Goal: Task Accomplishment & Management: Manage account settings

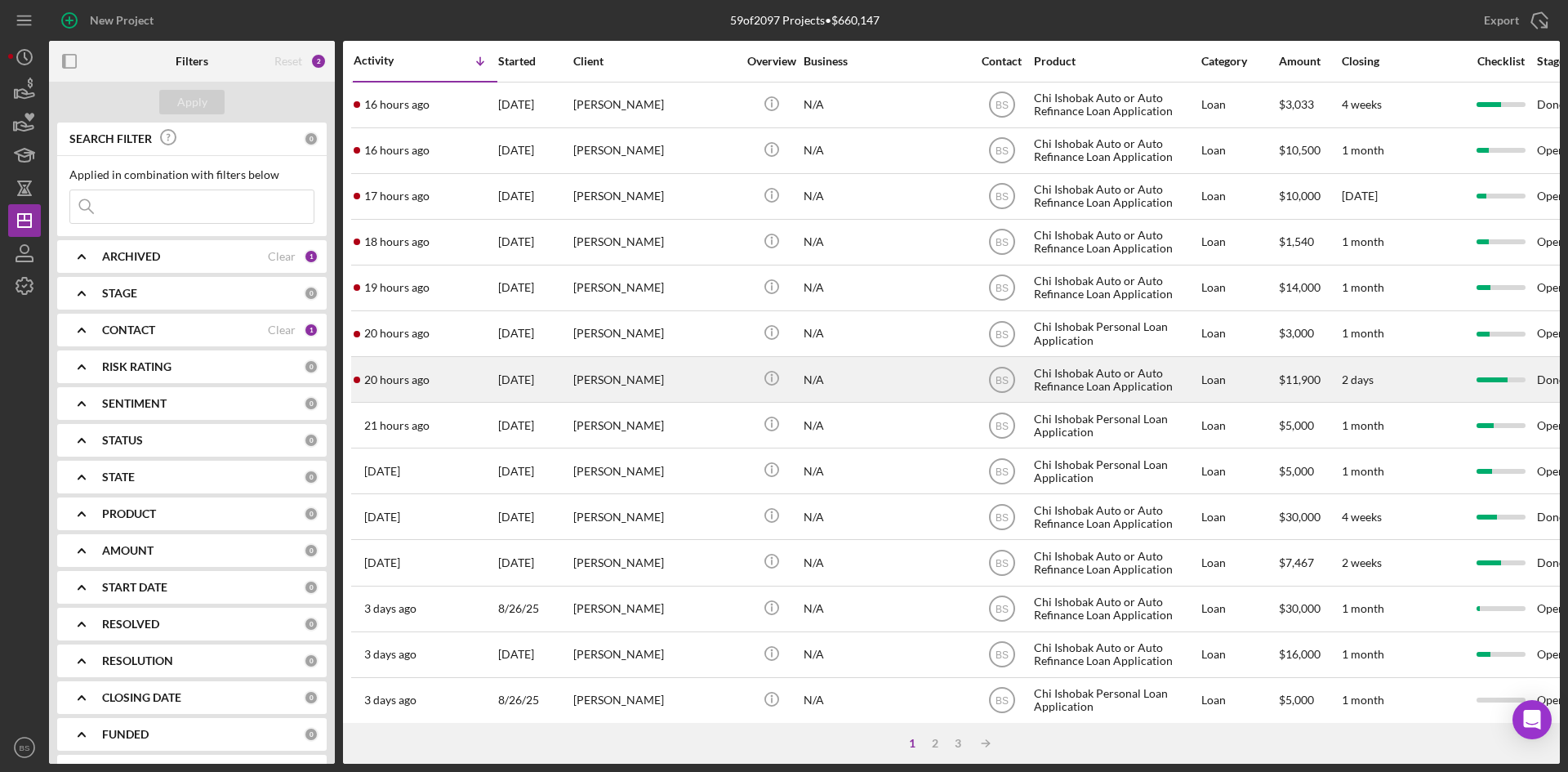
click at [667, 367] on div "[PERSON_NAME]" at bounding box center [655, 379] width 163 height 43
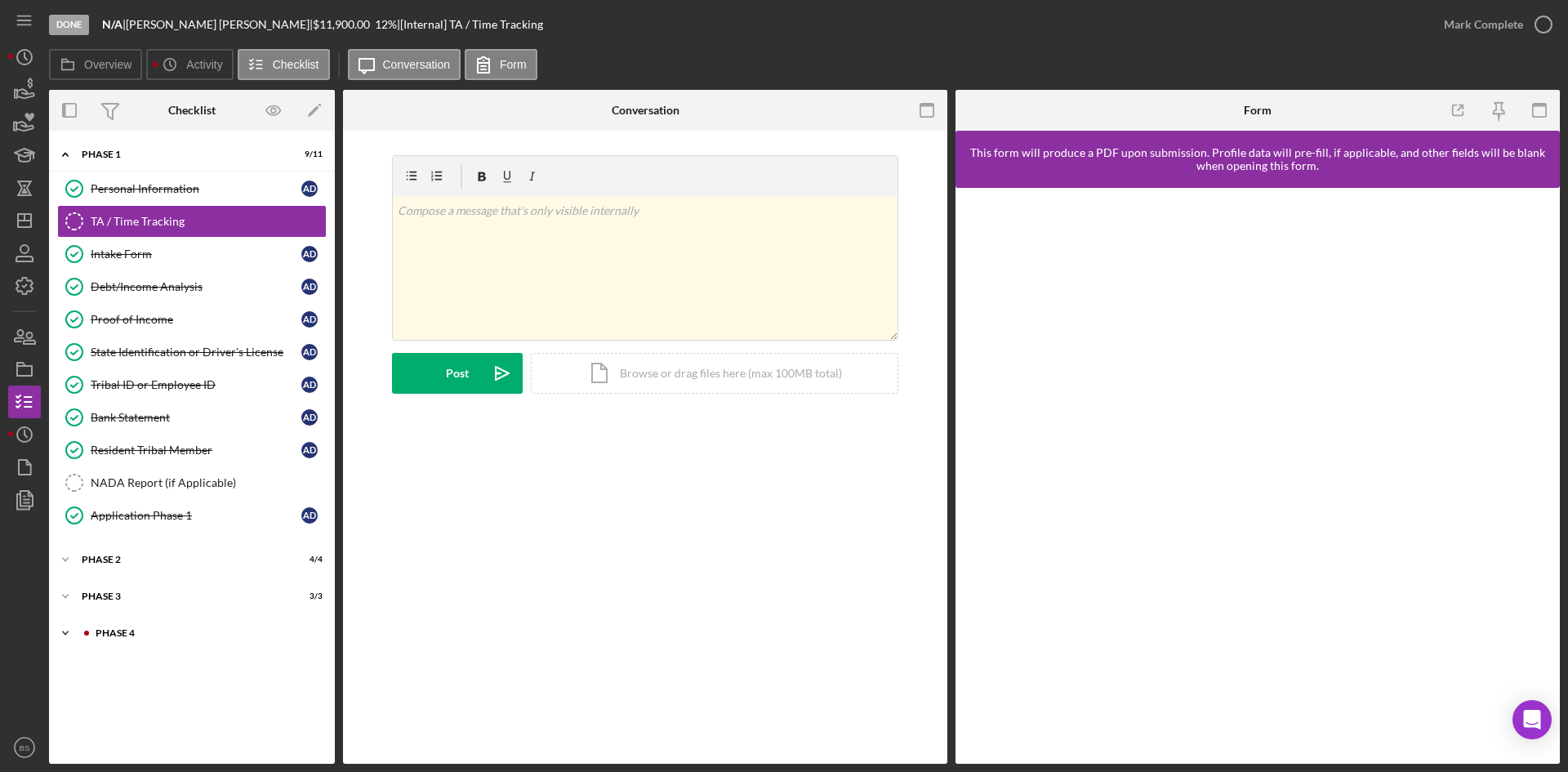
click at [180, 619] on div "Icon/Expander Phase 4 2 / 10" at bounding box center [192, 633] width 285 height 33
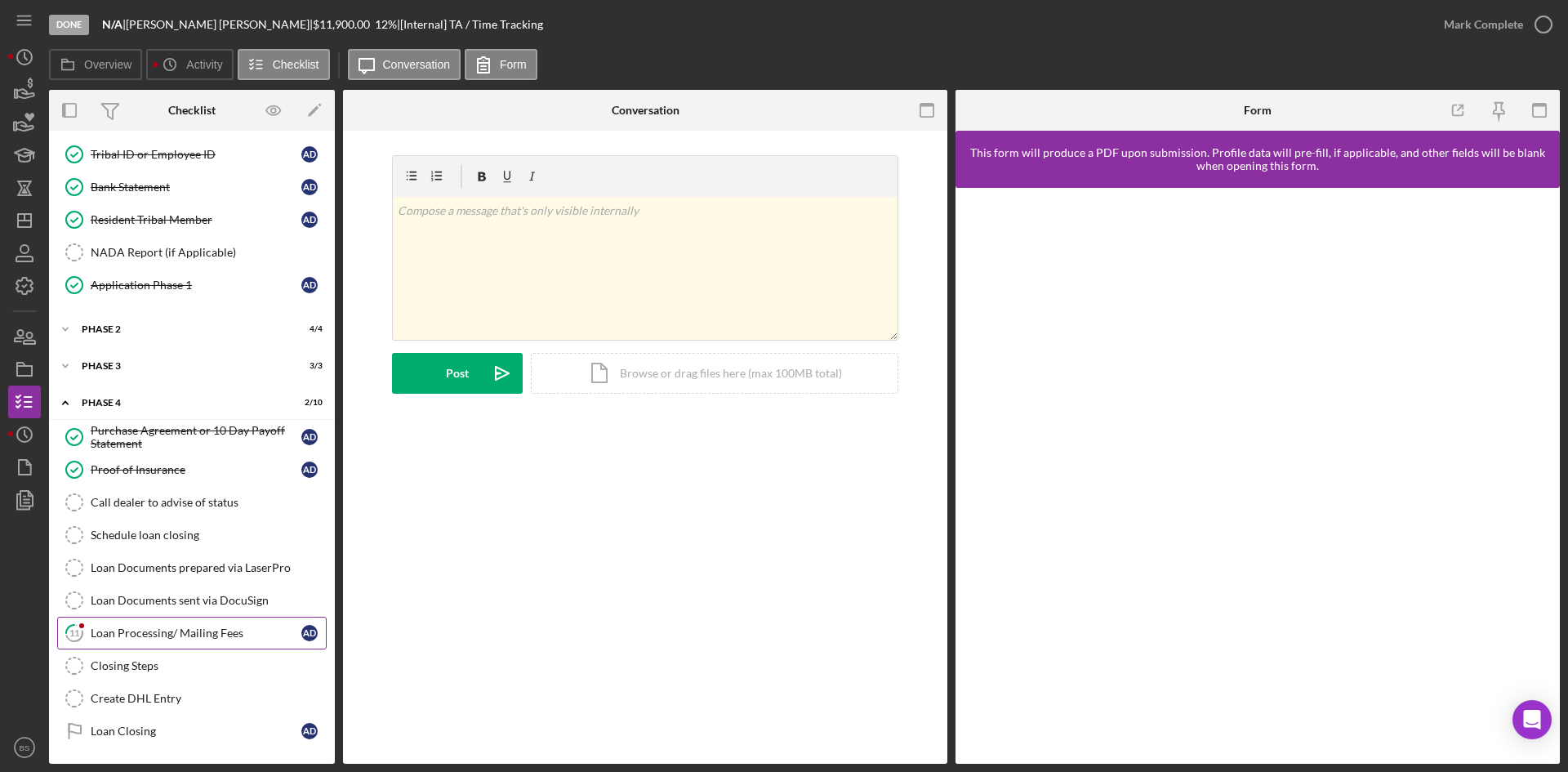
click at [183, 635] on div "Loan Processing/ Mailing Fees" at bounding box center [196, 633] width 211 height 13
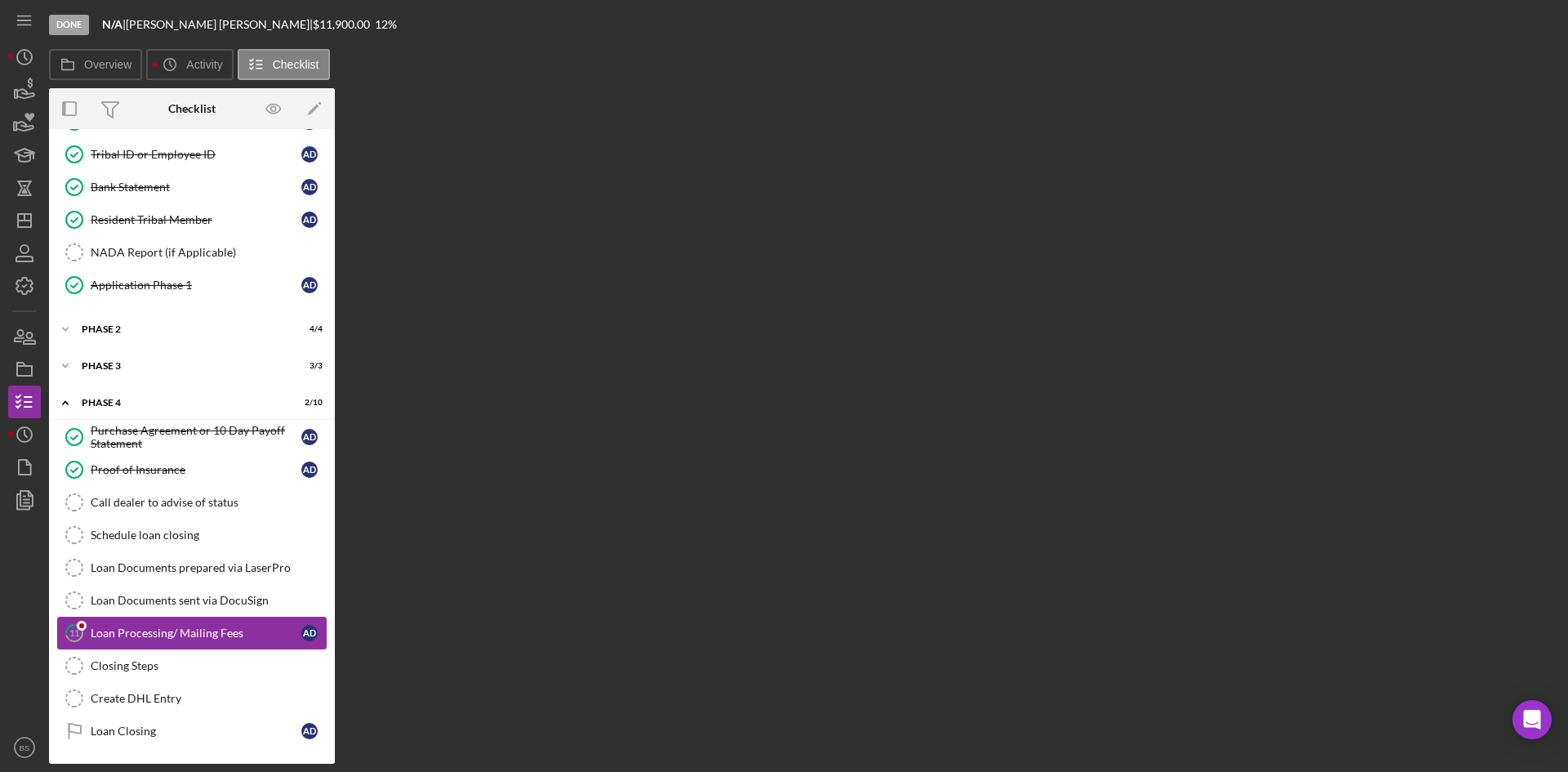
scroll to position [230, 0]
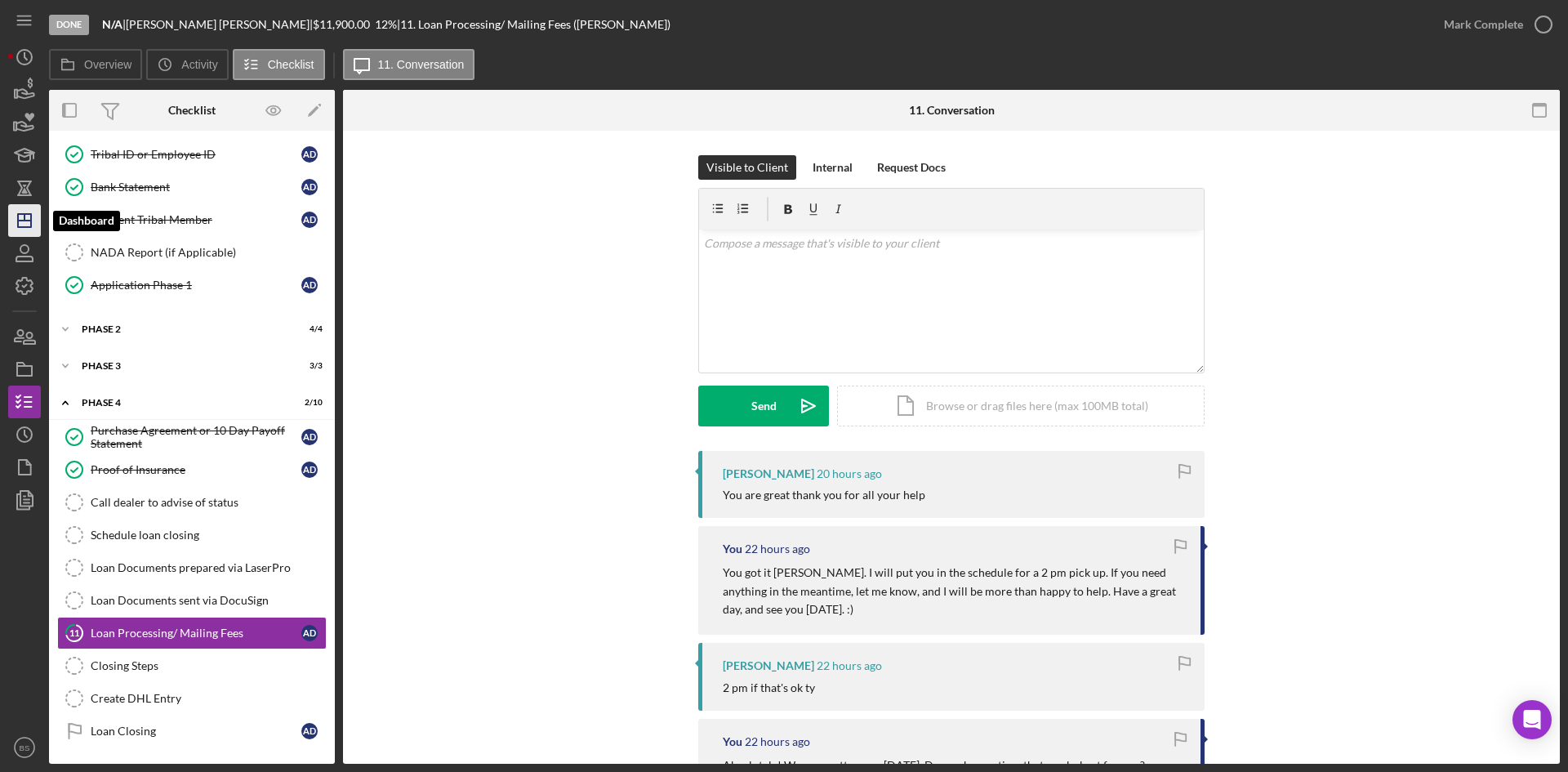
click at [24, 220] on line "button" at bounding box center [24, 220] width 13 height 0
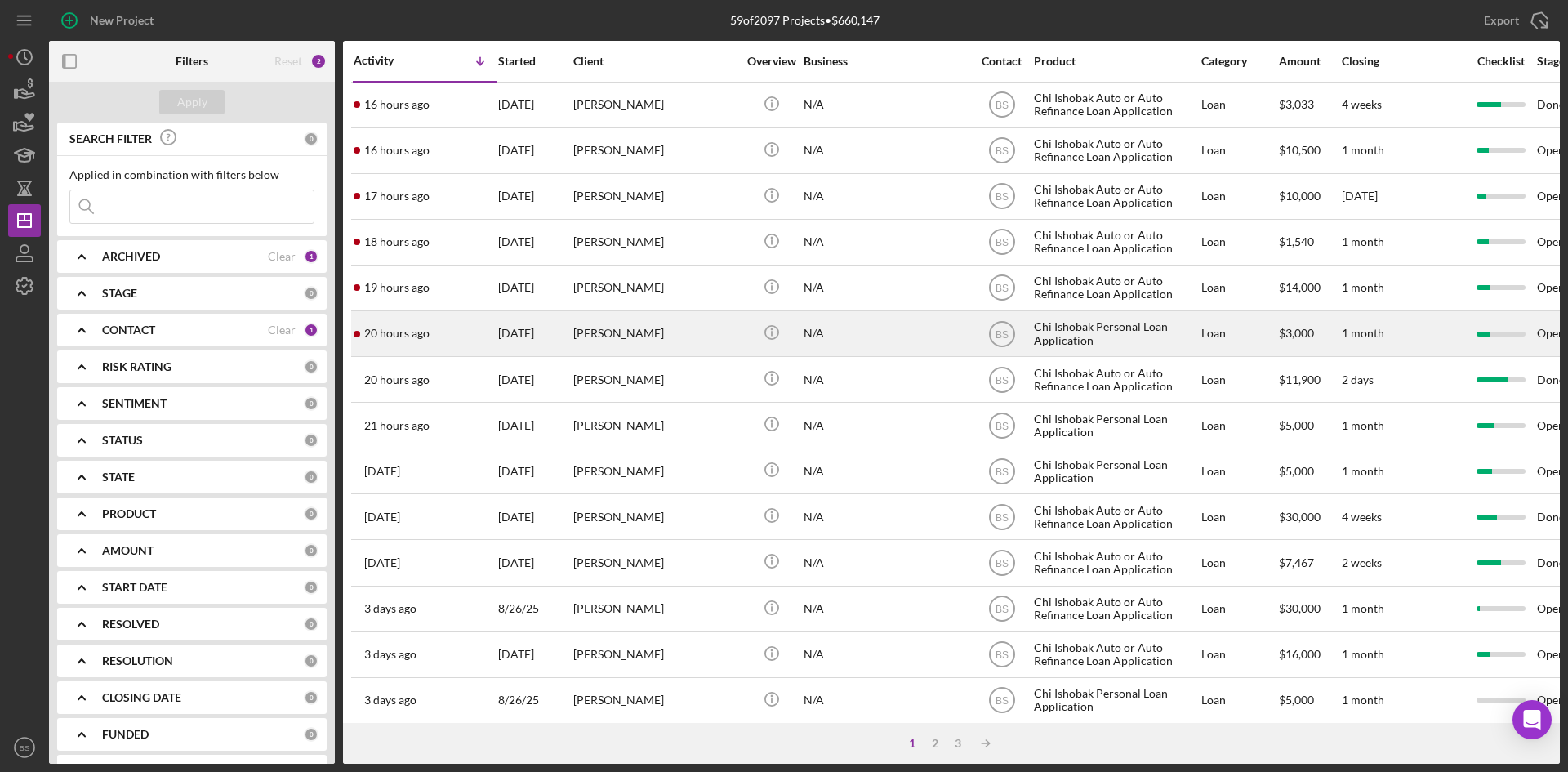
click at [591, 333] on div "[PERSON_NAME]" at bounding box center [655, 333] width 163 height 43
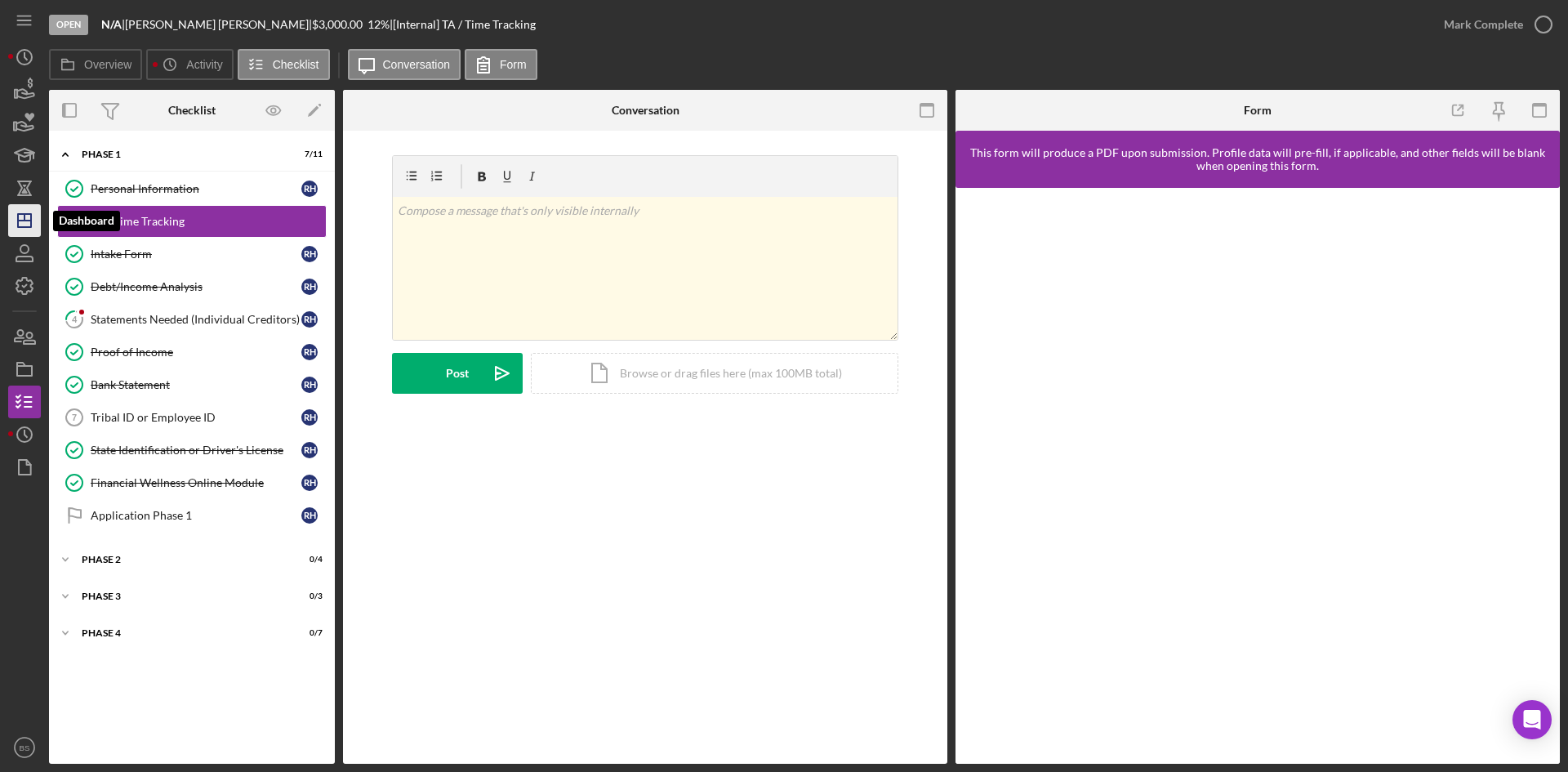
click at [23, 227] on polygon "button" at bounding box center [24, 220] width 13 height 13
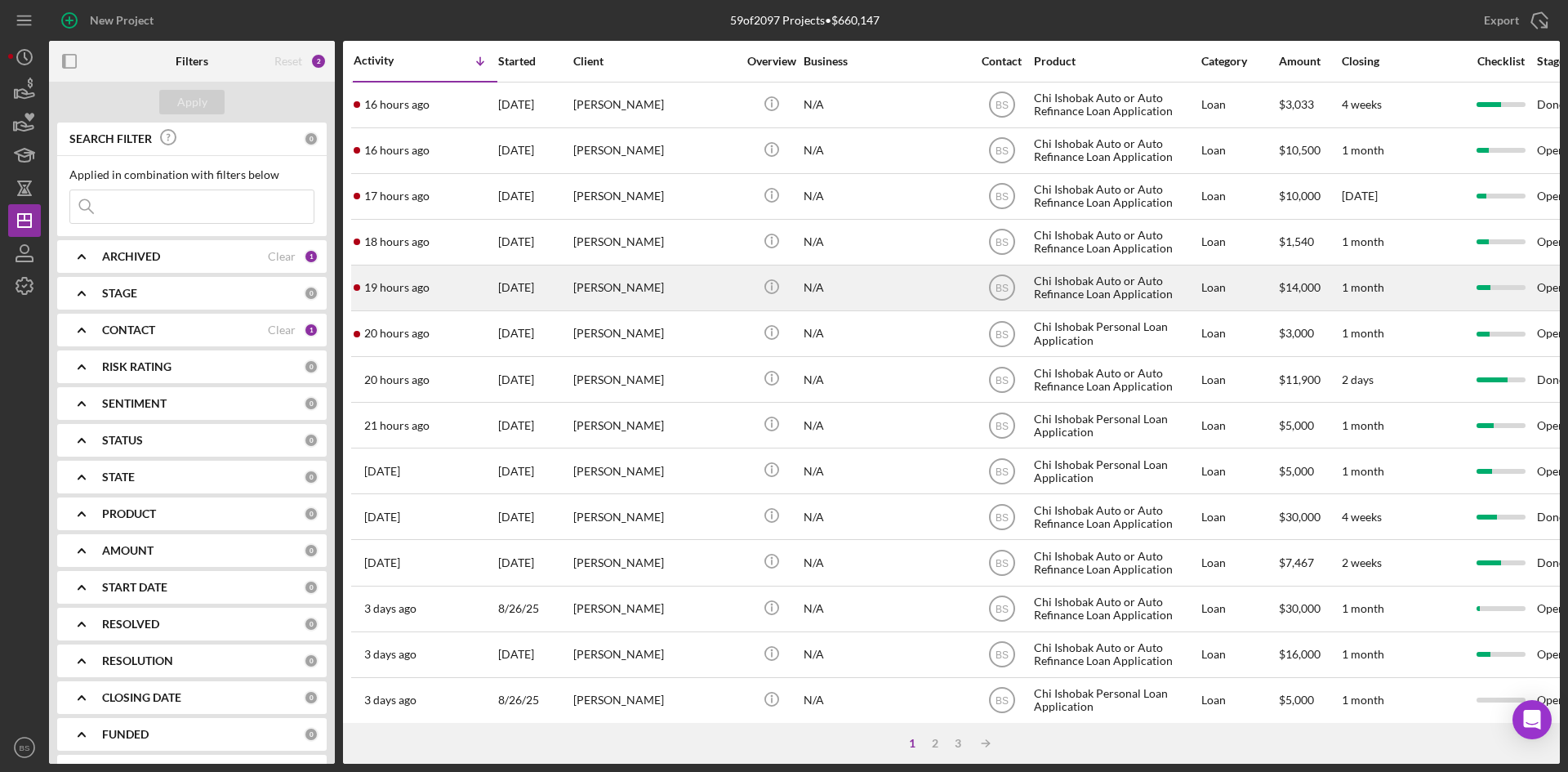
click at [460, 275] on div "19 hours ago Tammy Joyner" at bounding box center [425, 287] width 143 height 43
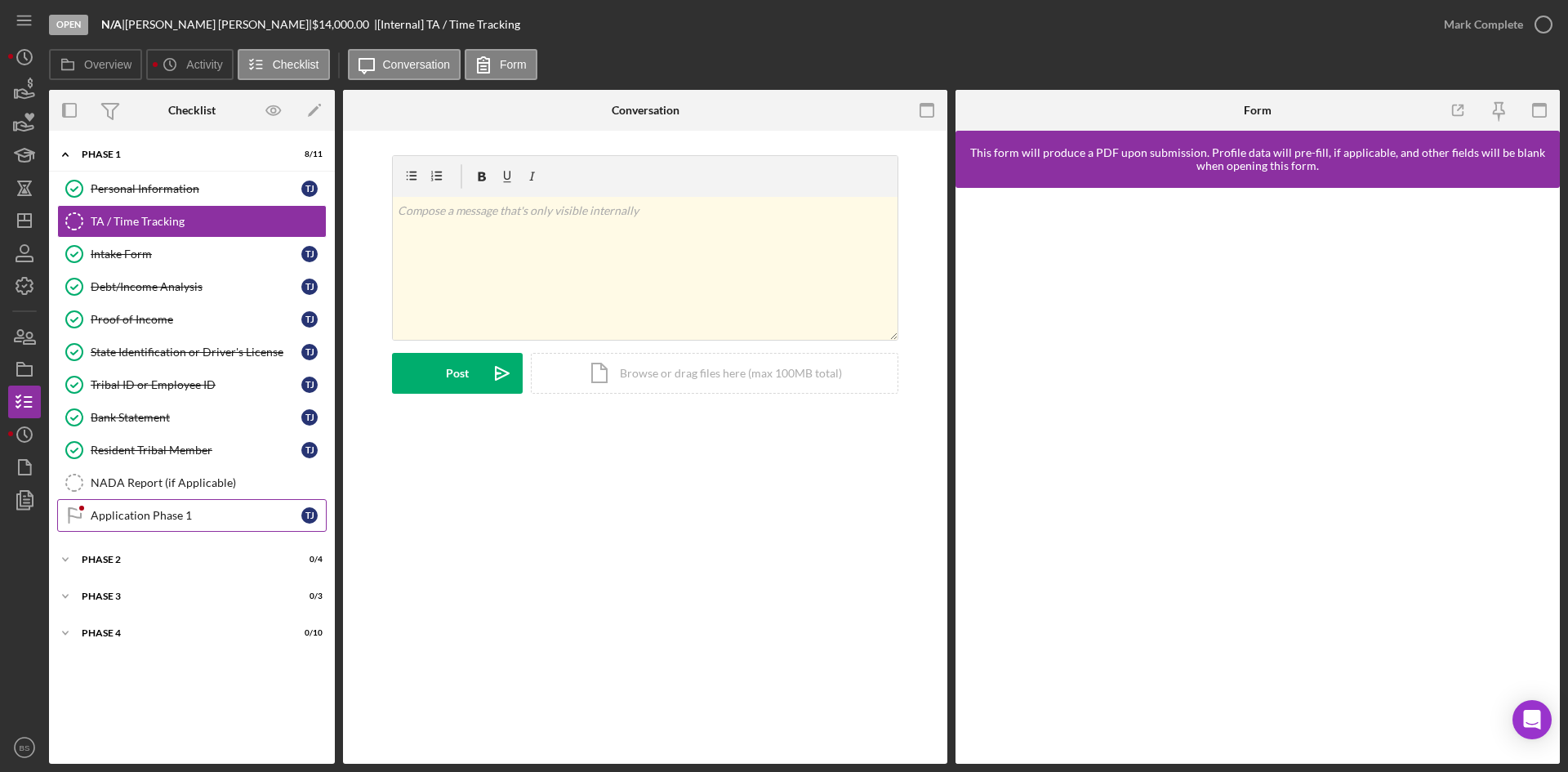
click at [122, 506] on link "Application Phase 1 Application Phase 1 T J" at bounding box center [192, 515] width 270 height 33
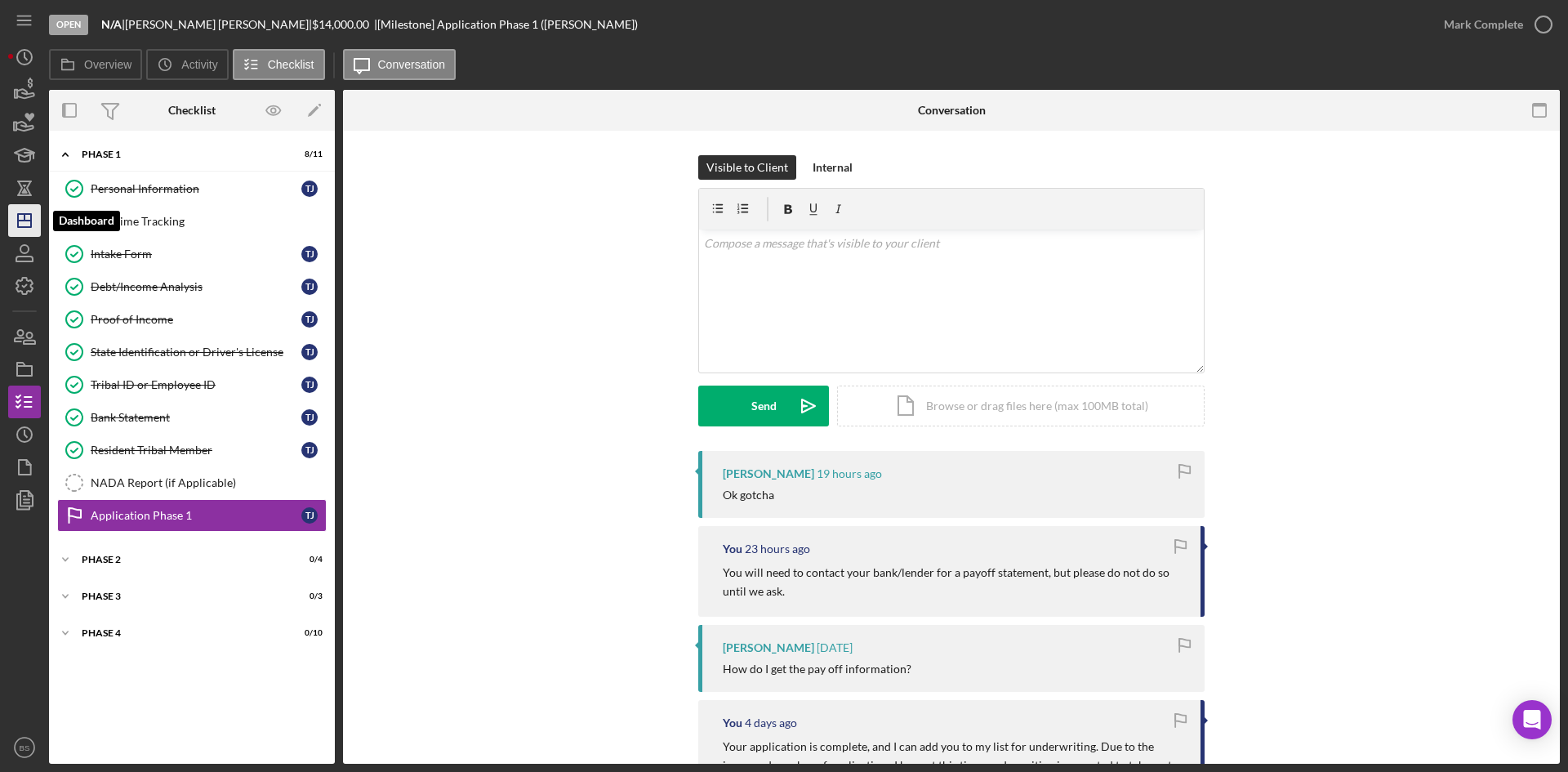
click at [20, 220] on line "button" at bounding box center [24, 220] width 13 height 0
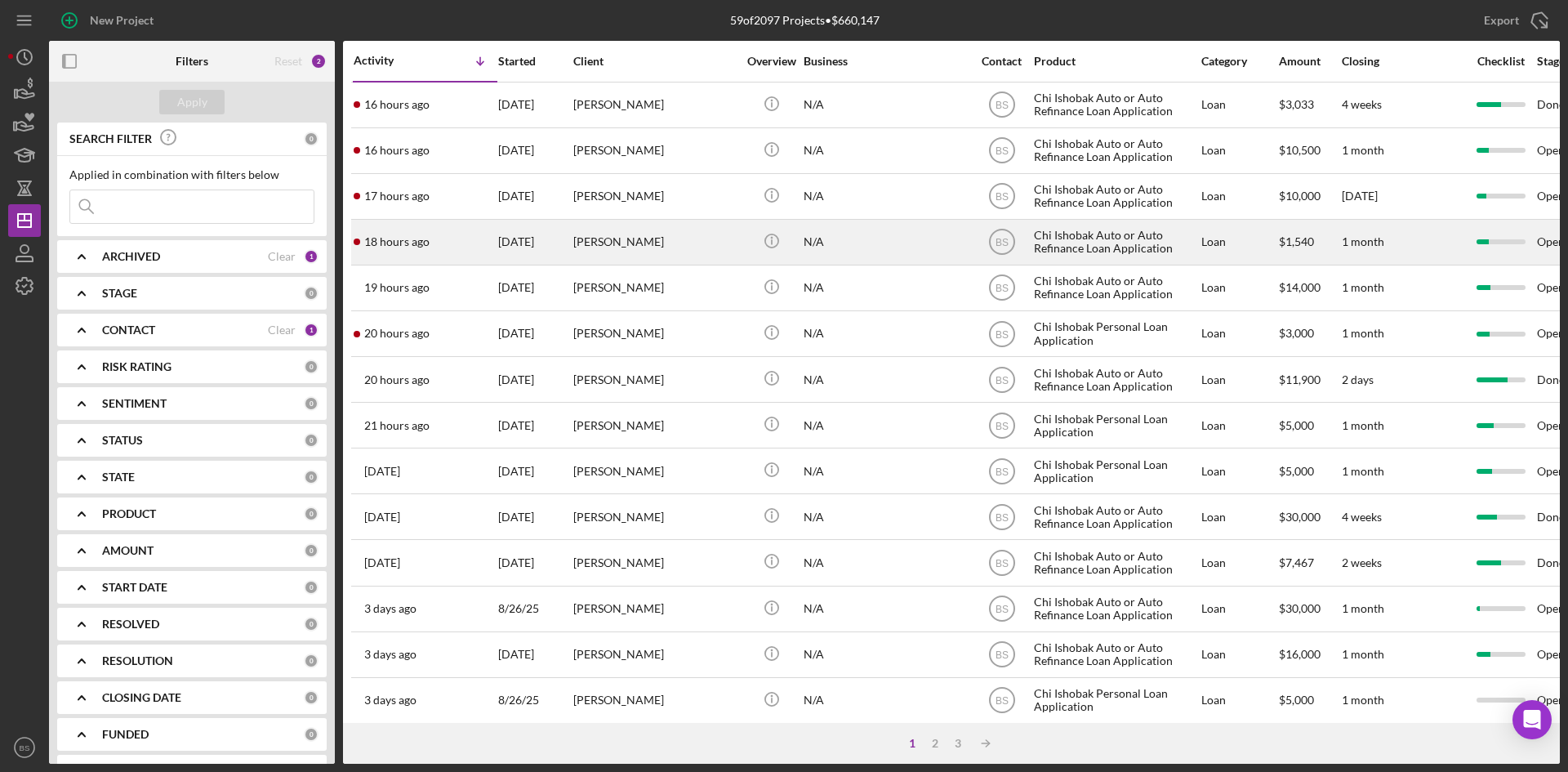
click at [498, 224] on td "[DATE]" at bounding box center [535, 241] width 75 height 46
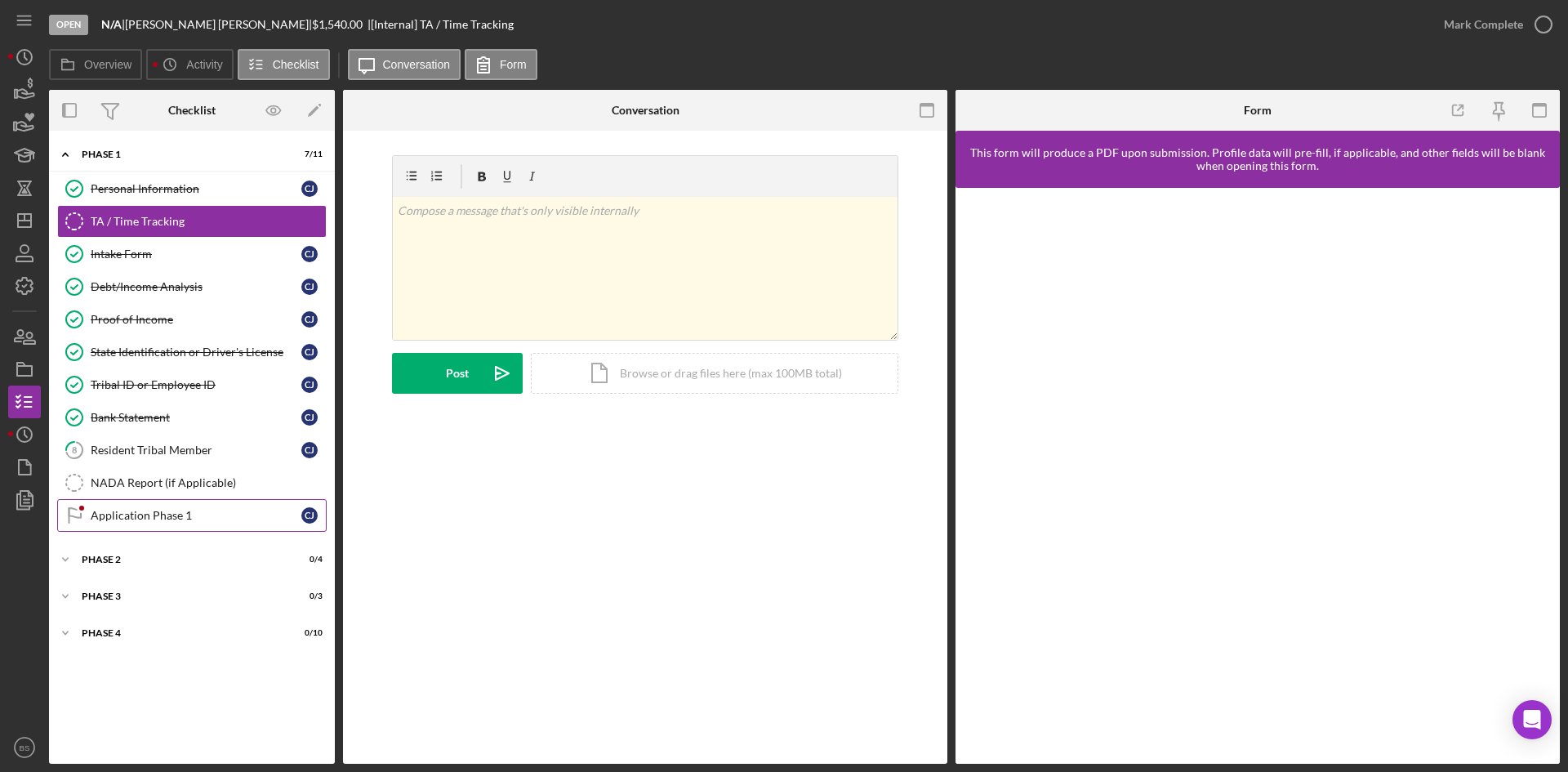
click at [150, 509] on div "Application Phase 1" at bounding box center [196, 516] width 211 height 13
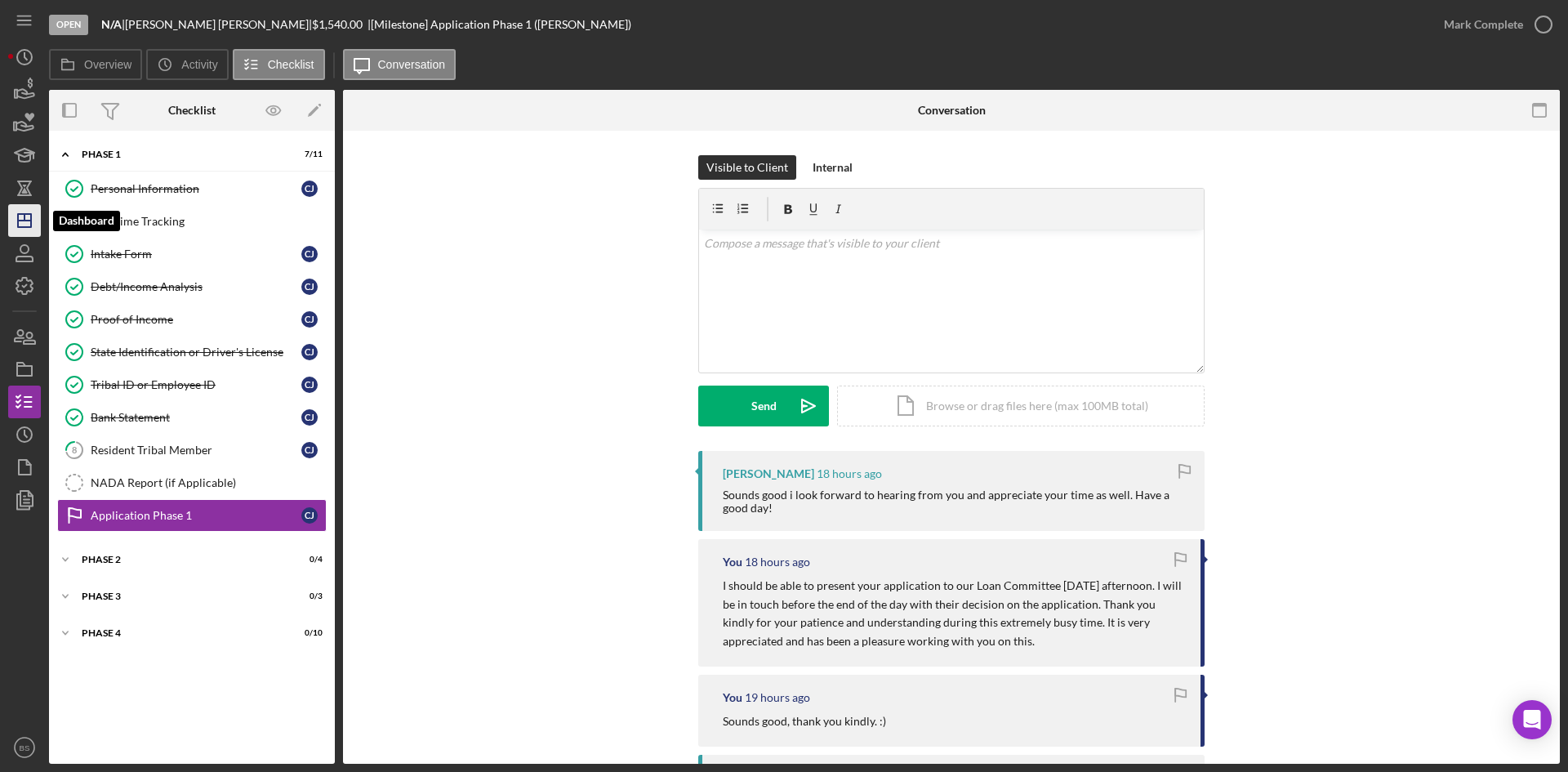
click at [34, 228] on icon "Icon/Dashboard" at bounding box center [25, 220] width 41 height 41
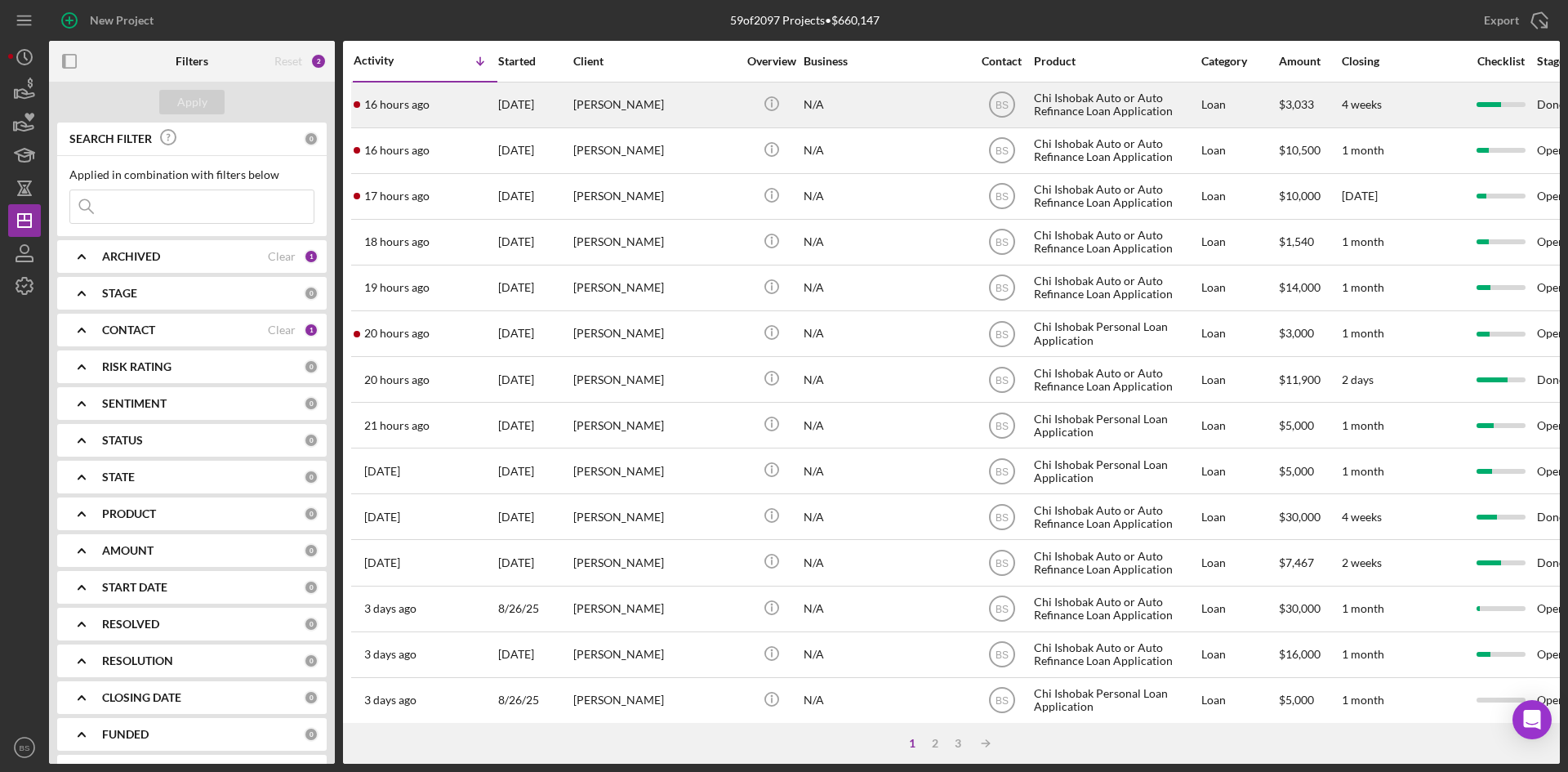
click at [452, 99] on div "16 hours ago Brandon Carney" at bounding box center [425, 105] width 143 height 43
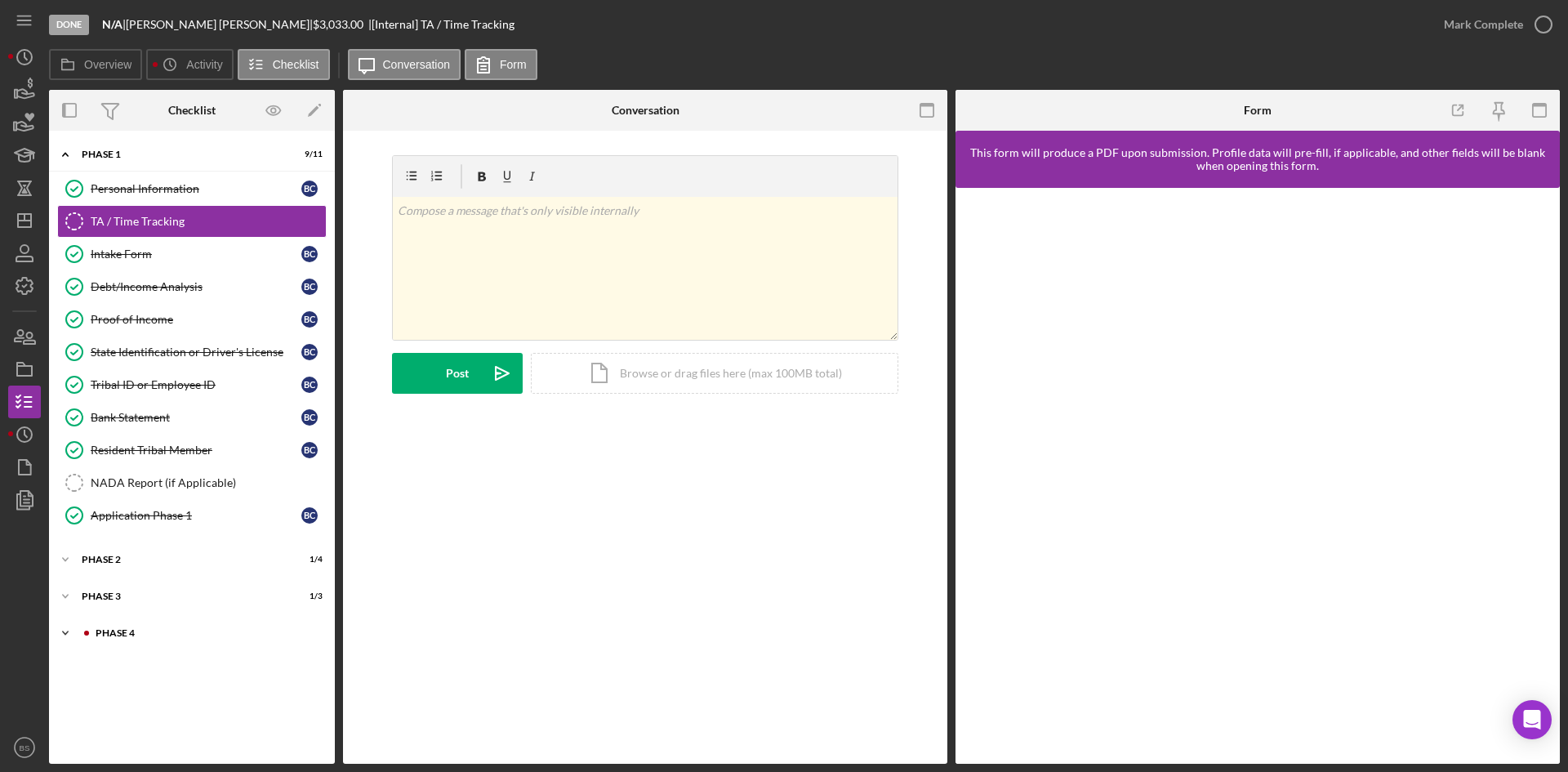
click at [161, 621] on div "Icon/Expander Phase 4 3 / 10" at bounding box center [192, 633] width 285 height 33
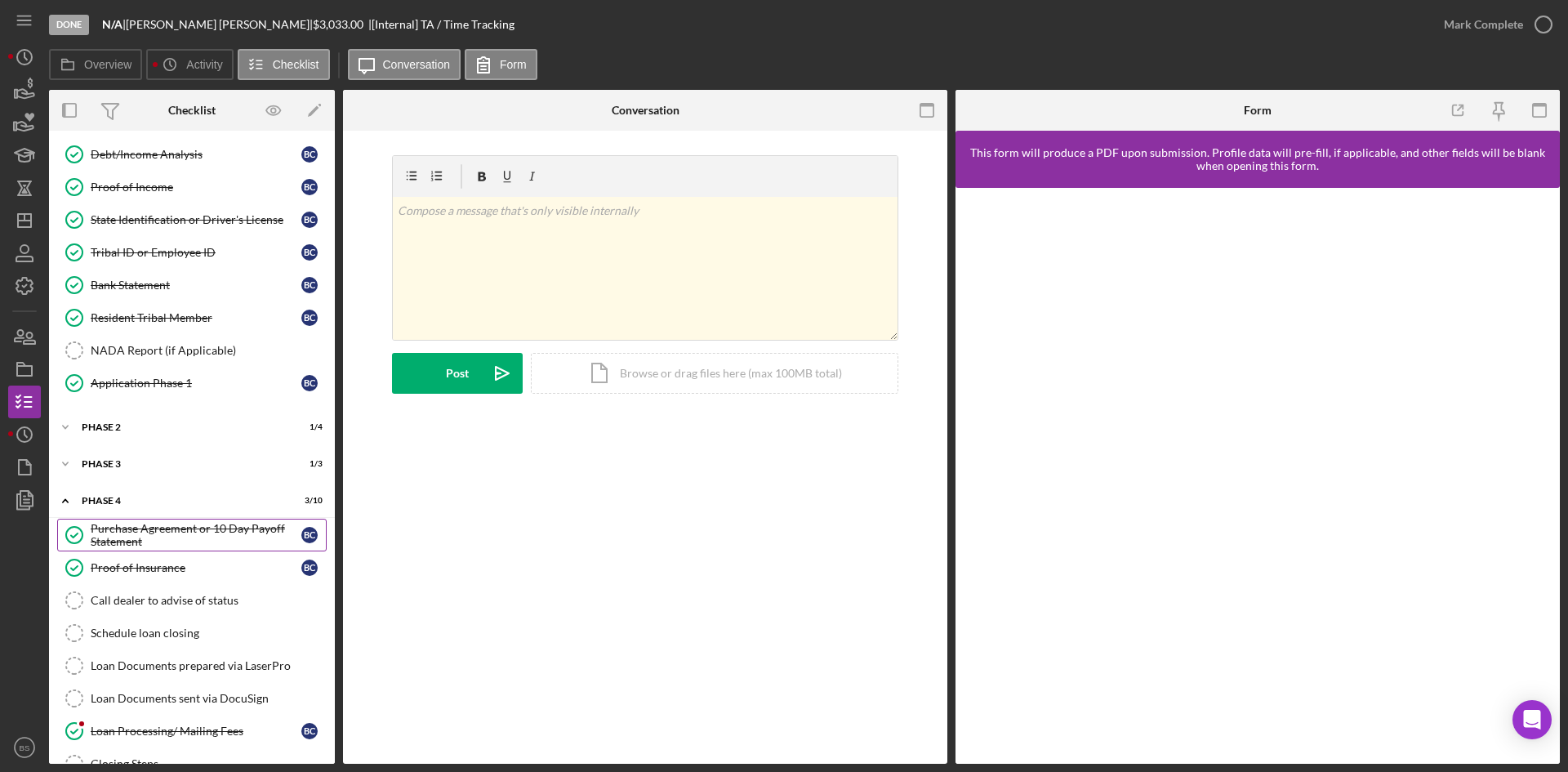
scroll to position [230, 0]
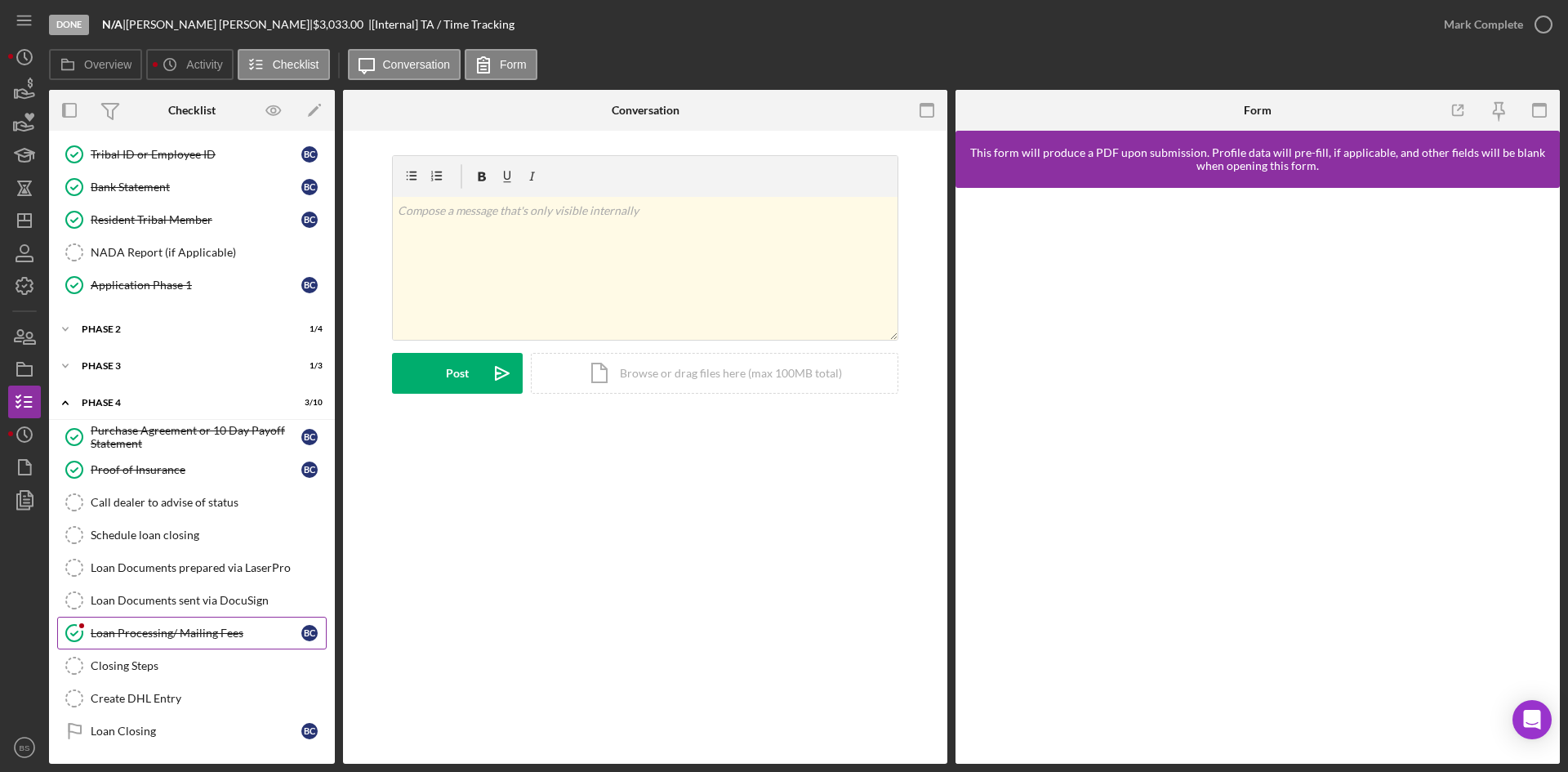
click at [168, 648] on link "Loan Processing/ Mailing Fees Loan Processing/ Mailing Fees B C" at bounding box center [192, 633] width 270 height 33
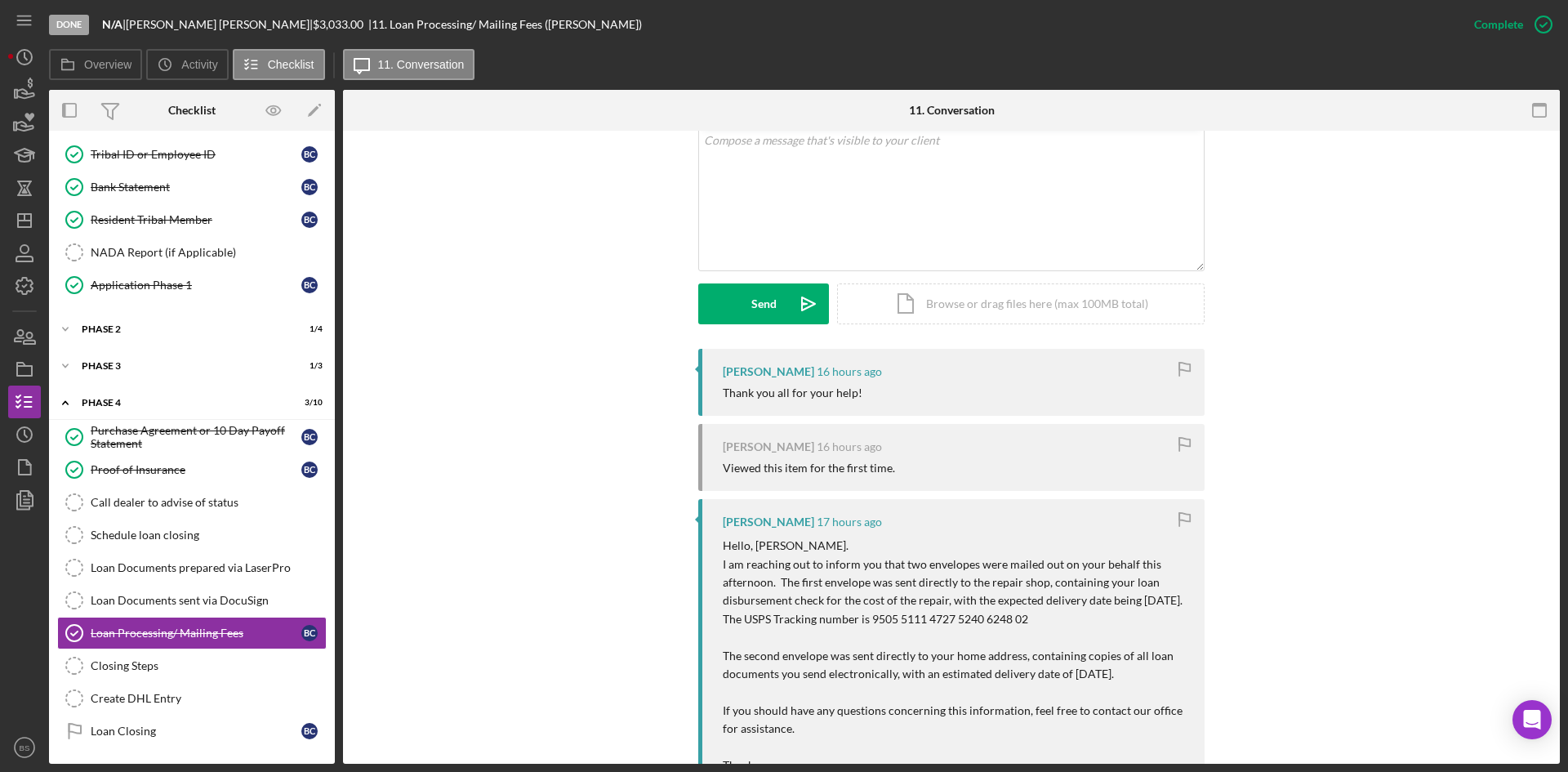
scroll to position [409, 0]
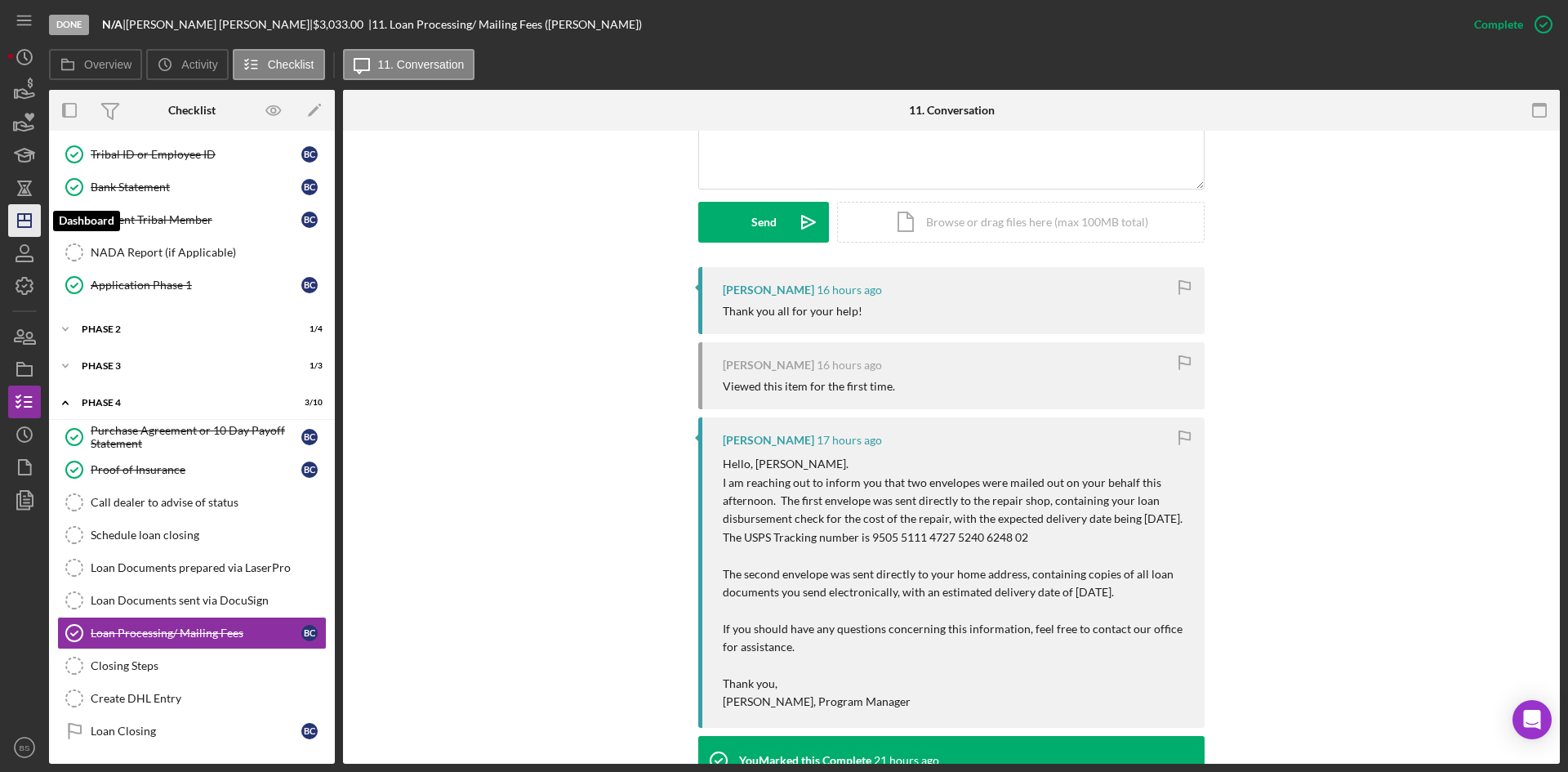
click at [15, 229] on icon "Icon/Dashboard" at bounding box center [25, 220] width 41 height 41
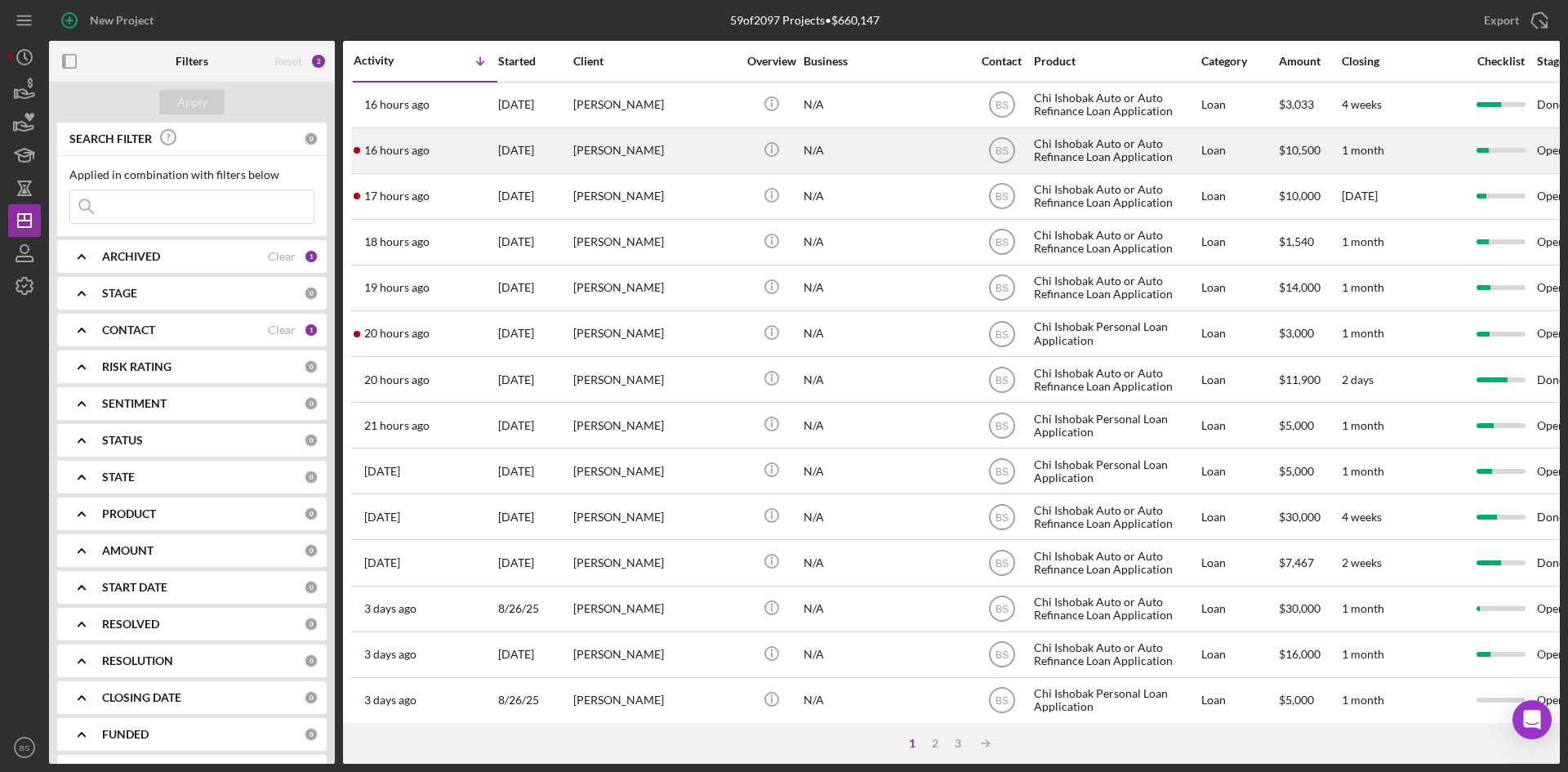
click at [602, 145] on div "[PERSON_NAME]" at bounding box center [655, 150] width 163 height 43
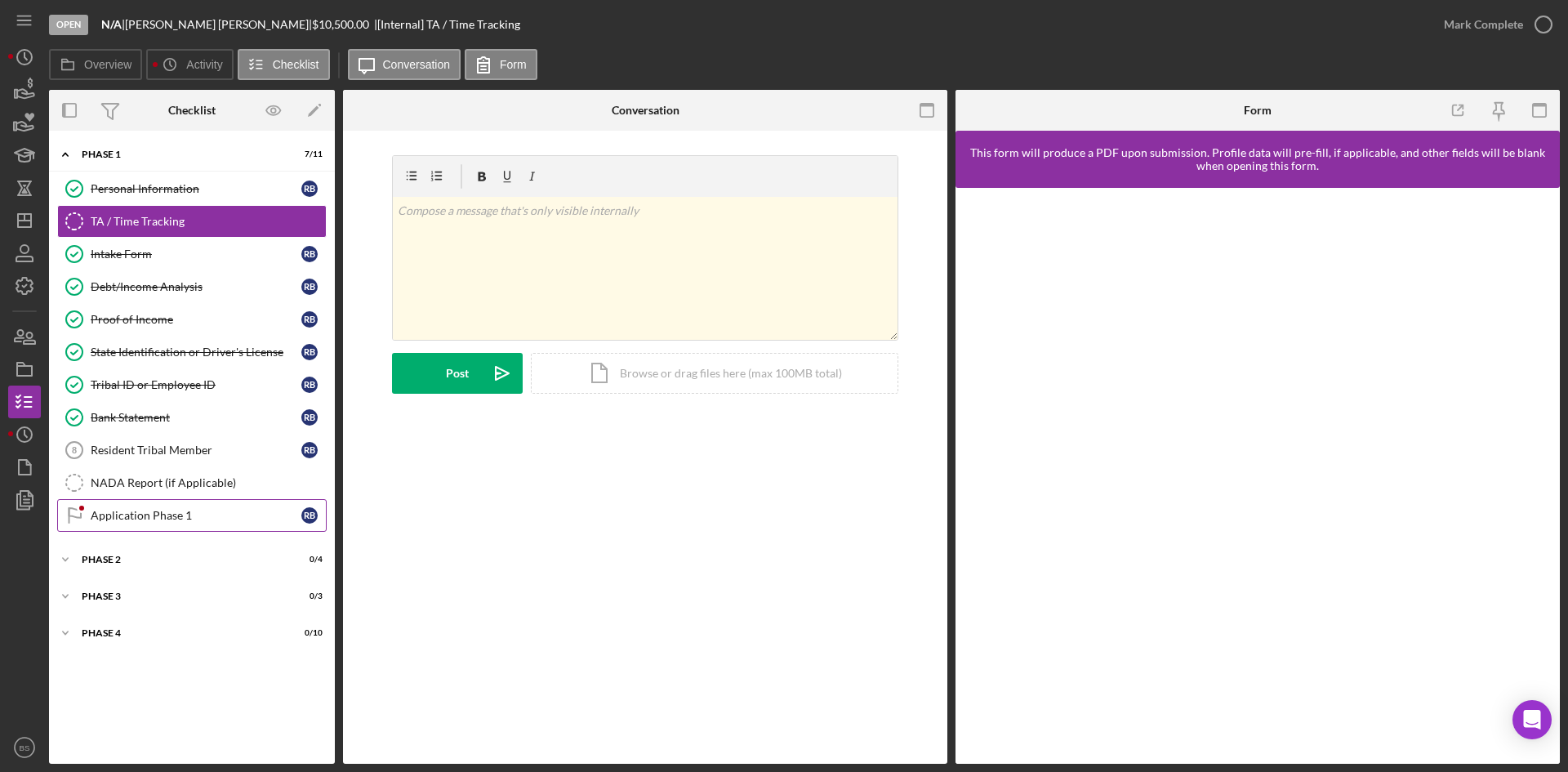
click at [196, 510] on div "Application Phase 1" at bounding box center [196, 516] width 211 height 13
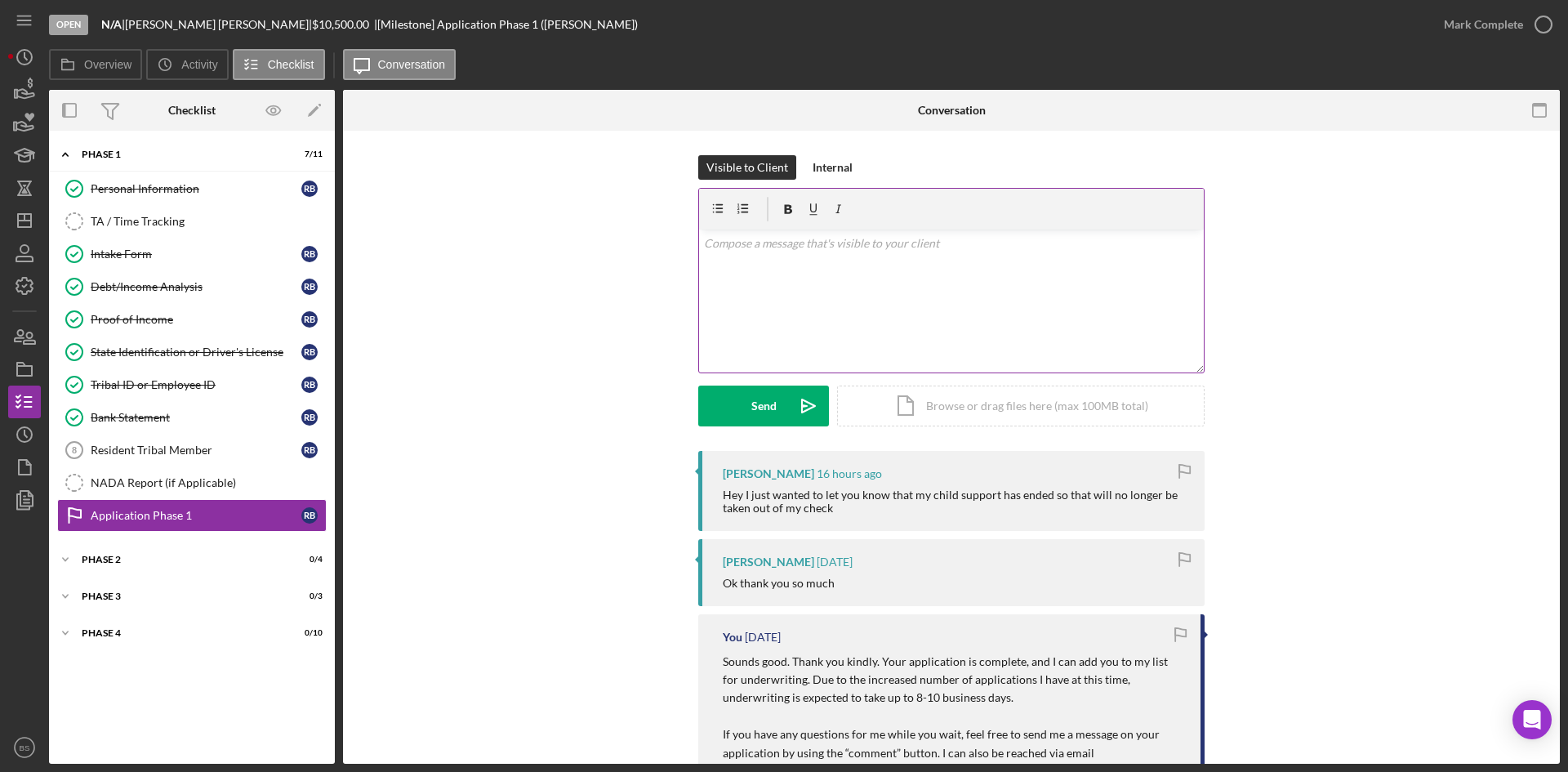
click at [980, 294] on div "v Color teal Color pink Remove color Add row above Add row below Add column bef…" at bounding box center [951, 301] width 505 height 143
click at [897, 245] on p "Sounds good. I will make a note of that on your file now. Thank you for the upd…" at bounding box center [951, 243] width 496 height 18
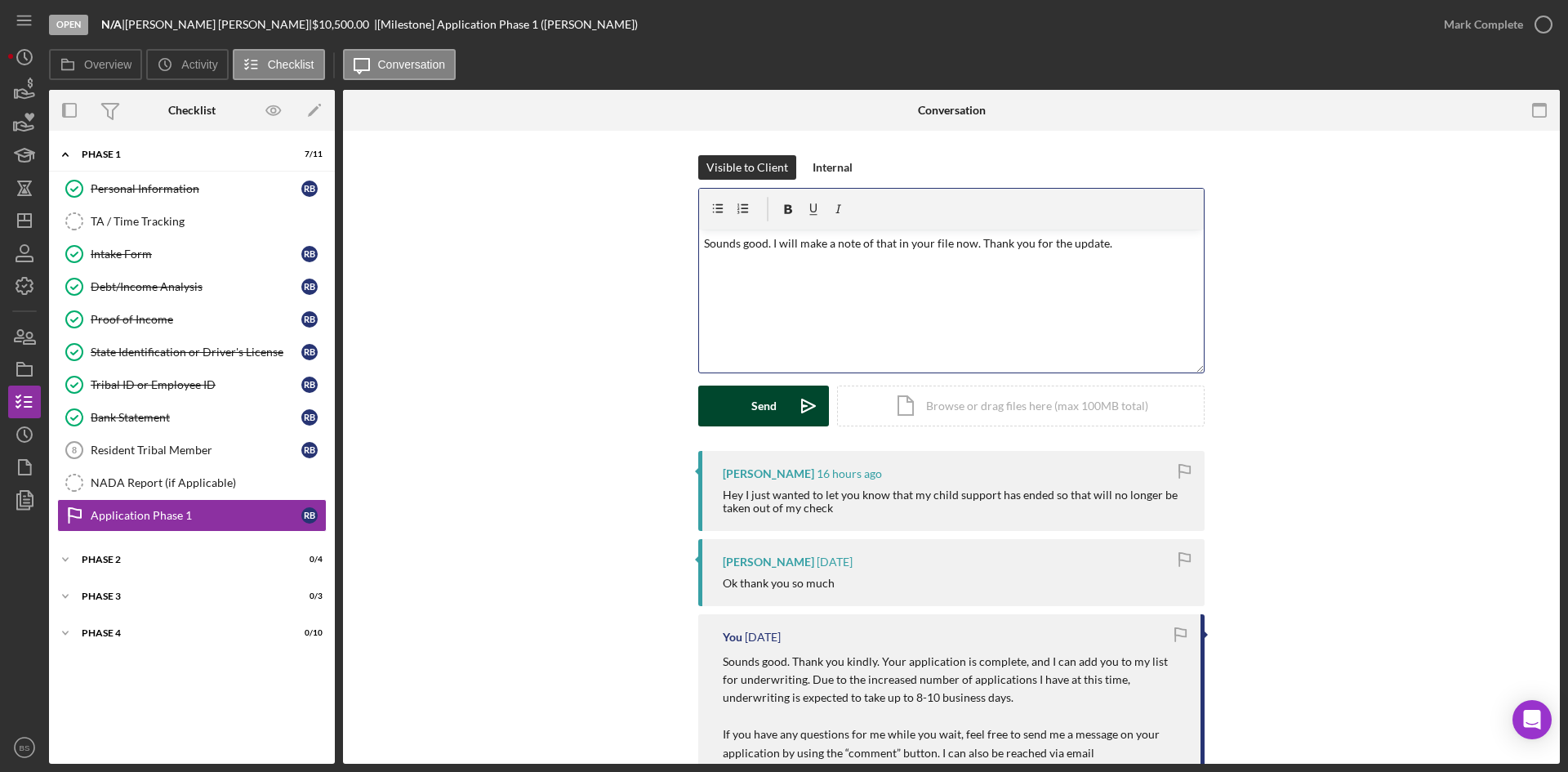
click at [771, 419] on div "Send" at bounding box center [764, 406] width 26 height 41
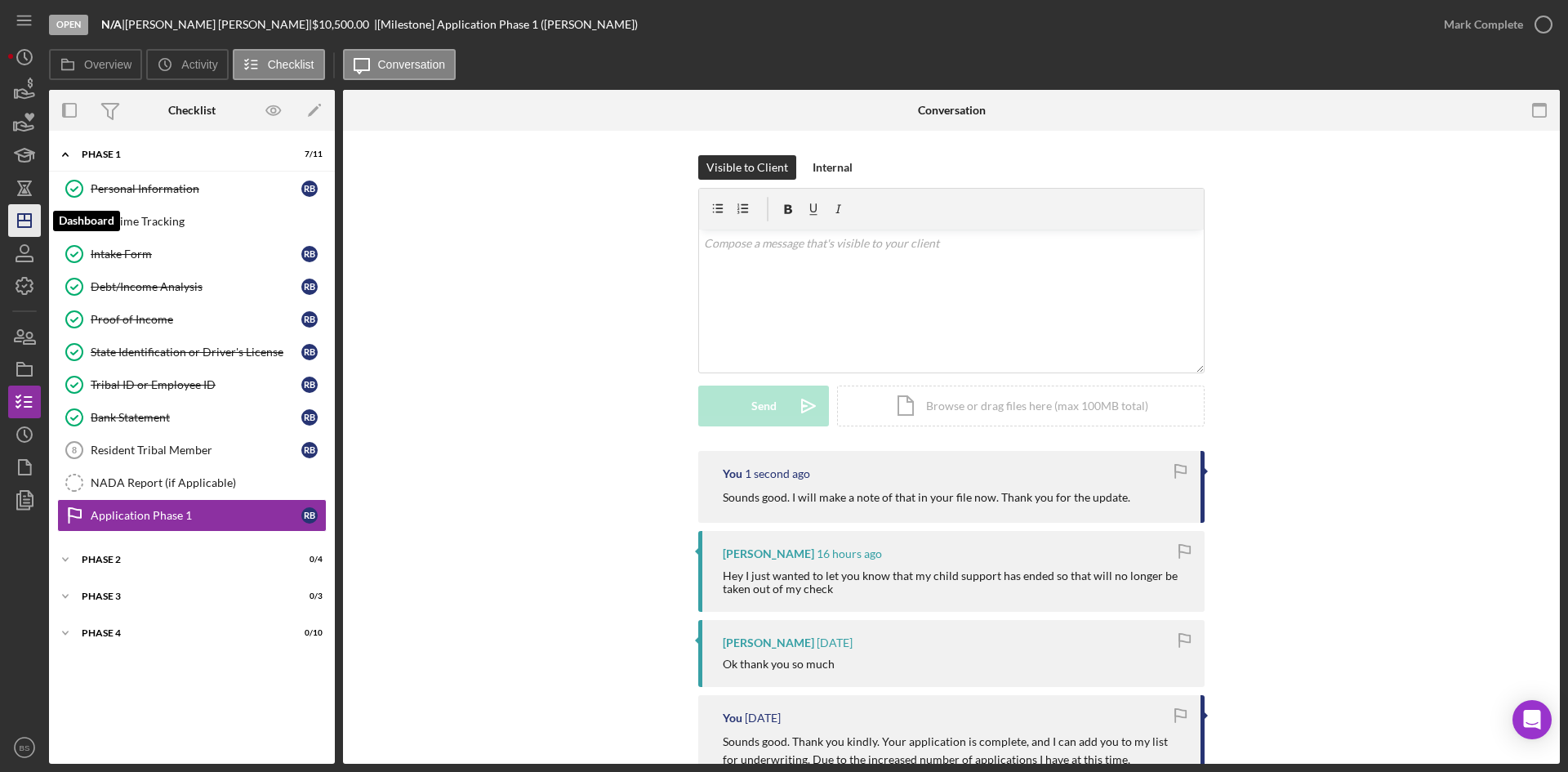
click at [33, 227] on icon "Icon/Dashboard" at bounding box center [25, 220] width 41 height 41
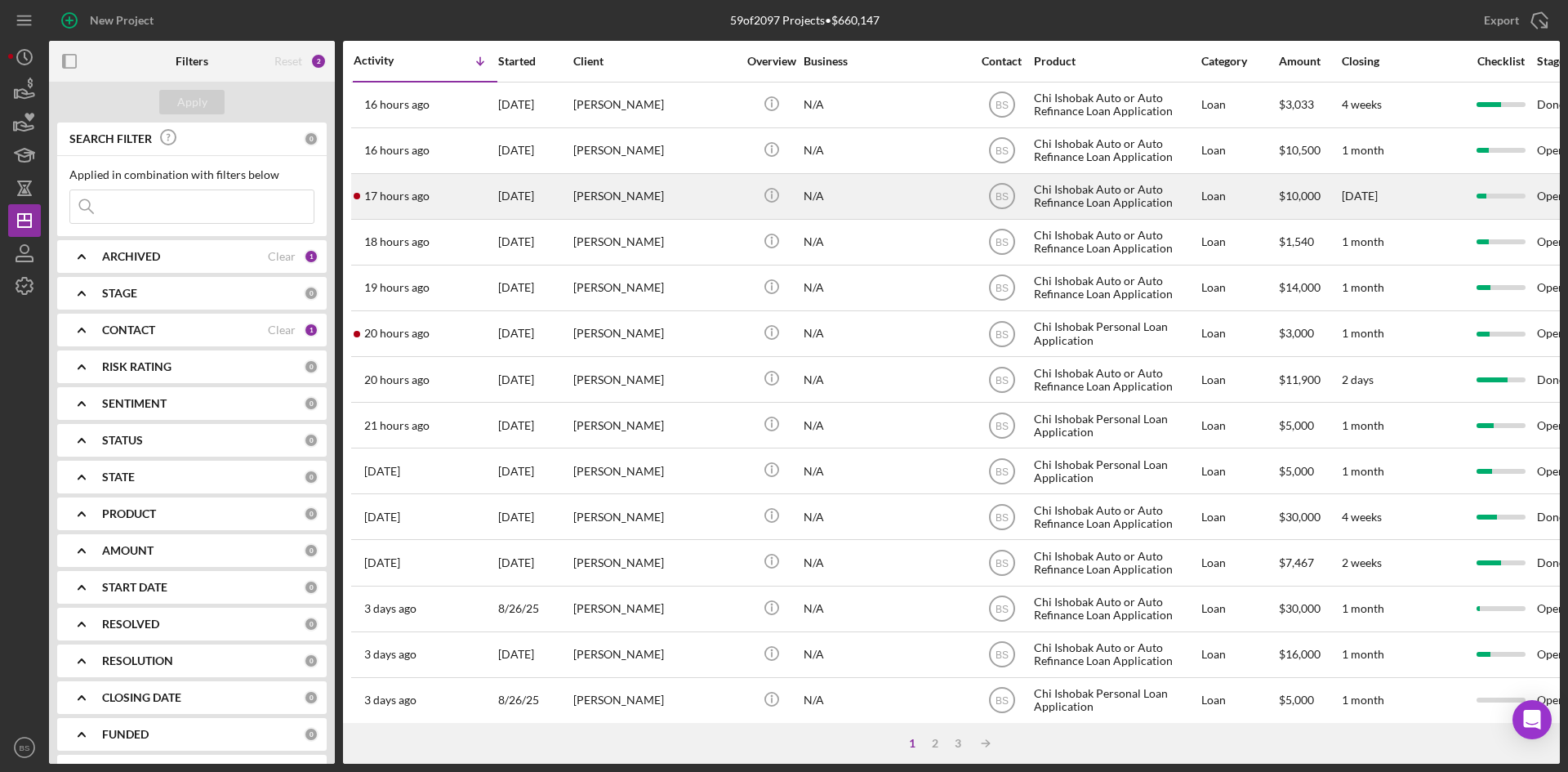
click at [529, 202] on div "[DATE]" at bounding box center [535, 196] width 73 height 43
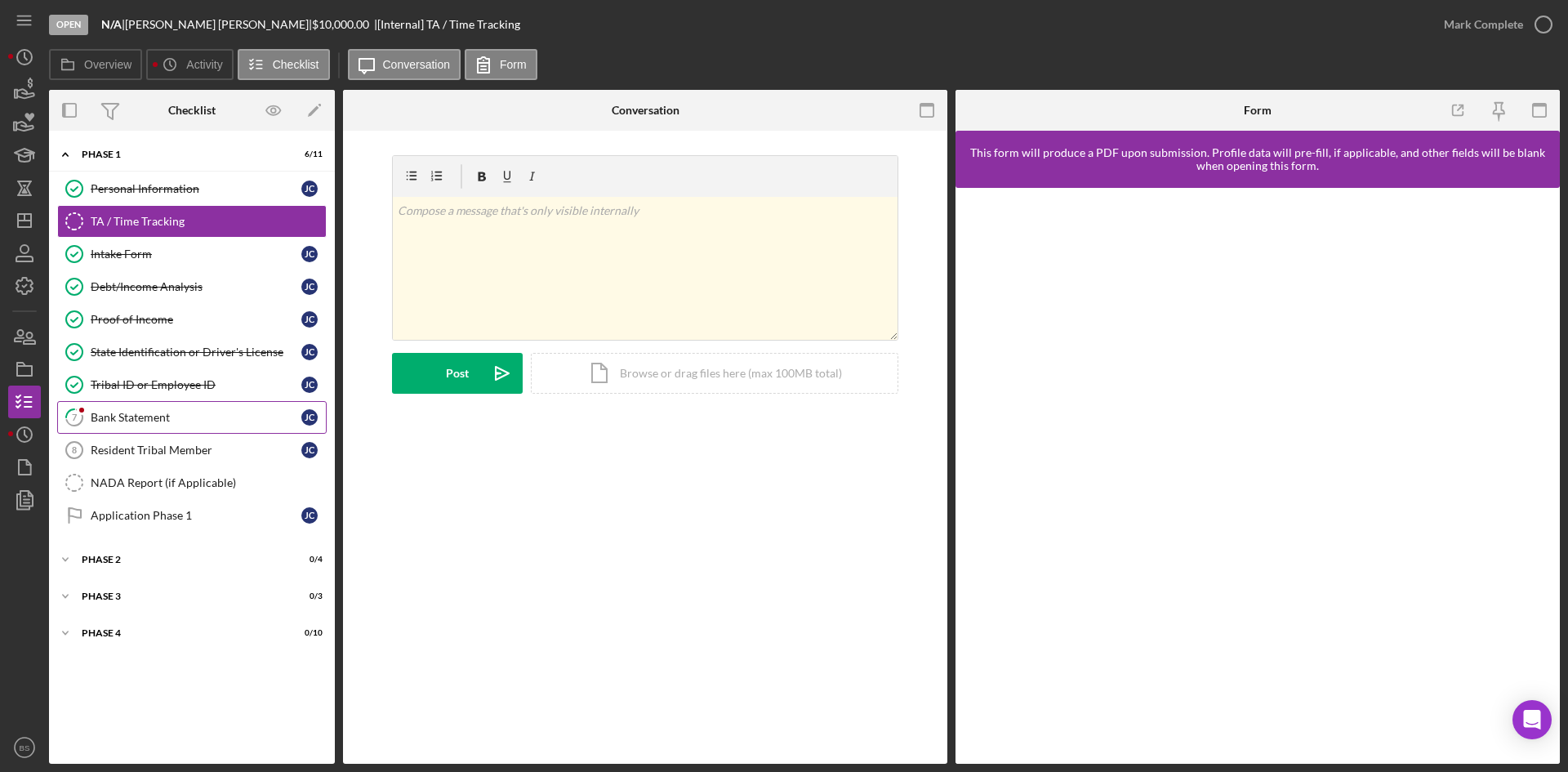
click at [230, 429] on link "7 Bank Statement [PERSON_NAME]" at bounding box center [192, 417] width 270 height 33
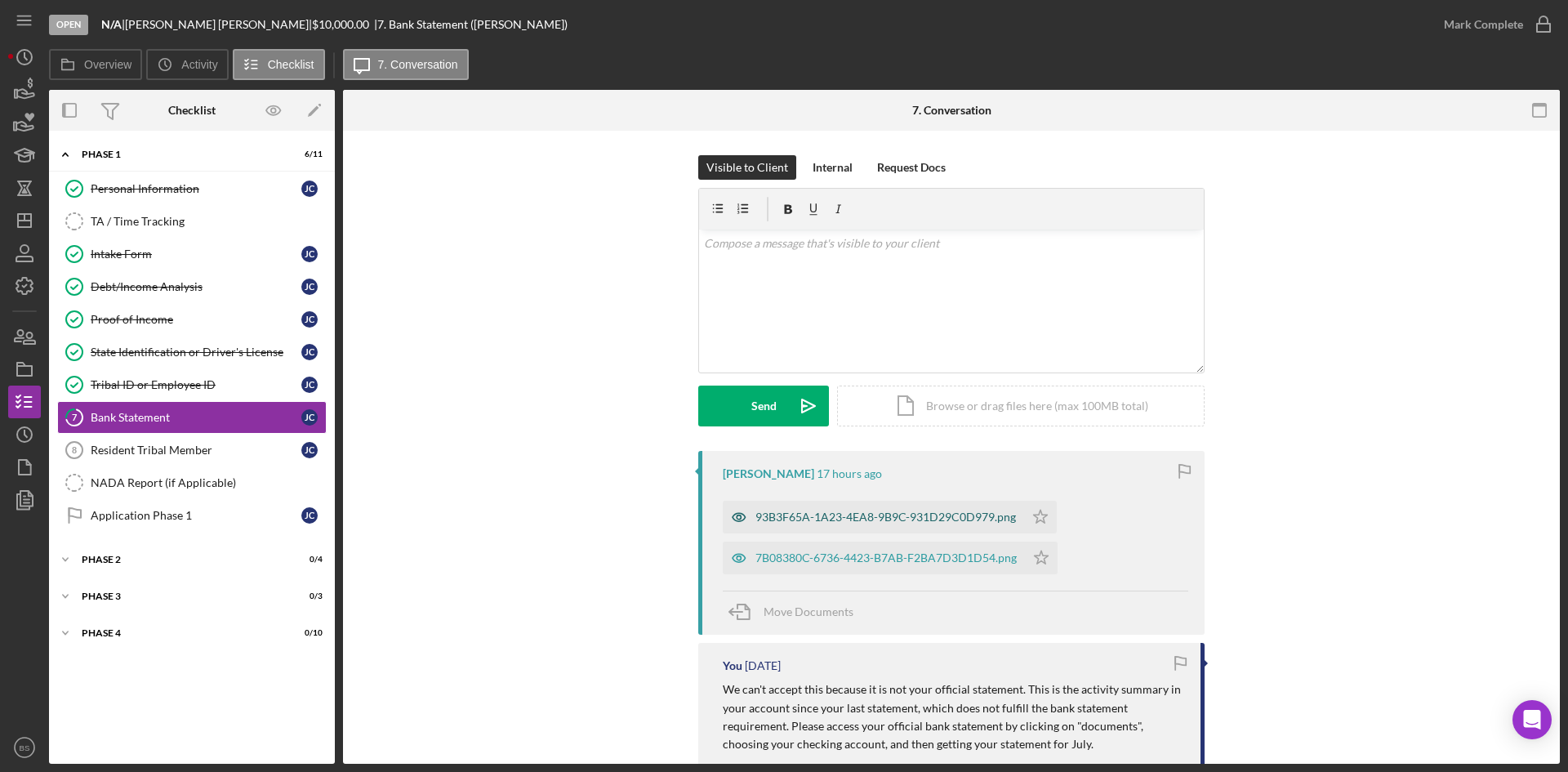
click at [808, 523] on div "93B3F65A-1A23-4EA8-9B9C-931D29C0D979.png" at bounding box center [886, 516] width 261 height 13
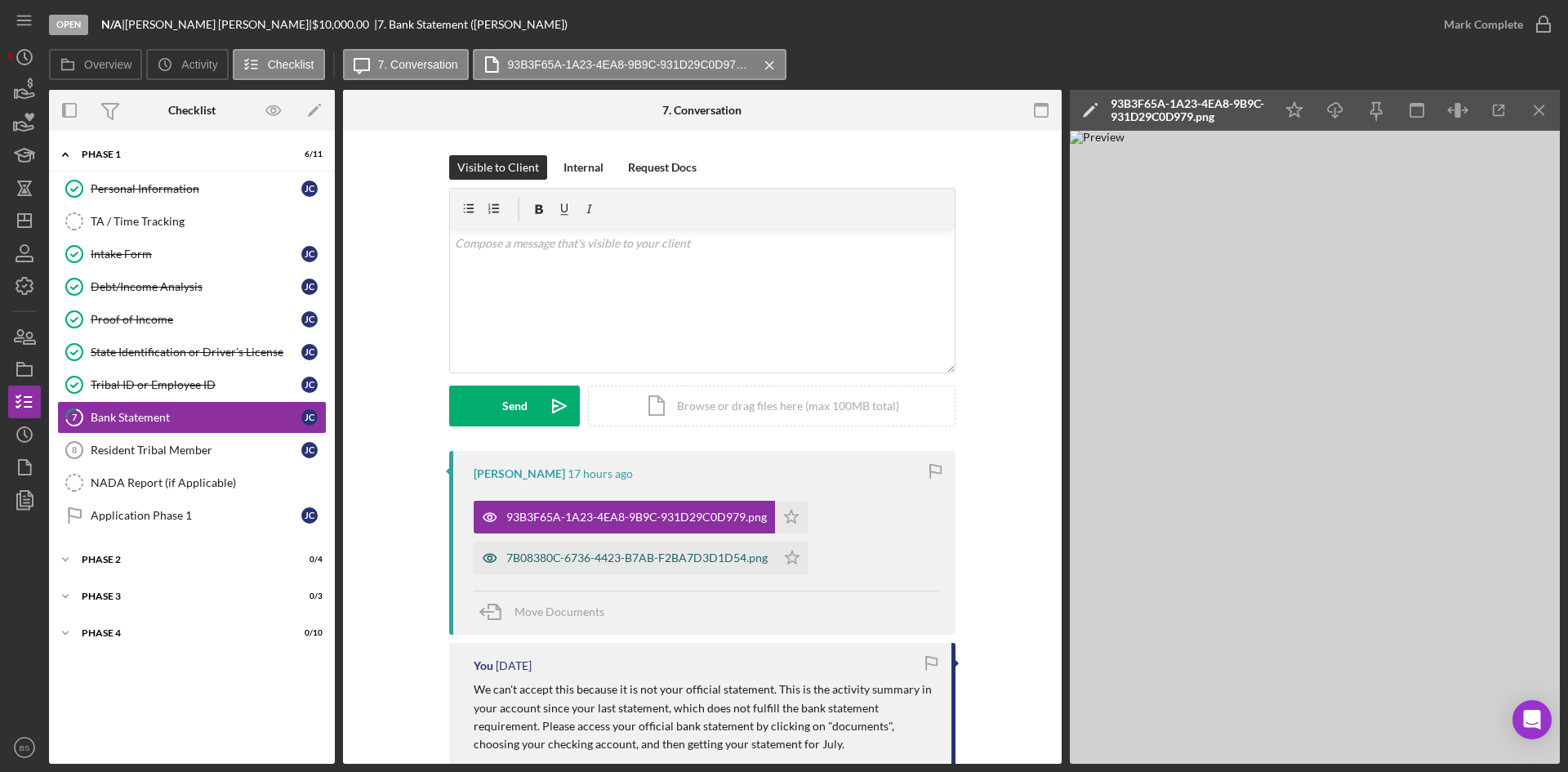
click at [682, 549] on div "7B08380C-6736-4423-B7AB-F2BA7D3D1D54.png" at bounding box center [625, 558] width 302 height 33
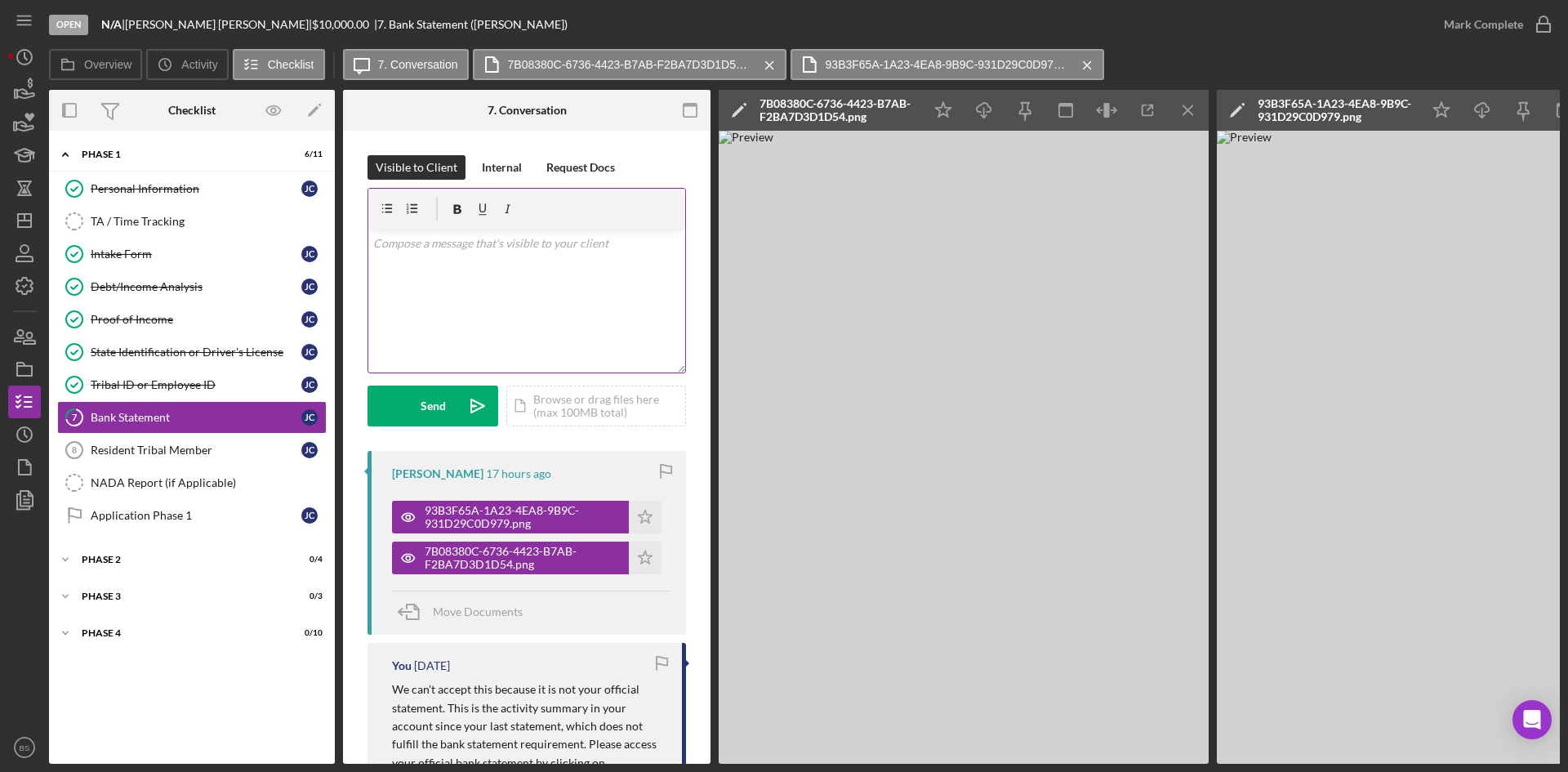
click at [405, 302] on div "v Color teal Color pink Remove color Add row above Add row below Add column bef…" at bounding box center [527, 301] width 317 height 143
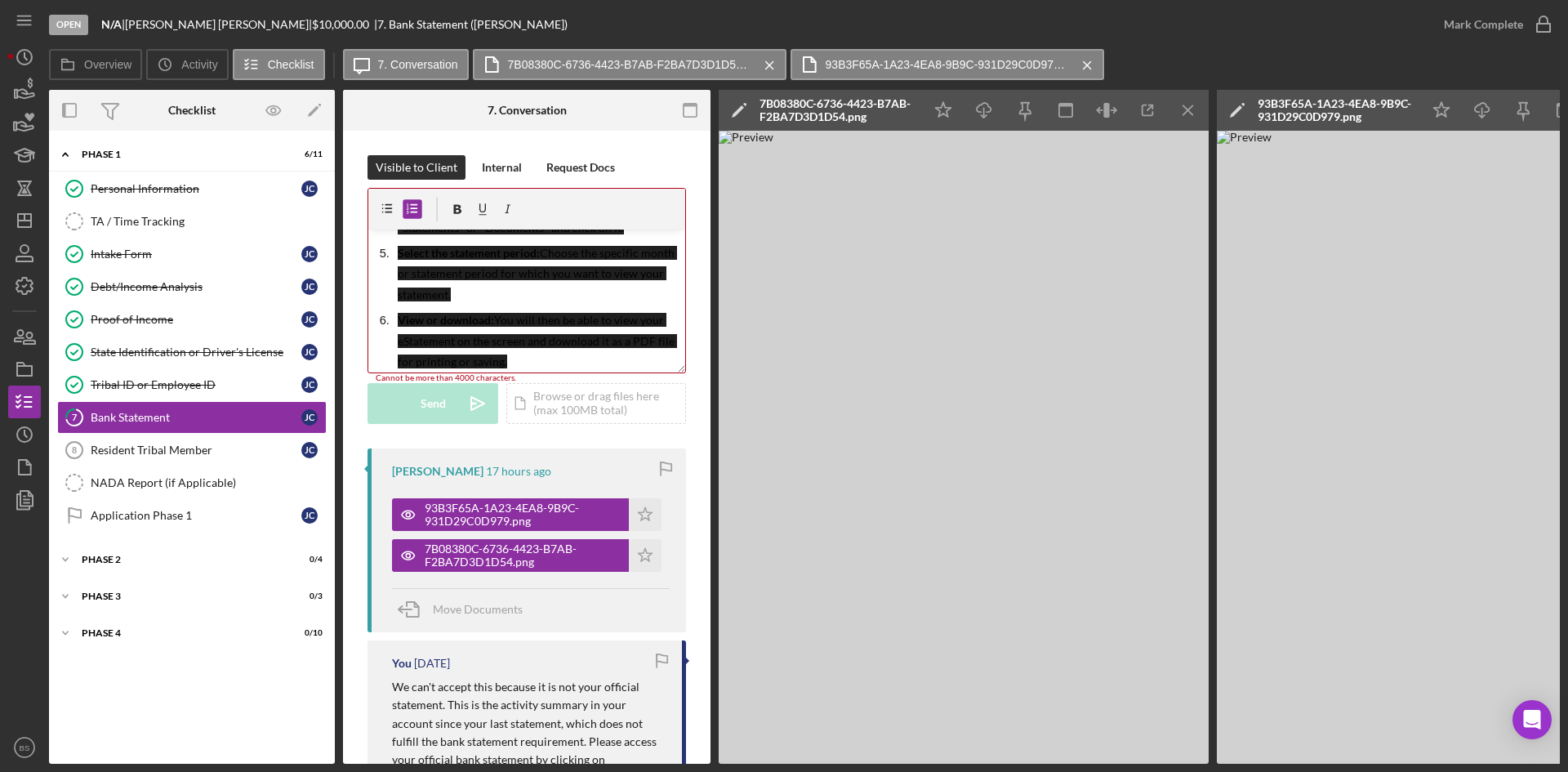
click at [539, 341] on mark "You will then be able to view your eStatement on the screen and download it as …" at bounding box center [537, 340] width 279 height 56
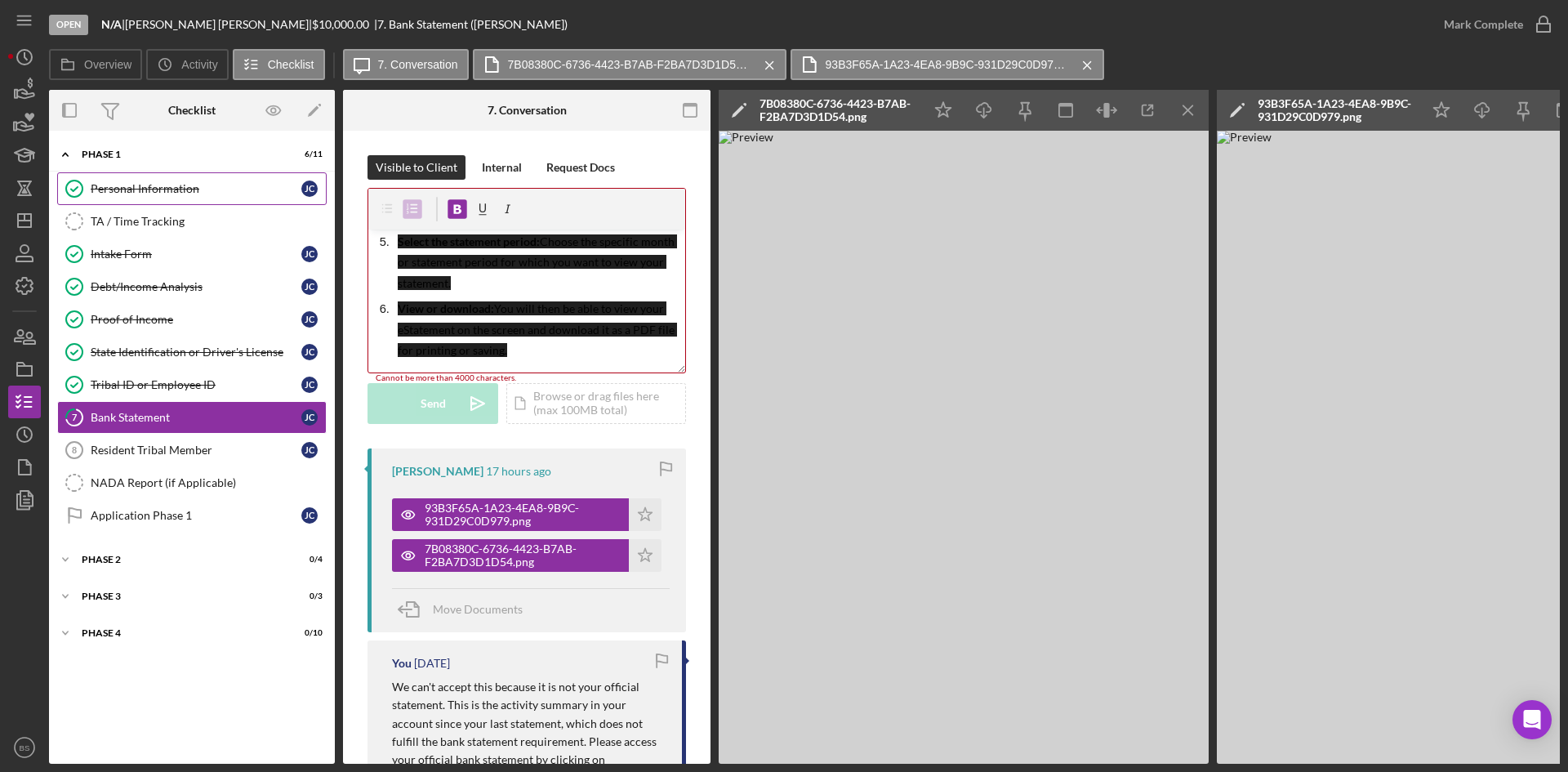
scroll to position [0, 0]
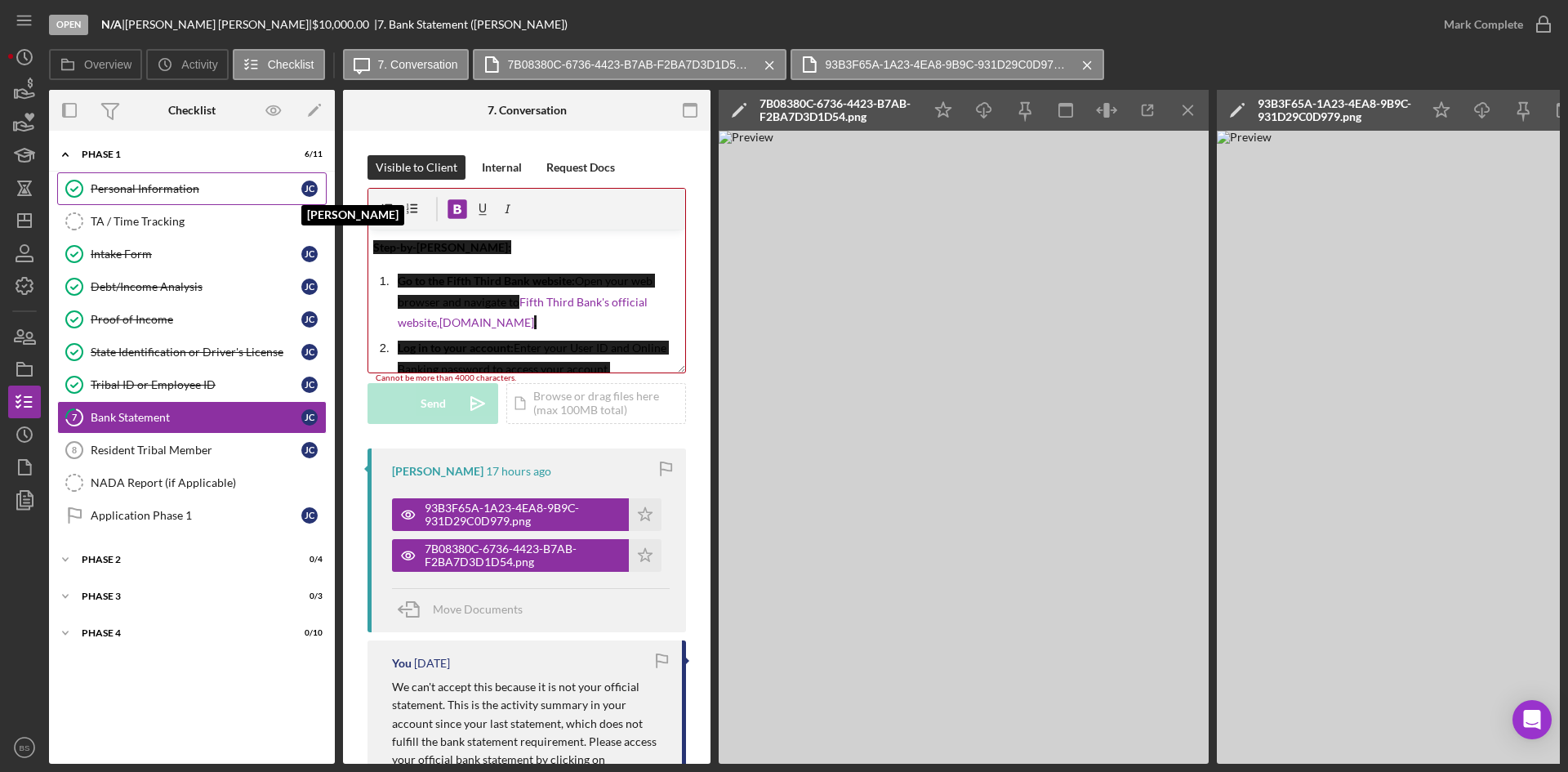
drag, startPoint x: 547, startPoint y: 356, endPoint x: 304, endPoint y: 183, distance: 298.3
click at [305, 183] on div "Overview Internal Workflow Stage Open Icon/Dropdown Arrow Archive (can unarchiv…" at bounding box center [804, 427] width 1511 height 674
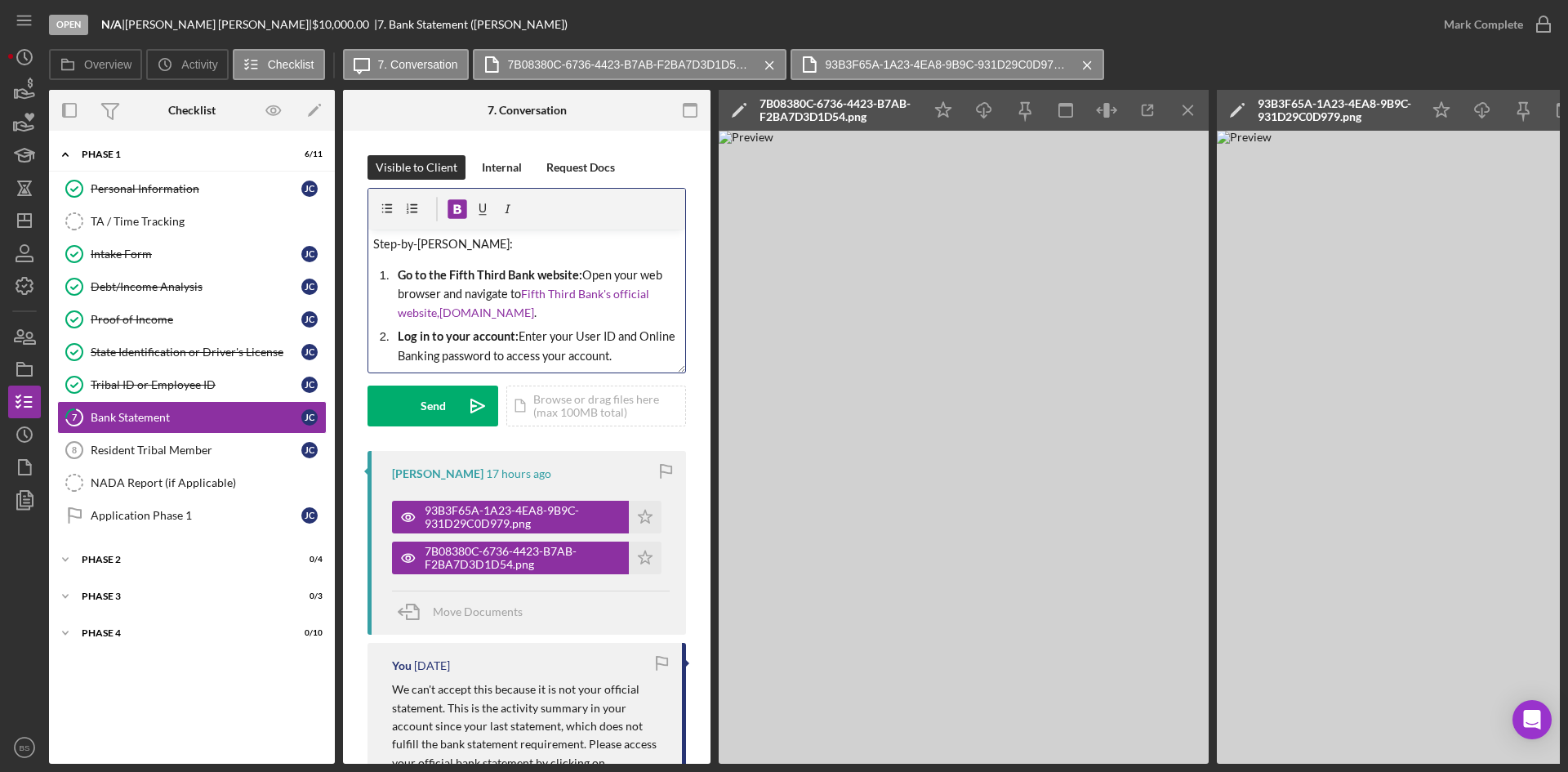
drag, startPoint x: 563, startPoint y: 349, endPoint x: 336, endPoint y: 195, distance: 274.3
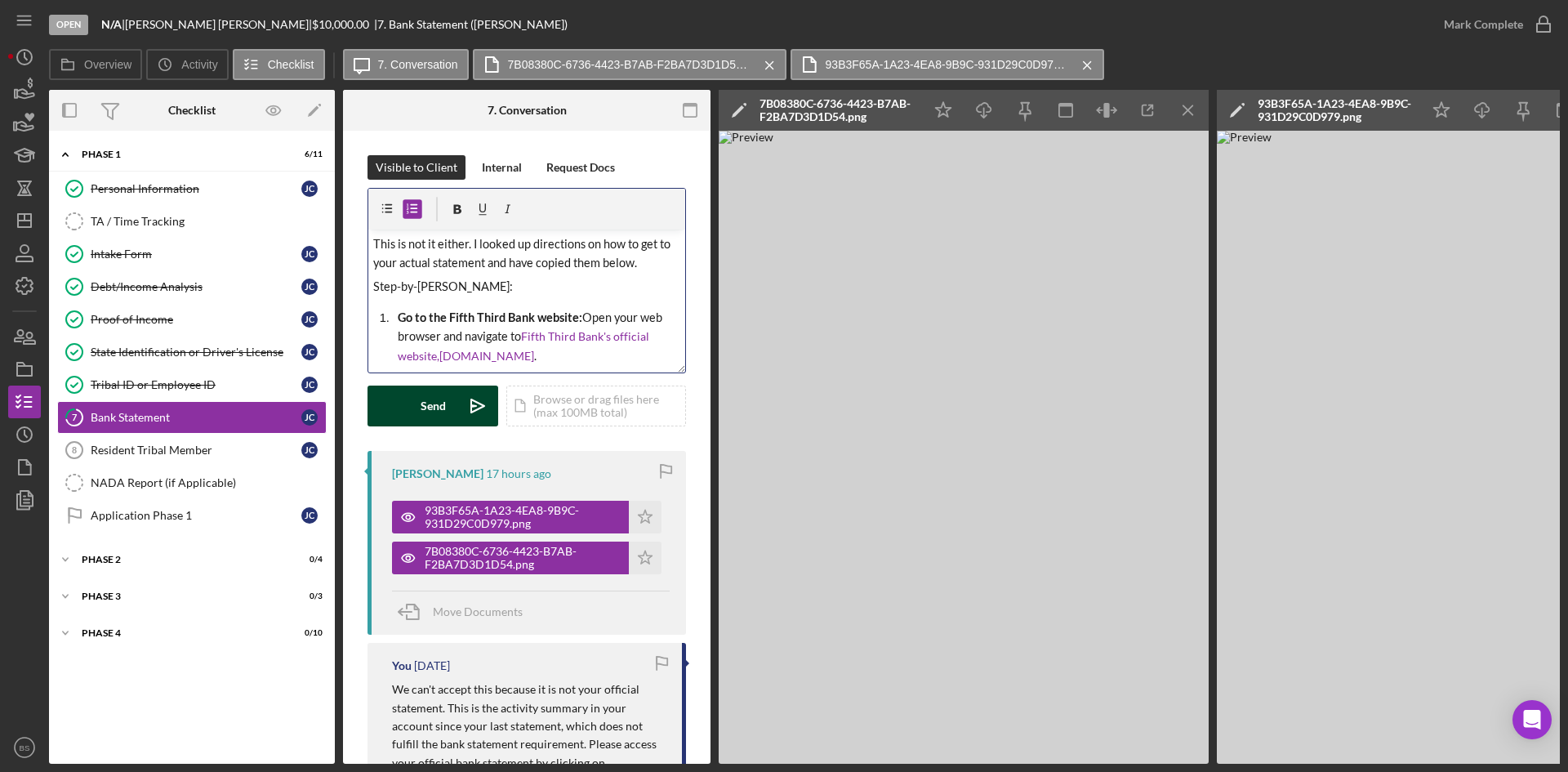
click at [442, 391] on div "Send" at bounding box center [433, 406] width 26 height 41
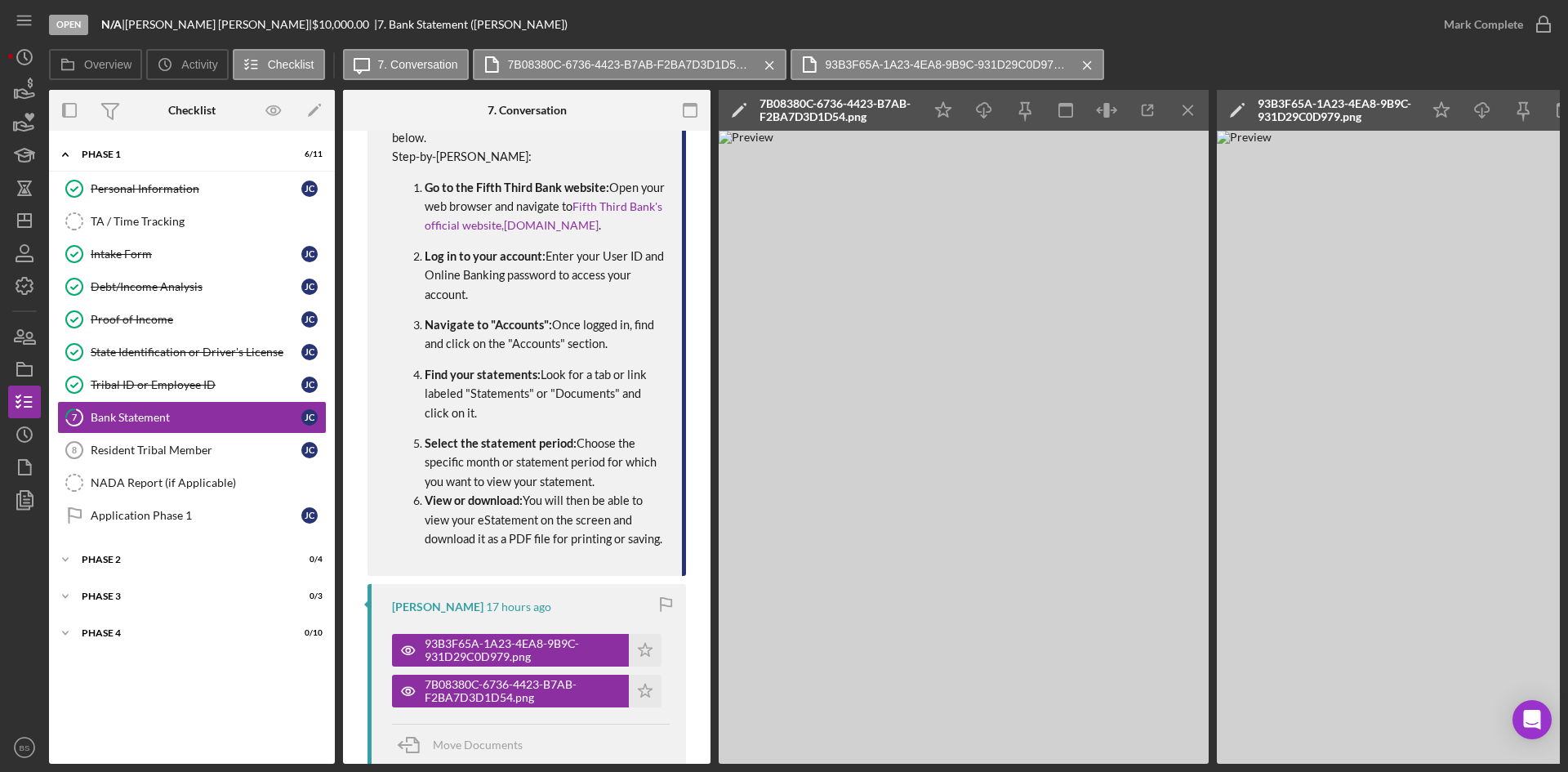
scroll to position [409, 0]
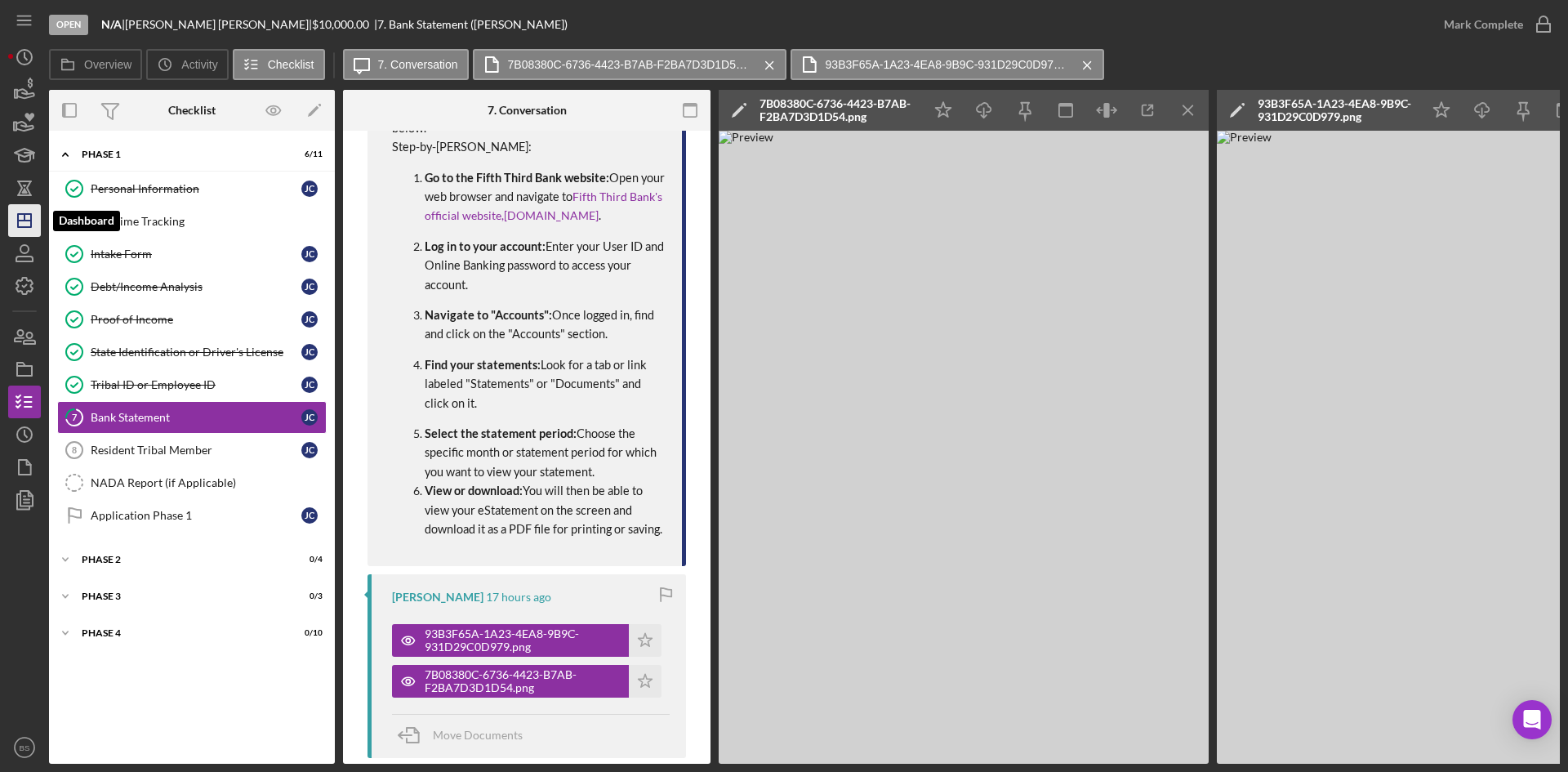
click at [40, 231] on icon "Icon/Dashboard" at bounding box center [25, 220] width 41 height 41
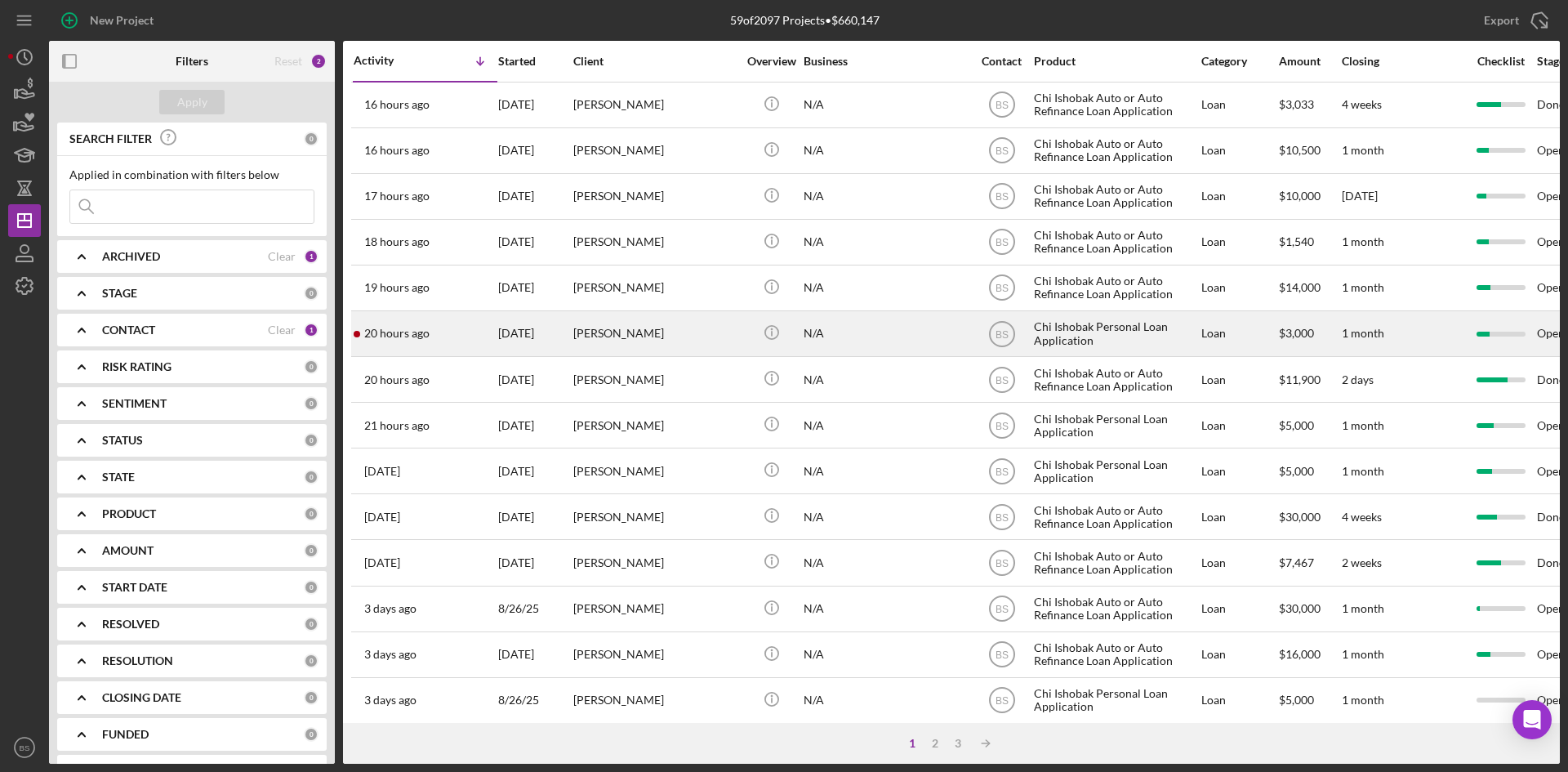
click at [678, 315] on div "[PERSON_NAME]" at bounding box center [655, 333] width 163 height 43
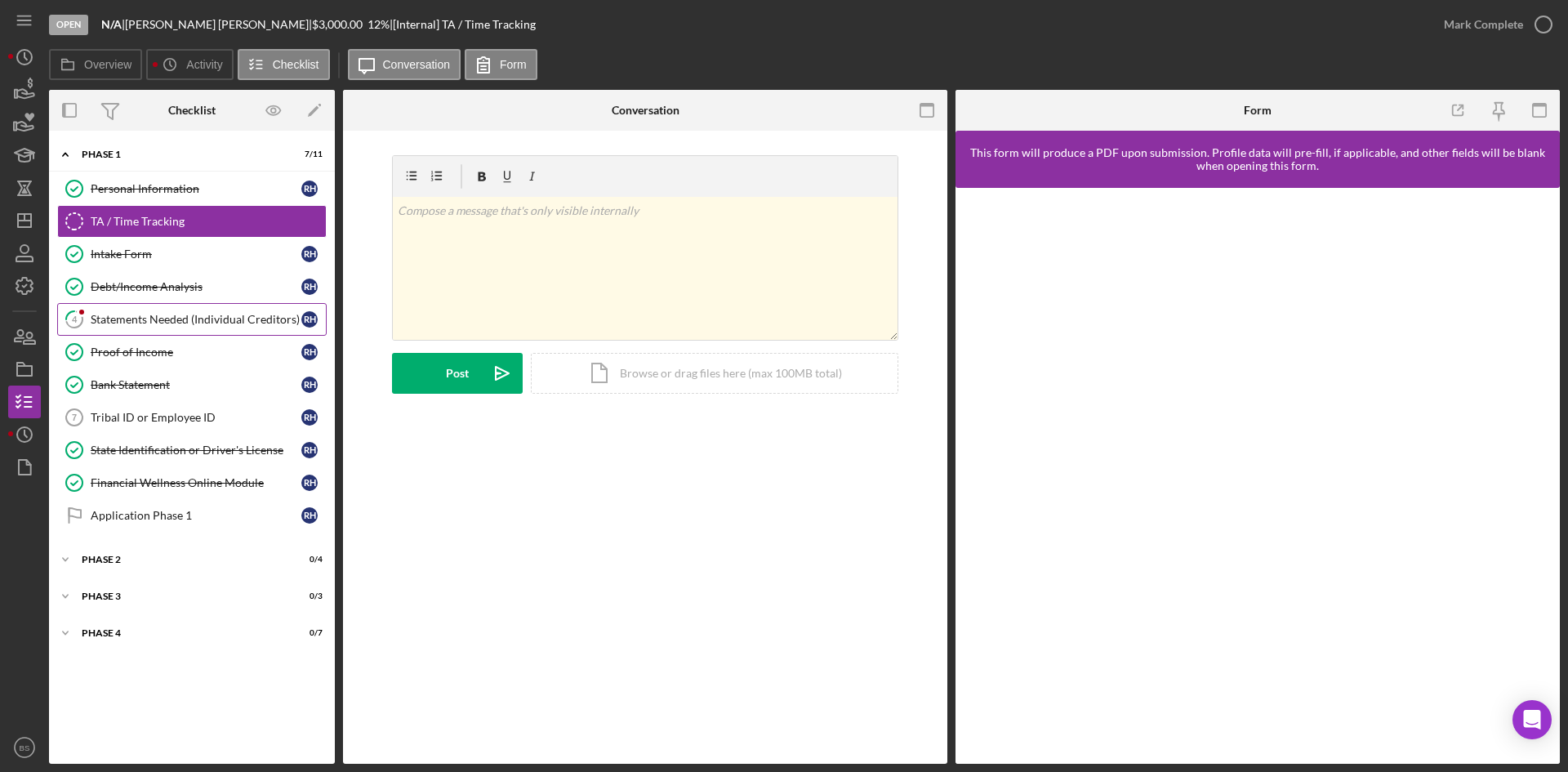
click at [250, 319] on div "Statements Needed (Individual Creditors)" at bounding box center [196, 319] width 211 height 13
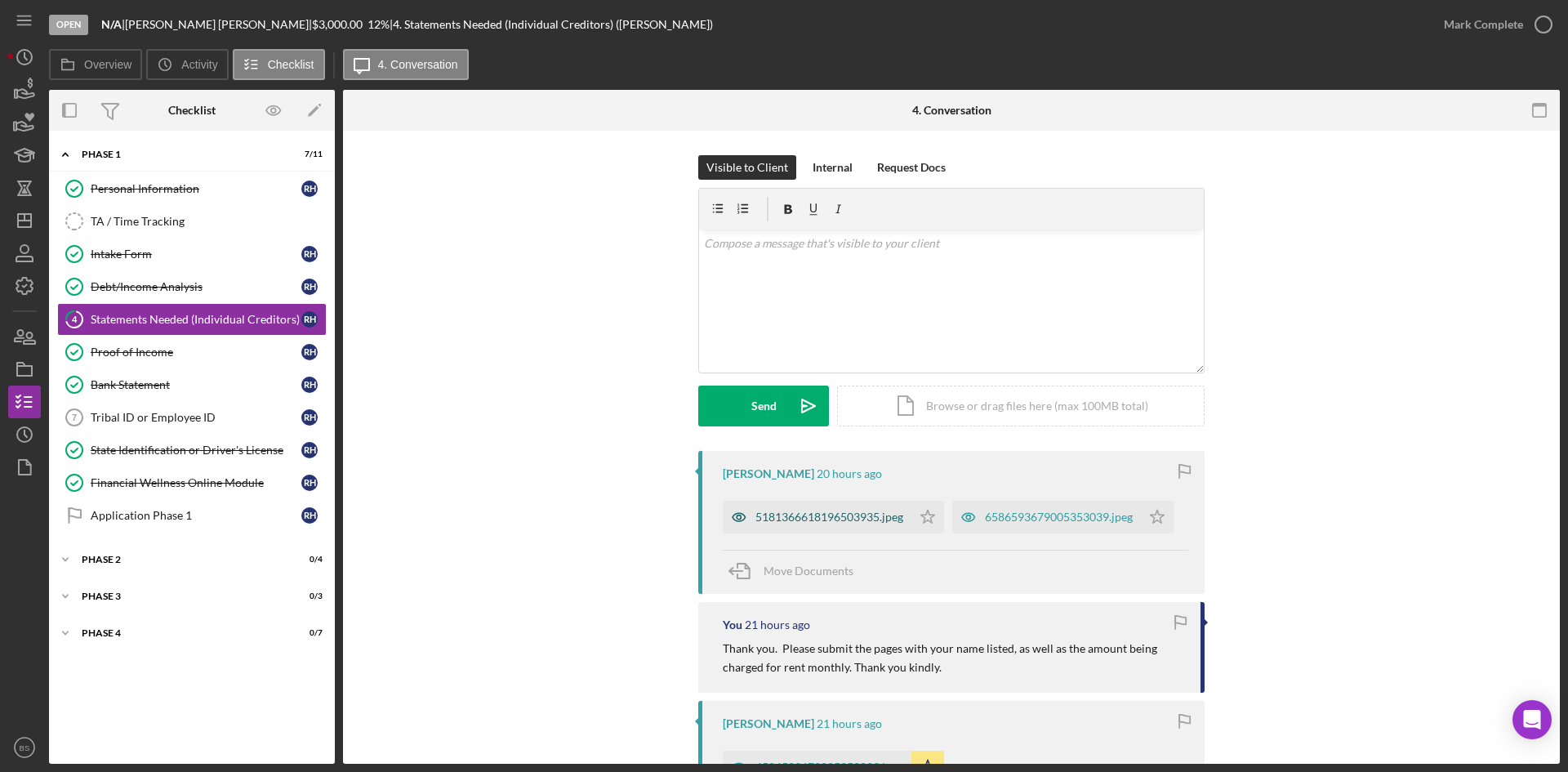
click at [790, 516] on div "5181366618196503935.jpeg" at bounding box center [830, 516] width 148 height 13
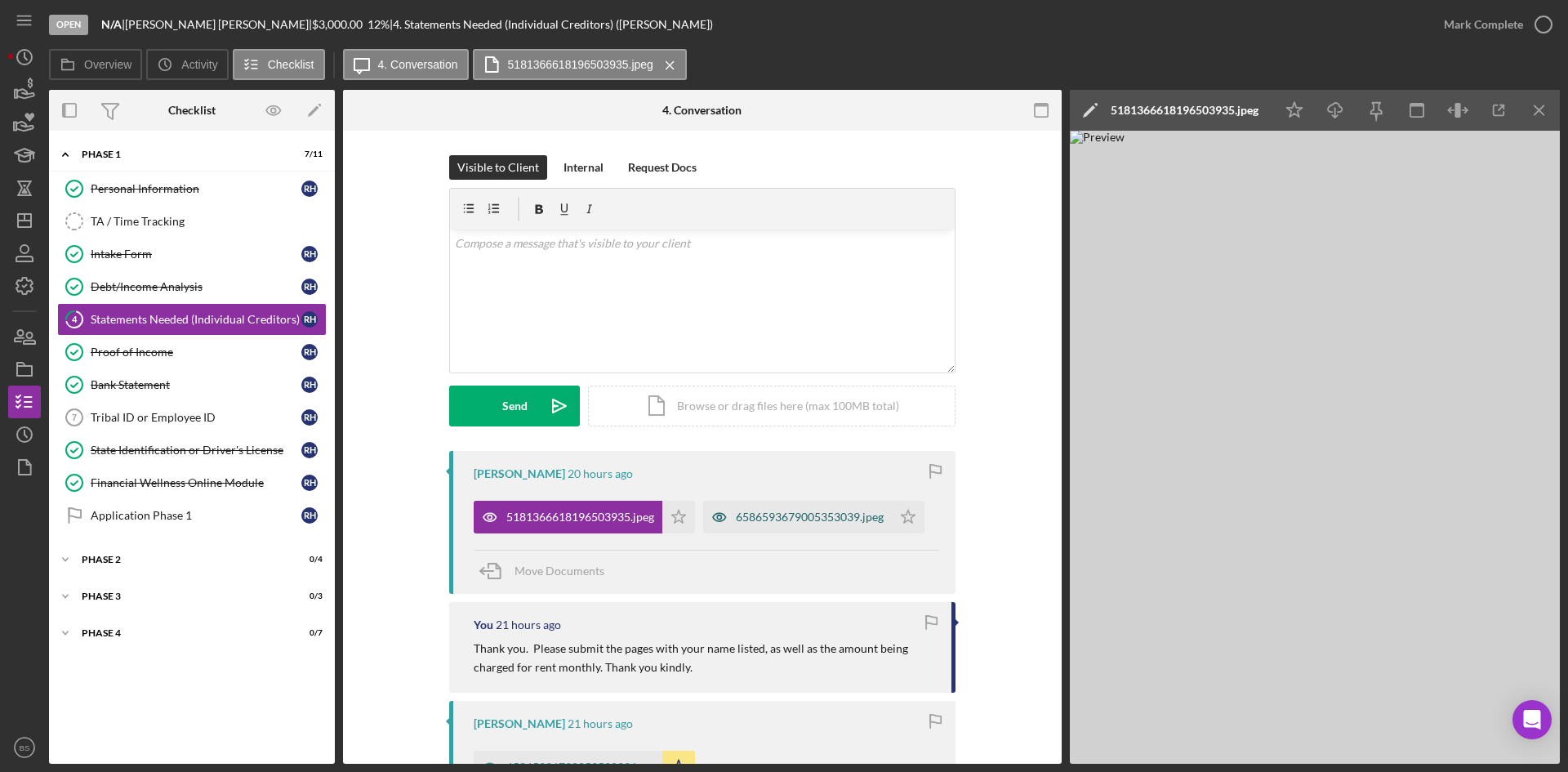
click at [814, 516] on div "6586593679005353039.jpeg" at bounding box center [810, 516] width 148 height 13
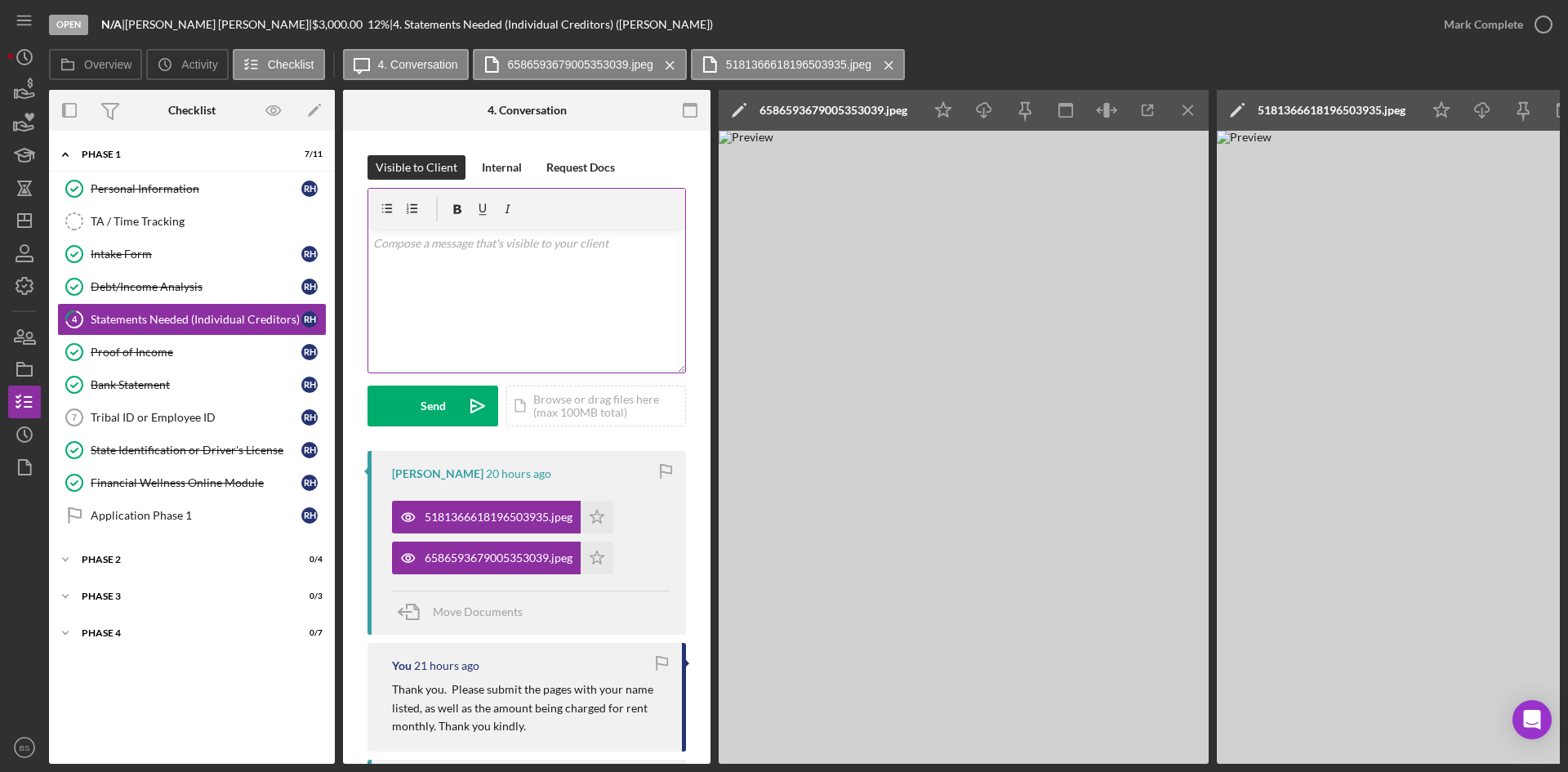
click at [603, 325] on div "v Color teal Color pink Remove color Add row above Add row below Add column bef…" at bounding box center [527, 301] width 317 height 143
click at [433, 242] on p "Please send all pages of the rental agreement. That will be the easiest way for…" at bounding box center [528, 262] width 308 height 55
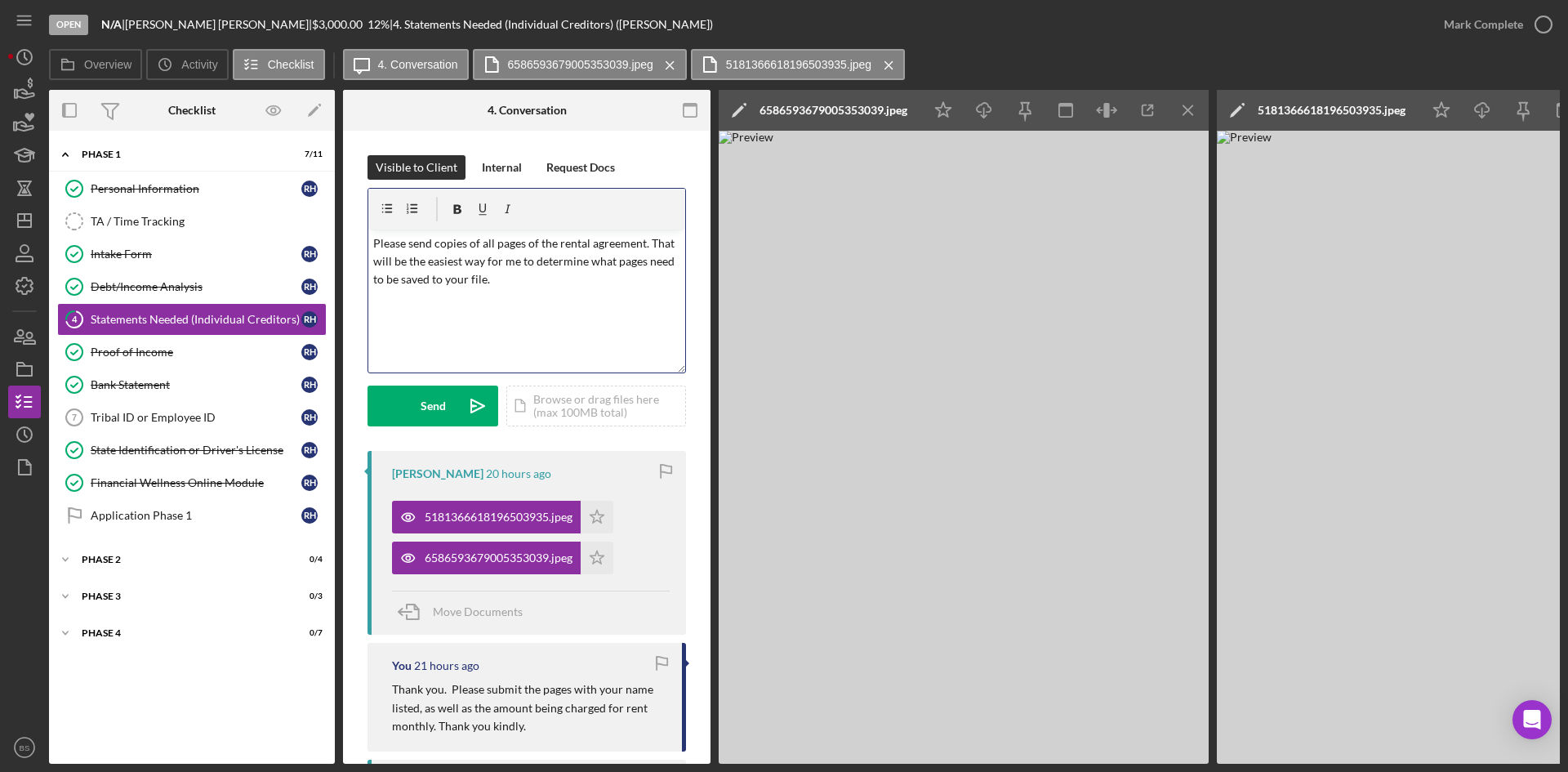
click at [643, 241] on p "Please send copies of all pages of the rental agreement. That will be the easie…" at bounding box center [528, 262] width 308 height 55
drag, startPoint x: 425, startPoint y: 264, endPoint x: 368, endPoint y: 258, distance: 57.3
click at [368, 258] on div "v Color teal Color pink Remove color Add row above Add row below Add column bef…" at bounding box center [527, 301] width 317 height 143
click at [472, 284] on p "Please send copies of all pages of the rental agreement, and ensure the photo s…" at bounding box center [528, 271] width 308 height 73
click at [569, 263] on p "Please send copies of all pages of the rental agreement, and ensure the photo s…" at bounding box center [528, 271] width 308 height 73
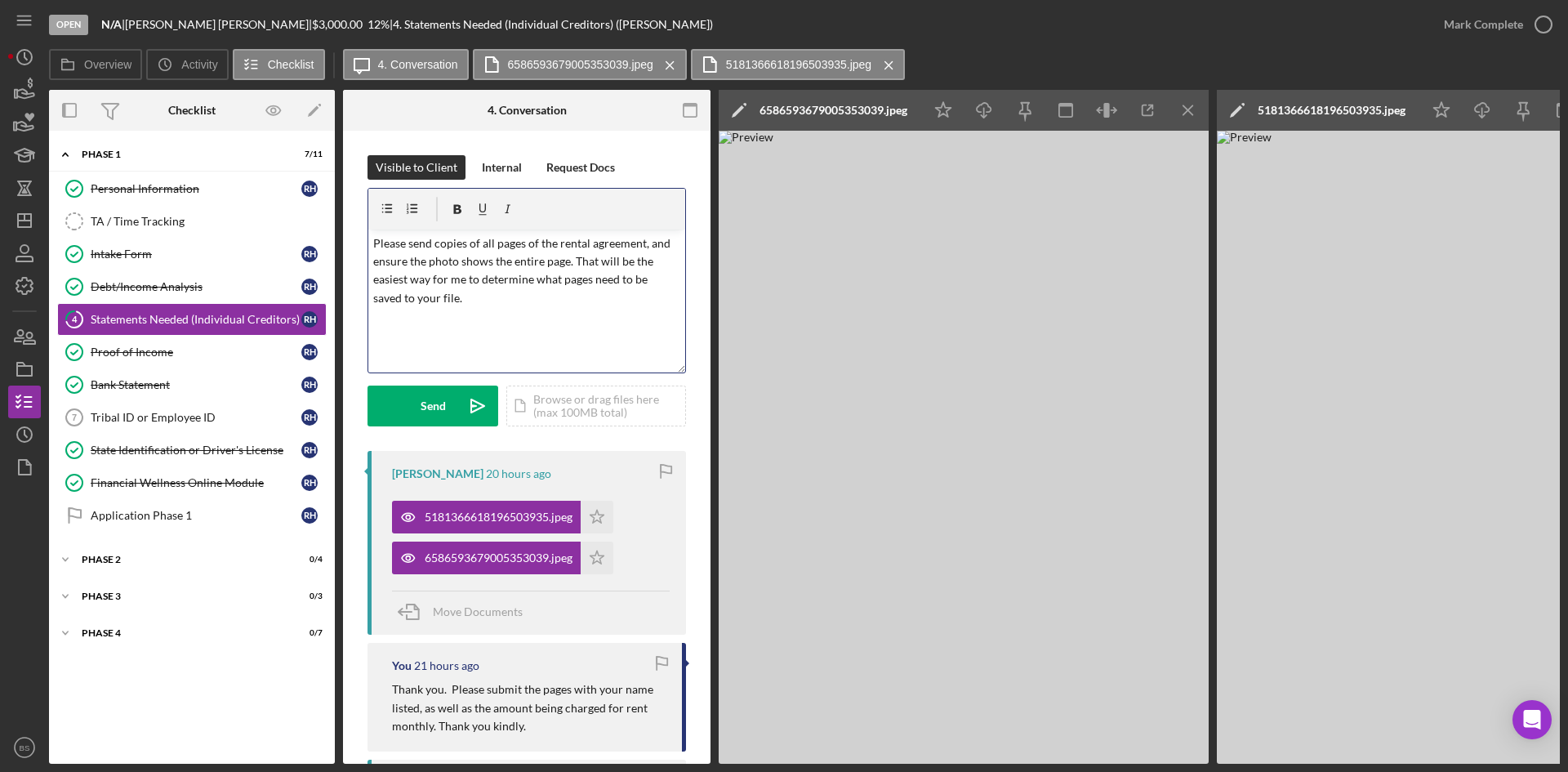
click at [602, 278] on p "Please send copies of all pages of the rental agreement, and ensure the photo s…" at bounding box center [528, 271] width 308 height 73
click at [577, 284] on p "Please send copies of all pages of the rental agreement, and ensure the photo s…" at bounding box center [528, 271] width 308 height 73
click at [558, 288] on p "Please send copies of all pages of the rental agreement, and ensure the photo s…" at bounding box center [528, 271] width 308 height 73
click at [536, 293] on p "Please send copies of all pages of the rental agreement, and ensure the photo s…" at bounding box center [528, 271] width 308 height 73
click at [374, 242] on p "Please send copies of all pages of the rental agreement, and ensure the photo s…" at bounding box center [528, 271] width 308 height 73
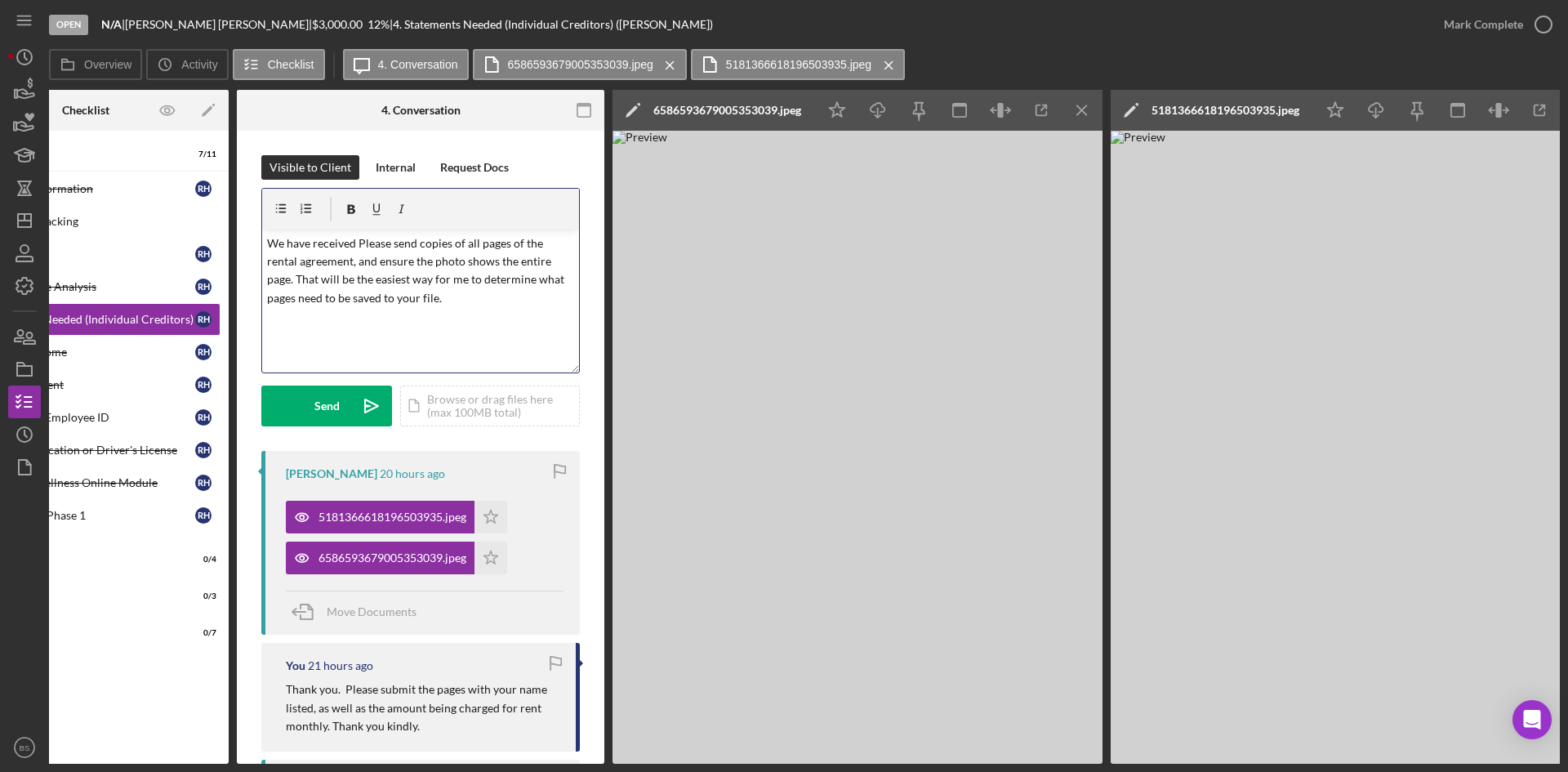
scroll to position [0, 147]
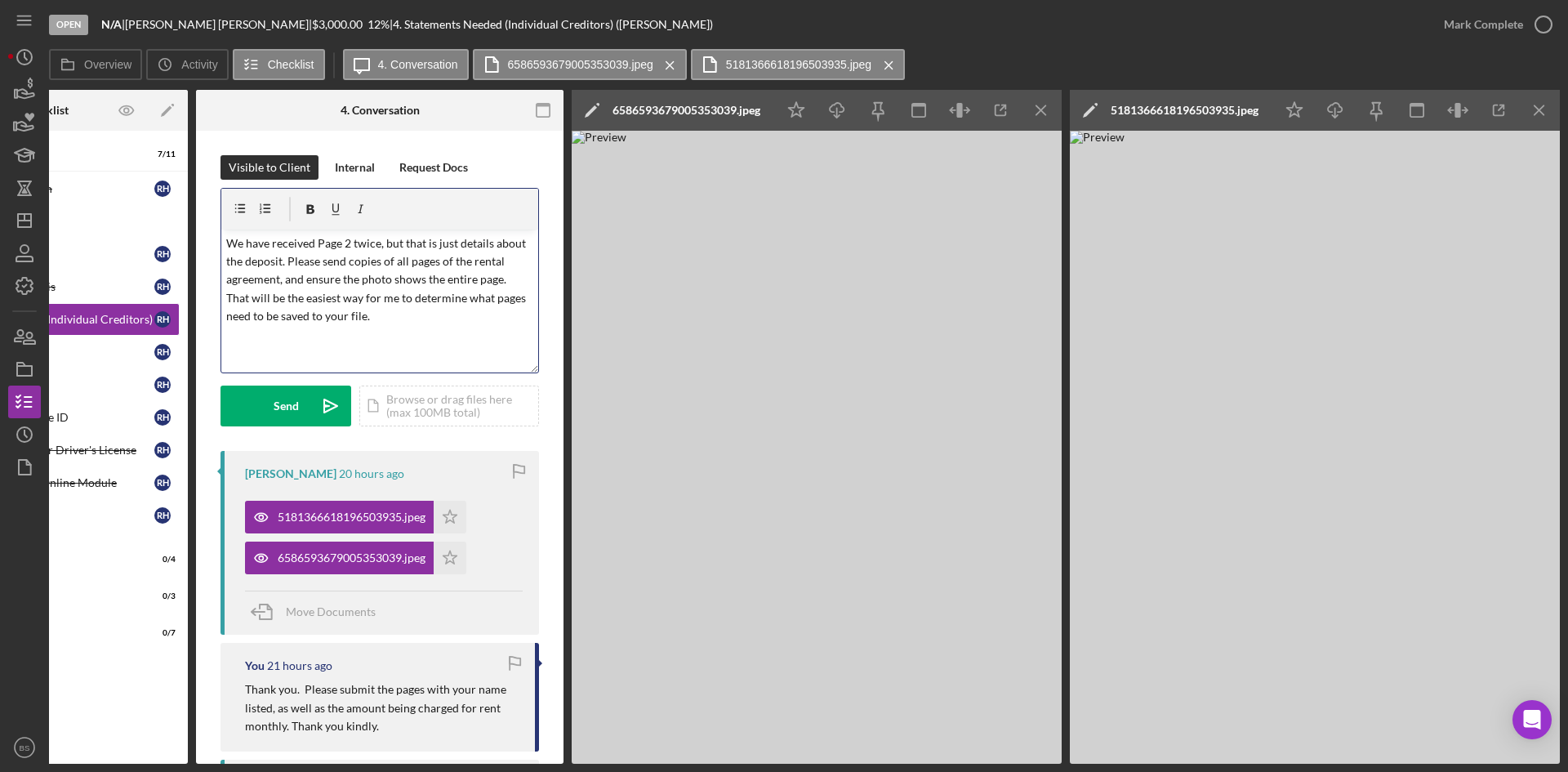
click at [502, 281] on p "We have received Page 2 twice, but that is just details about the deposit. Plea…" at bounding box center [381, 280] width 308 height 92
click at [322, 398] on icon "Icon/icon-invite-send" at bounding box center [330, 406] width 41 height 41
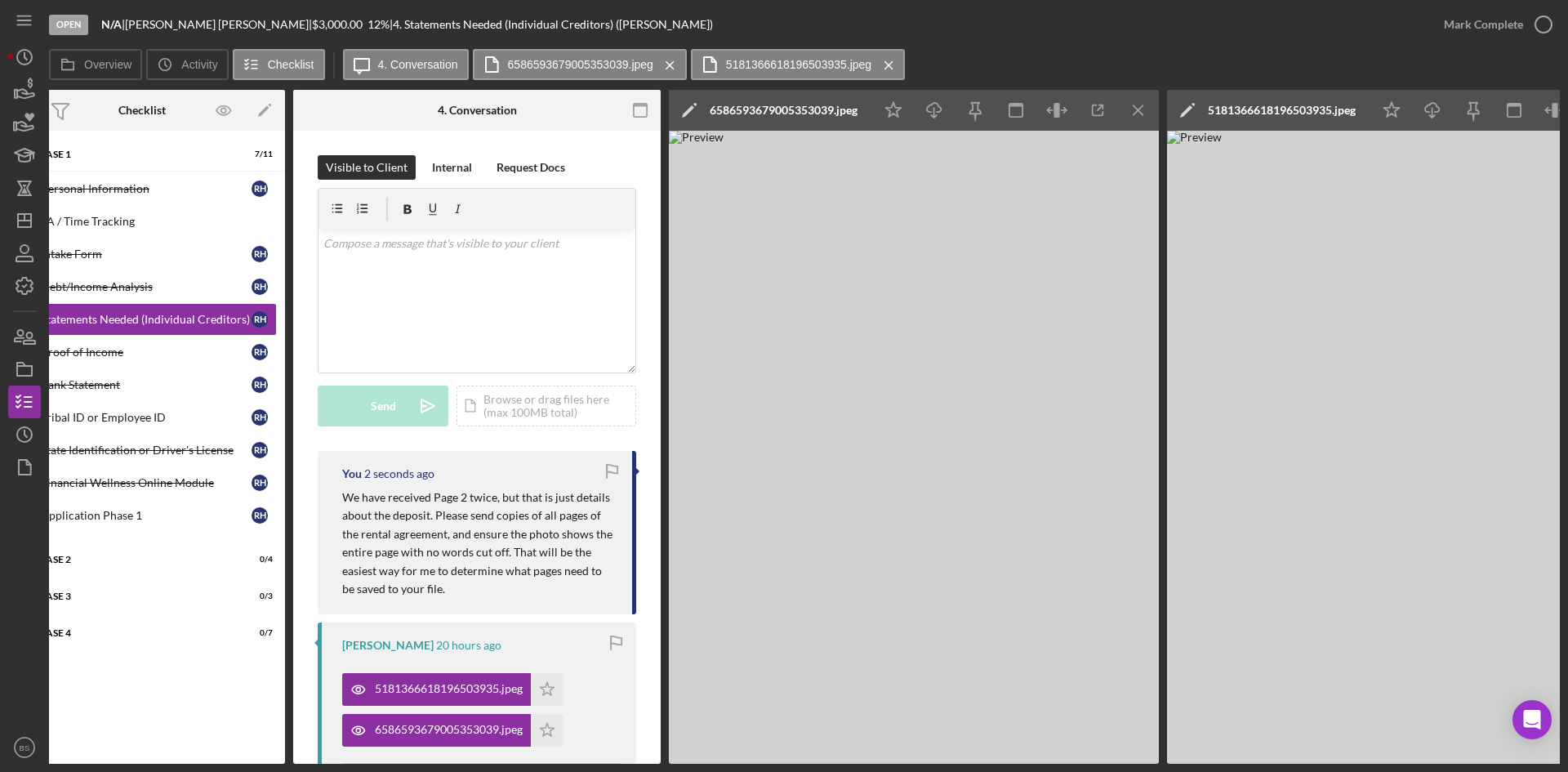
scroll to position [0, 0]
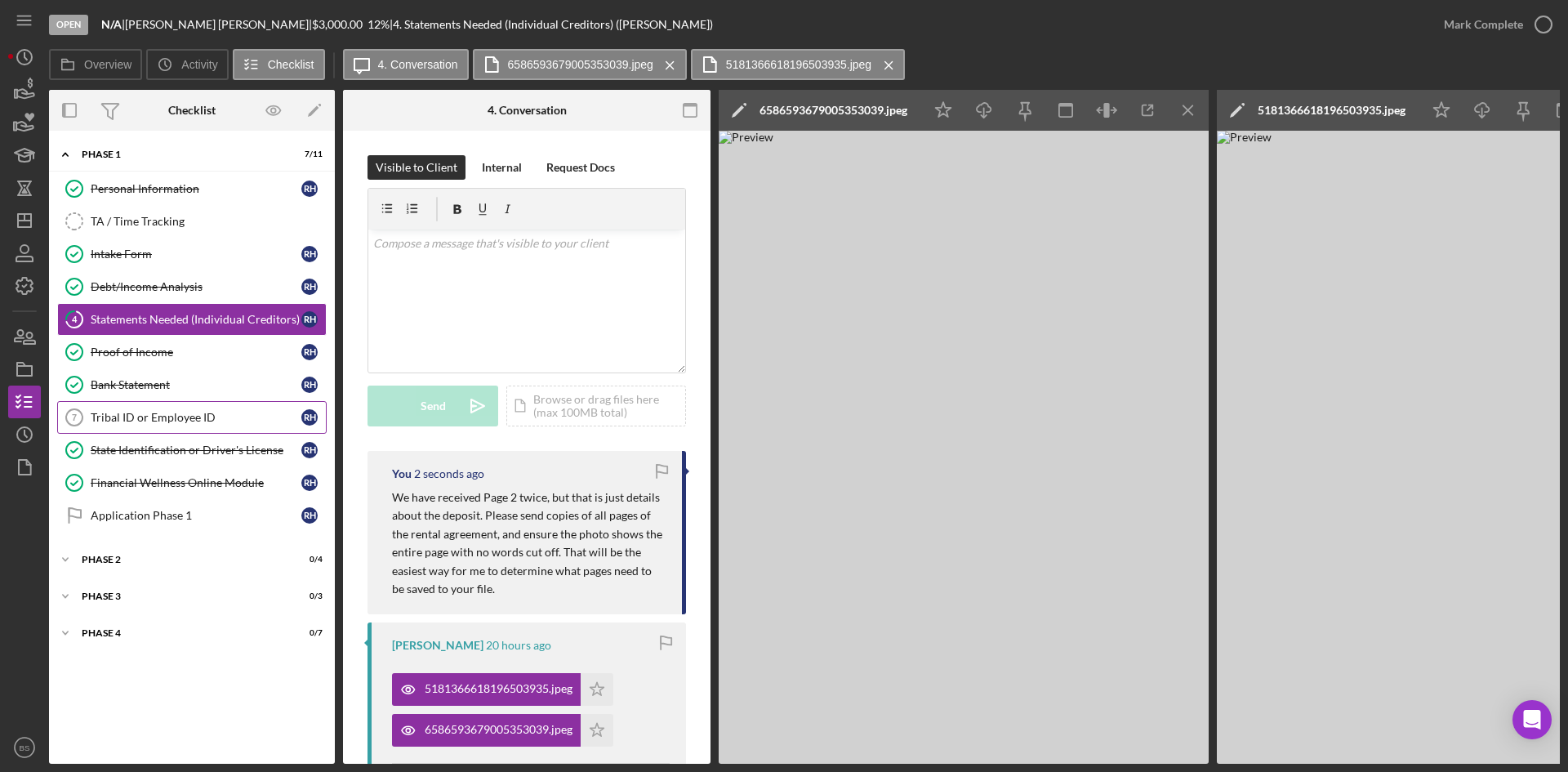
click at [247, 422] on div "Tribal ID or Employee ID" at bounding box center [196, 417] width 211 height 13
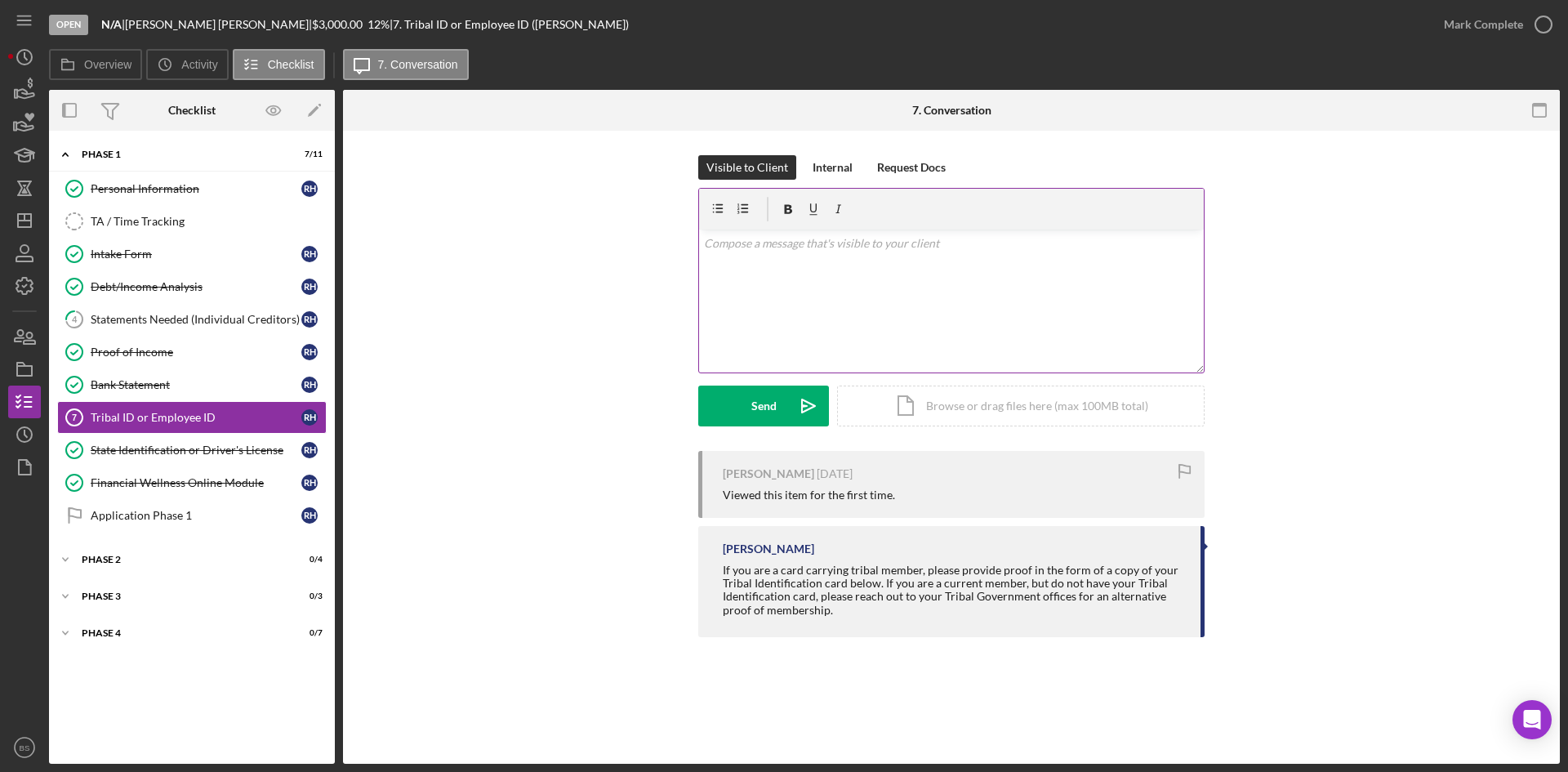
click at [841, 318] on div "v Color teal Color pink Remove color Add row above Add row below Add column bef…" at bounding box center [951, 301] width 505 height 143
click at [773, 251] on p "To complete this please upload your employee ID." at bounding box center [951, 243] width 496 height 18
click at [780, 275] on div "v Color teal Color pink Remove color Add row above Add row below Add column bef…" at bounding box center [951, 301] width 505 height 143
click at [779, 246] on p "To complete this please upload your employee ID." at bounding box center [951, 243] width 496 height 18
click at [789, 400] on icon "Icon/icon-invite-send" at bounding box center [809, 406] width 41 height 41
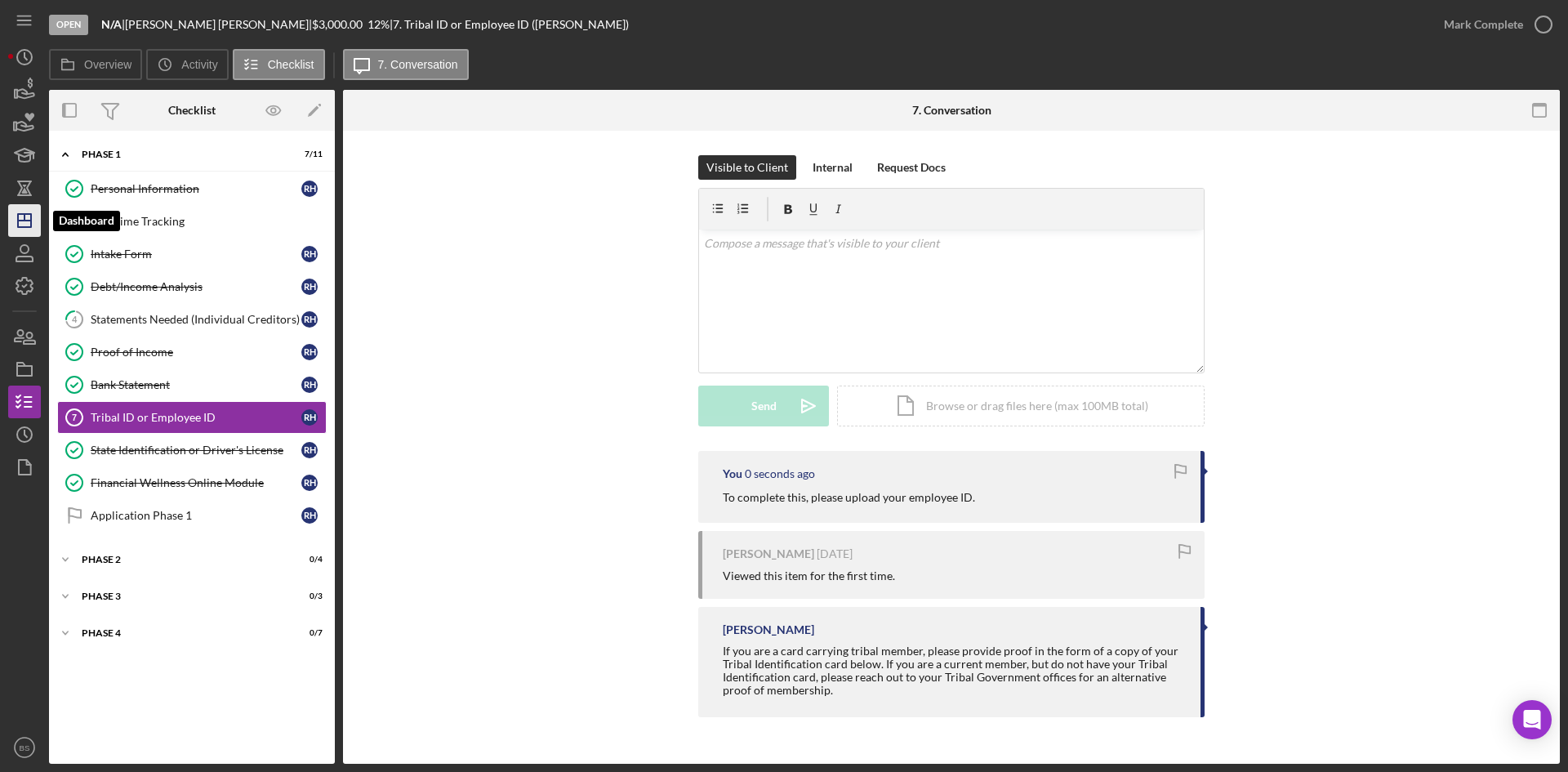
click at [33, 229] on icon "Icon/Dashboard" at bounding box center [25, 220] width 41 height 41
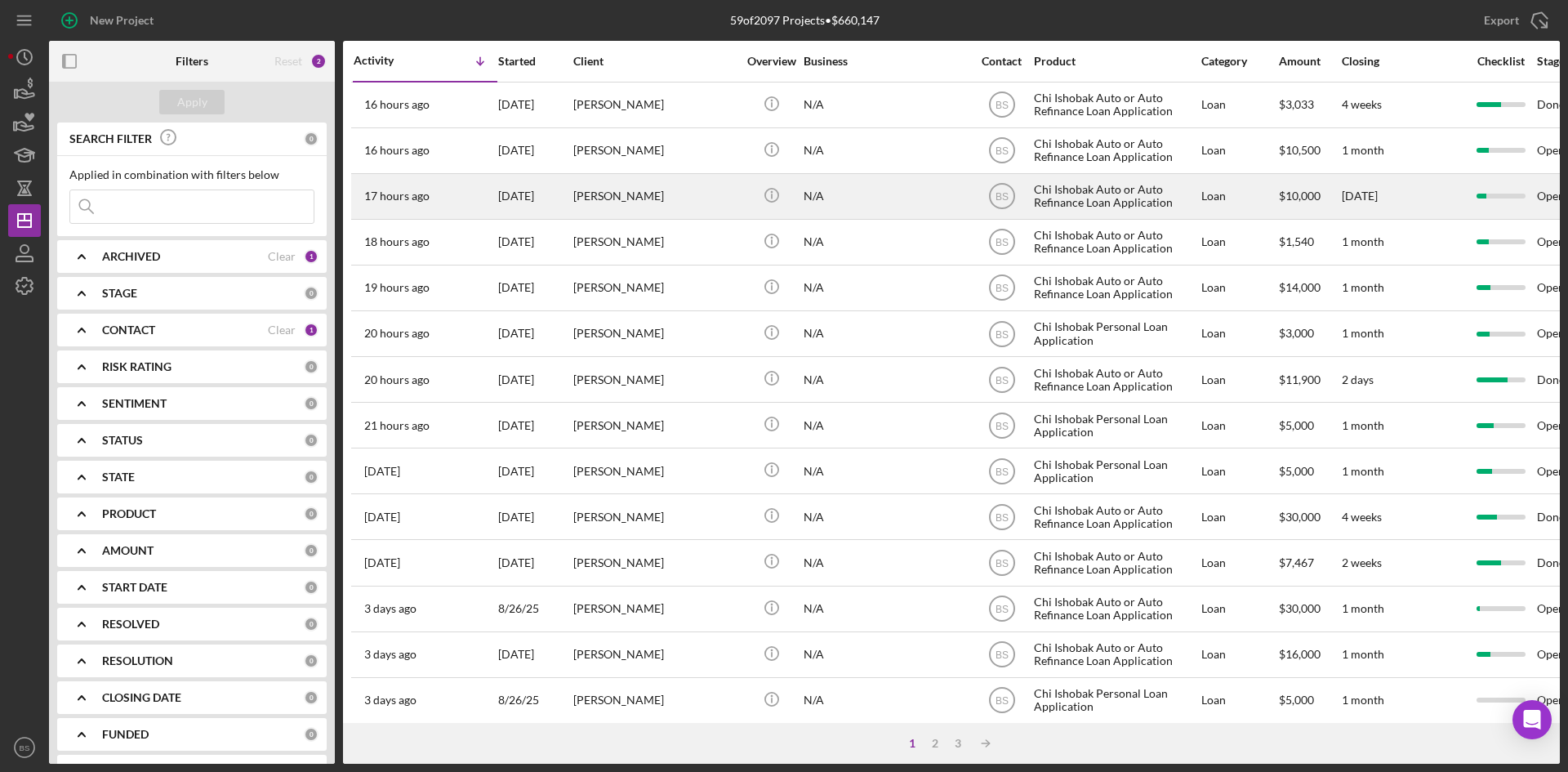
click at [486, 192] on div "17 hours ago Jeffery Collett" at bounding box center [425, 196] width 143 height 43
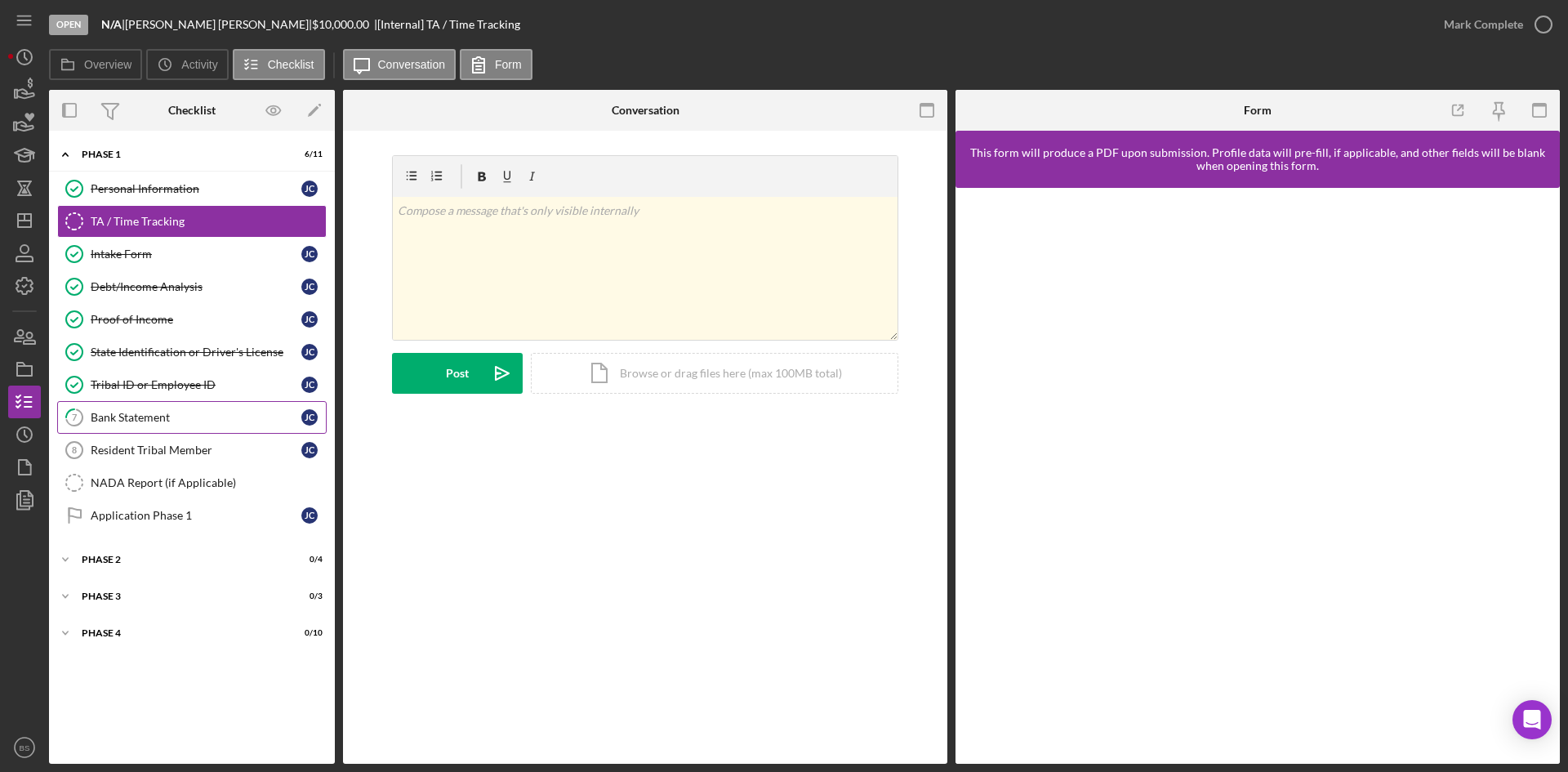
click at [173, 426] on link "7 Bank Statement [PERSON_NAME]" at bounding box center [192, 417] width 270 height 33
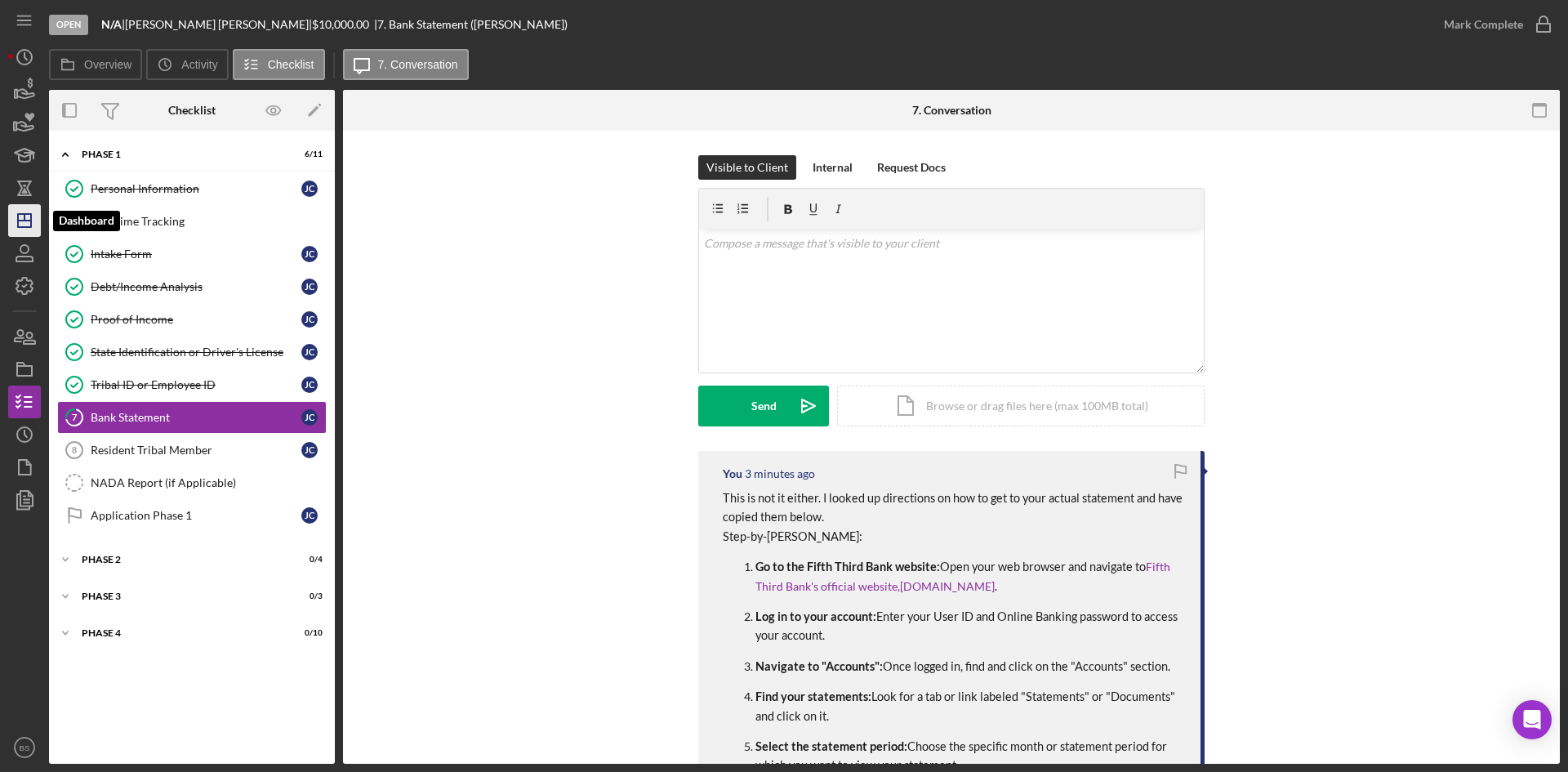
click at [37, 211] on icon "Icon/Dashboard" at bounding box center [25, 220] width 41 height 41
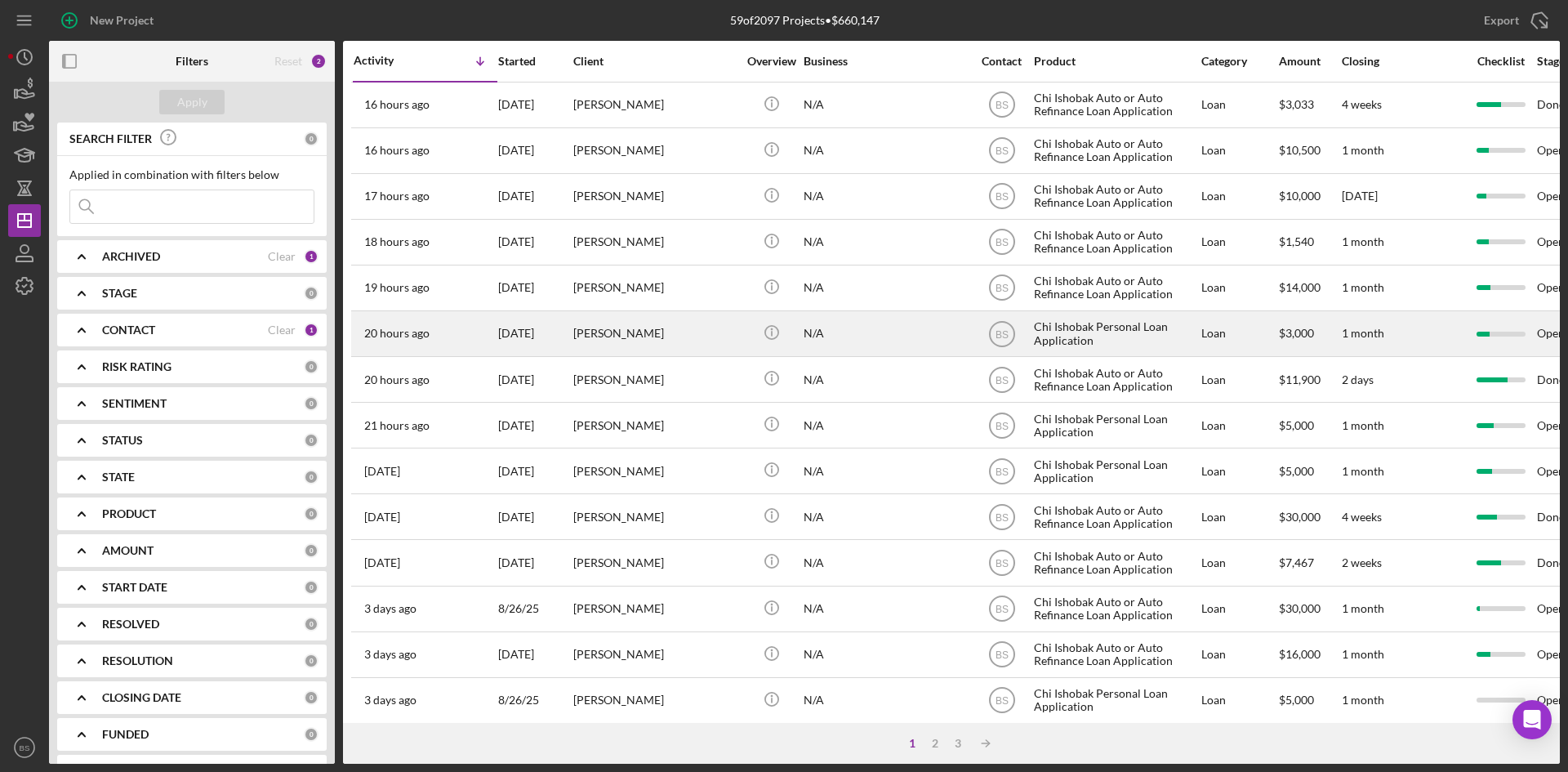
click at [560, 327] on div "[DATE]" at bounding box center [535, 333] width 73 height 43
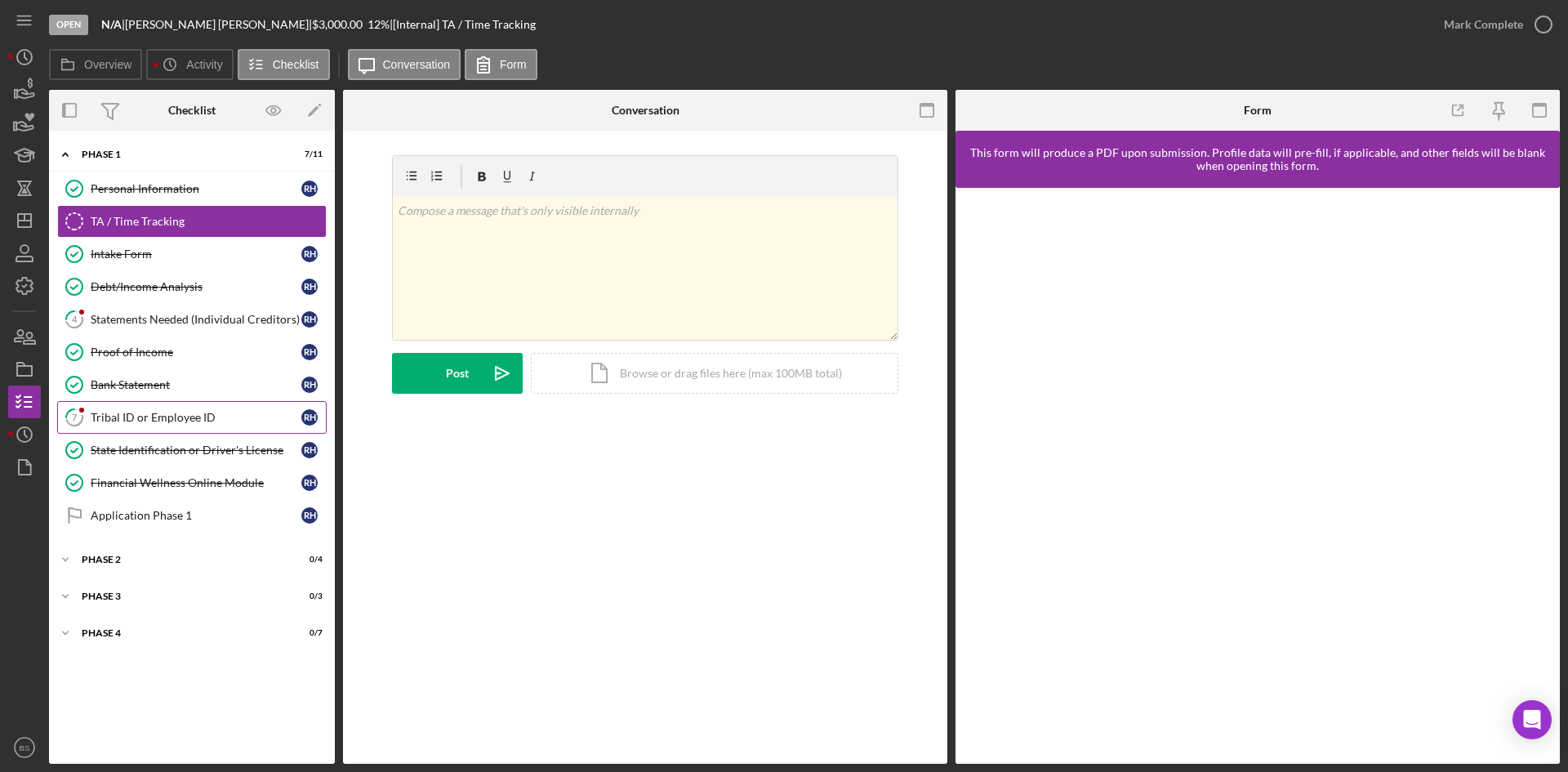
click at [152, 412] on div "Tribal ID or Employee ID" at bounding box center [196, 417] width 211 height 13
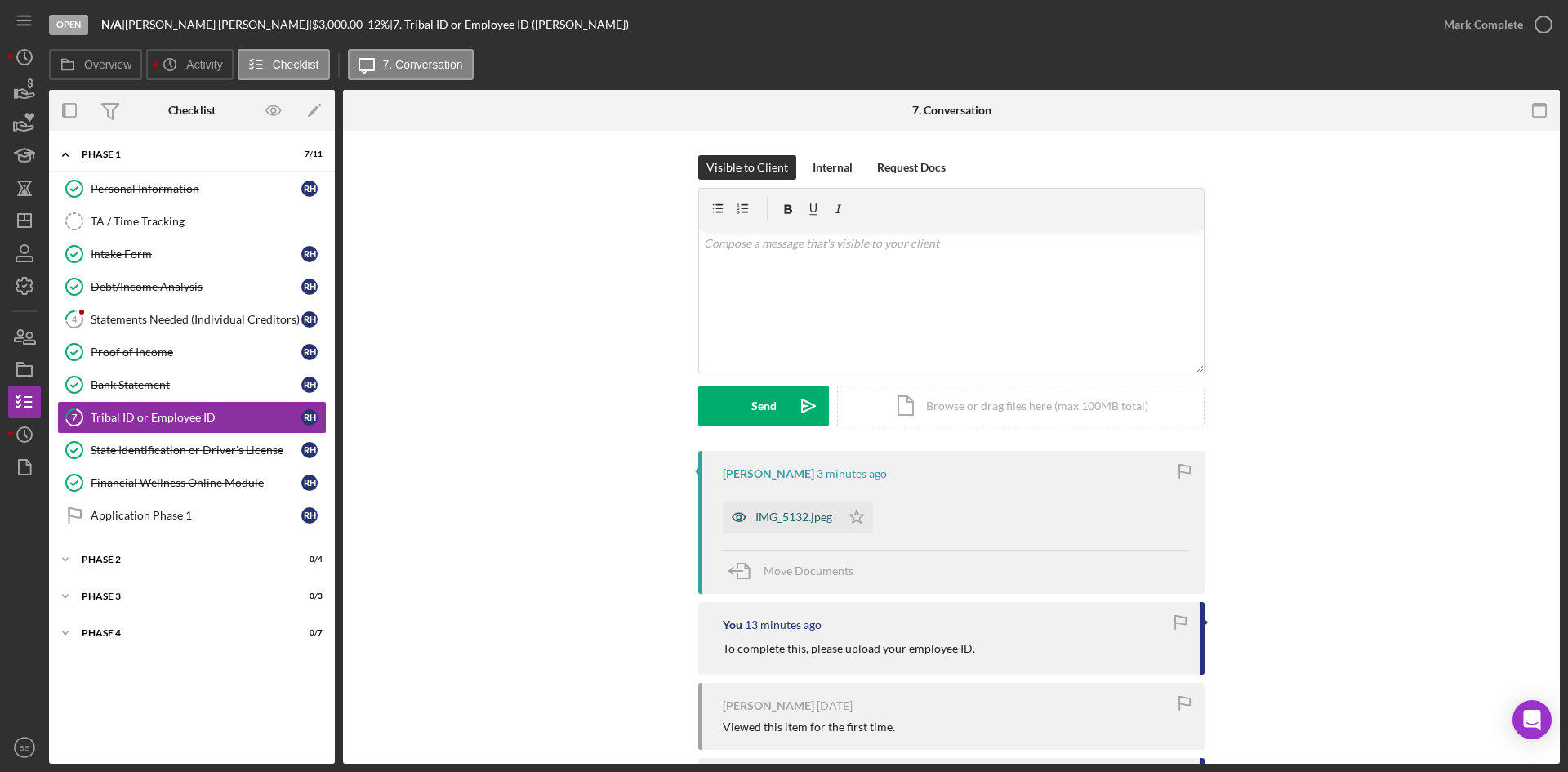
click at [784, 511] on div "IMG_5132.jpeg" at bounding box center [794, 516] width 77 height 13
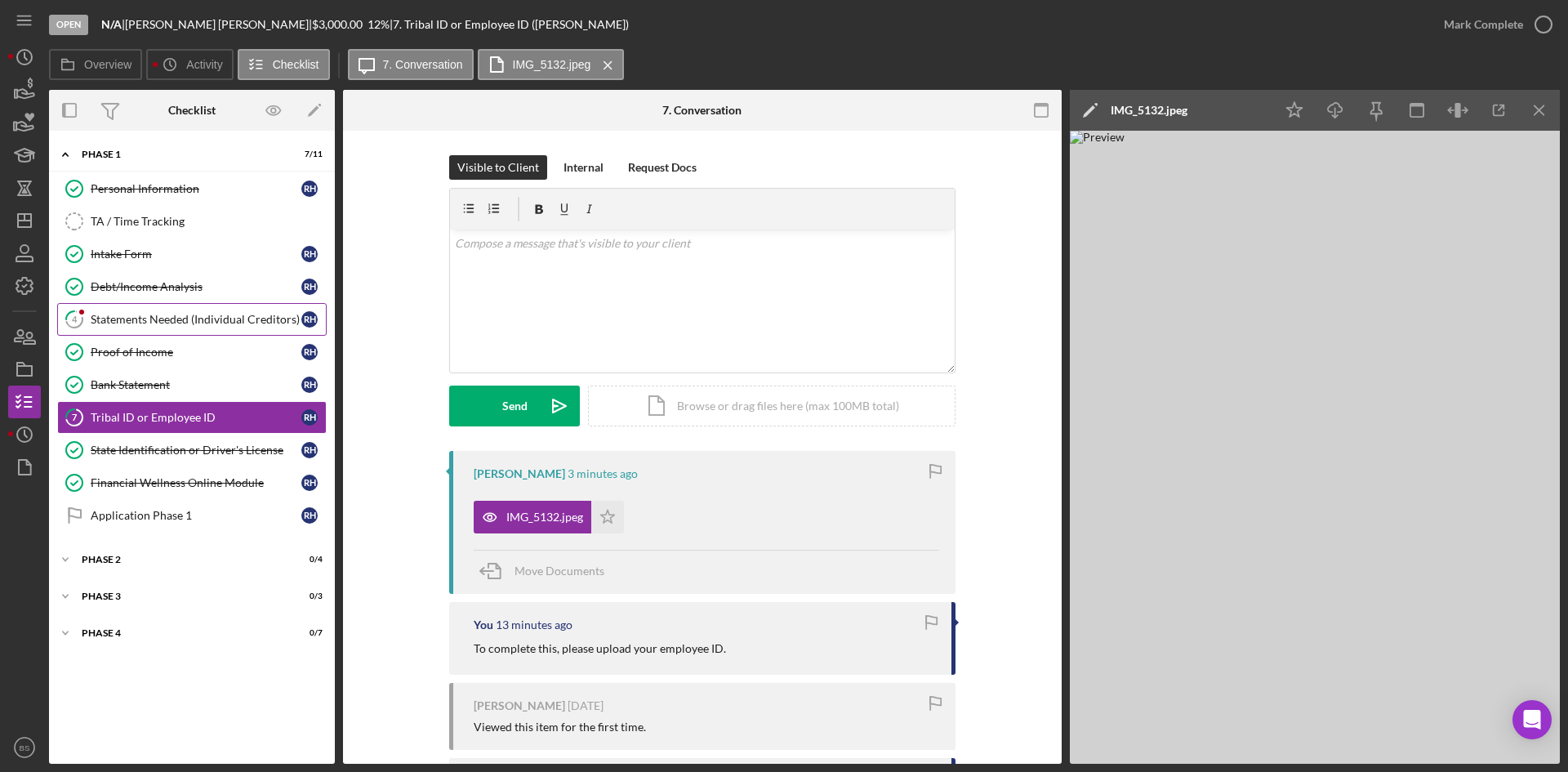
click at [236, 329] on link "4 Statements Needed (Individual Creditors) R H" at bounding box center [192, 319] width 270 height 33
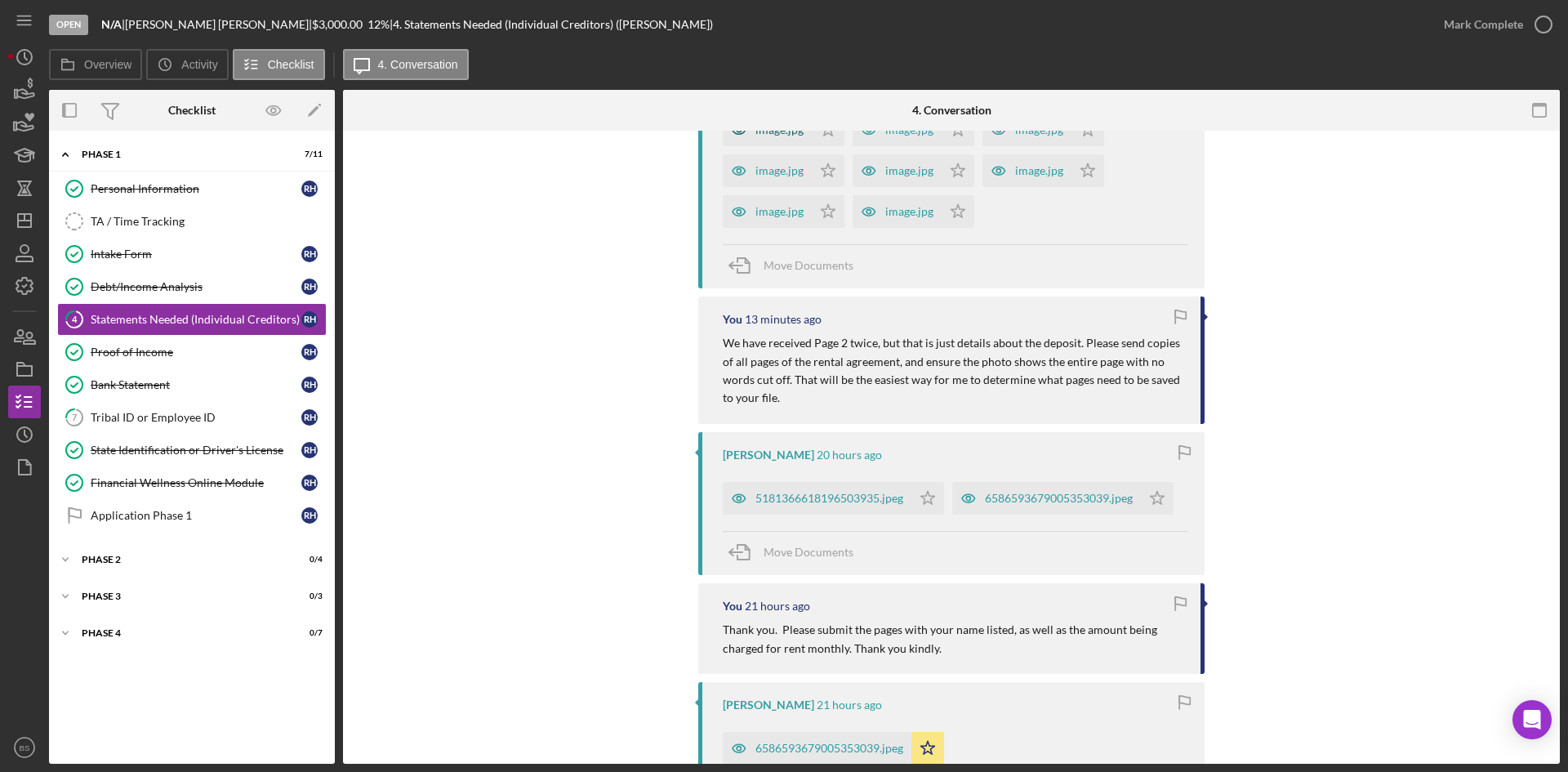
scroll to position [409, 0]
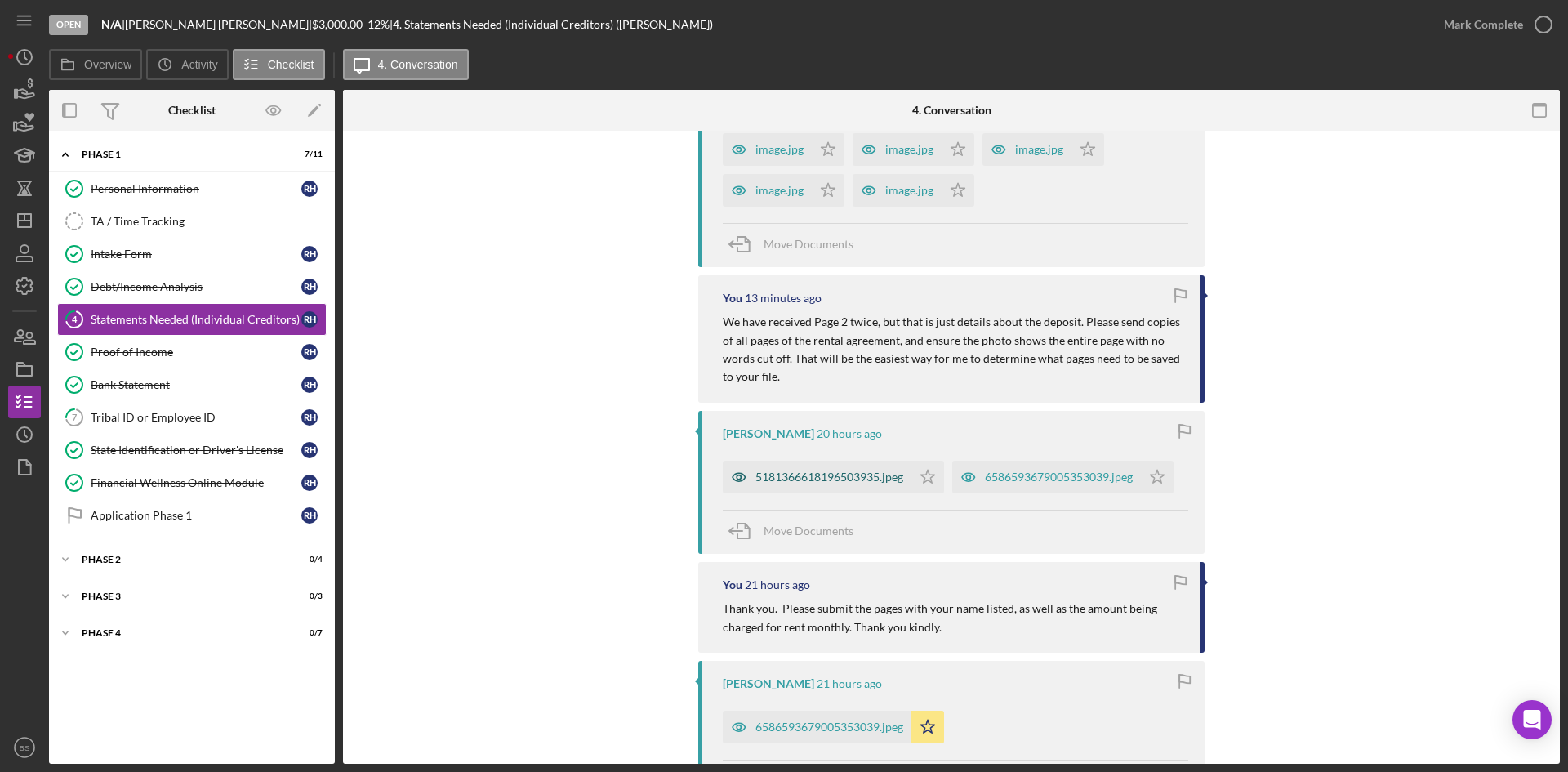
click at [786, 473] on div "5181366618196503935.jpeg" at bounding box center [830, 477] width 148 height 13
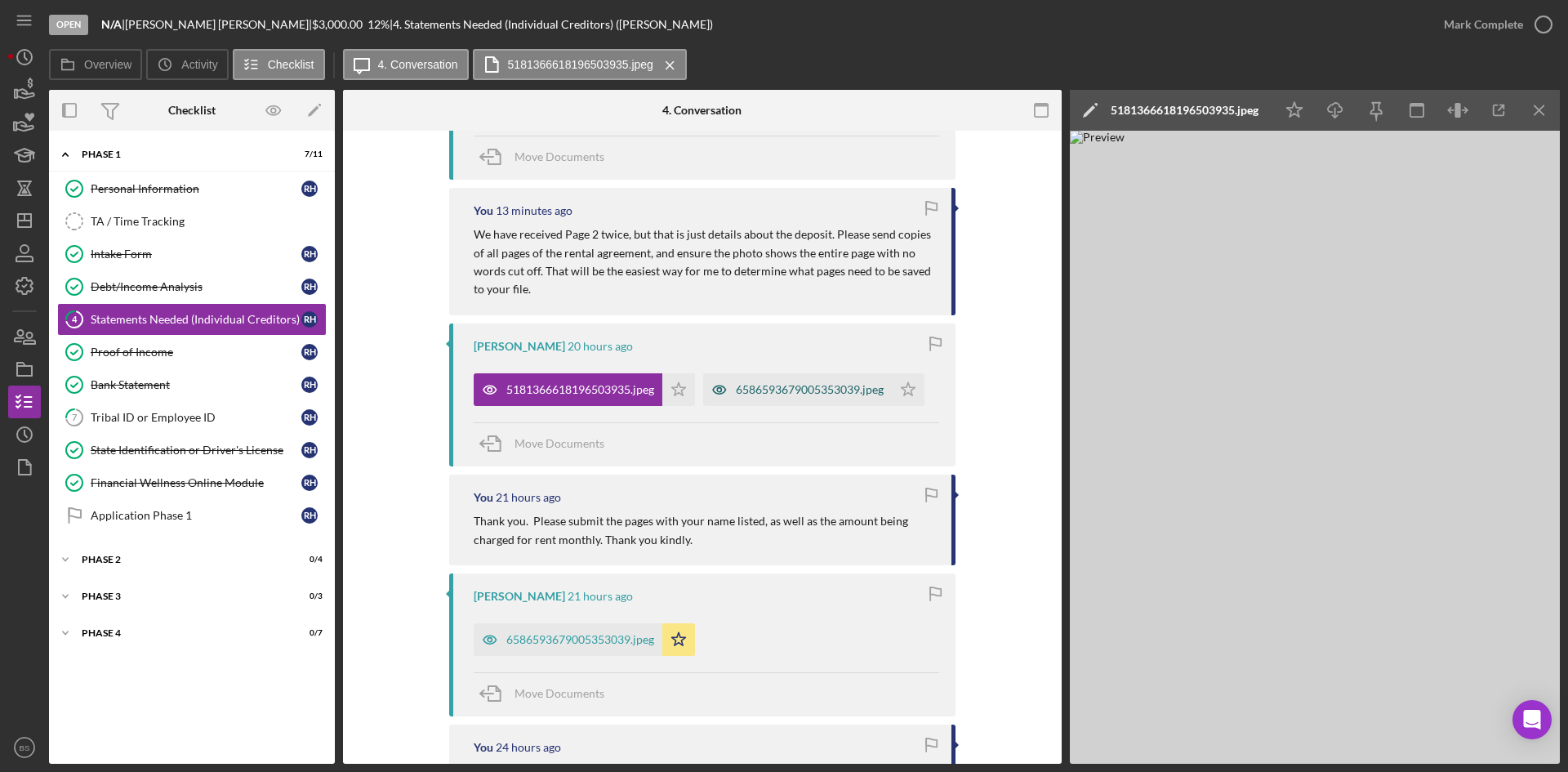
scroll to position [735, 0]
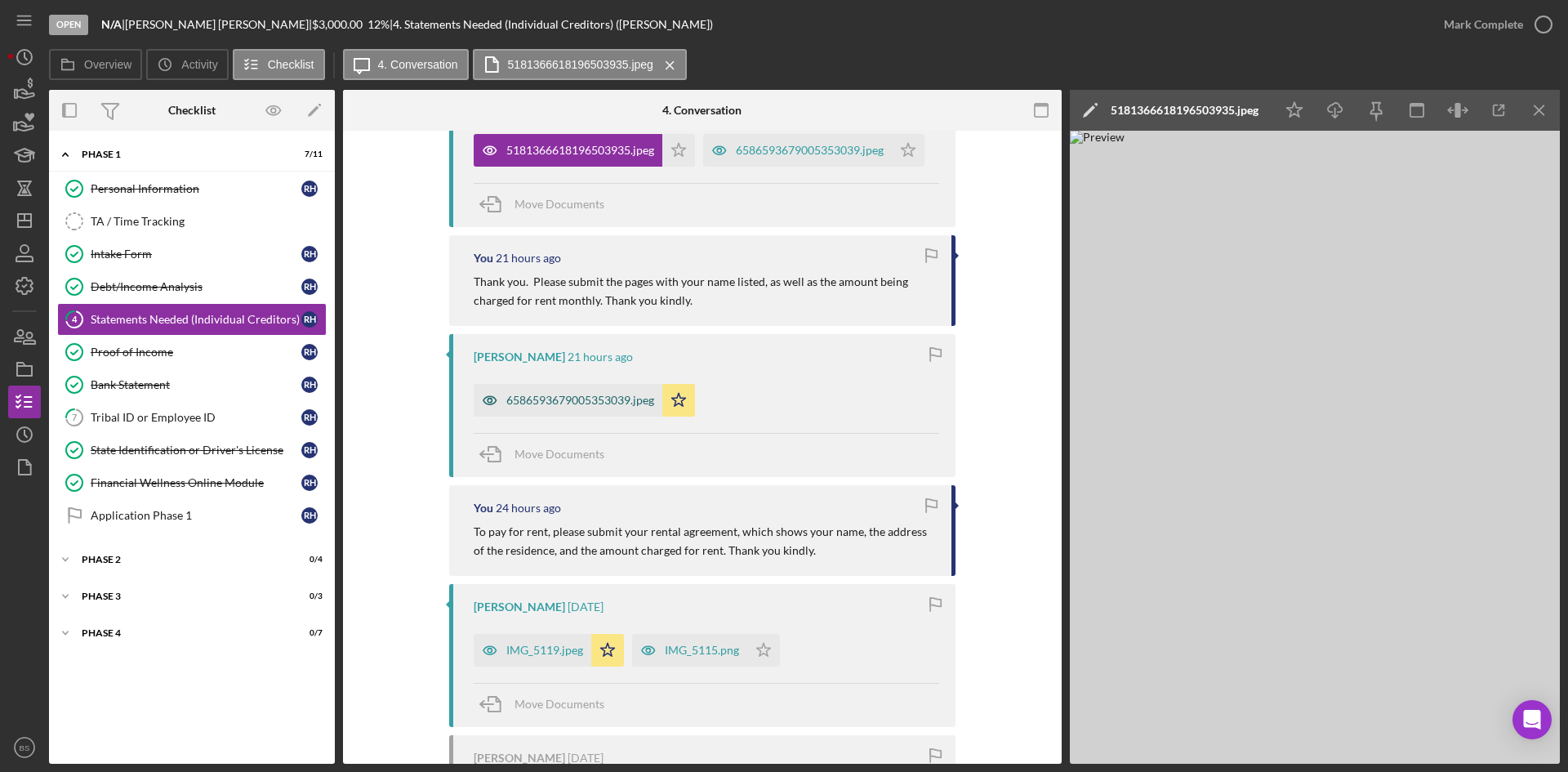
click at [586, 404] on div "6586593679005353039.jpeg" at bounding box center [581, 400] width 148 height 13
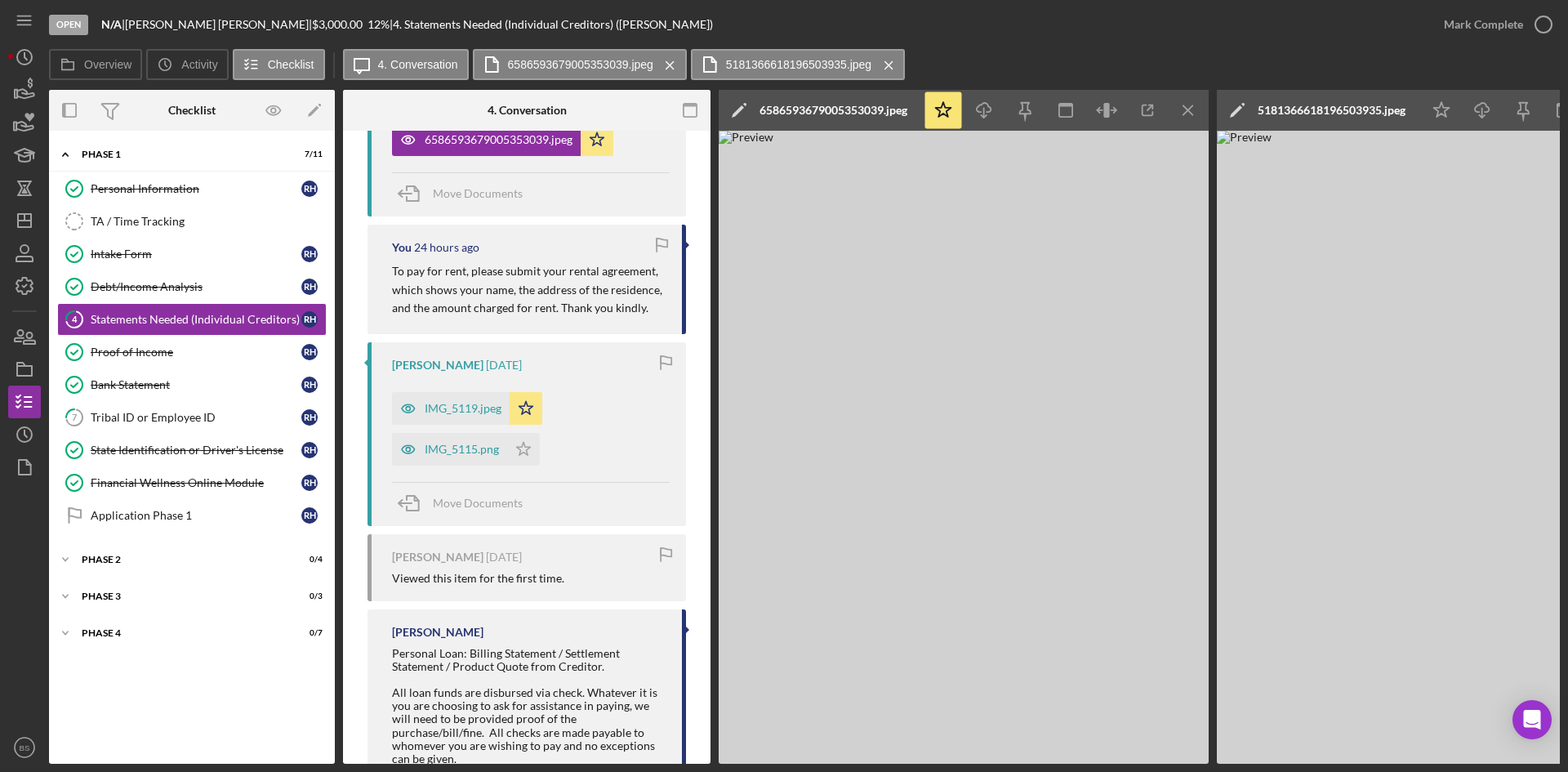
scroll to position [1139, 0]
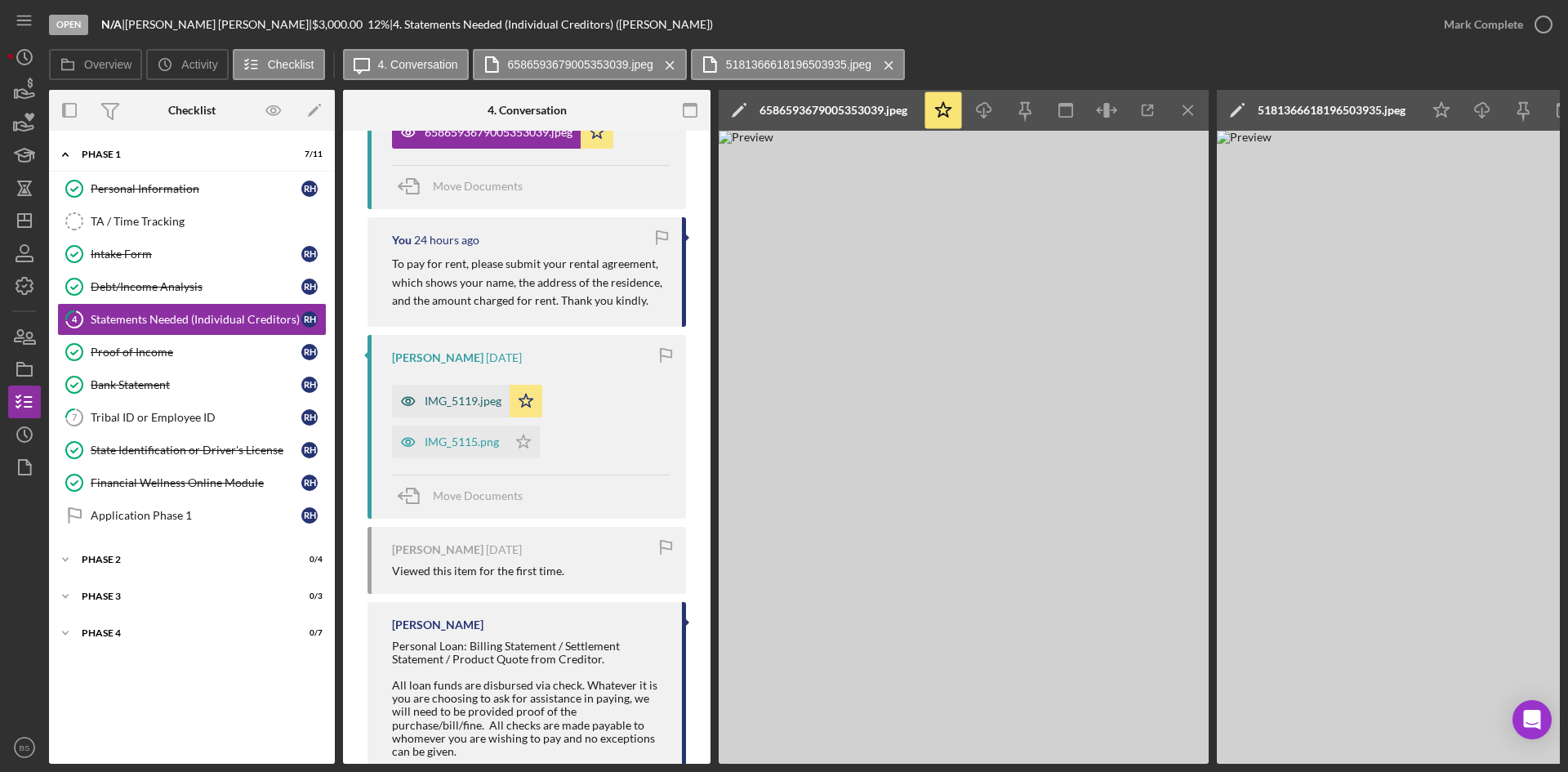
click at [478, 406] on div "IMG_5119.jpeg" at bounding box center [462, 401] width 77 height 13
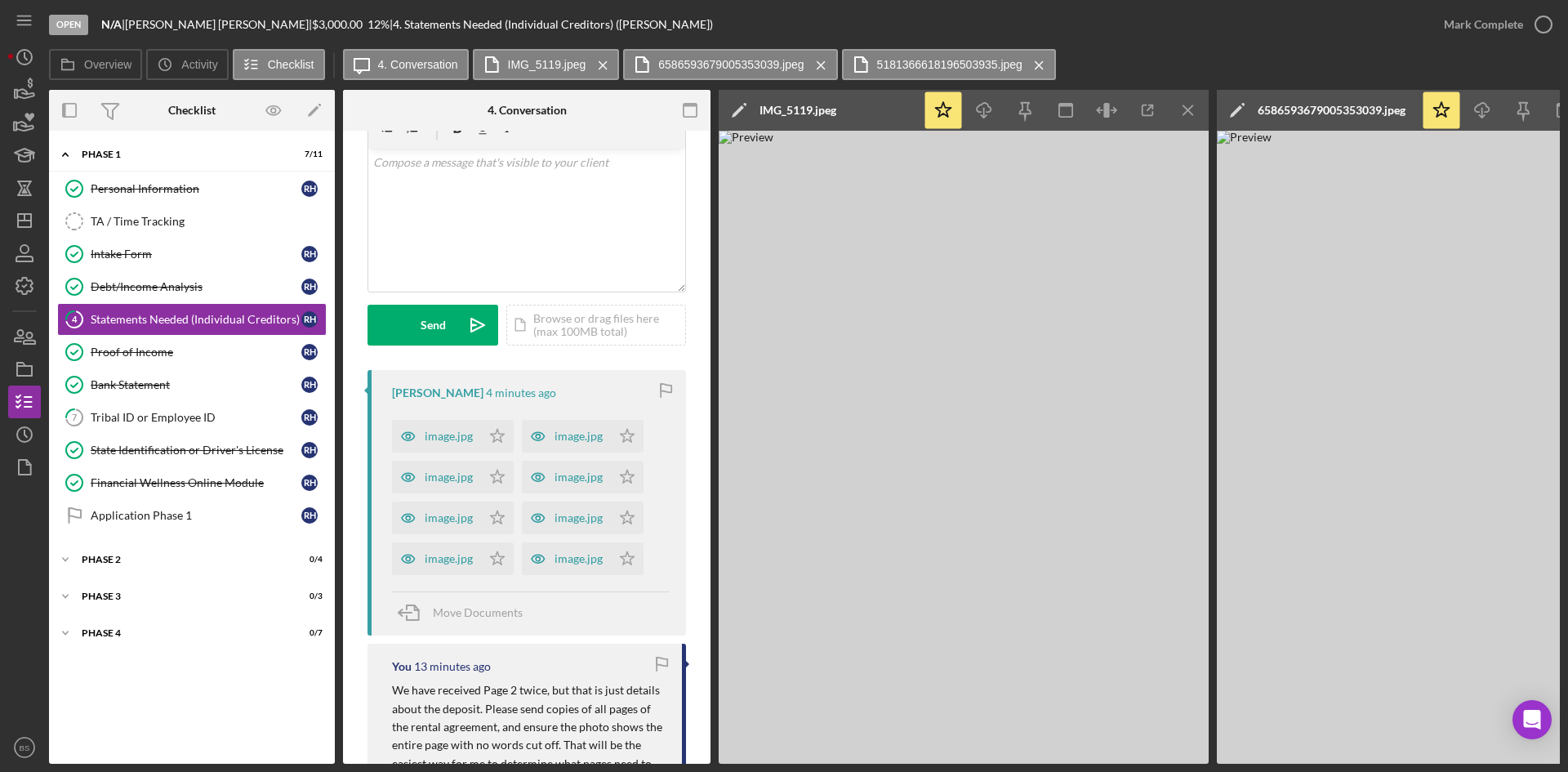
scroll to position [78, 0]
click at [440, 430] on div "image.jpg" at bounding box center [436, 439] width 89 height 33
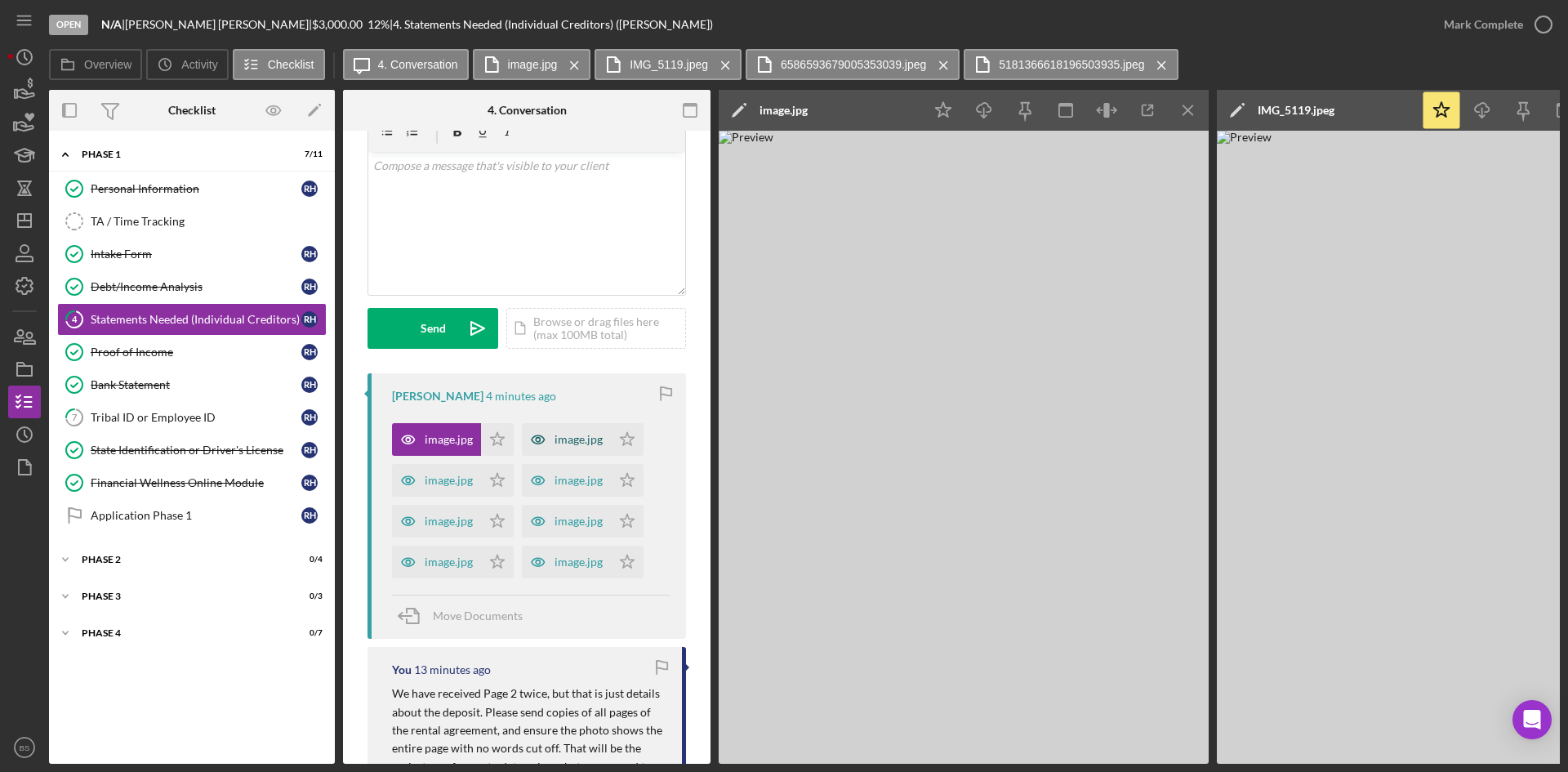
click at [561, 434] on div "image.jpg" at bounding box center [579, 439] width 48 height 13
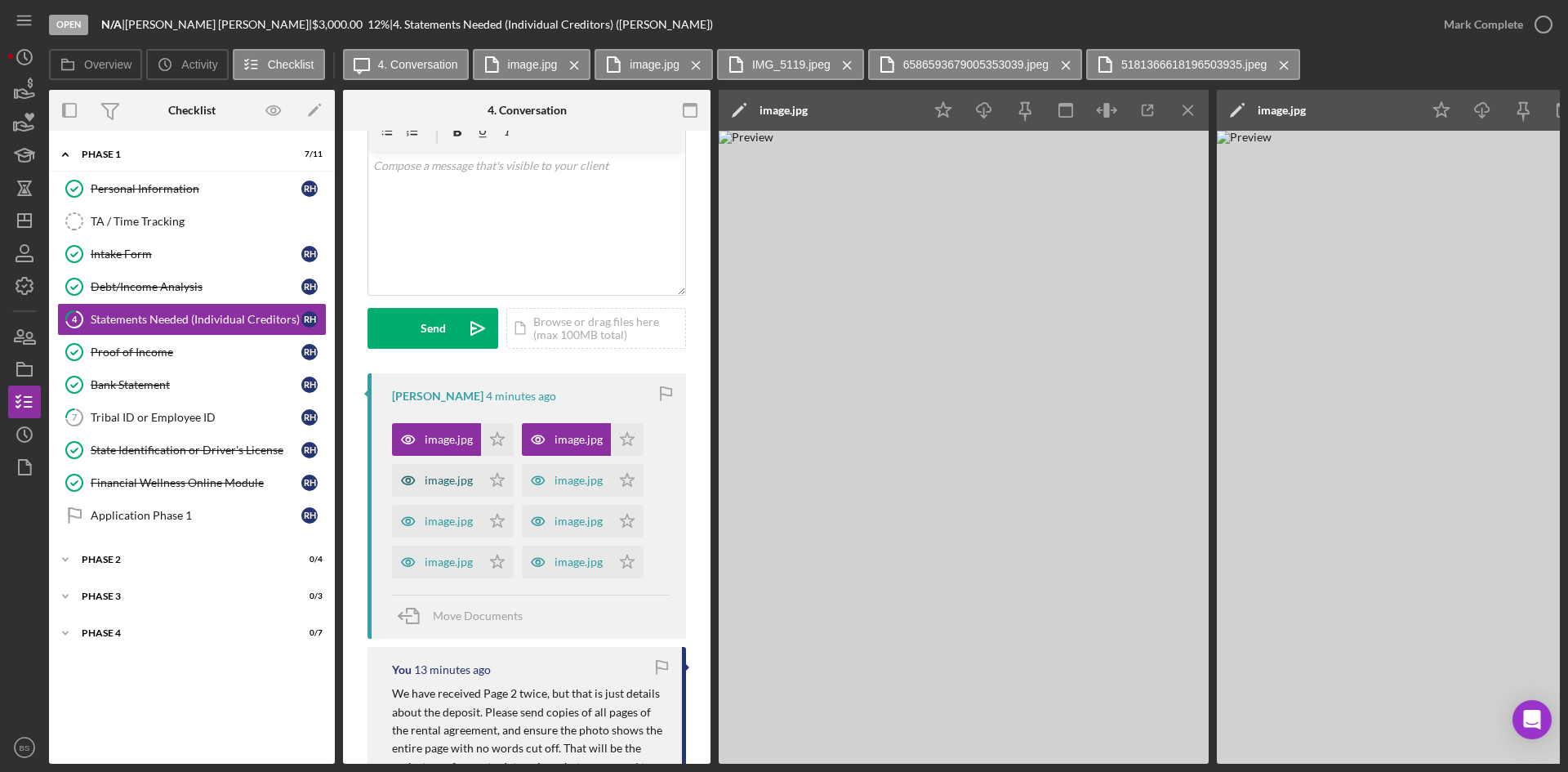
click at [461, 487] on div "image.jpg" at bounding box center [448, 480] width 48 height 13
click at [541, 482] on icon "button" at bounding box center [537, 480] width 33 height 33
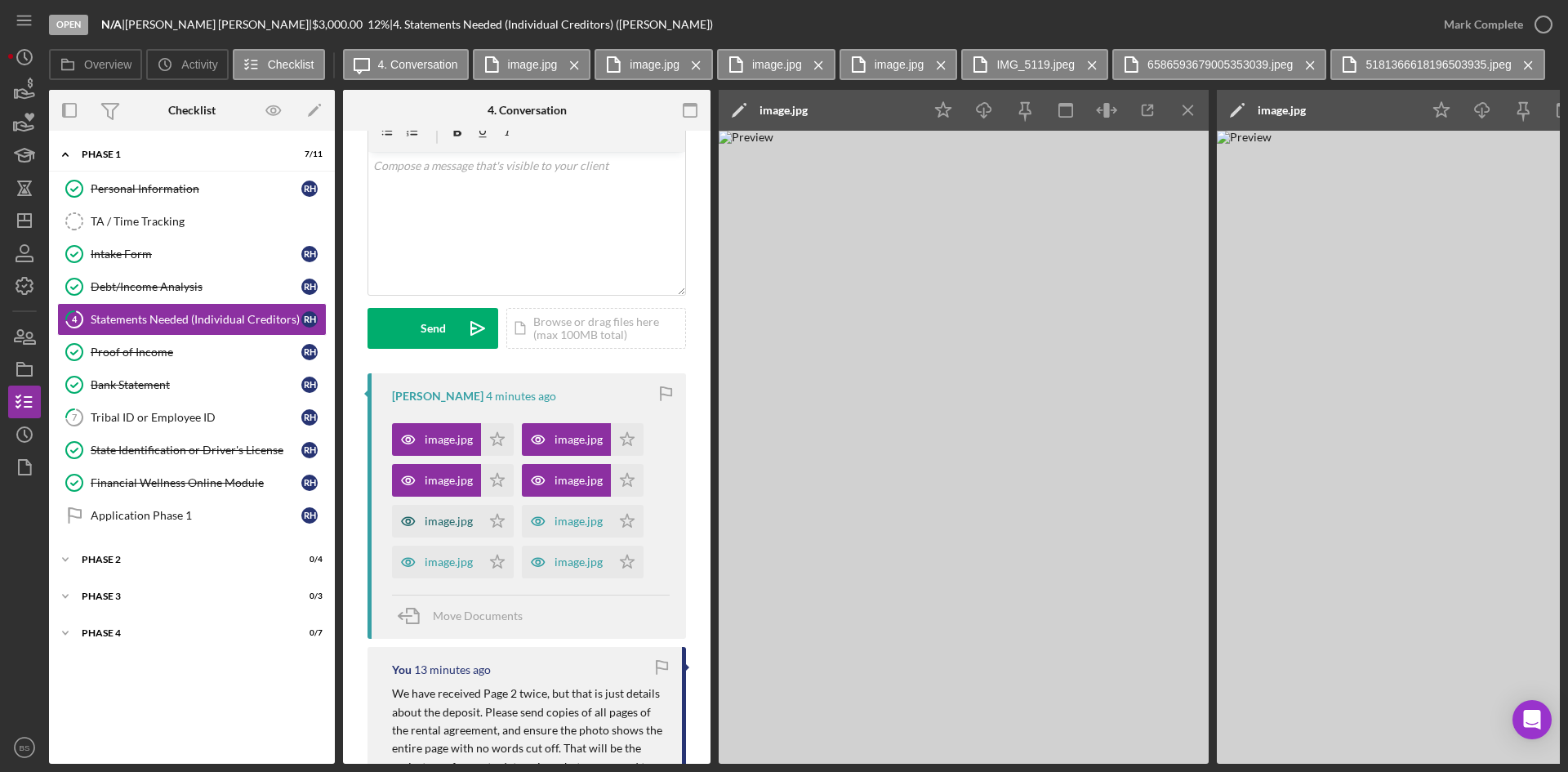
click at [442, 510] on div "image.jpg" at bounding box center [436, 521] width 89 height 33
click at [545, 510] on icon "button" at bounding box center [537, 521] width 33 height 33
click at [454, 560] on div "image.jpg" at bounding box center [448, 561] width 48 height 13
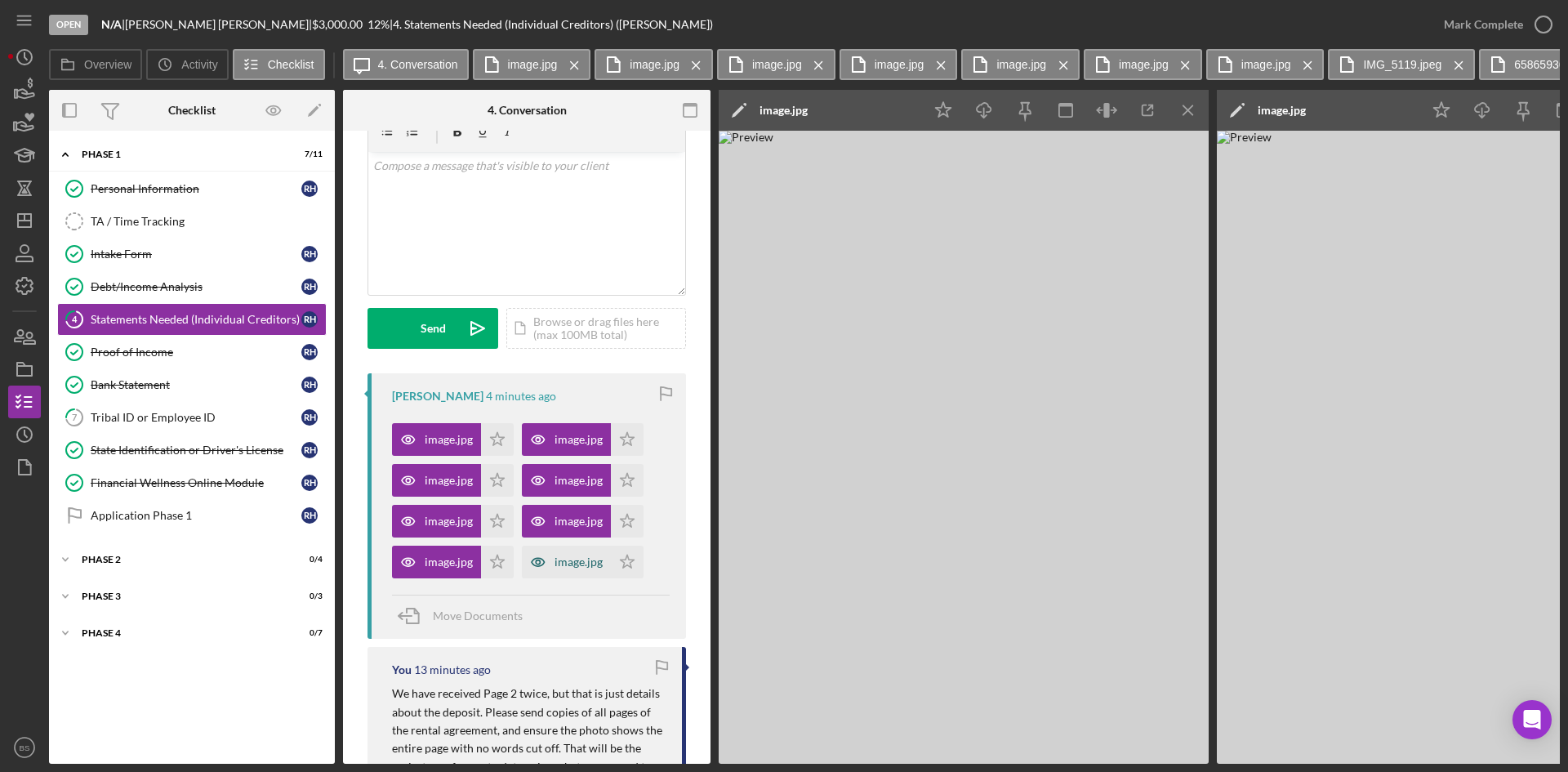
click at [550, 558] on icon "button" at bounding box center [537, 561] width 33 height 33
click at [1194, 115] on icon "Icon/Menu Close" at bounding box center [1189, 111] width 37 height 37
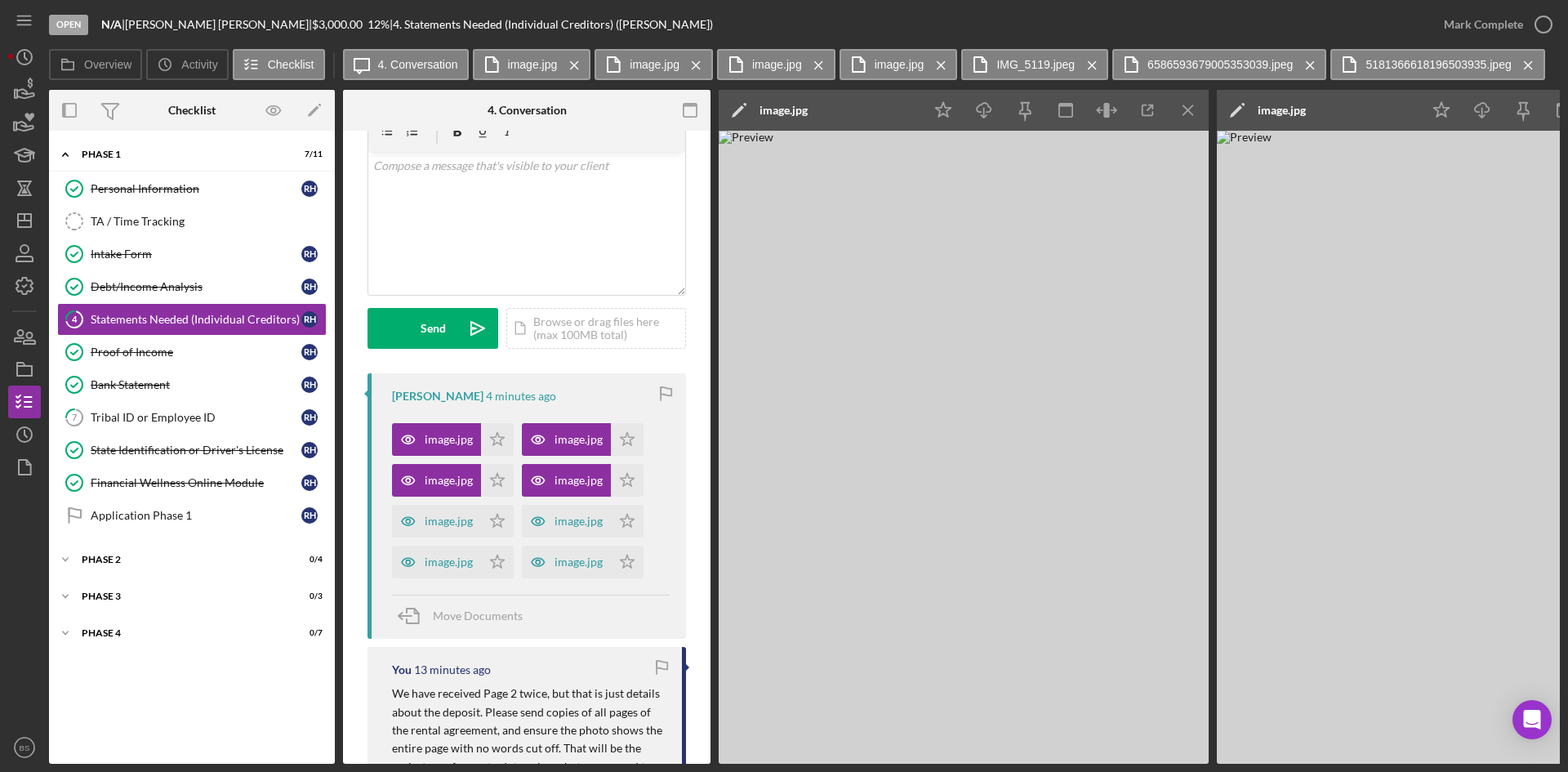
click at [1194, 115] on icon "Icon/Menu Close" at bounding box center [1189, 111] width 37 height 37
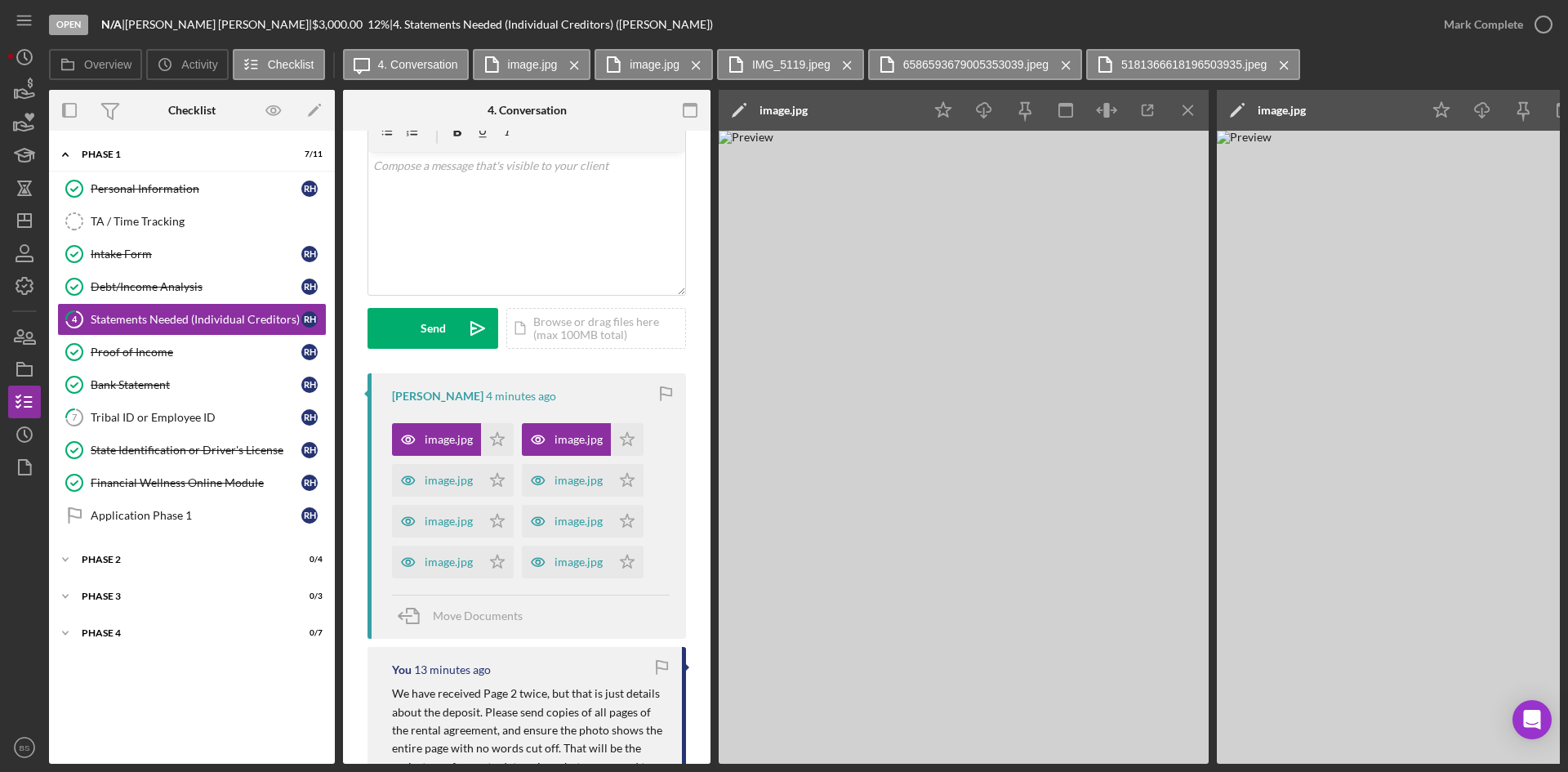
click at [1194, 115] on icon "Icon/Menu Close" at bounding box center [1189, 111] width 37 height 37
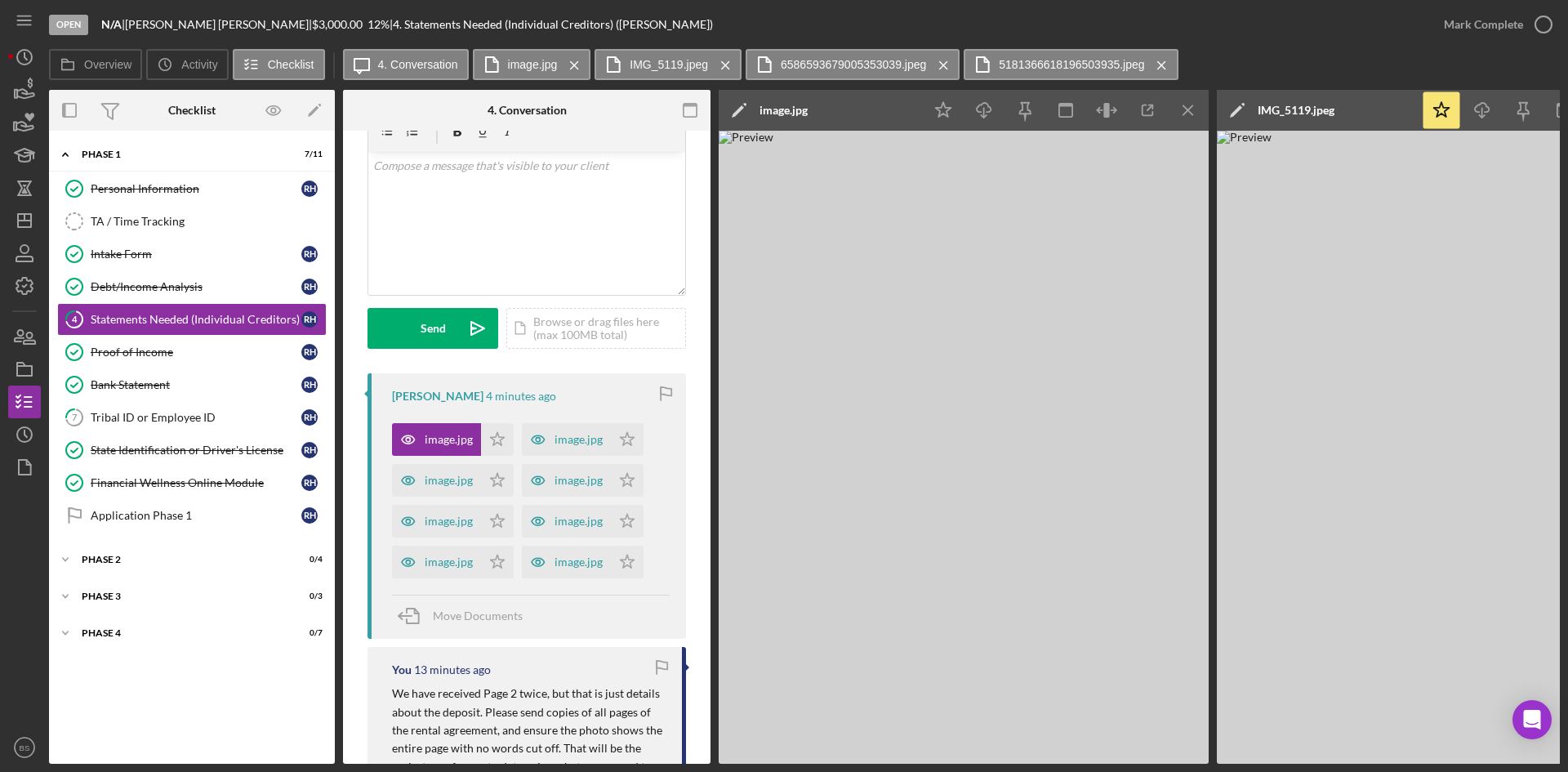
click at [1194, 115] on icon "Icon/Menu Close" at bounding box center [1189, 111] width 37 height 37
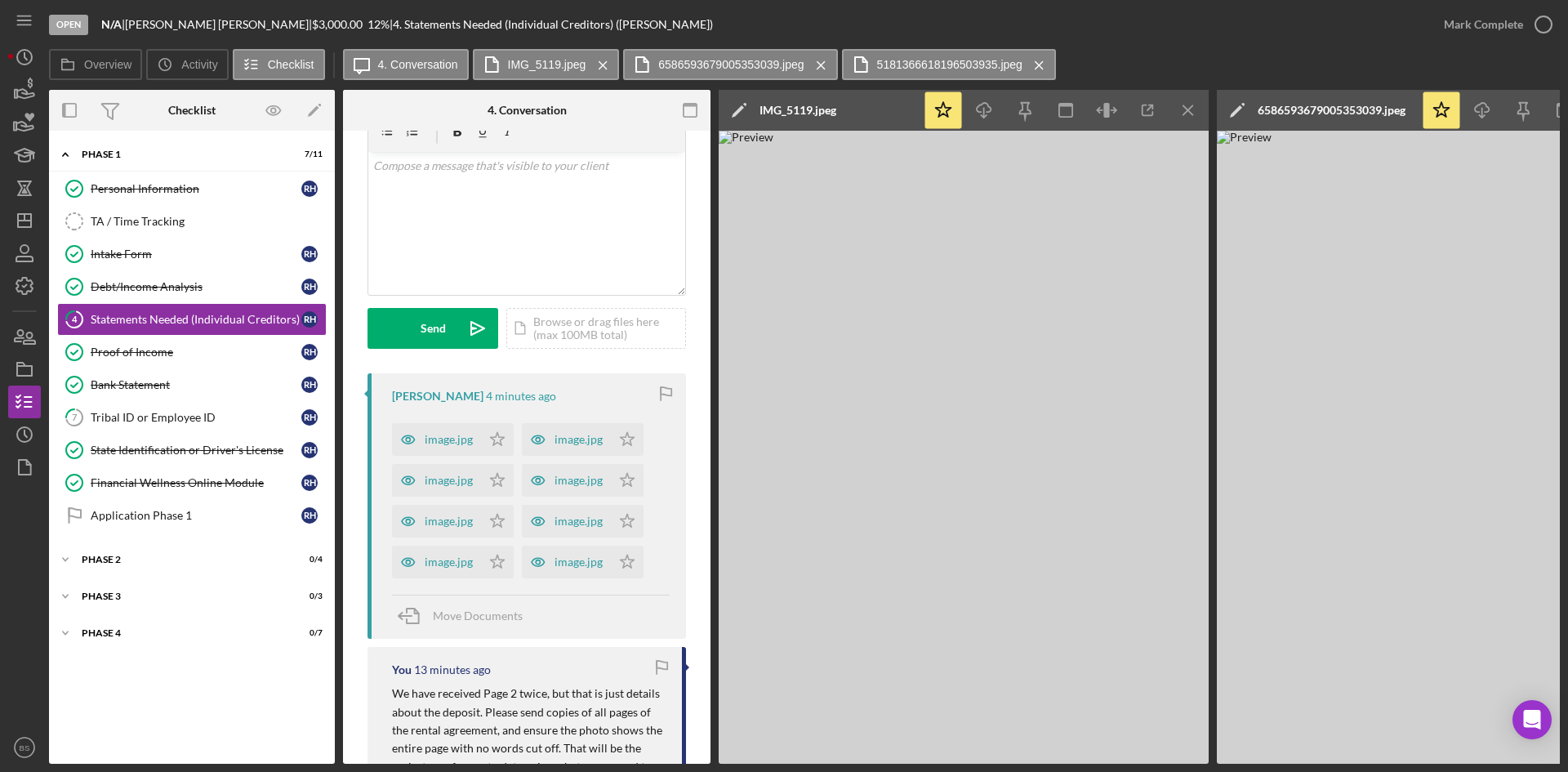
click at [1194, 115] on icon "Icon/Menu Close" at bounding box center [1189, 111] width 37 height 37
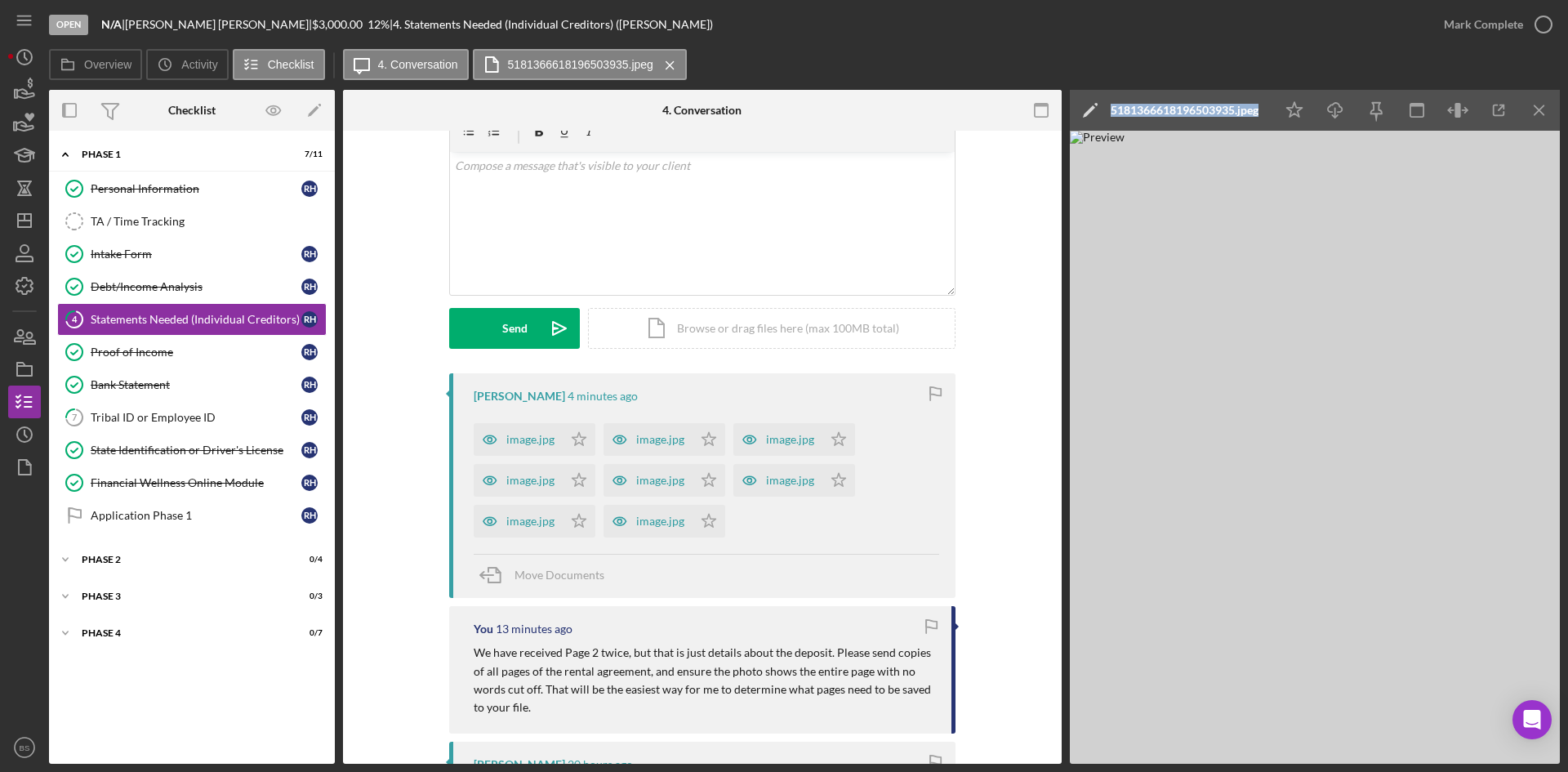
click at [1194, 115] on div "5181366618196503935.jpeg" at bounding box center [1185, 110] width 148 height 13
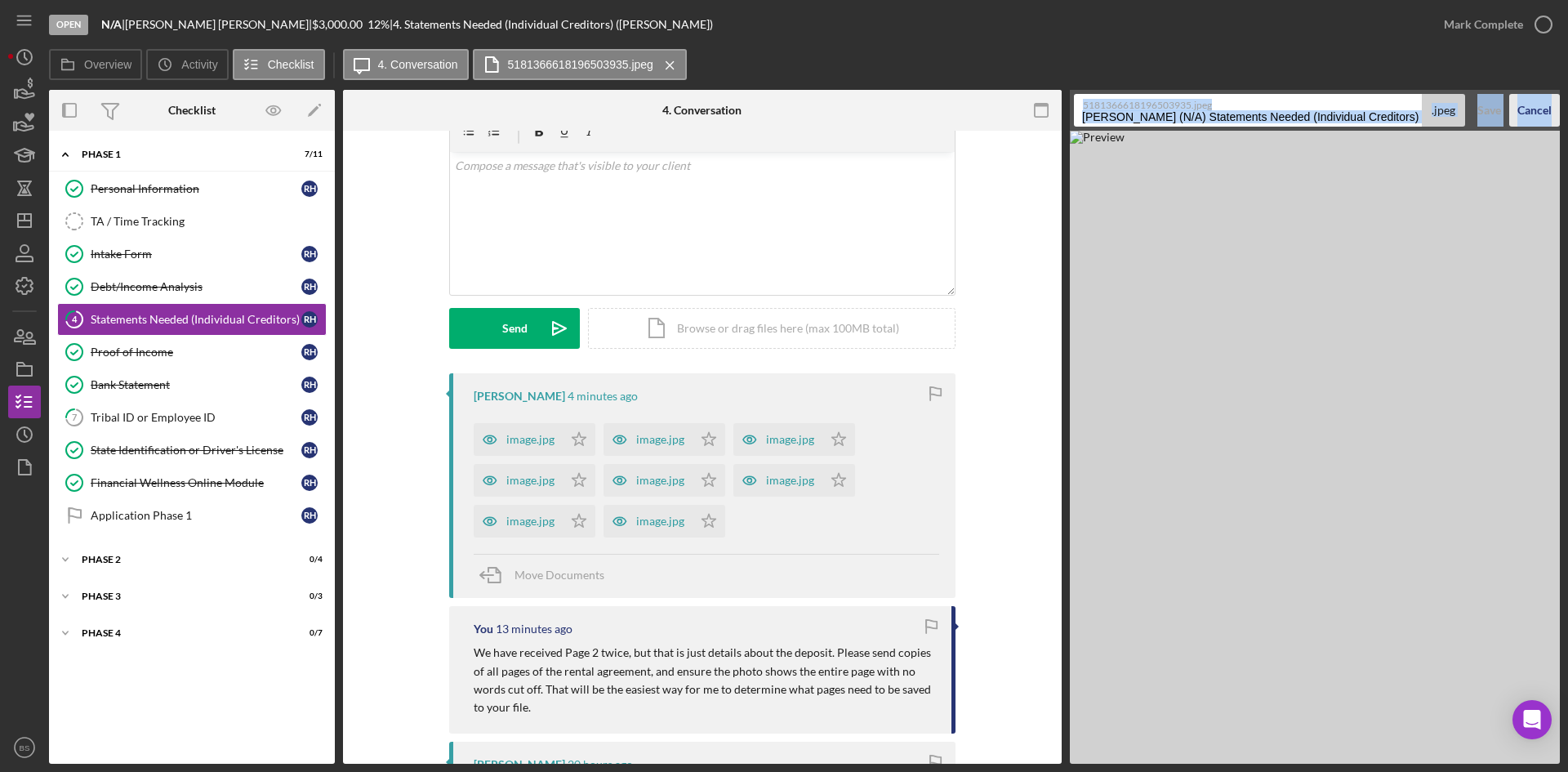
click at [1542, 112] on div "Cancel" at bounding box center [1535, 110] width 34 height 33
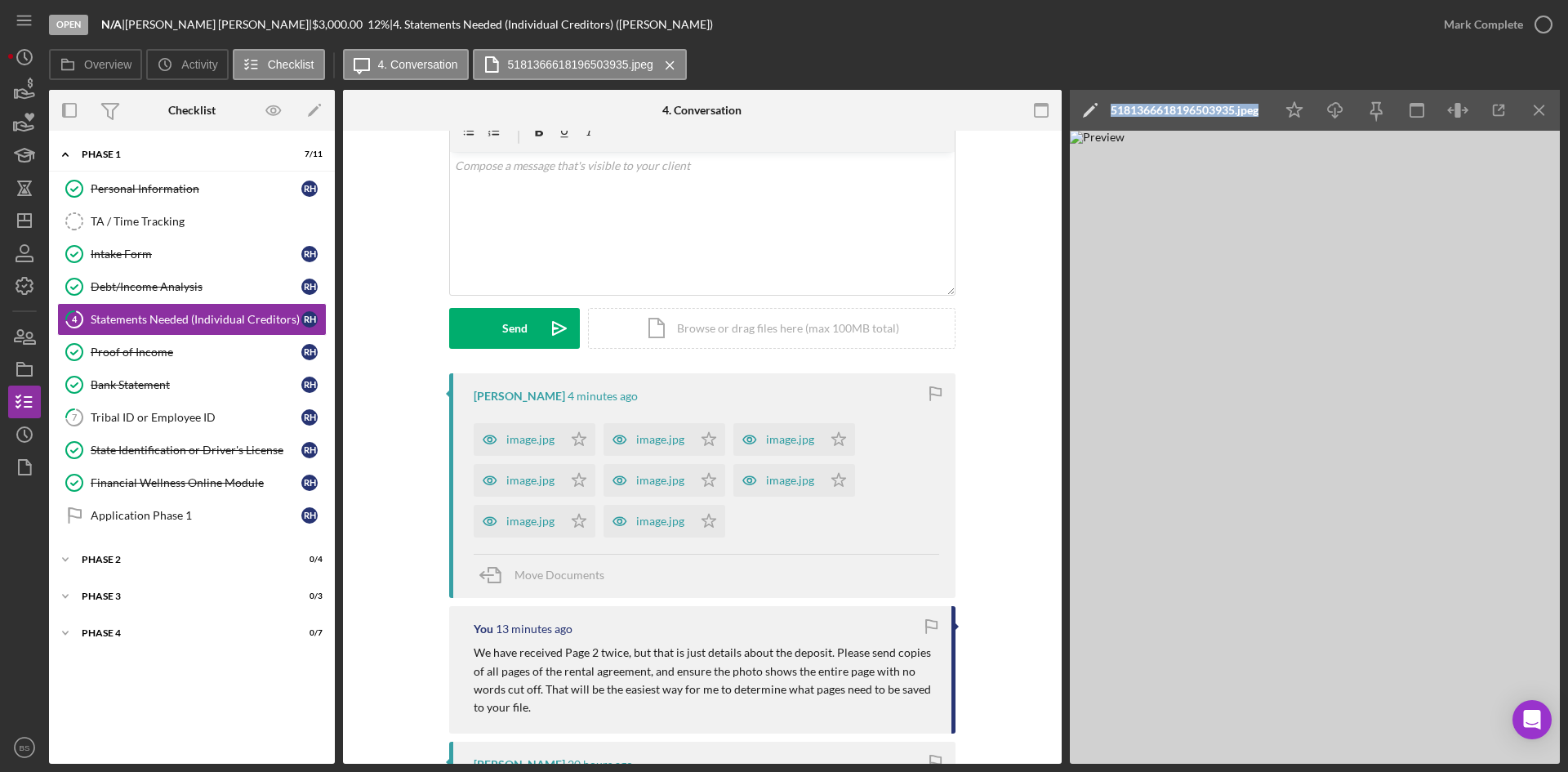
scroll to position [0, 0]
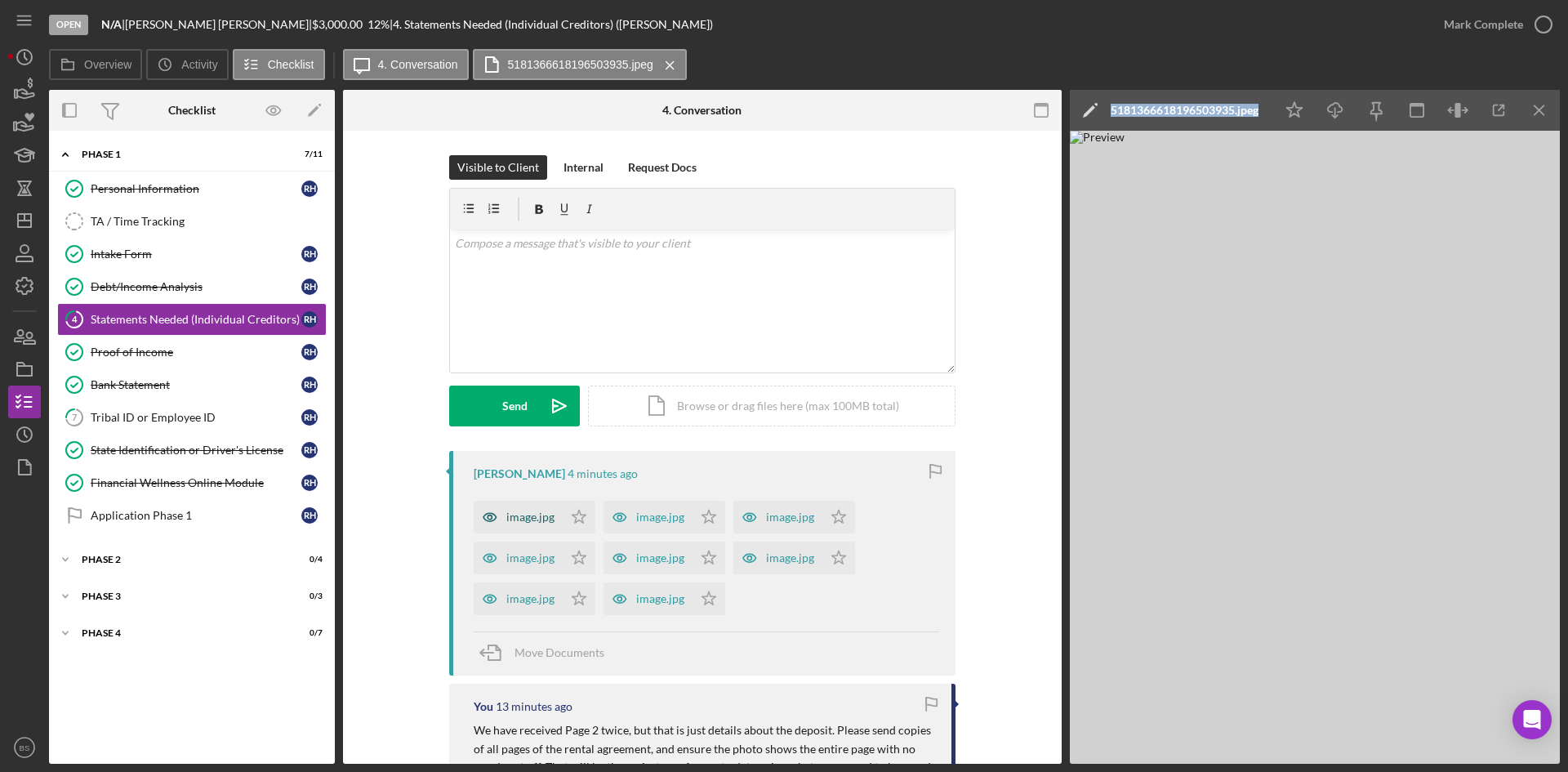
click at [539, 523] on div "image.jpg" at bounding box center [530, 516] width 48 height 13
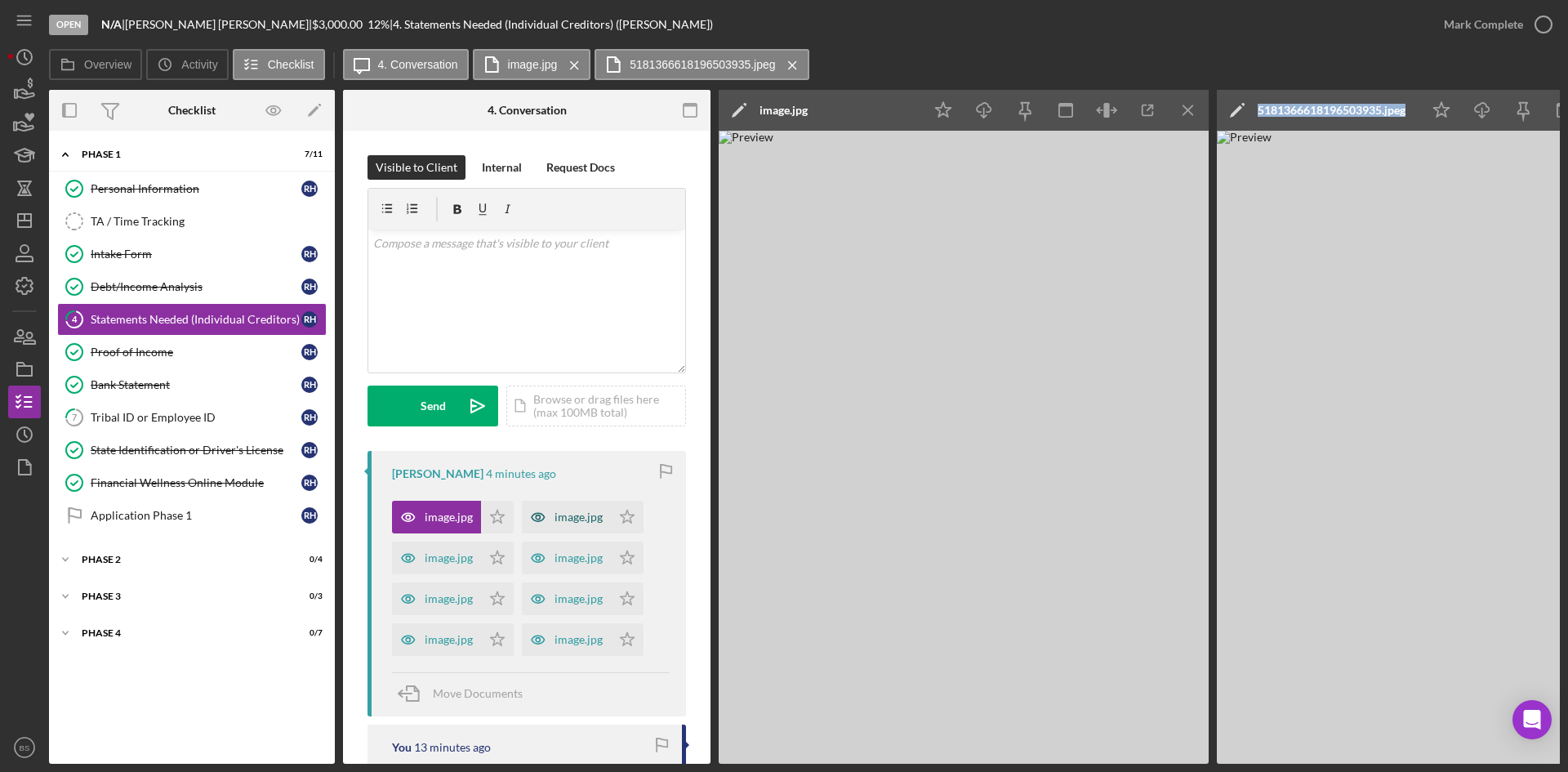
click at [560, 514] on div "image.jpg" at bounding box center [579, 516] width 48 height 13
click at [432, 551] on div "image.jpg" at bounding box center [436, 558] width 89 height 33
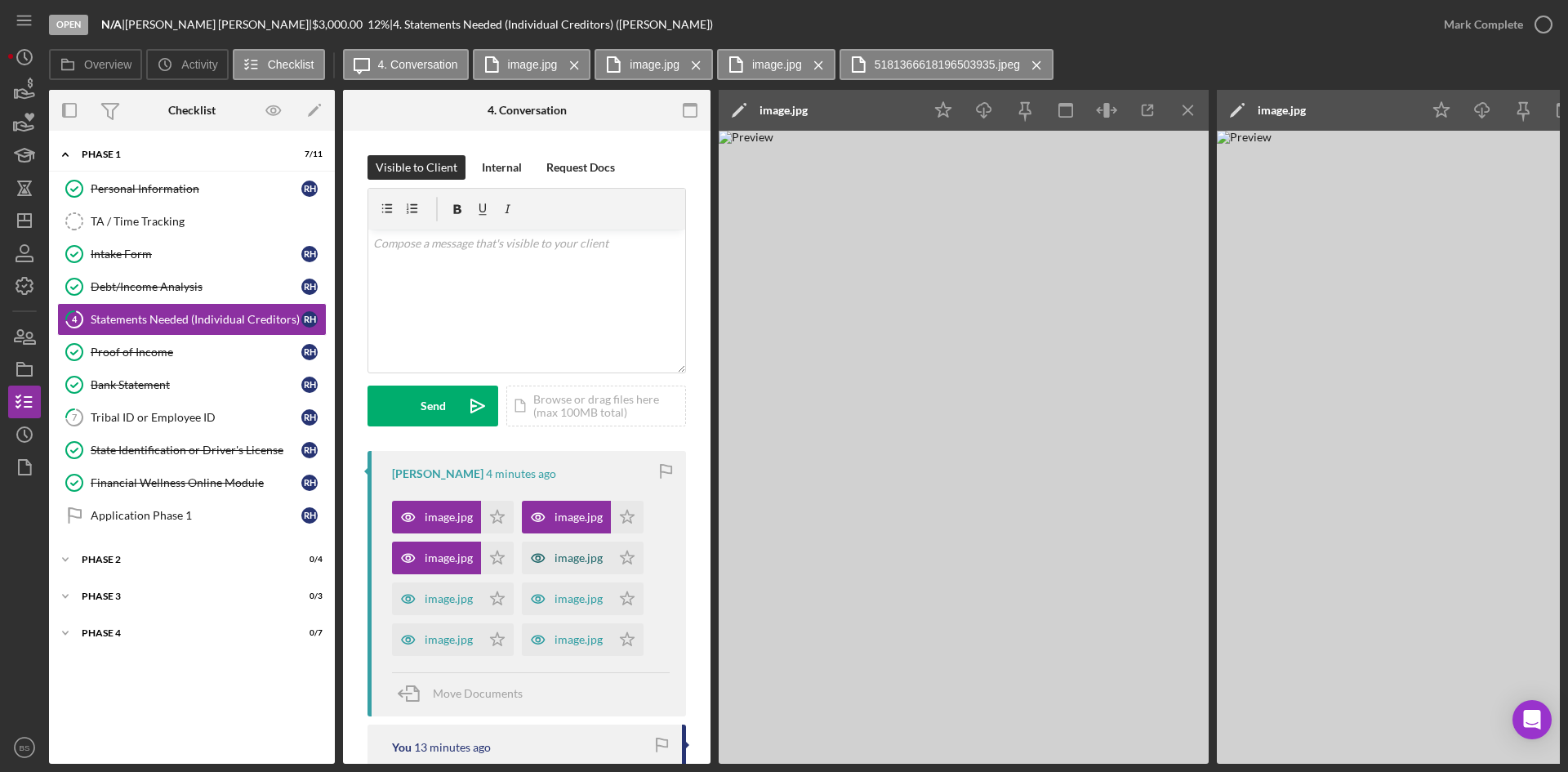
click at [581, 552] on div "image.jpg" at bounding box center [579, 558] width 48 height 13
click at [418, 597] on icon "button" at bounding box center [408, 598] width 33 height 33
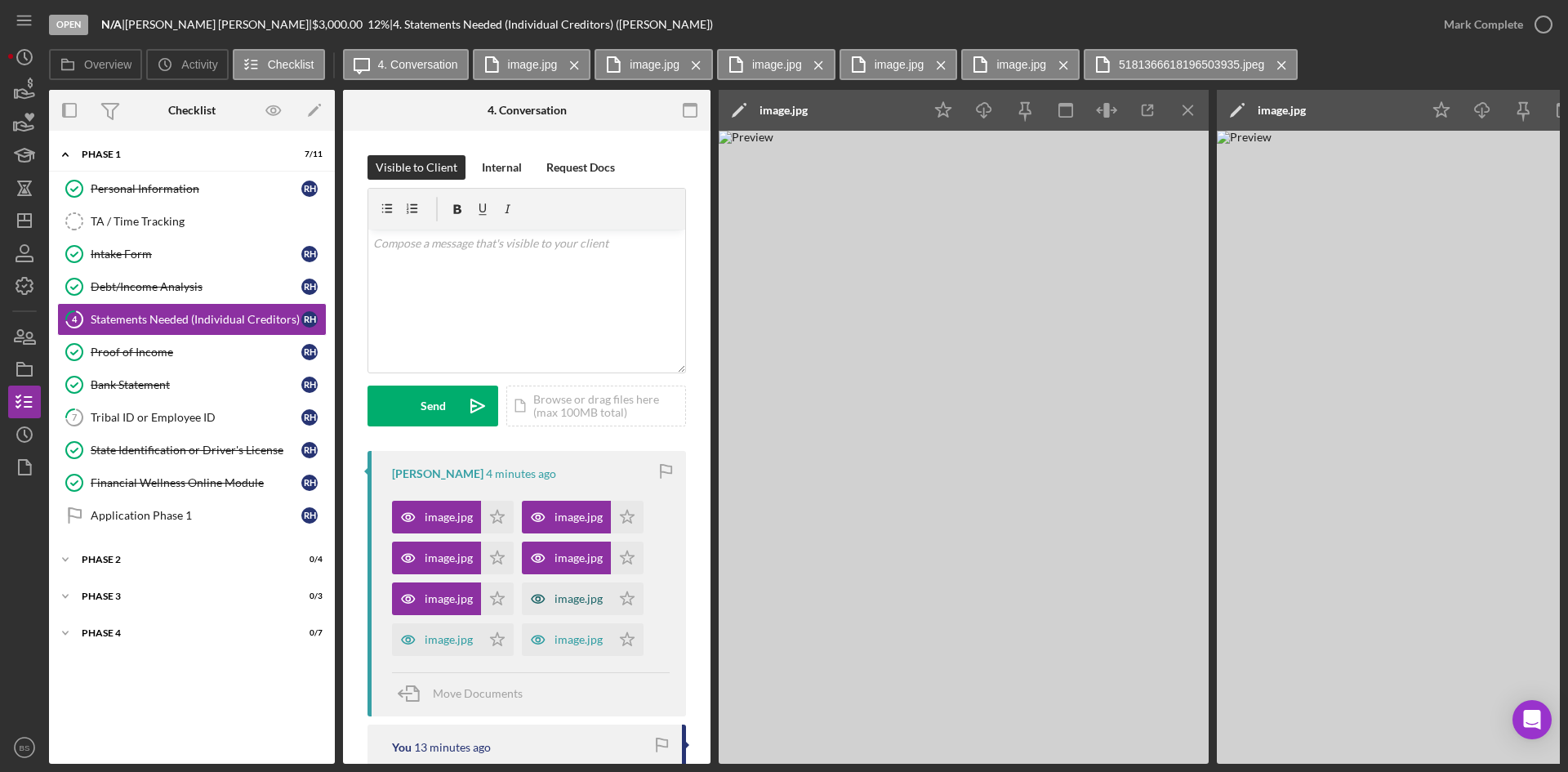
click at [564, 611] on div "image.jpg" at bounding box center [566, 598] width 89 height 33
click at [470, 645] on div "image.jpg" at bounding box center [448, 640] width 48 height 13
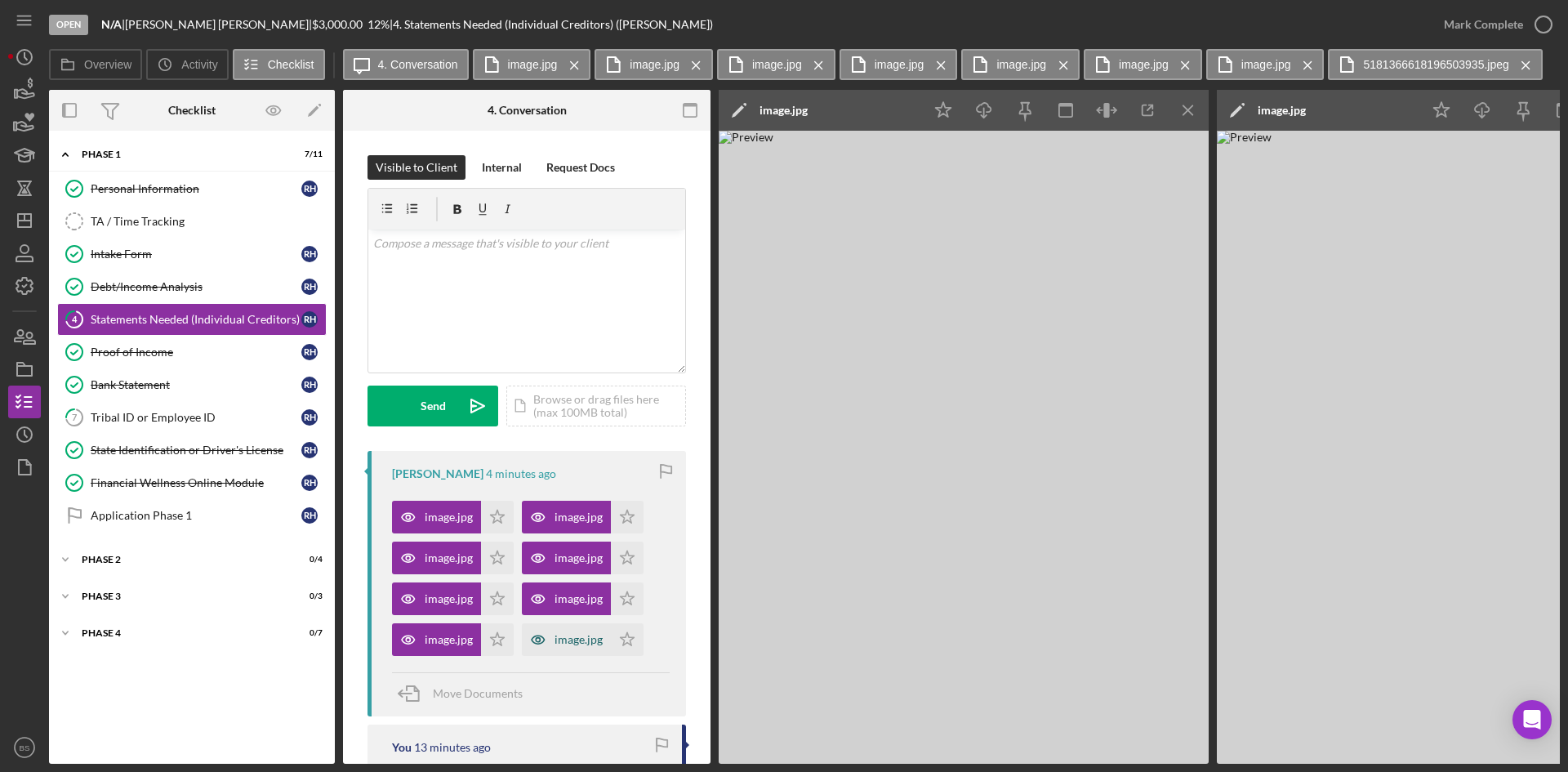
click at [574, 642] on div "image.jpg" at bounding box center [579, 640] width 48 height 13
click at [1182, 104] on icon "Icon/Menu Close" at bounding box center [1189, 111] width 37 height 37
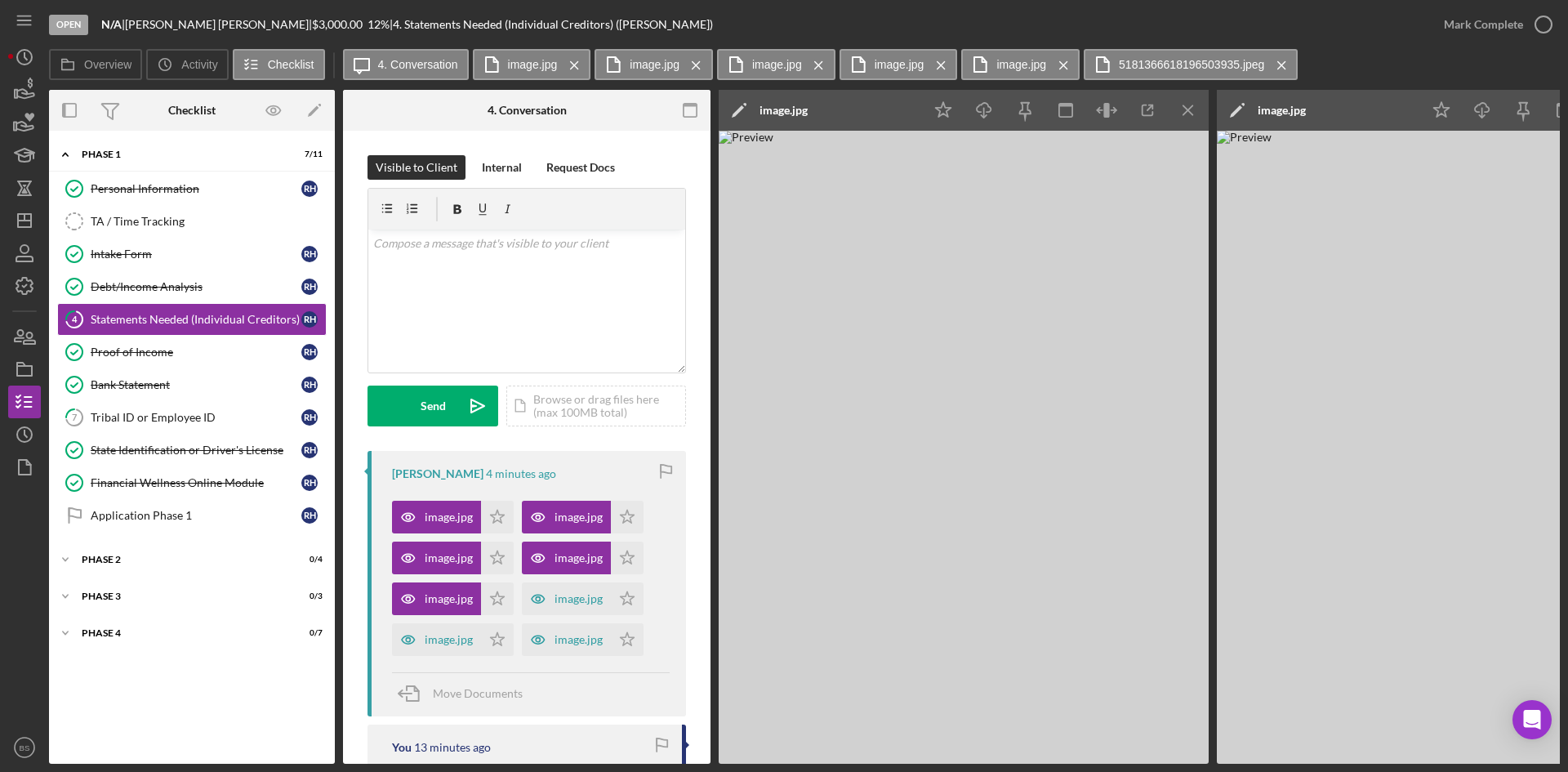
click at [1182, 104] on icon "Icon/Menu Close" at bounding box center [1189, 111] width 37 height 37
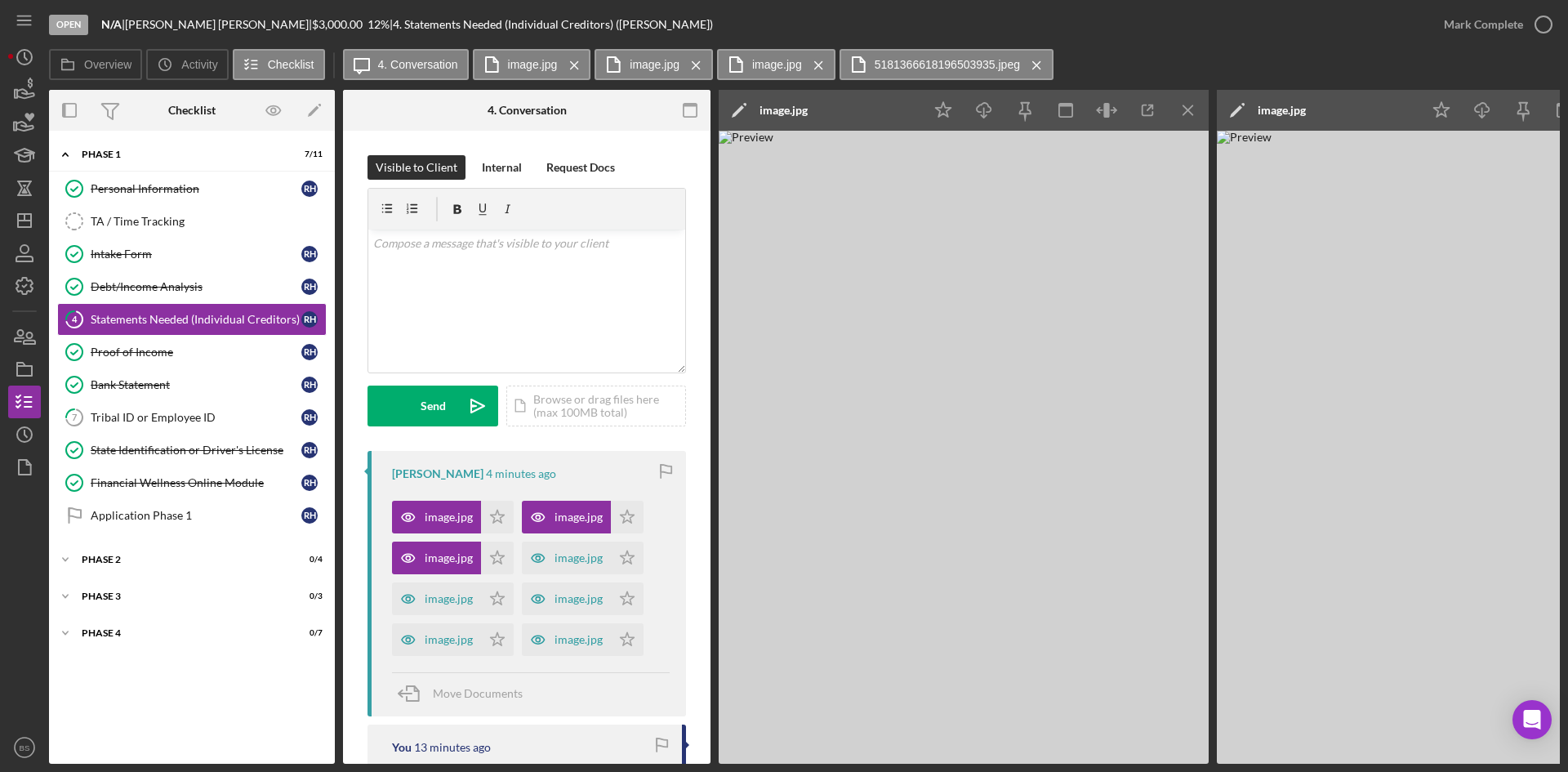
click at [1182, 104] on icon "Icon/Menu Close" at bounding box center [1189, 111] width 37 height 37
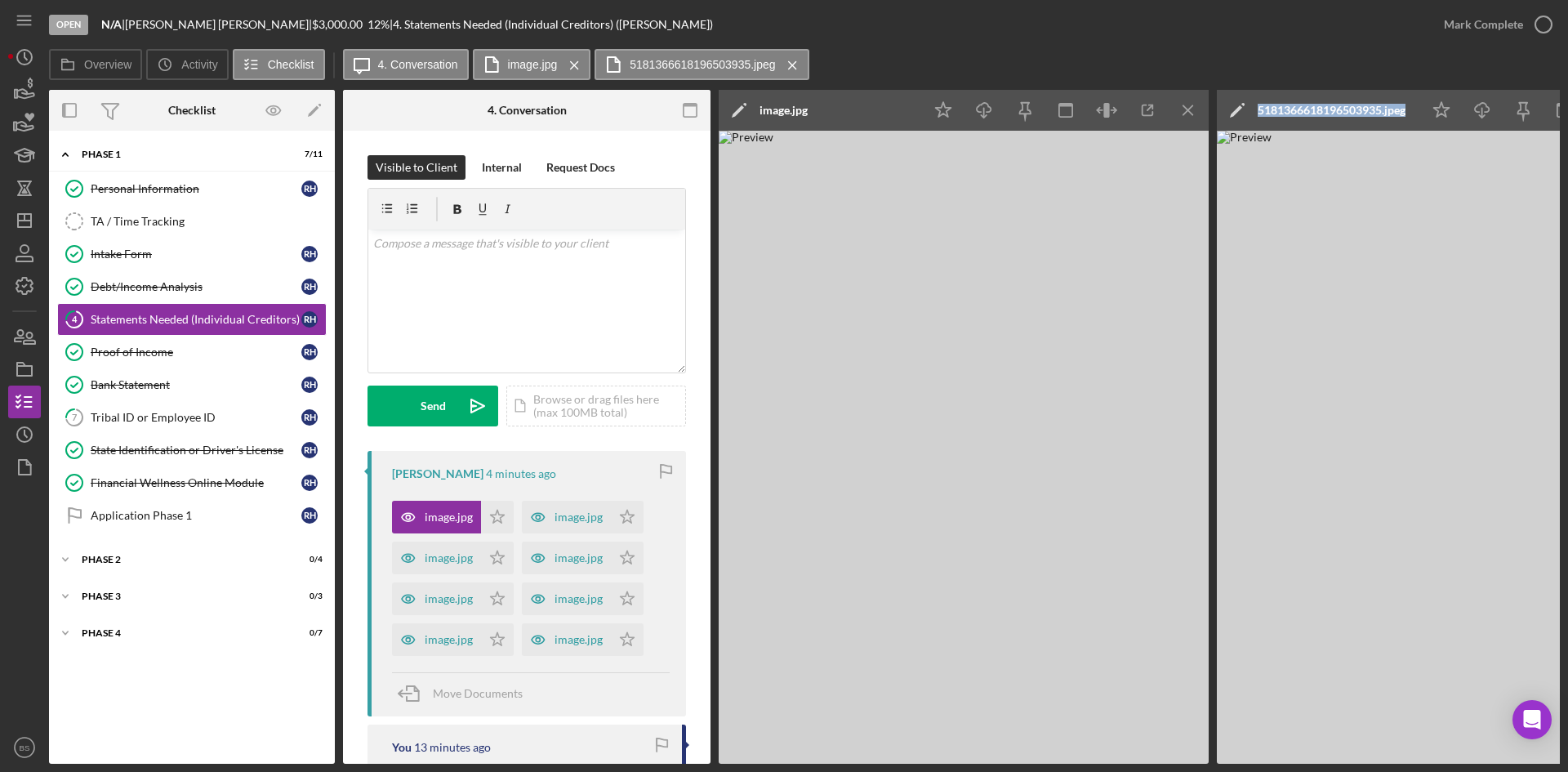
click at [1182, 104] on icon "Icon/Menu Close" at bounding box center [1189, 111] width 37 height 37
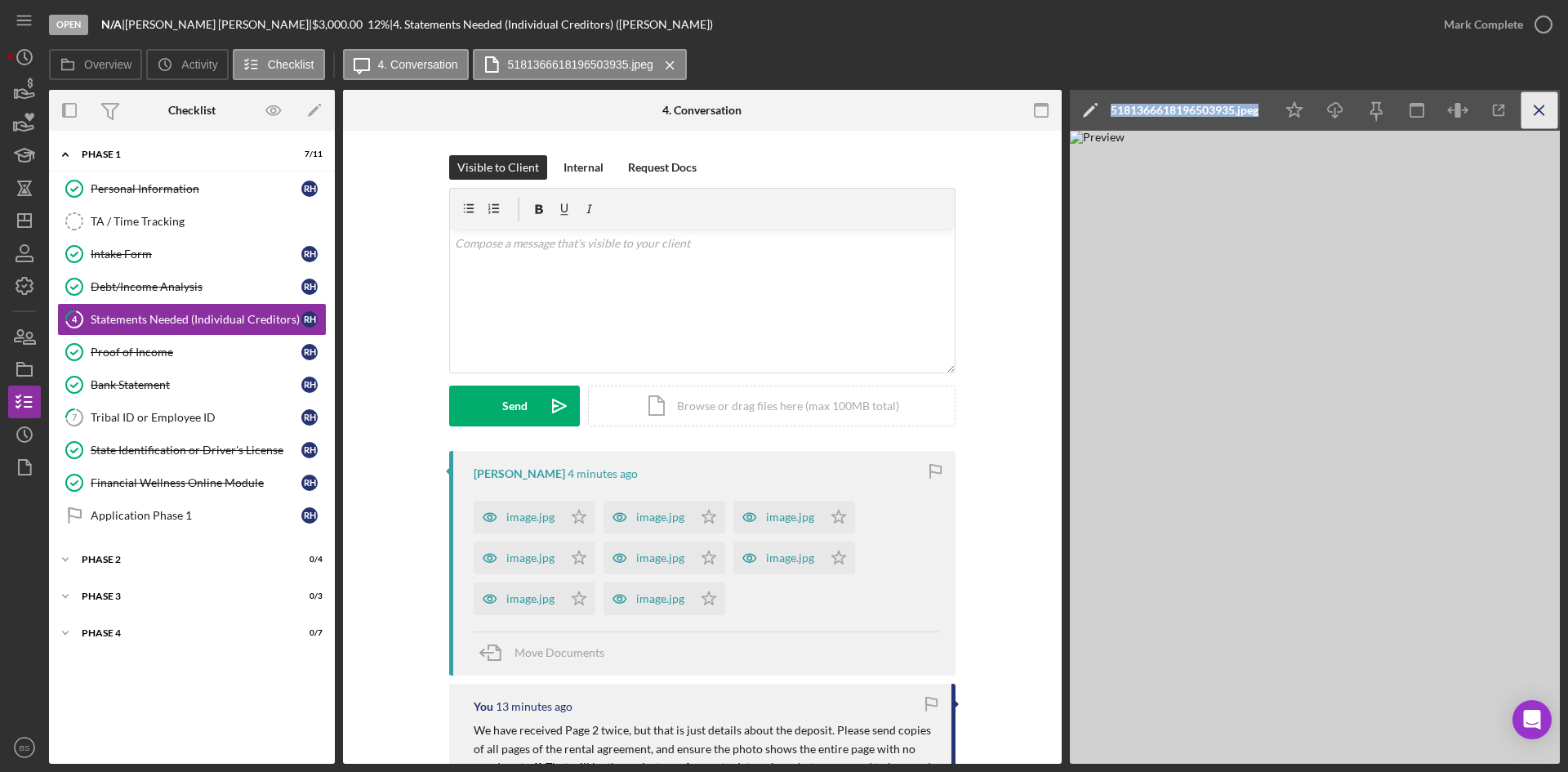
click at [1524, 107] on icon "Icon/Menu Close" at bounding box center [1540, 111] width 37 height 37
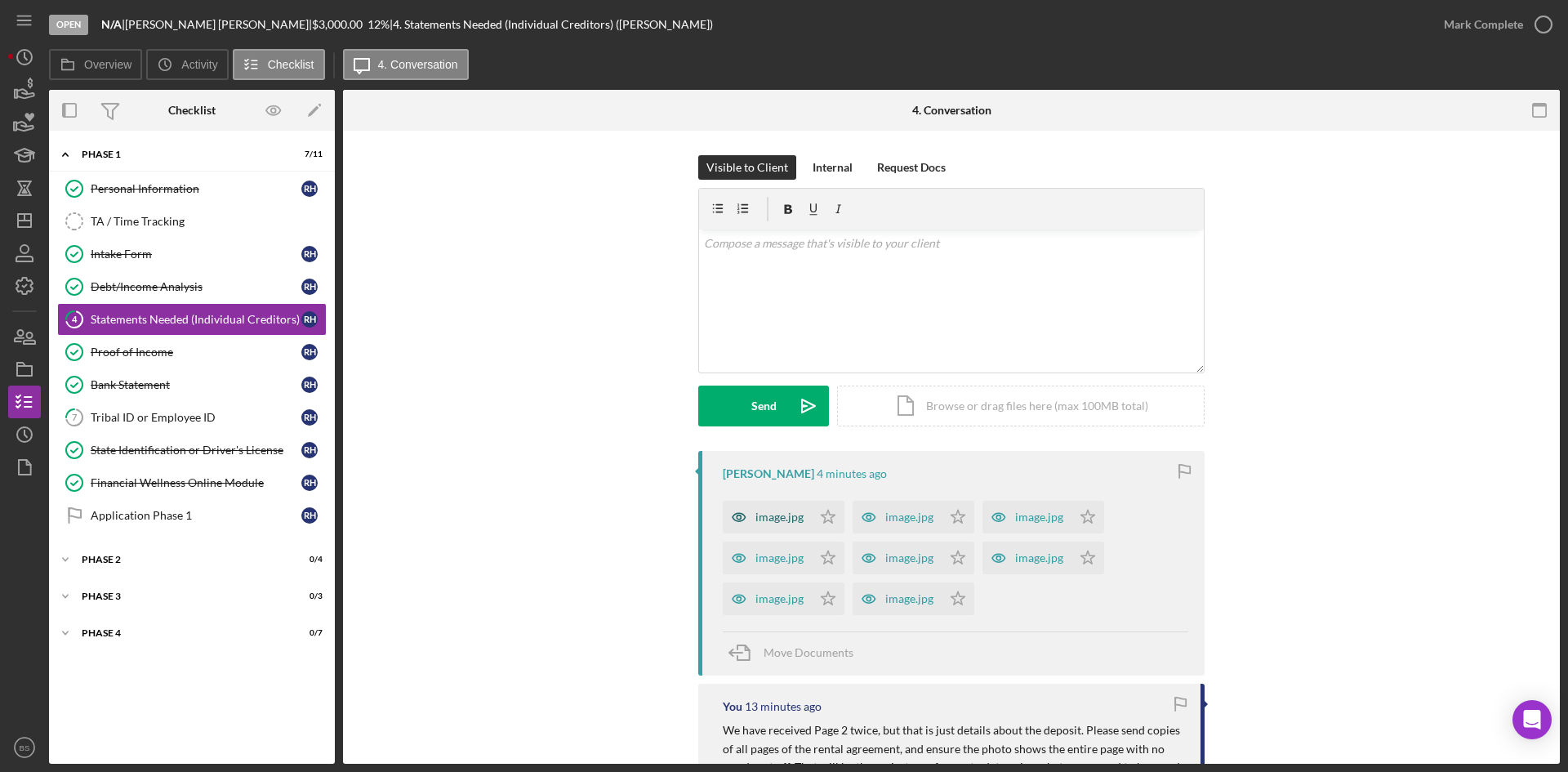
click at [795, 520] on div "image.jpg" at bounding box center [780, 516] width 48 height 13
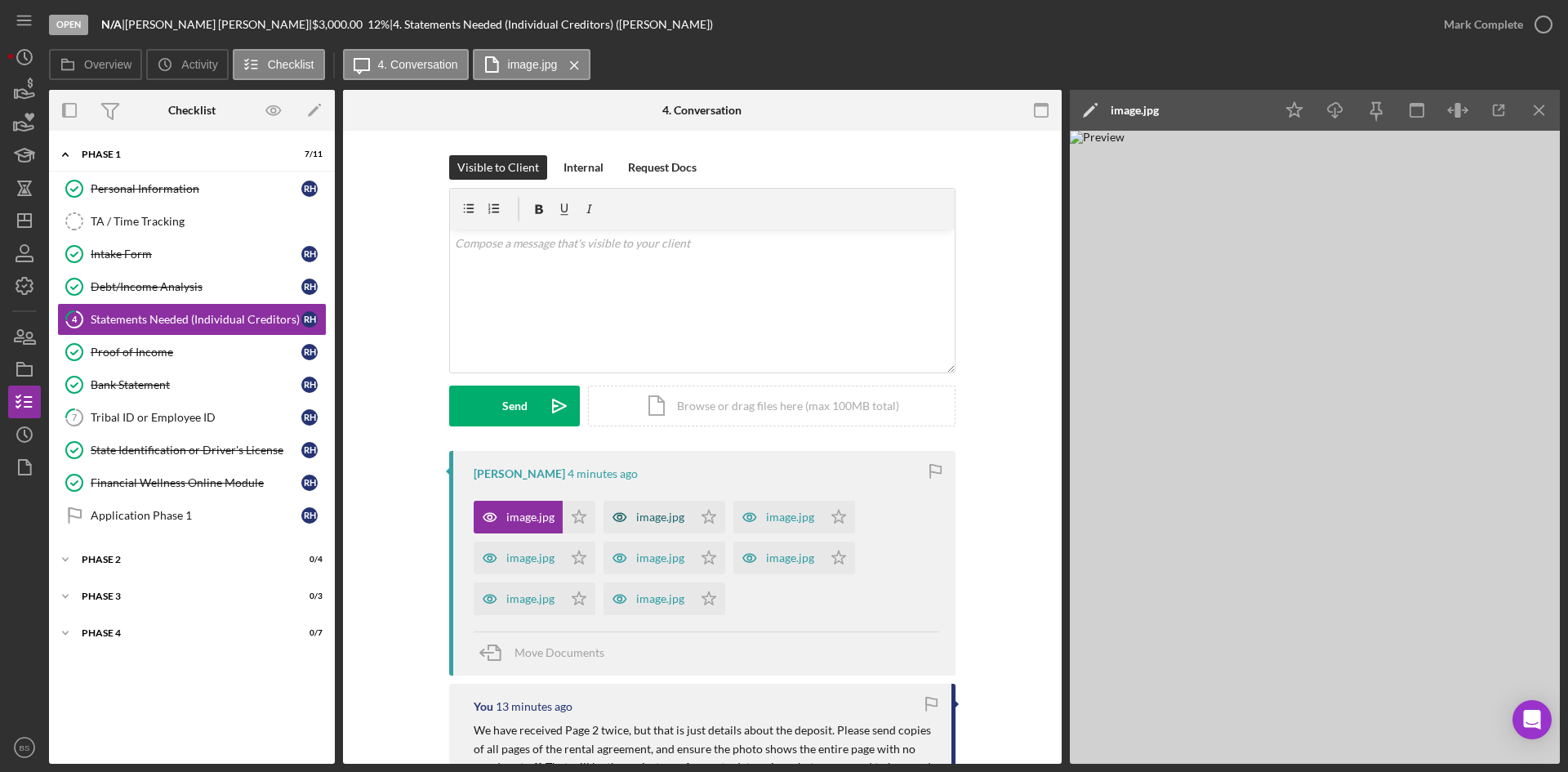
click at [662, 527] on div "image.jpg" at bounding box center [647, 516] width 89 height 33
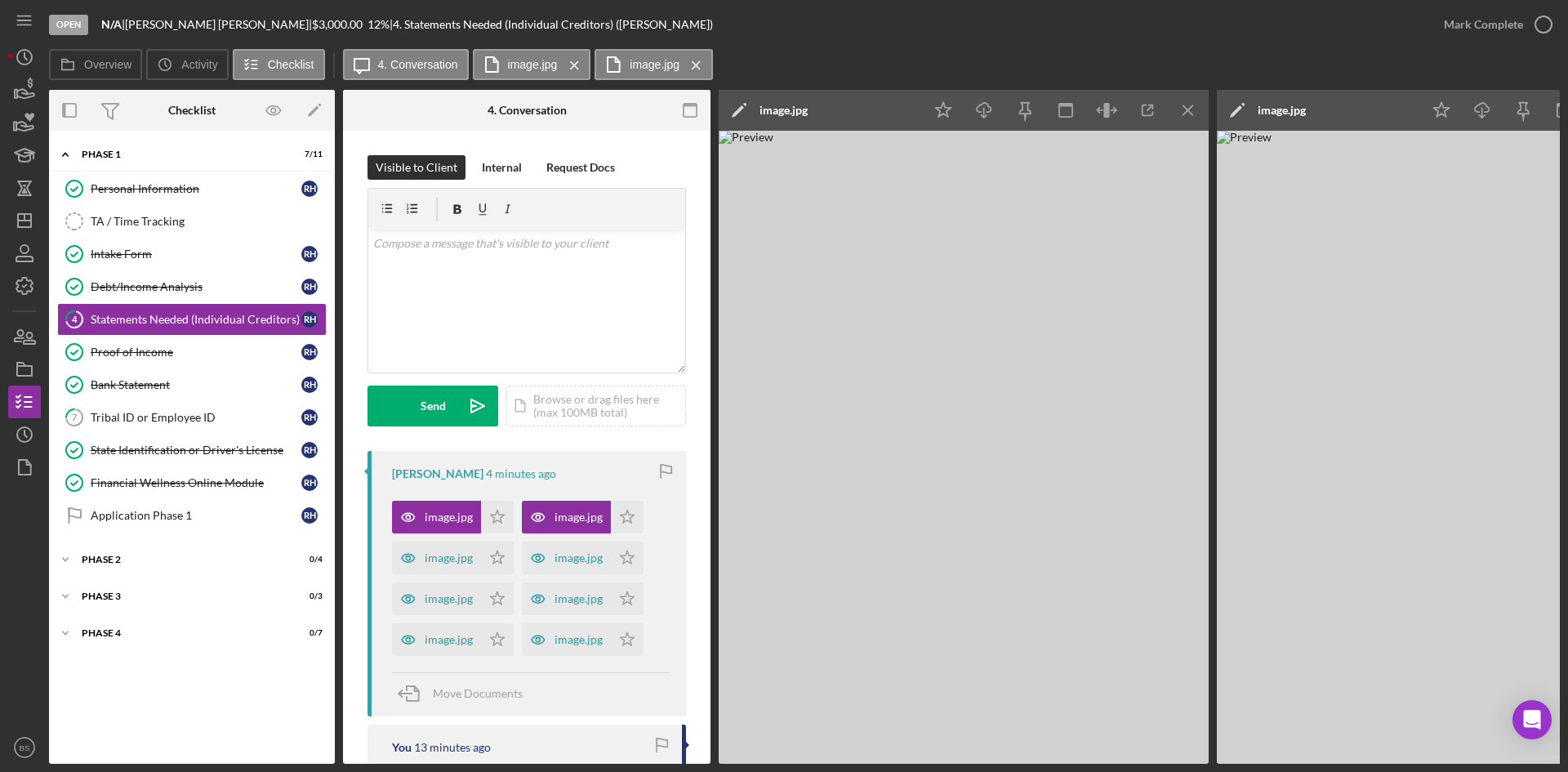
click at [1266, 113] on div "image.jpg" at bounding box center [1282, 110] width 48 height 13
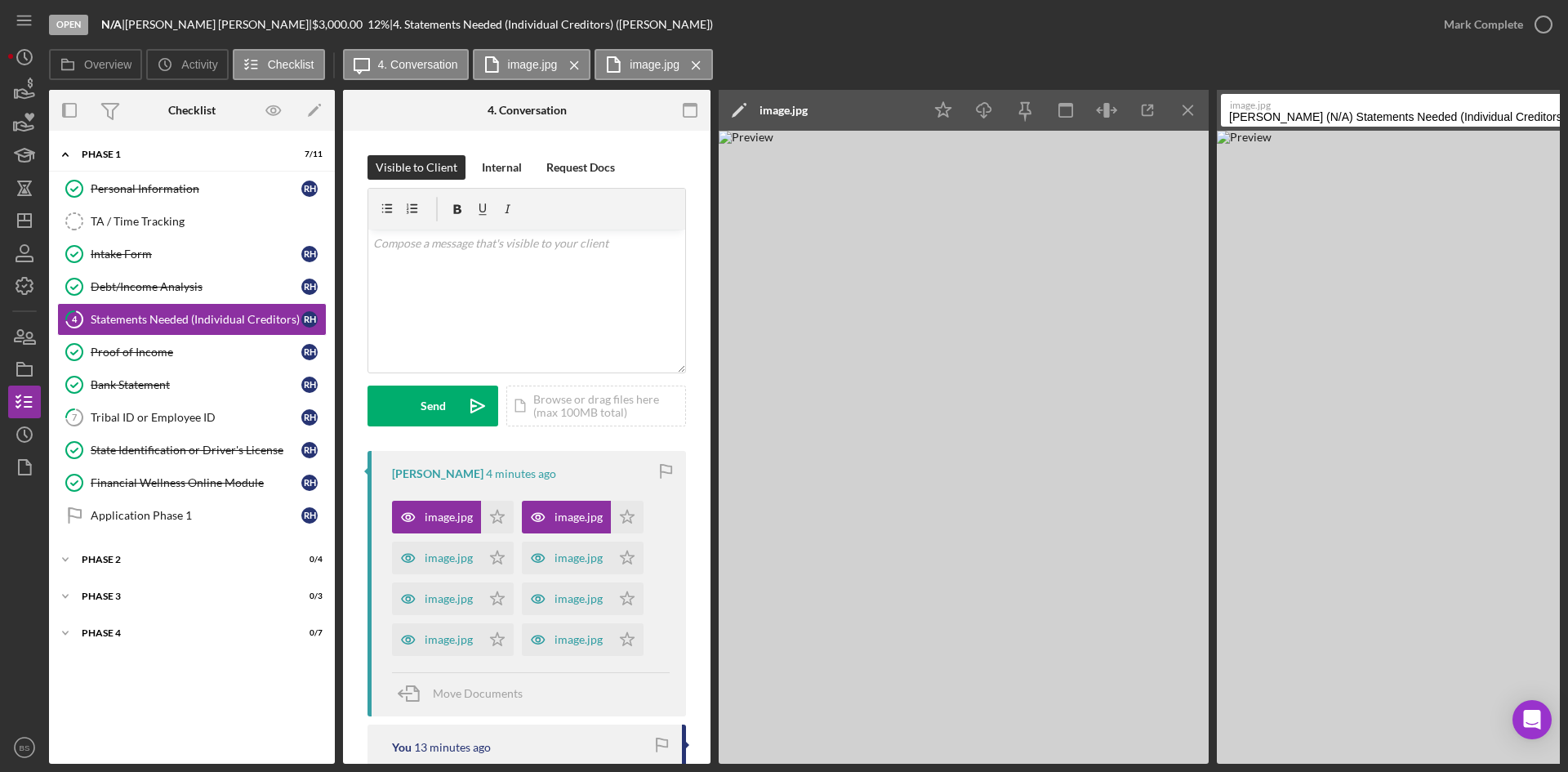
click at [1272, 115] on input "Hyer, Robert (N/A) Statements Needed (Individual Creditors) 20250829" at bounding box center [1397, 110] width 353 height 33
type input "1"
drag, startPoint x: 976, startPoint y: 764, endPoint x: 1050, endPoint y: 765, distance: 74.0
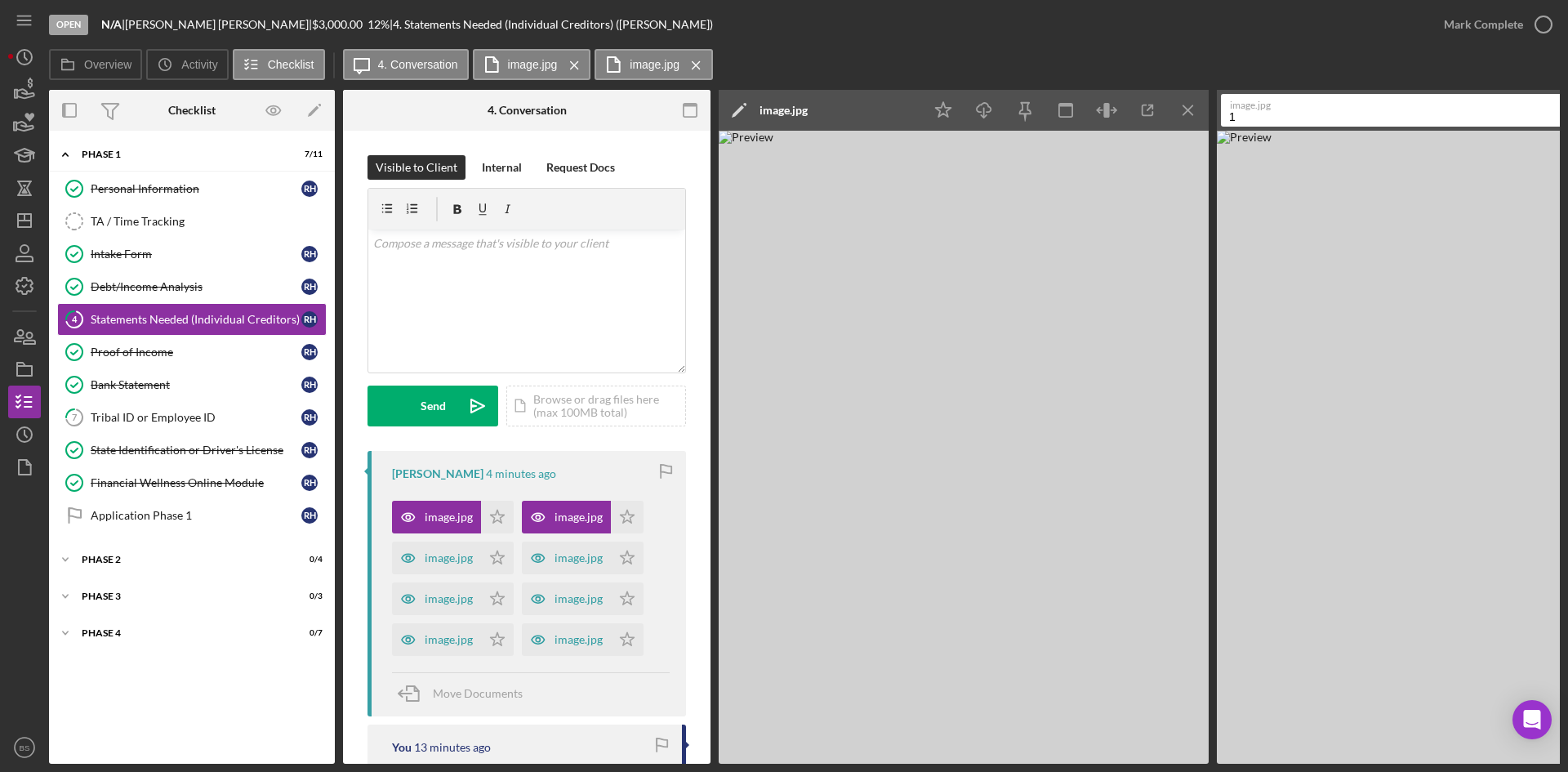
click at [1050, 744] on div "Open N/A | Robert Hyer | $3,000.00 12 % | 4. Statements Needed (Individual Cred…" at bounding box center [784, 386] width 1568 height 772
drag, startPoint x: 1050, startPoint y: 765, endPoint x: 1178, endPoint y: 763, distance: 128.0
click at [1178, 744] on div "Open N/A | Robert Hyer | $3,000.00 12 % | 4. Statements Needed (Individual Cred…" at bounding box center [784, 386] width 1568 height 772
click at [1294, 744] on div "Open N/A | Robert Hyer | $3,000.00 12 % | 4. Statements Needed (Individual Cred…" at bounding box center [784, 386] width 1568 height 772
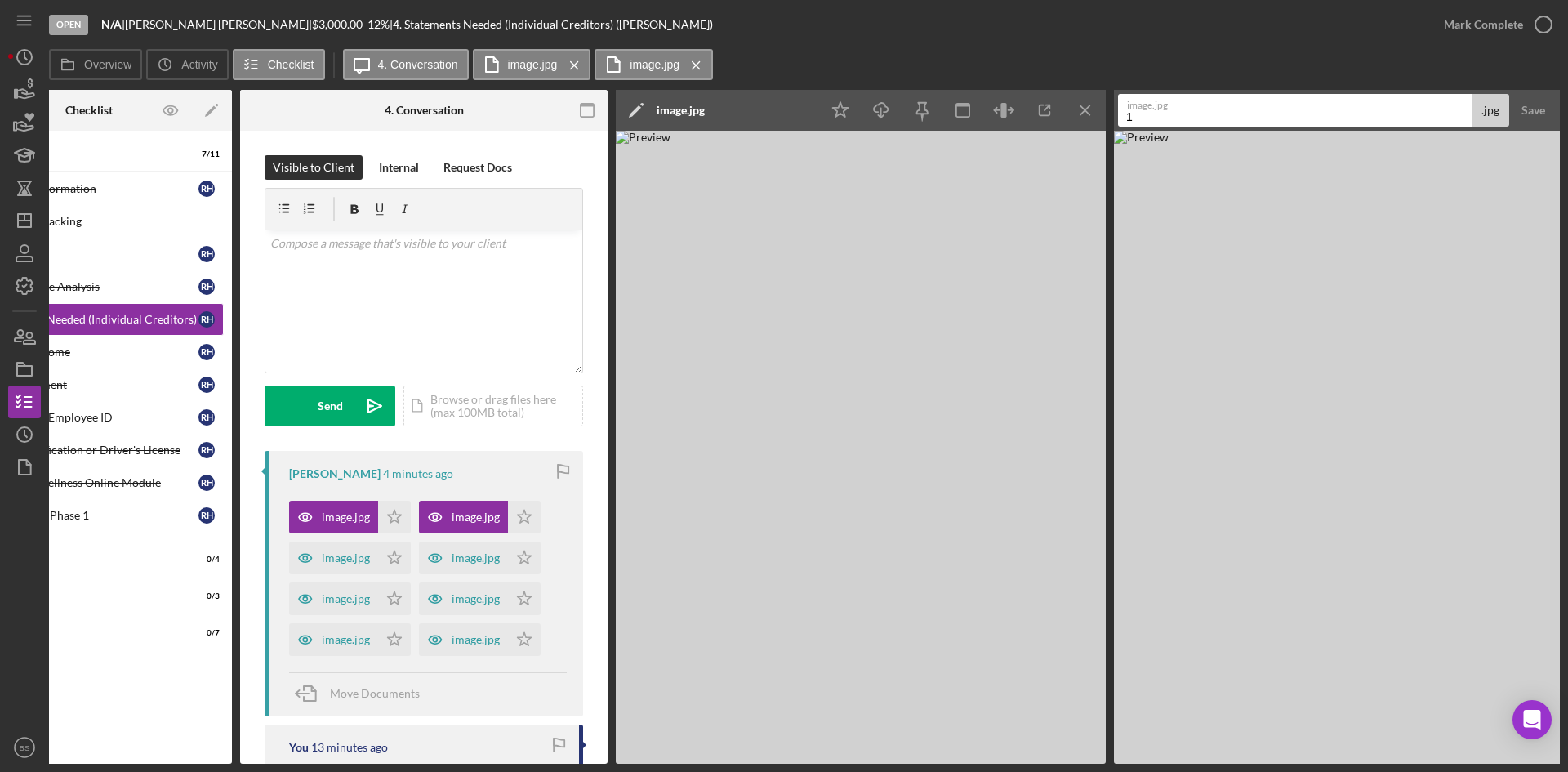
scroll to position [0, 118]
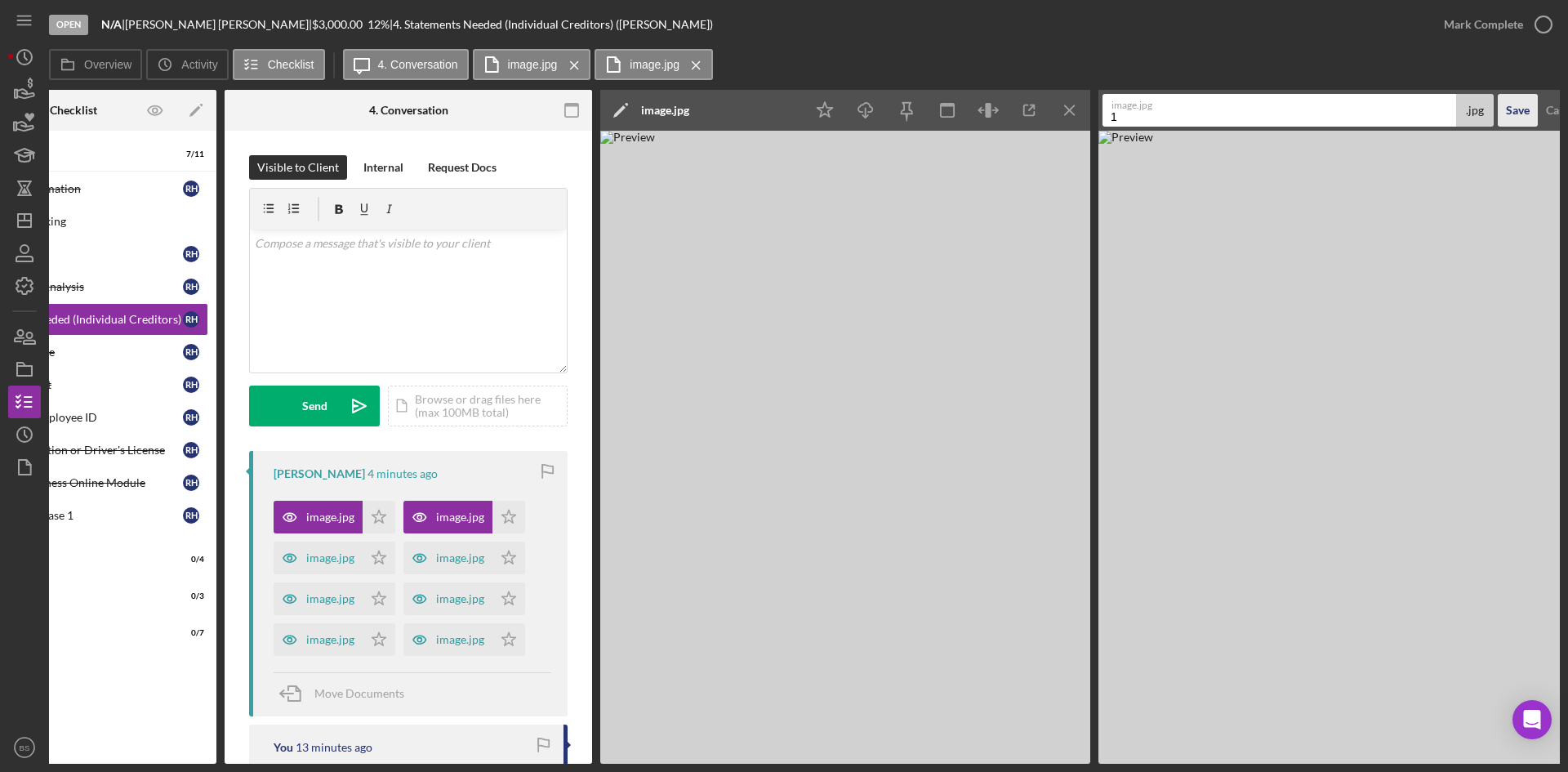
click at [1517, 113] on div "Save" at bounding box center [1518, 110] width 24 height 33
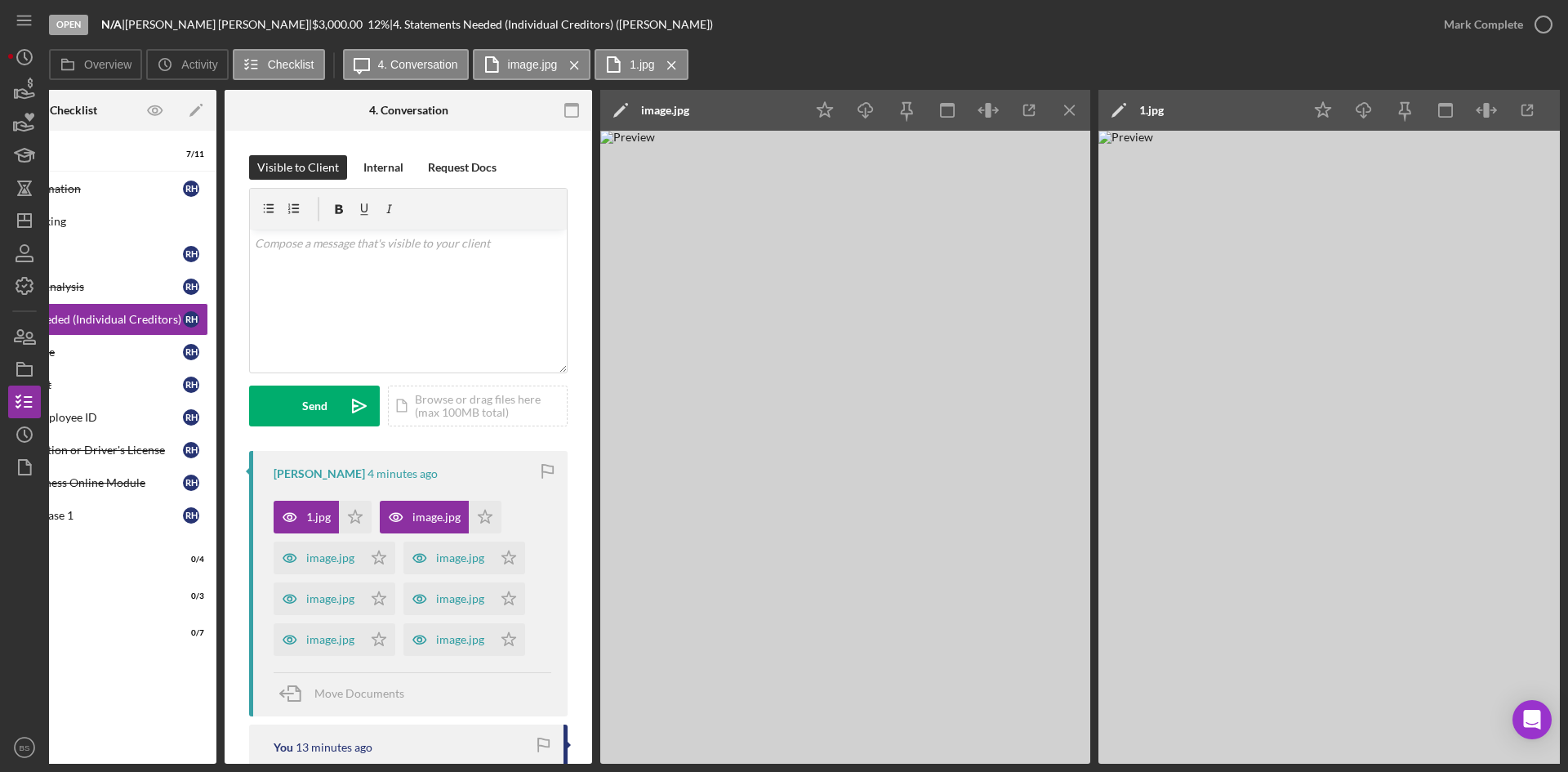
click at [682, 114] on div "image.jpg" at bounding box center [665, 110] width 48 height 13
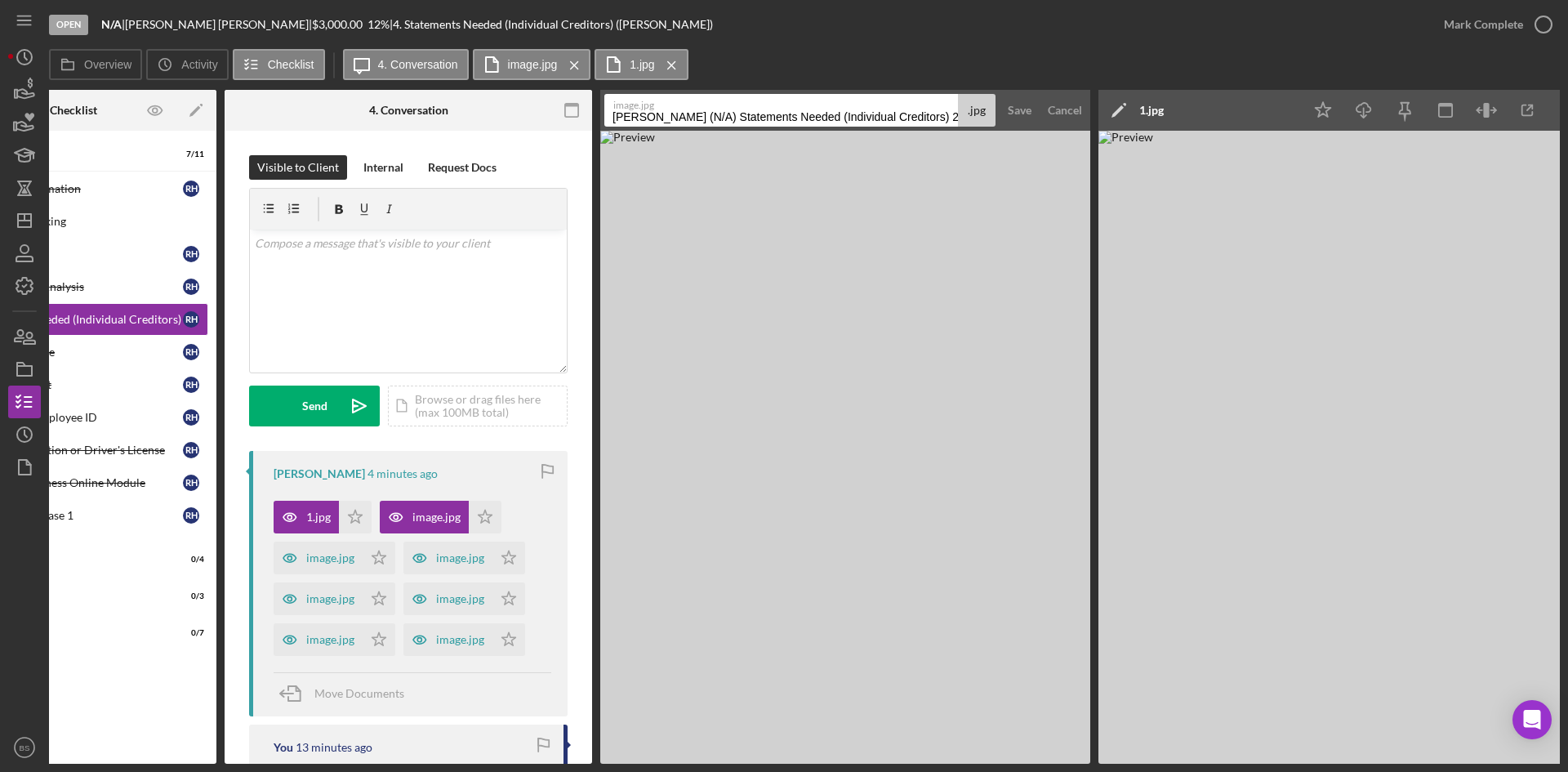
click at [692, 115] on input "Hyer, Robert (N/A) Statements Needed (Individual Creditors) 20250829" at bounding box center [780, 110] width 353 height 33
type input "8"
click at [1036, 107] on button "Save" at bounding box center [1019, 110] width 40 height 33
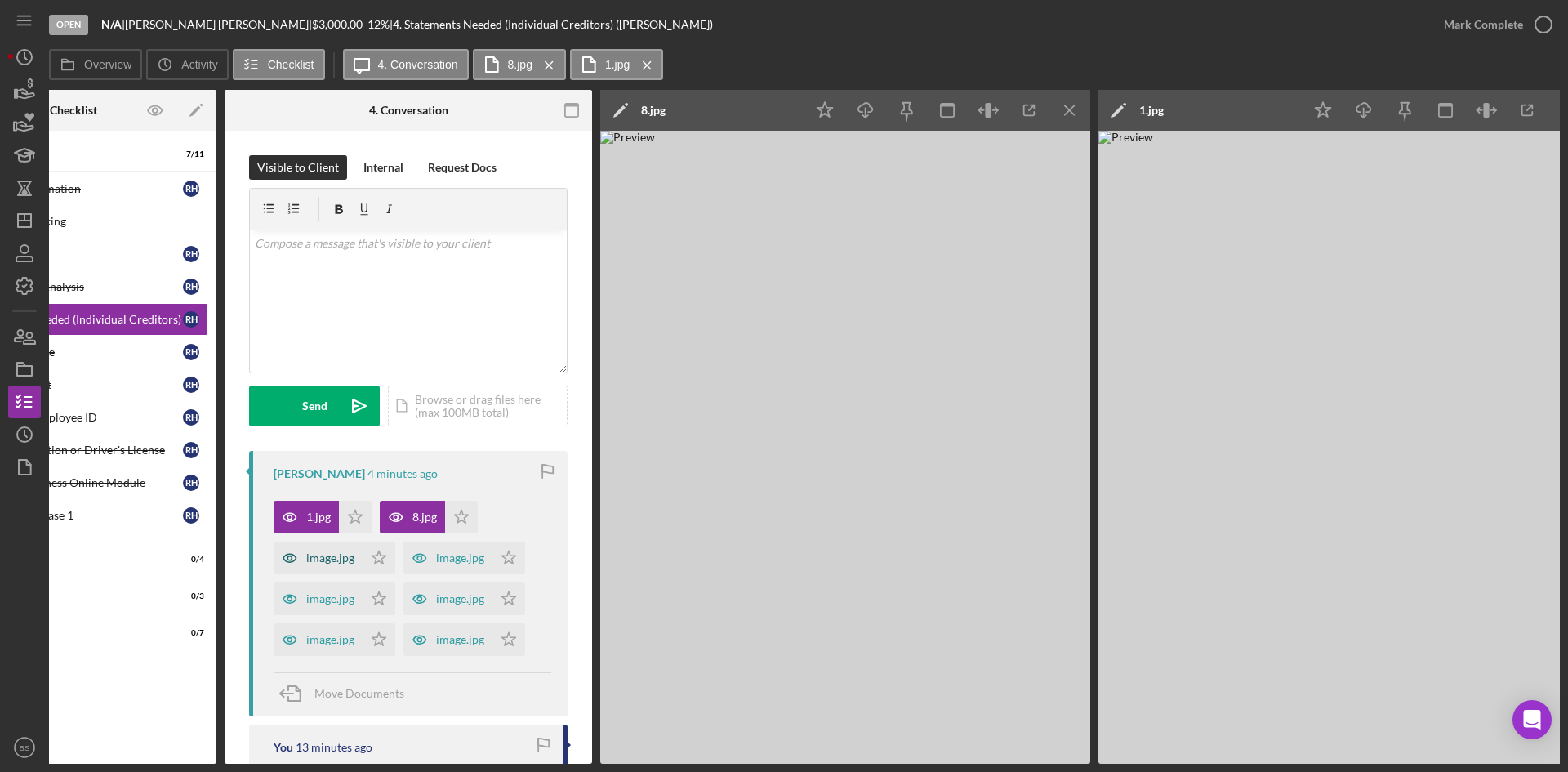
click at [337, 568] on div "image.jpg" at bounding box center [318, 558] width 89 height 33
click at [681, 111] on div "image.jpg" at bounding box center [665, 110] width 48 height 13
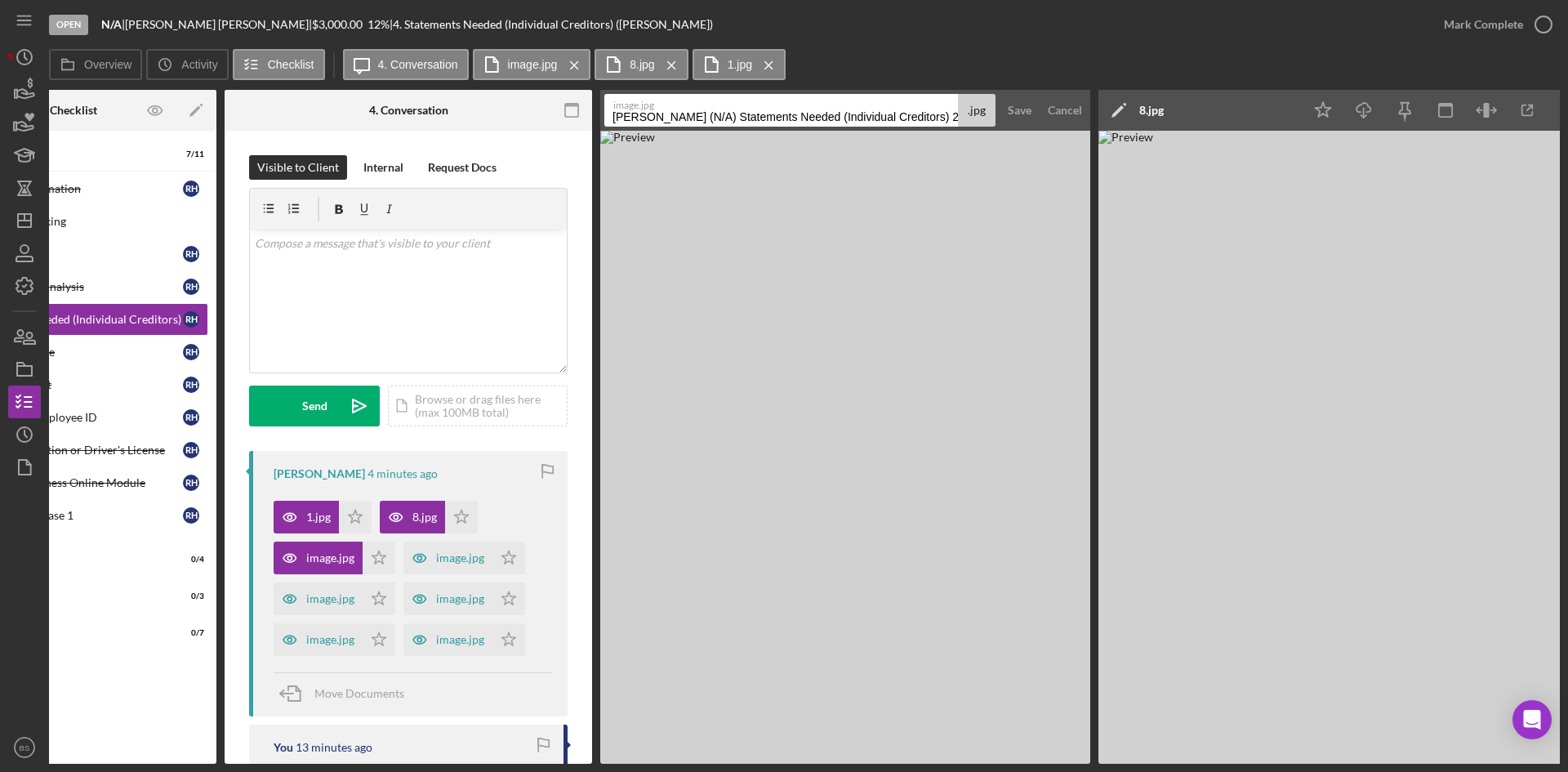
click at [686, 121] on input "Hyer, Robert (N/A) Statements Needed (Individual Creditors) 20250829" at bounding box center [780, 110] width 353 height 33
type input "2"
click at [1013, 110] on div "Save" at bounding box center [1019, 110] width 24 height 33
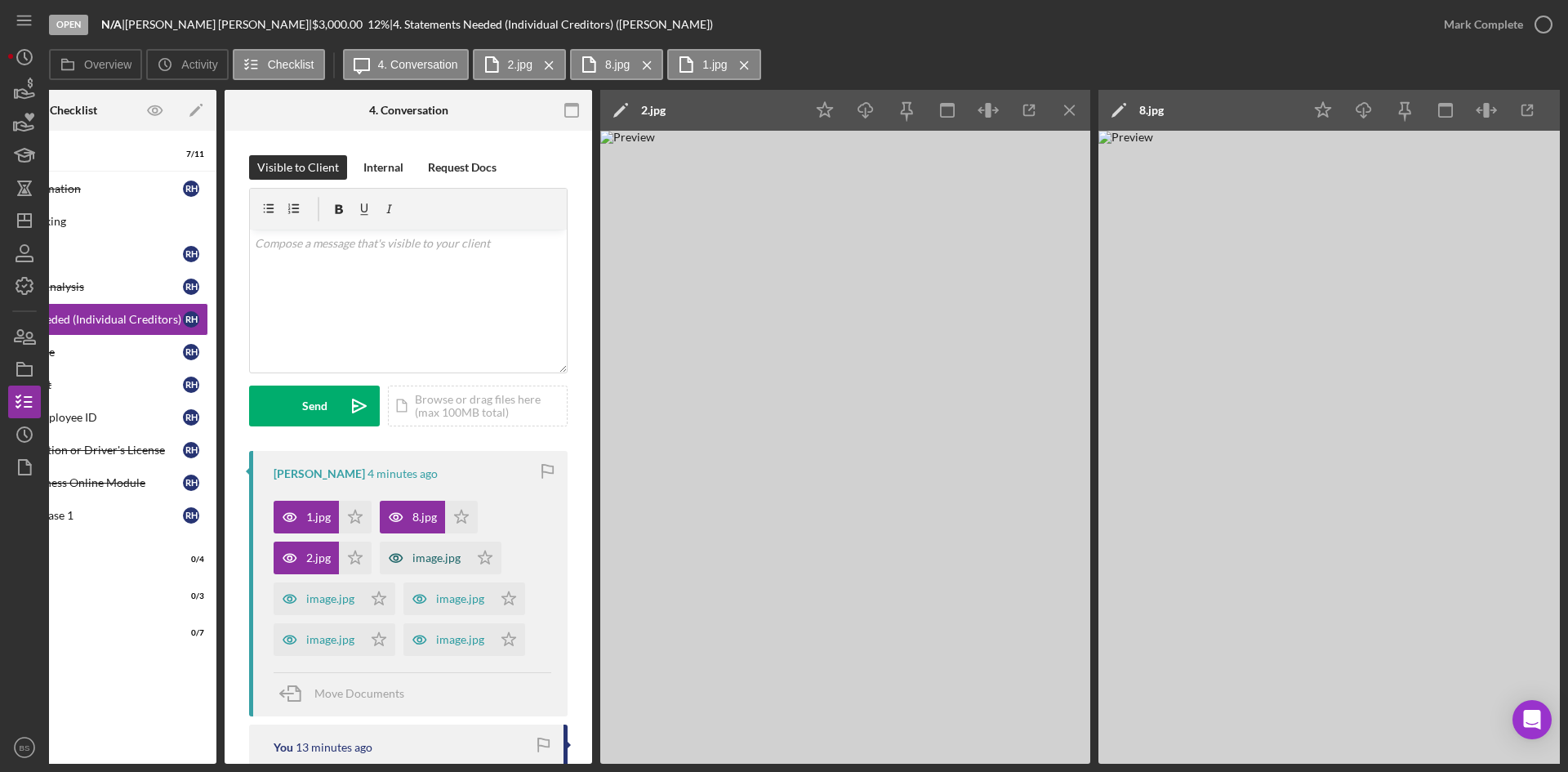
click at [444, 562] on div "image.jpg" at bounding box center [436, 558] width 48 height 13
click at [677, 116] on div "image.jpg" at bounding box center [665, 110] width 48 height 13
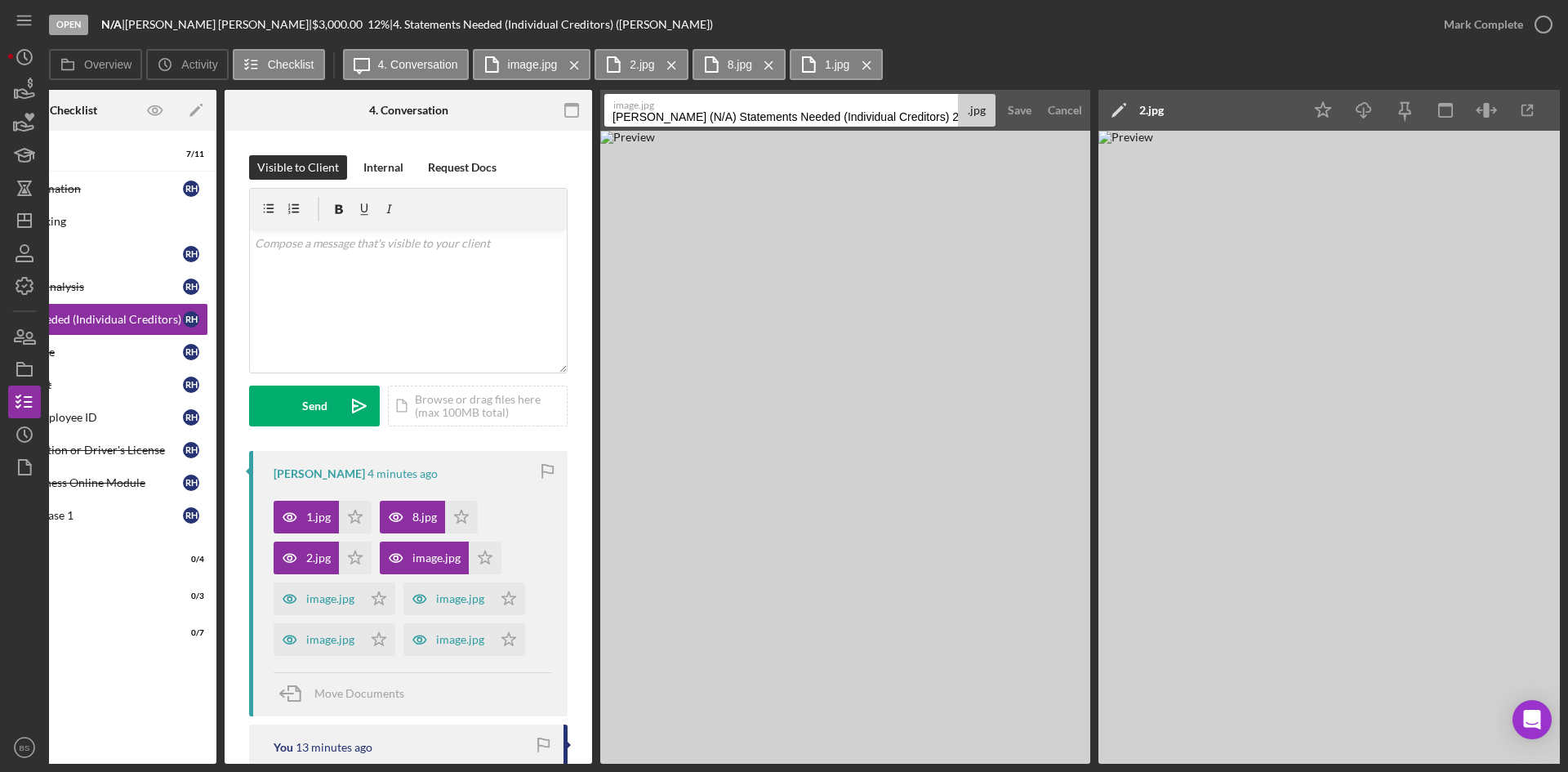
click at [677, 116] on input "Hyer, Robert (N/A) Statements Needed (Individual Creditors) 20250829" at bounding box center [780, 110] width 353 height 33
type input "3"
click at [1028, 111] on div "Save" at bounding box center [1019, 110] width 24 height 33
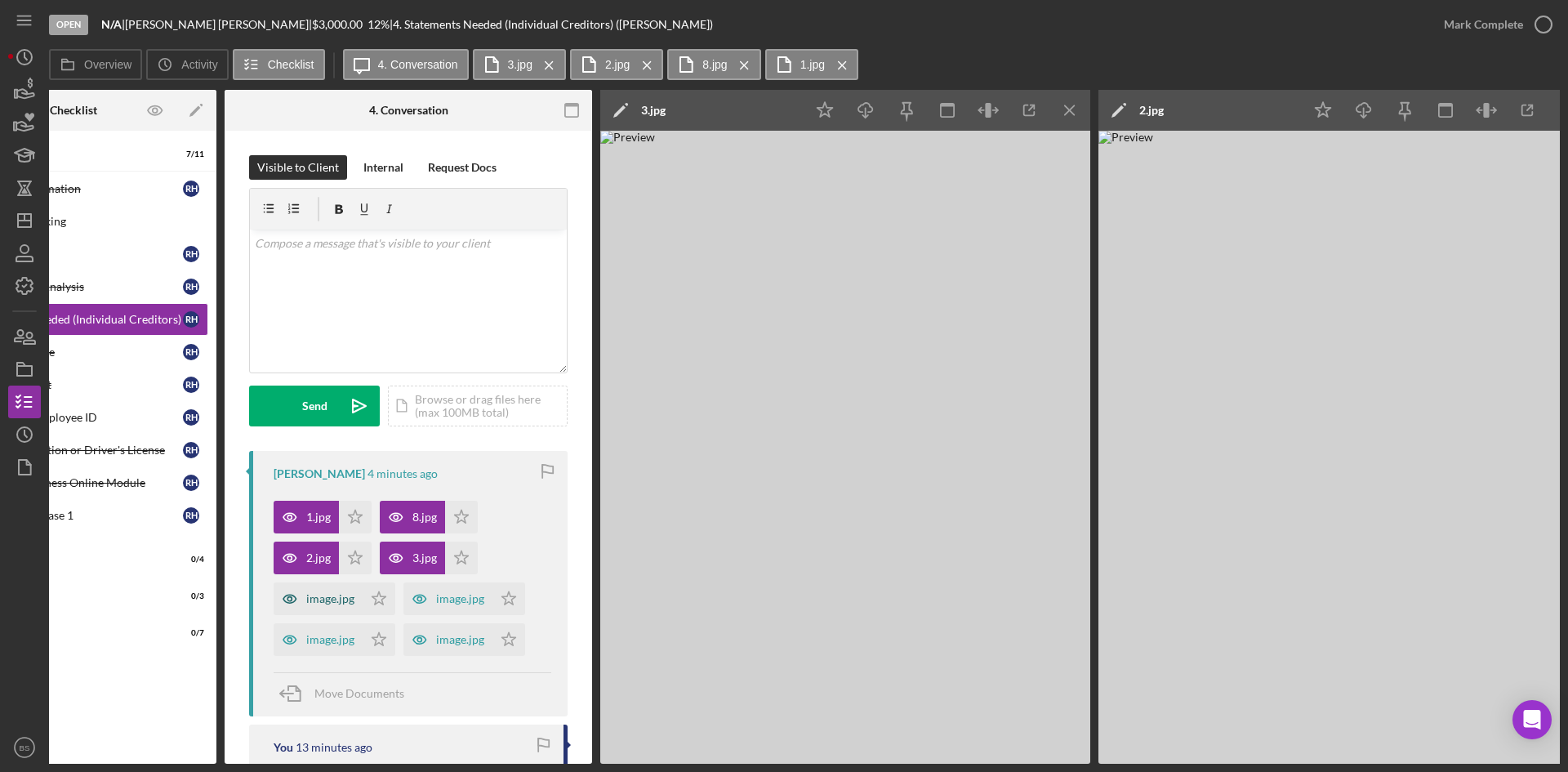
click at [315, 598] on div "image.jpg" at bounding box center [330, 598] width 48 height 13
click at [680, 101] on div "image.jpg" at bounding box center [665, 110] width 48 height 41
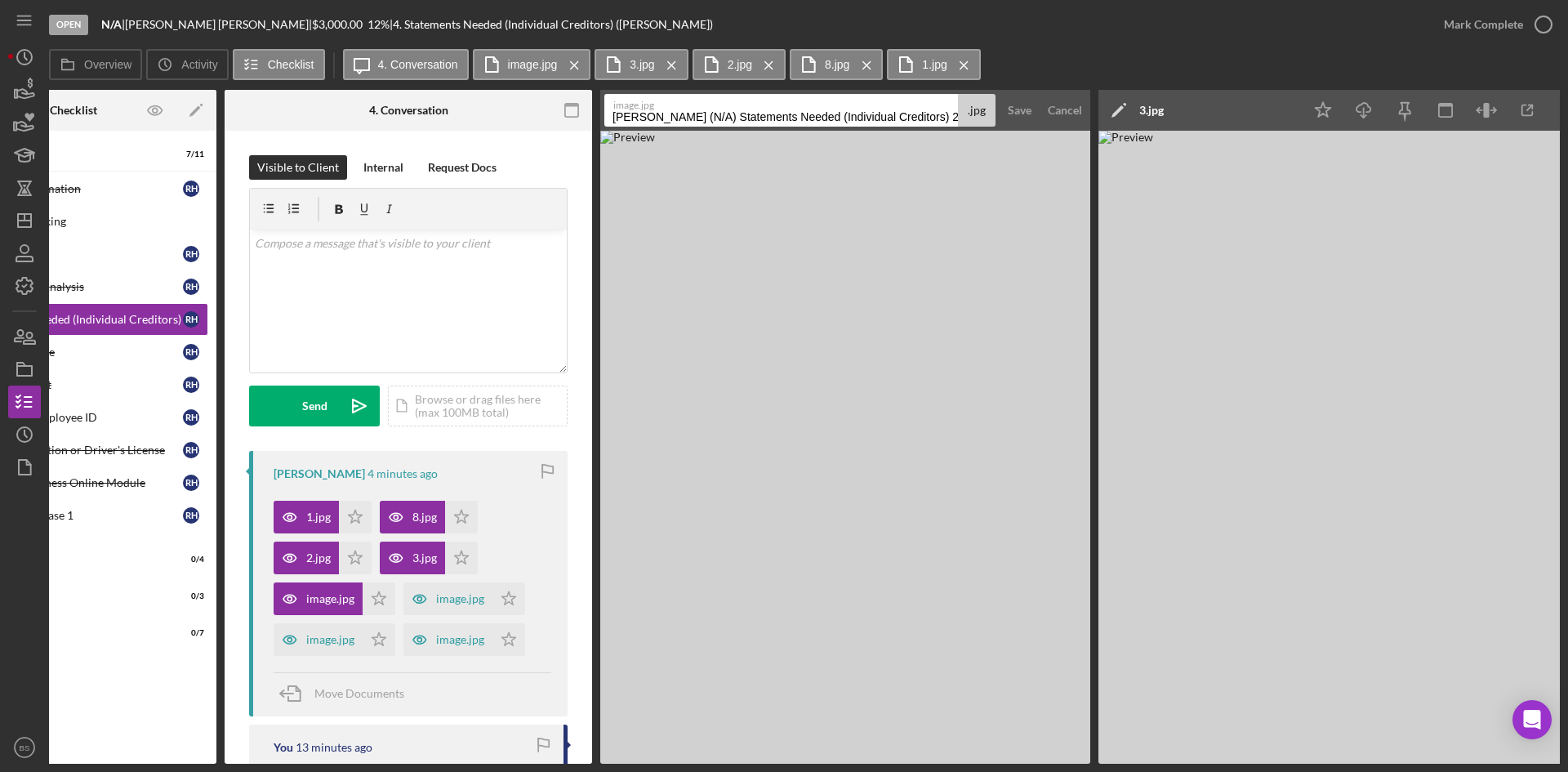
click at [681, 109] on label "image.jpg" at bounding box center [784, 103] width 342 height 17
click at [681, 109] on input "Hyer, Robert (N/A) Statements Needed (Individual Creditors) 20250829" at bounding box center [780, 110] width 353 height 33
click at [681, 109] on label "image.jpg" at bounding box center [784, 103] width 342 height 17
click at [681, 109] on input "Hyer, Robert (N/A) Statements Needed (Individual Creditors) 20250829" at bounding box center [780, 110] width 353 height 33
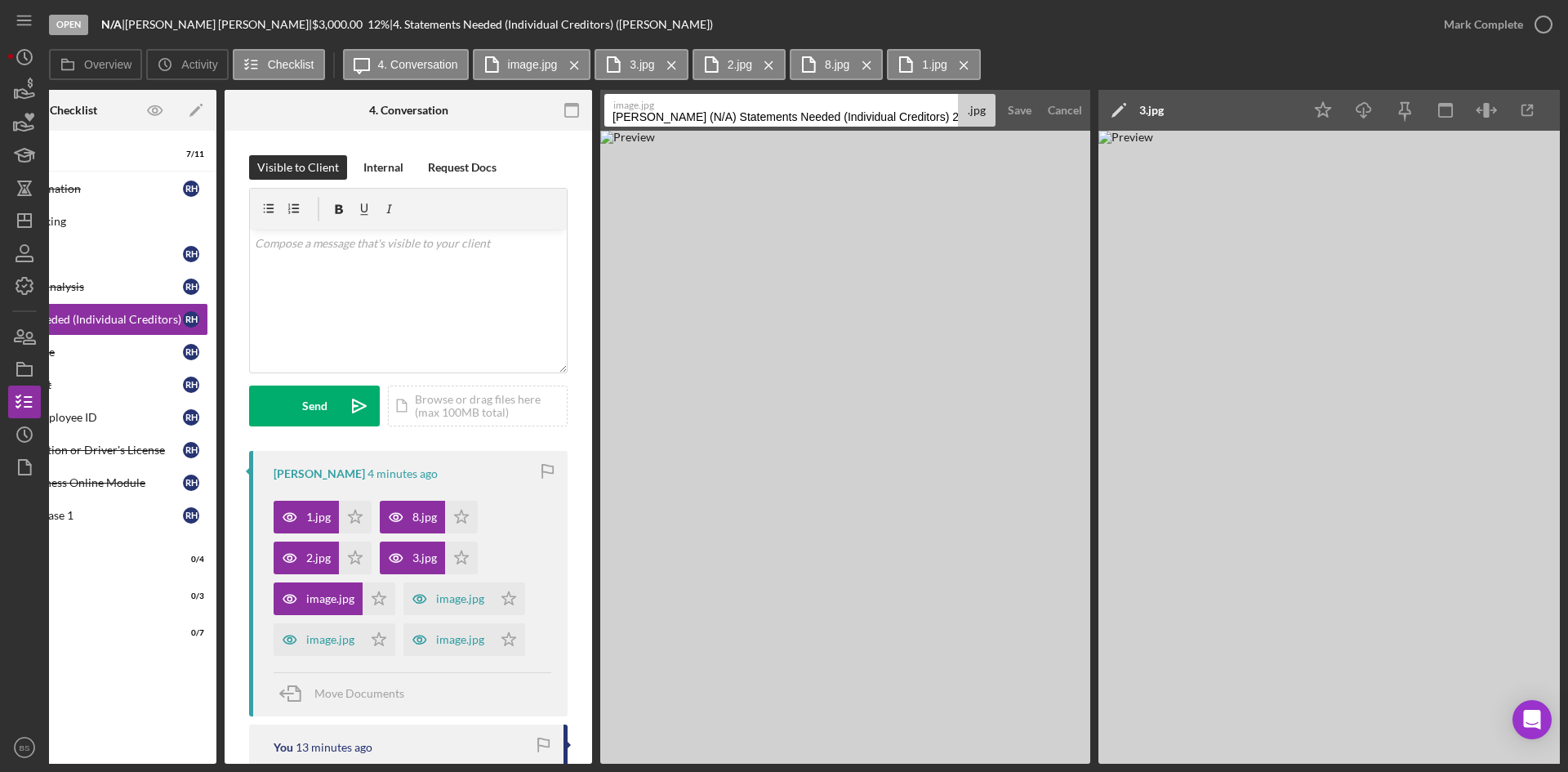
click at [681, 109] on label "image.jpg" at bounding box center [784, 103] width 342 height 17
click at [681, 109] on input "Hyer, Robert (N/A) Statements Needed (Individual Creditors) 20250829" at bounding box center [780, 110] width 353 height 33
click at [688, 115] on input "Hyer, Robert (N/A) Statements Needed (Individual Creditors) 20250829" at bounding box center [780, 110] width 353 height 33
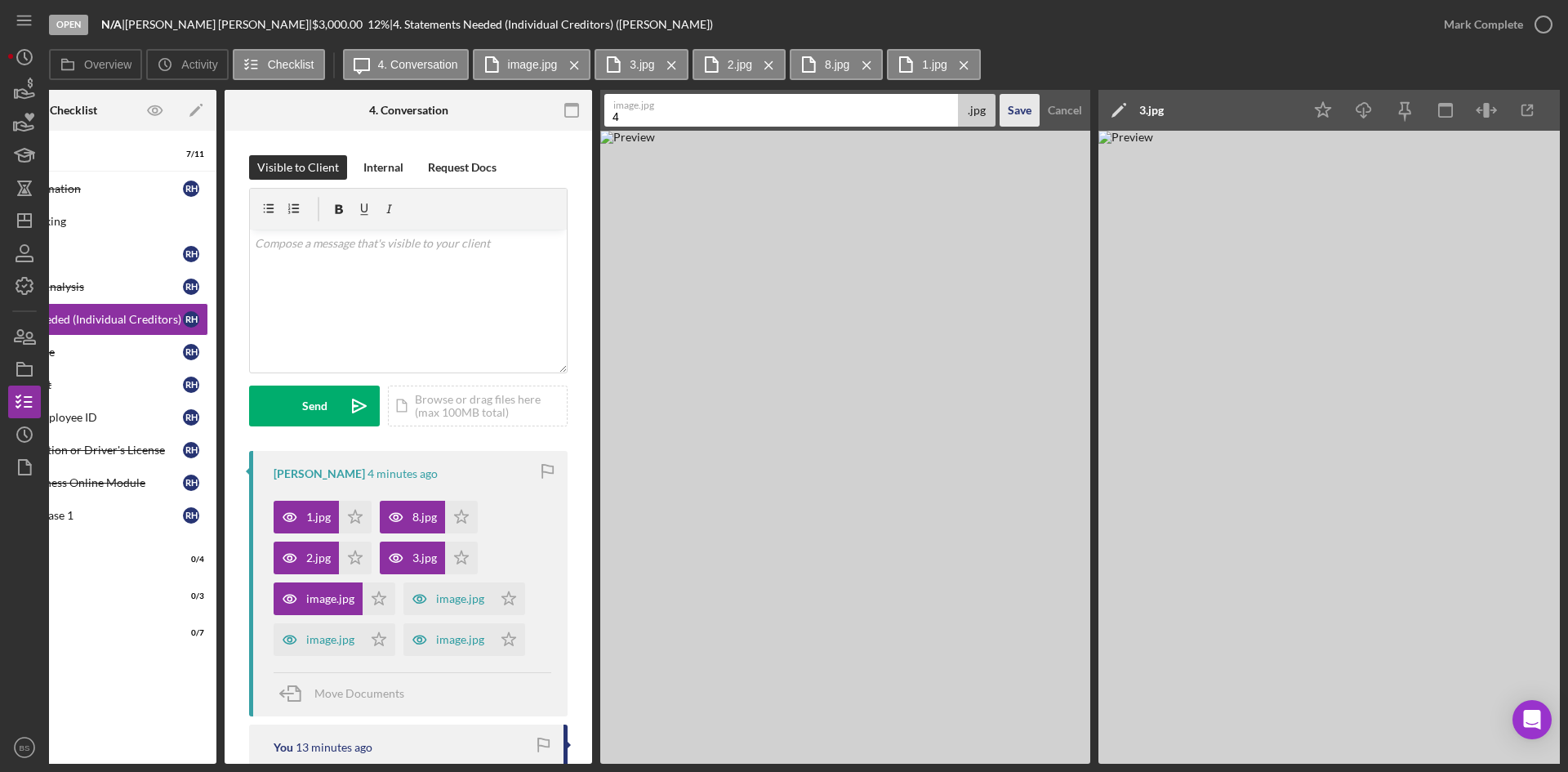
type input "4"
drag, startPoint x: 1011, startPoint y: 108, endPoint x: 980, endPoint y: 127, distance: 36.4
click at [1011, 108] on div "Save" at bounding box center [1019, 110] width 24 height 33
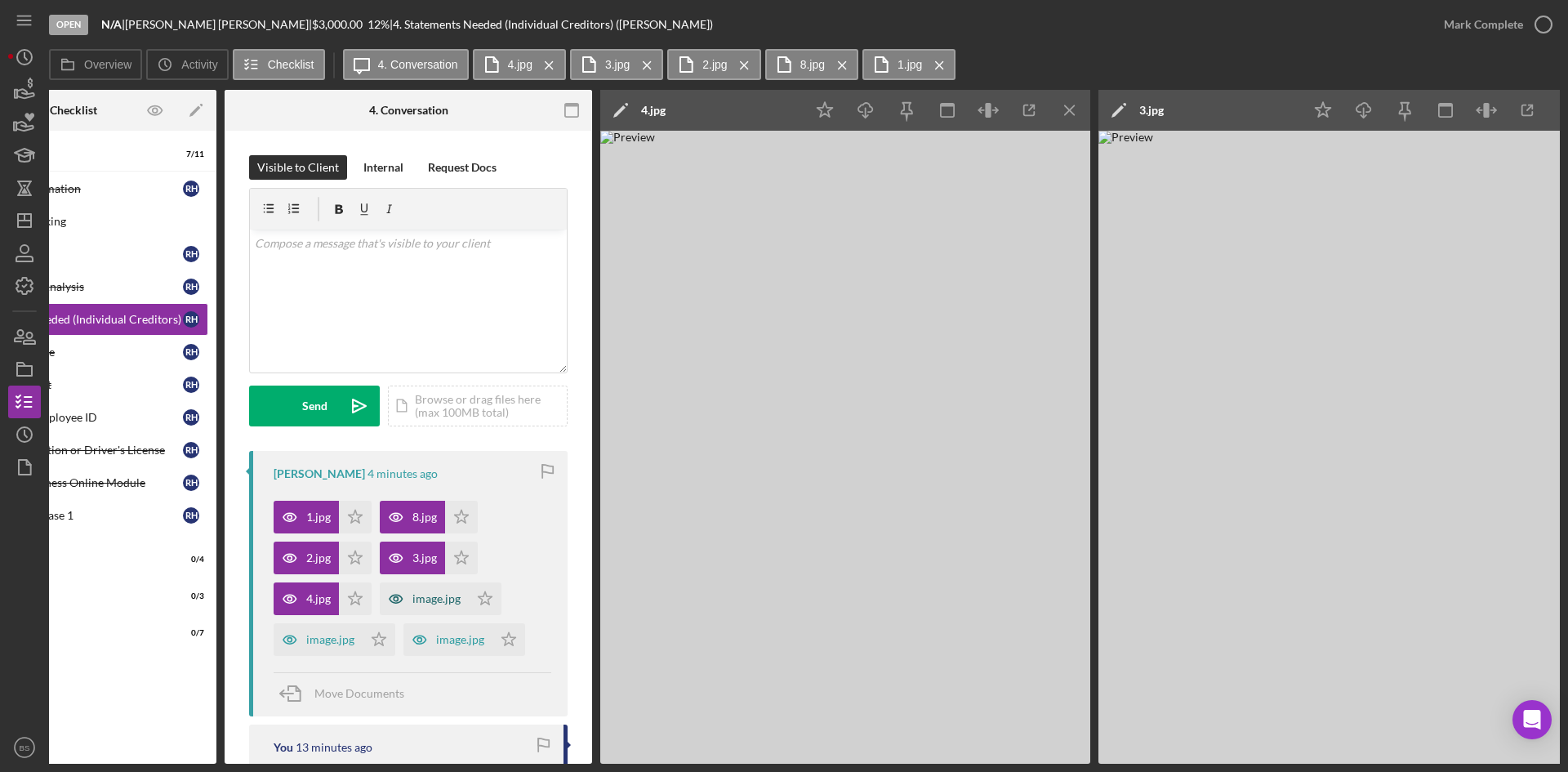
click at [409, 597] on icon "button" at bounding box center [396, 598] width 33 height 33
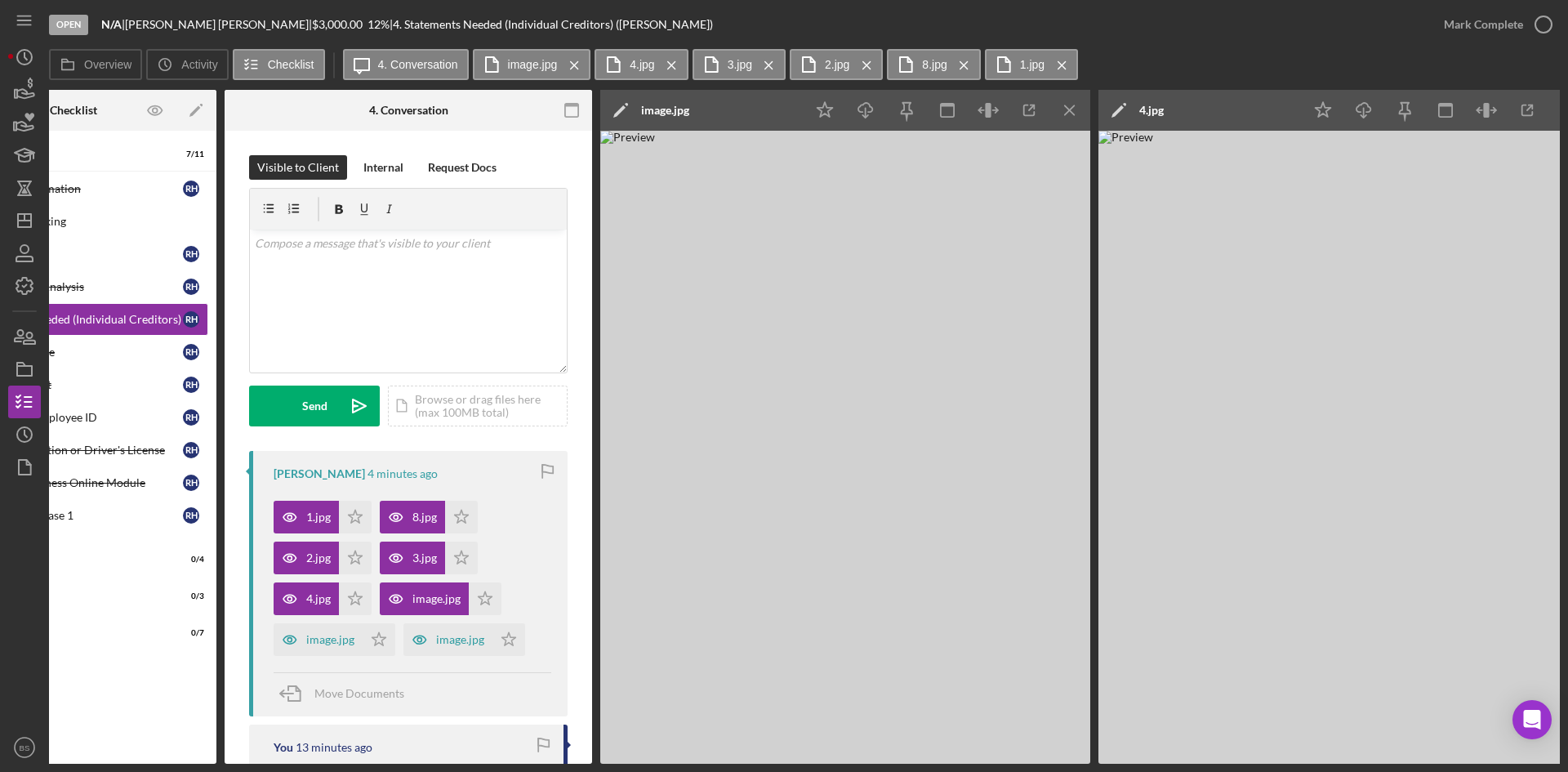
click at [668, 107] on div "image.jpg" at bounding box center [665, 110] width 48 height 13
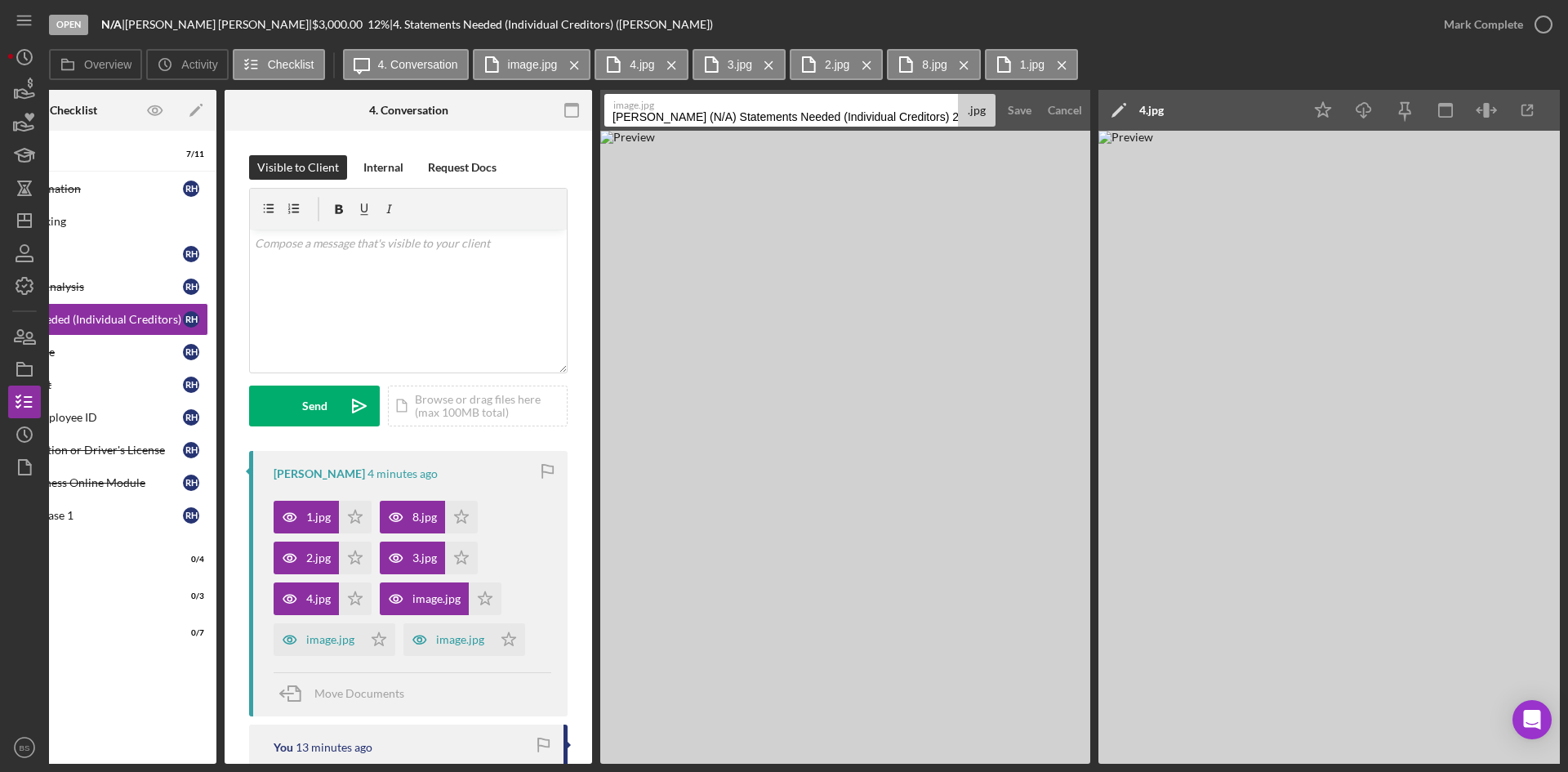
click at [669, 112] on input "Hyer, Robert (N/A) Statements Needed (Individual Creditors) 20250829" at bounding box center [780, 110] width 353 height 33
type input "5"
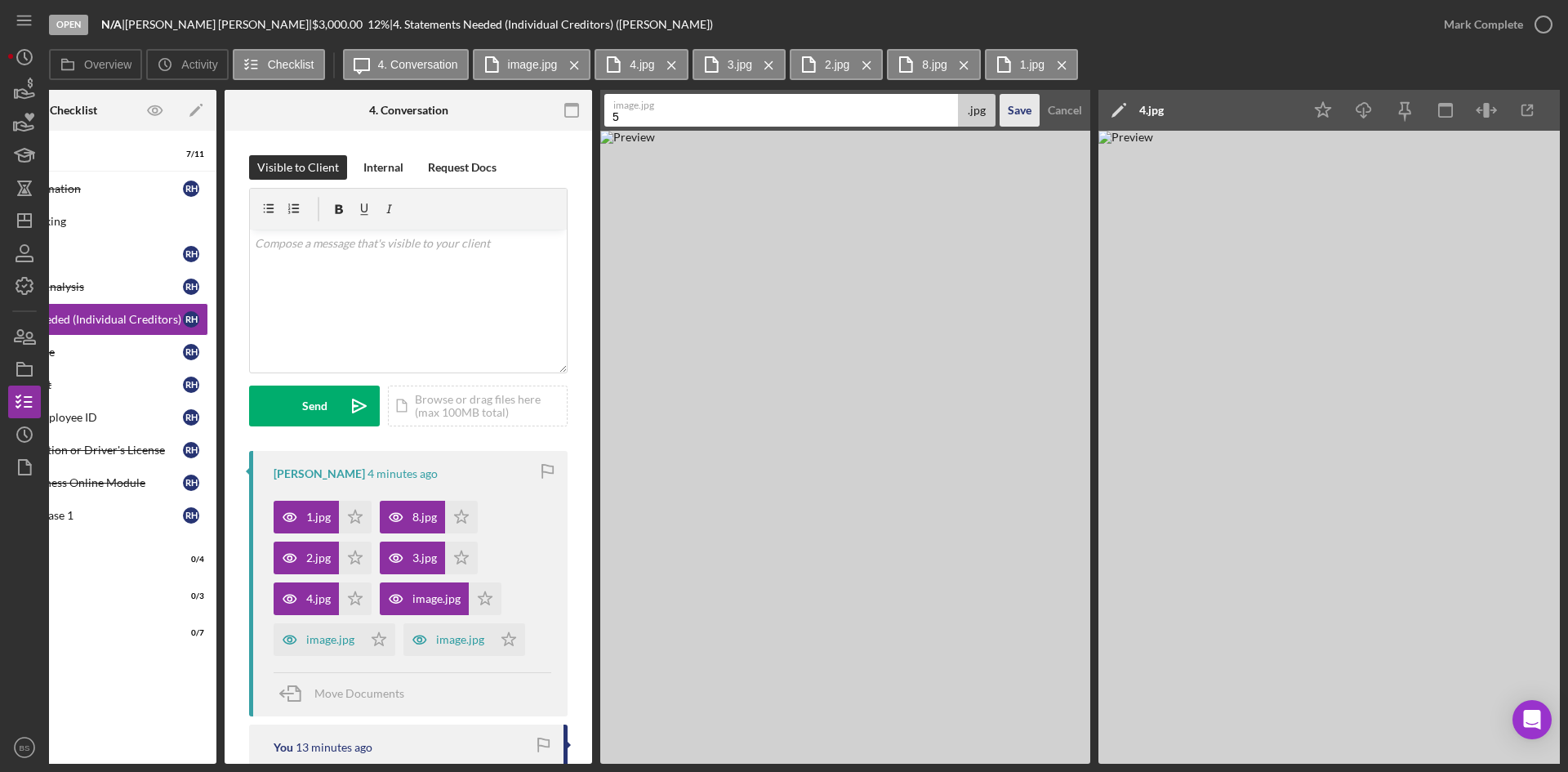
click at [1017, 107] on div "Save" at bounding box center [1019, 110] width 24 height 33
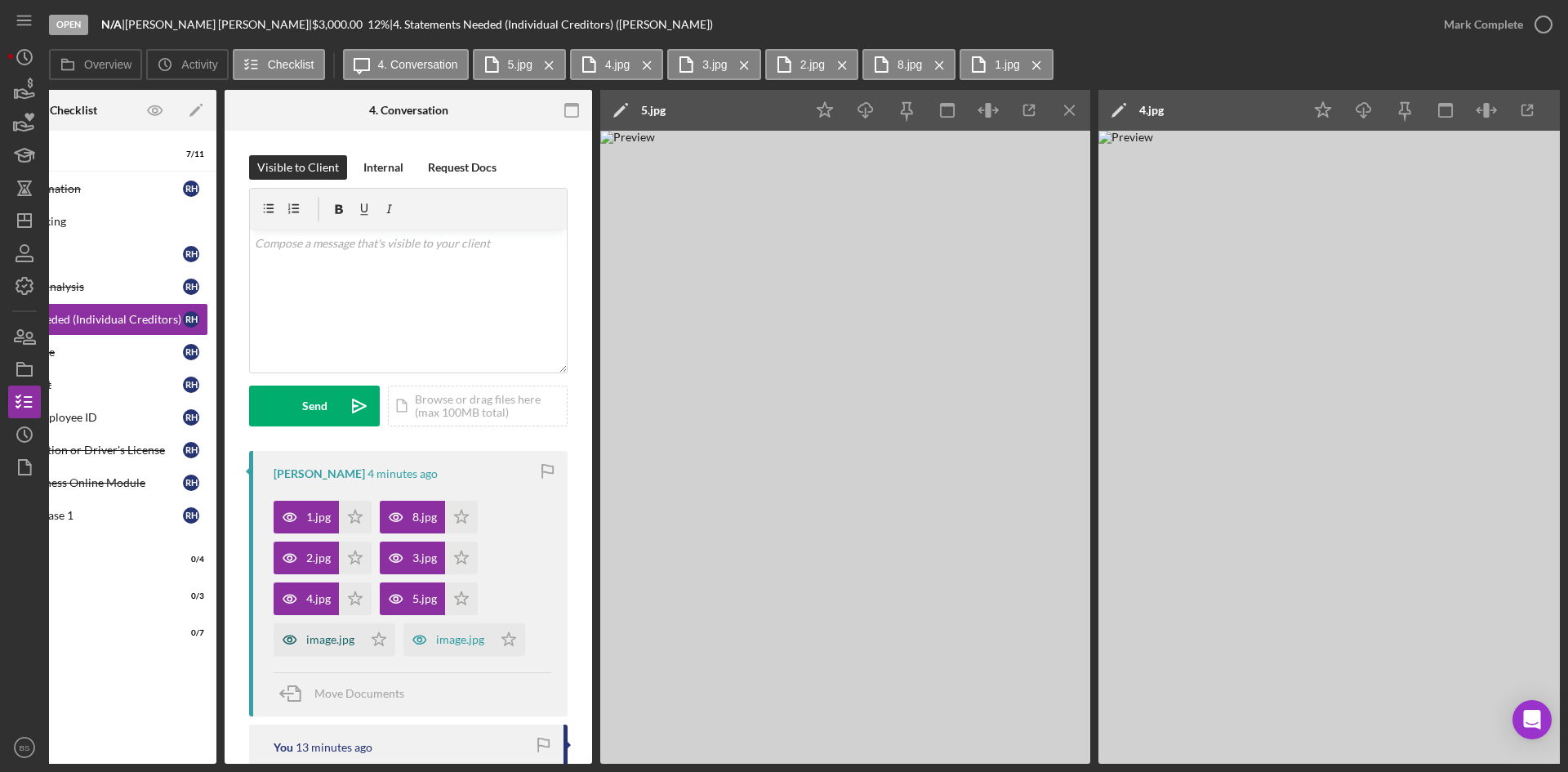
click at [344, 623] on div "image.jpg" at bounding box center [318, 639] width 89 height 33
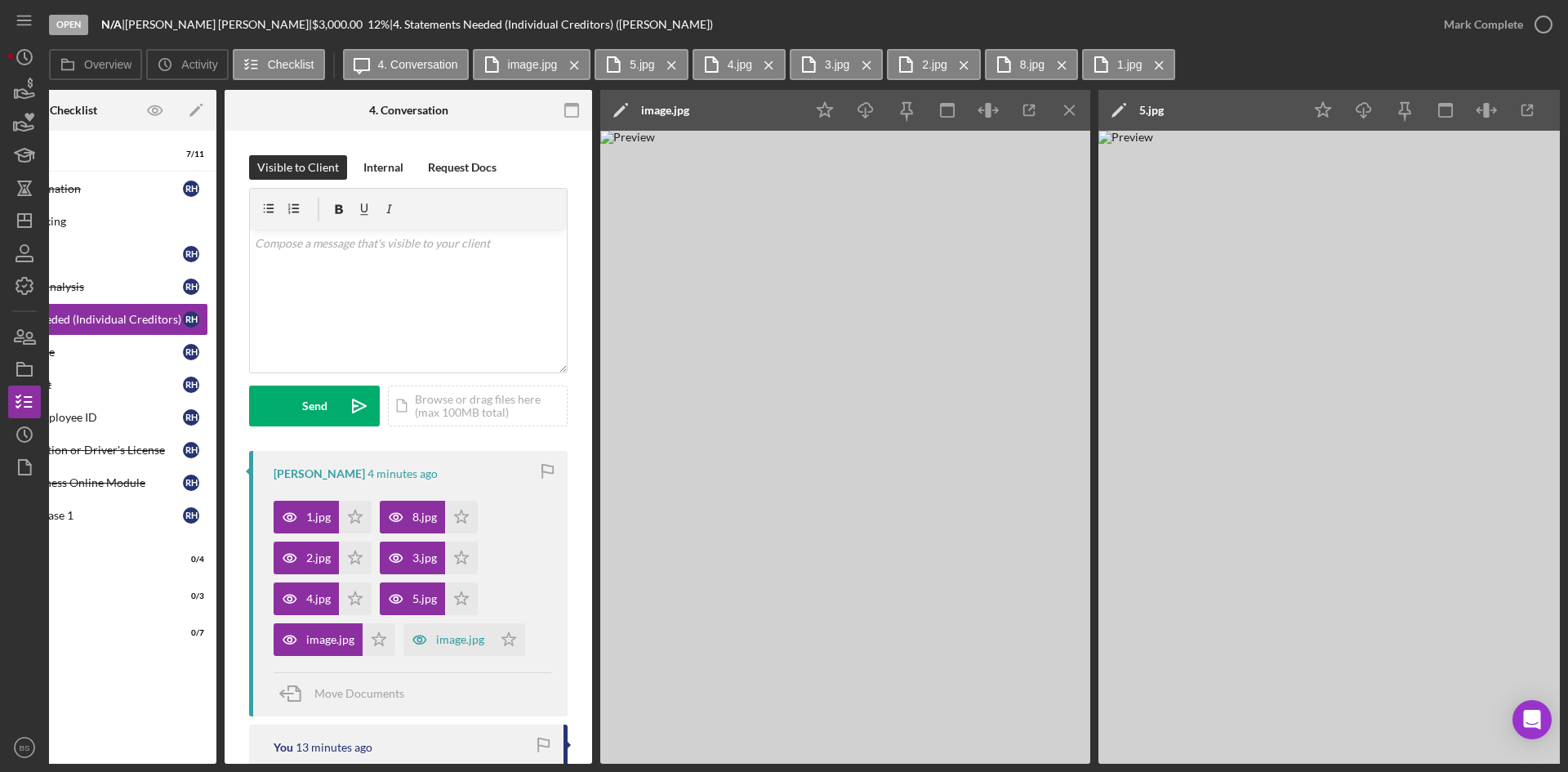
click at [682, 110] on div "image.jpg" at bounding box center [665, 110] width 48 height 13
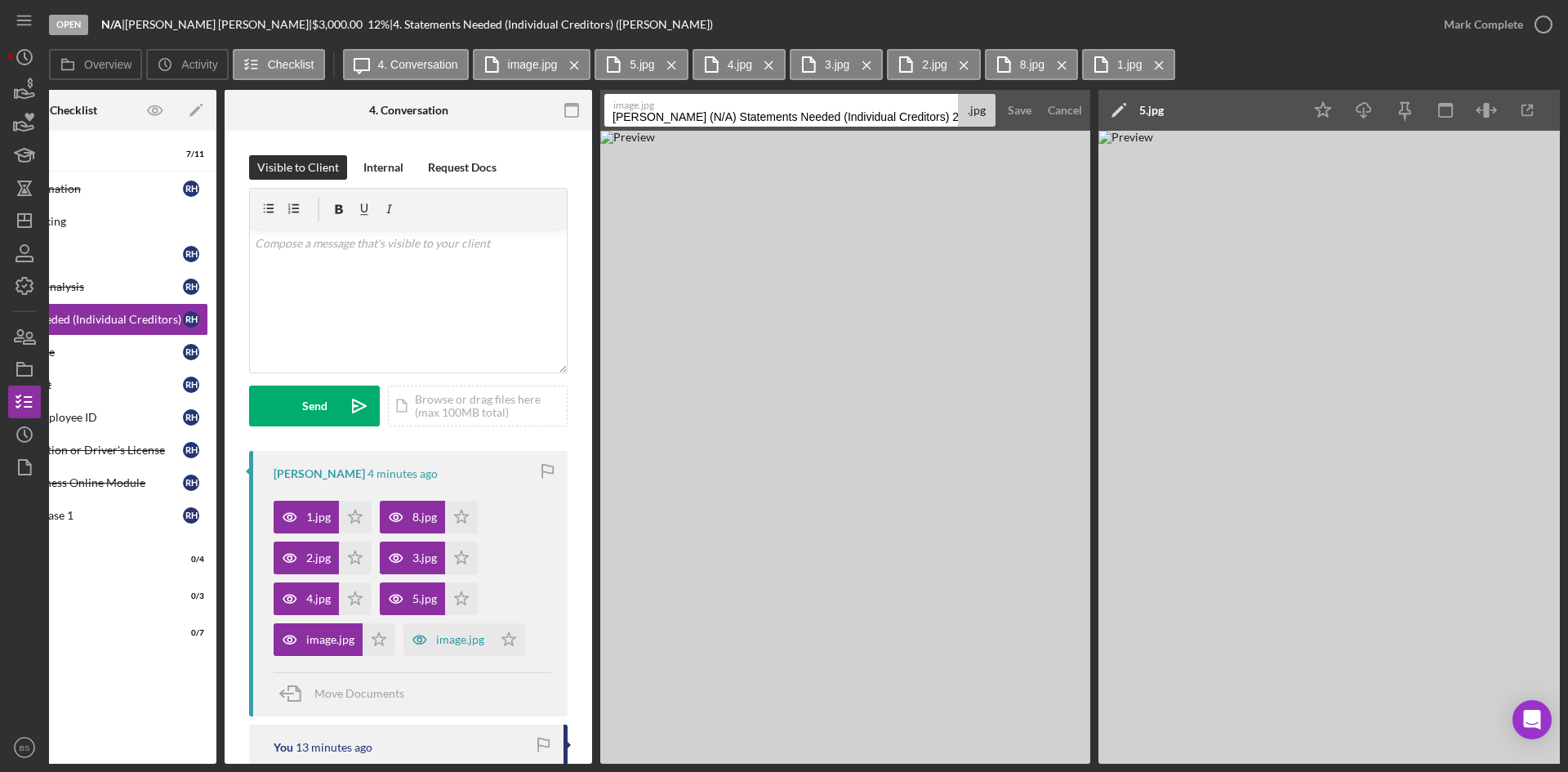
click at [683, 115] on input "Hyer, Robert (N/A) Statements Needed (Individual Creditors) 20250829" at bounding box center [780, 110] width 353 height 33
type input "6"
click at [1010, 100] on div "Save" at bounding box center [1019, 110] width 24 height 33
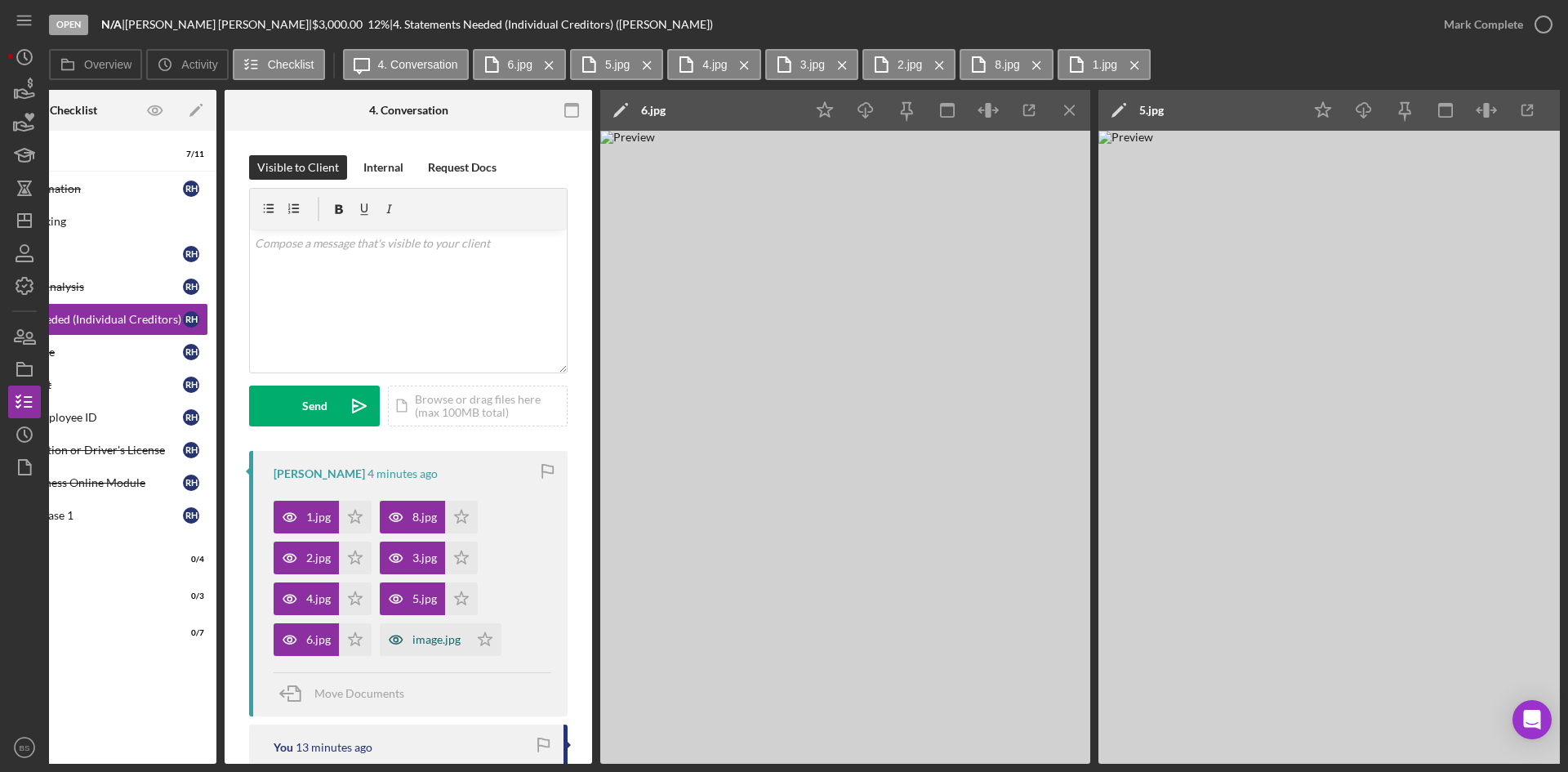
click at [440, 644] on div "image.jpg" at bounding box center [436, 640] width 48 height 13
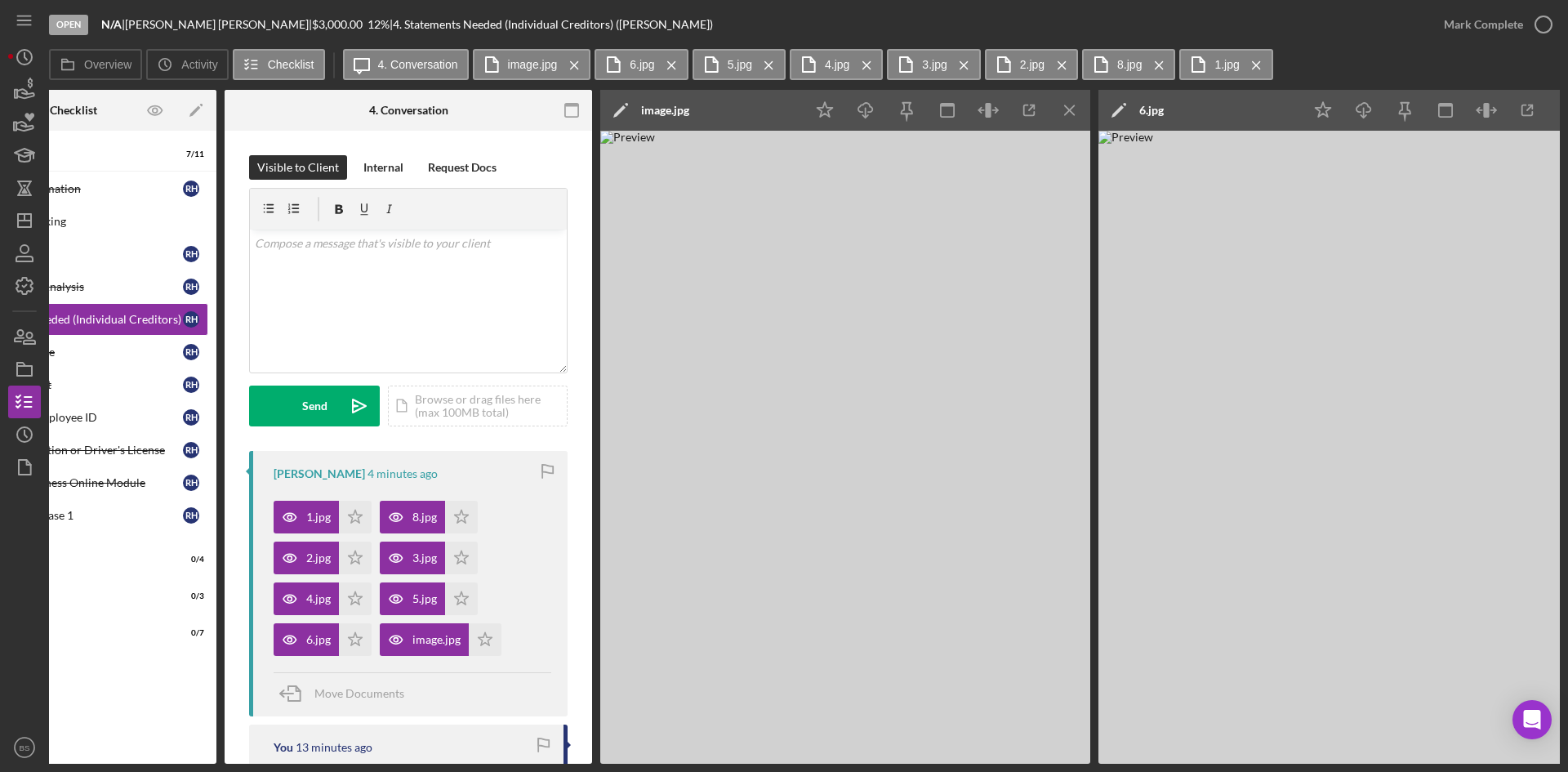
click at [662, 111] on div "image.jpg" at bounding box center [665, 110] width 48 height 13
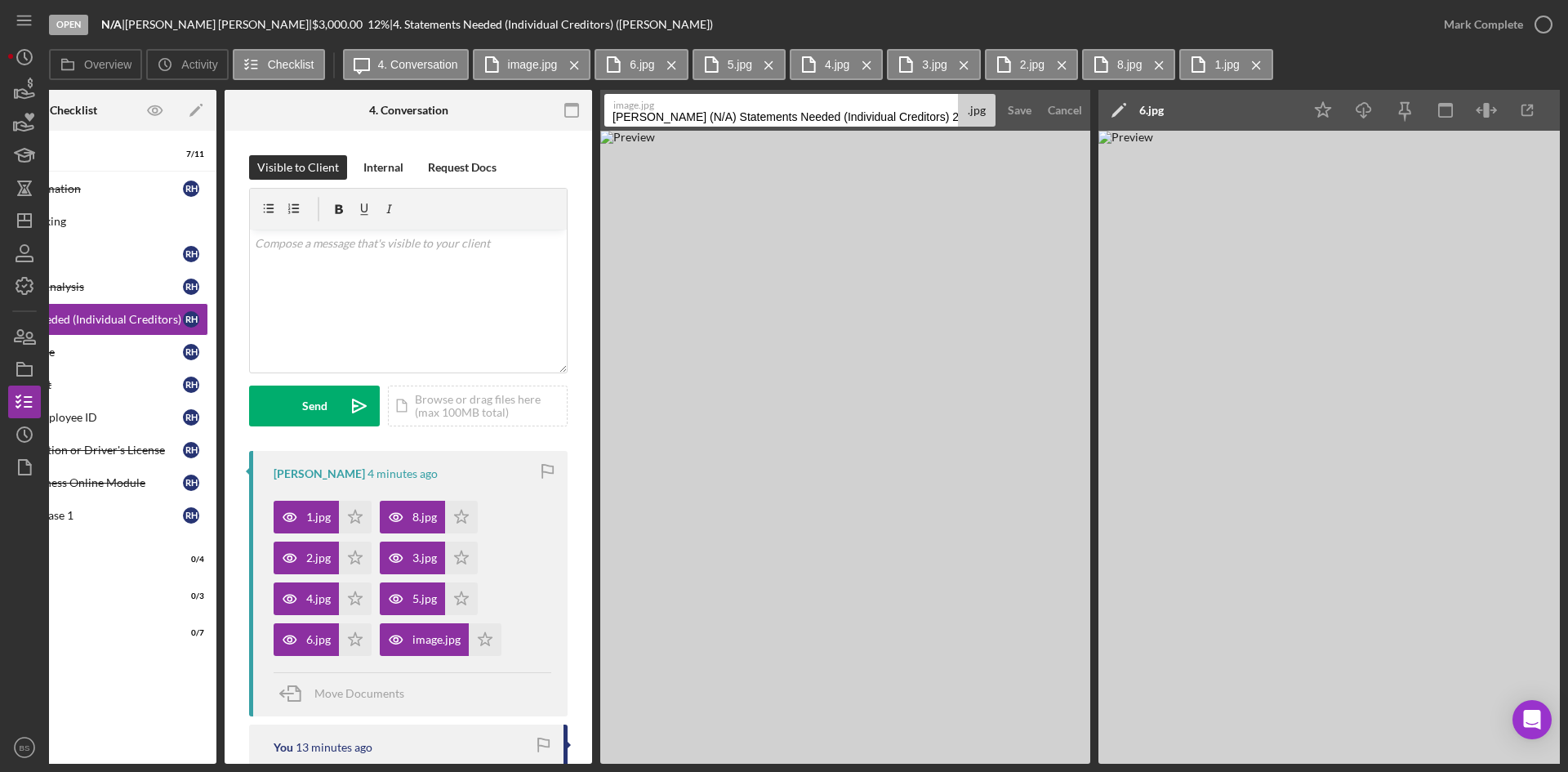
click at [668, 116] on input "Hyer, Robert (N/A) Statements Needed (Individual Creditors) 20250829" at bounding box center [780, 110] width 353 height 33
type input "7"
click at [1015, 111] on div "Save" at bounding box center [1019, 110] width 24 height 33
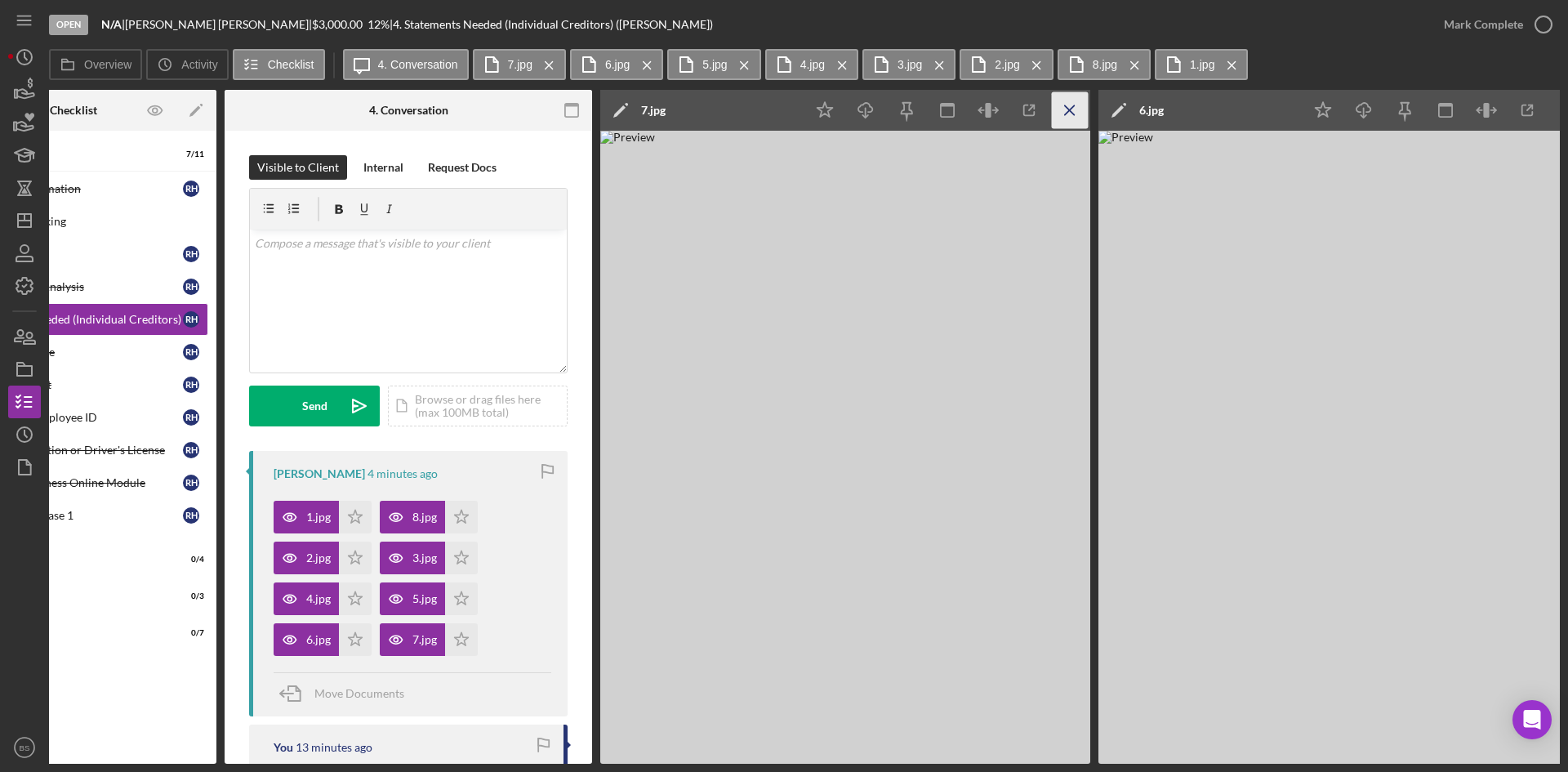
click at [1058, 108] on icon "Icon/Menu Close" at bounding box center [1070, 111] width 37 height 37
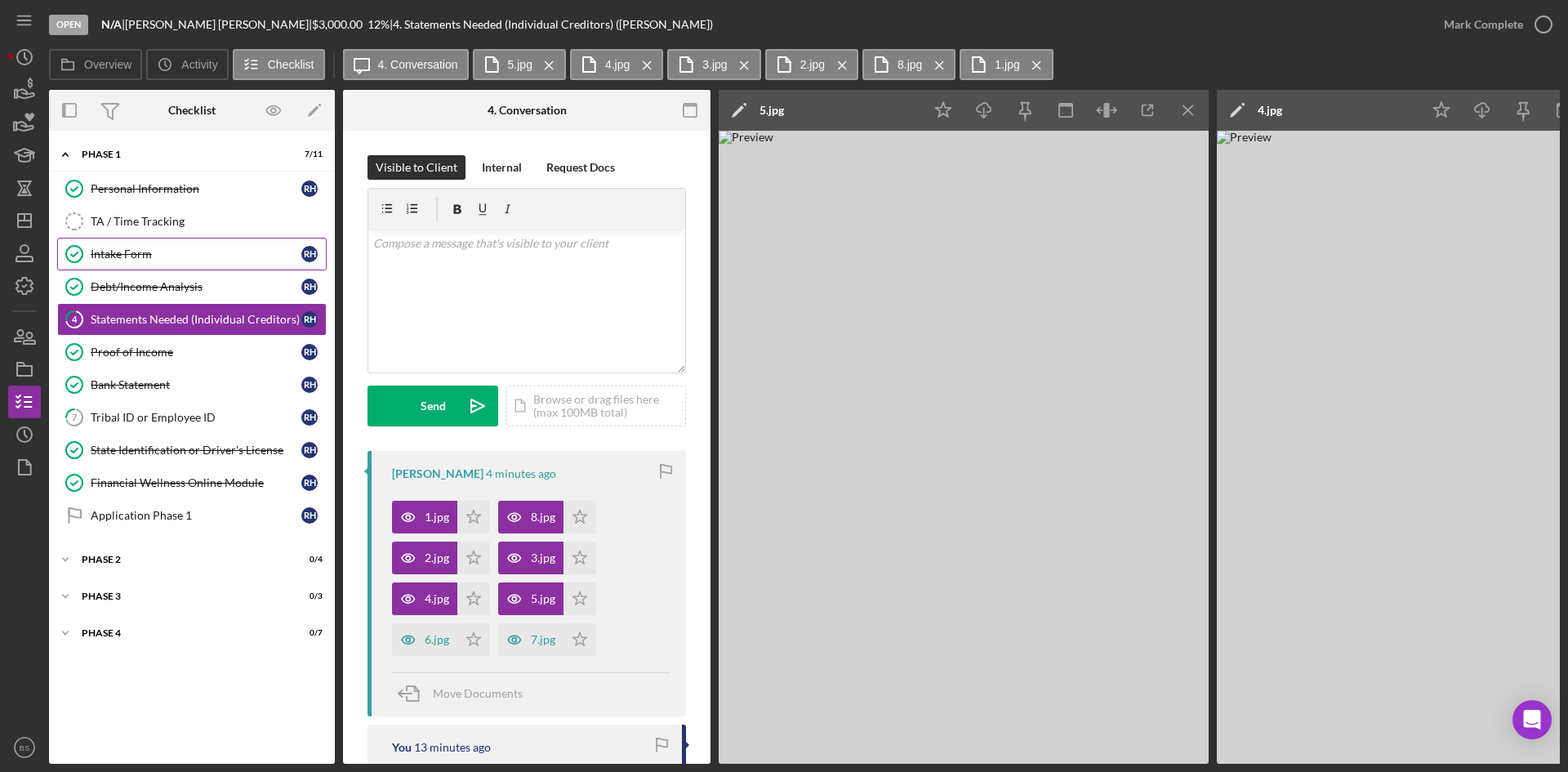
click at [174, 264] on link "Intake Form Intake Form R H" at bounding box center [192, 254] width 270 height 33
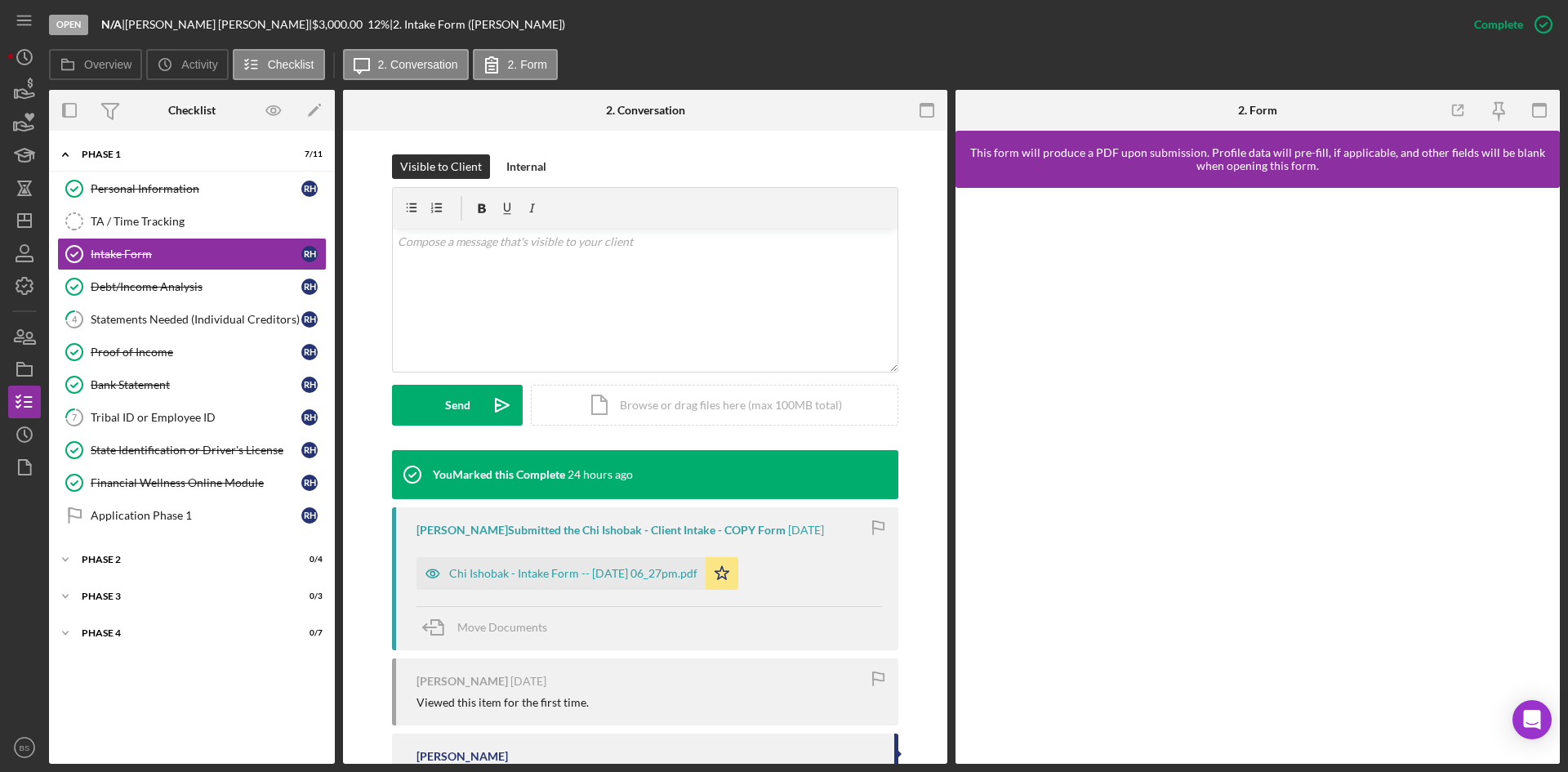
scroll to position [245, 0]
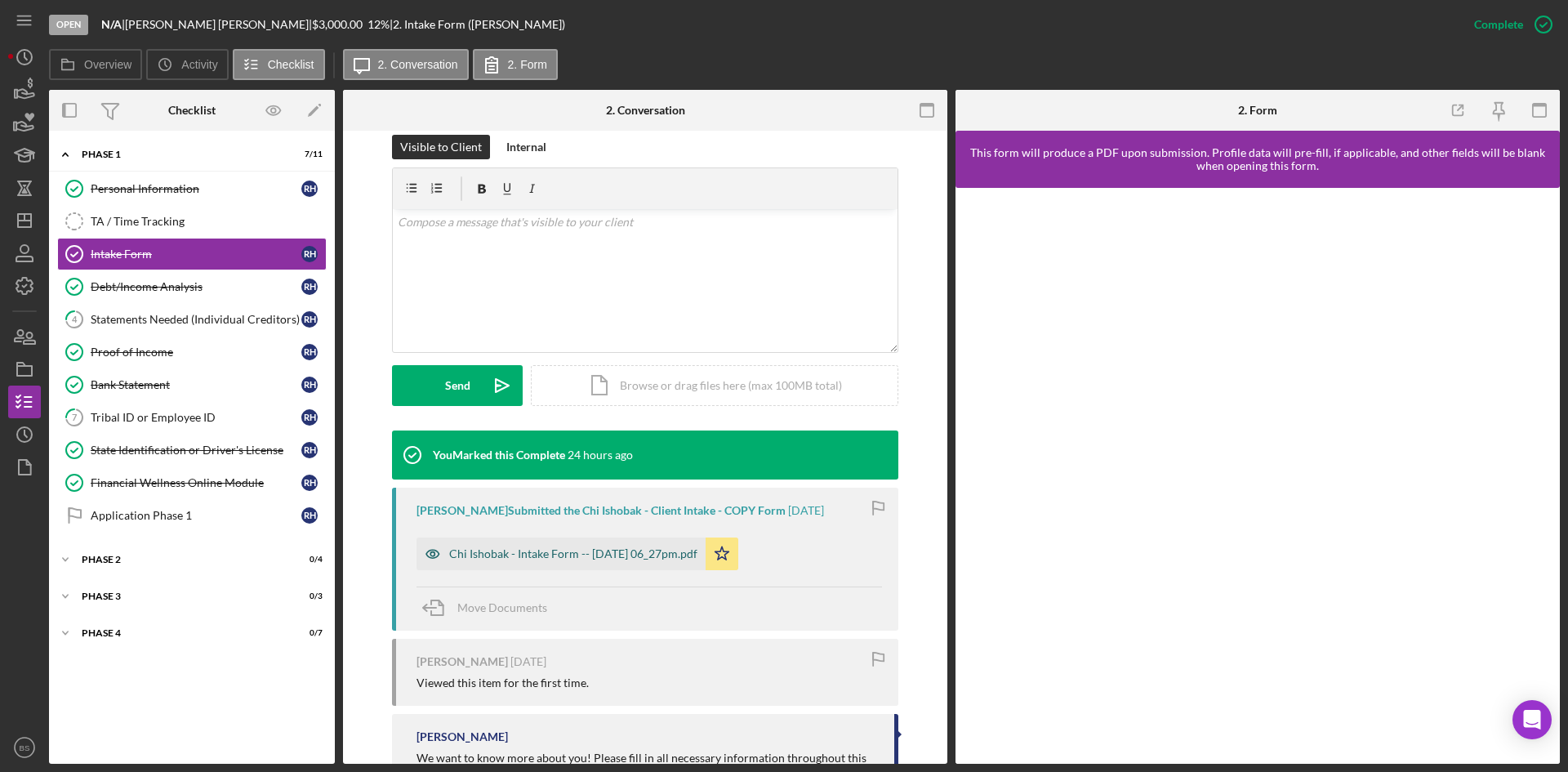
click at [568, 538] on div "Chi Ishobak - Intake Form -- 2025-08-27 06_27pm.pdf" at bounding box center [561, 553] width 289 height 33
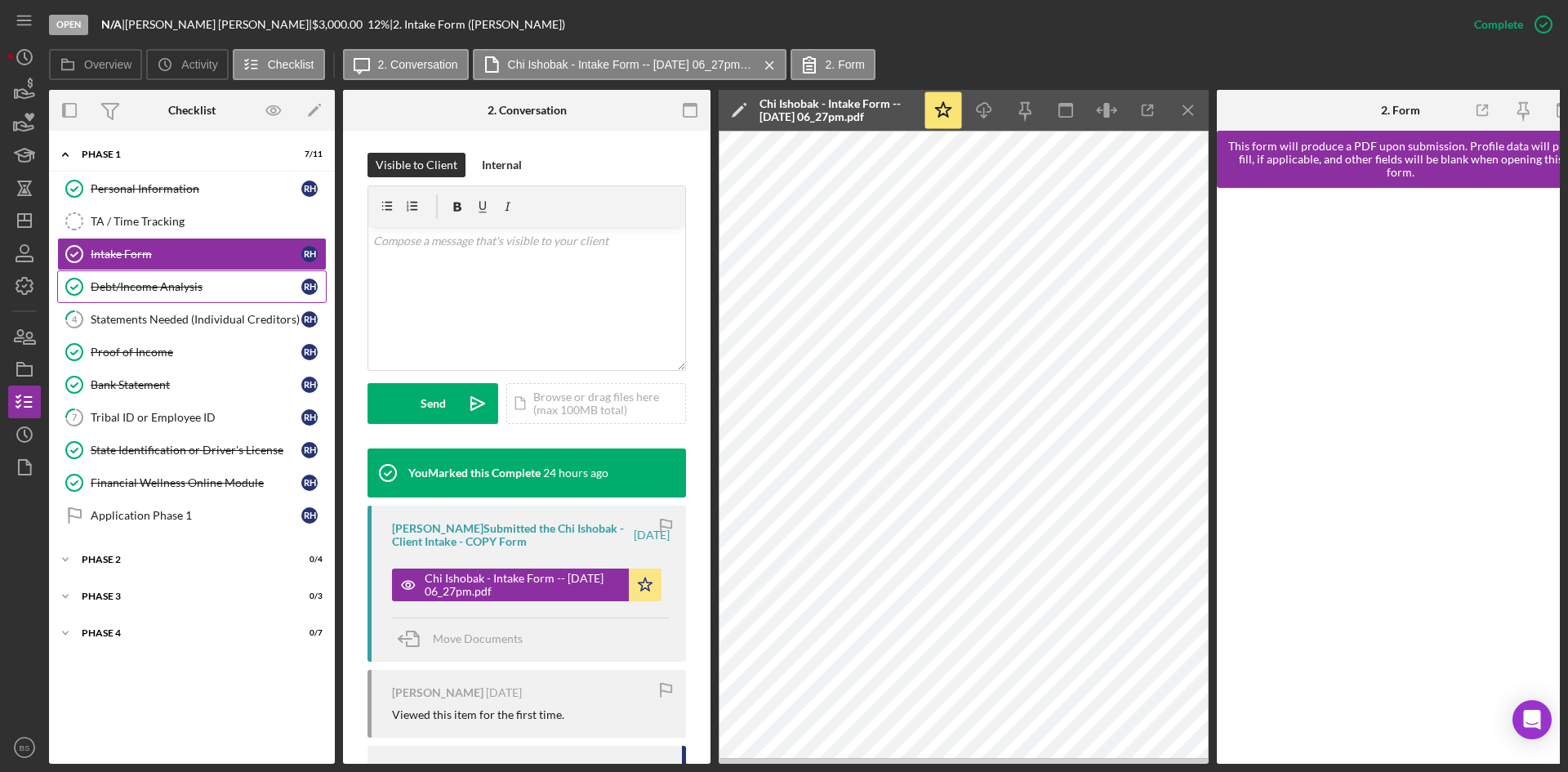
click at [174, 283] on div "Debt/Income Analysis" at bounding box center [196, 286] width 211 height 13
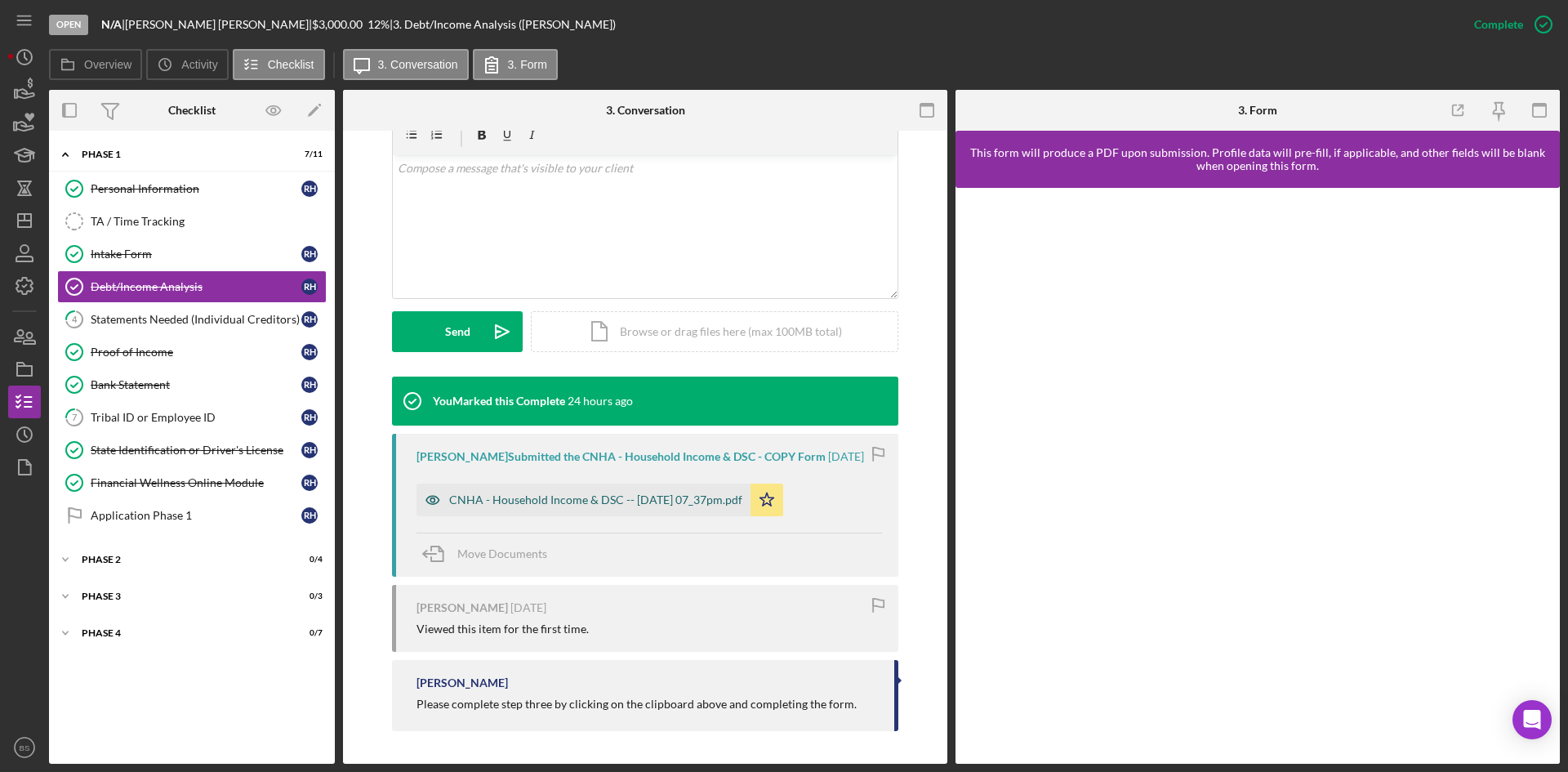
click at [669, 500] on div "CNHA - Household Income & DSC -- 2025-08-27 07_37pm.pdf" at bounding box center [595, 500] width 293 height 13
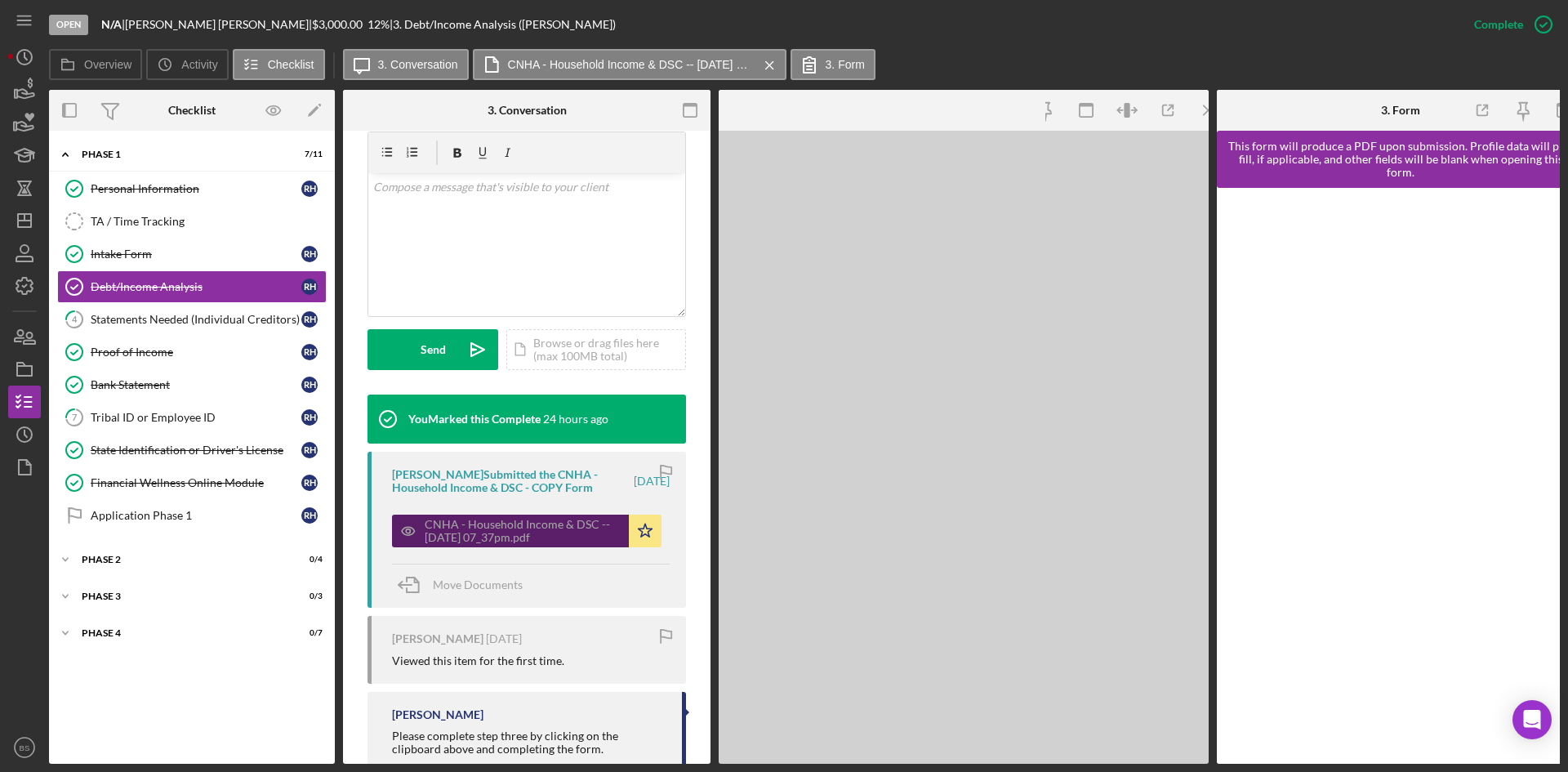
scroll to position [318, 0]
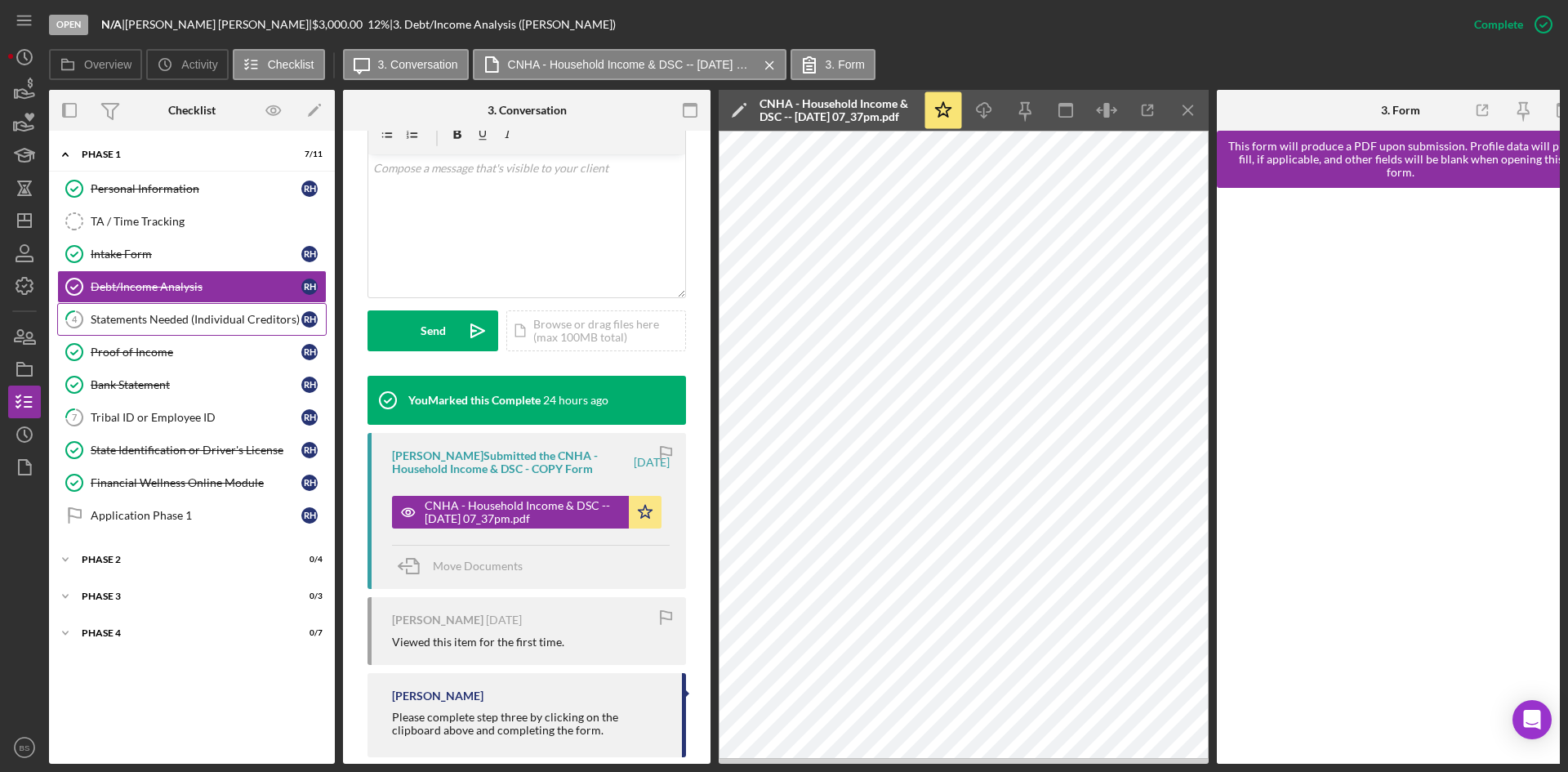
click at [138, 323] on div "Statements Needed (Individual Creditors)" at bounding box center [196, 319] width 211 height 13
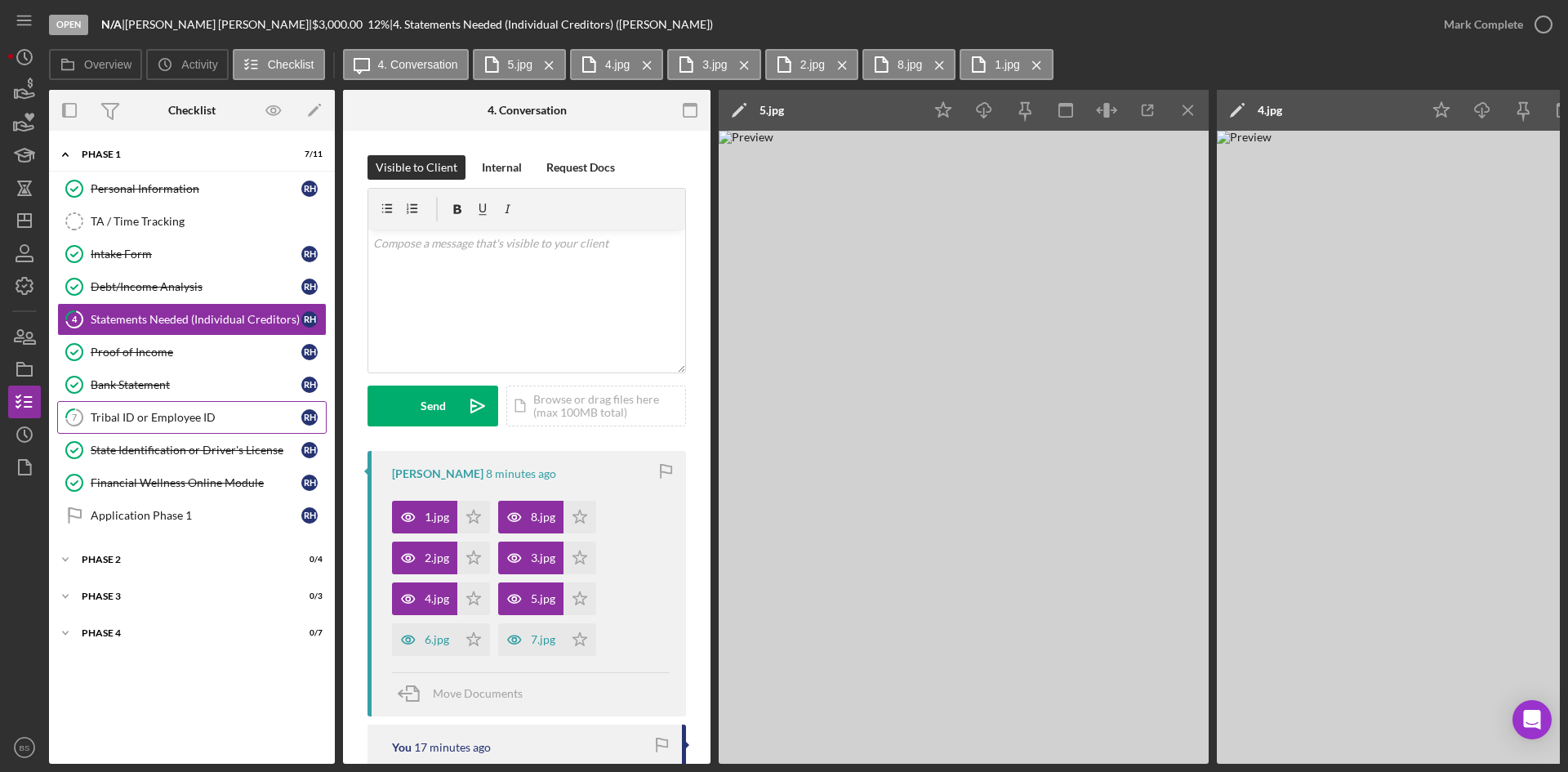
click at [182, 433] on link "7 Tribal ID or Employee ID R H" at bounding box center [192, 417] width 270 height 33
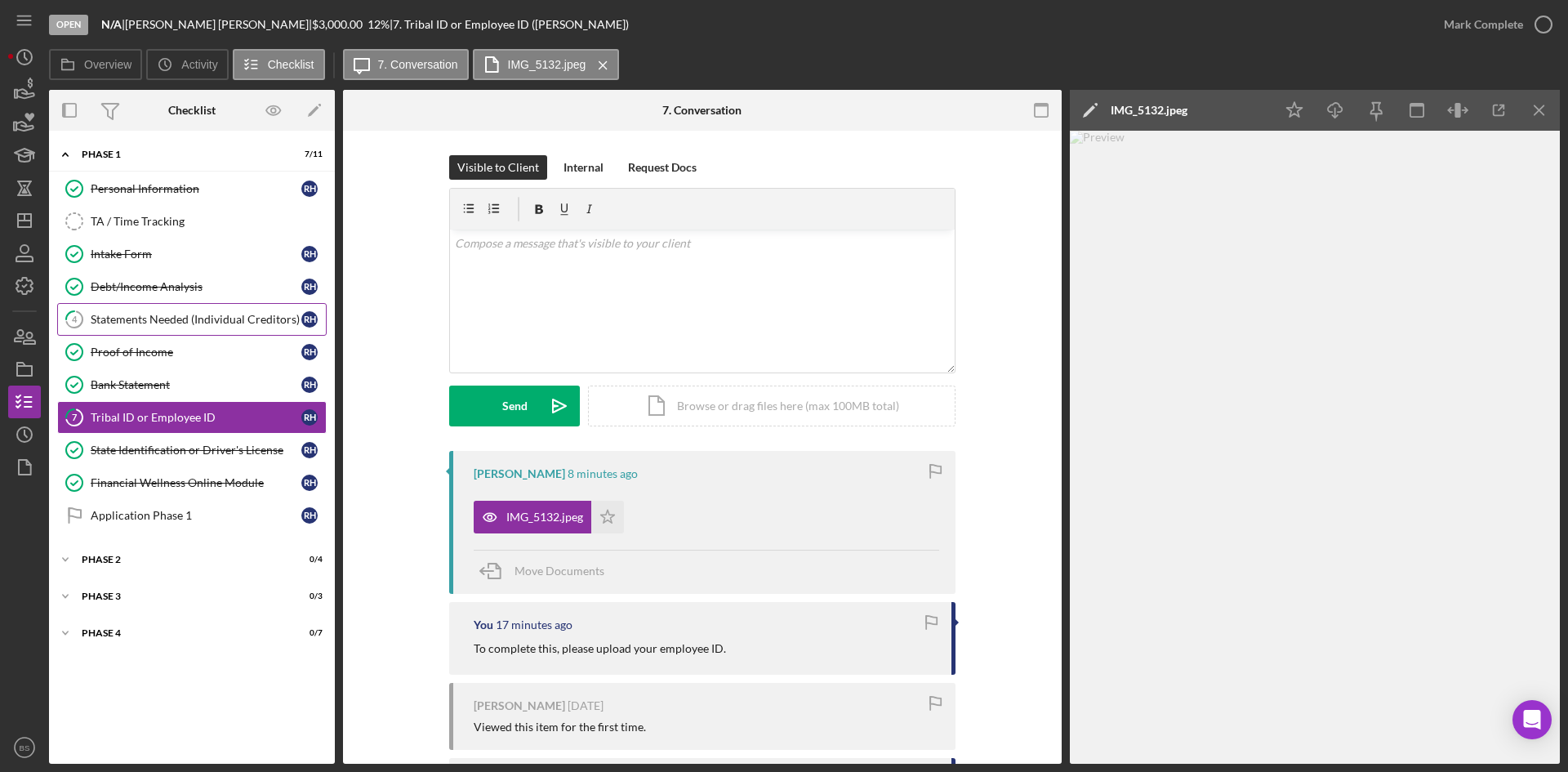
click at [183, 329] on link "4 Statements Needed (Individual Creditors) R H" at bounding box center [192, 319] width 270 height 33
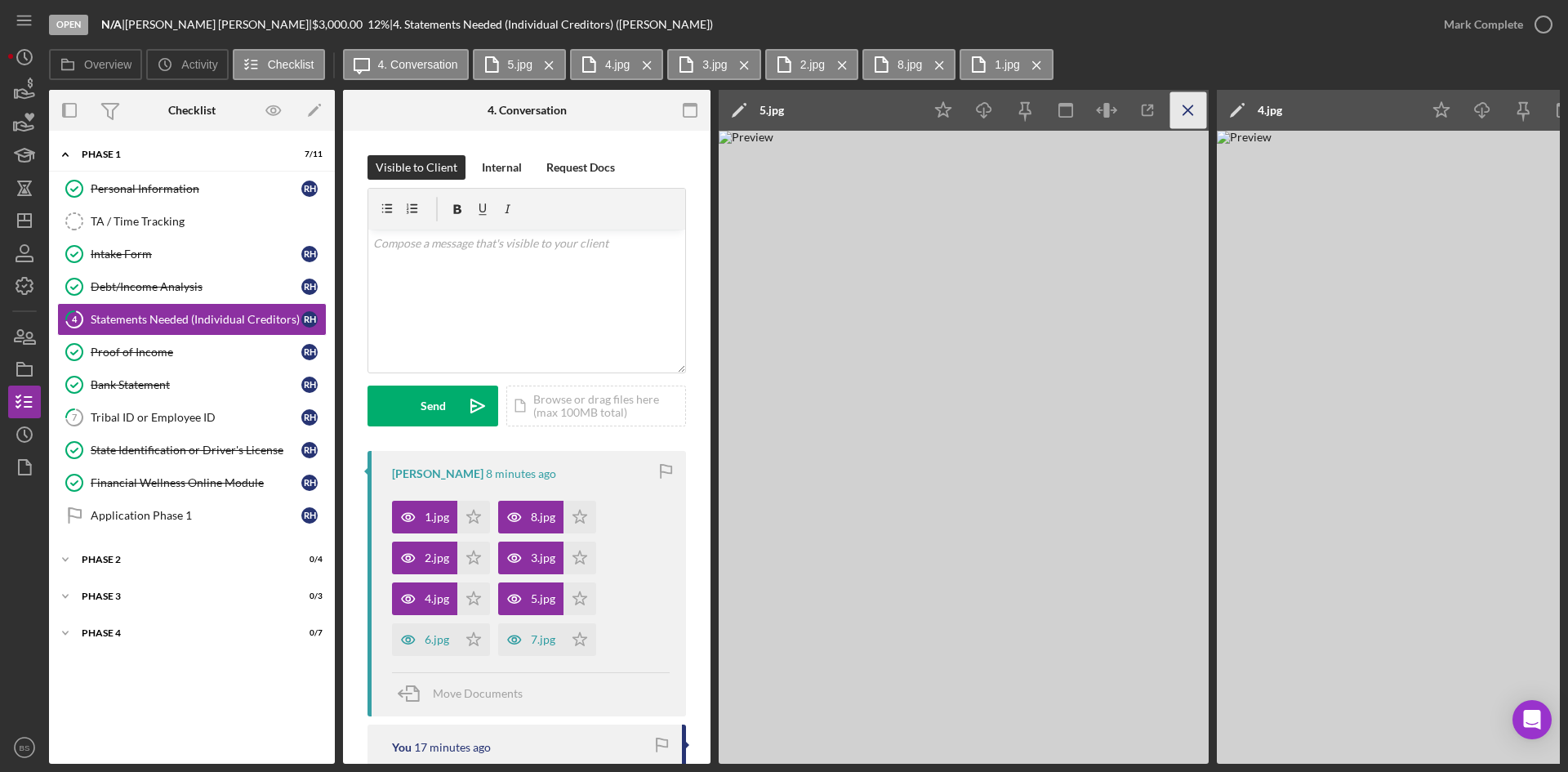
click at [1195, 102] on icon "Icon/Menu Close" at bounding box center [1189, 111] width 37 height 37
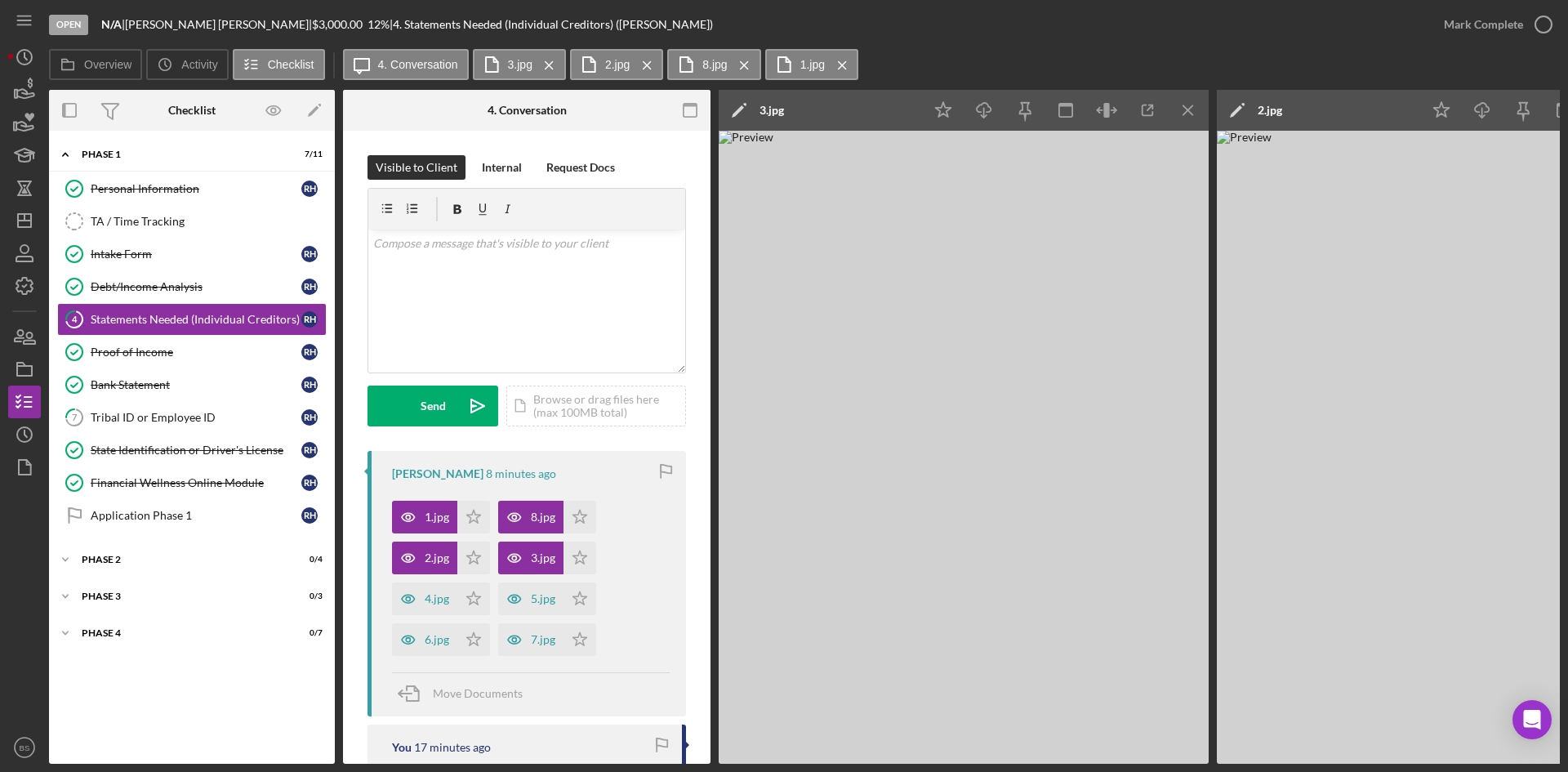
click at [1195, 102] on icon "Icon/Menu Close" at bounding box center [1189, 111] width 37 height 37
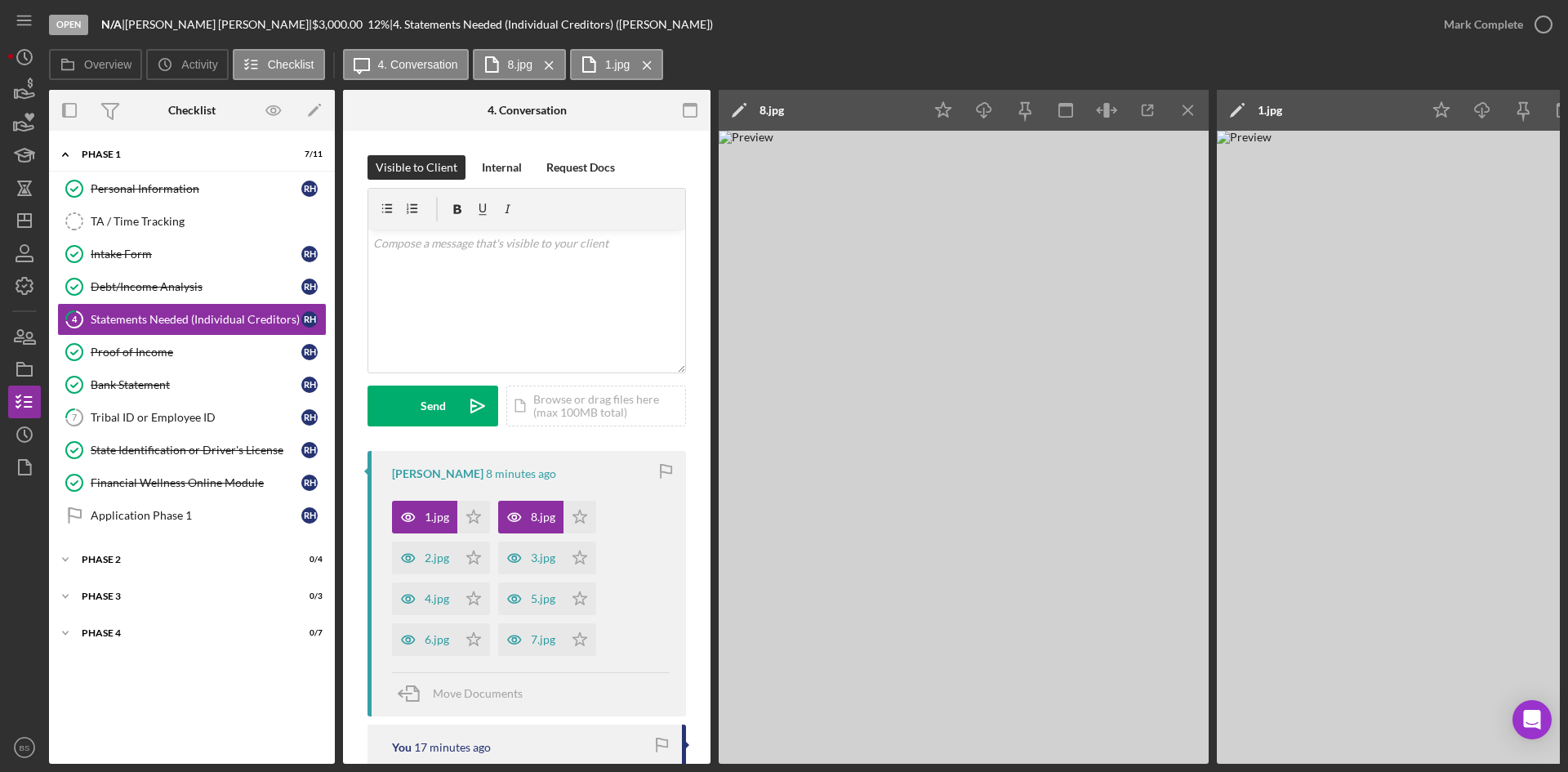
click at [1195, 102] on icon "Icon/Menu Close" at bounding box center [1189, 111] width 37 height 37
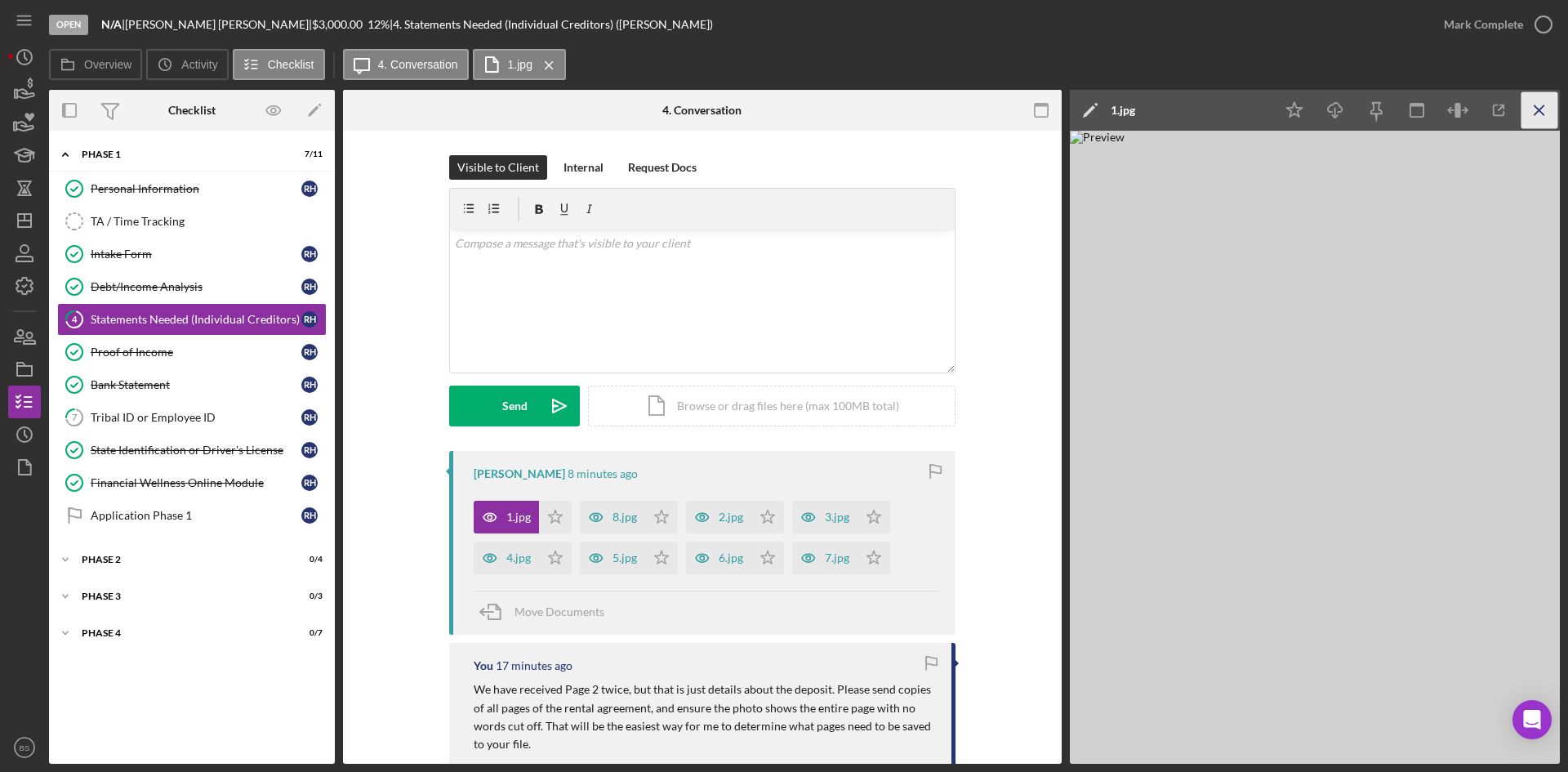
click at [1541, 103] on icon "Icon/Menu Close" at bounding box center [1540, 111] width 37 height 37
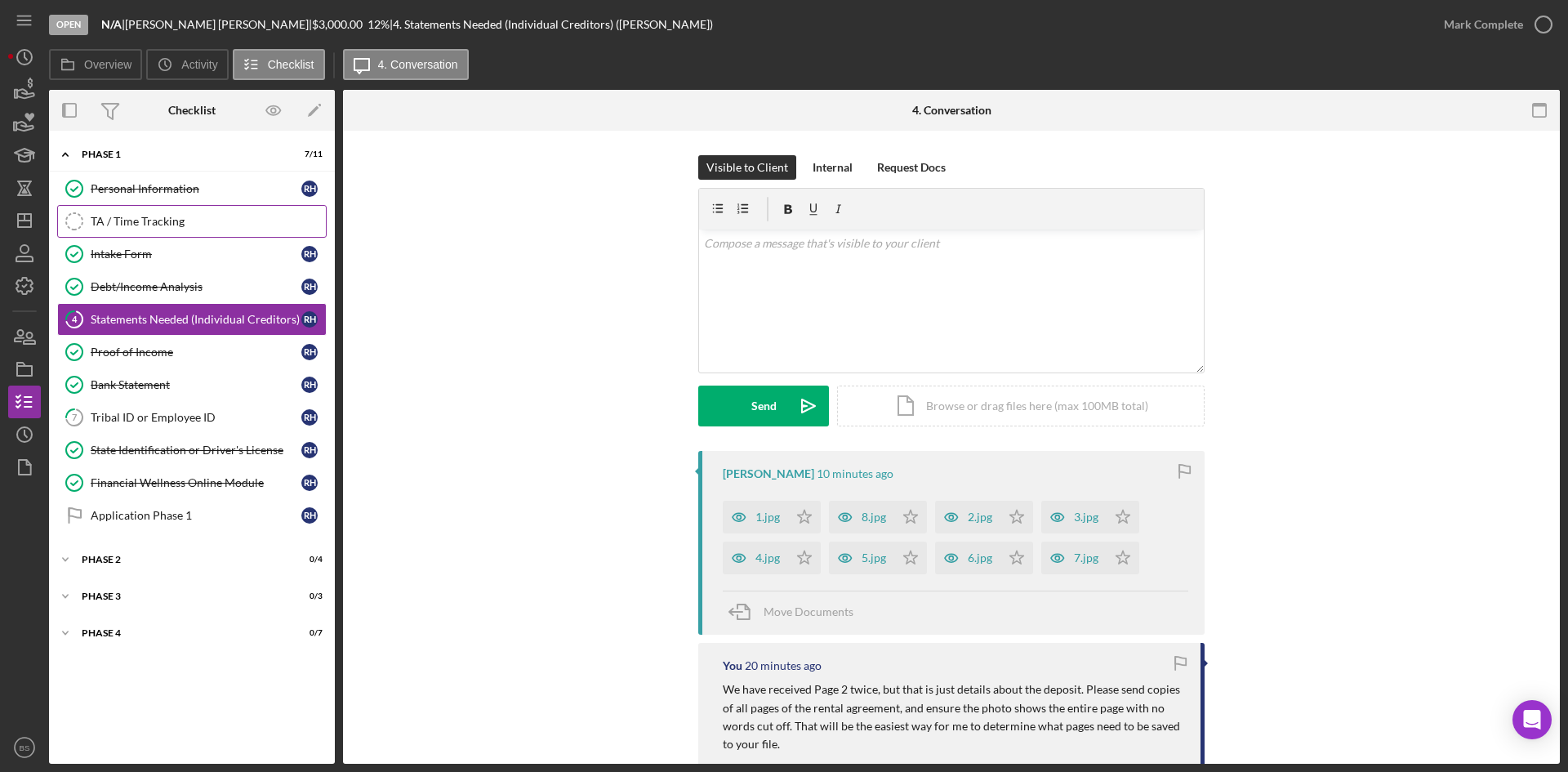
click at [208, 236] on link "TA / Time Tracking TA / Time Tracking" at bounding box center [192, 221] width 270 height 33
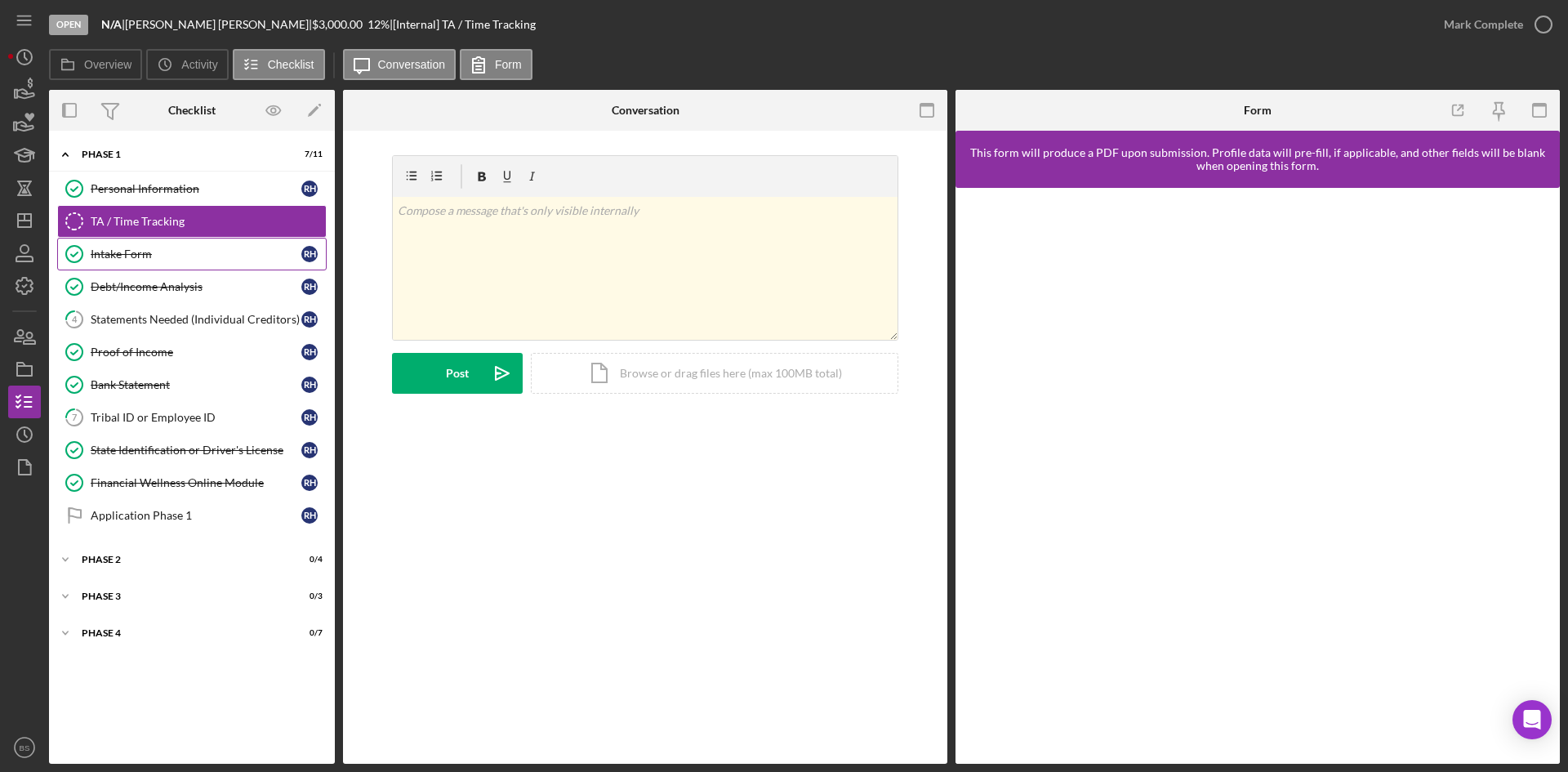
click at [205, 262] on link "Intake Form Intake Form R H" at bounding box center [192, 254] width 270 height 33
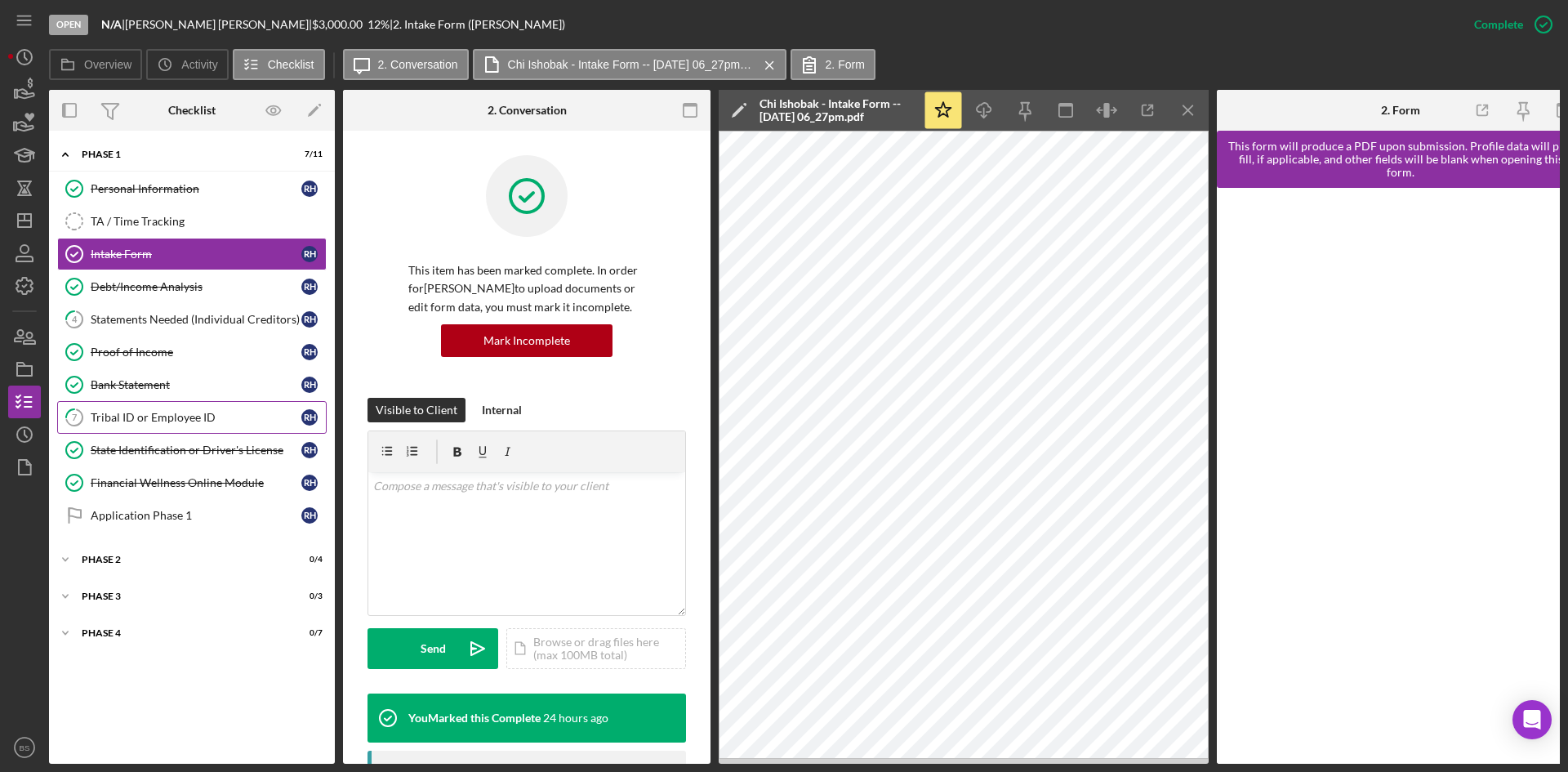
click at [121, 429] on link "7 Tribal ID or Employee ID R H" at bounding box center [192, 417] width 270 height 33
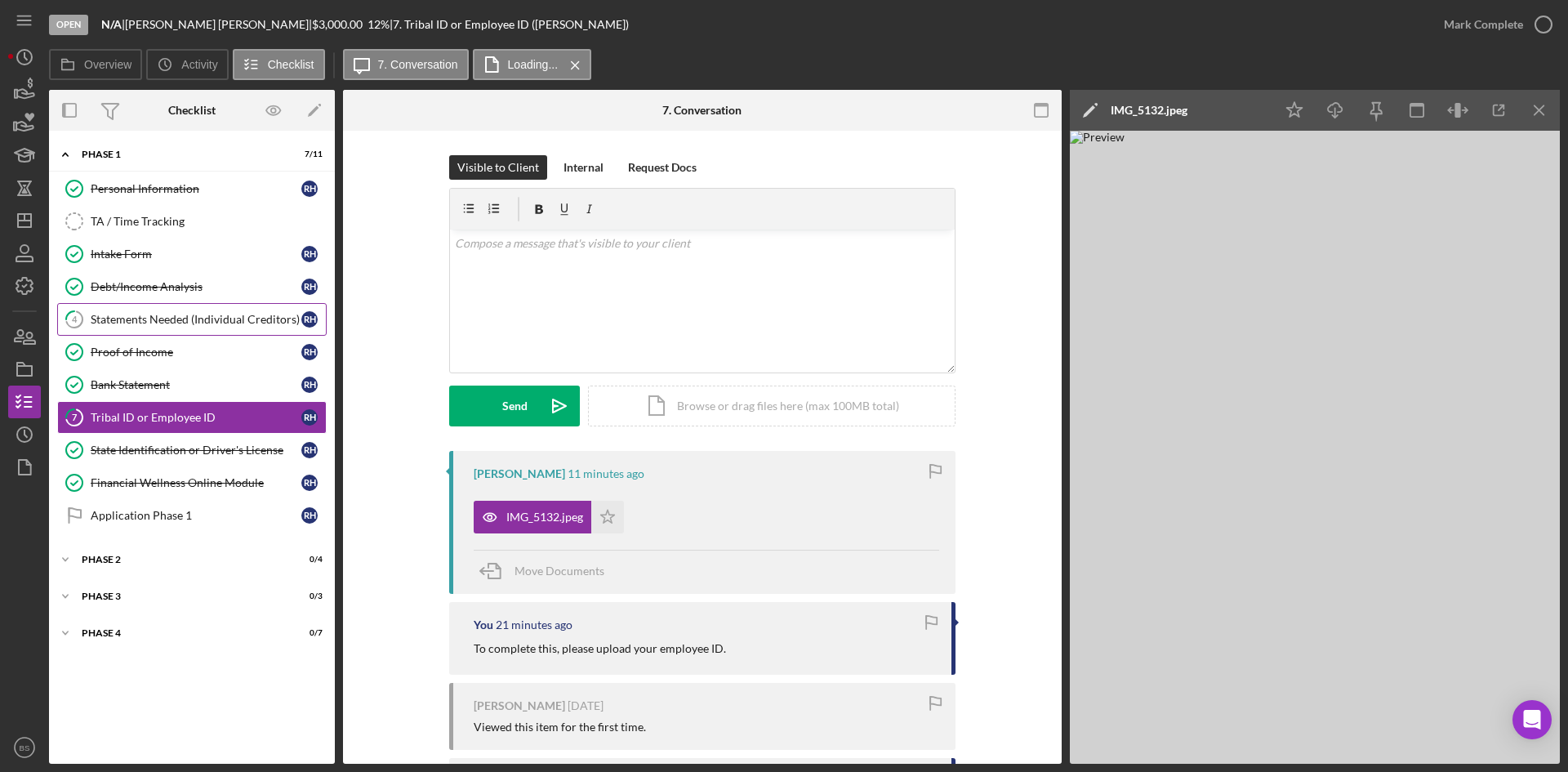
click at [184, 330] on link "4 Statements Needed (Individual Creditors) R H" at bounding box center [192, 319] width 270 height 33
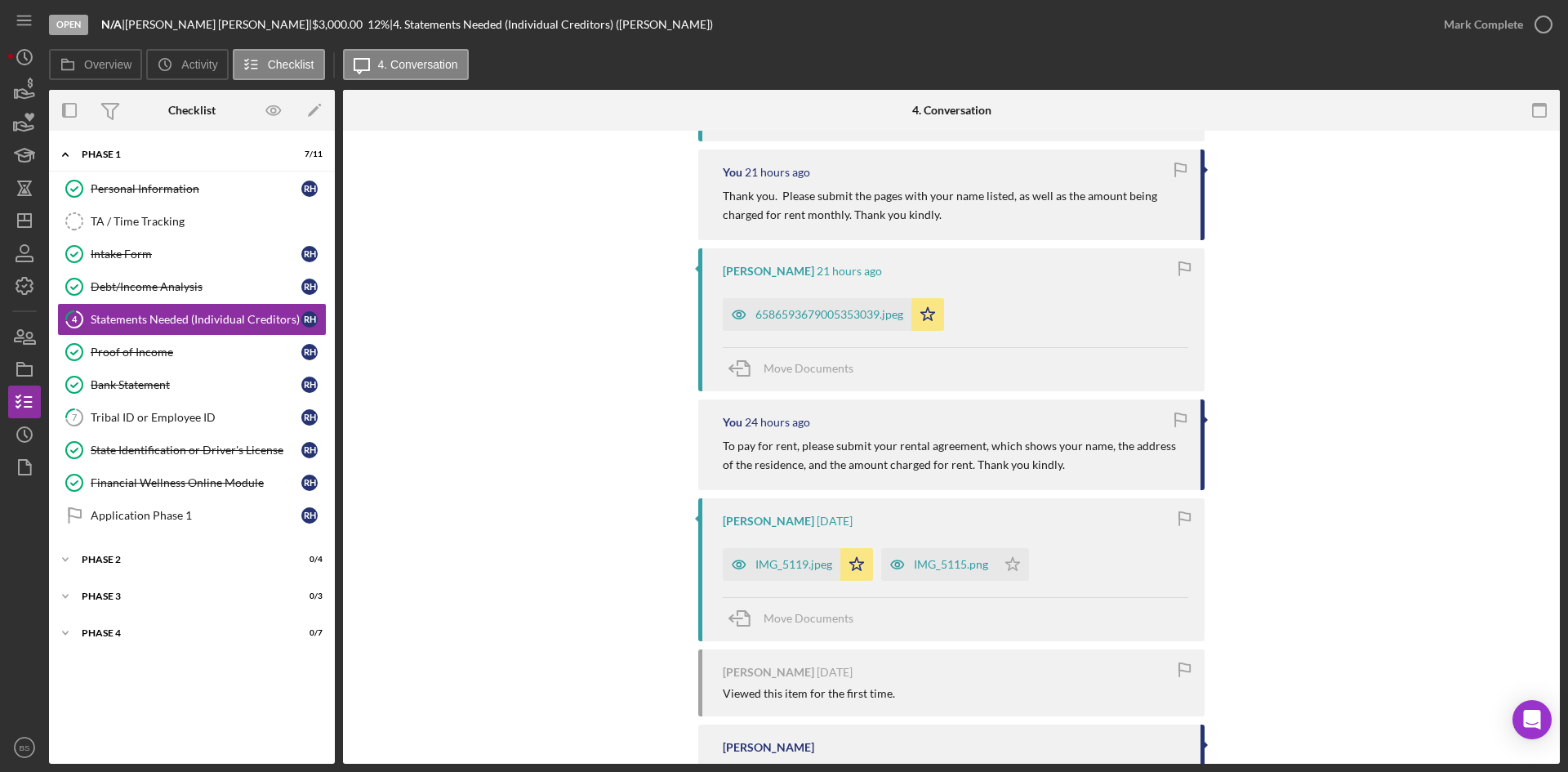
scroll to position [898, 0]
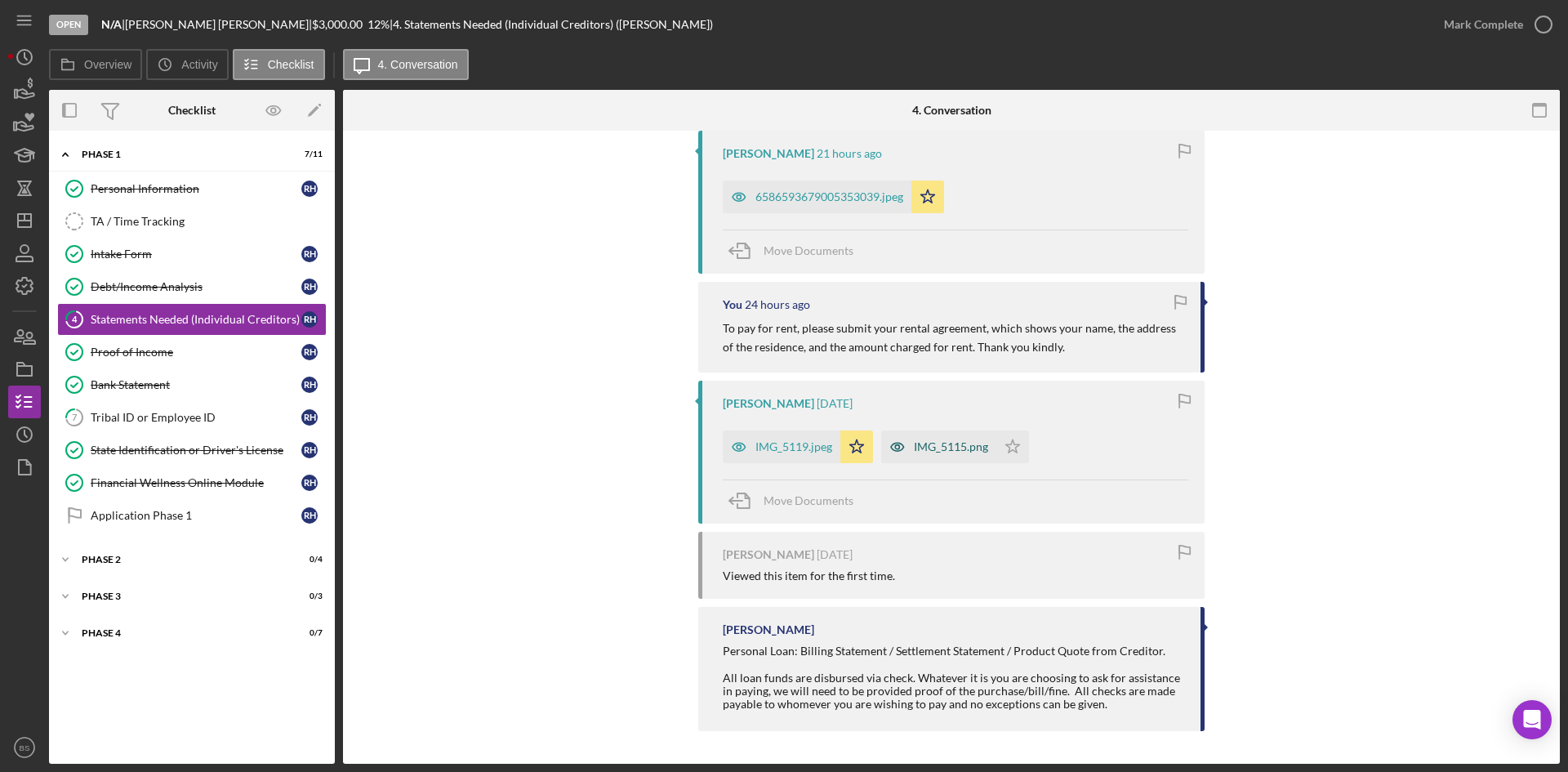
click at [924, 448] on div "IMG_5115.png" at bounding box center [950, 447] width 74 height 13
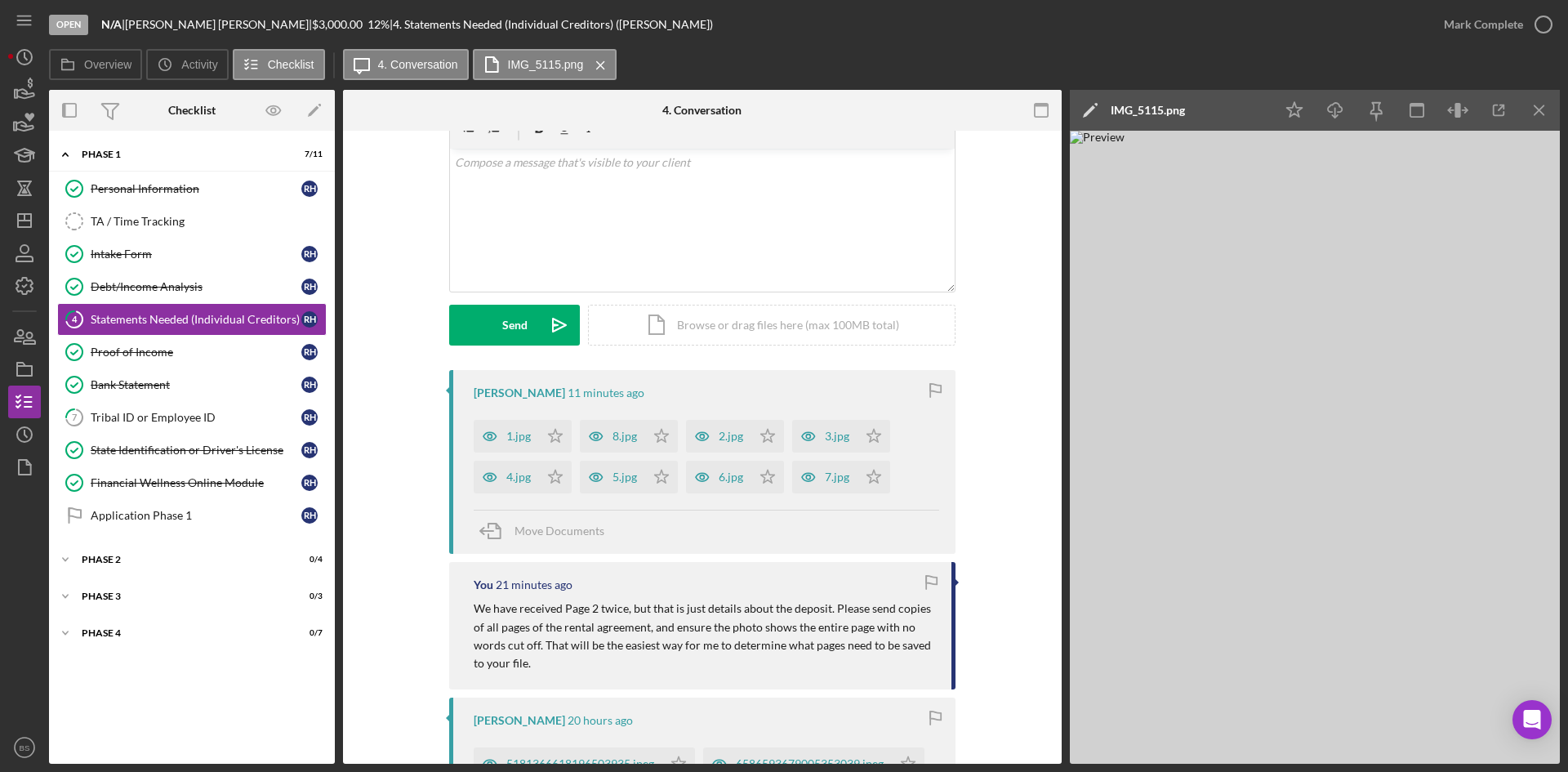
scroll to position [0, 0]
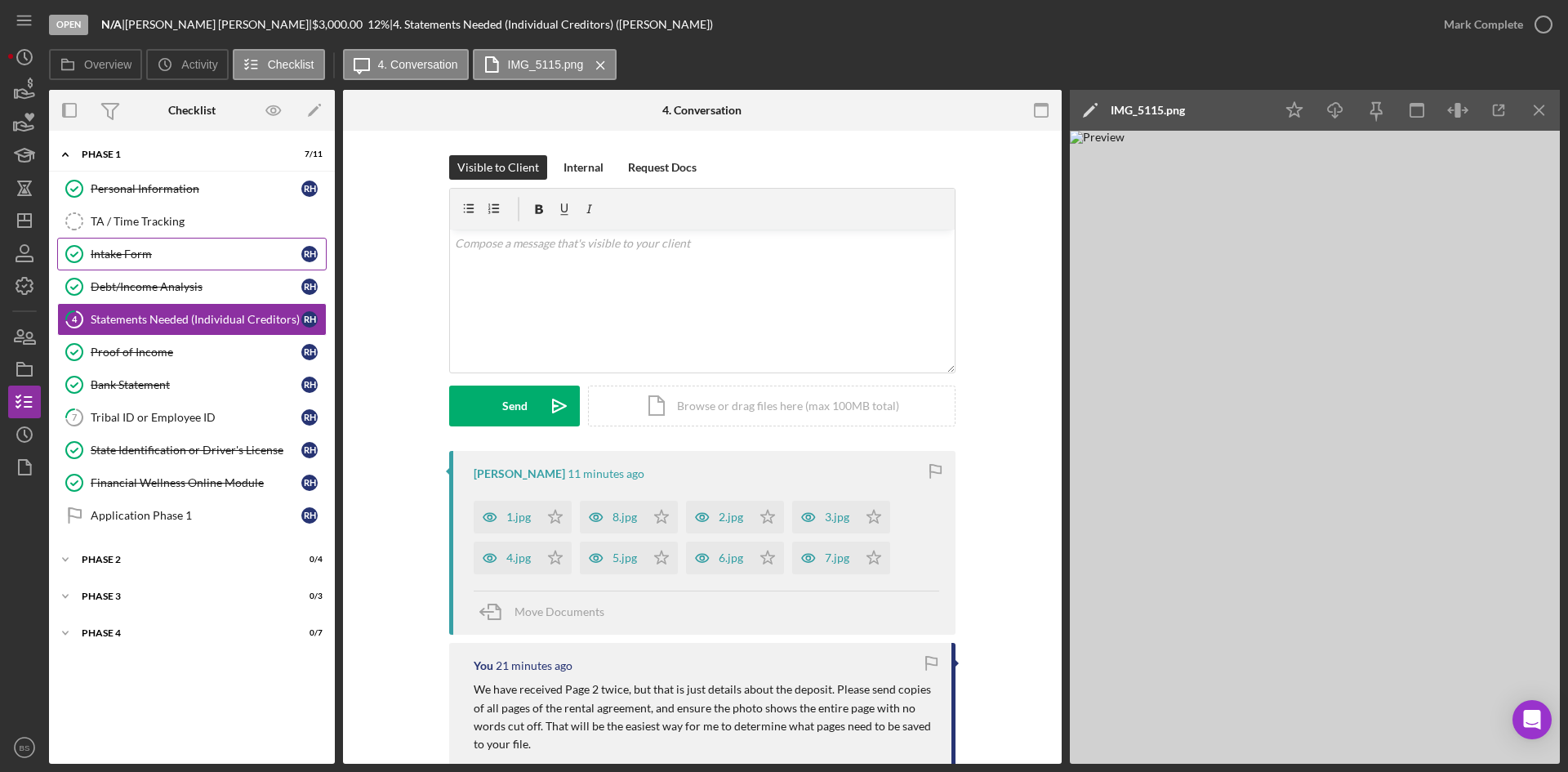
click at [258, 257] on div "Intake Form" at bounding box center [196, 254] width 211 height 13
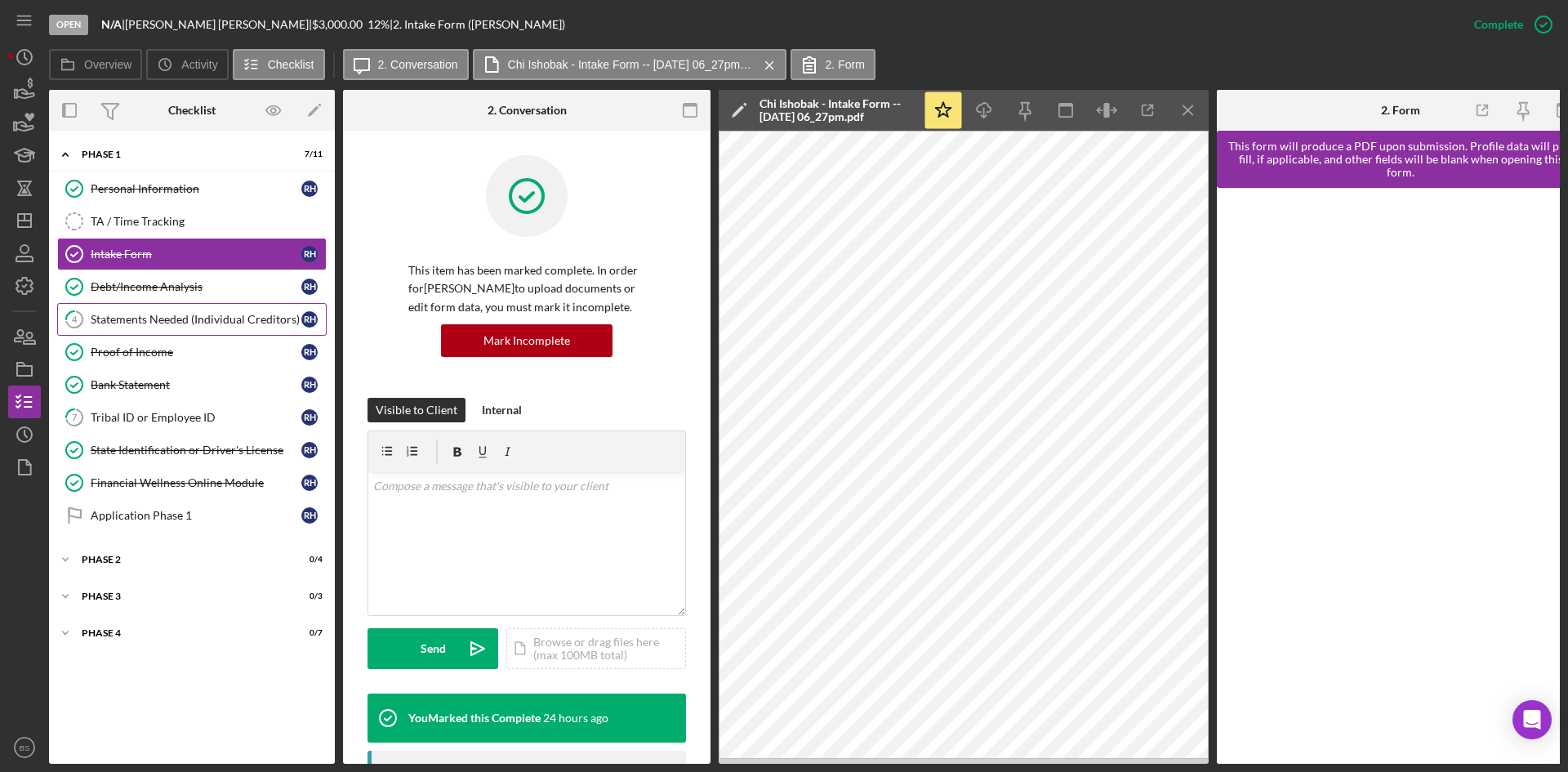
click at [261, 322] on div "Statements Needed (Individual Creditors)" at bounding box center [196, 319] width 211 height 13
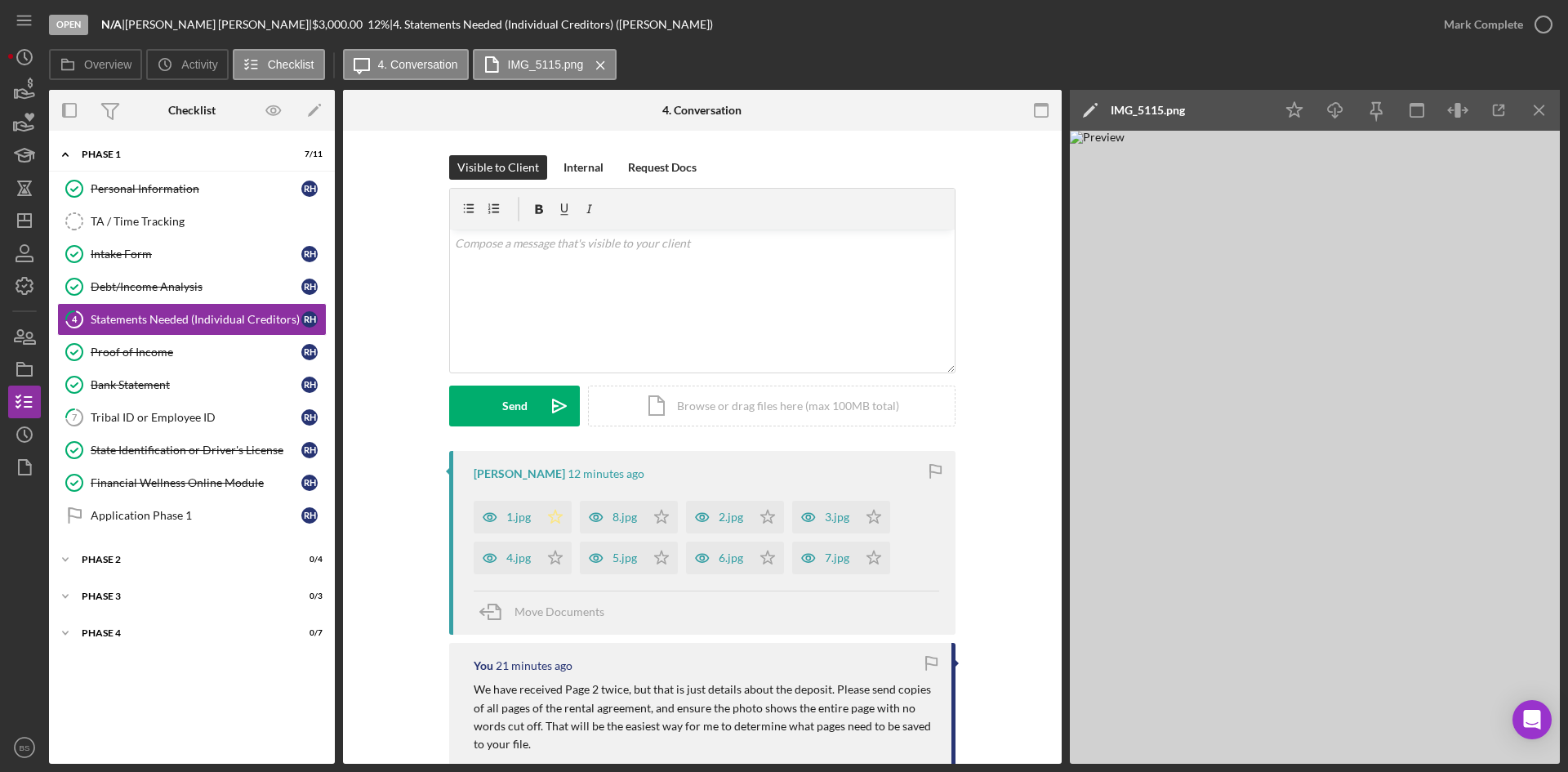
click at [546, 521] on icon "Icon/Star" at bounding box center [555, 516] width 33 height 33
click at [659, 507] on icon "Icon/Star" at bounding box center [661, 516] width 33 height 33
click at [1471, 33] on div "Mark Complete" at bounding box center [1483, 24] width 79 height 33
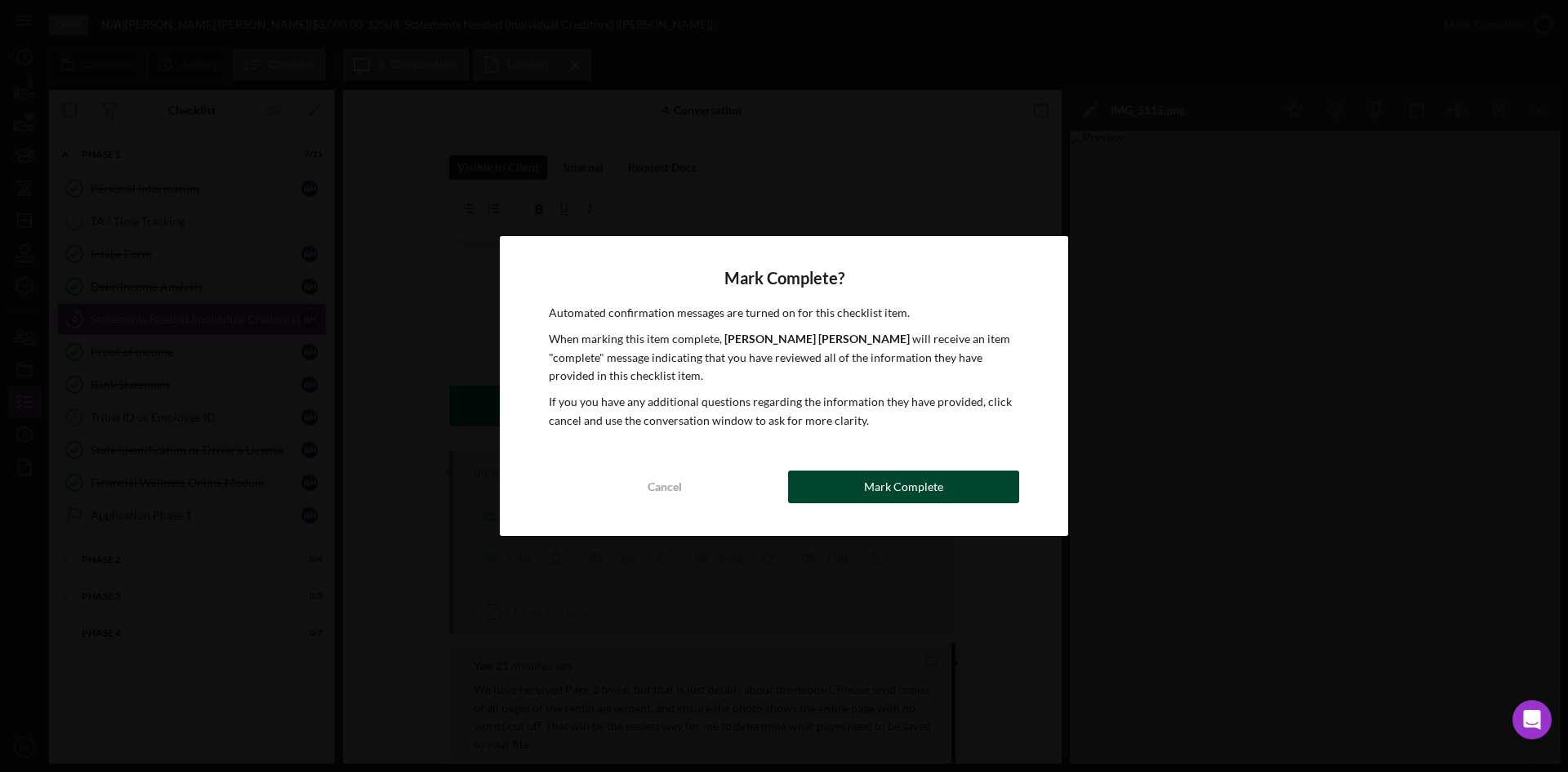
click at [936, 485] on div "Mark Complete" at bounding box center [904, 486] width 79 height 33
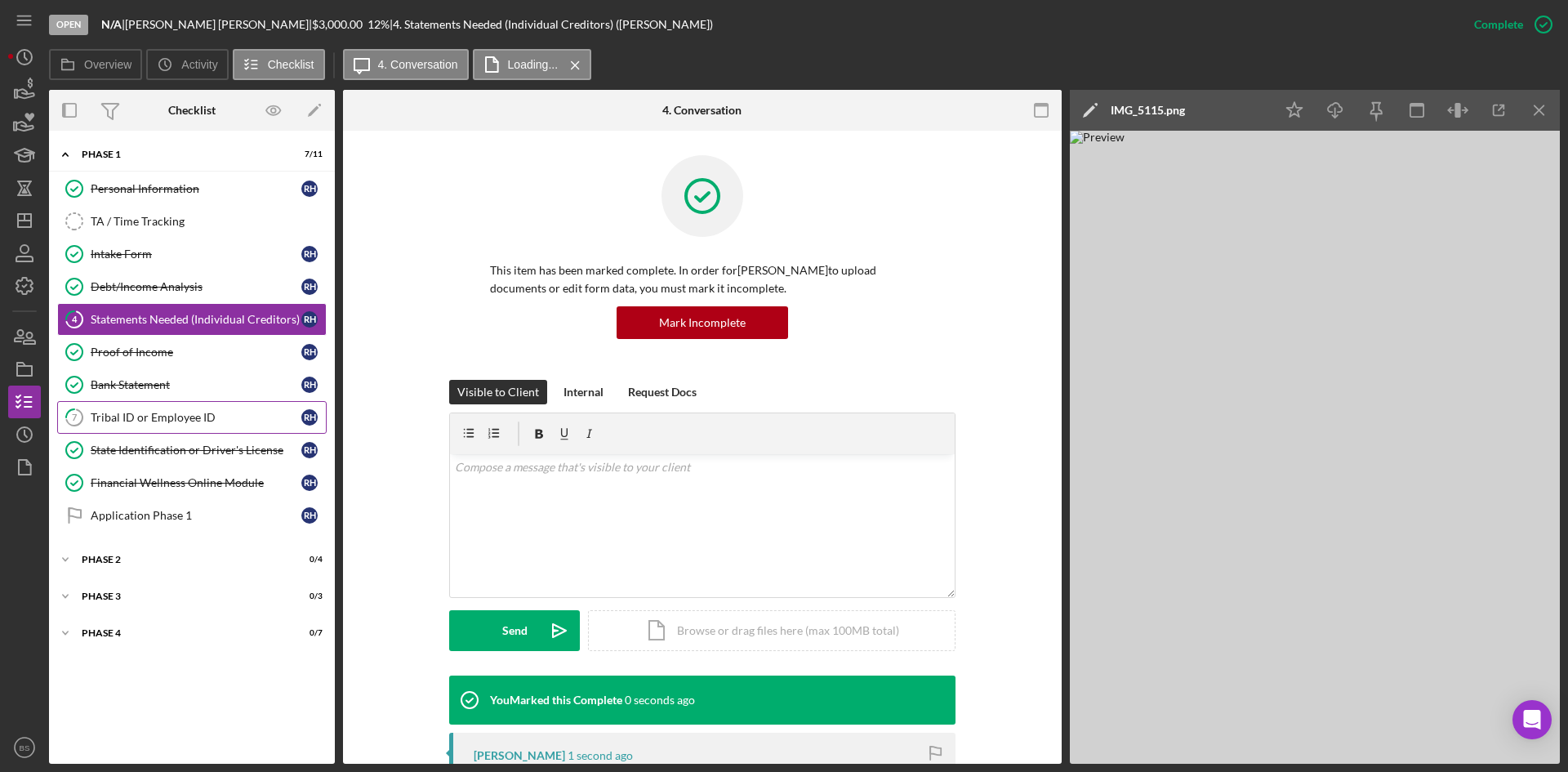
click at [237, 412] on div "Tribal ID or Employee ID" at bounding box center [196, 417] width 211 height 13
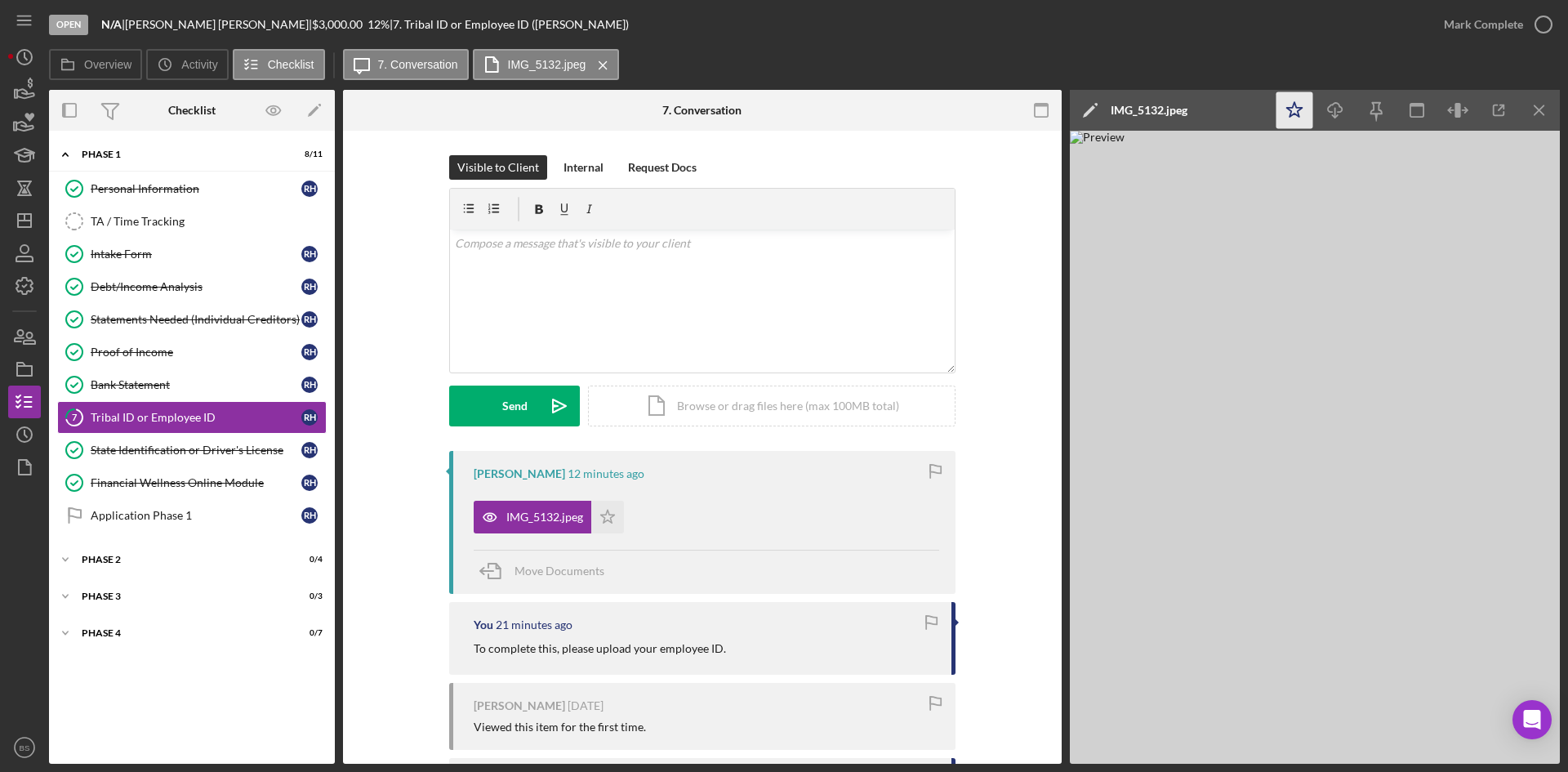
click at [1302, 104] on icon "Icon/Star" at bounding box center [1295, 111] width 37 height 37
click at [1462, 22] on div "Mark Complete" at bounding box center [1483, 24] width 79 height 33
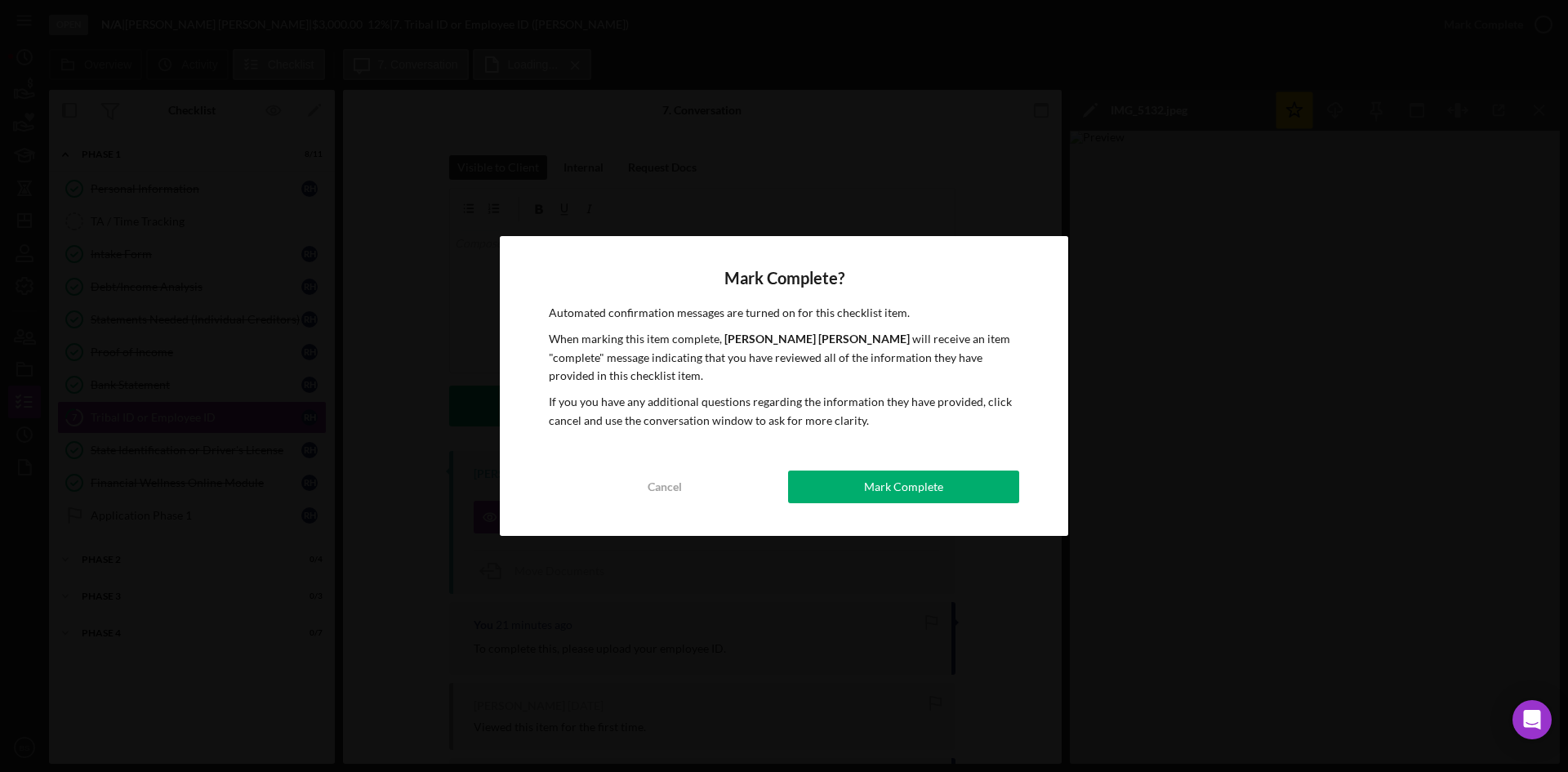
click at [995, 482] on button "Mark Complete" at bounding box center [904, 486] width 231 height 33
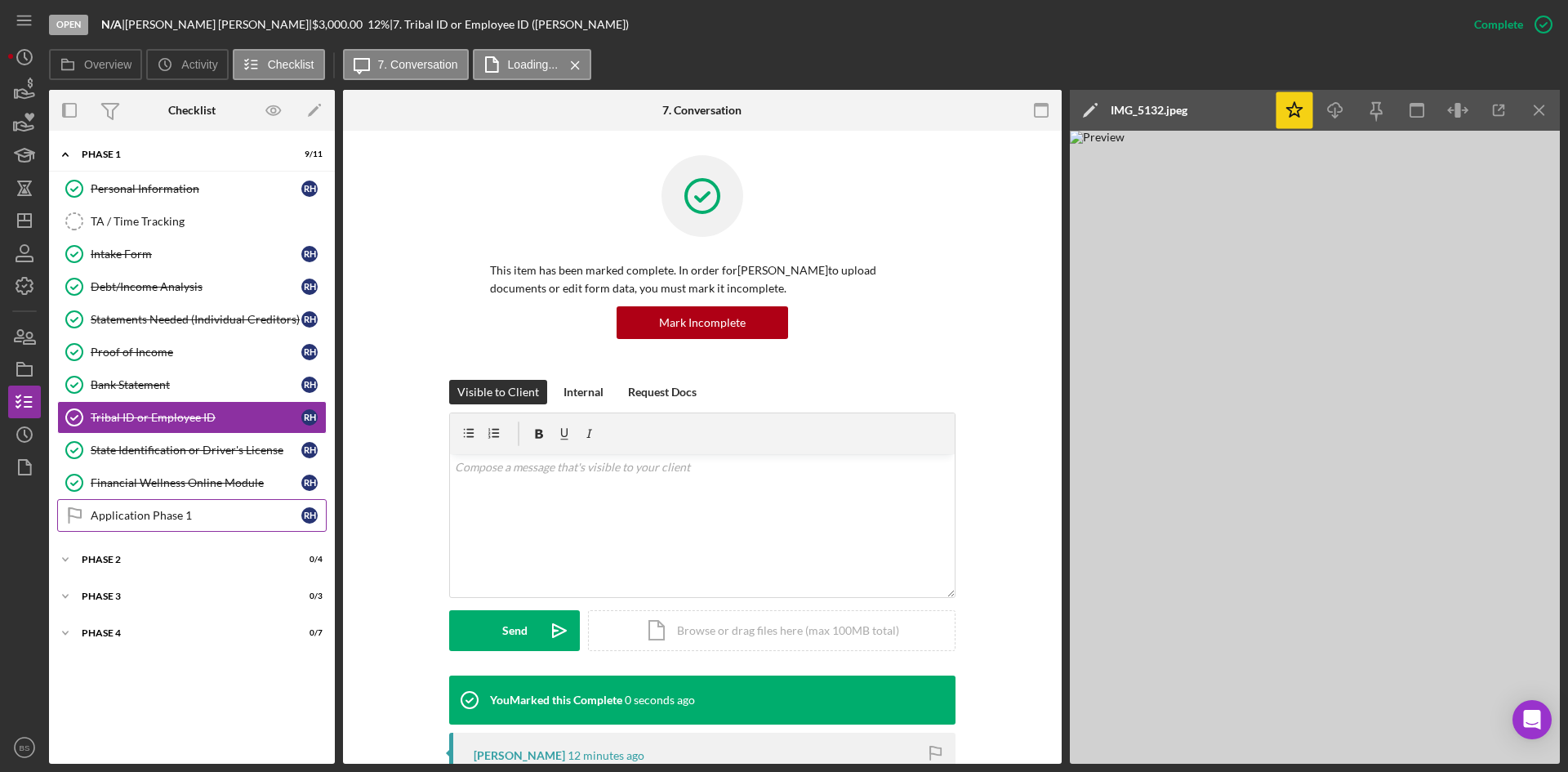
click at [231, 519] on div "Application Phase 1" at bounding box center [196, 516] width 211 height 13
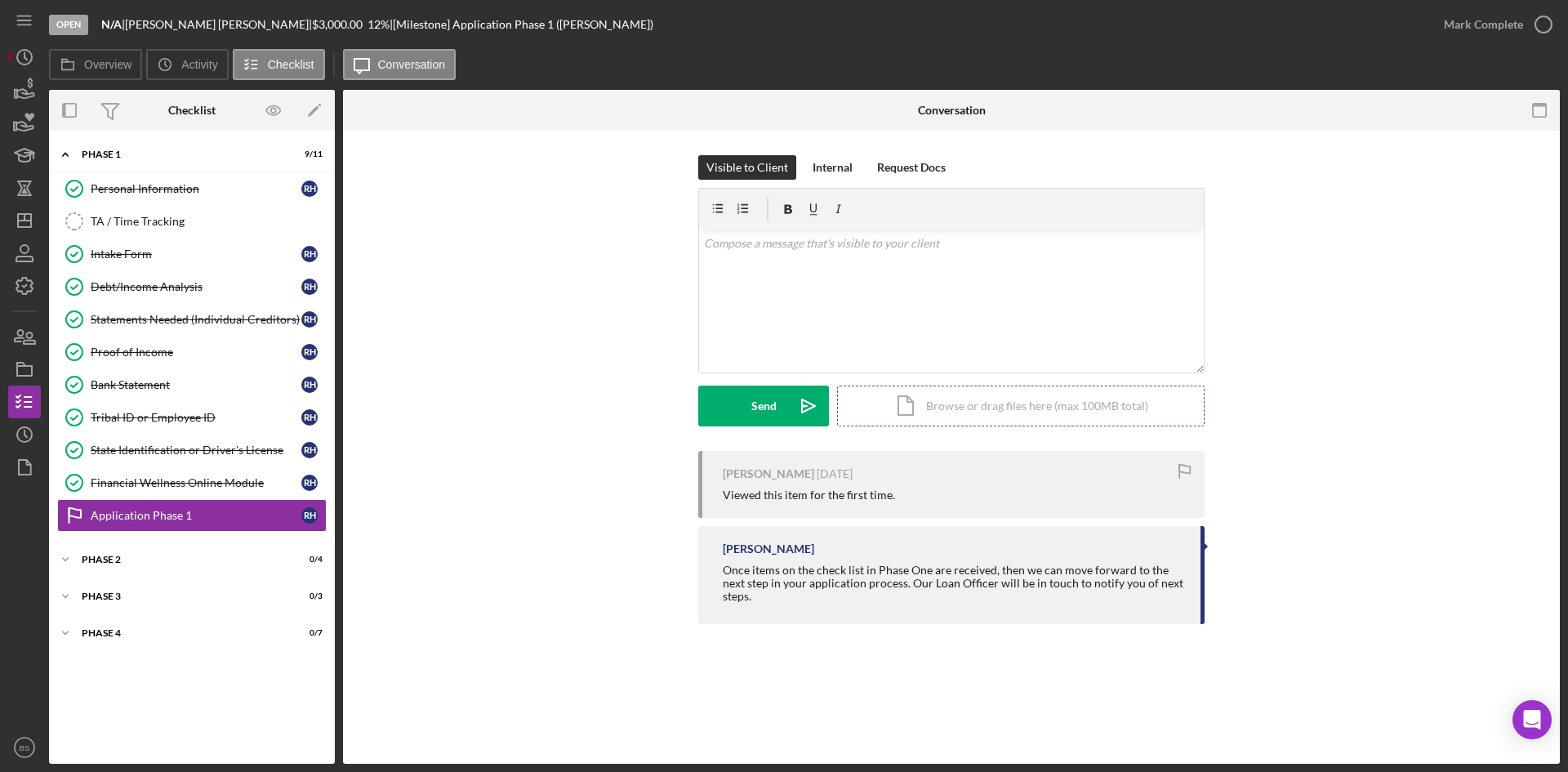
click at [877, 394] on div "Icon/Document Browse or drag files here (max 100MB total) Tap to choose files o…" at bounding box center [1020, 406] width 367 height 41
click at [818, 264] on div "v Color teal Color pink Remove color Add row above Add row below Add column bef…" at bounding box center [951, 271] width 505 height 81
drag, startPoint x: 761, startPoint y: 246, endPoint x: 684, endPoint y: 243, distance: 77.1
click at [684, 243] on div "Visible to Client Internal Request Docs v Color teal Color pink Remove color Ad…" at bounding box center [951, 303] width 1168 height 296
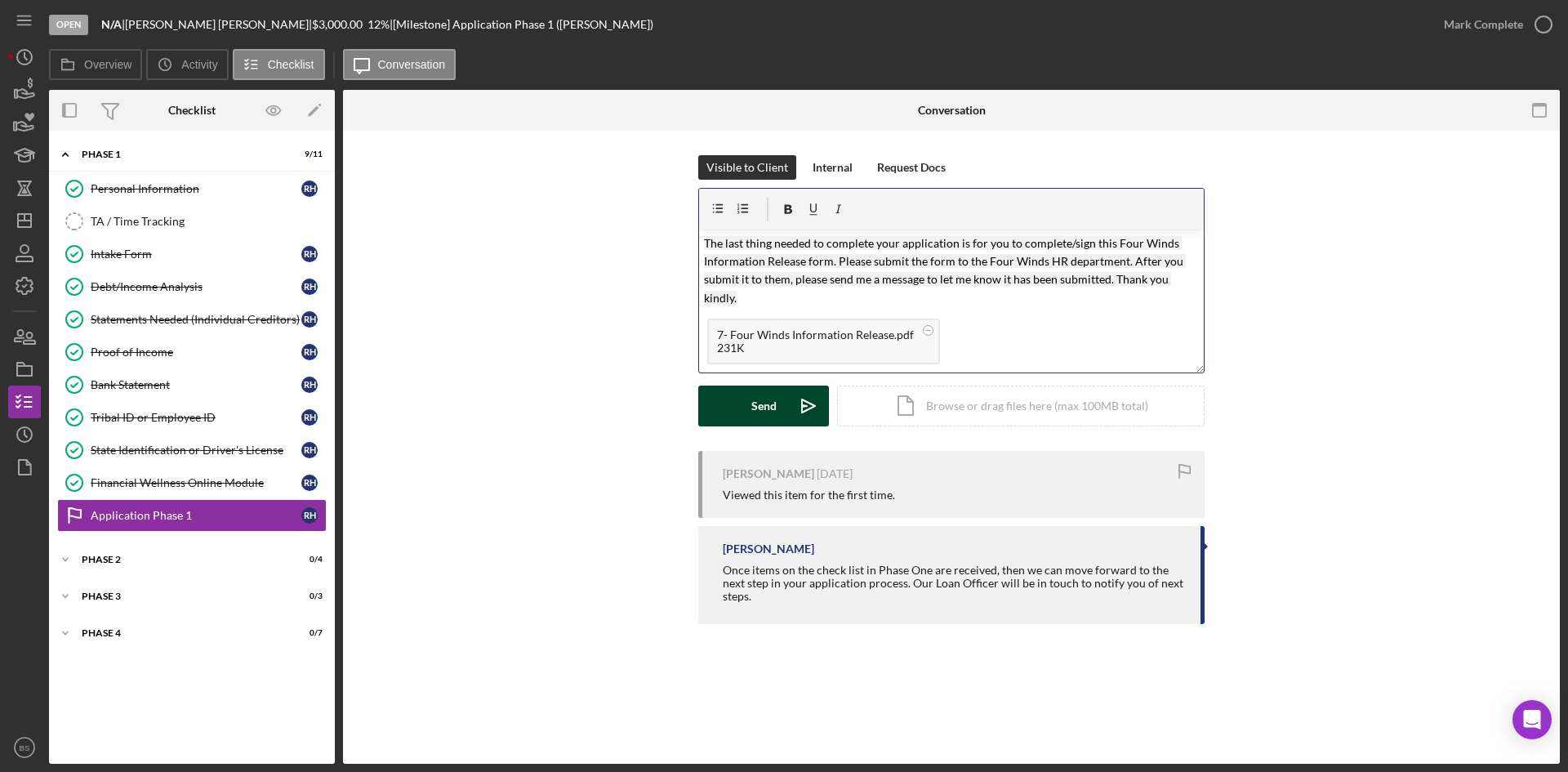
click at [780, 401] on button "Send Icon/icon-invite-send" at bounding box center [764, 406] width 130 height 41
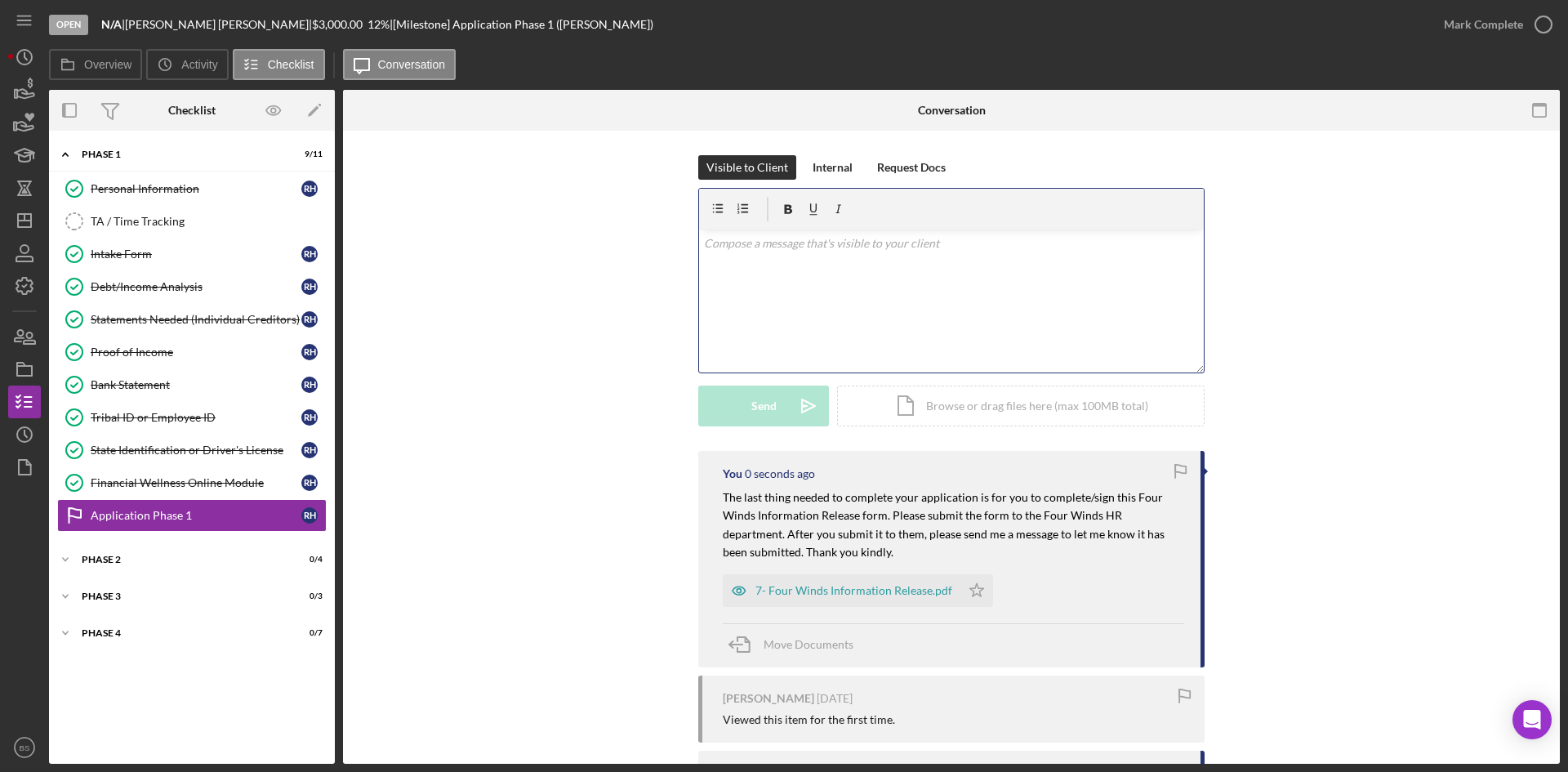
click at [863, 323] on div "v Color teal Color pink Remove color Add row above Add row below Add column bef…" at bounding box center [951, 301] width 505 height 143
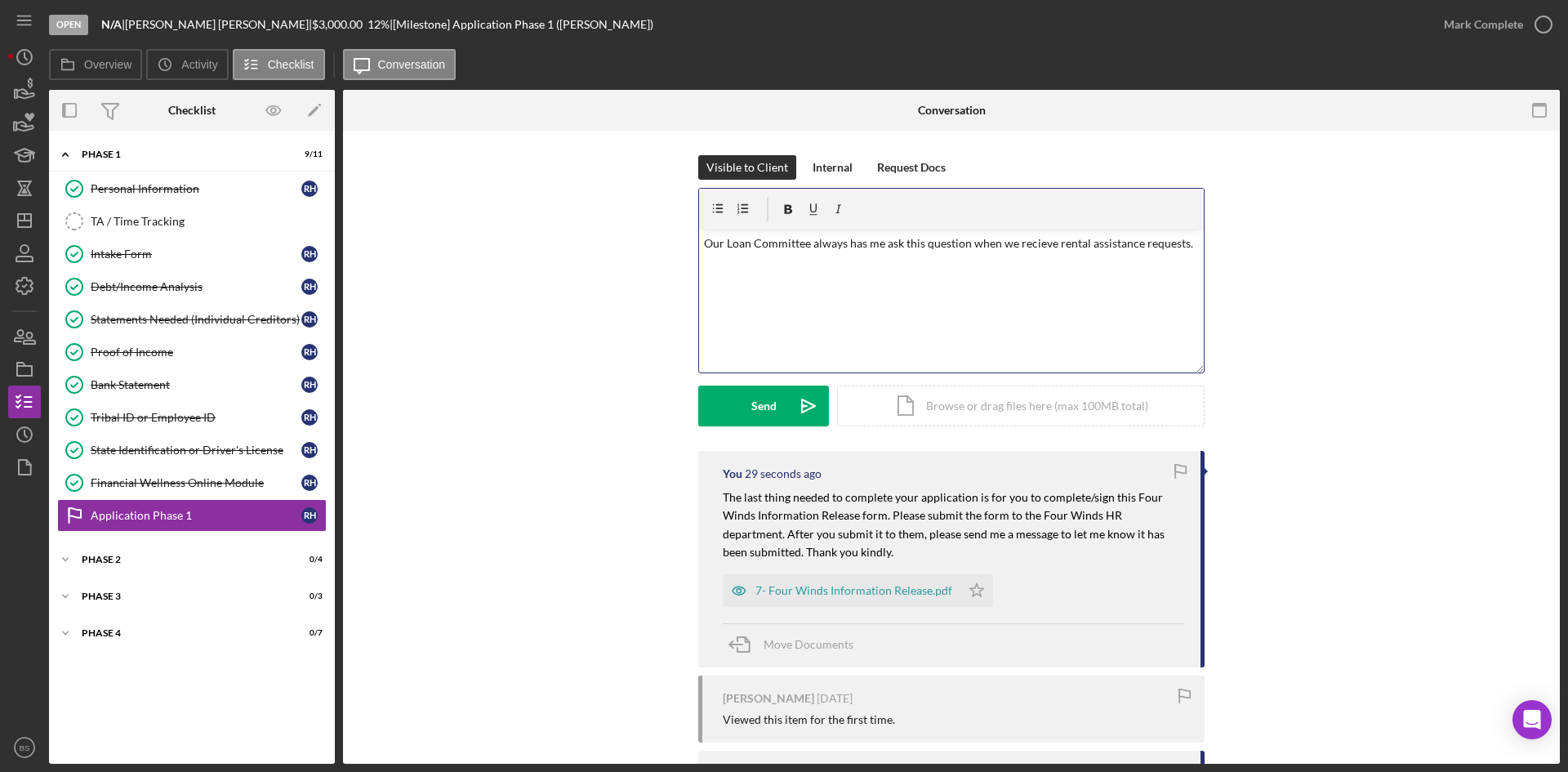
click at [1028, 249] on p "Our Loan Committee always has me ask this question when we recieve rental assis…" at bounding box center [951, 243] width 496 height 18
click at [1192, 242] on p "Our Loan Committee always has me ask this question when we receive rental assis…" at bounding box center [951, 243] width 496 height 18
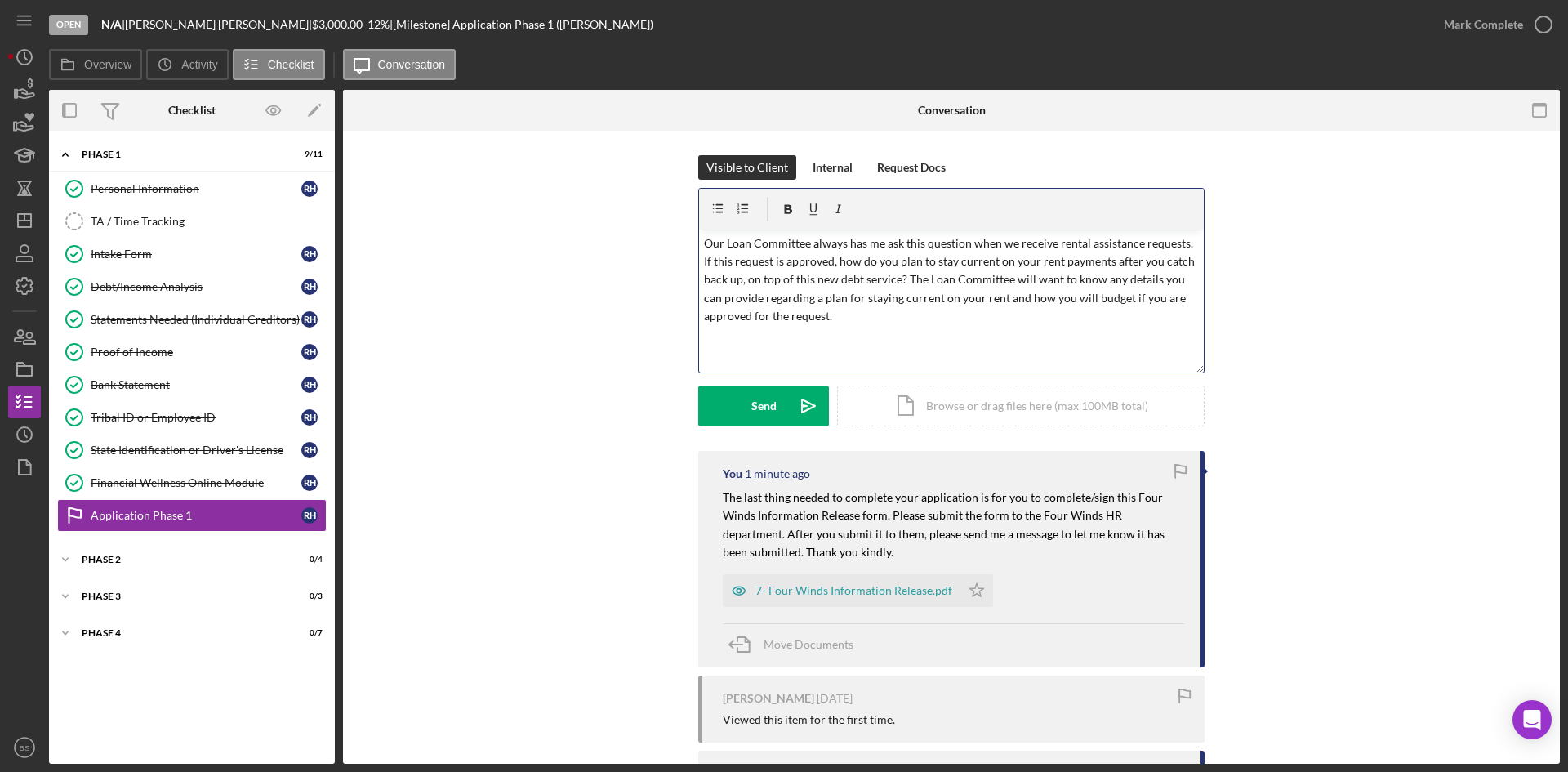
click at [731, 277] on p "Our Loan Committee always has me ask this question when we receive rental assis…" at bounding box center [951, 280] width 496 height 92
click at [726, 277] on p "Our Loan Committee always has me ask this question when we receive rental assis…" at bounding box center [951, 280] width 496 height 92
click at [719, 284] on p "Our Loan Committee always has me ask this question when we receive rental assis…" at bounding box center [951, 280] width 496 height 92
click at [934, 315] on p "Our Loan Committee always has me ask this question when we receive rental assis…" at bounding box center [951, 280] width 496 height 92
drag, startPoint x: 871, startPoint y: 278, endPoint x: 717, endPoint y: 276, distance: 154.0
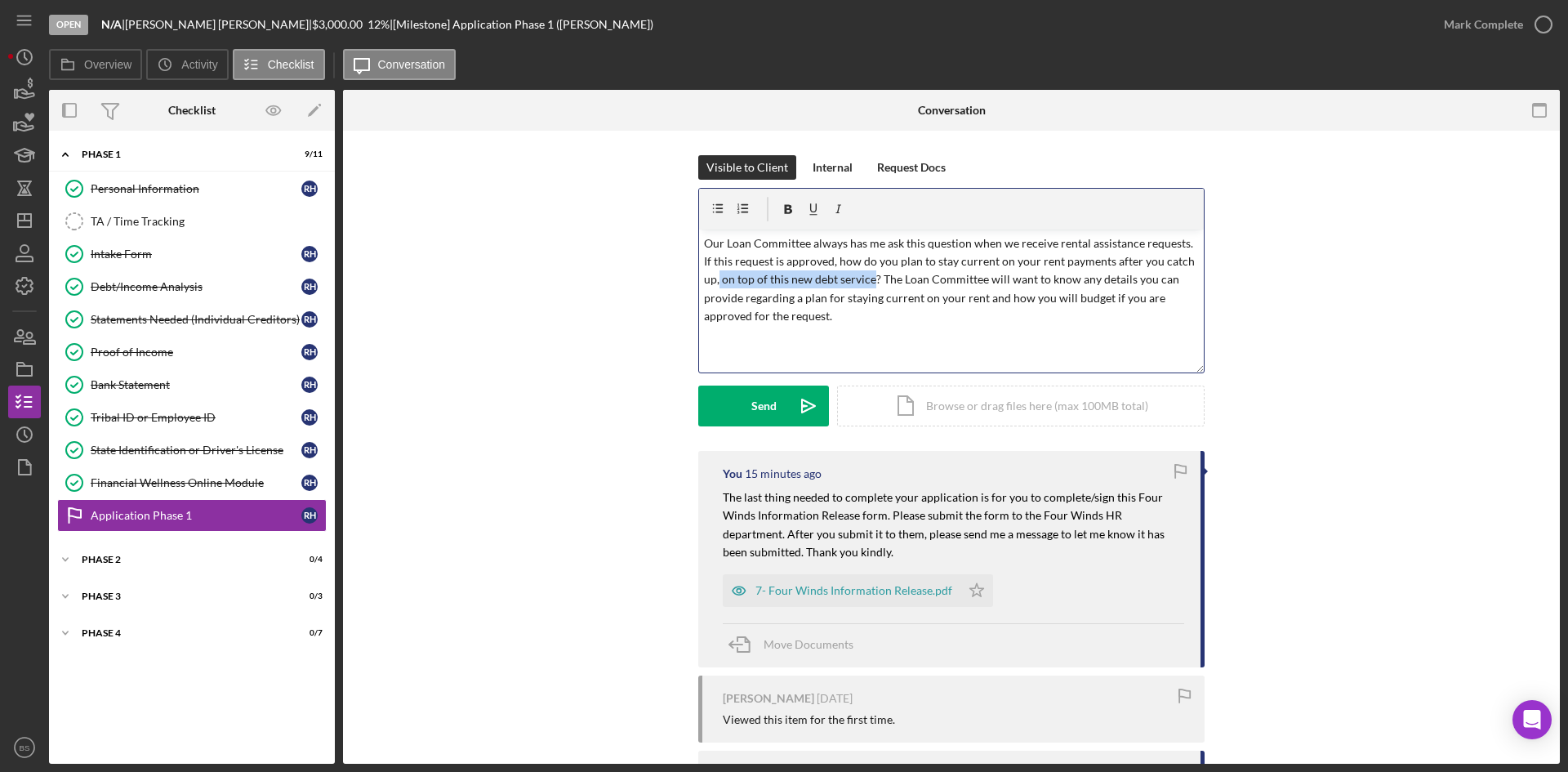
click at [717, 276] on p "Our Loan Committee always has me ask this question when we receive rental assis…" at bounding box center [951, 280] width 496 height 92
click at [806, 300] on p "Our Loan Committee always has me ask this question when we receive rental assis…" at bounding box center [951, 271] width 496 height 73
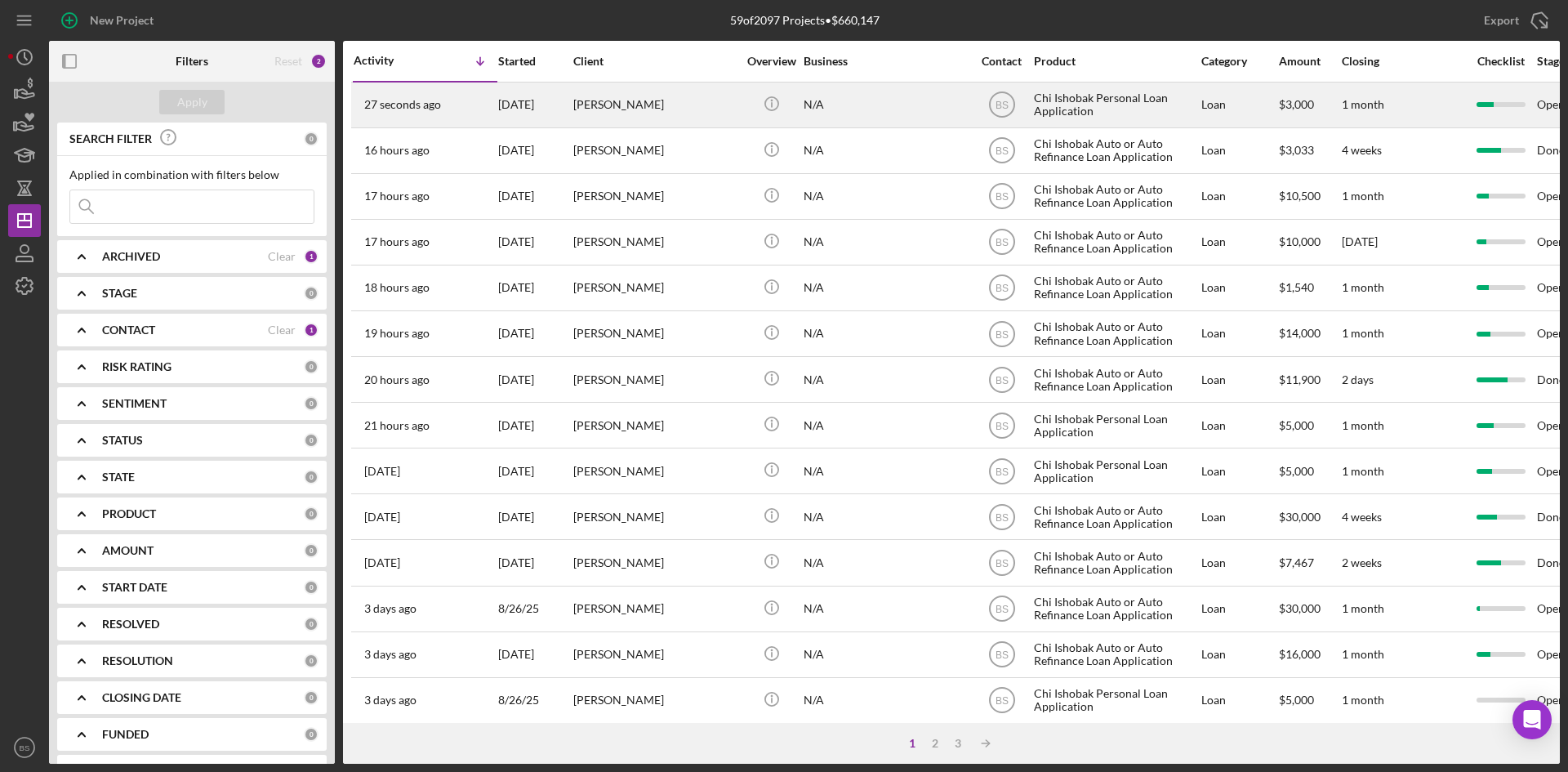
click at [650, 118] on div "[PERSON_NAME]" at bounding box center [655, 105] width 163 height 43
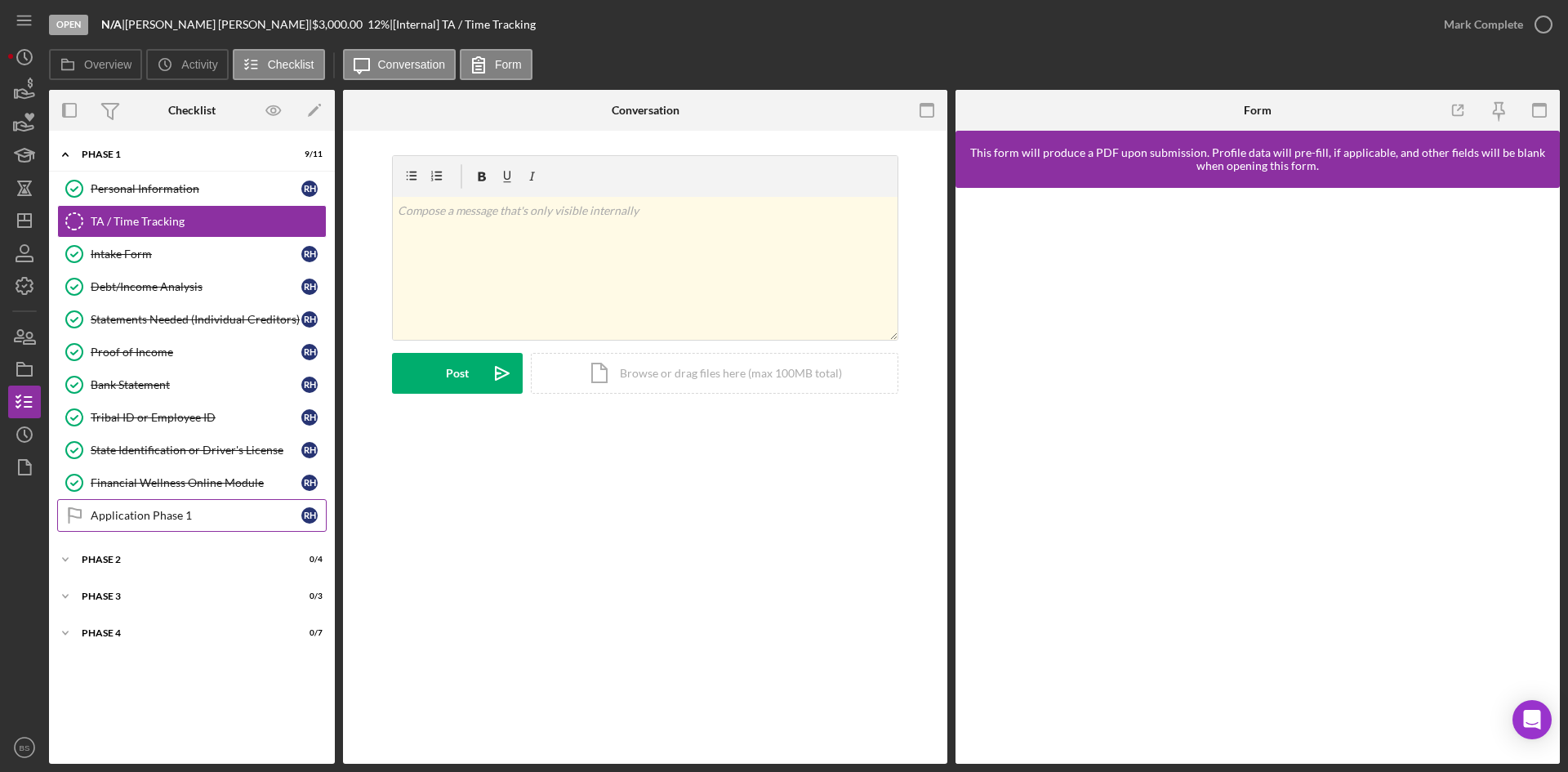
click at [242, 514] on div "Application Phase 1" at bounding box center [196, 516] width 211 height 13
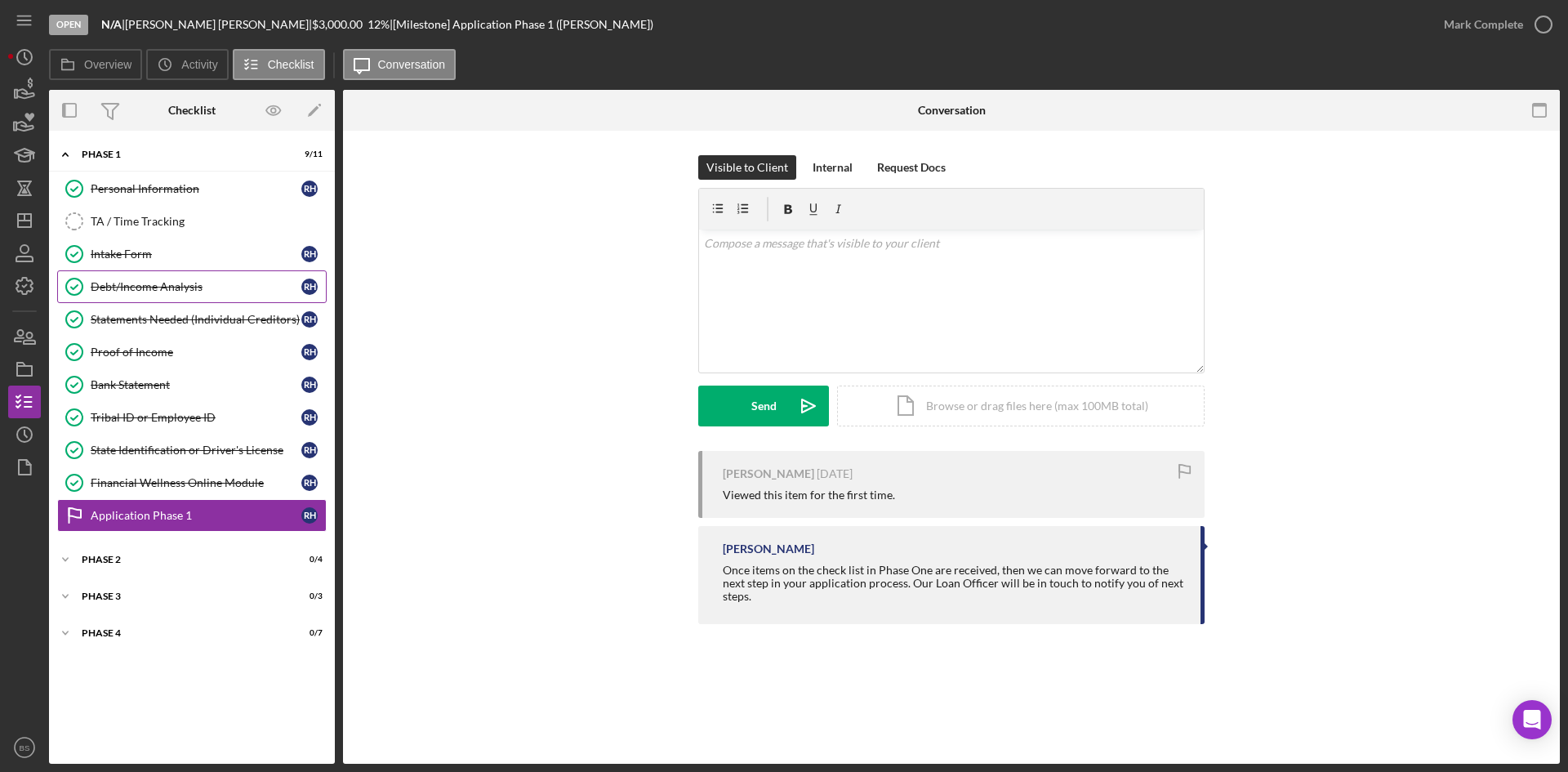
click at [206, 292] on div "Debt/Income Analysis" at bounding box center [196, 286] width 211 height 13
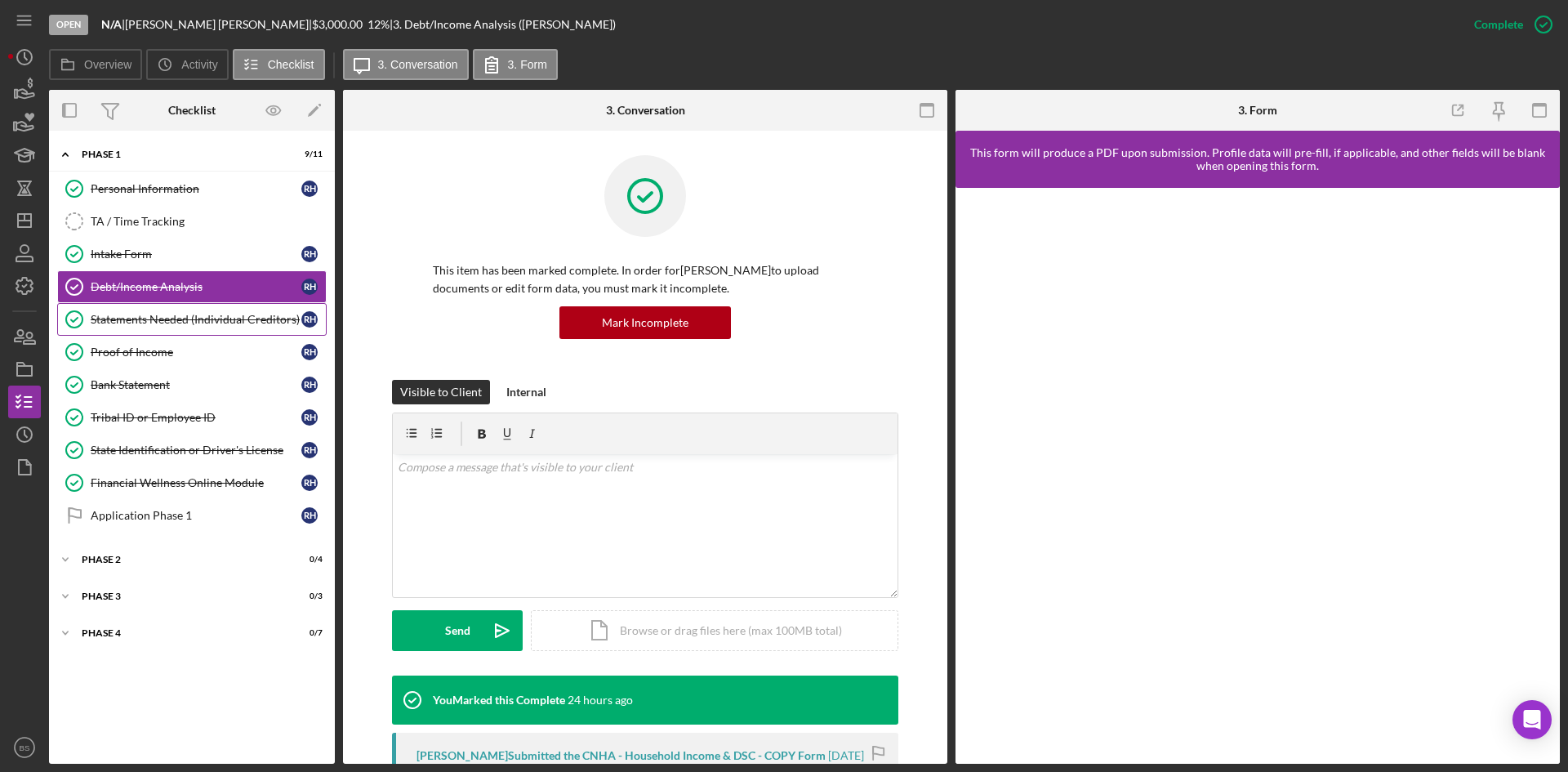
click at [260, 330] on link "Statements Needed (Individual Creditors) Statements Needed (Individual Creditor…" at bounding box center [192, 319] width 270 height 33
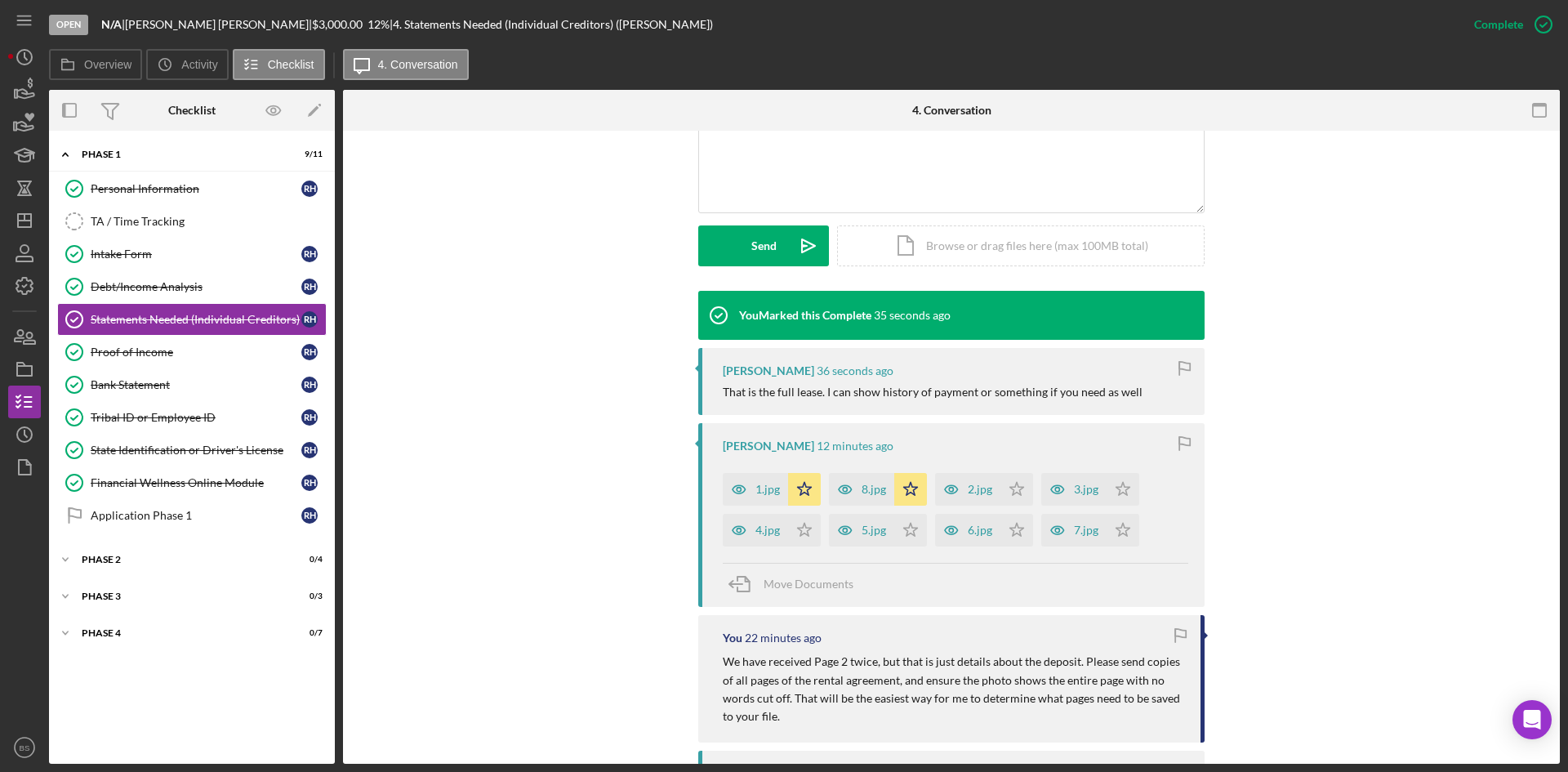
scroll to position [409, 0]
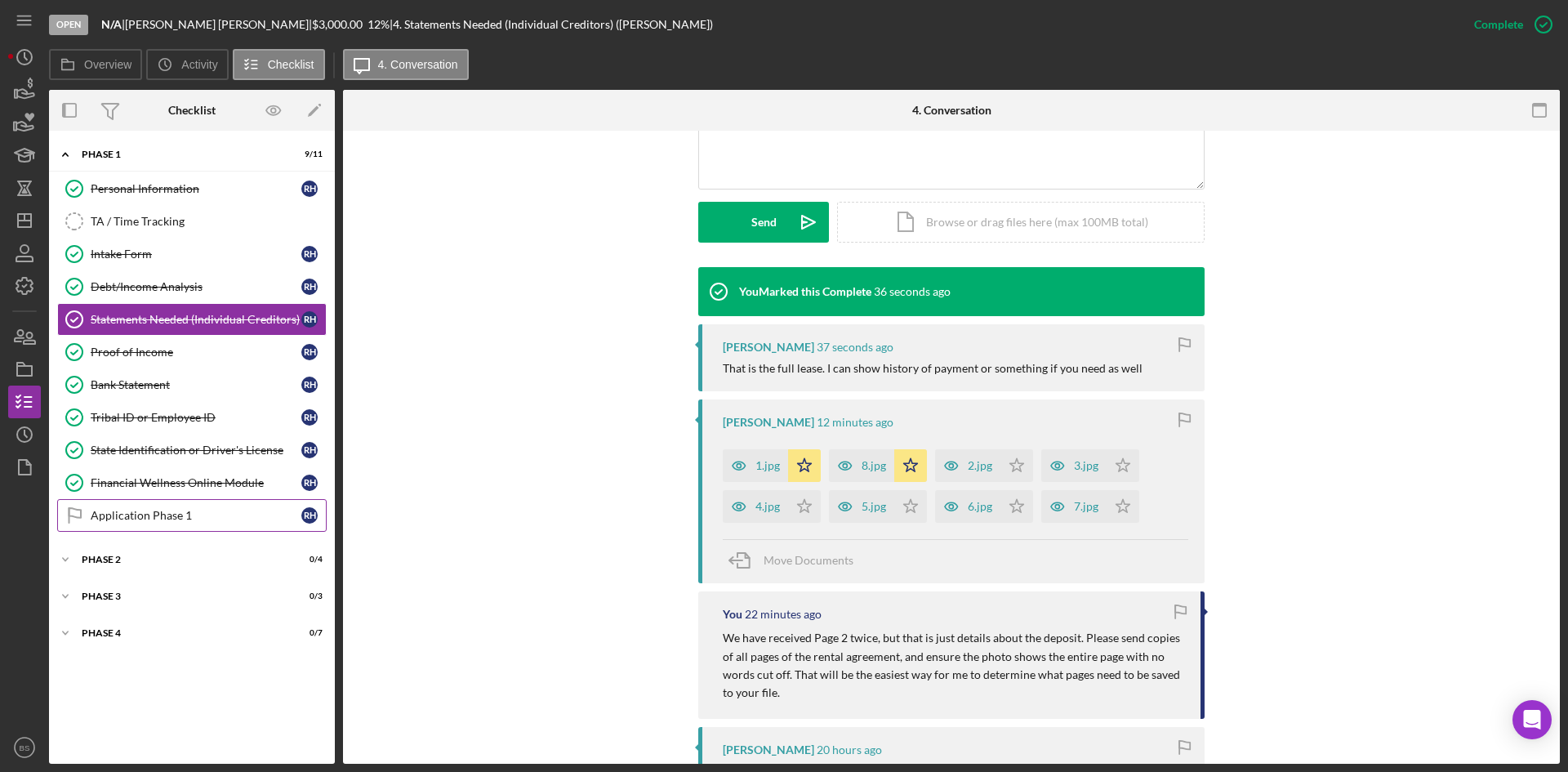
click at [156, 501] on link "Application Phase 1 Application Phase 1 R H" at bounding box center [192, 515] width 270 height 33
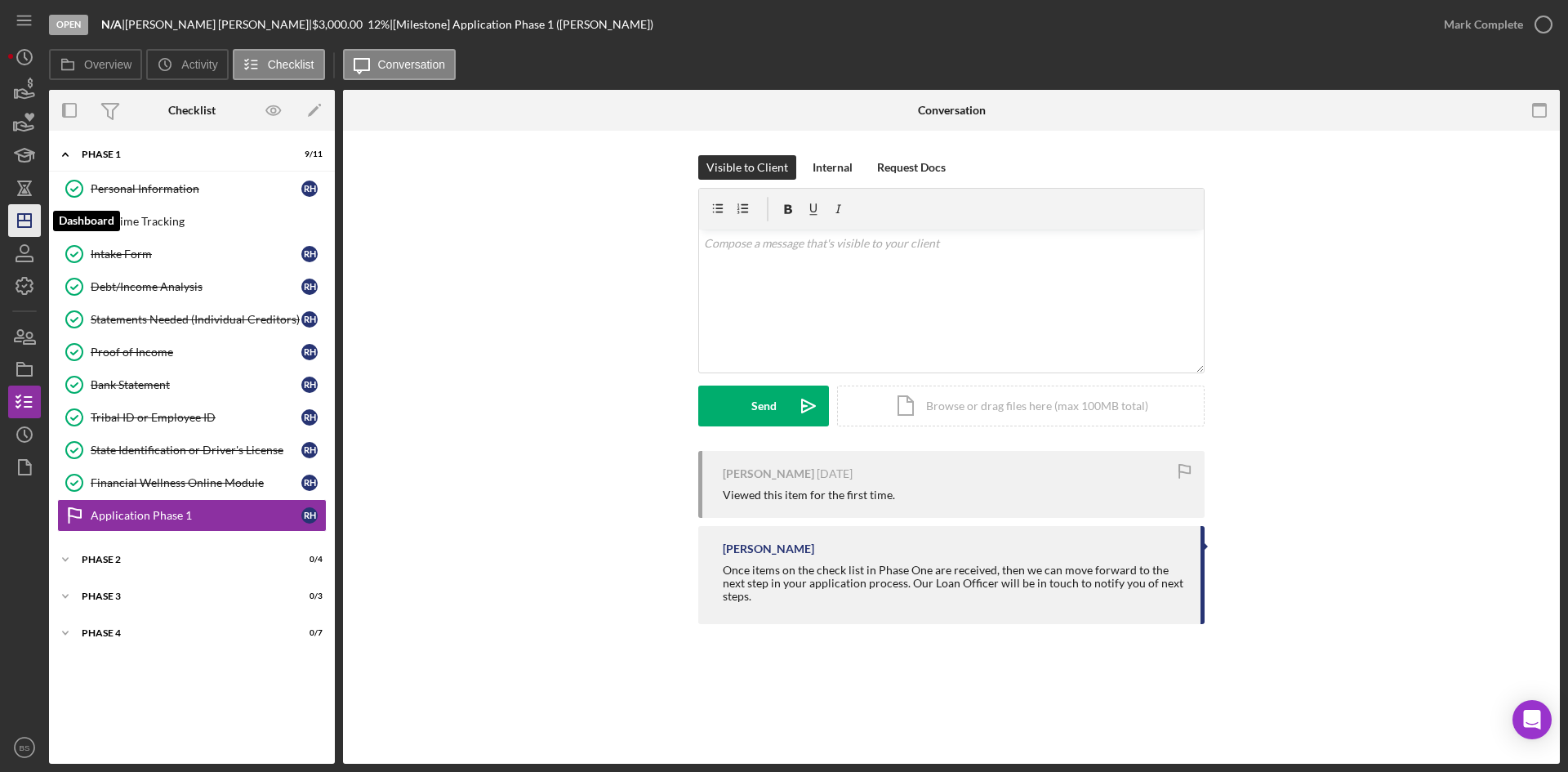
click at [37, 219] on icon "Icon/Dashboard" at bounding box center [25, 220] width 41 height 41
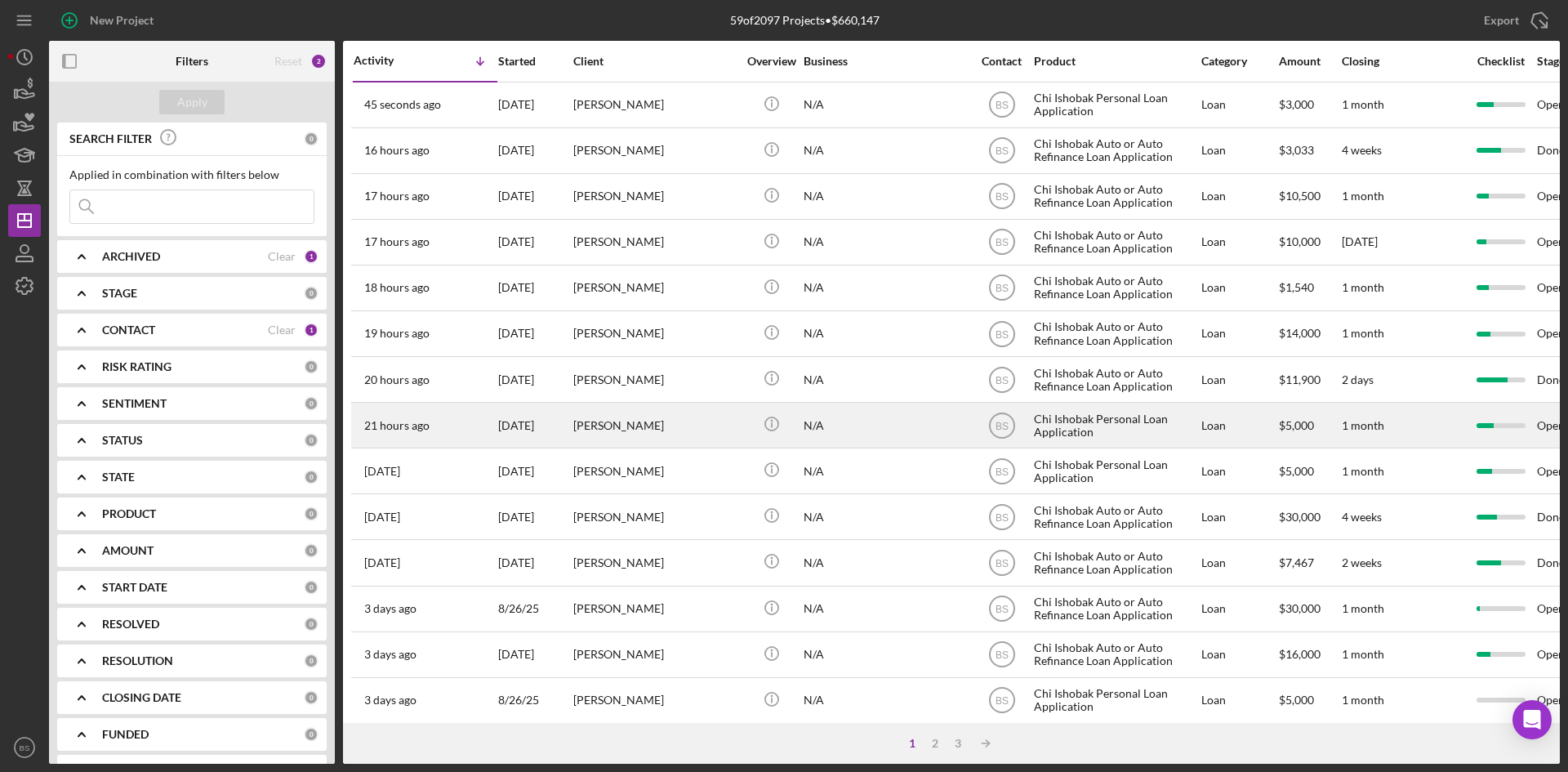
click at [644, 439] on div "[PERSON_NAME]" at bounding box center [655, 425] width 163 height 43
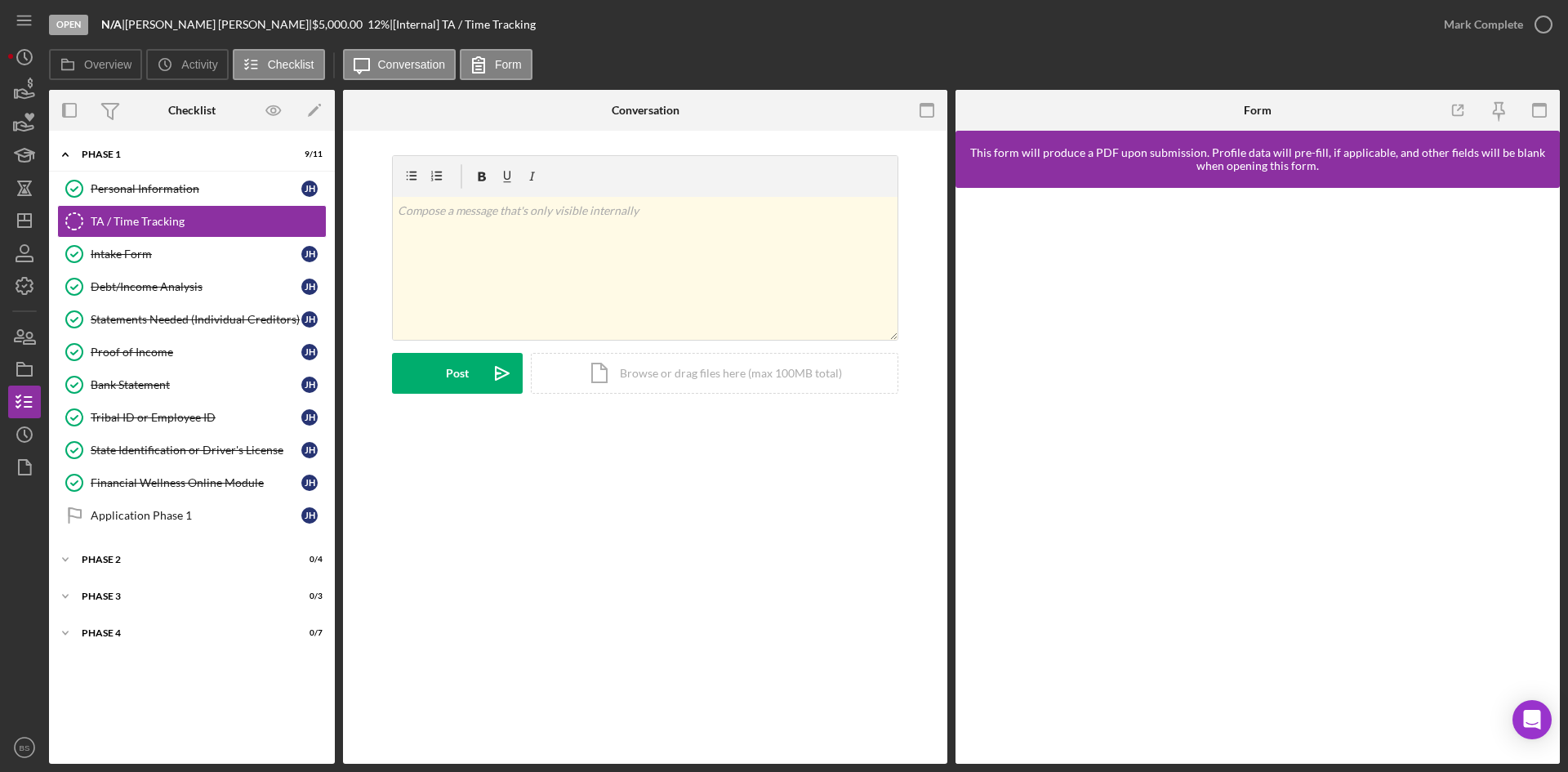
click at [111, 535] on div "Personal Information Personal Information J H TA / Time Tracking TA / Time Trac…" at bounding box center [192, 356] width 285 height 367
click at [120, 506] on link "Application Phase 1 Application Phase 1 J H" at bounding box center [192, 515] width 270 height 33
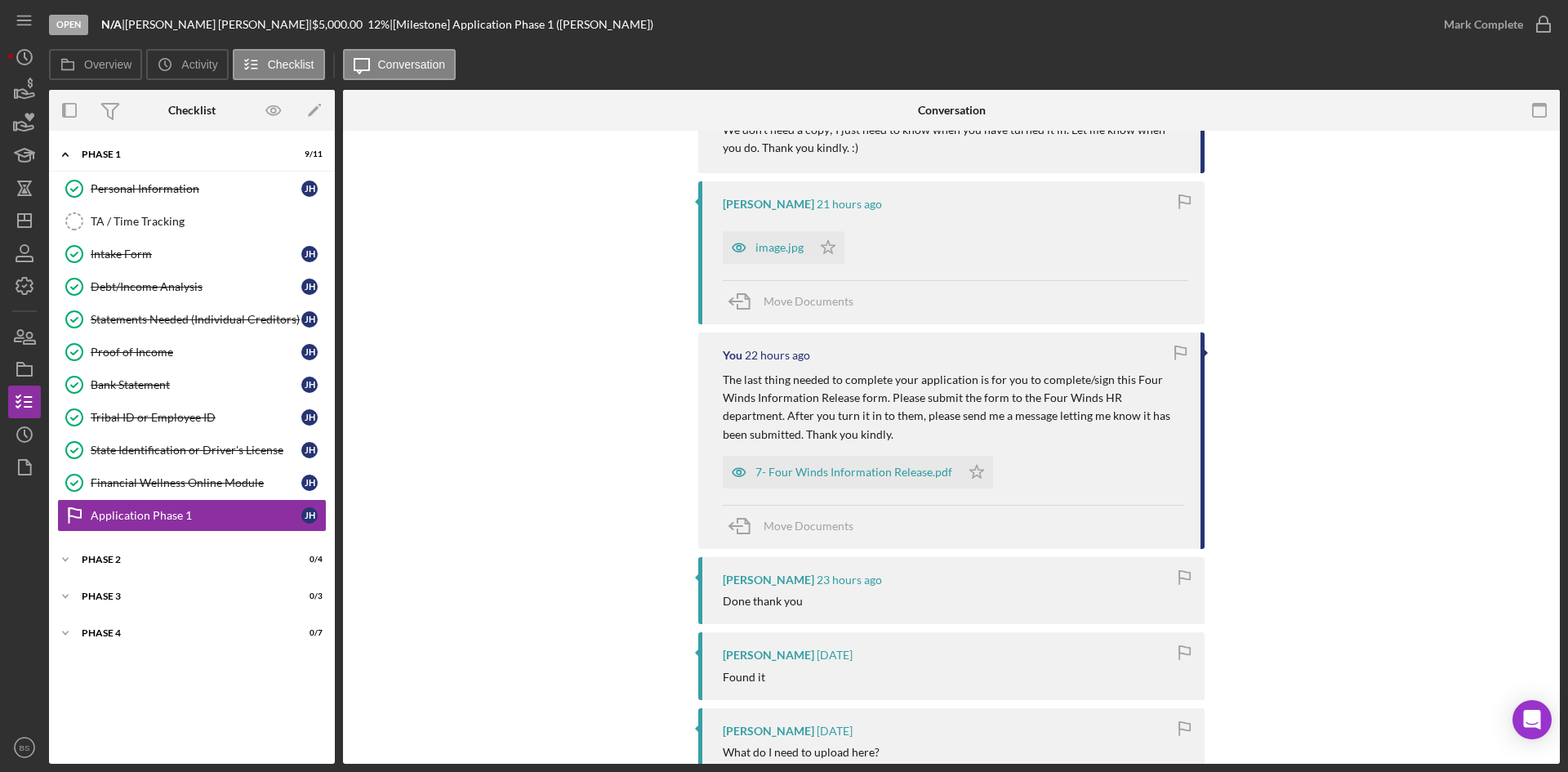
scroll to position [654, 0]
drag, startPoint x: 716, startPoint y: 349, endPoint x: 861, endPoint y: 416, distance: 159.7
click at [861, 416] on div "You 22 hours ago The last thing needed to complete your application is for you …" at bounding box center [951, 439] width 507 height 217
copy p "The last thing needed to complete your application is for you to complete/sign …"
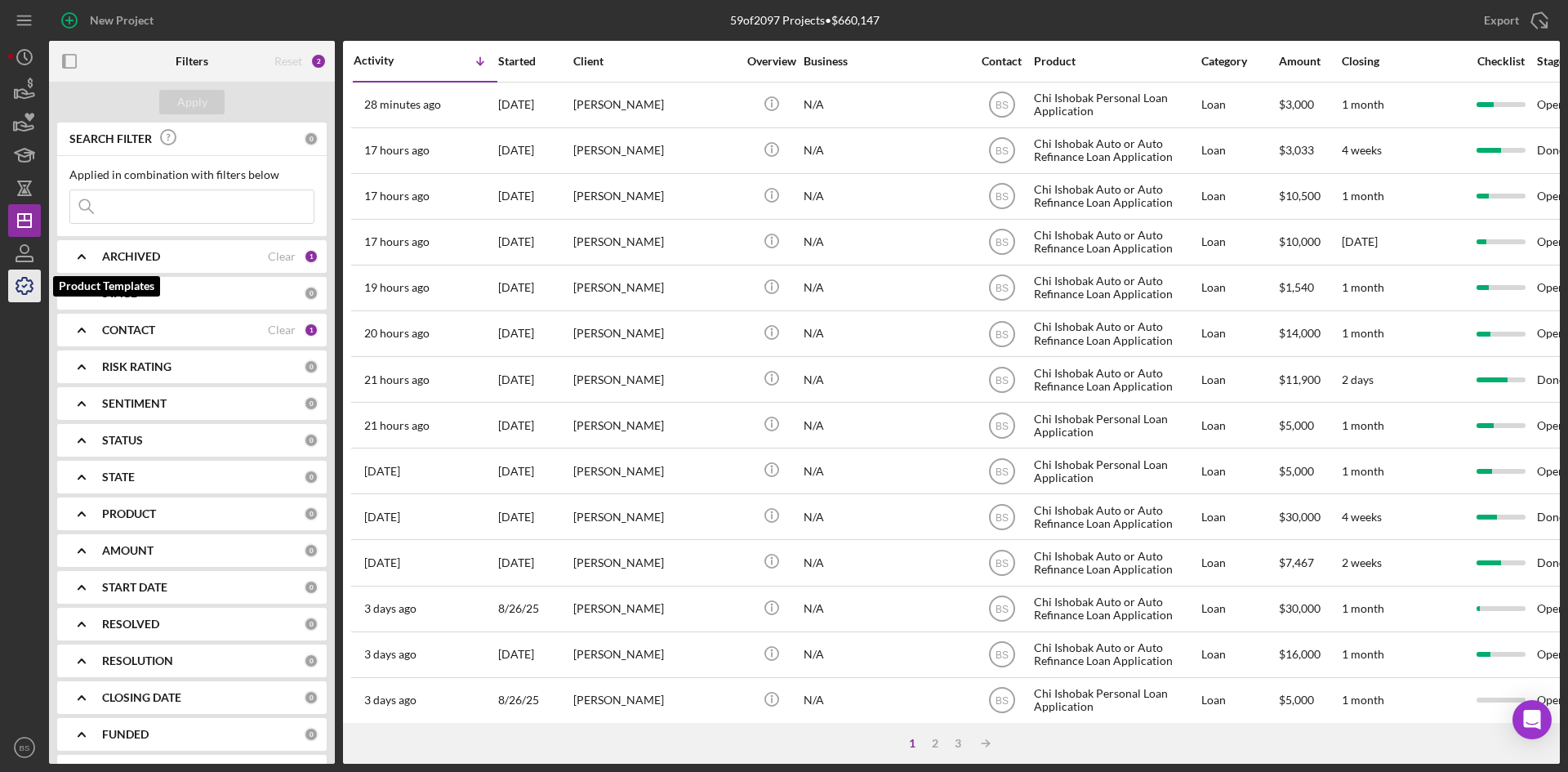
click at [15, 274] on icon "button" at bounding box center [25, 286] width 41 height 41
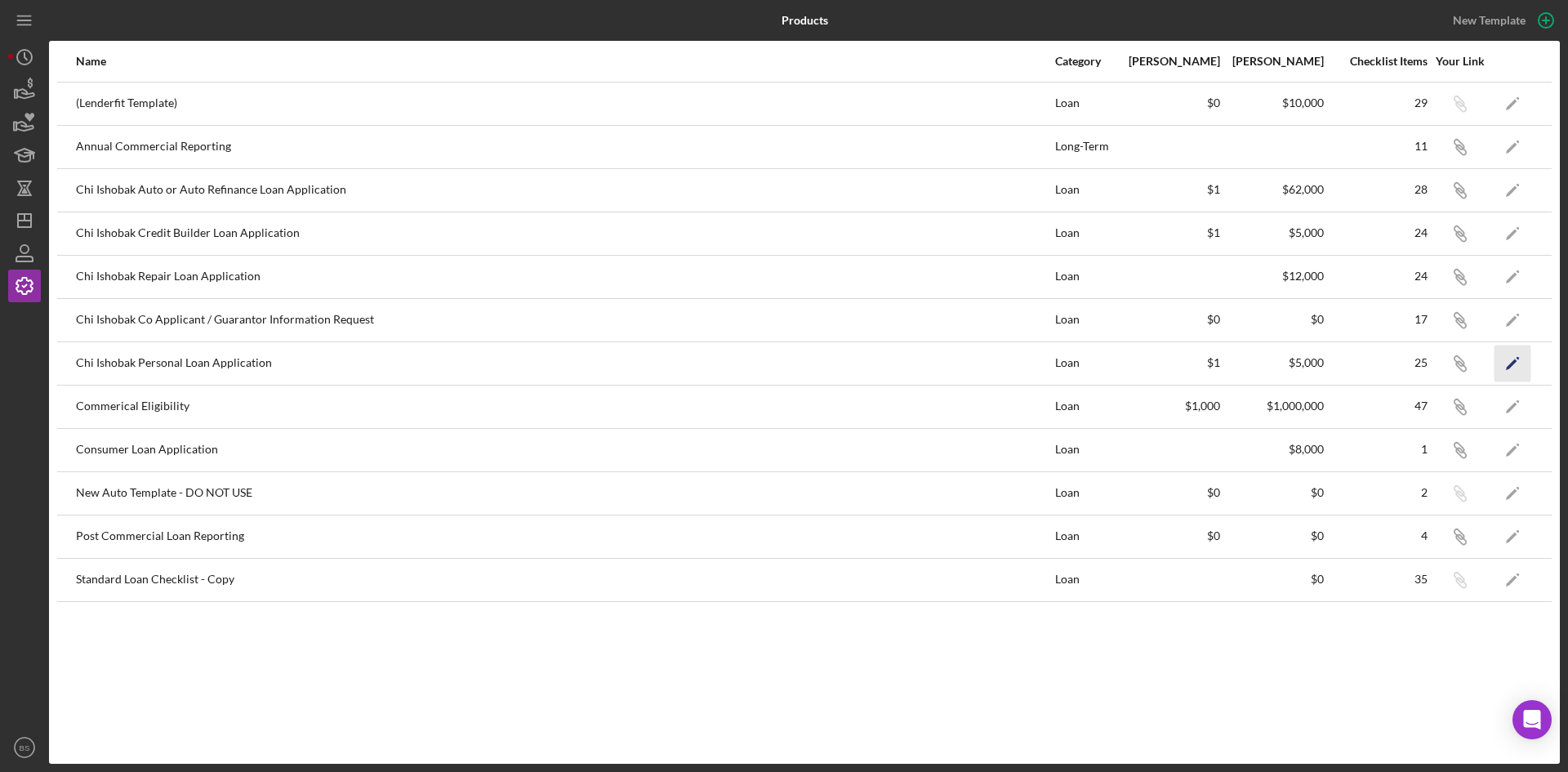
click at [1510, 360] on icon "Icon/Edit" at bounding box center [1513, 363] width 37 height 37
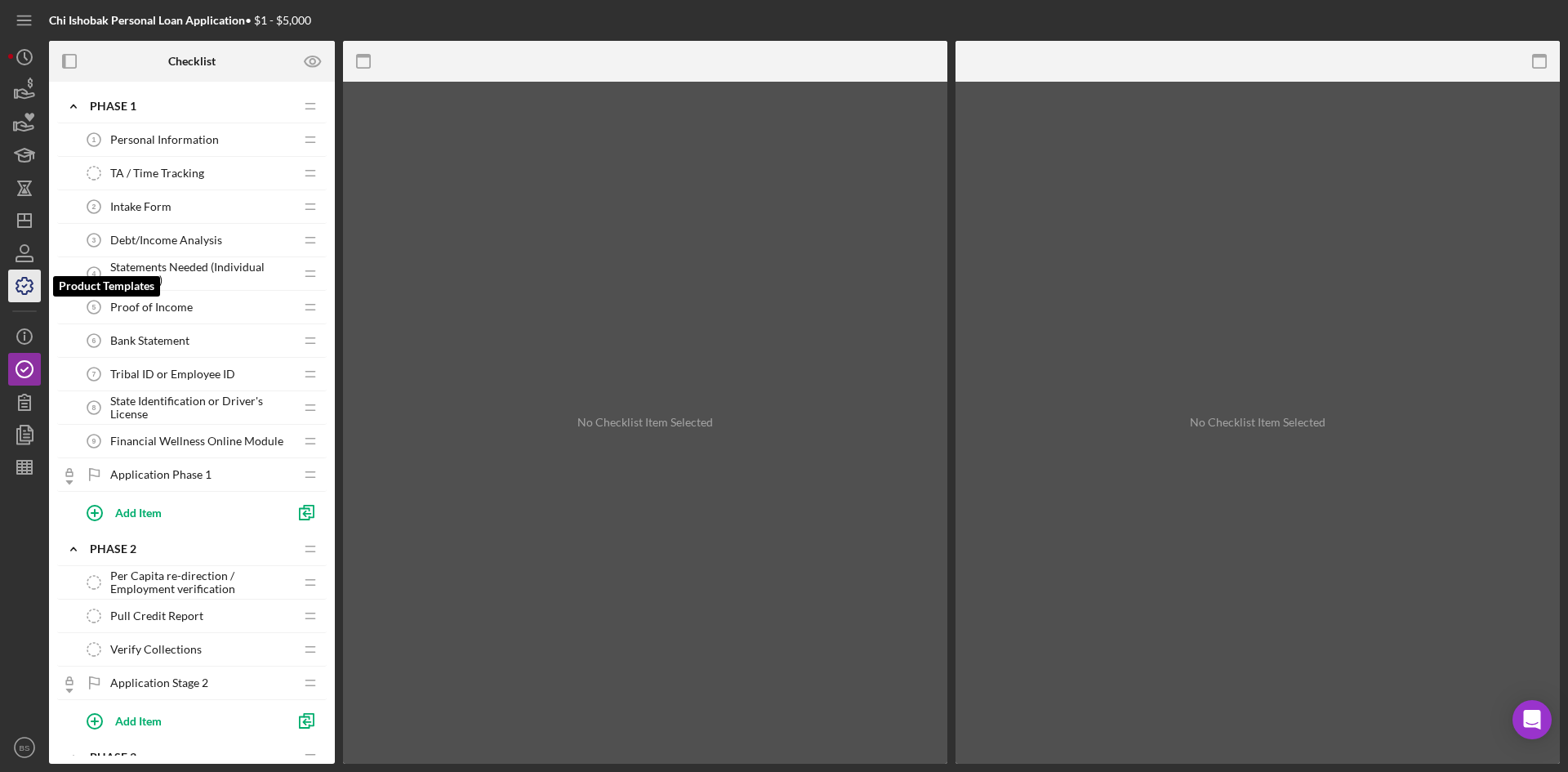
click at [29, 286] on icon "button" at bounding box center [25, 286] width 41 height 41
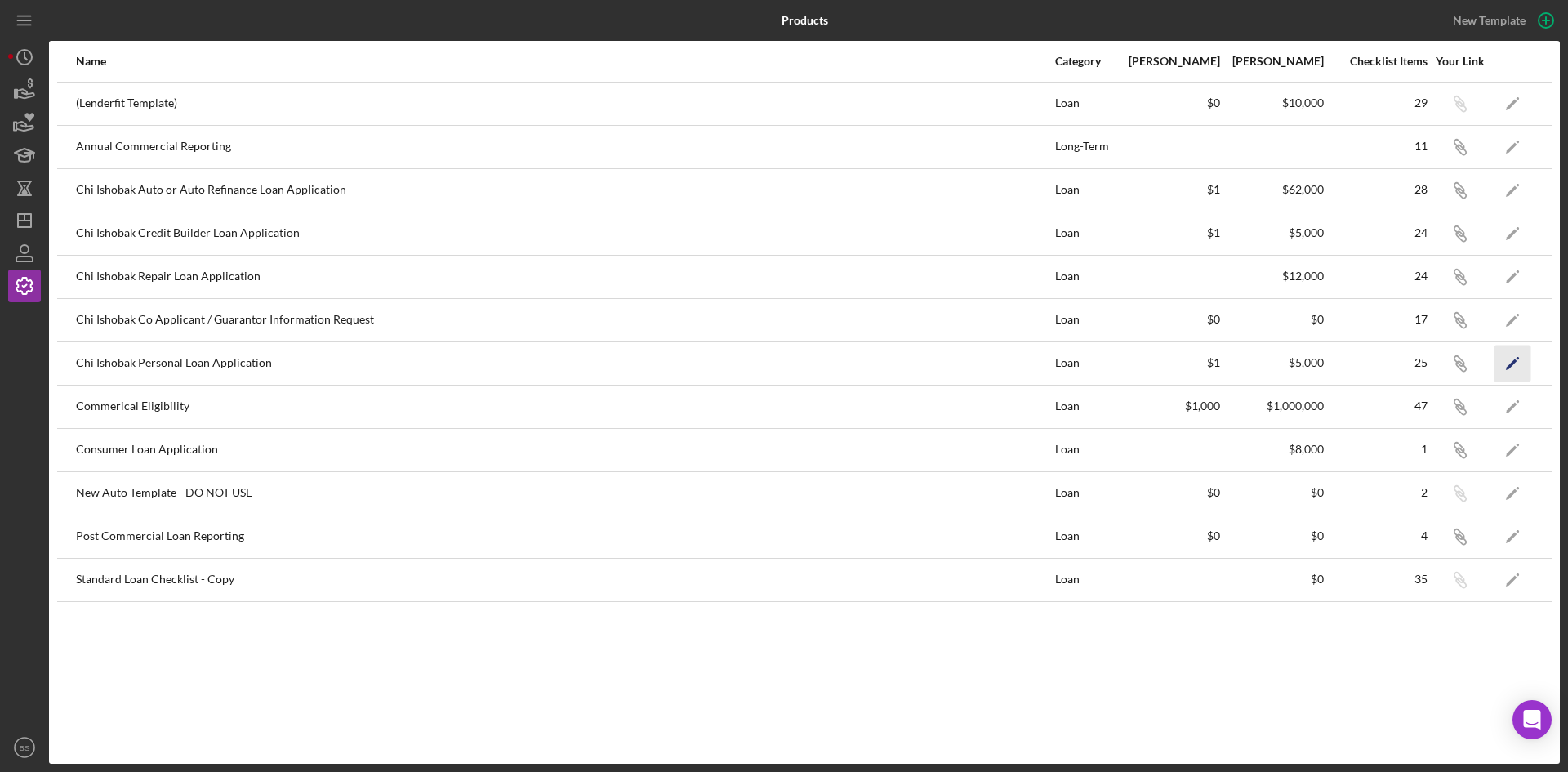
click at [1515, 365] on icon "Icon/Edit" at bounding box center [1513, 363] width 37 height 37
click at [1461, 367] on icon "Icon/Link" at bounding box center [1460, 363] width 37 height 37
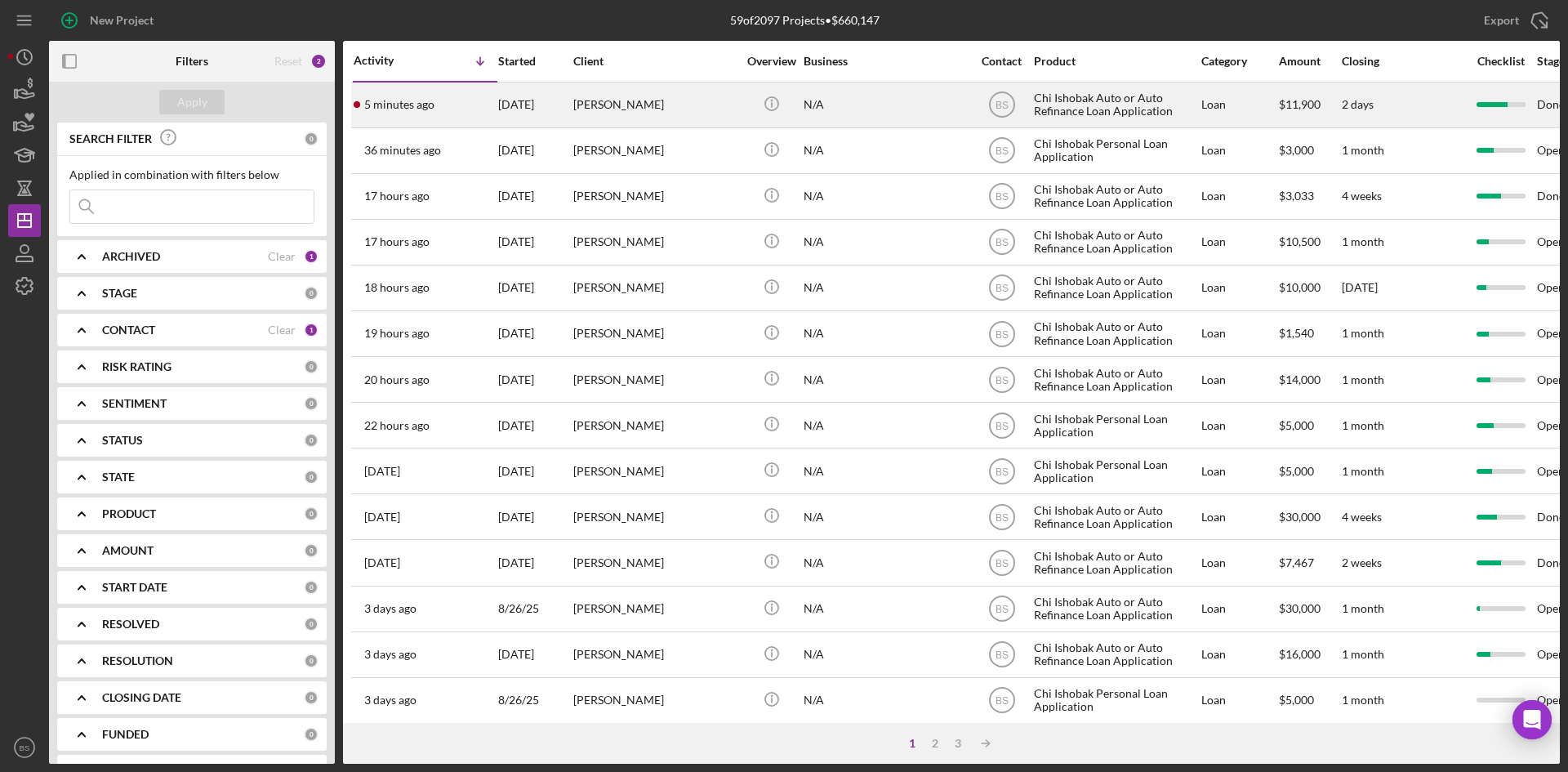
click at [513, 110] on div "[DATE]" at bounding box center [535, 105] width 73 height 43
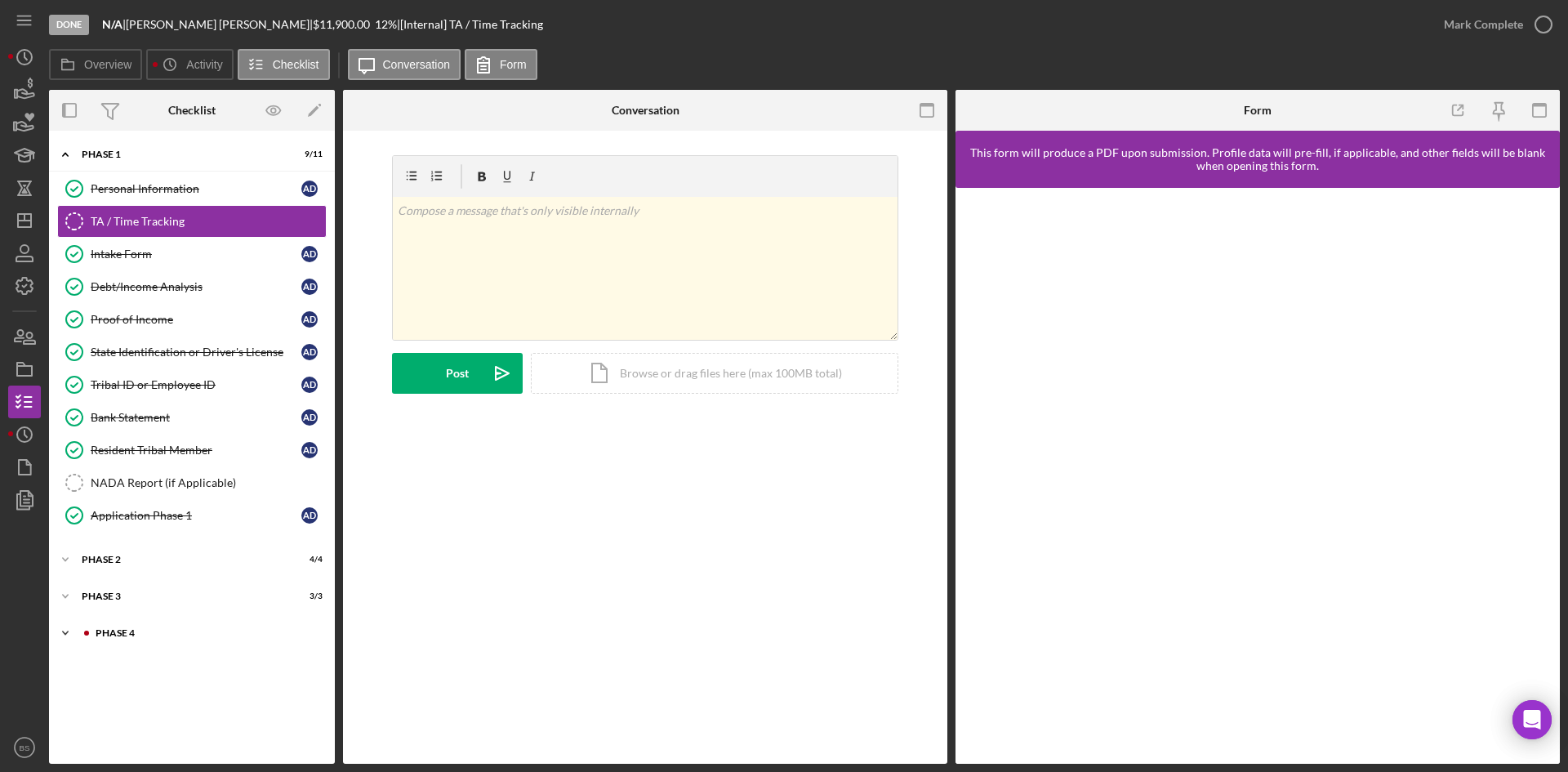
click at [188, 632] on div "Phase 4" at bounding box center [204, 633] width 218 height 10
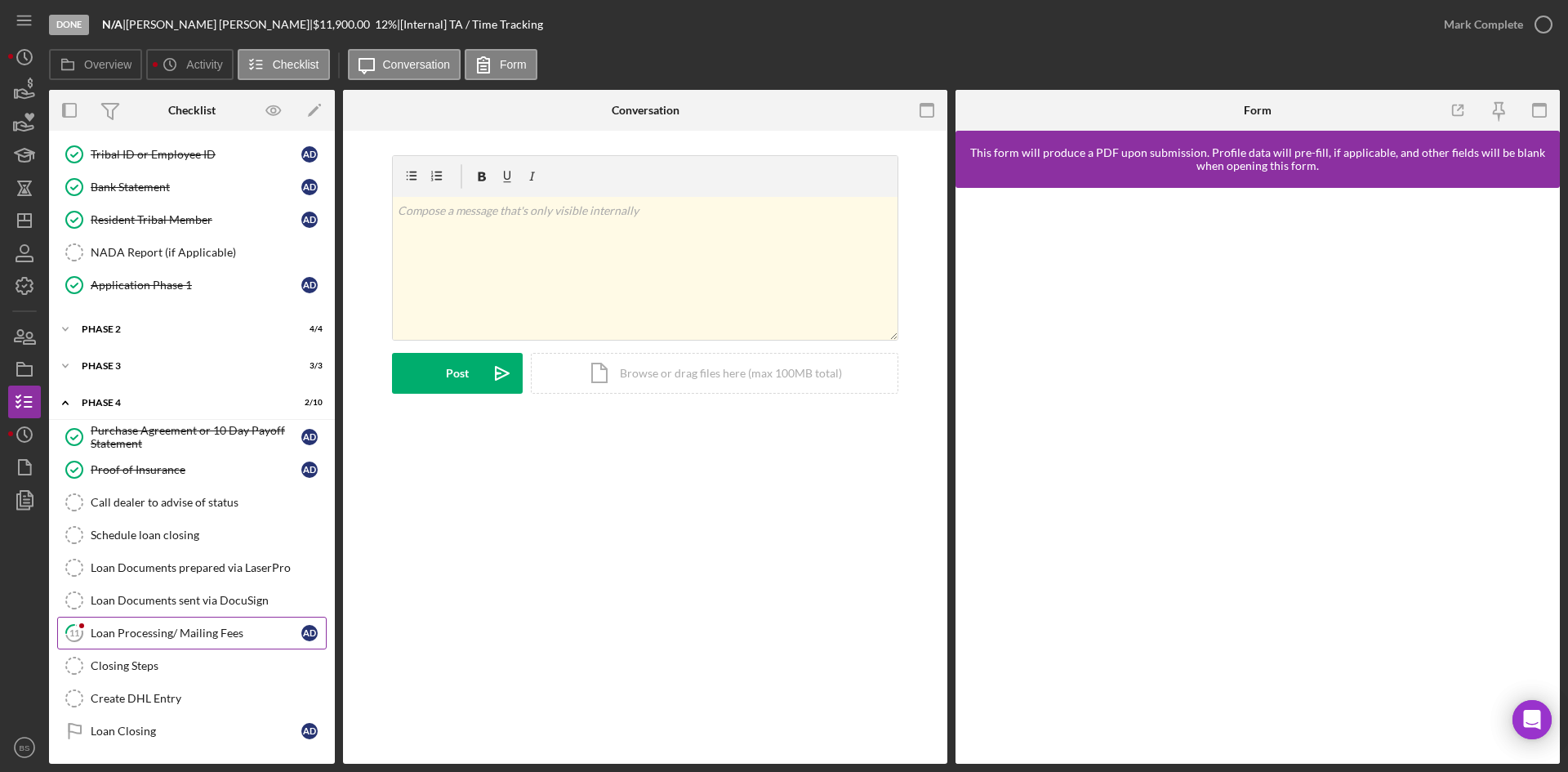
click at [187, 619] on link "11 Loan Processing/ Mailing Fees A D" at bounding box center [192, 633] width 270 height 33
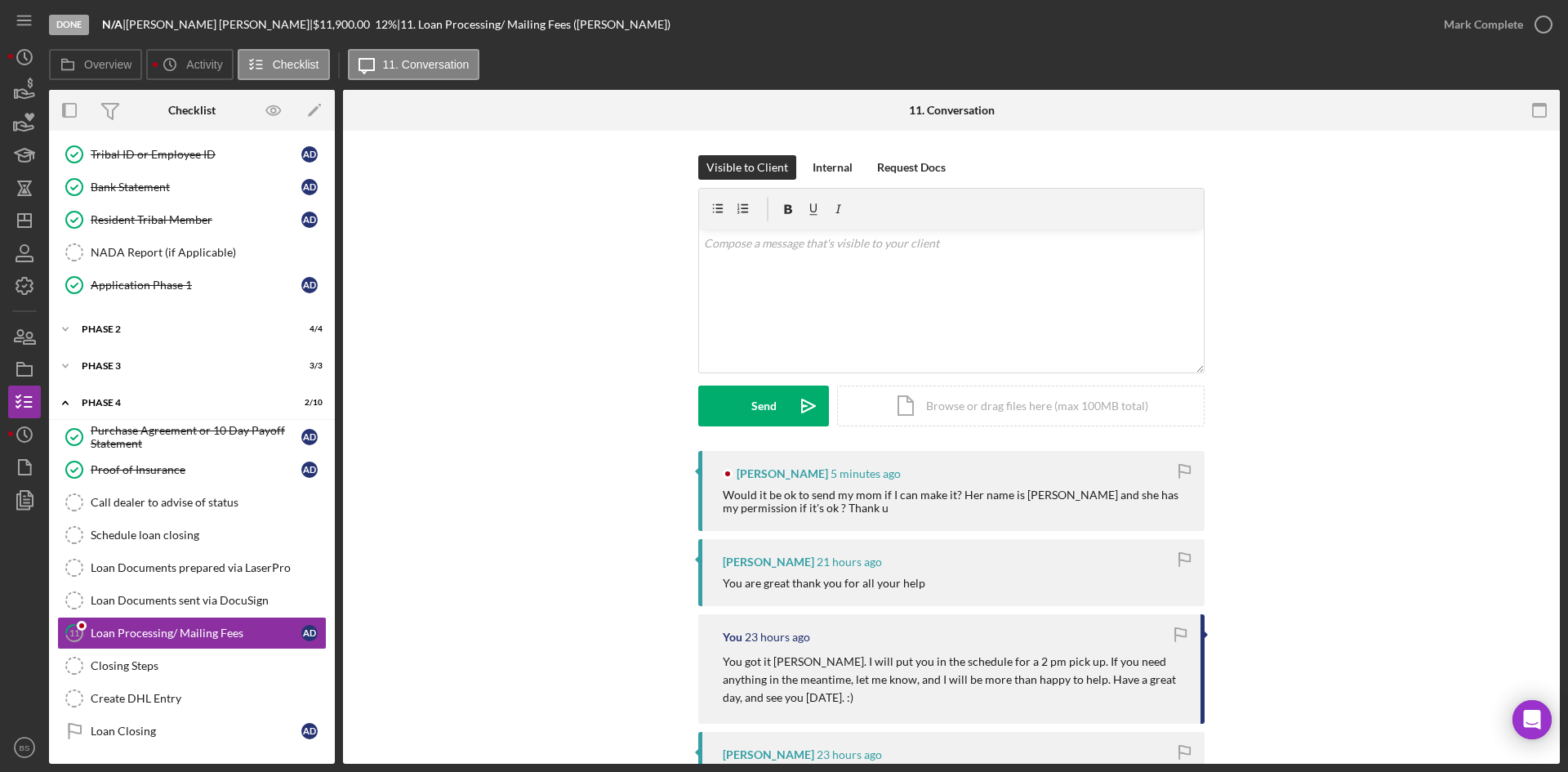
scroll to position [230, 0]
click at [767, 327] on div "v Color teal Color pink Remove color Add row above Add row below Add column bef…" at bounding box center [951, 301] width 505 height 143
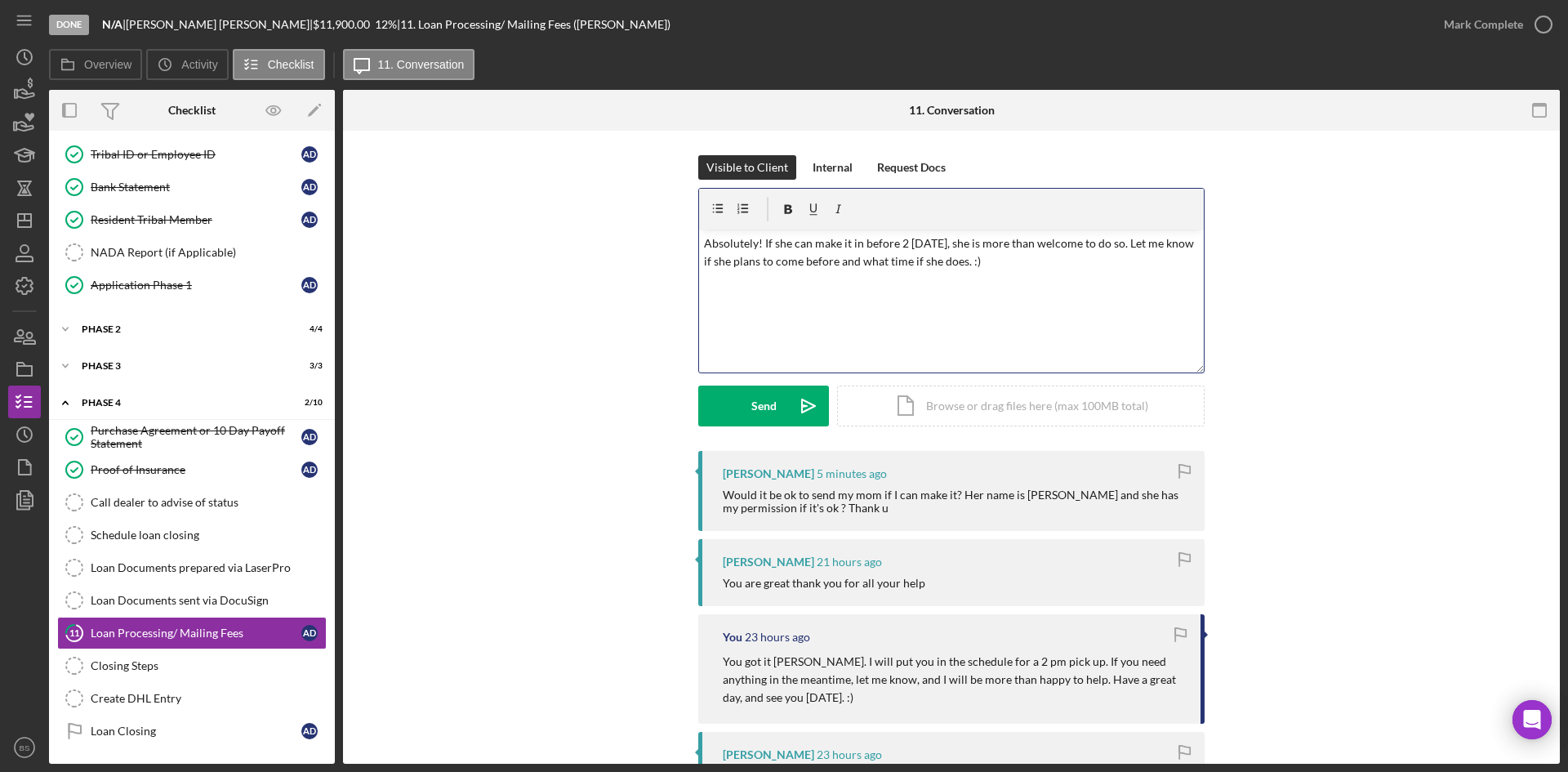
click at [949, 260] on p "Absolutely! If she can make it in before 2 today, she is more than welcome to d…" at bounding box center [951, 253] width 496 height 37
drag, startPoint x: 1059, startPoint y: 266, endPoint x: 1179, endPoint y: 241, distance: 122.6
click at [1179, 241] on p "Absolutely! If she can make it in before 2 today, she is more than welcome to d…" at bounding box center [951, 253] width 496 height 37
click at [790, 400] on icon "Icon/icon-invite-send" at bounding box center [809, 406] width 41 height 41
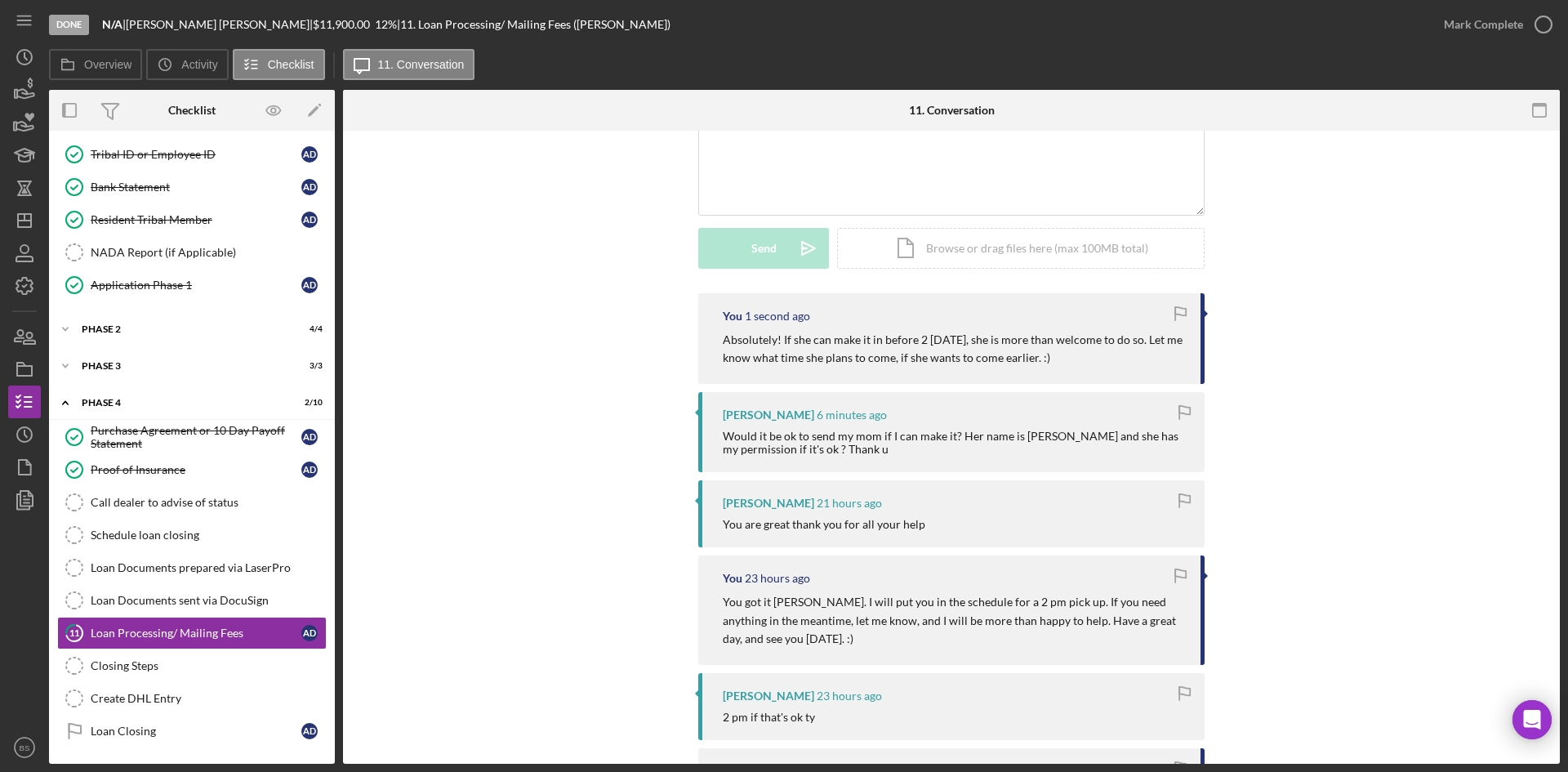
scroll to position [163, 0]
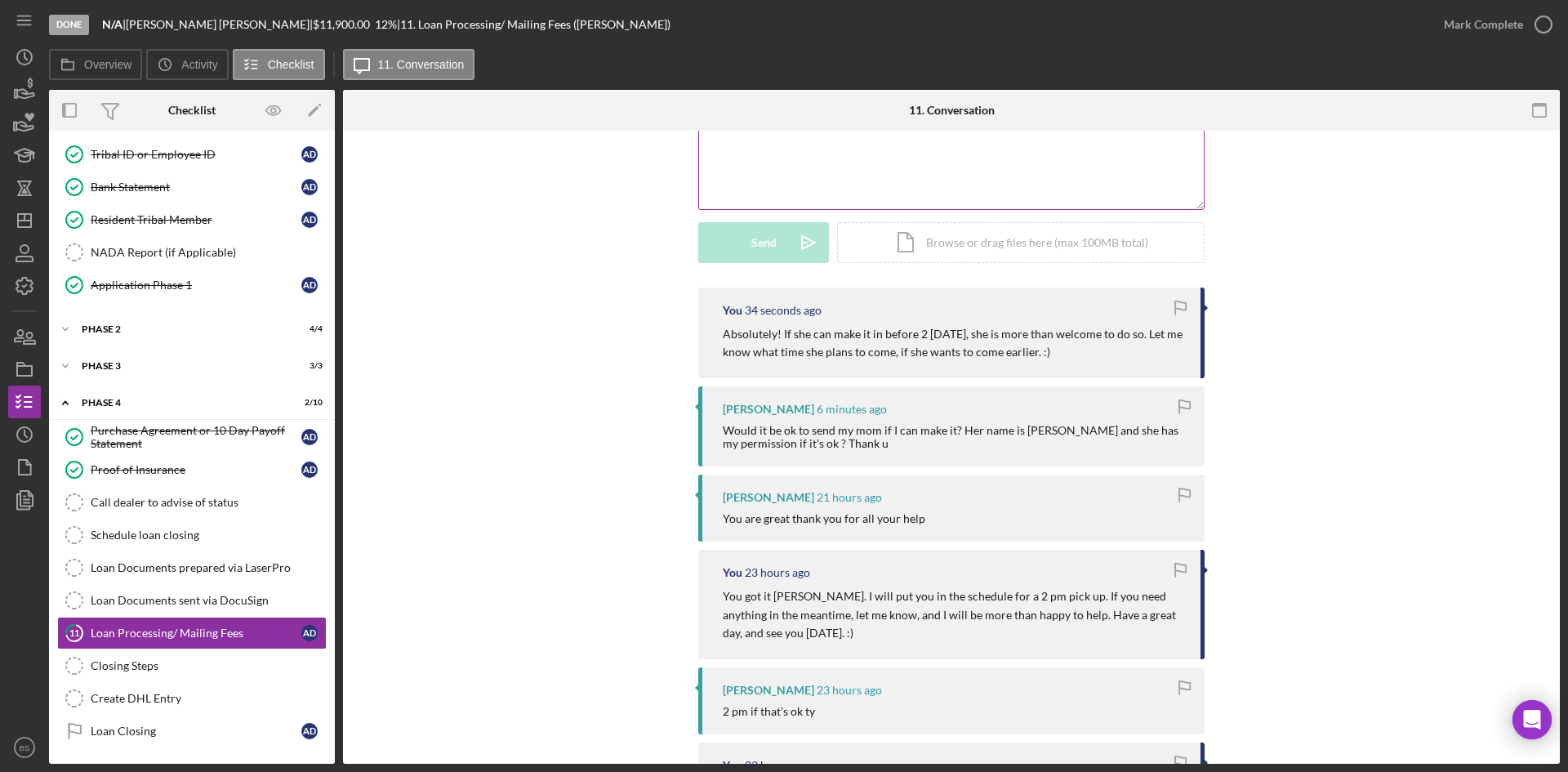
click at [795, 153] on div "v Color teal Color pink Remove color Add row above Add row below Add column bef…" at bounding box center [951, 137] width 505 height 143
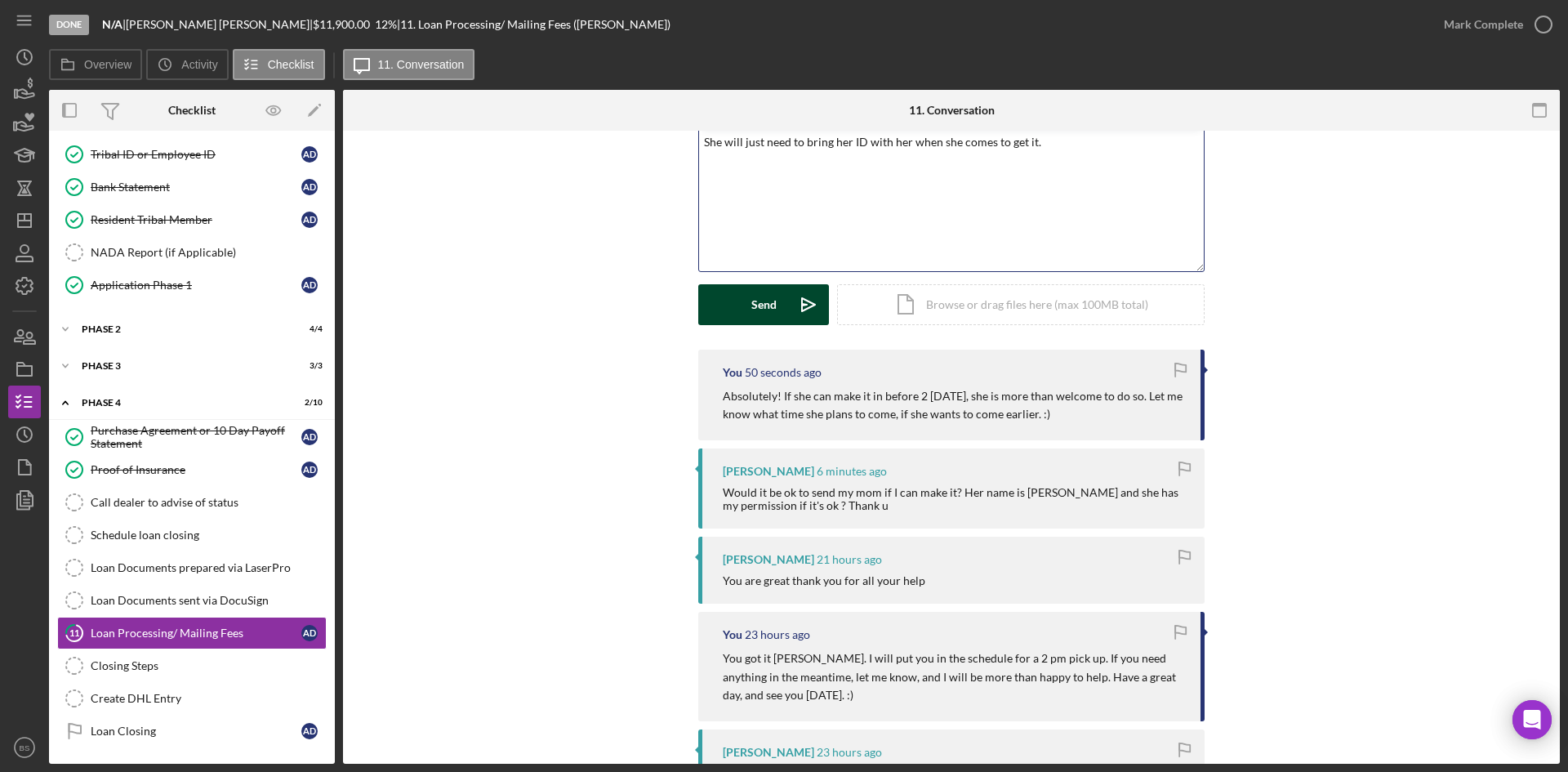
click at [793, 315] on icon "Icon/icon-invite-send" at bounding box center [809, 305] width 41 height 41
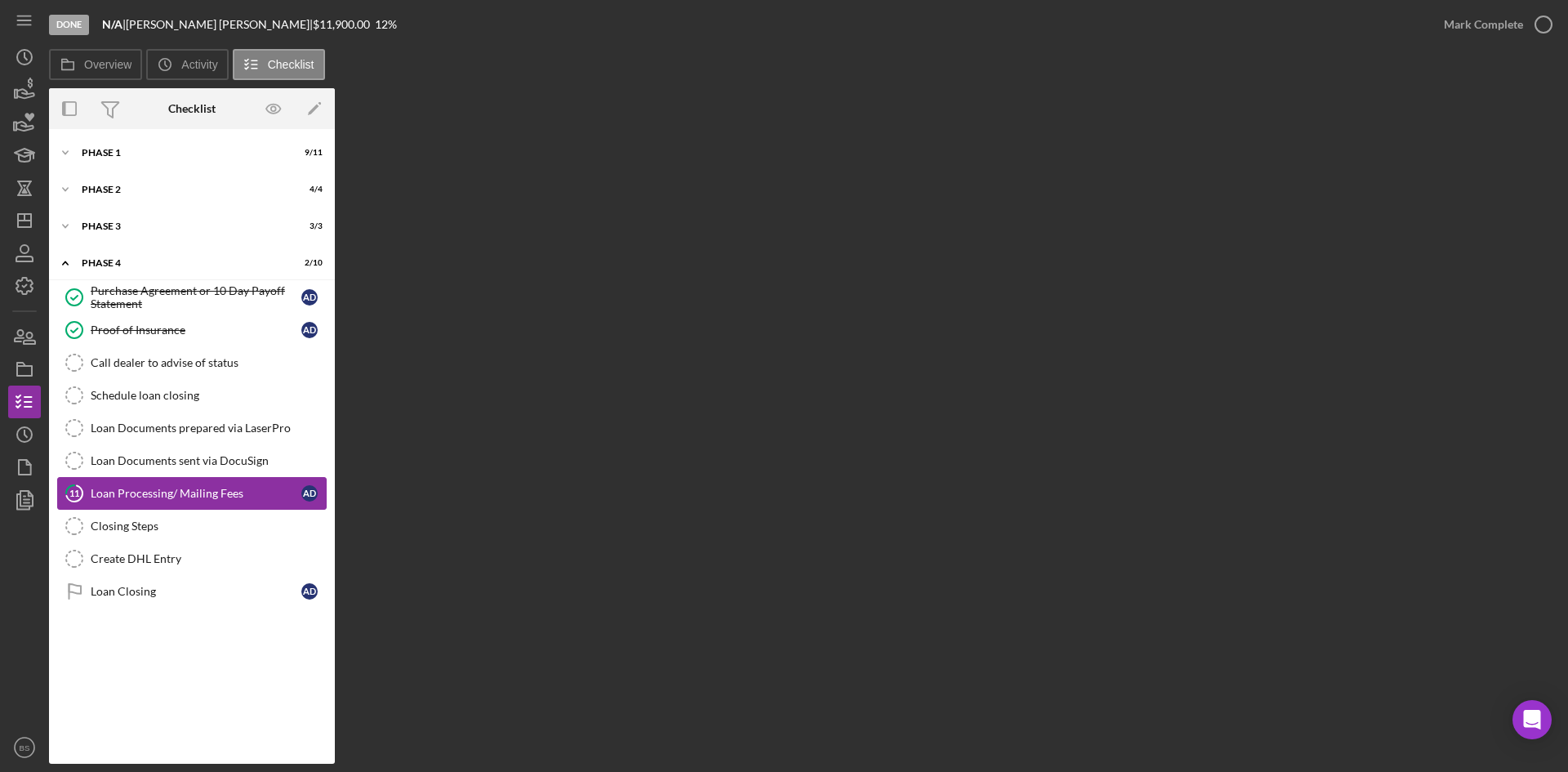
click at [285, 500] on div "Loan Processing/ Mailing Fees" at bounding box center [196, 494] width 211 height 13
click at [245, 340] on link "Proof of Insurance Proof of Insurance A D" at bounding box center [192, 330] width 270 height 33
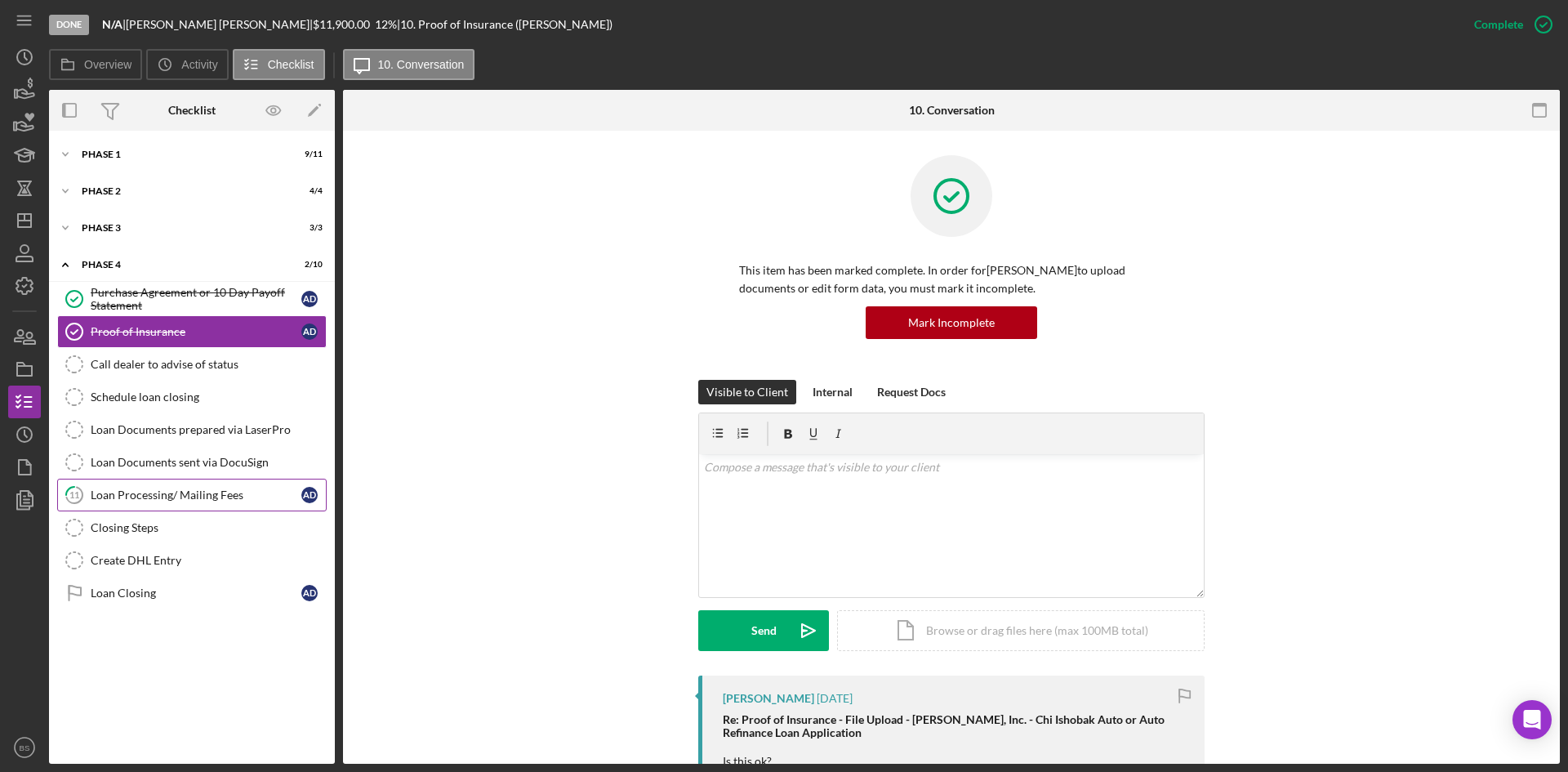
click at [253, 501] on div "Loan Processing/ Mailing Fees" at bounding box center [196, 494] width 211 height 13
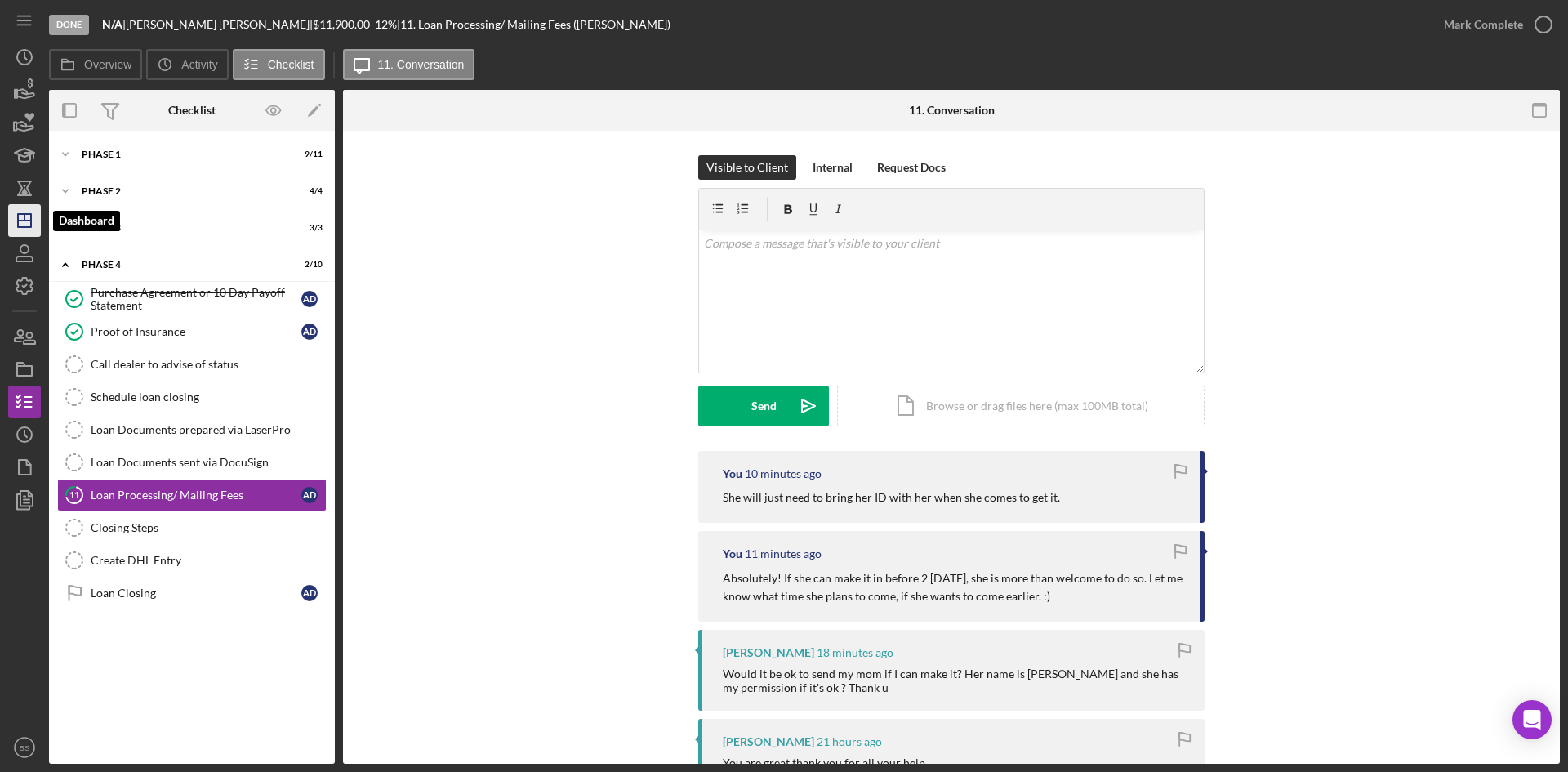
click at [25, 219] on line "button" at bounding box center [25, 217] width 0 height 6
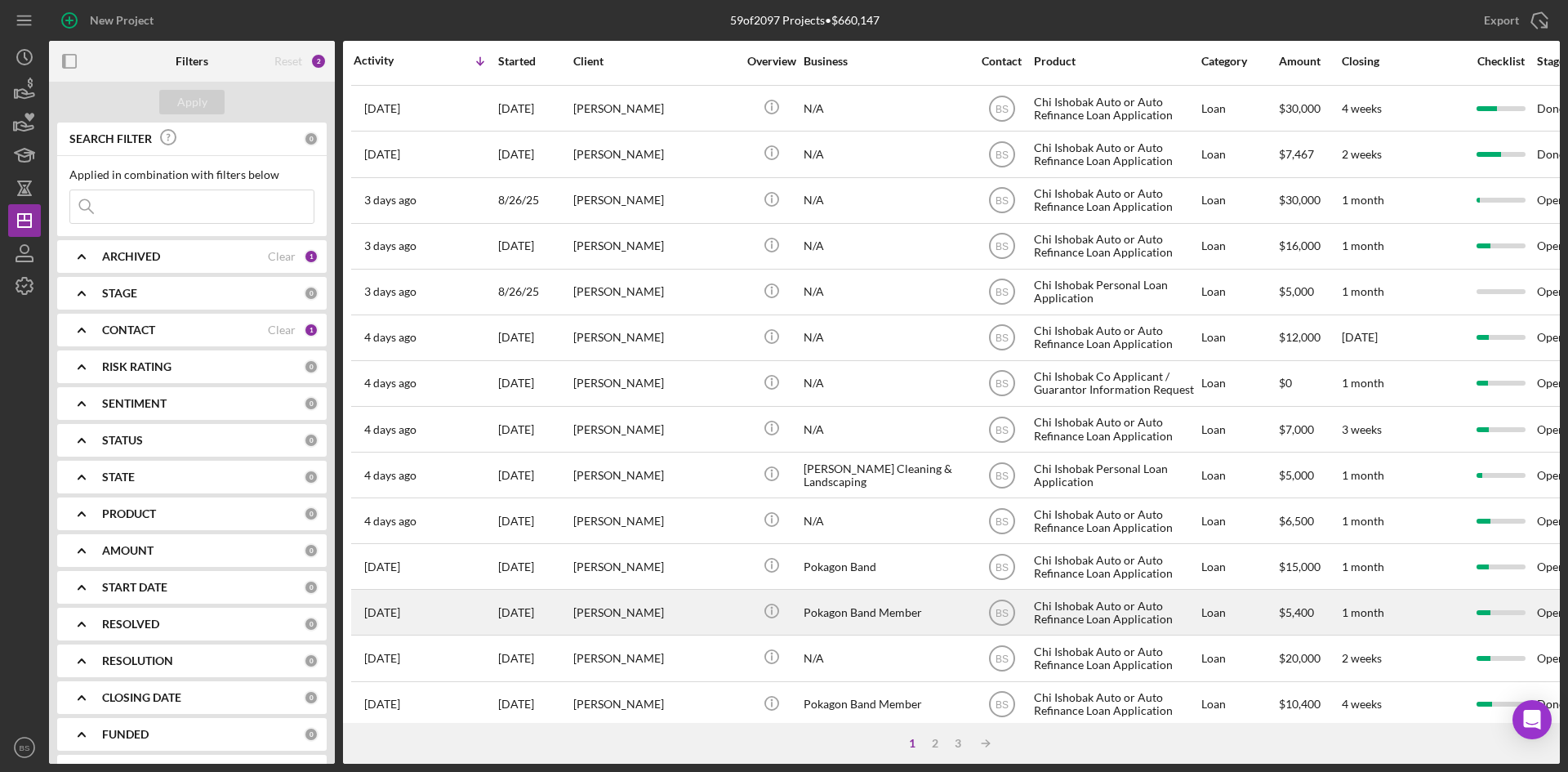
scroll to position [525, 0]
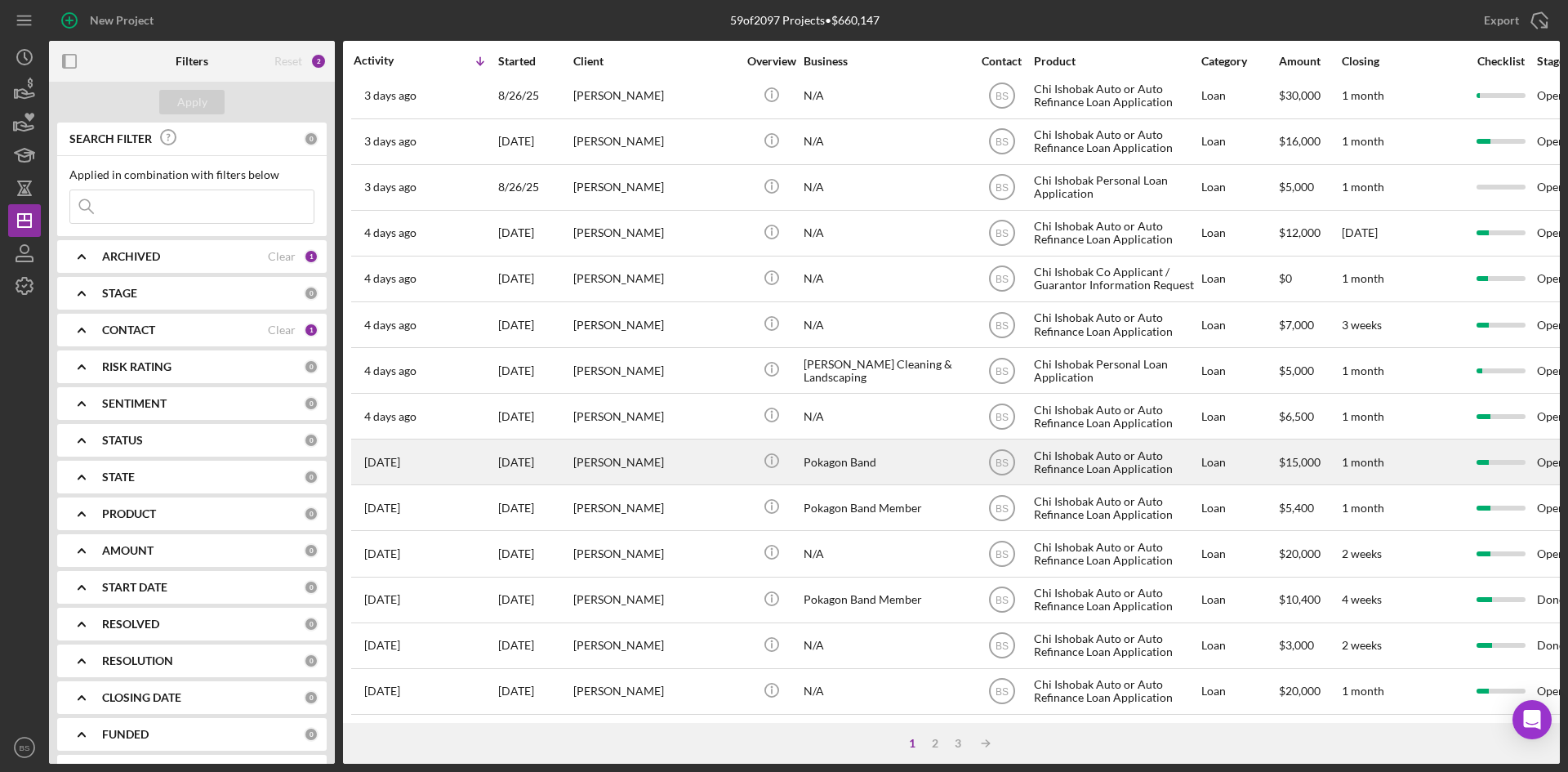
click at [676, 462] on div "[PERSON_NAME]" at bounding box center [655, 462] width 163 height 43
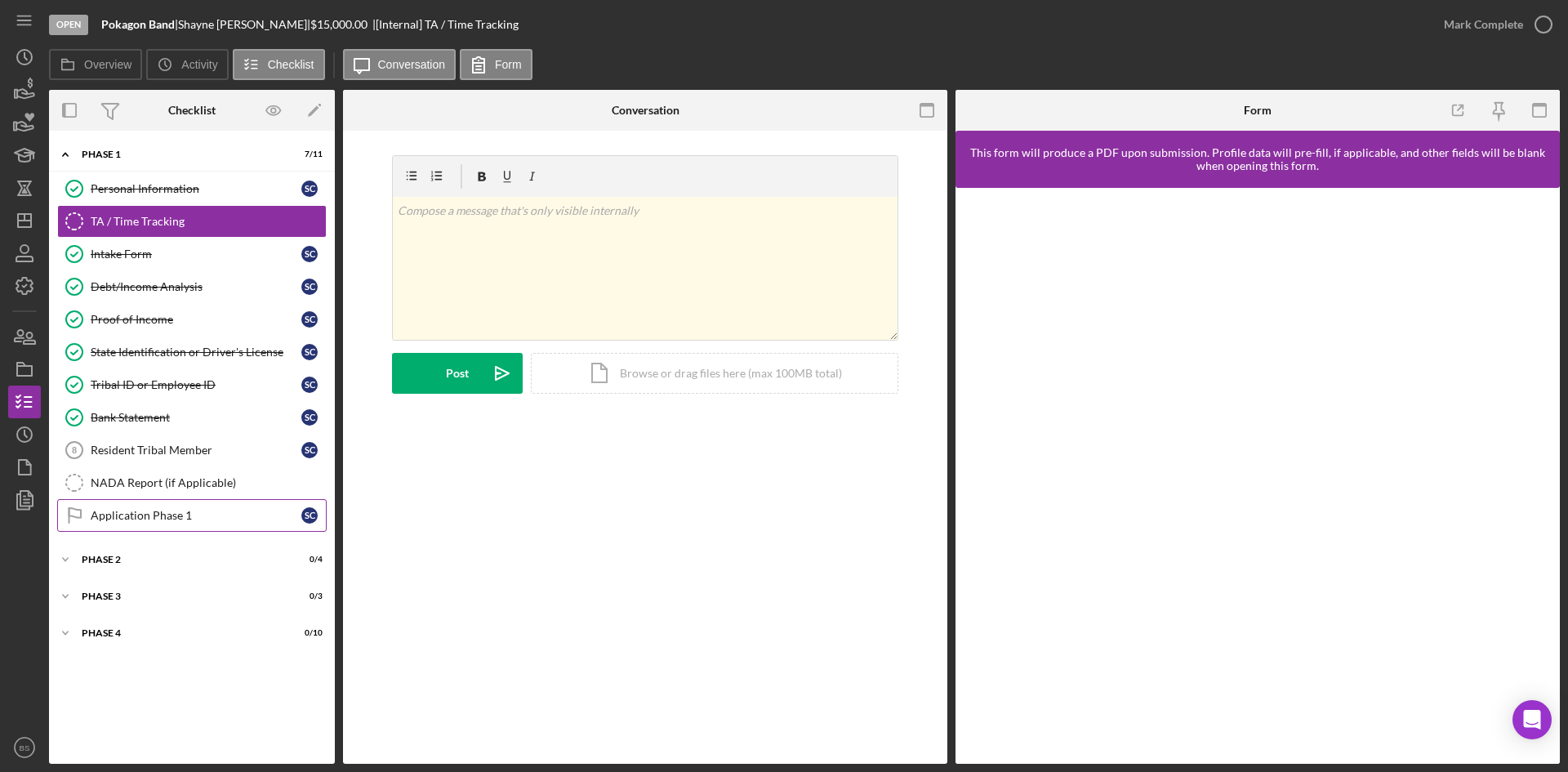
click at [119, 518] on div "Application Phase 1" at bounding box center [196, 516] width 211 height 13
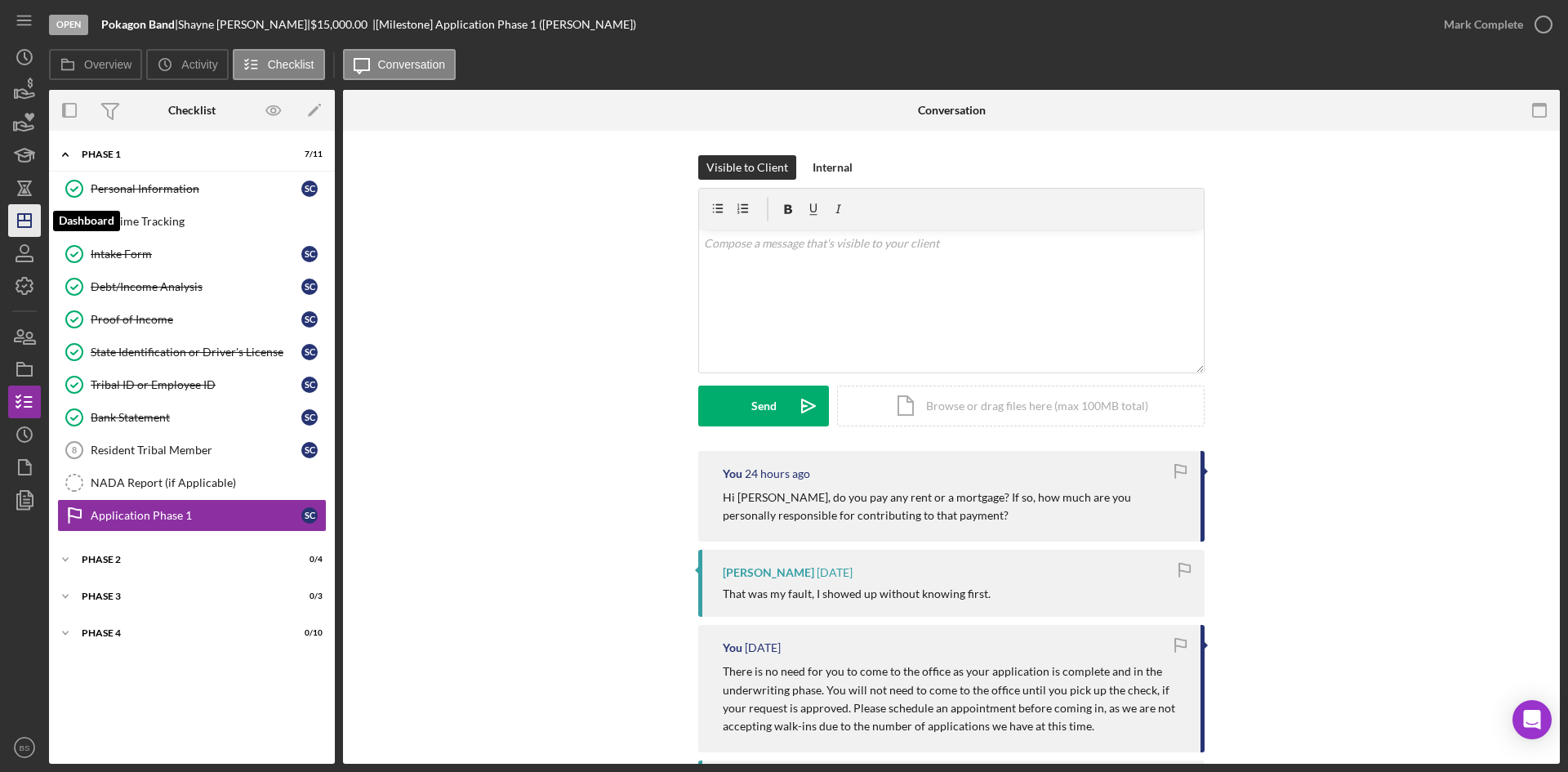
click at [33, 219] on icon "Icon/Dashboard" at bounding box center [25, 220] width 41 height 41
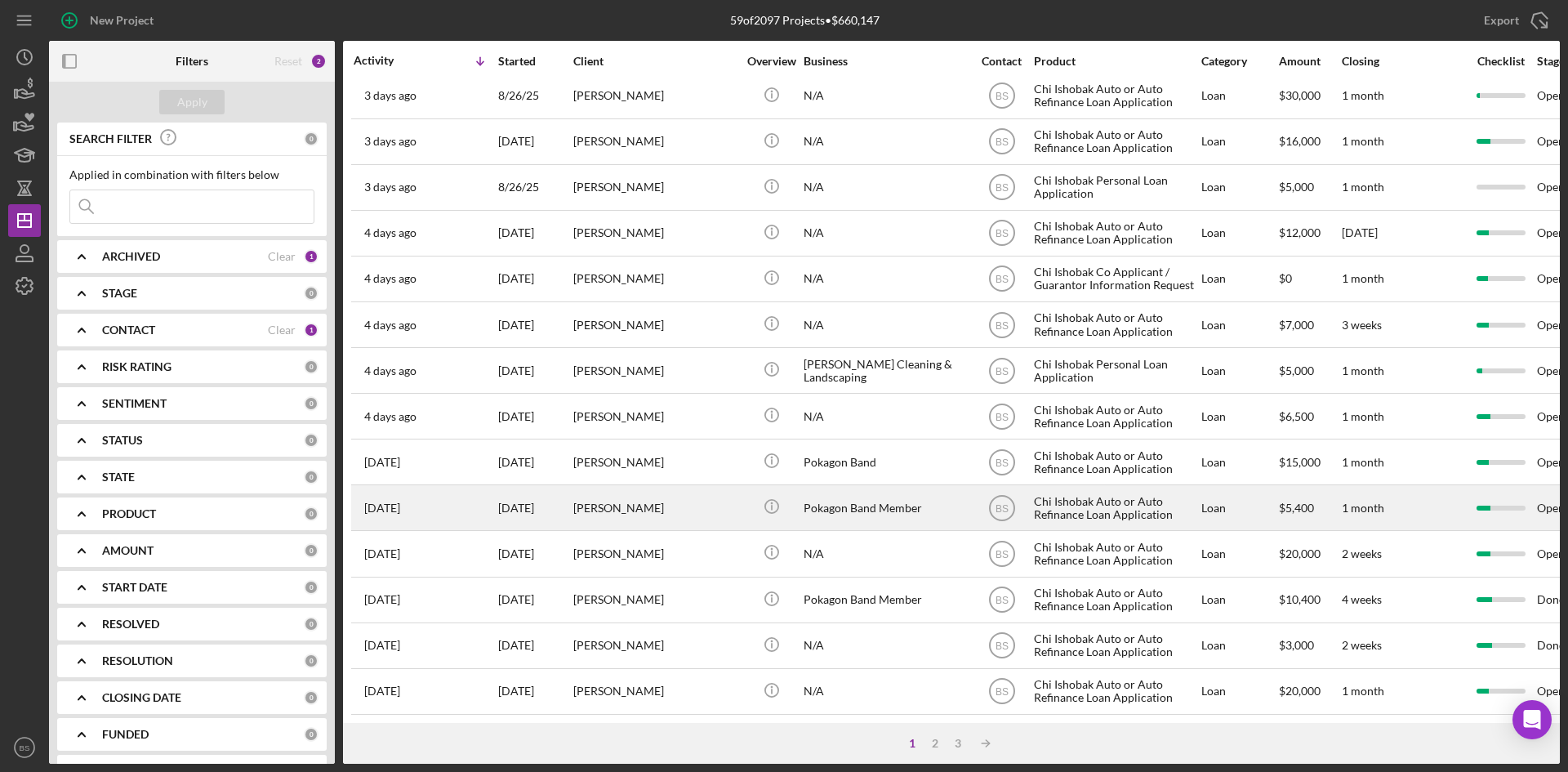
scroll to position [525, 0]
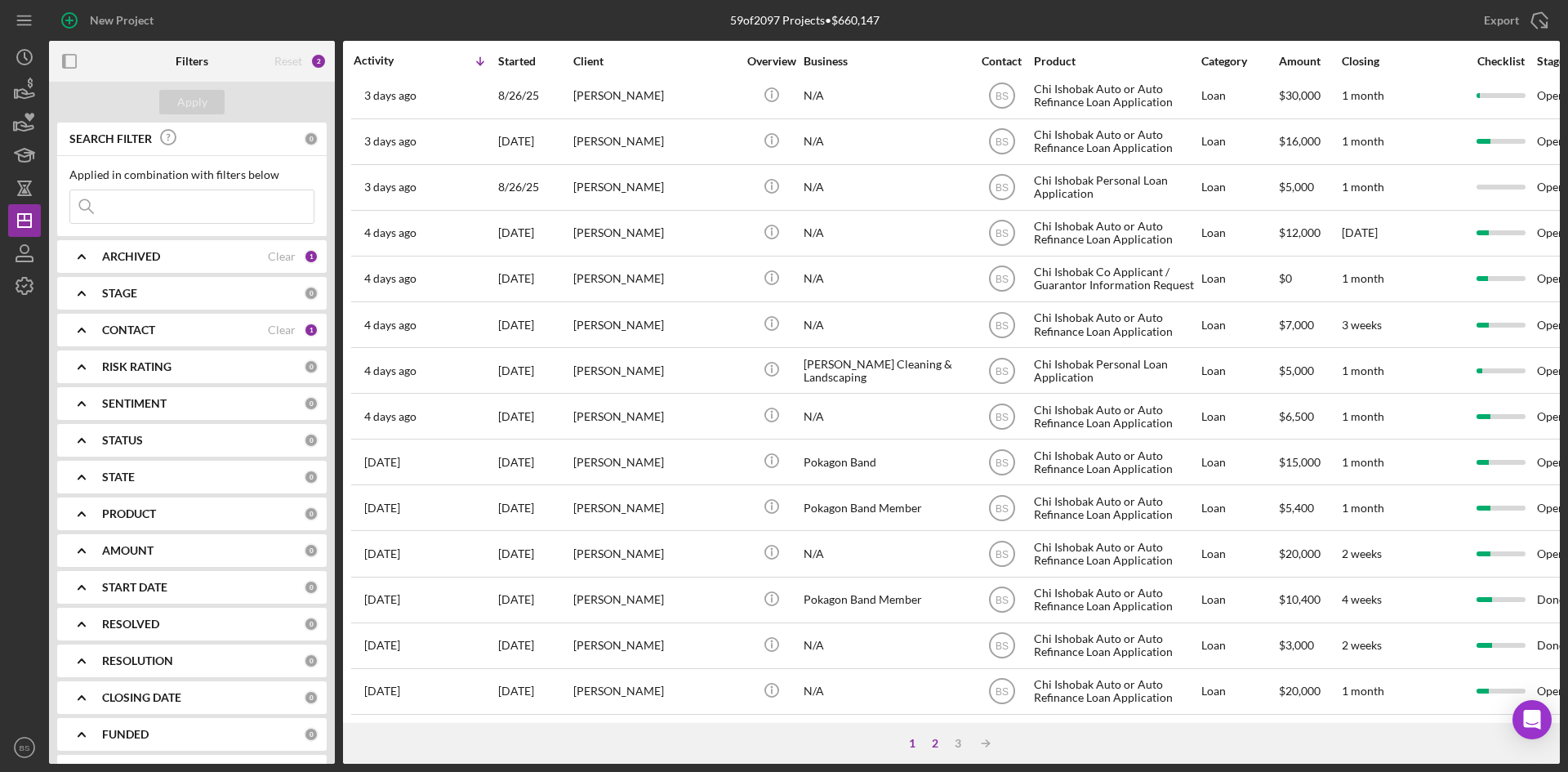
click at [940, 747] on div "2" at bounding box center [936, 743] width 23 height 13
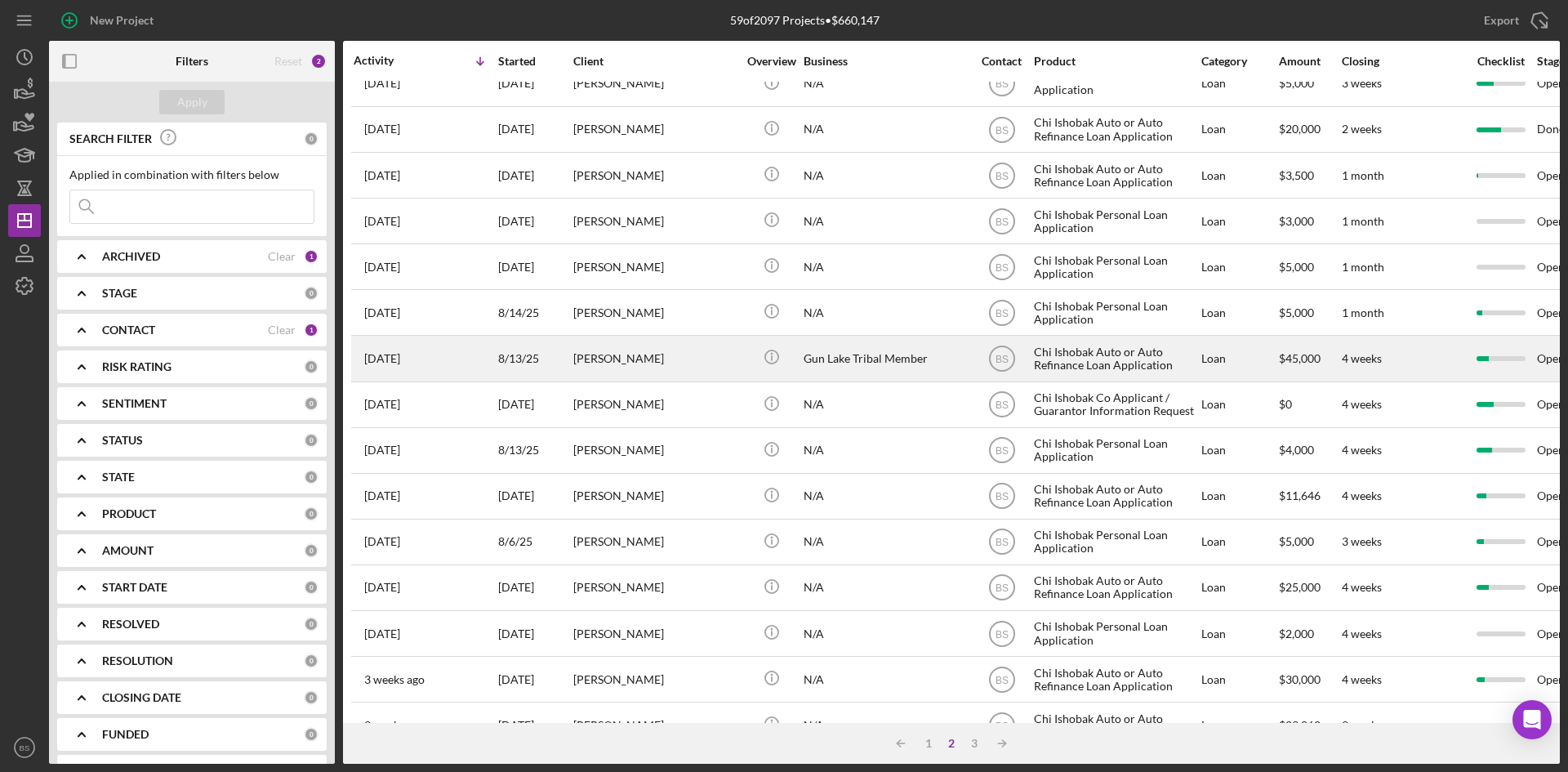
scroll to position [198, 0]
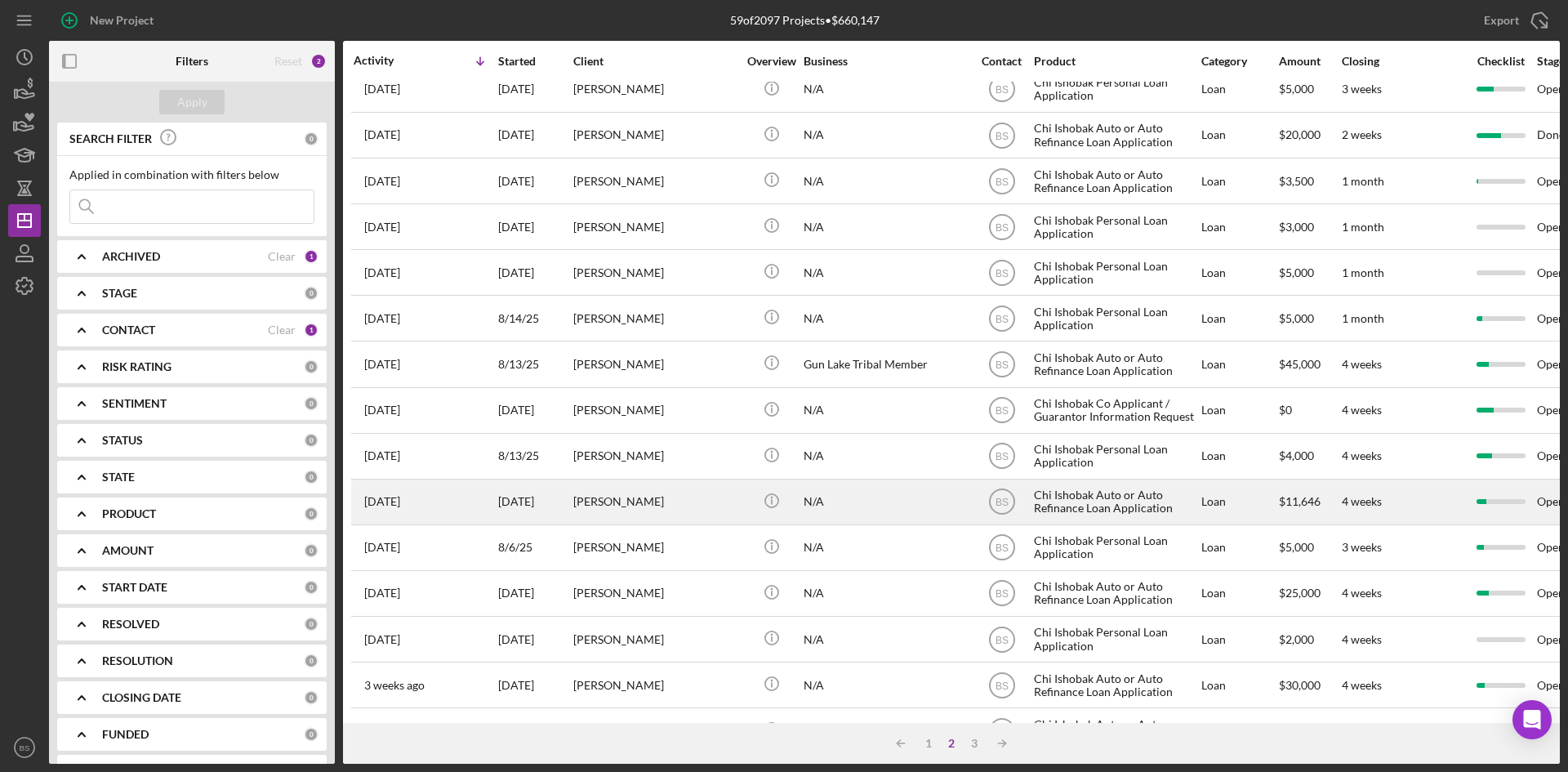
click at [731, 494] on div "[PERSON_NAME]" at bounding box center [655, 501] width 163 height 43
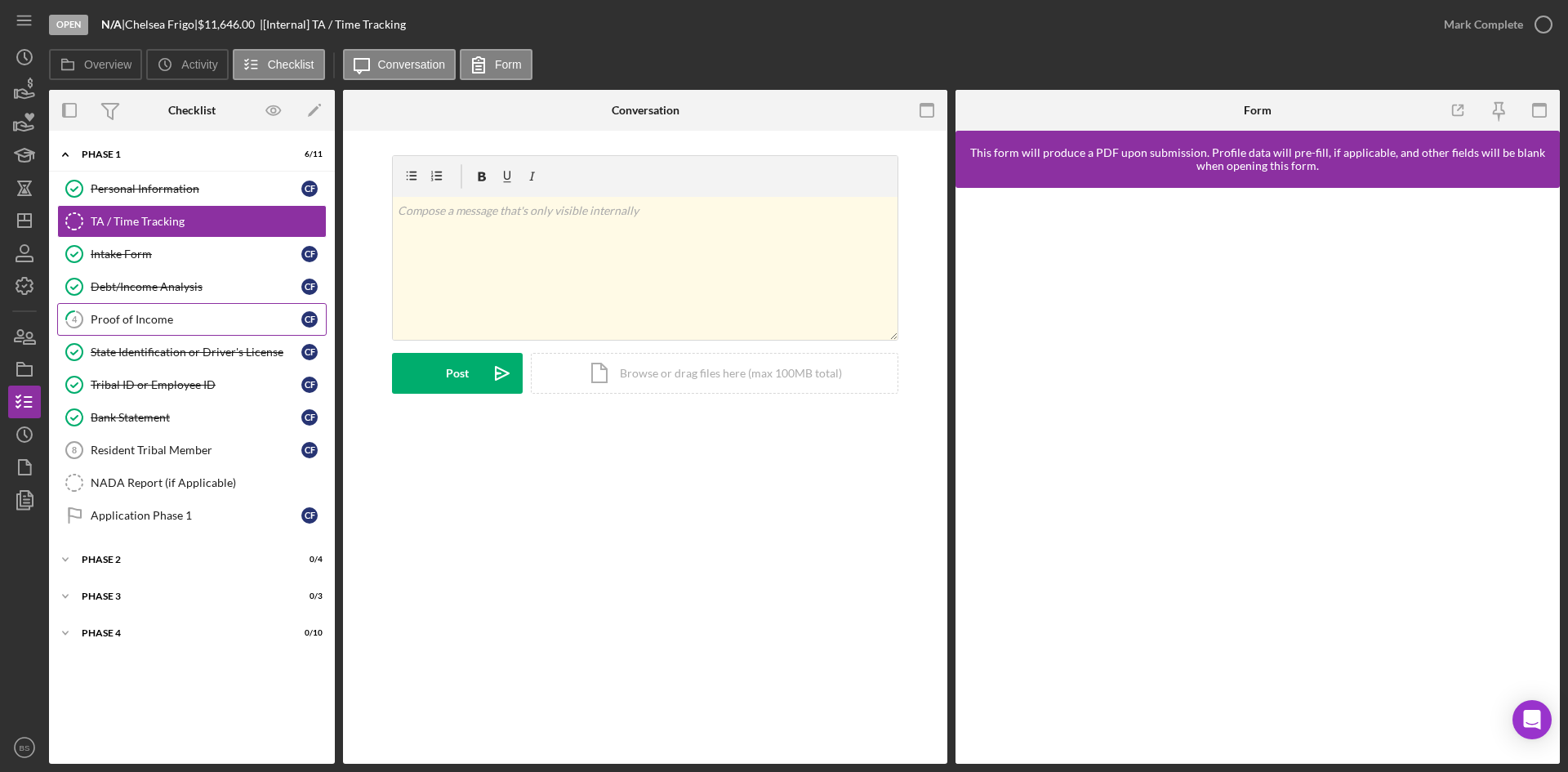
click at [159, 323] on div "Proof of Income" at bounding box center [196, 319] width 211 height 13
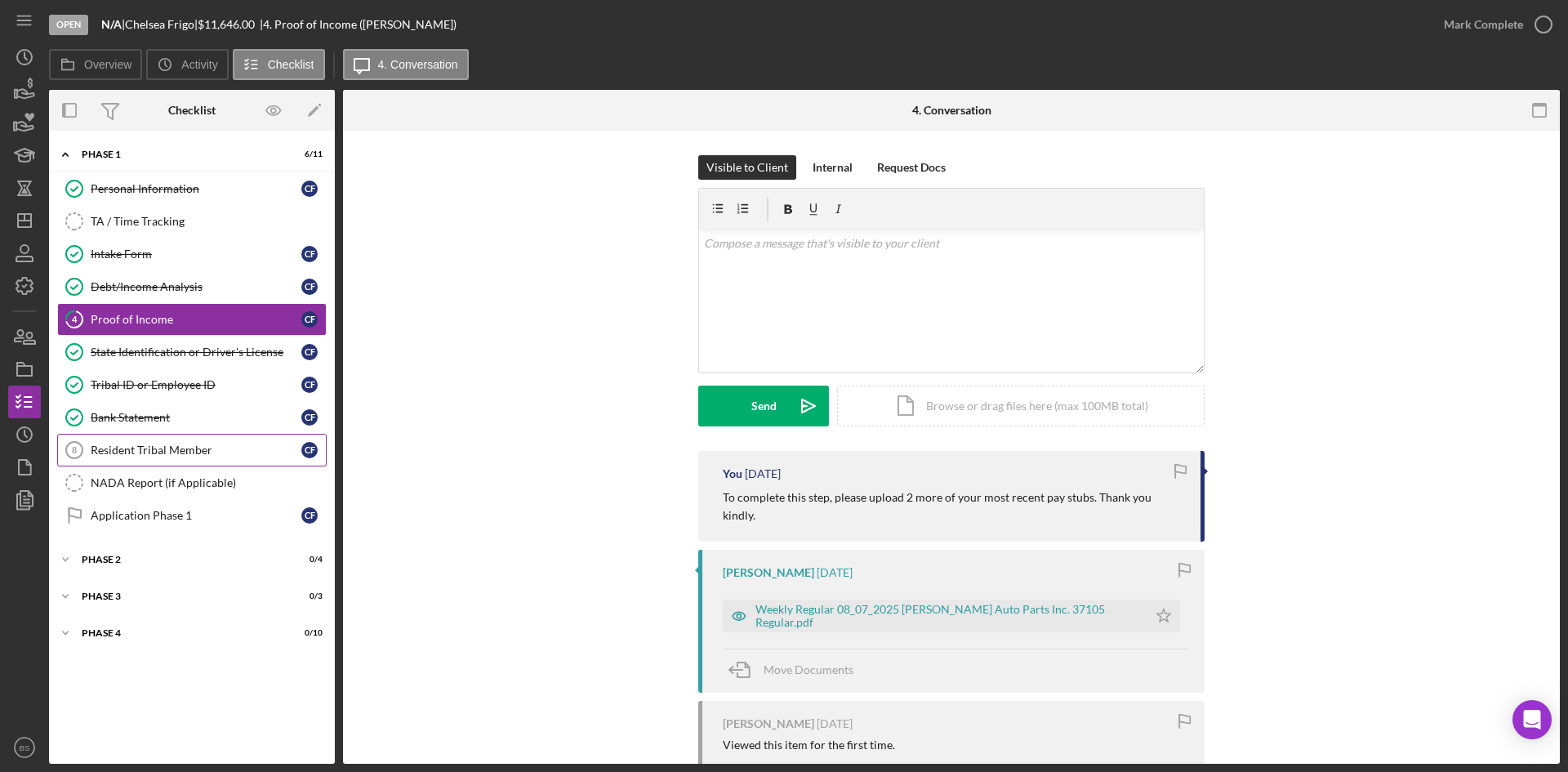
click at [203, 441] on link "Resident Tribal Member 8 Resident Tribal Member C F" at bounding box center [192, 449] width 270 height 33
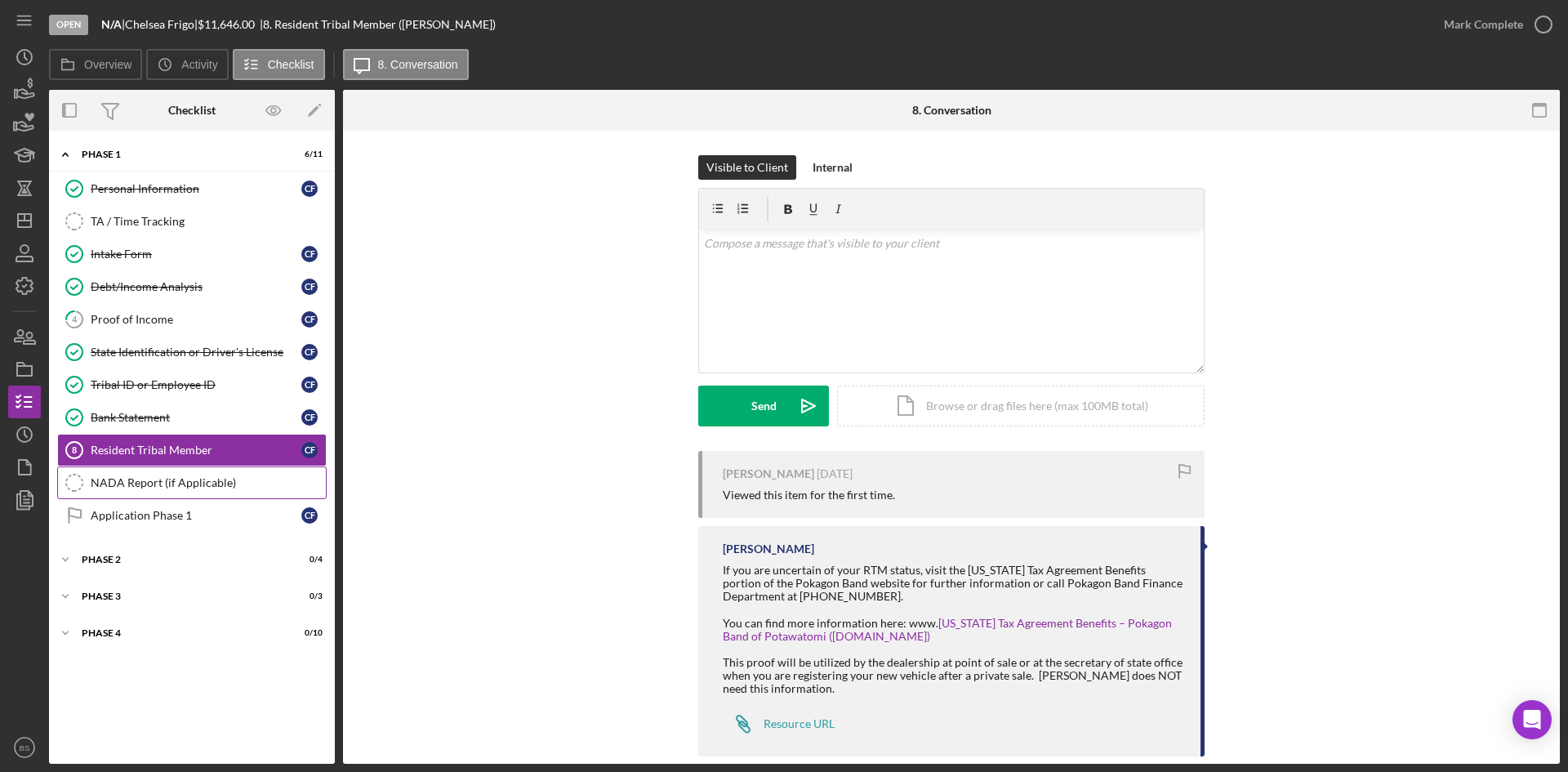
click at [205, 494] on link "NADA Report (if Applicable) NADA Report (if Applicable)" at bounding box center [192, 482] width 270 height 33
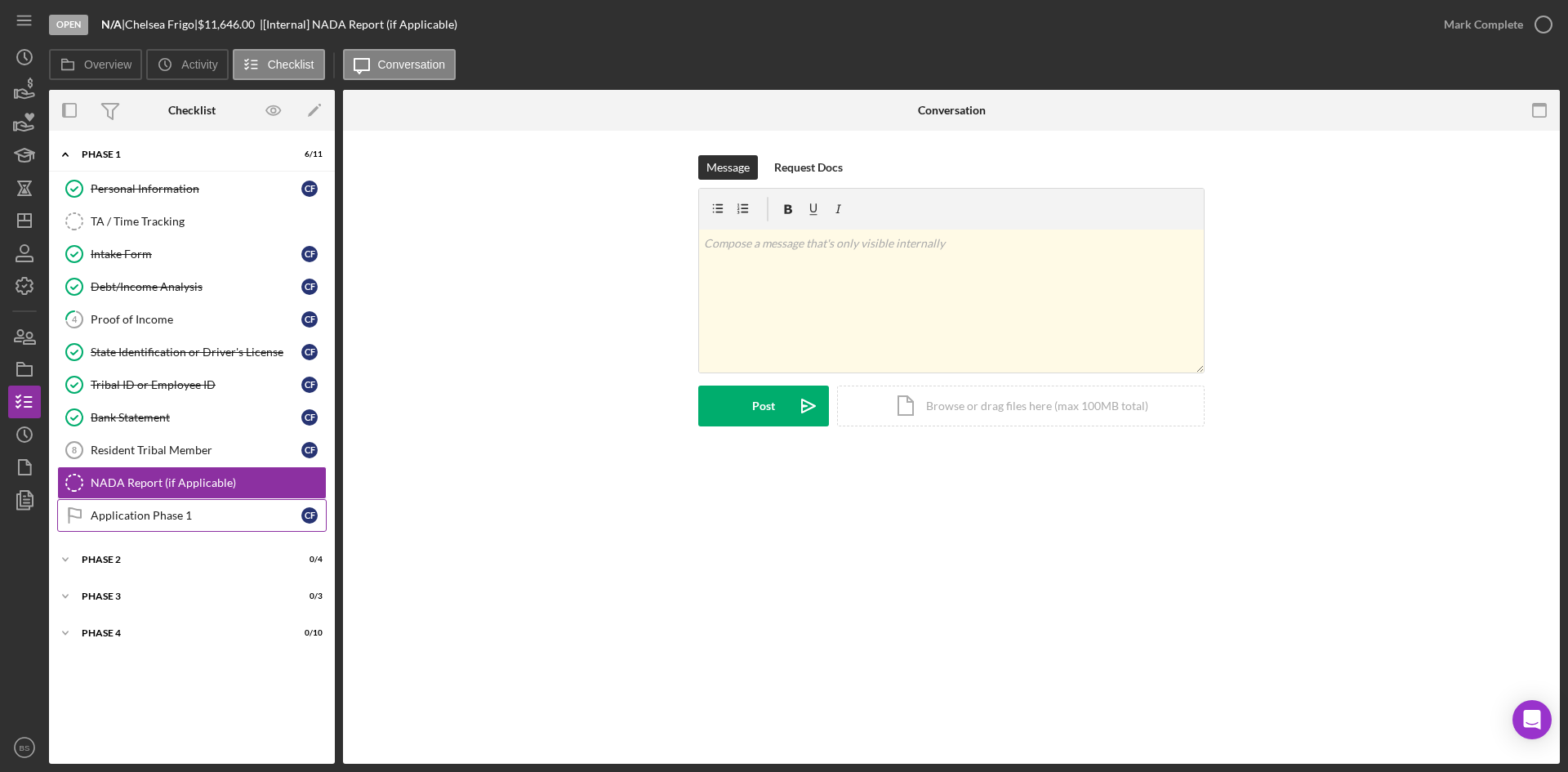
click at [191, 524] on link "Application Phase 1 Application Phase 1 C F" at bounding box center [192, 515] width 270 height 33
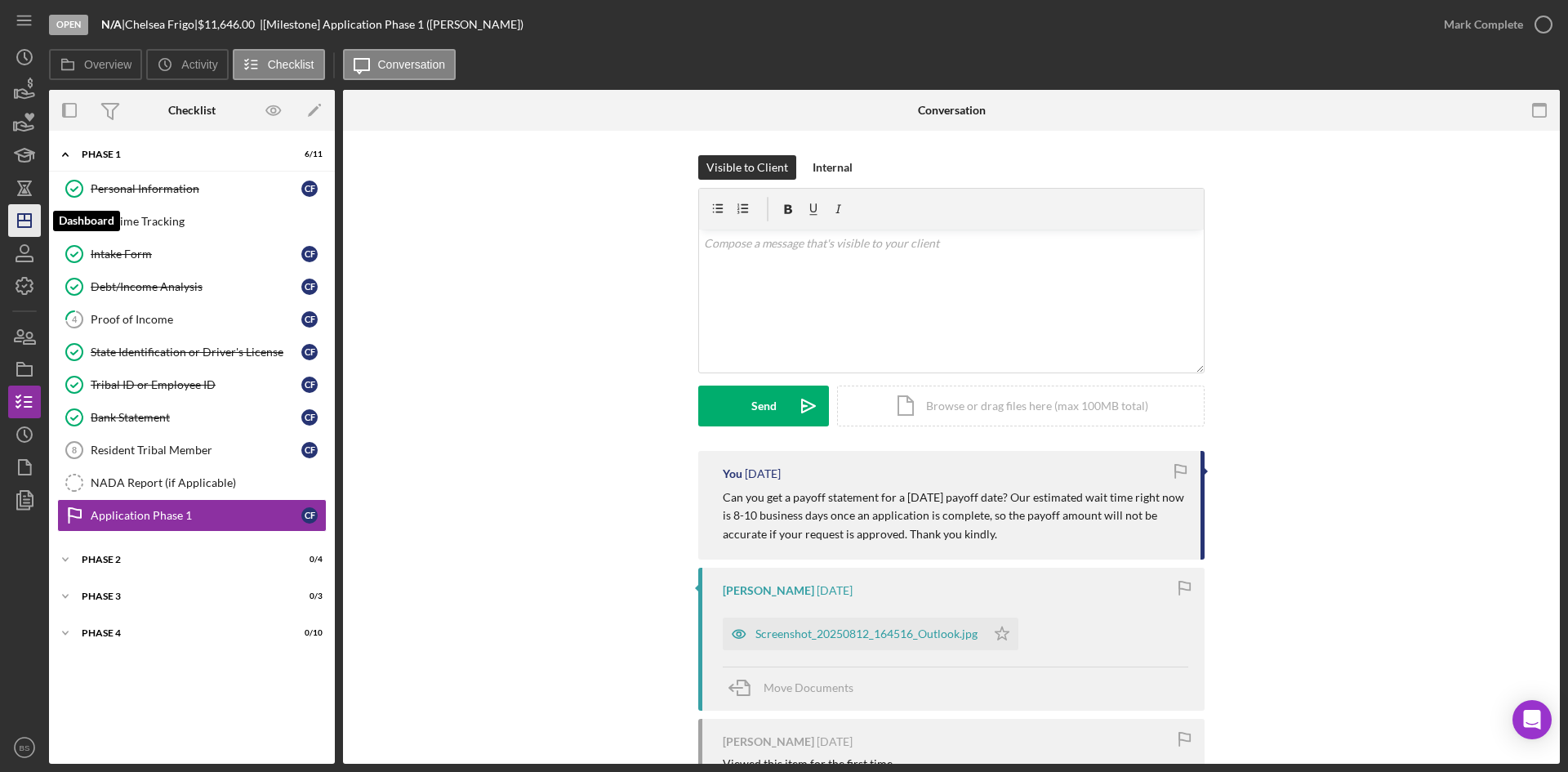
click at [34, 230] on icon "Icon/Dashboard" at bounding box center [25, 220] width 41 height 41
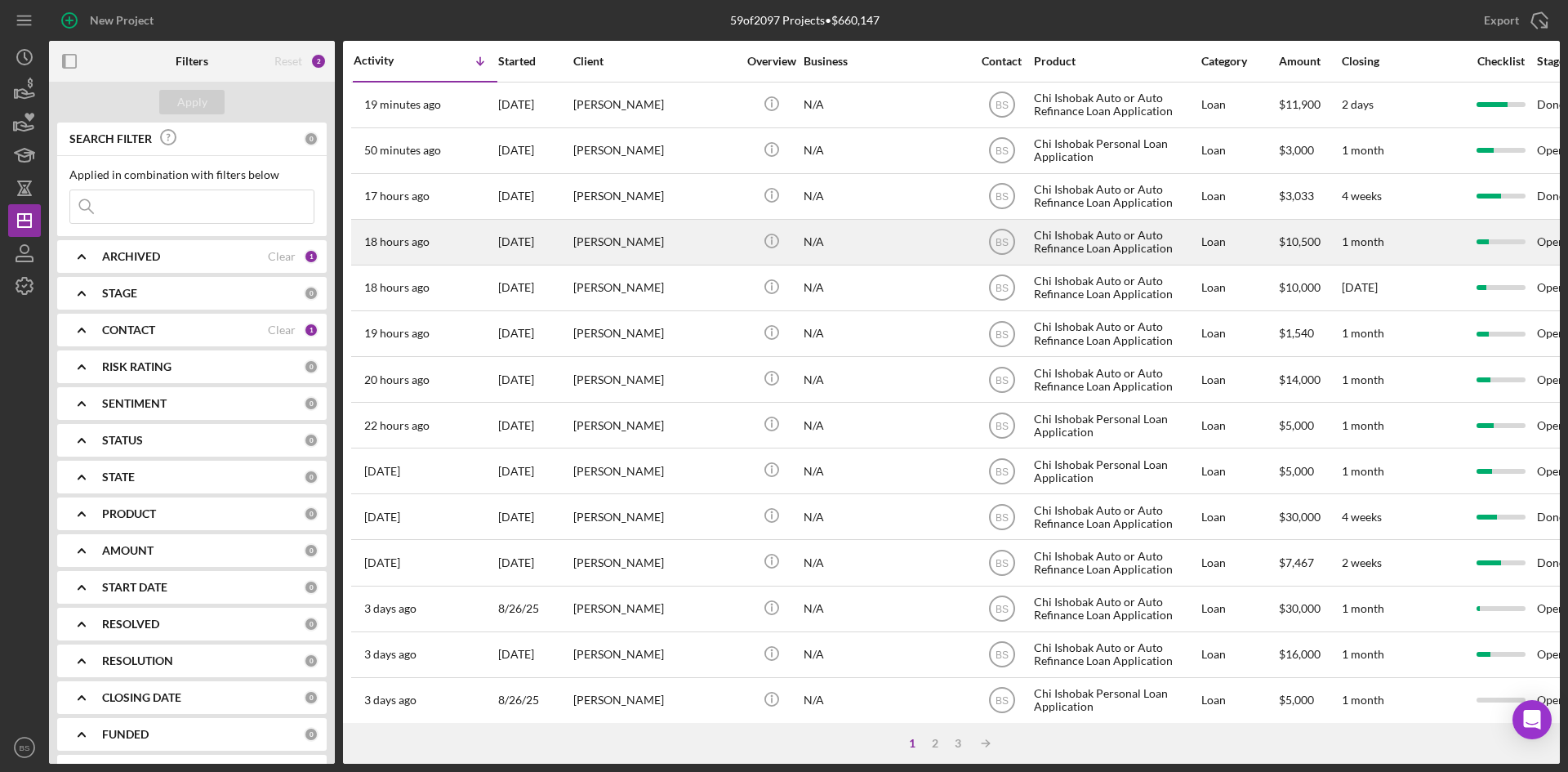
click at [677, 223] on div "[PERSON_NAME]" at bounding box center [655, 241] width 163 height 43
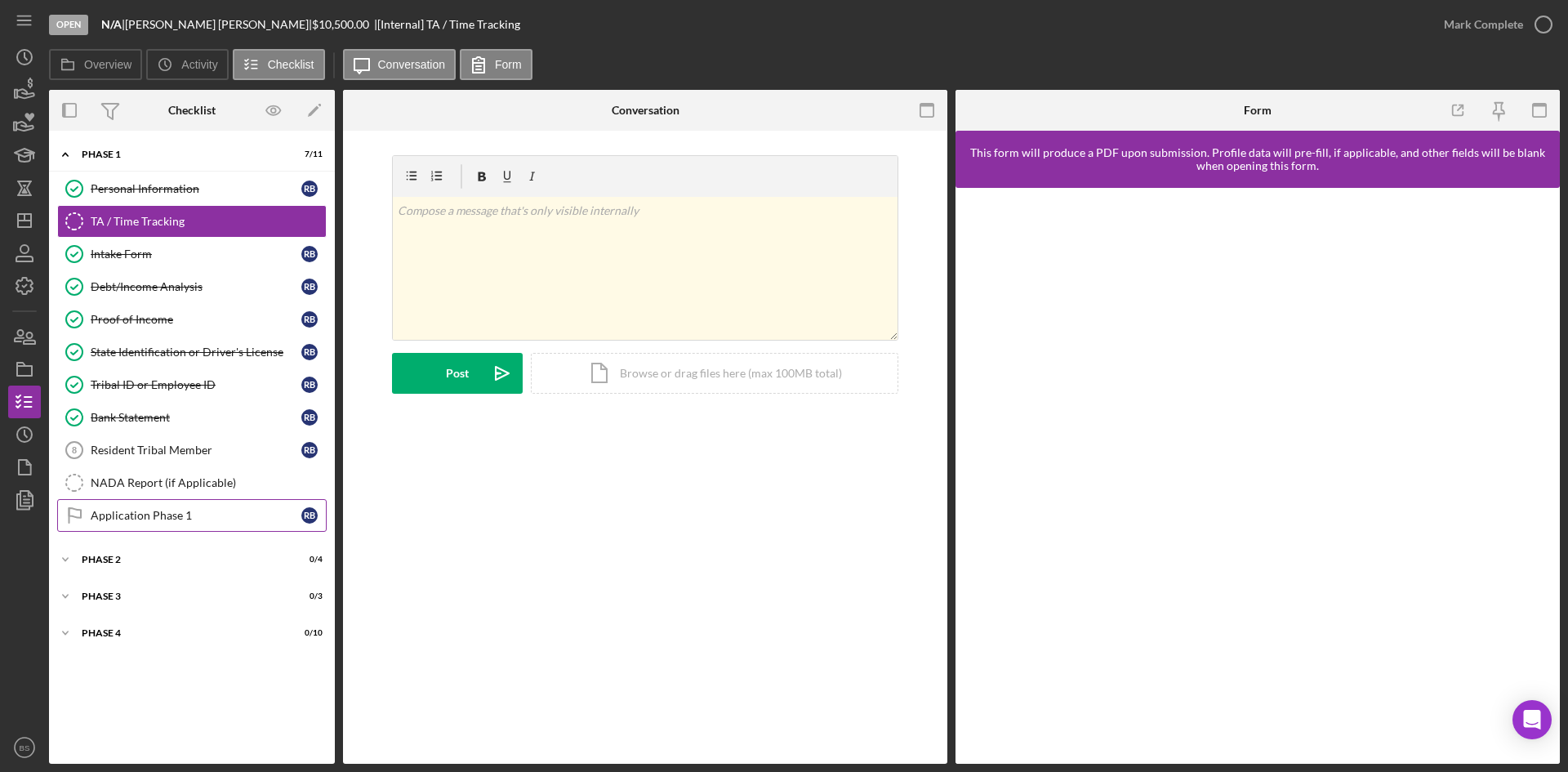
click at [163, 511] on div "Application Phase 1" at bounding box center [196, 516] width 211 height 13
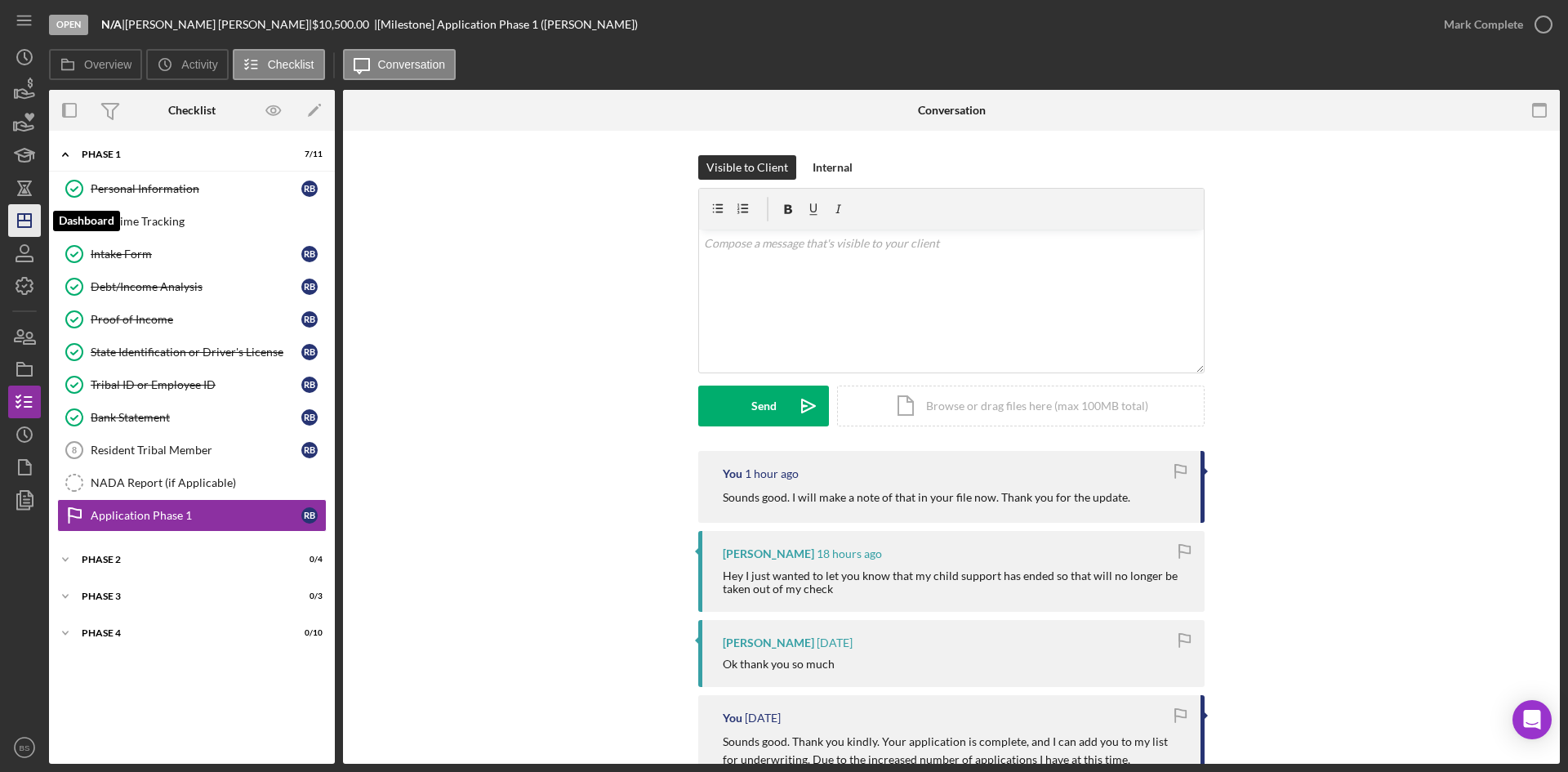
click at [29, 217] on icon "Icon/Dashboard" at bounding box center [25, 220] width 41 height 41
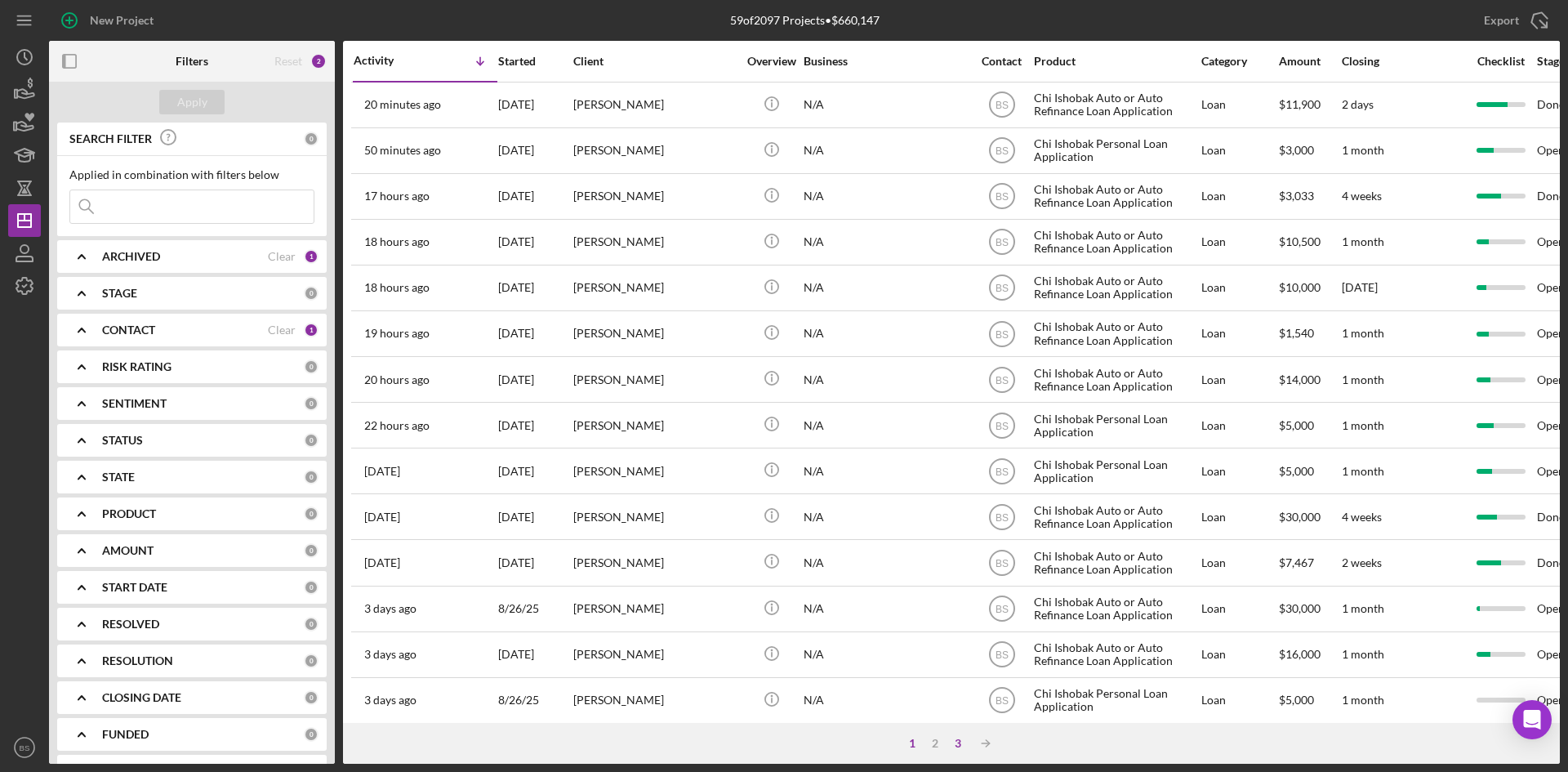
click at [951, 740] on div "3" at bounding box center [958, 743] width 23 height 13
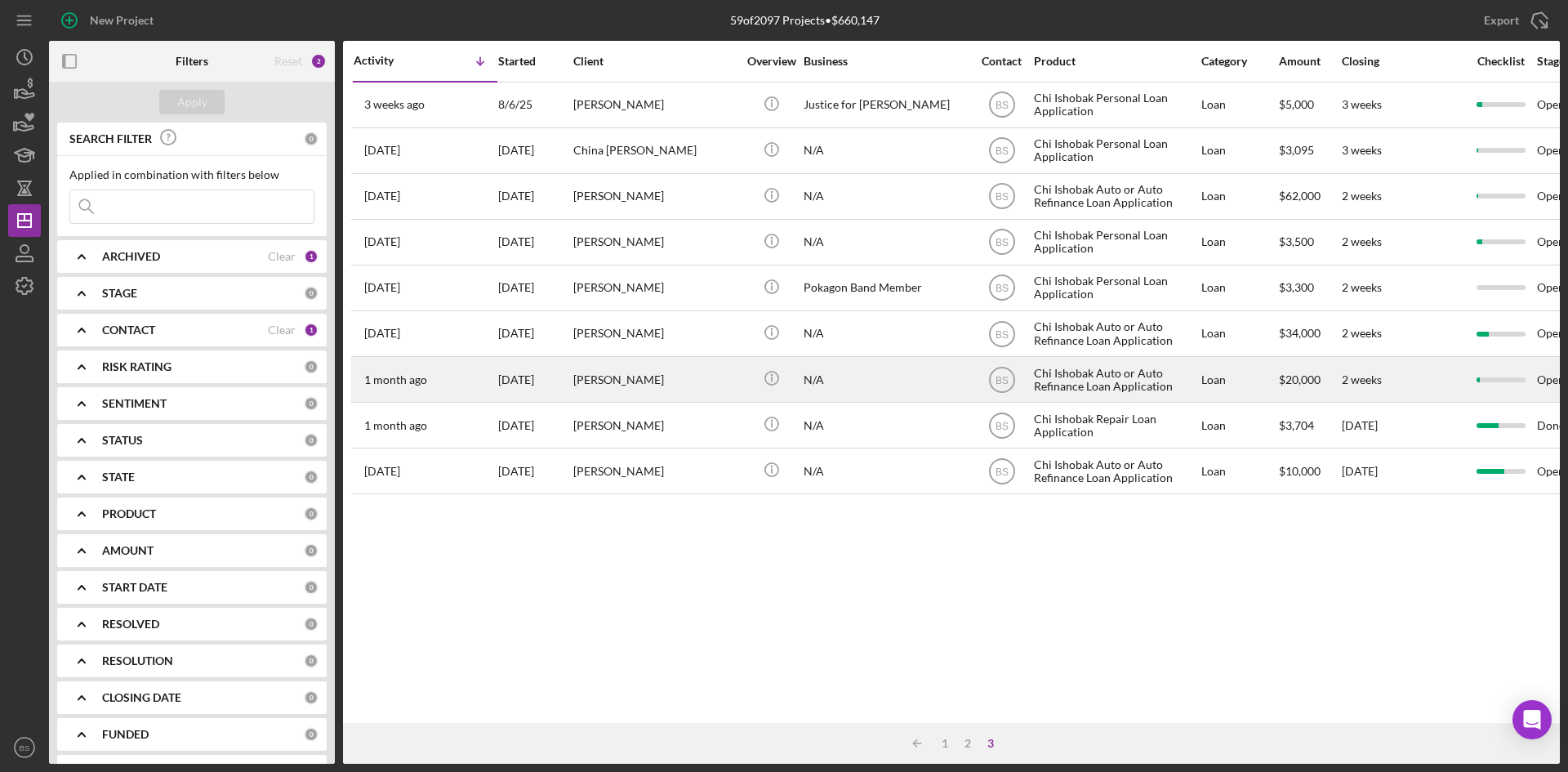
click at [653, 391] on div "Dylan Sidebottom" at bounding box center [655, 379] width 163 height 43
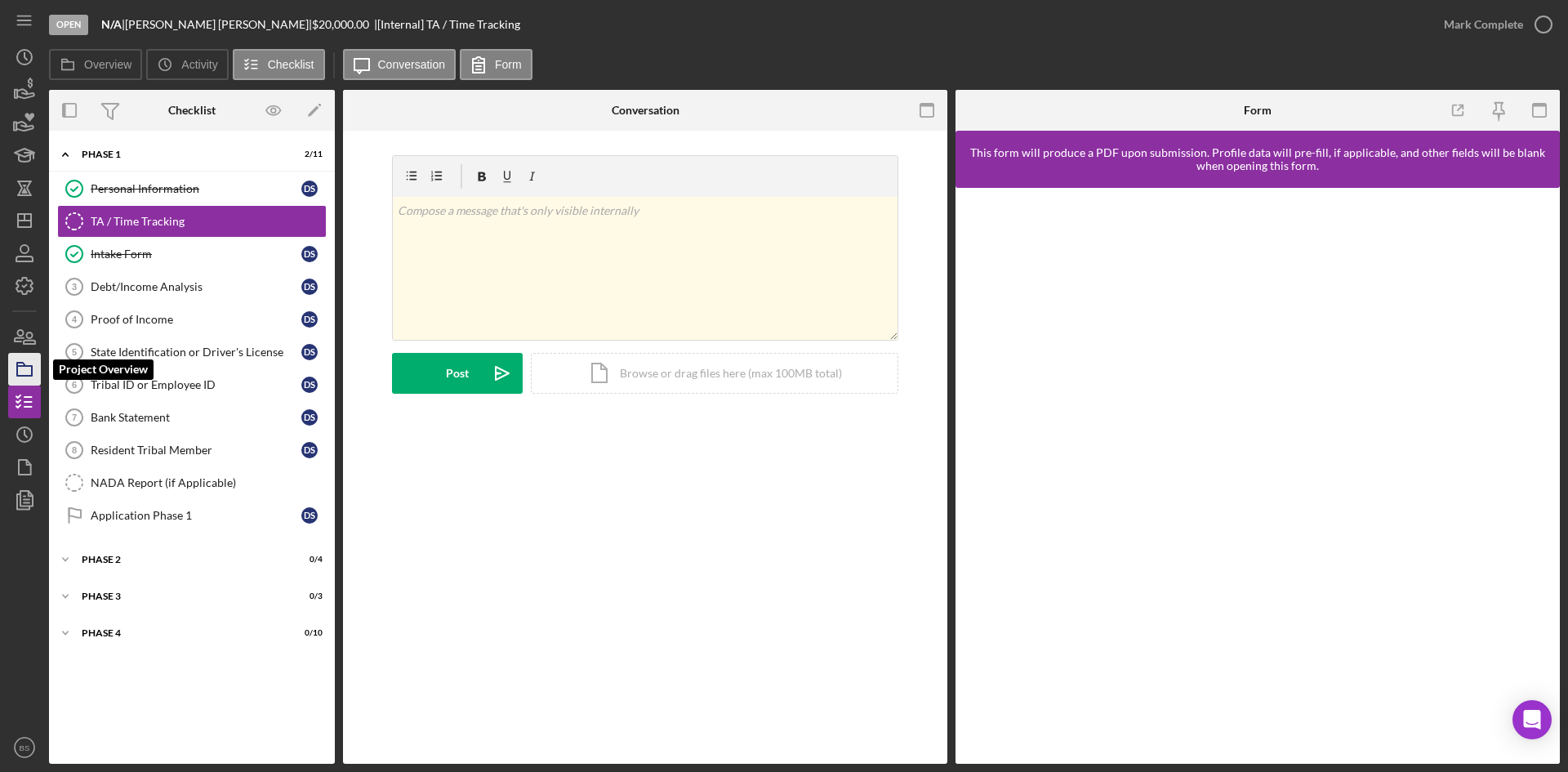
click at [20, 370] on icon "button" at bounding box center [25, 369] width 41 height 41
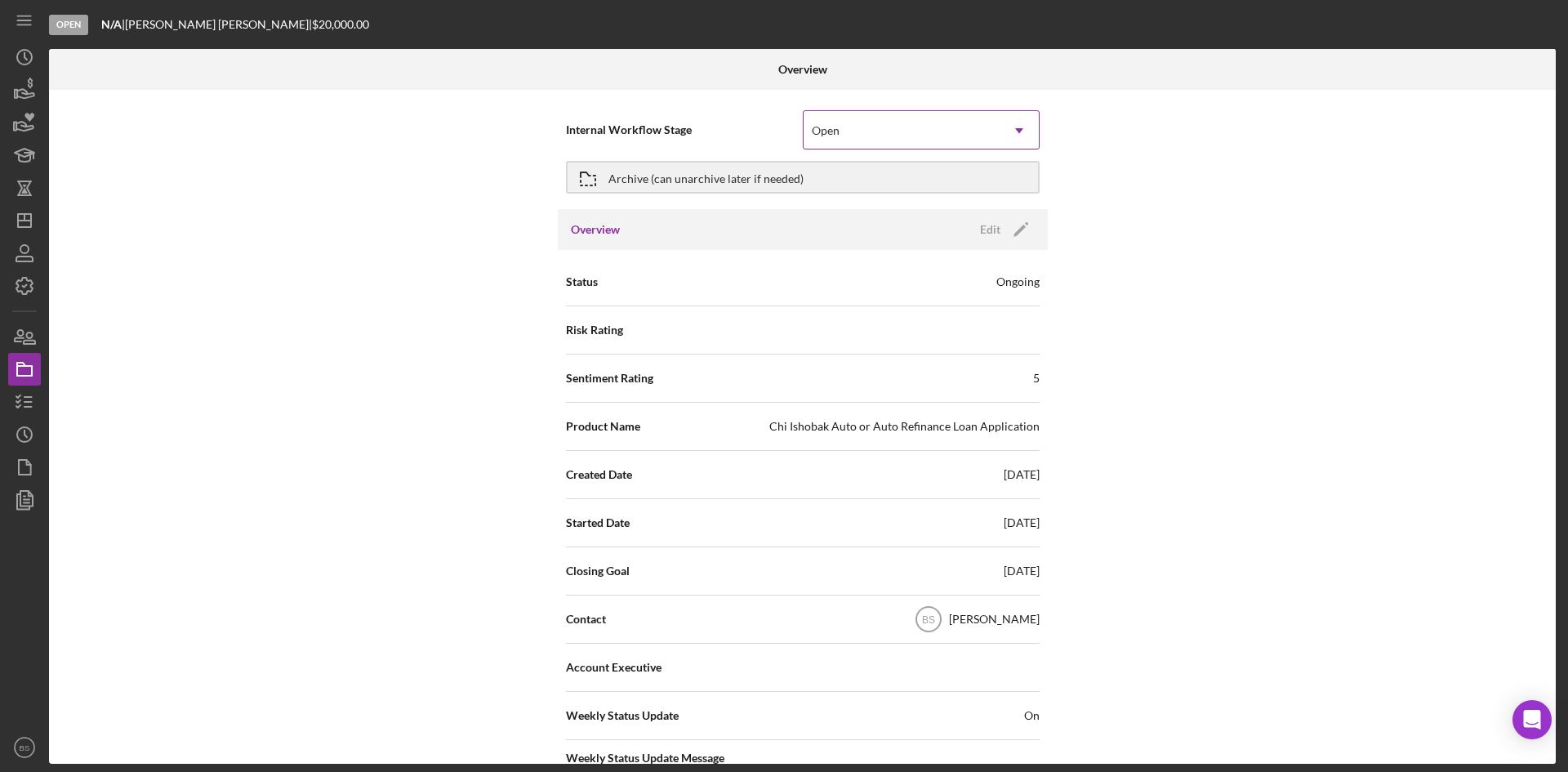
click at [897, 128] on div "Open" at bounding box center [901, 130] width 196 height 38
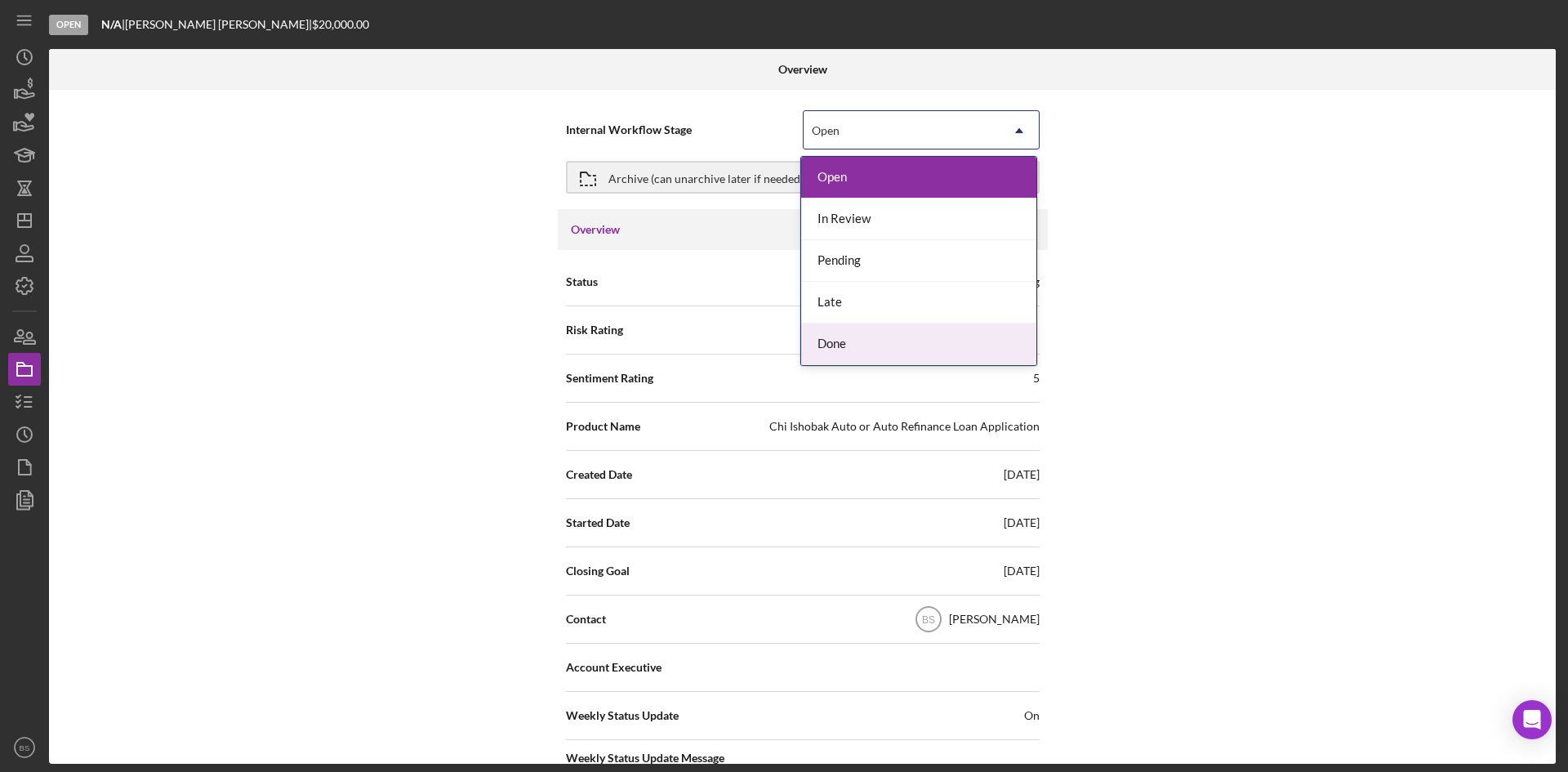
click at [846, 329] on div "Done" at bounding box center [918, 344] width 235 height 41
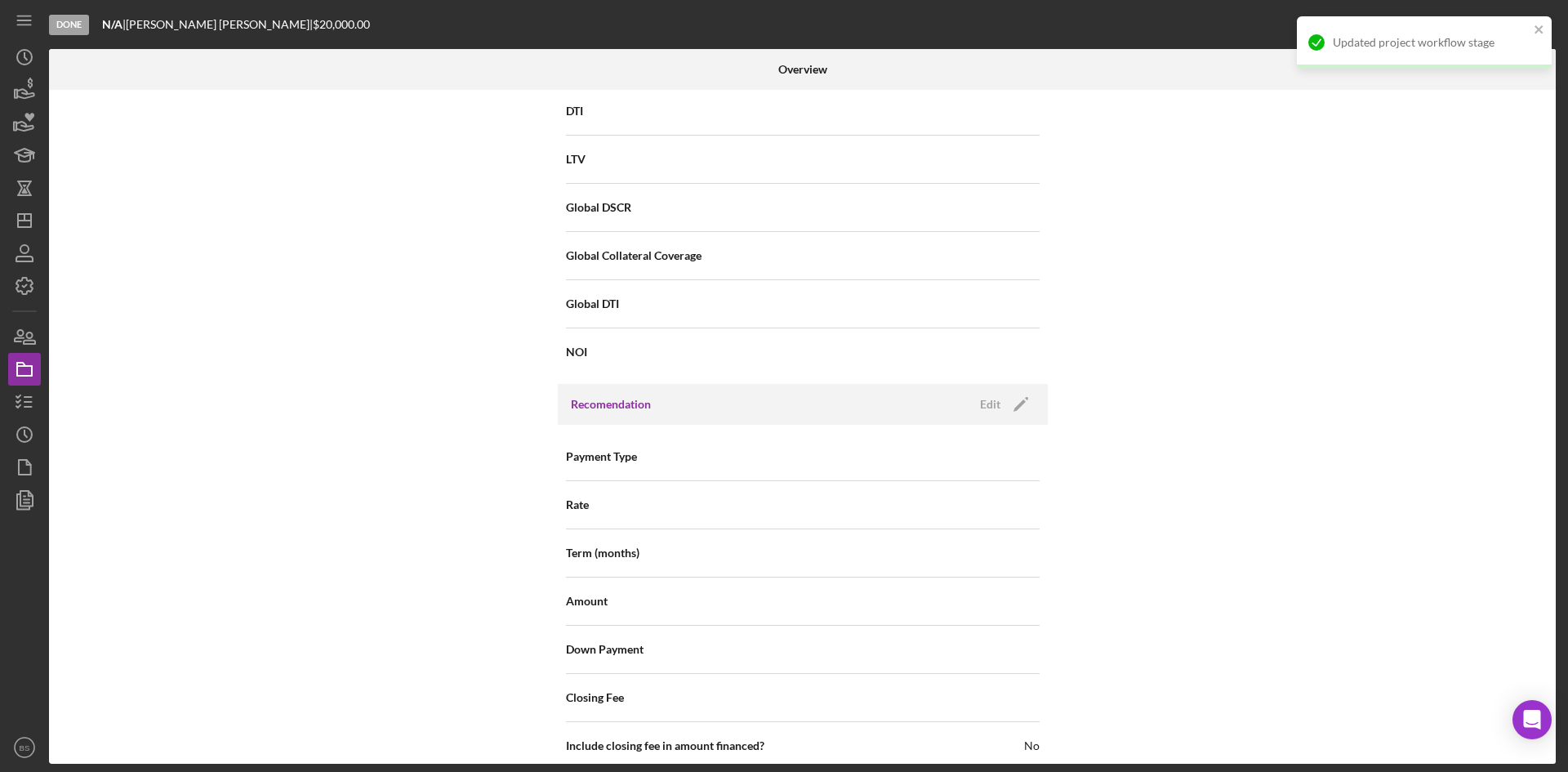
scroll to position [1755, 0]
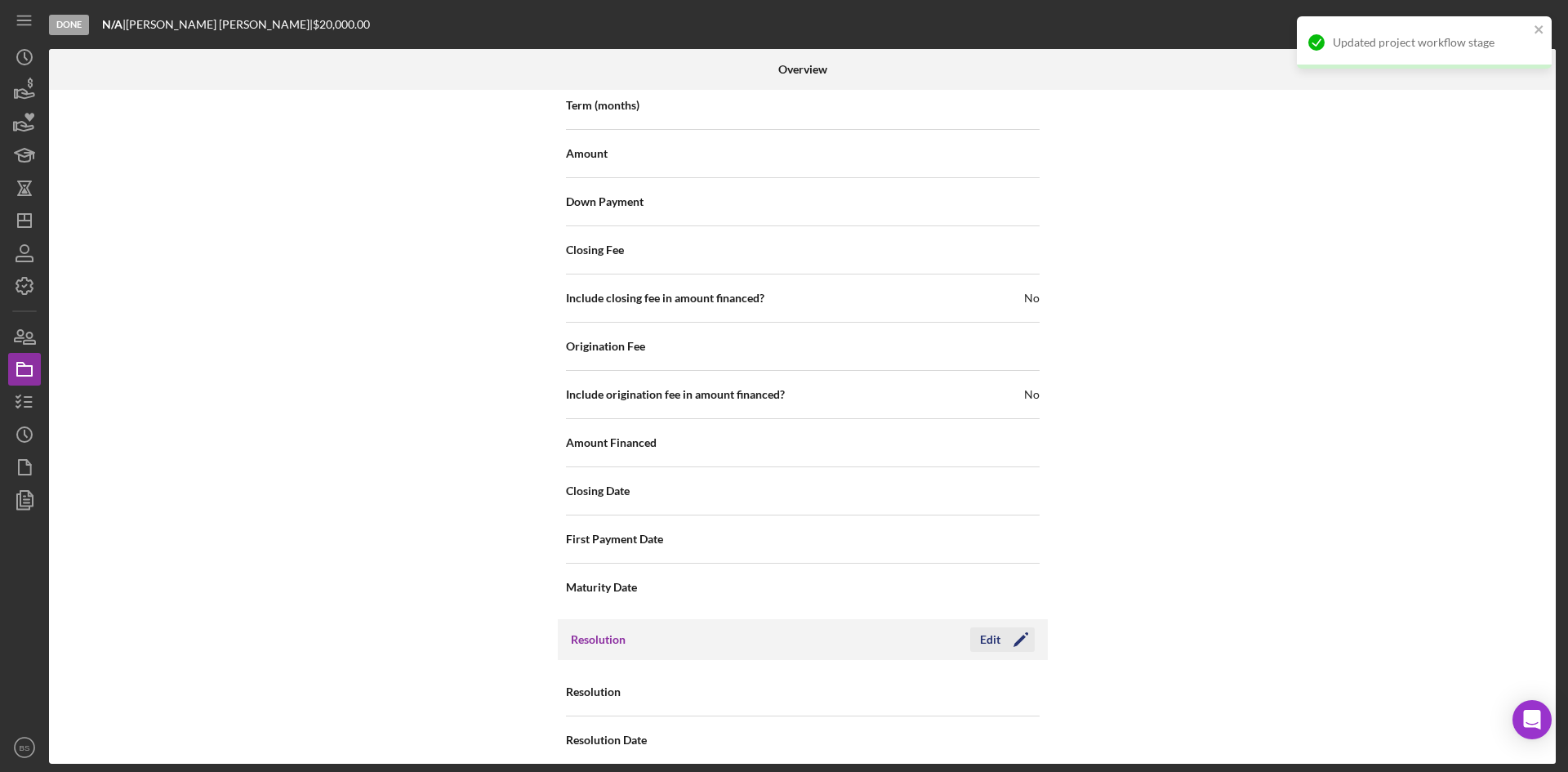
click at [1014, 622] on icon "Icon/Edit" at bounding box center [1021, 640] width 41 height 41
click at [1000, 673] on icon "Icon/Dropdown Arrow" at bounding box center [1019, 693] width 40 height 40
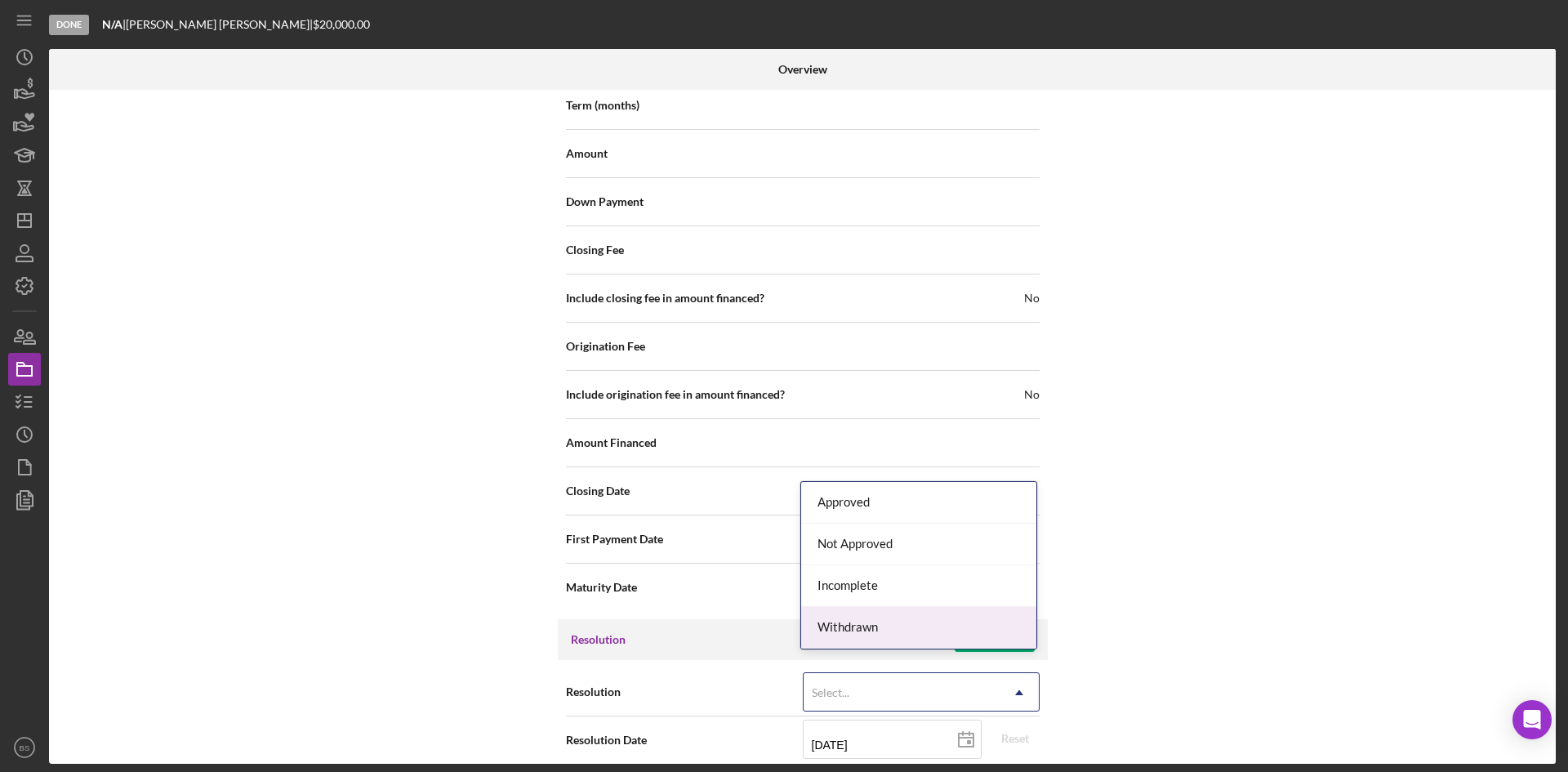
click at [965, 631] on div "Withdrawn" at bounding box center [918, 627] width 235 height 41
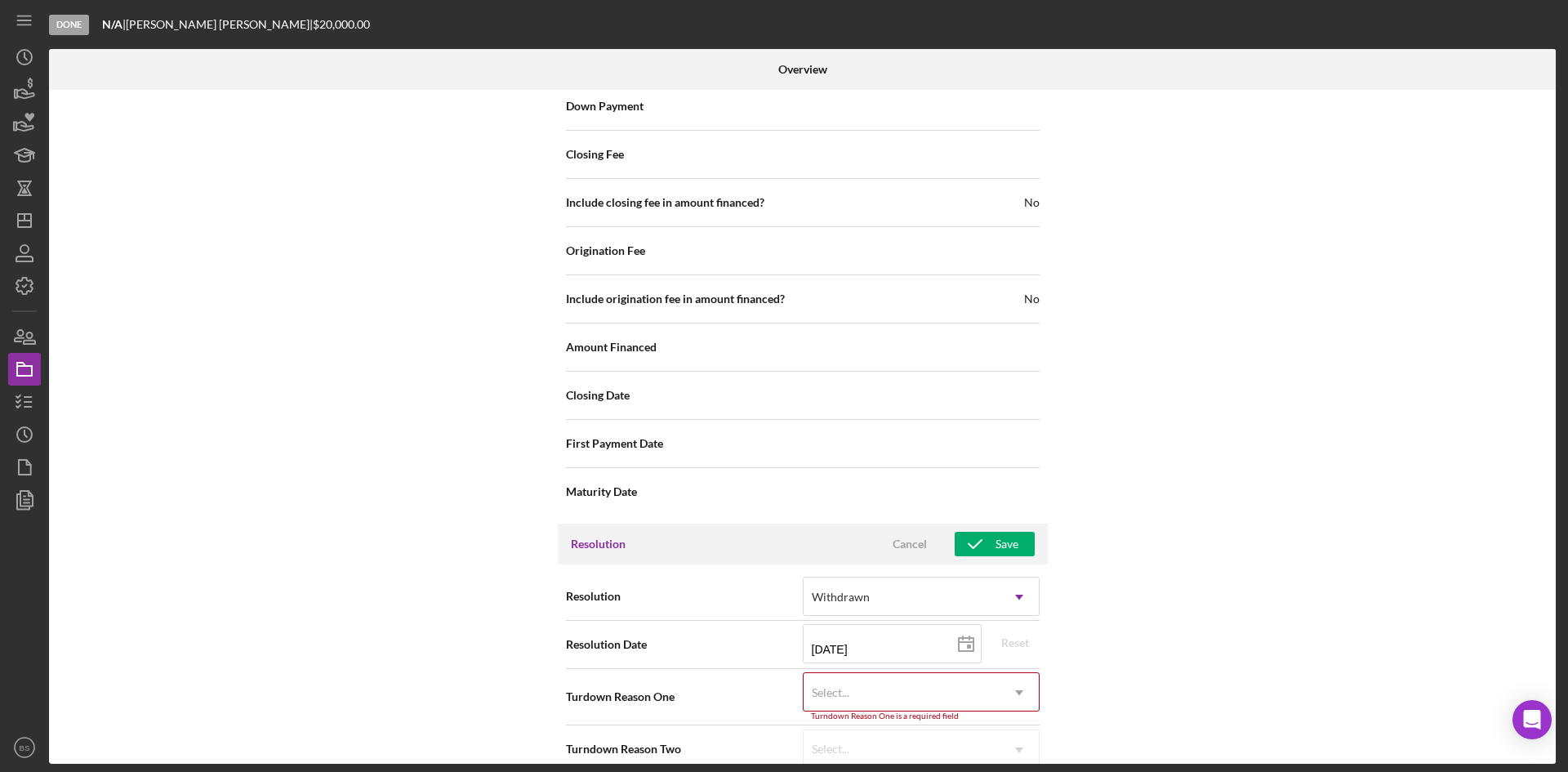
scroll to position [1859, 0]
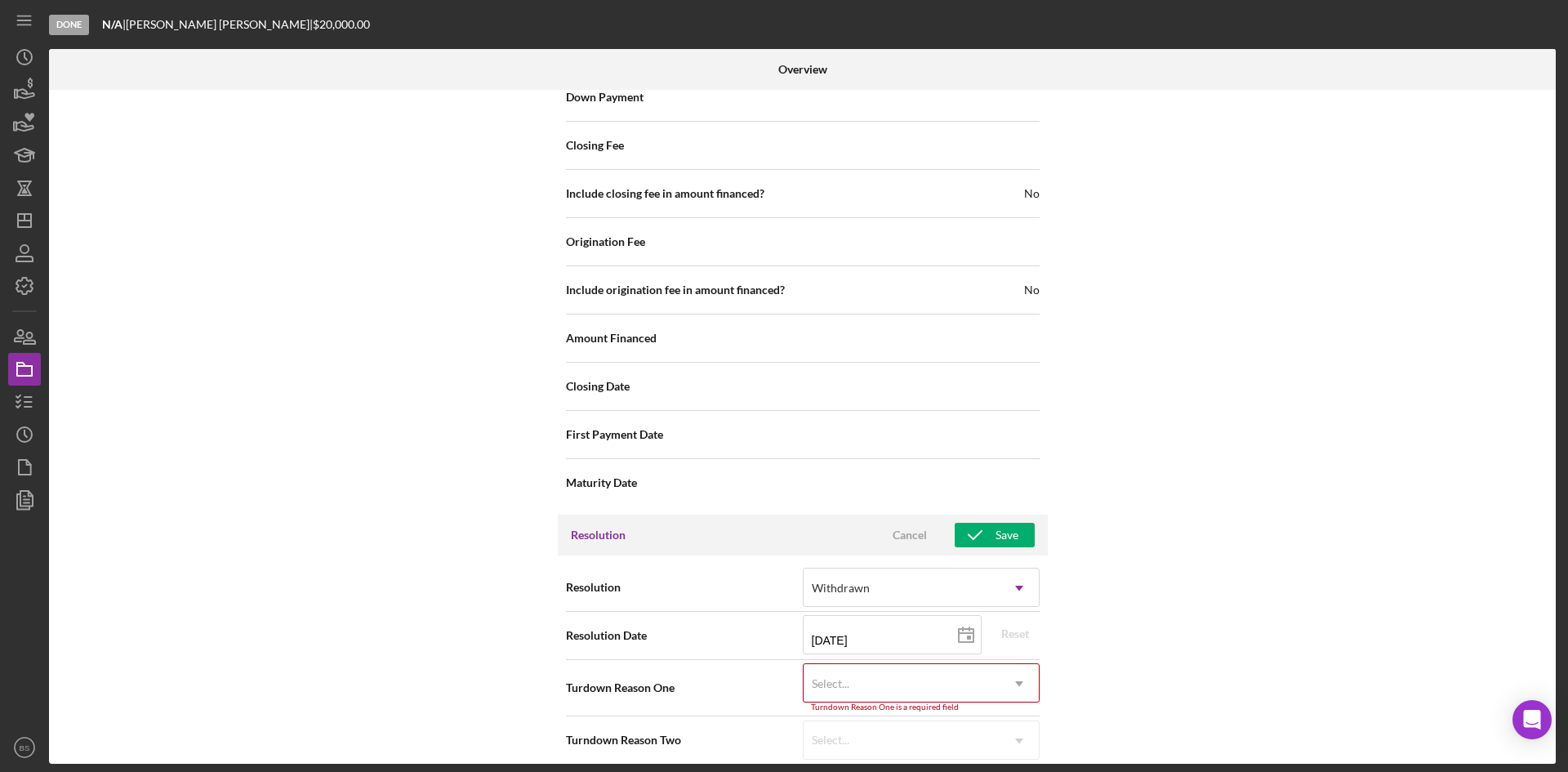
click at [960, 665] on div "Select..." at bounding box center [901, 684] width 196 height 38
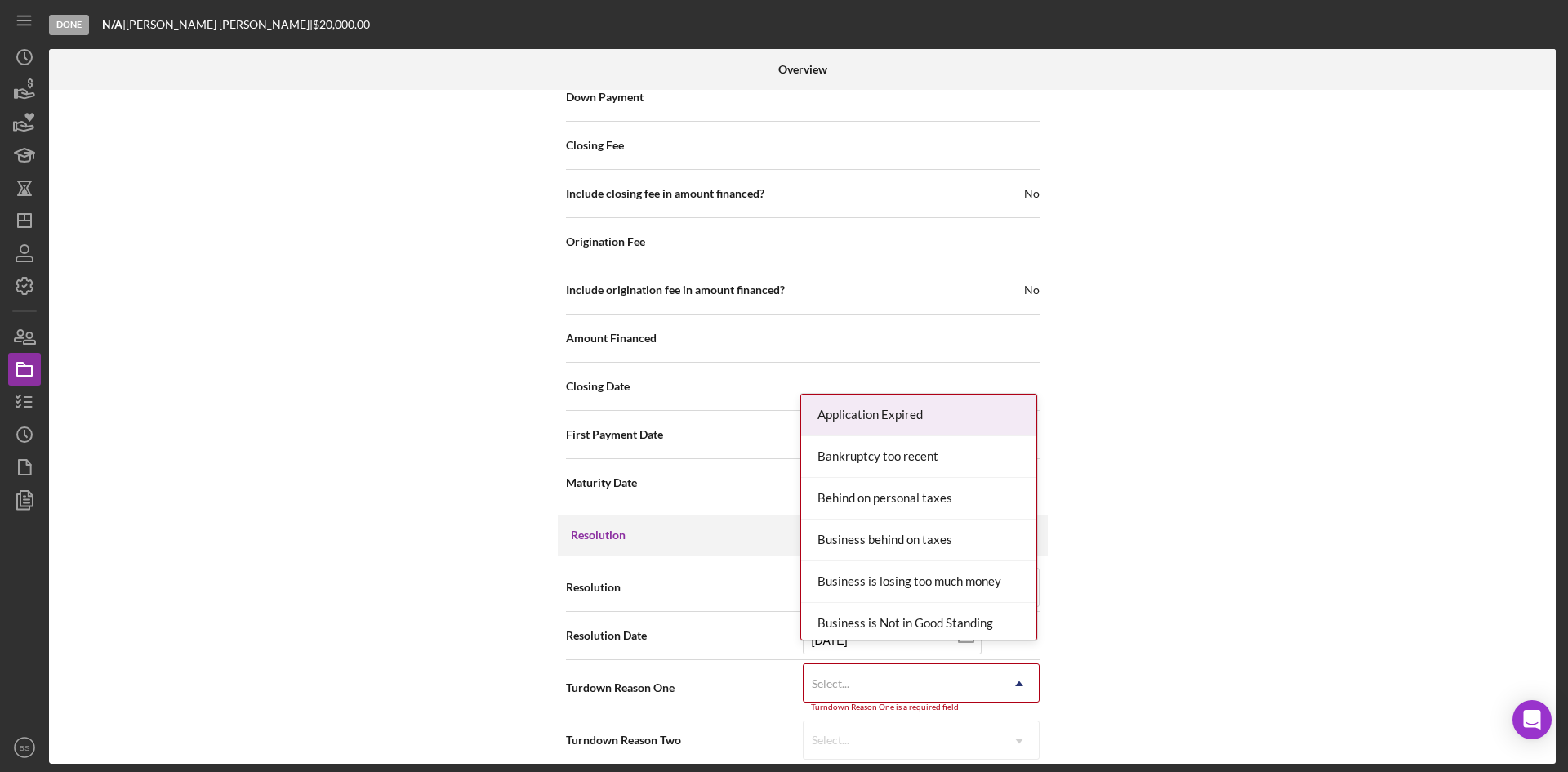
click at [935, 423] on div "Application Expired" at bounding box center [918, 415] width 235 height 41
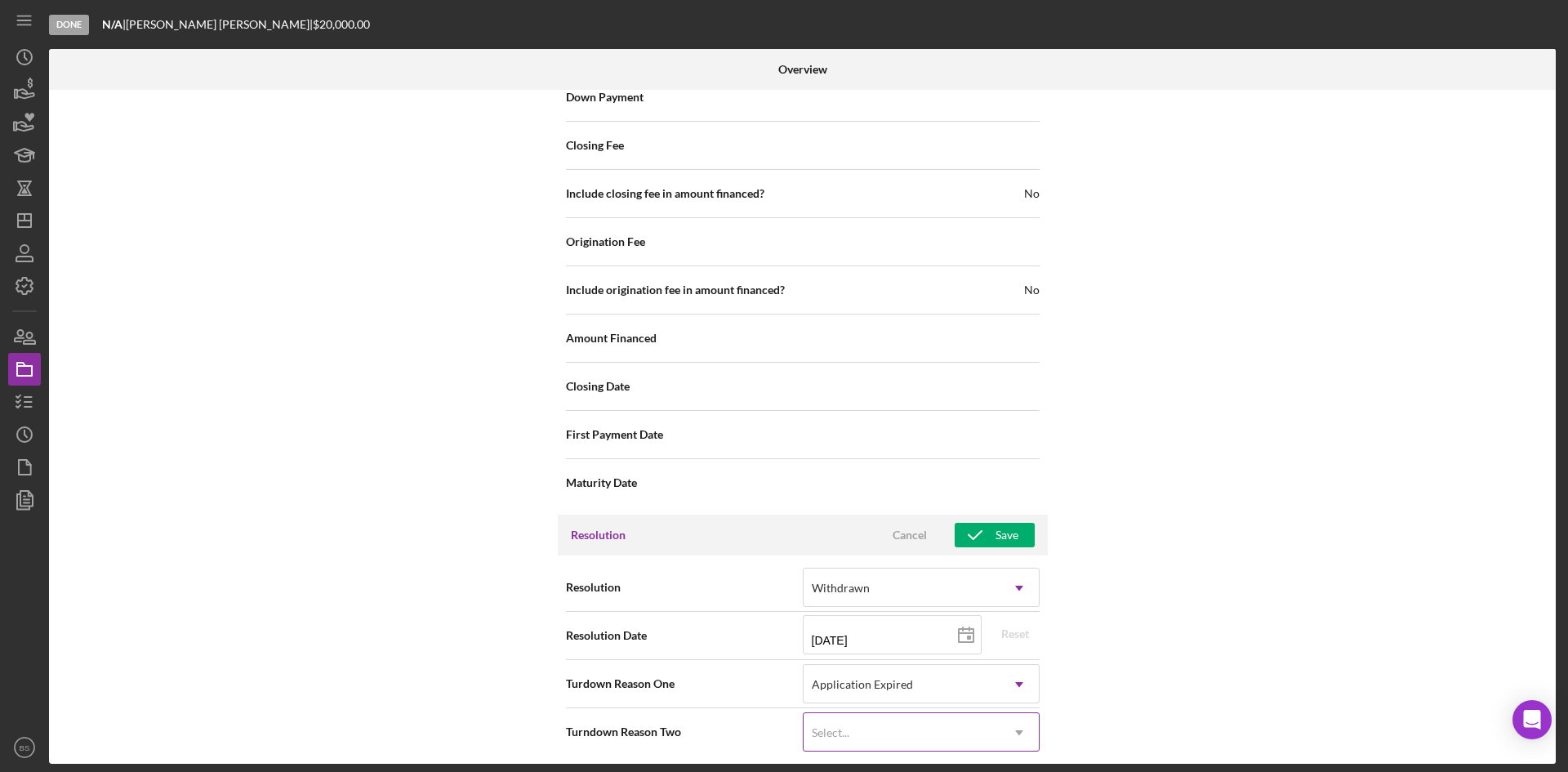
scroll to position [1852, 0]
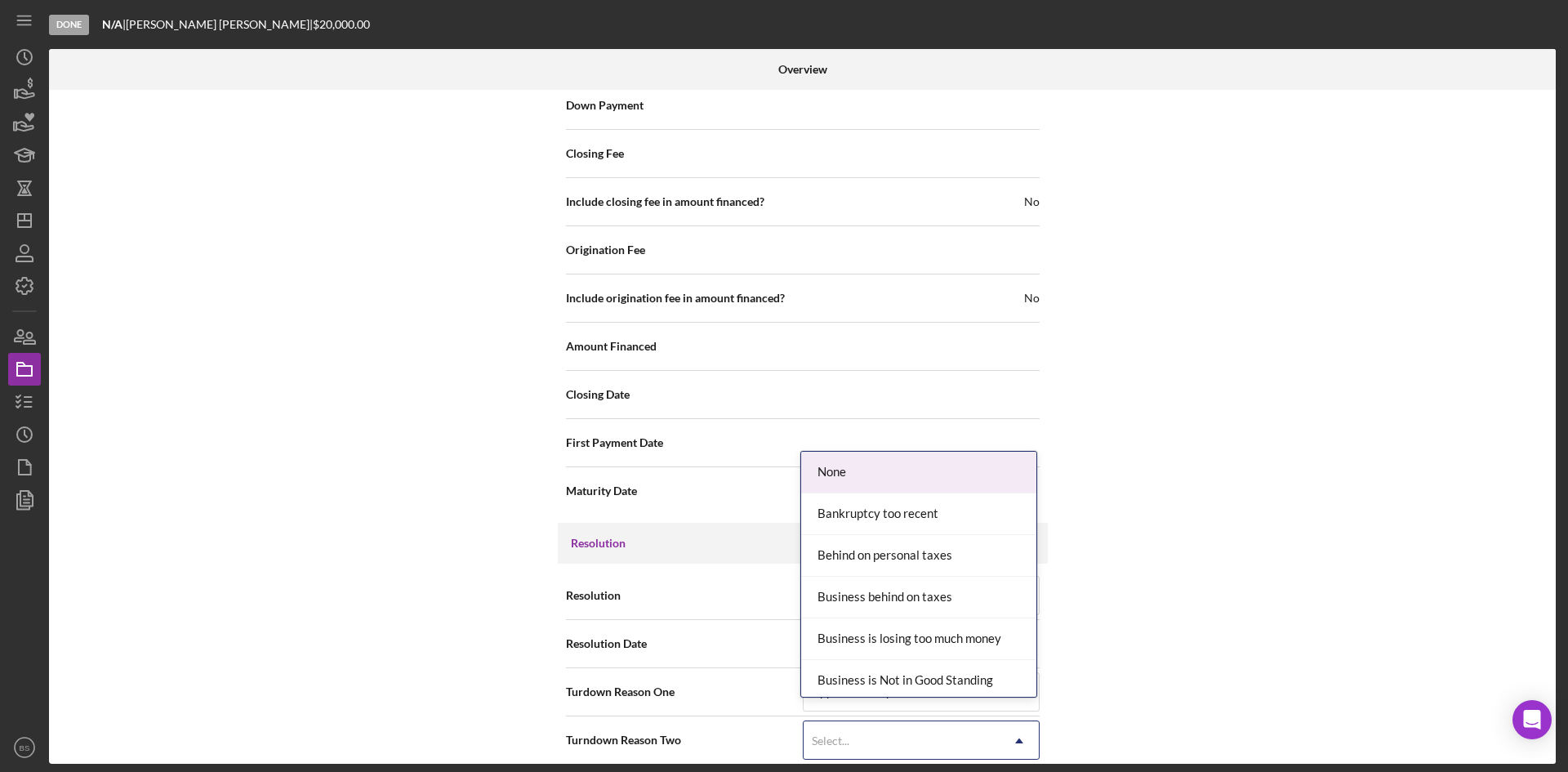
click at [924, 726] on div "Select..." at bounding box center [901, 741] width 196 height 38
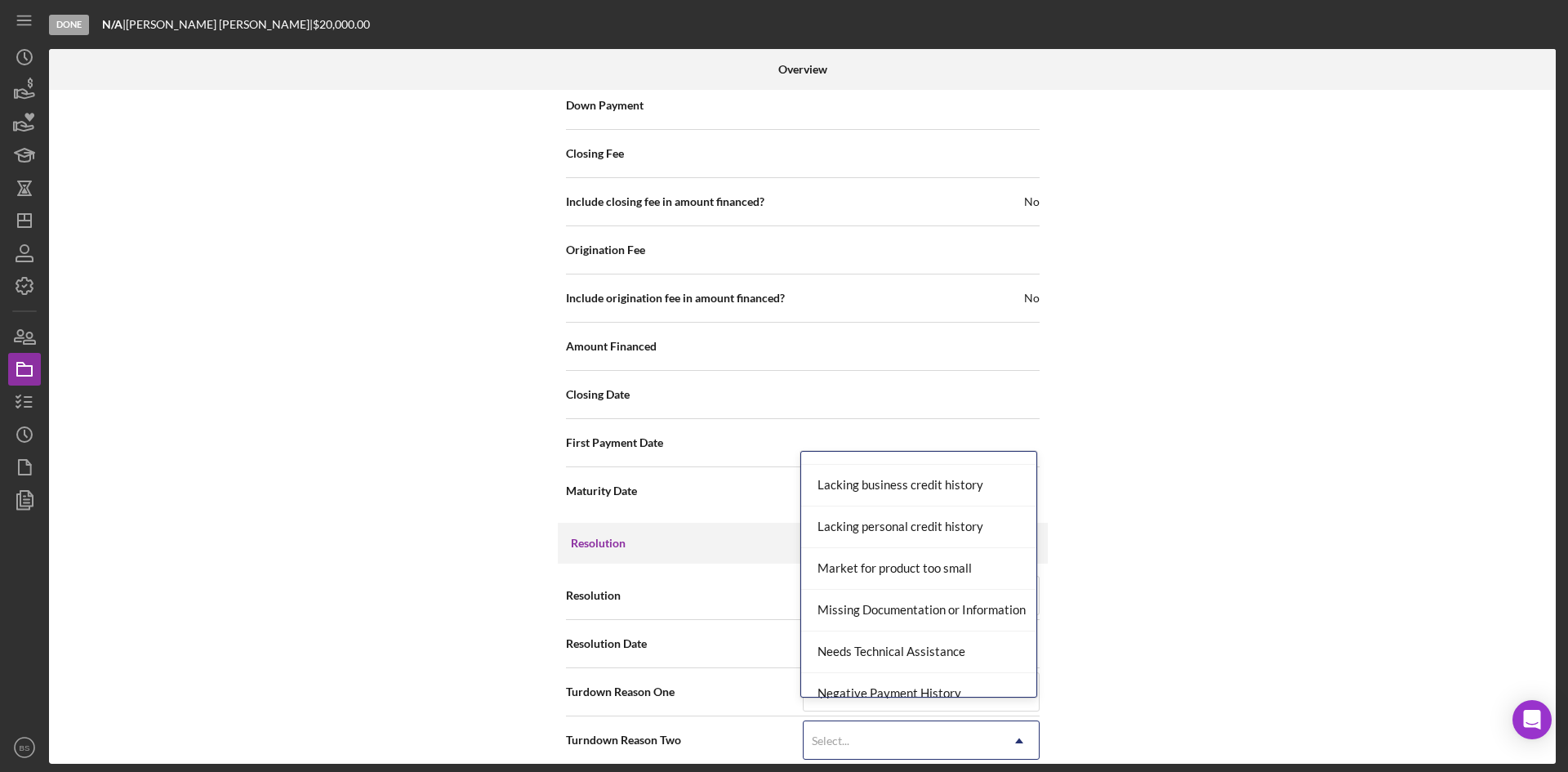
scroll to position [981, 0]
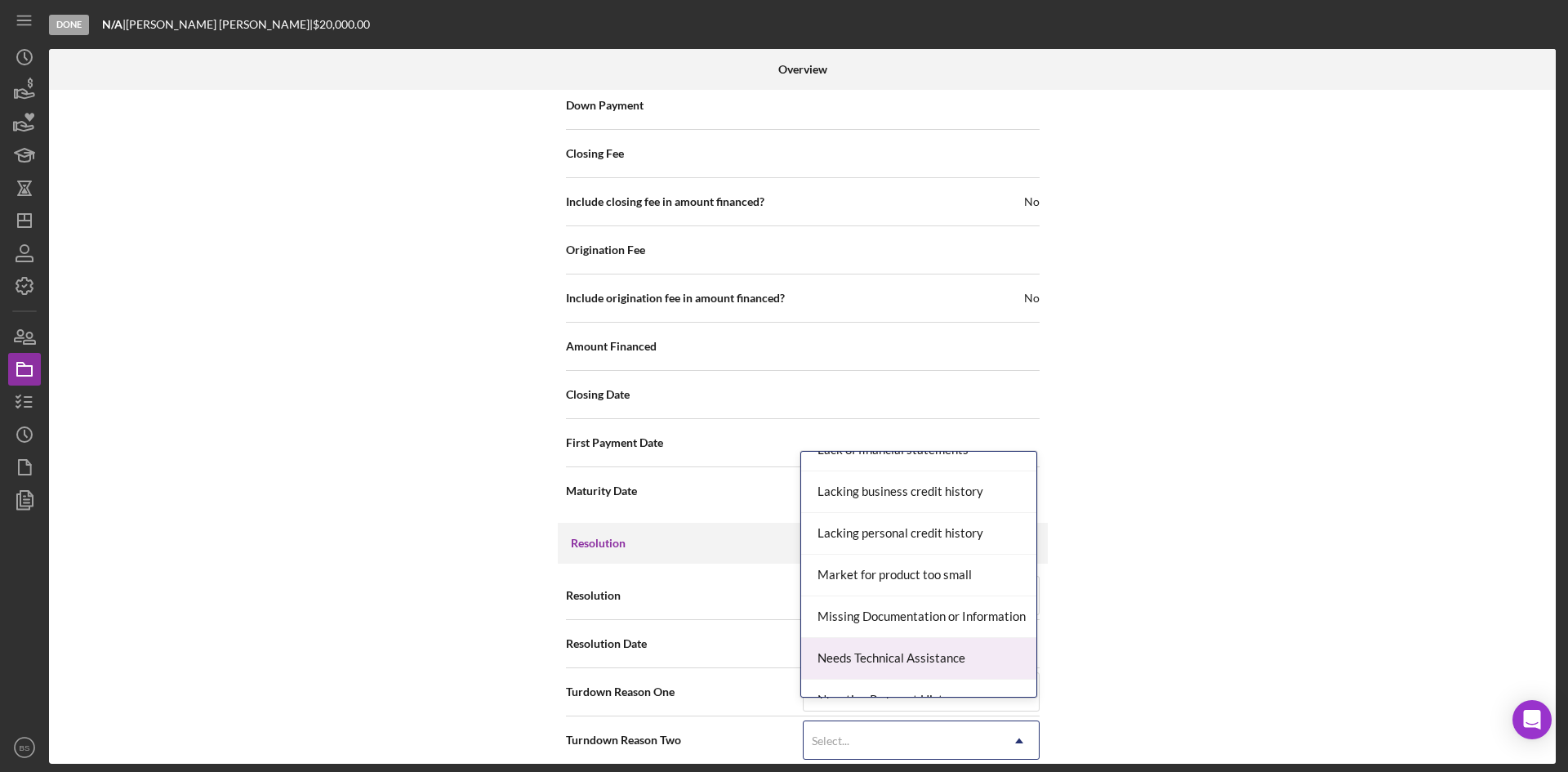
click at [928, 621] on div "Missing Documentation or Information" at bounding box center [918, 617] width 235 height 41
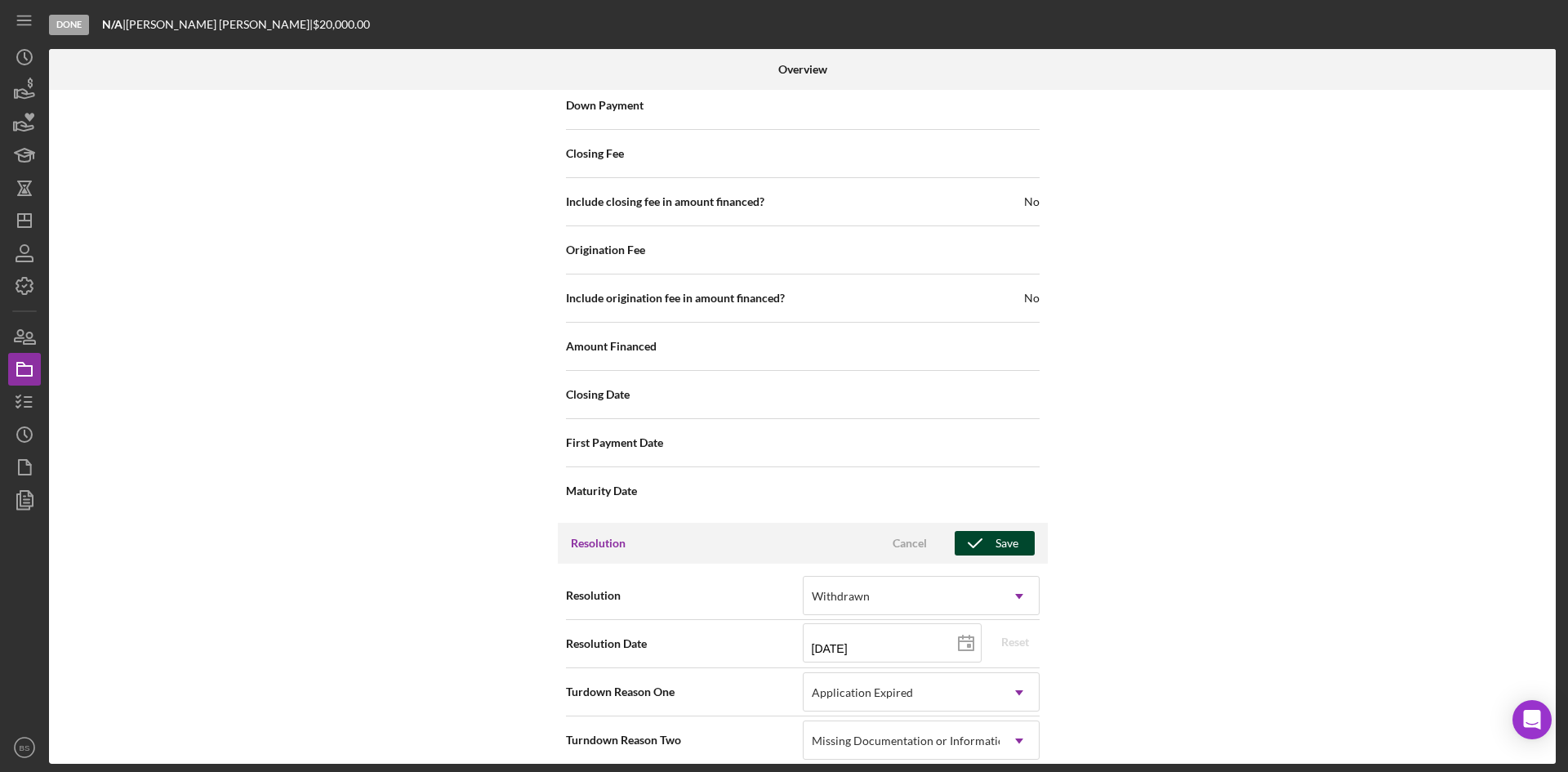
click at [1013, 531] on div "Save" at bounding box center [1007, 544] width 23 height 25
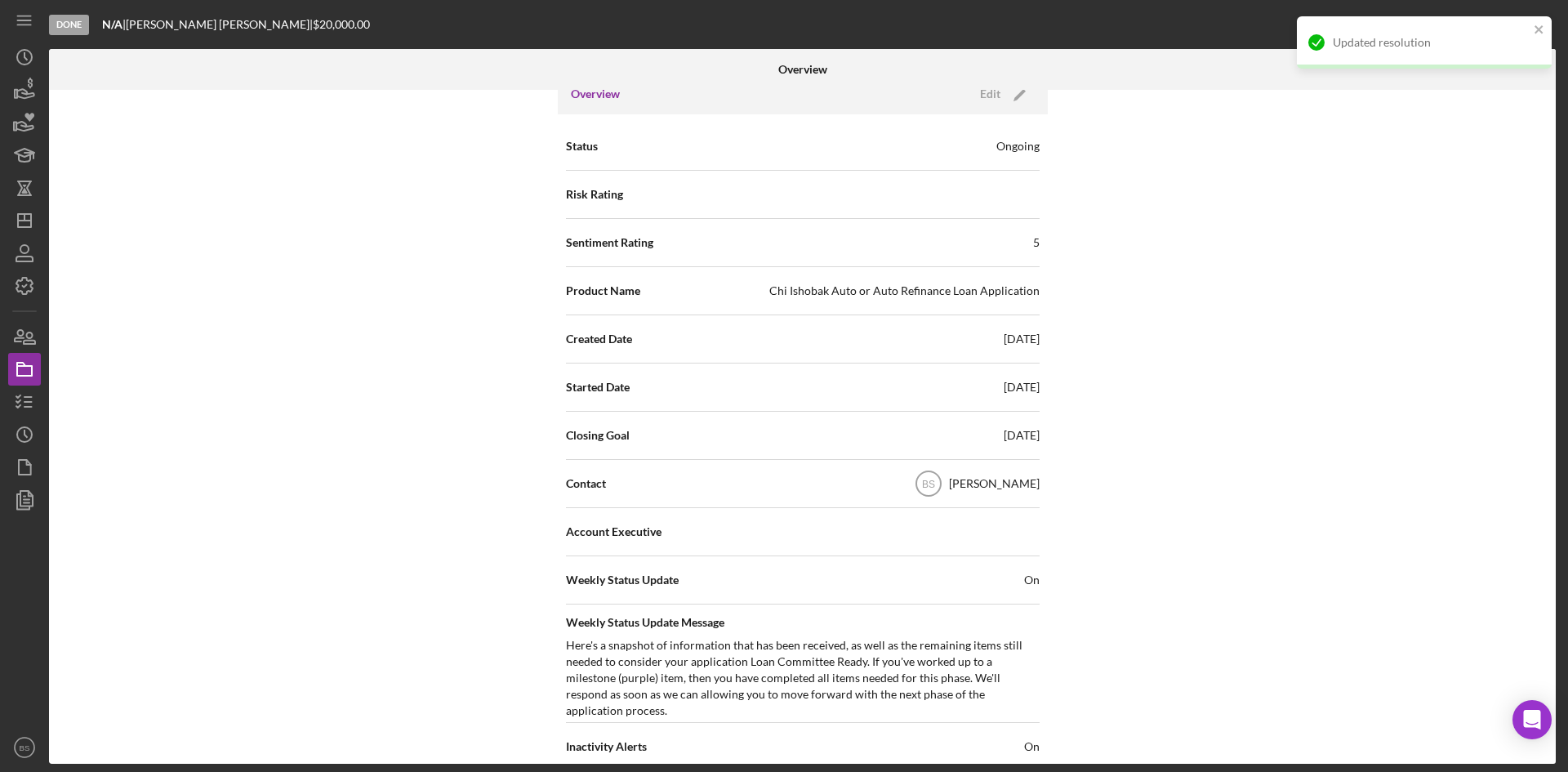
scroll to position [0, 0]
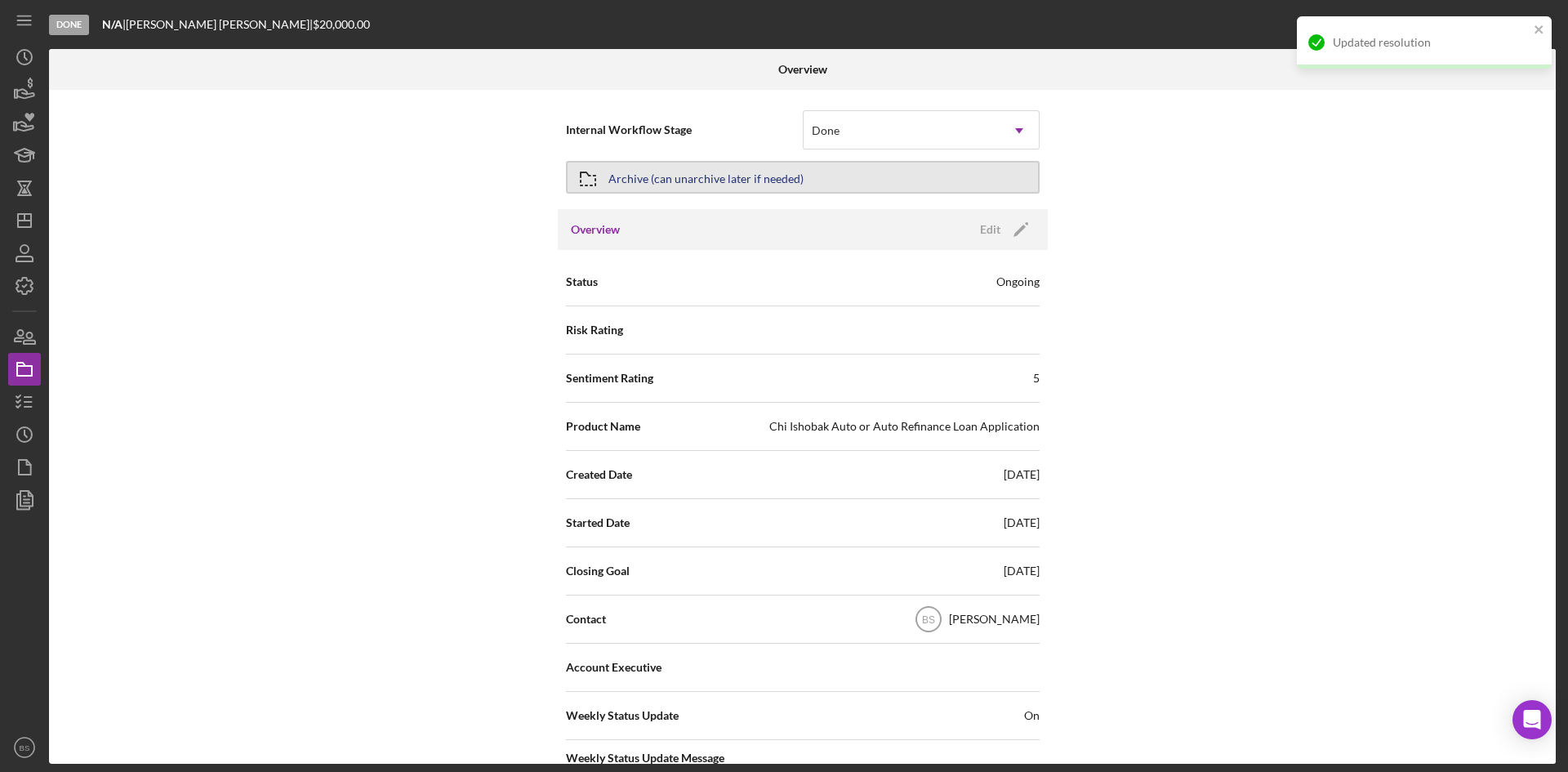
click at [898, 183] on button "Archive (can unarchive later if needed)" at bounding box center [802, 177] width 474 height 33
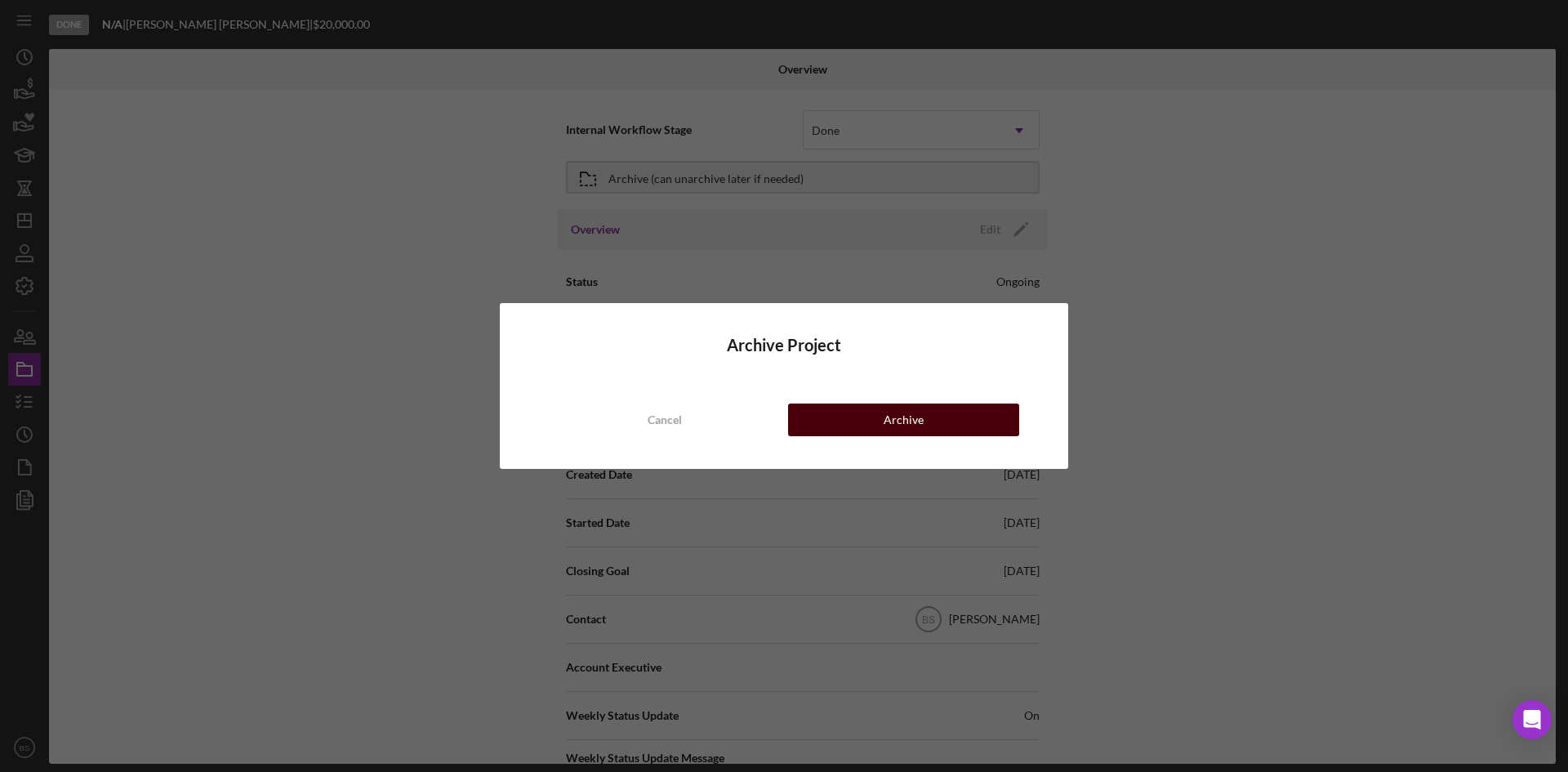
click at [890, 427] on div "Archive" at bounding box center [903, 419] width 40 height 33
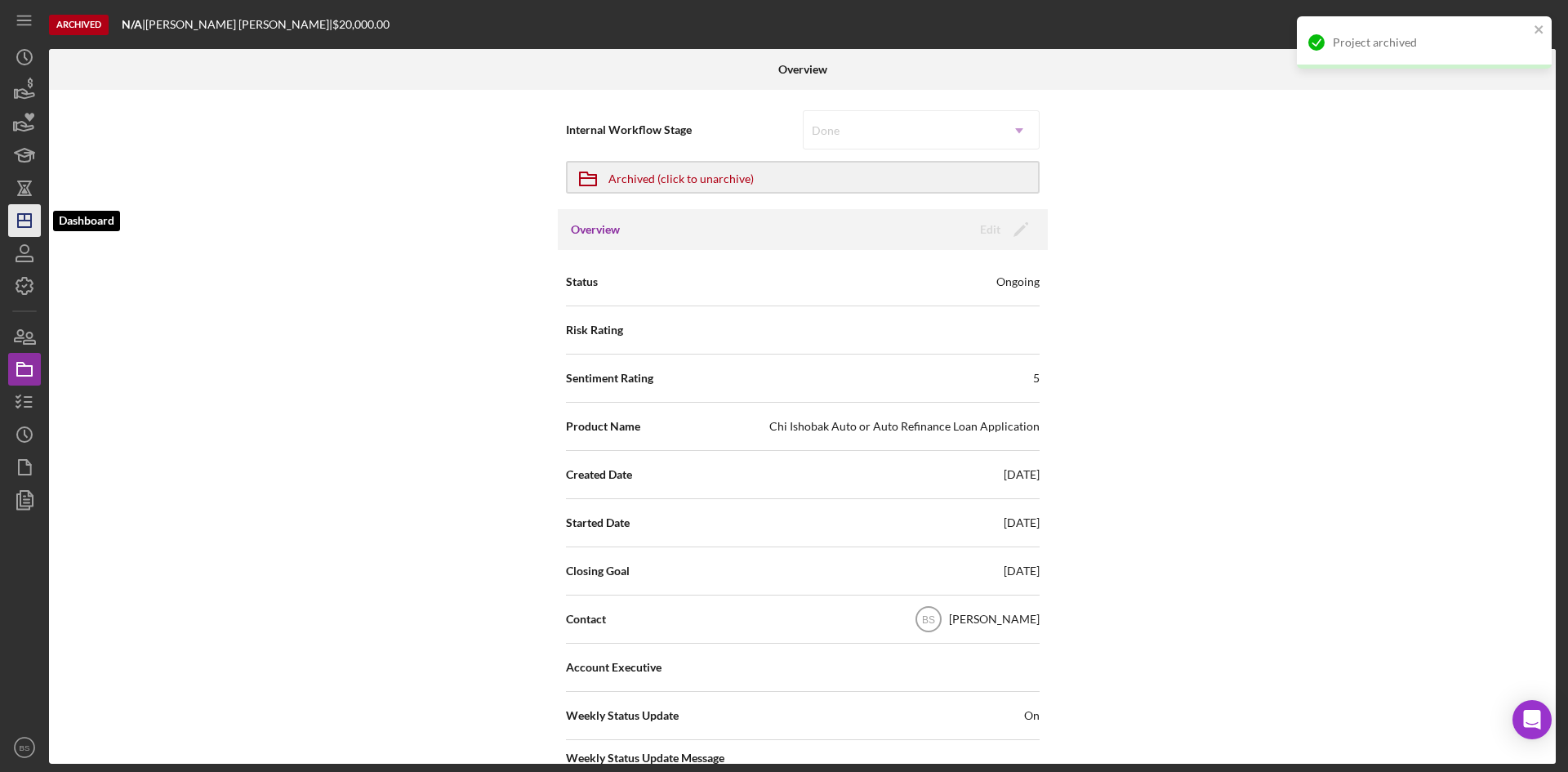
click at [33, 223] on icon "Icon/Dashboard" at bounding box center [25, 220] width 41 height 41
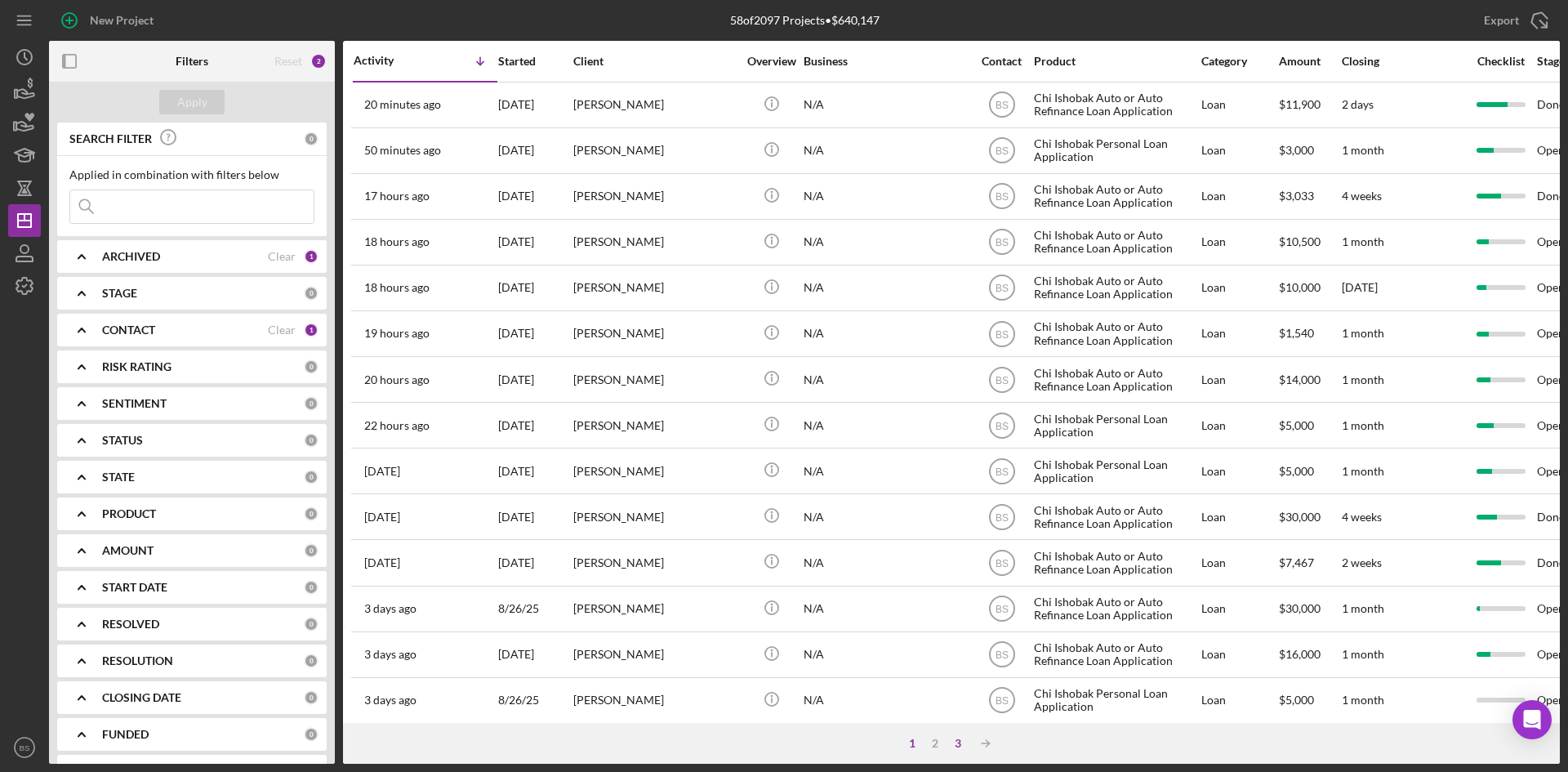
click at [956, 739] on div "3" at bounding box center [958, 743] width 23 height 13
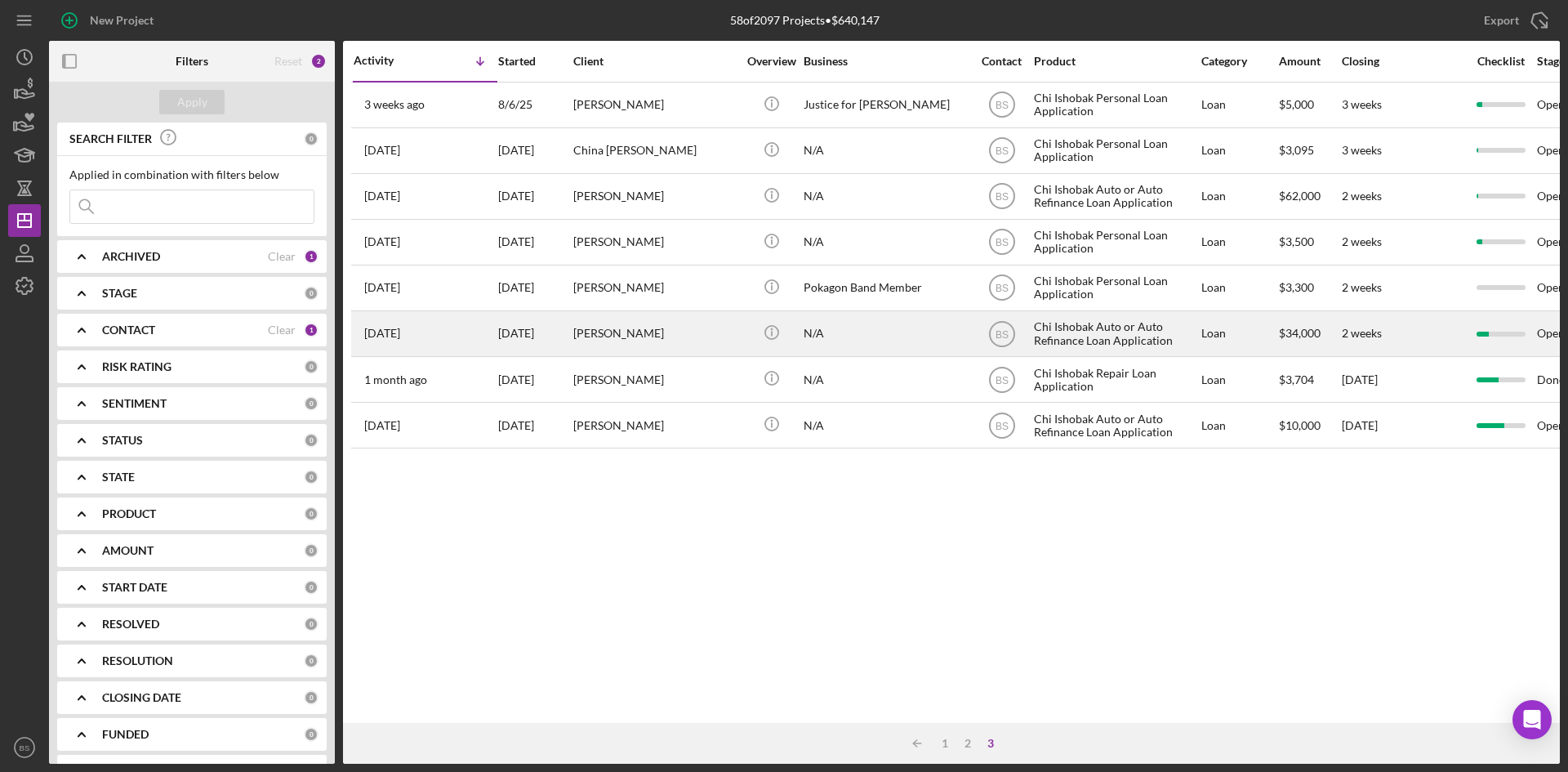
click at [625, 352] on div "Meranda Terry" at bounding box center [655, 333] width 163 height 43
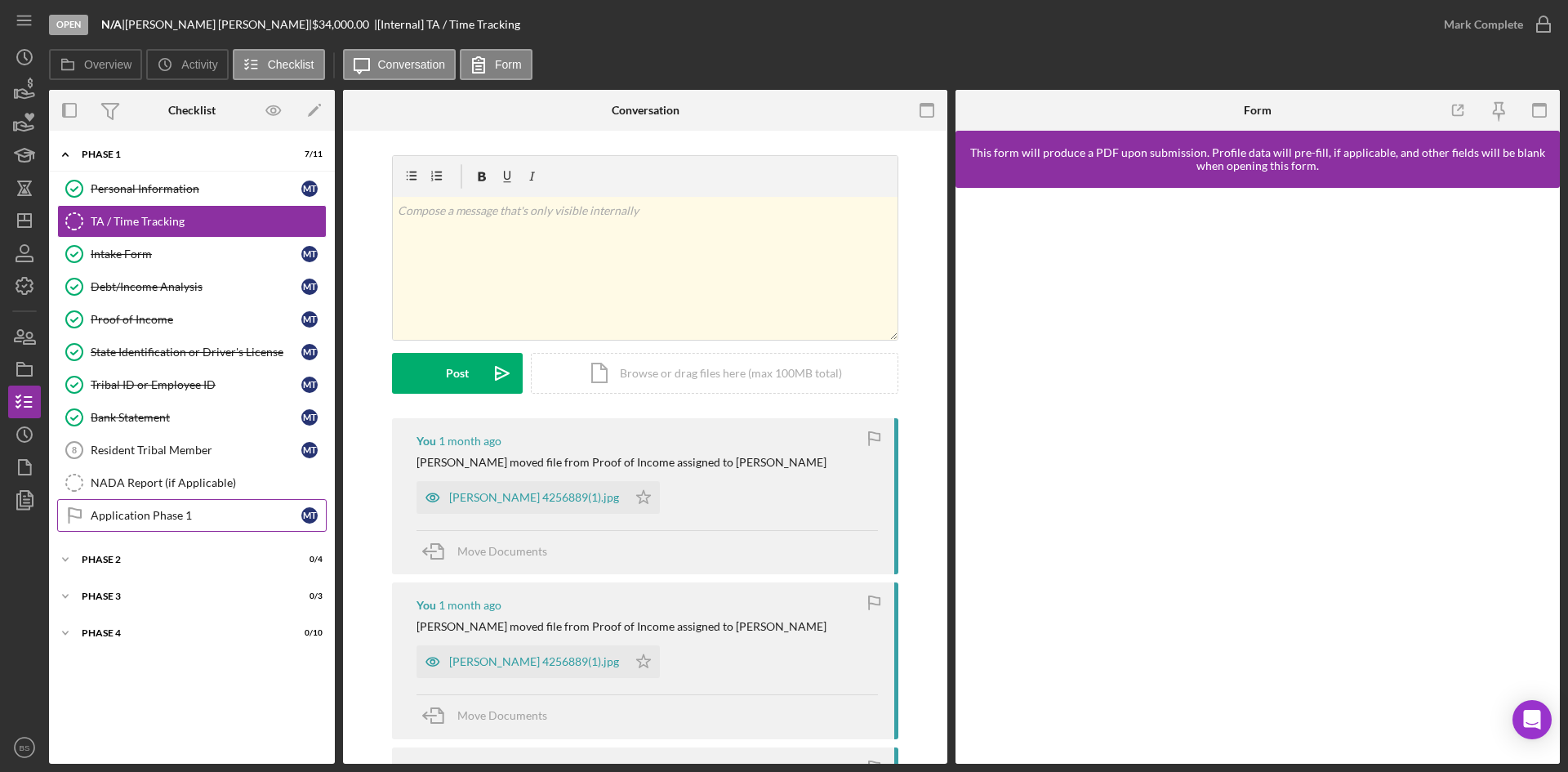
click at [117, 525] on link "Application Phase 1 Application Phase 1 M T" at bounding box center [192, 515] width 270 height 33
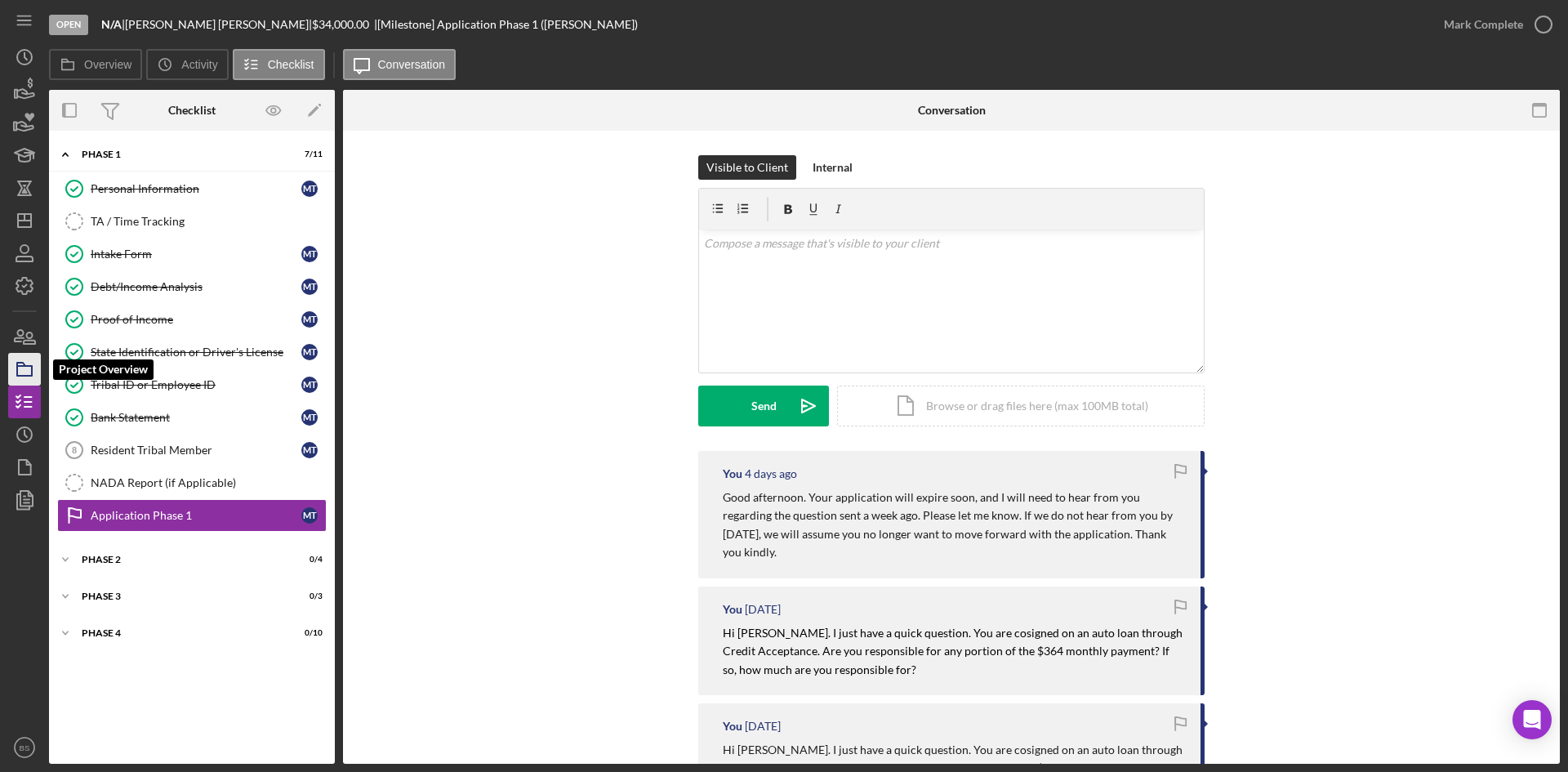
click at [25, 366] on polygon "button" at bounding box center [20, 365] width 8 height 4
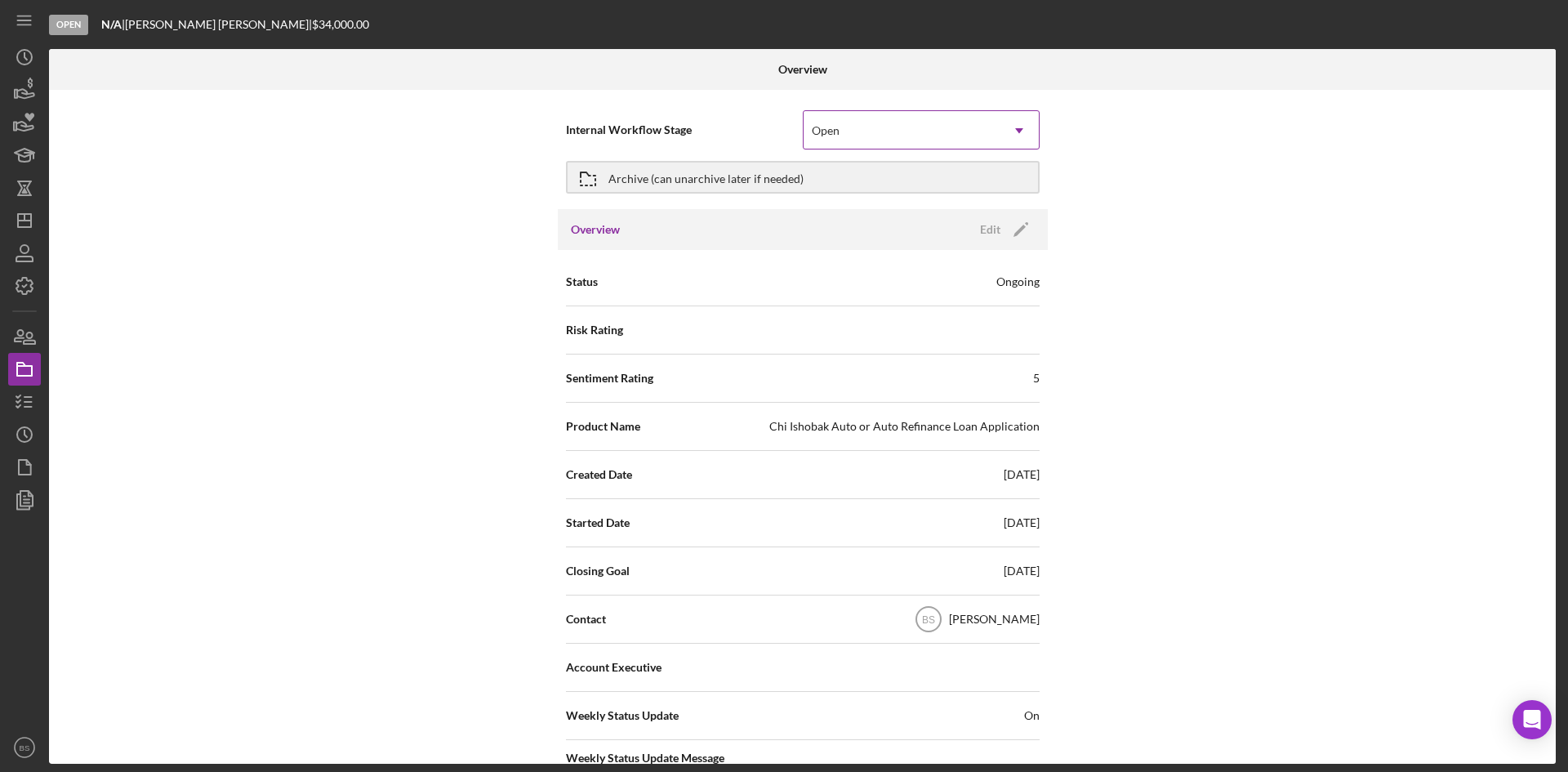
click at [895, 128] on div "Open" at bounding box center [901, 130] width 196 height 38
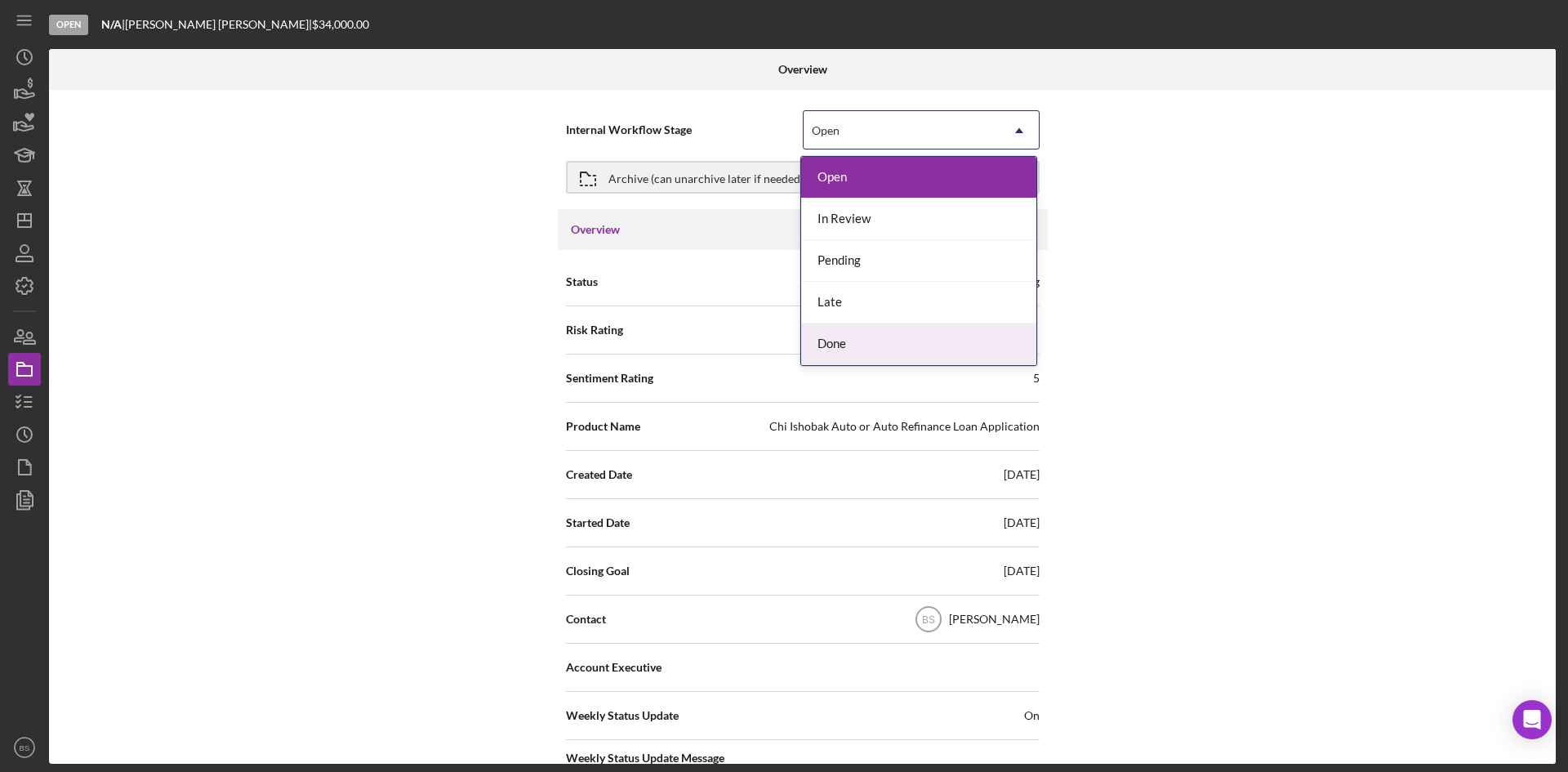
click at [891, 353] on div "Done" at bounding box center [918, 344] width 235 height 41
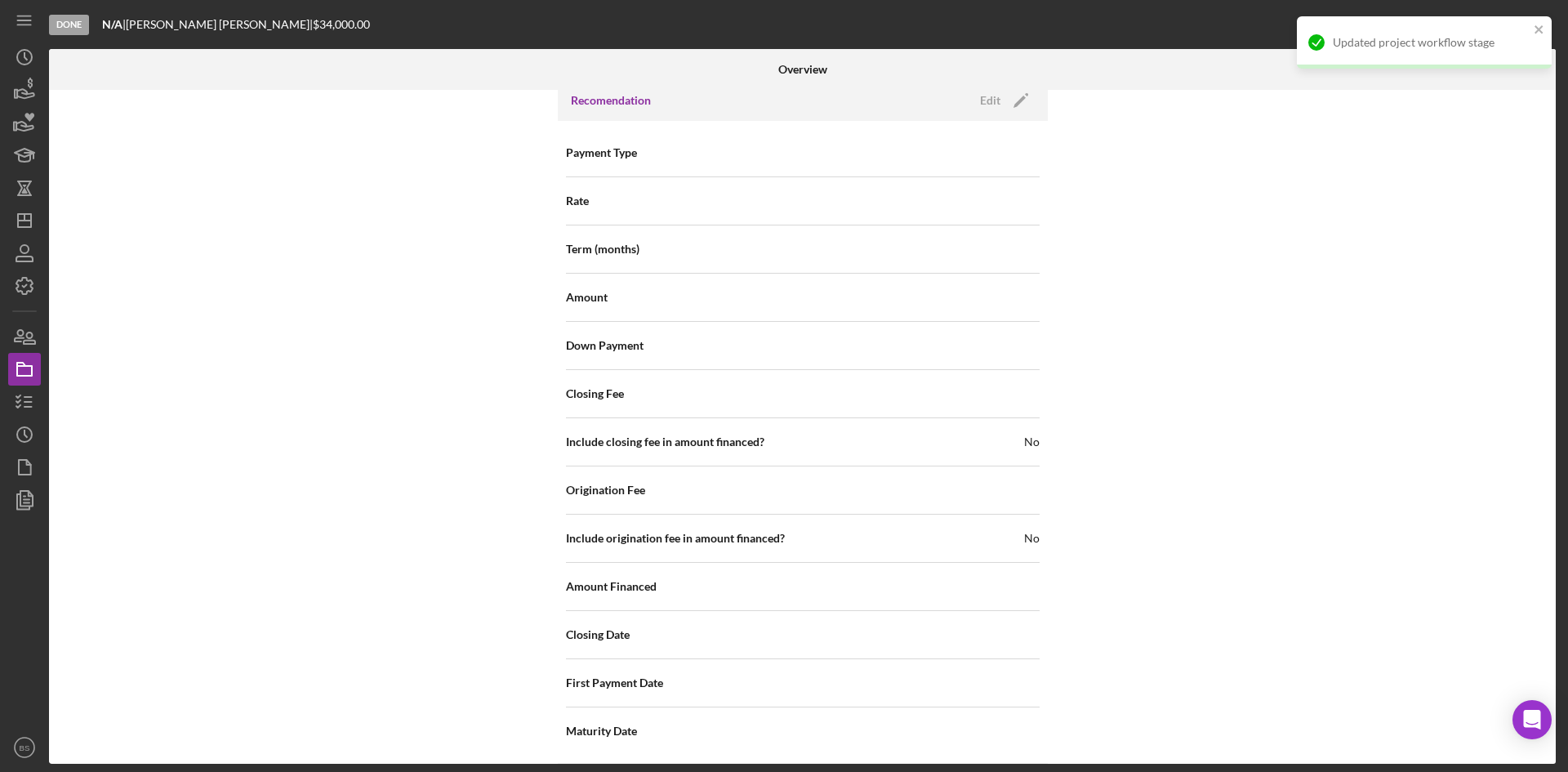
scroll to position [1755, 0]
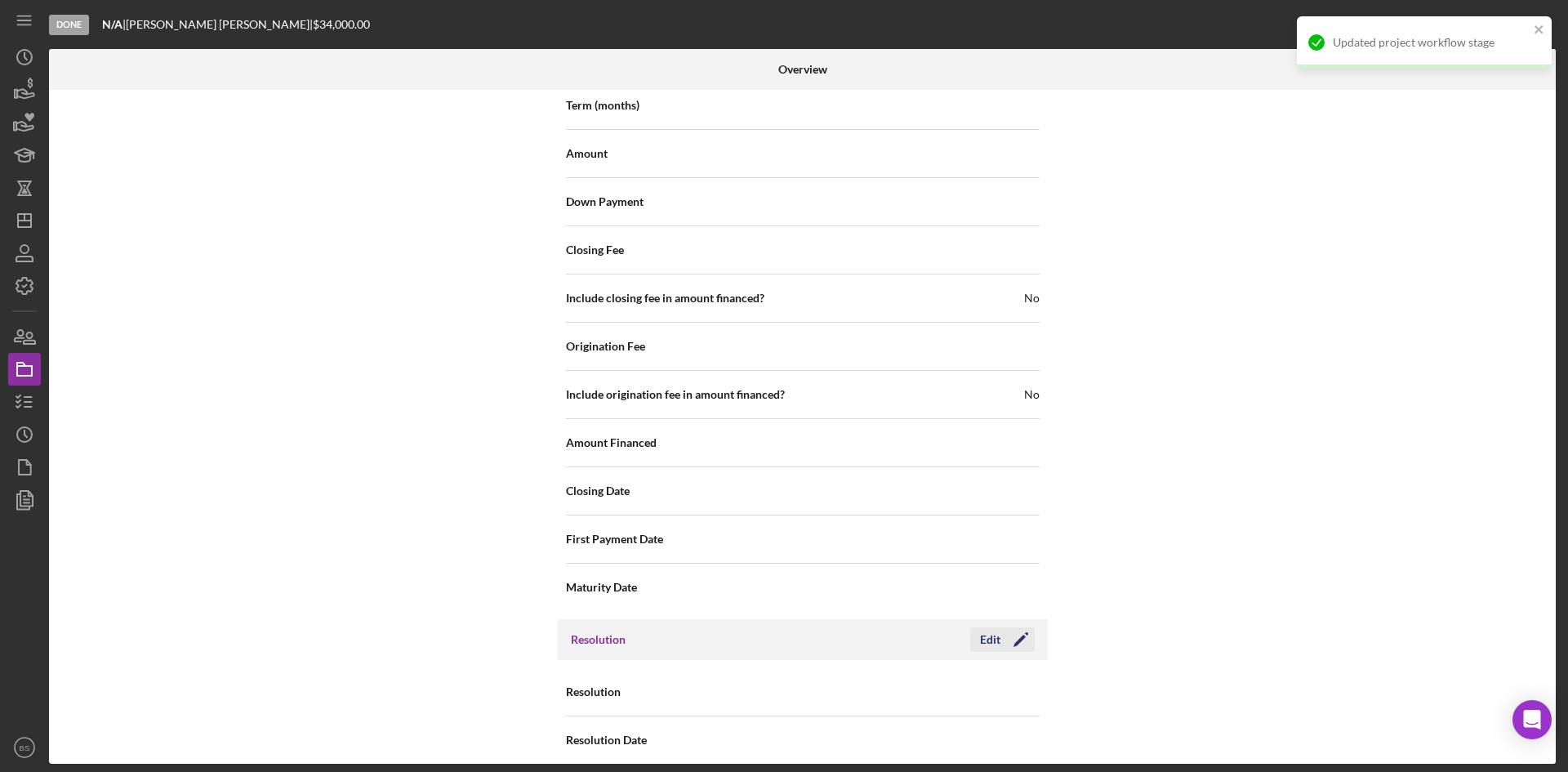
click at [980, 627] on div "Edit" at bounding box center [990, 640] width 20 height 25
click at [869, 674] on div "Select..." at bounding box center [901, 693] width 196 height 38
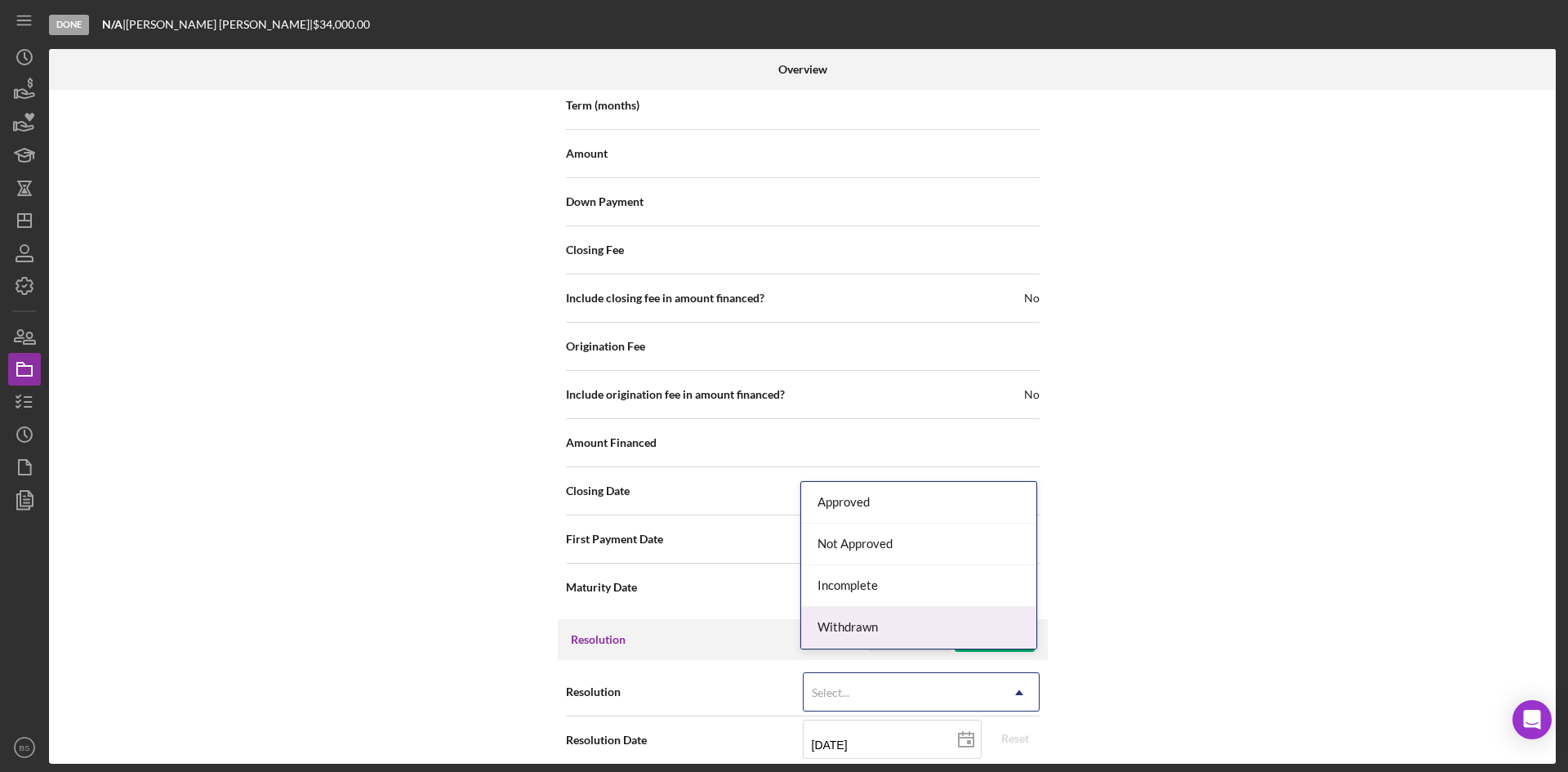
click at [867, 632] on div "Withdrawn" at bounding box center [918, 627] width 235 height 41
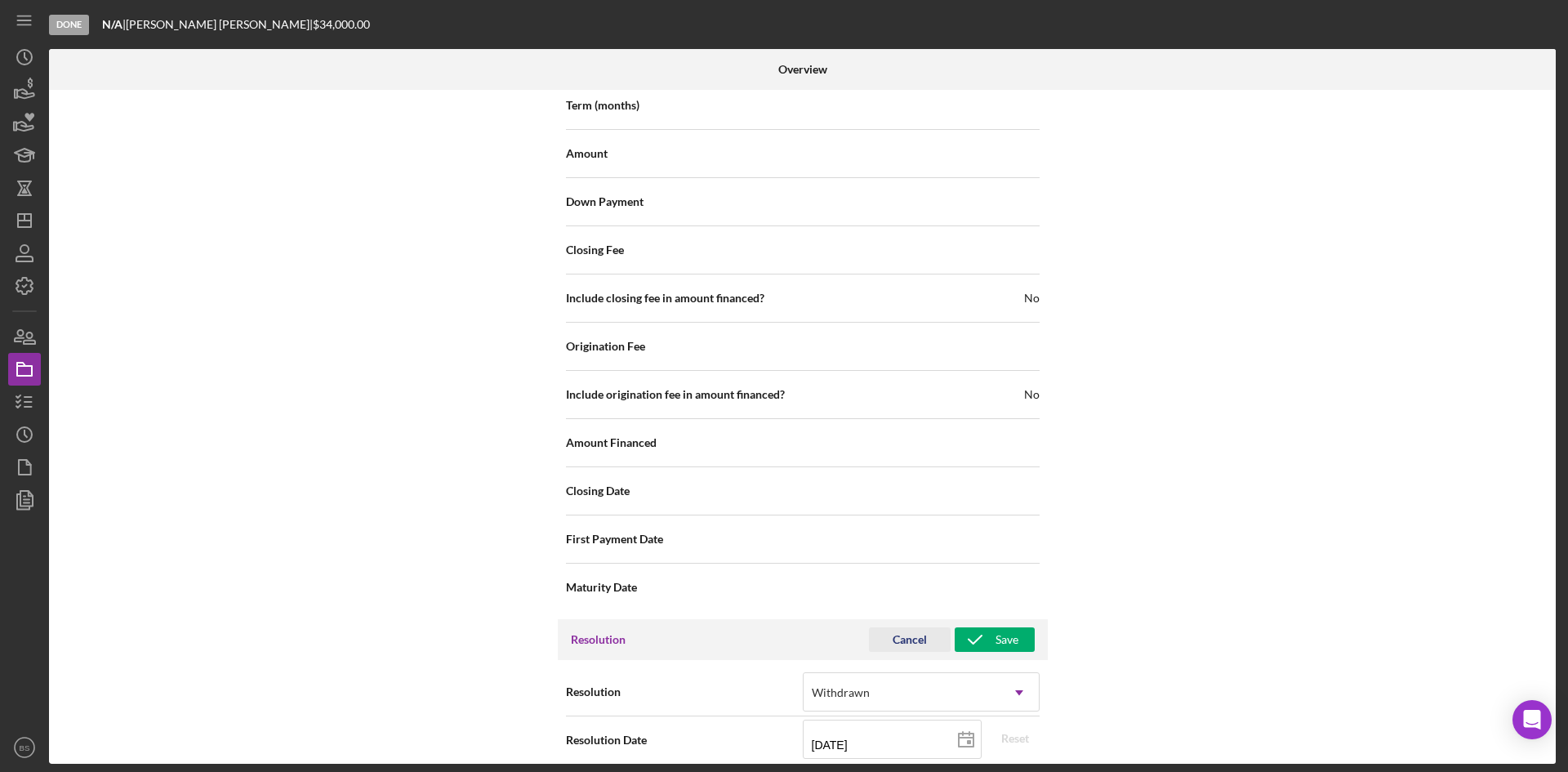
scroll to position [1859, 0]
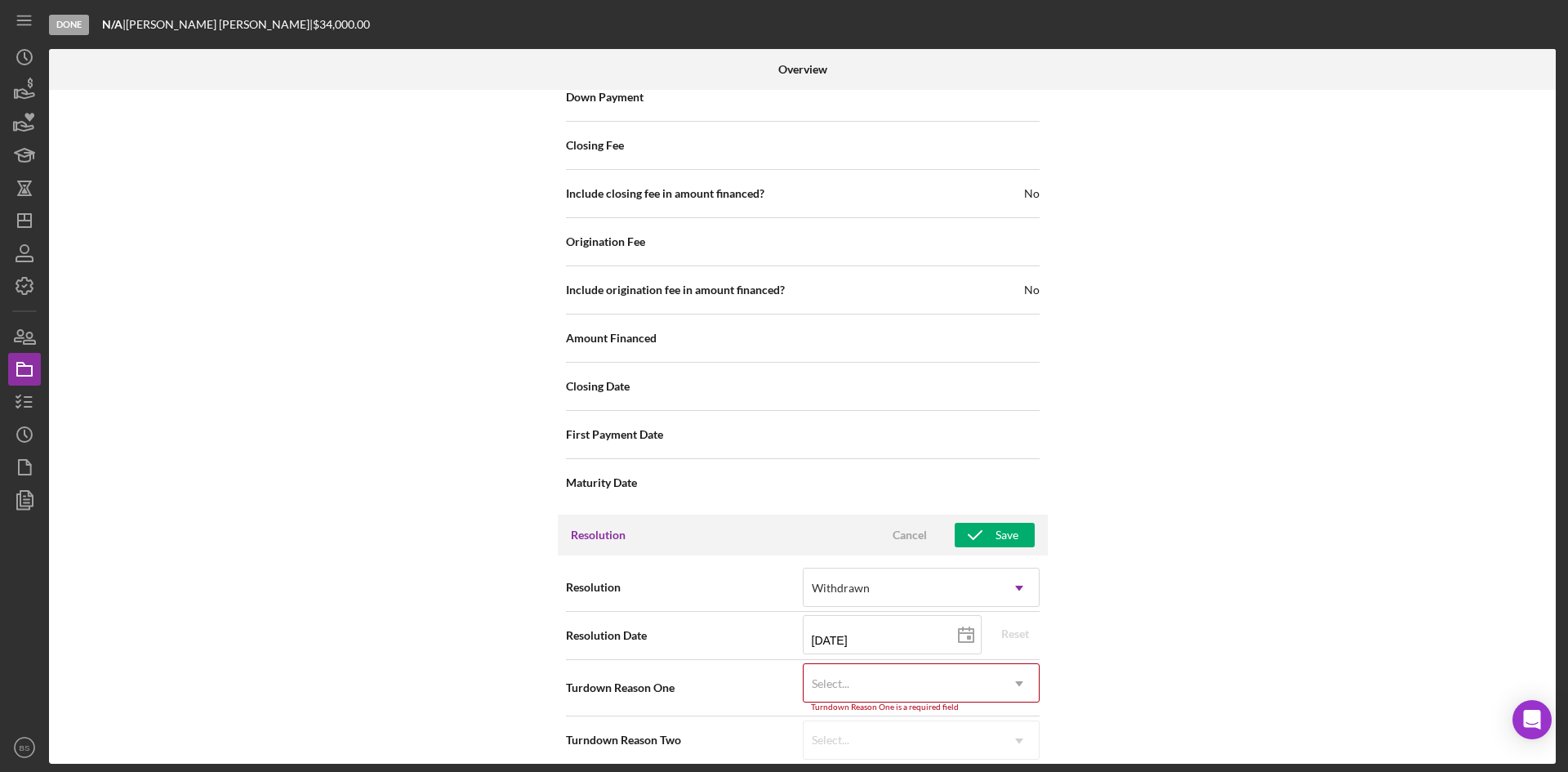
click at [874, 665] on div "Select..." at bounding box center [901, 684] width 196 height 38
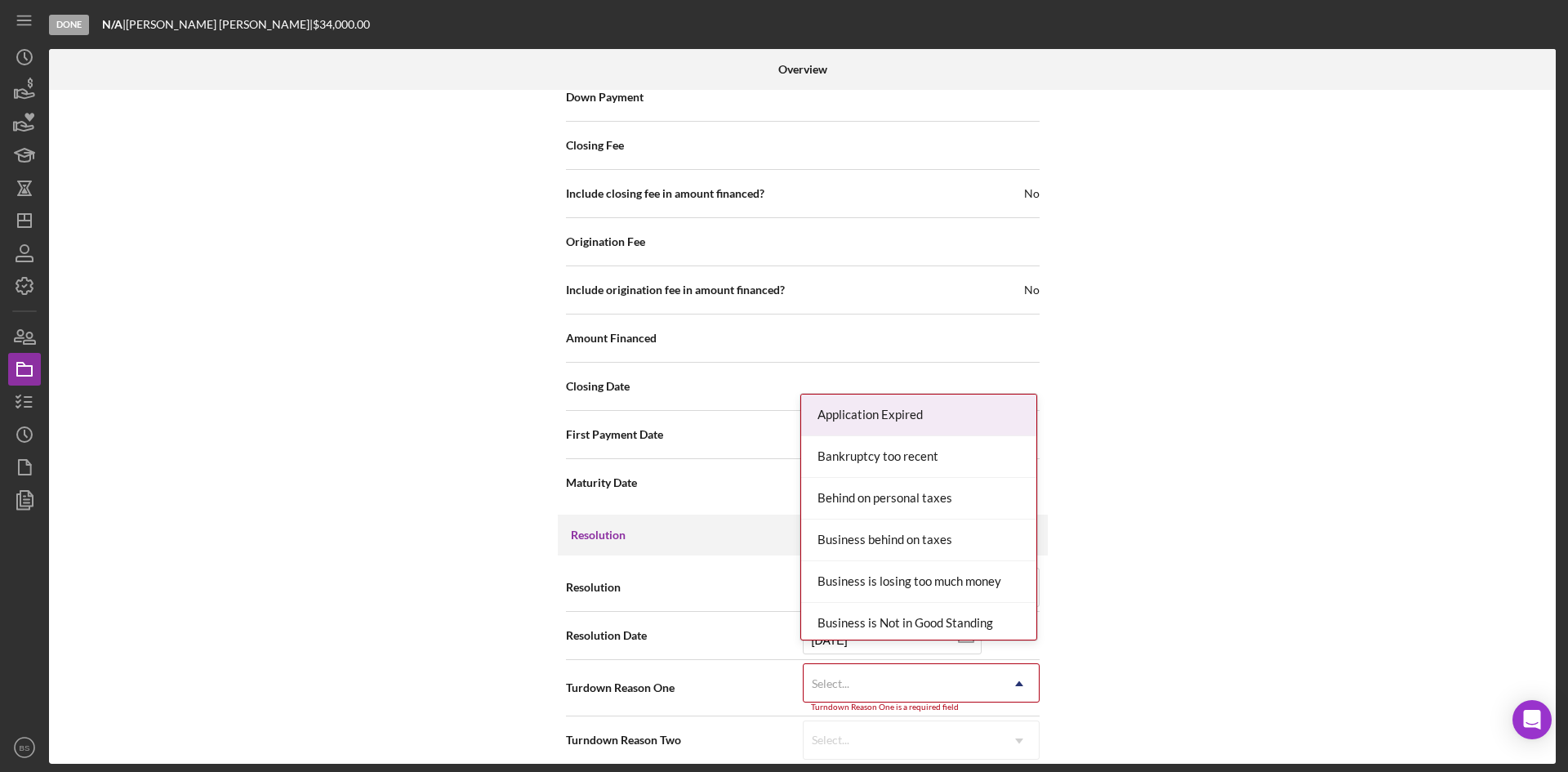
click at [873, 416] on div "Application Expired" at bounding box center [918, 415] width 235 height 41
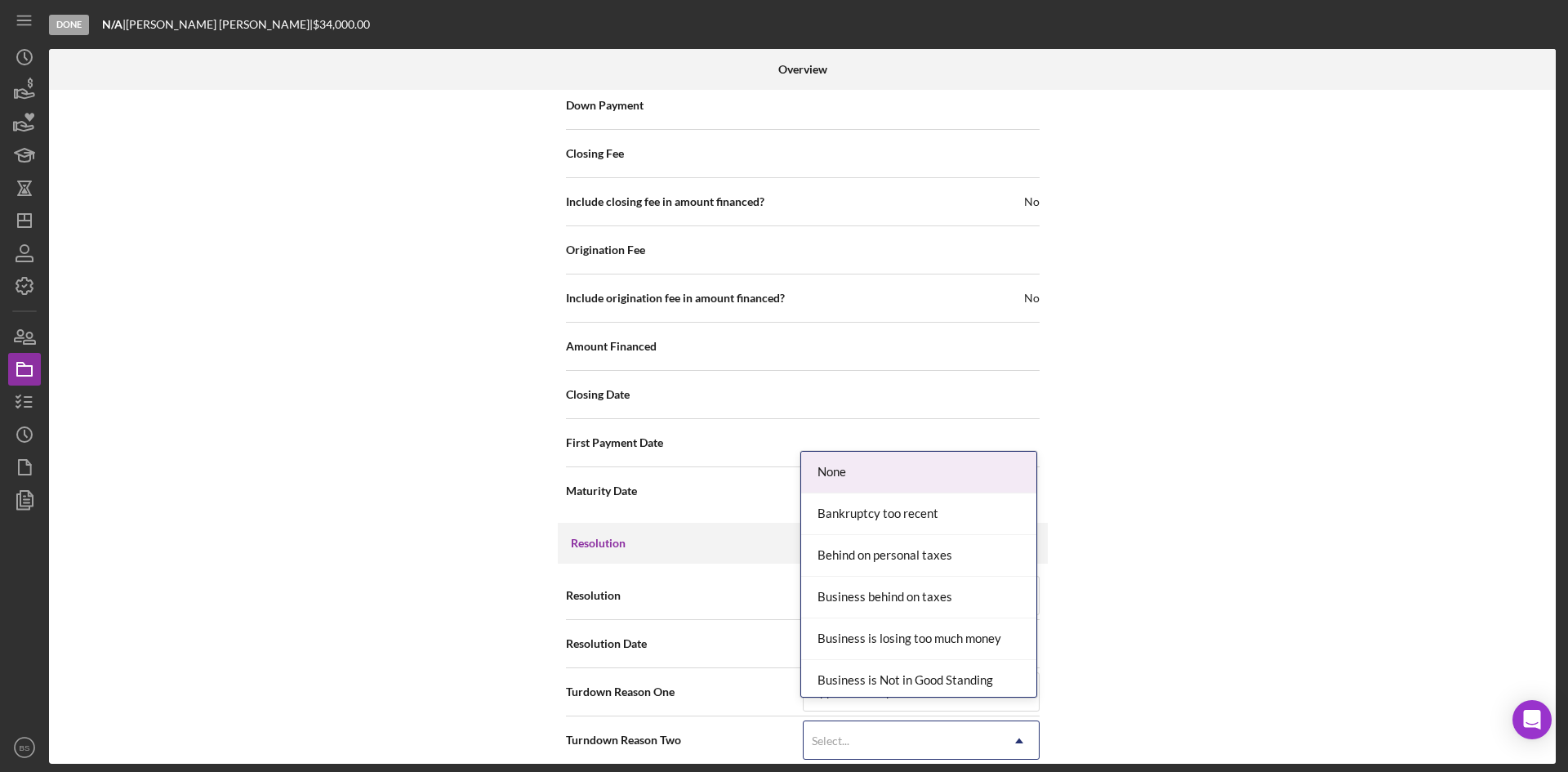
click at [885, 723] on div "Select..." at bounding box center [901, 741] width 196 height 38
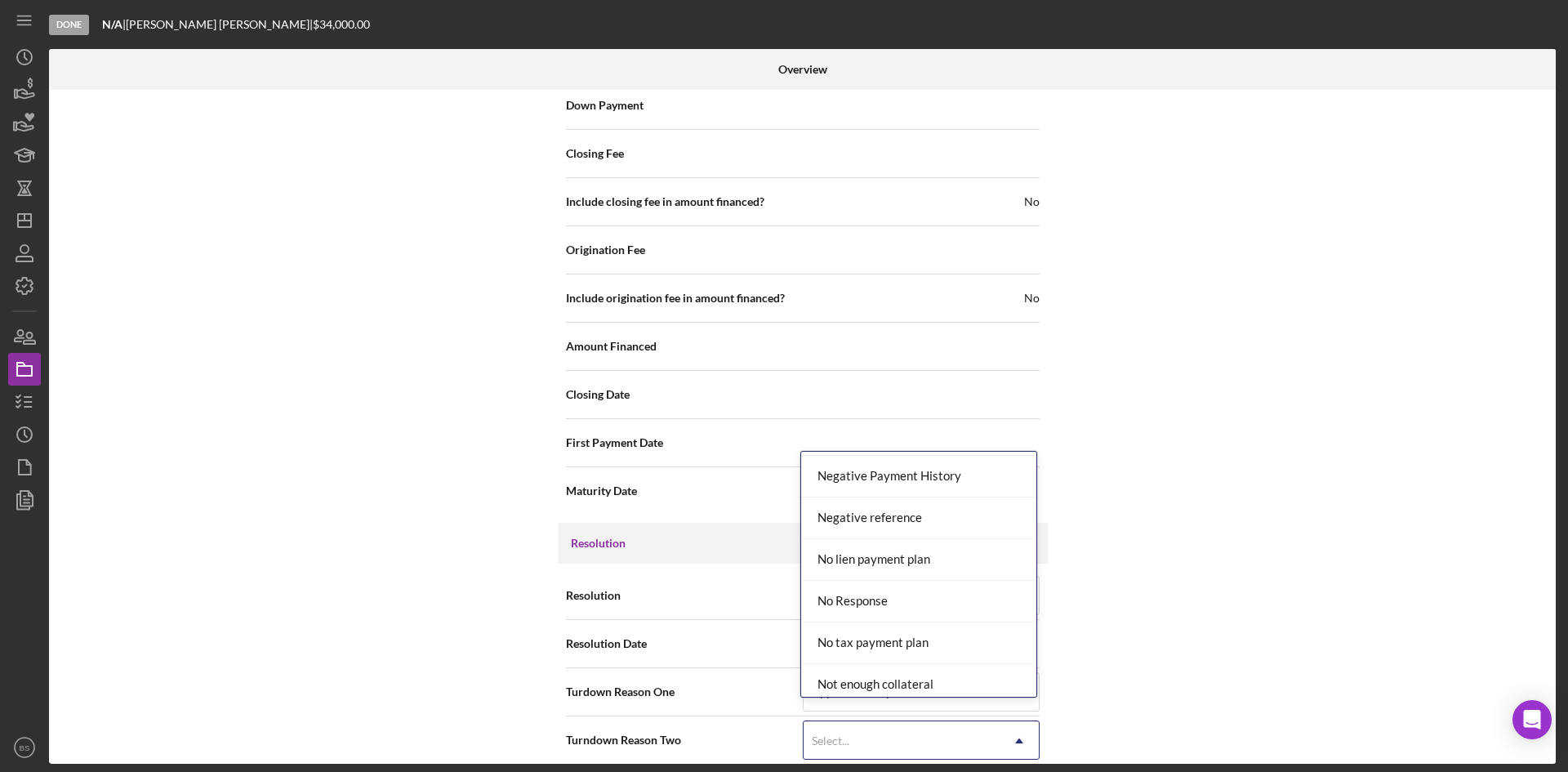
scroll to position [1226, 0]
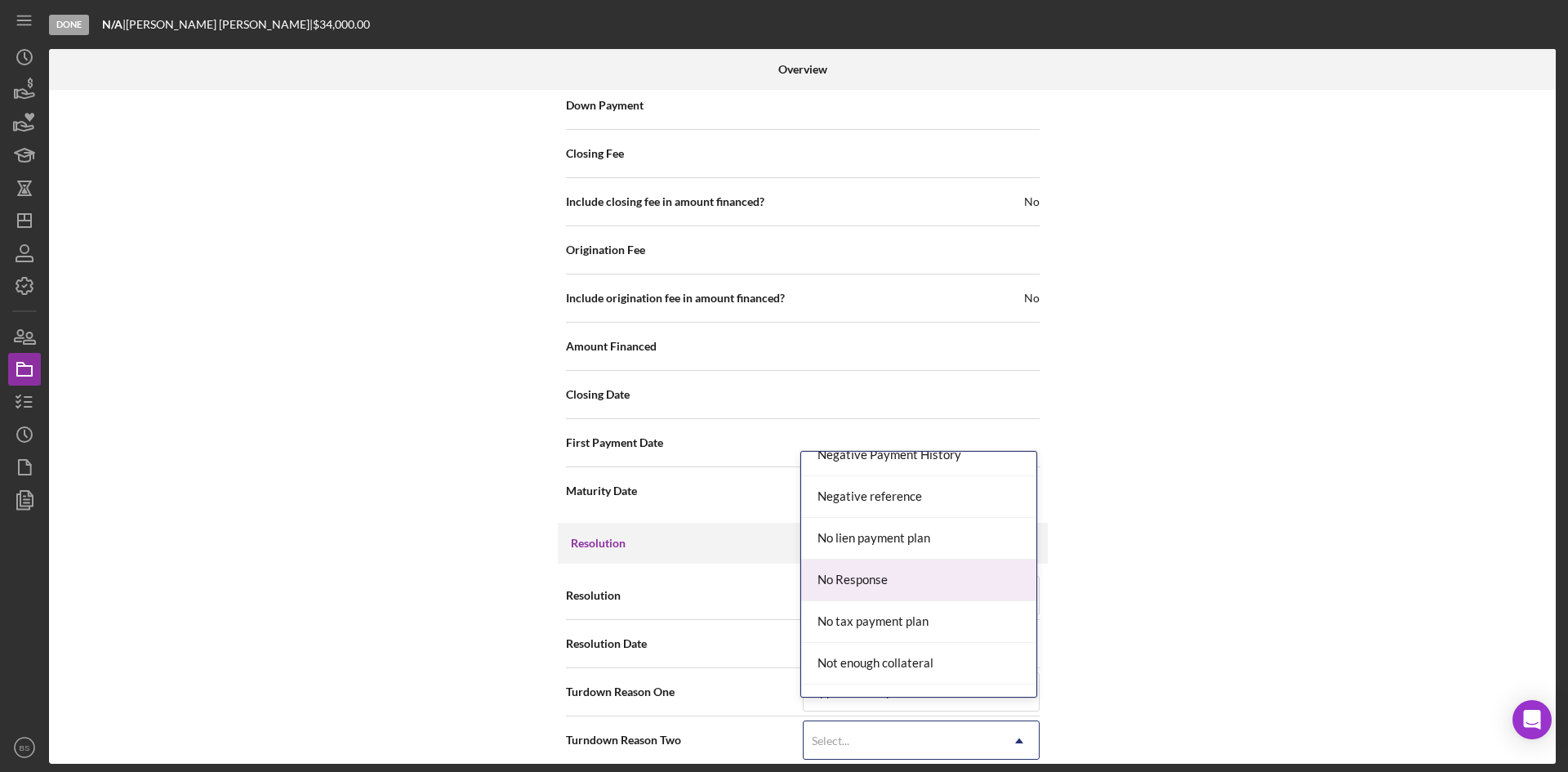
click at [891, 582] on div "No Response" at bounding box center [918, 580] width 235 height 41
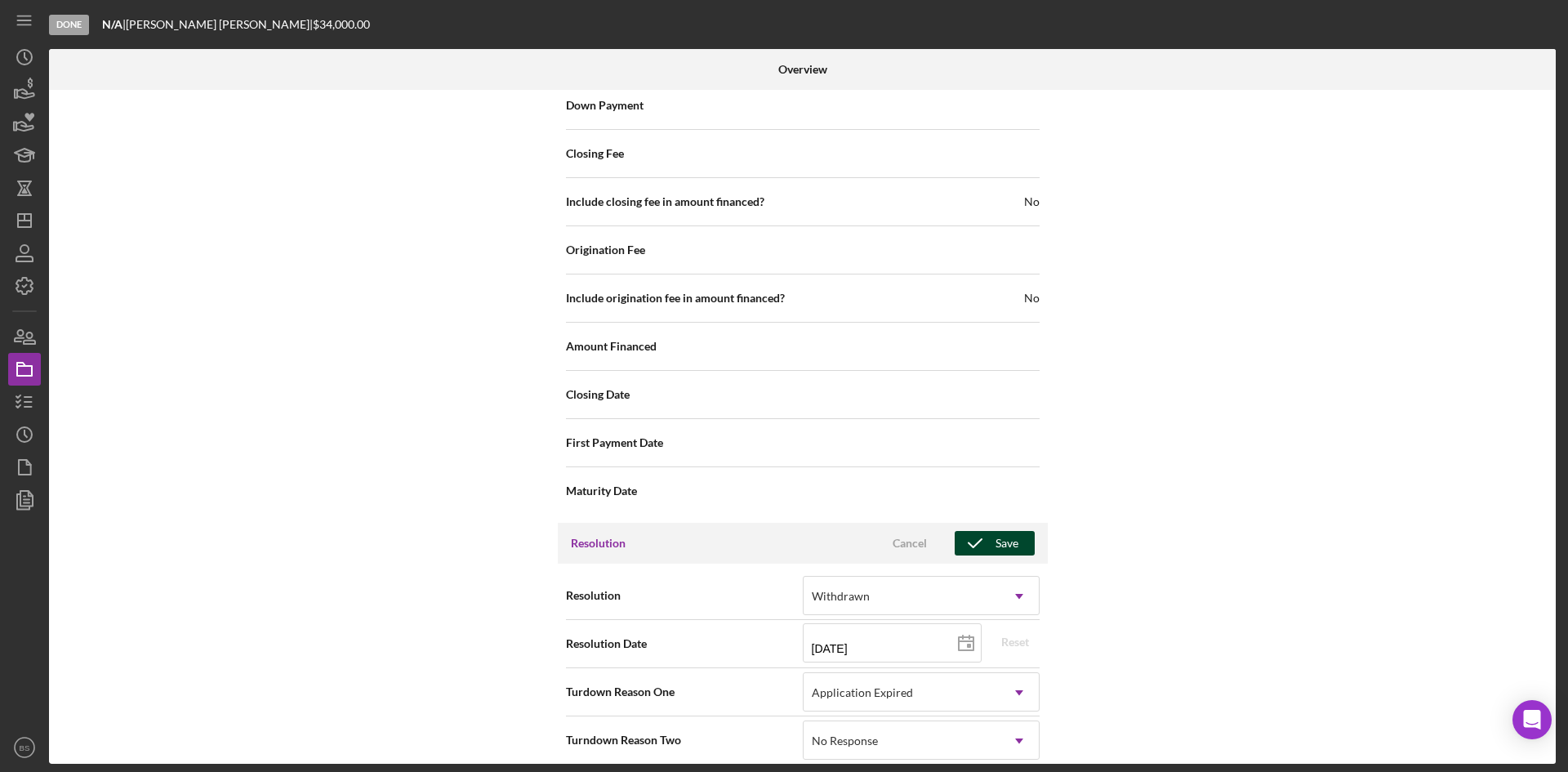
click at [981, 527] on icon "button" at bounding box center [975, 543] width 41 height 41
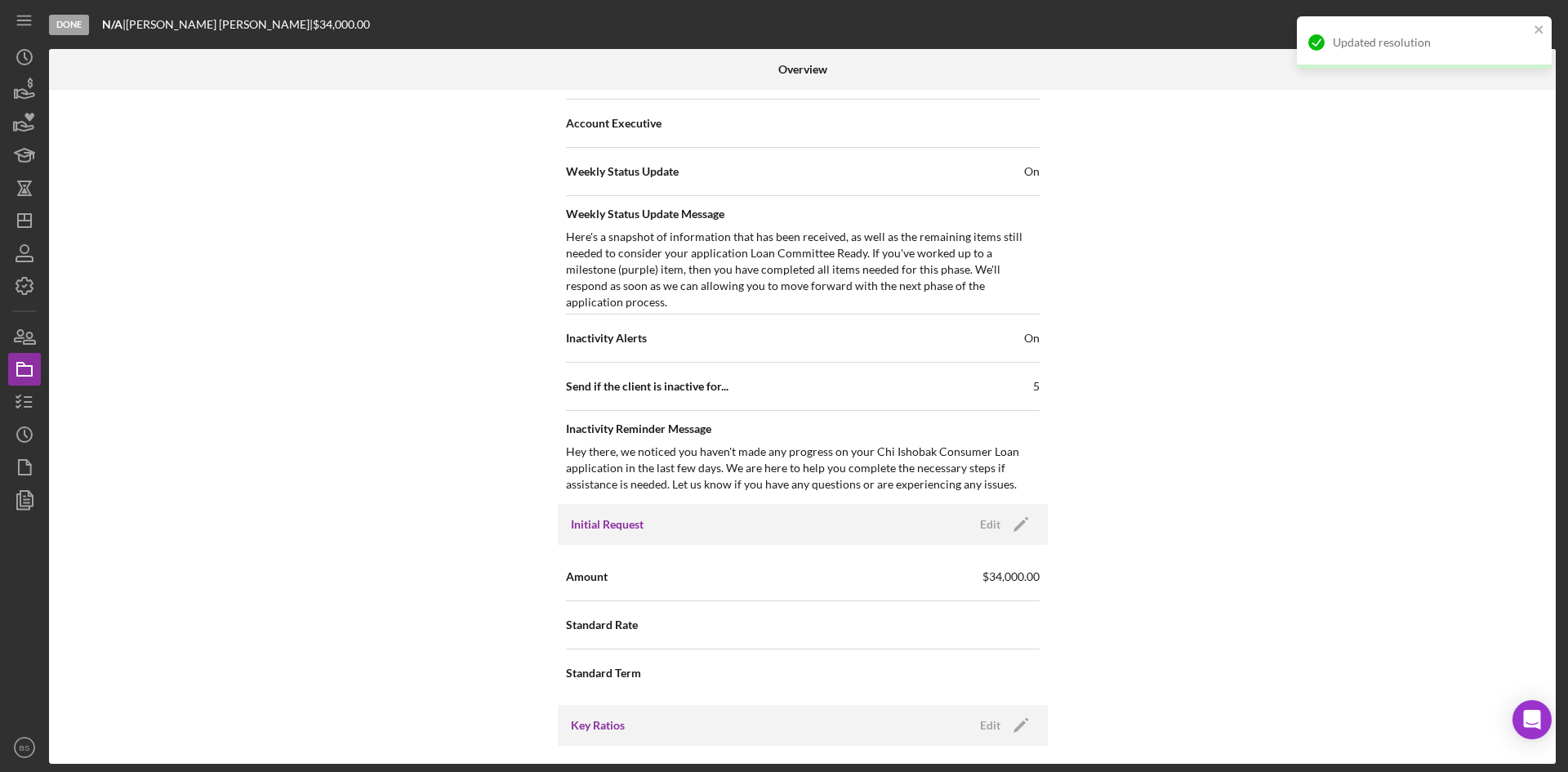
scroll to position [0, 0]
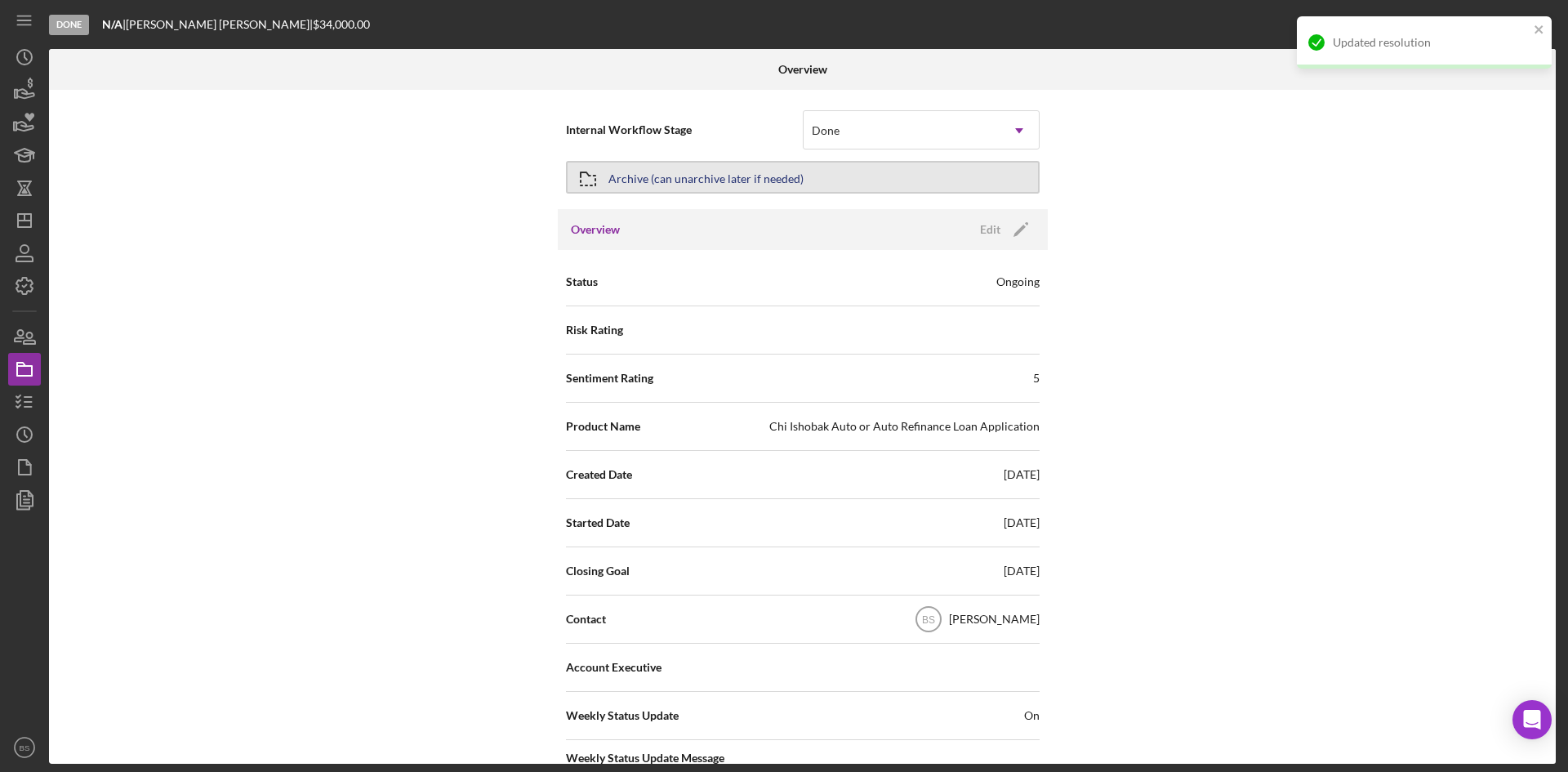
click at [877, 185] on button "Archive (can unarchive later if needed)" at bounding box center [802, 177] width 474 height 33
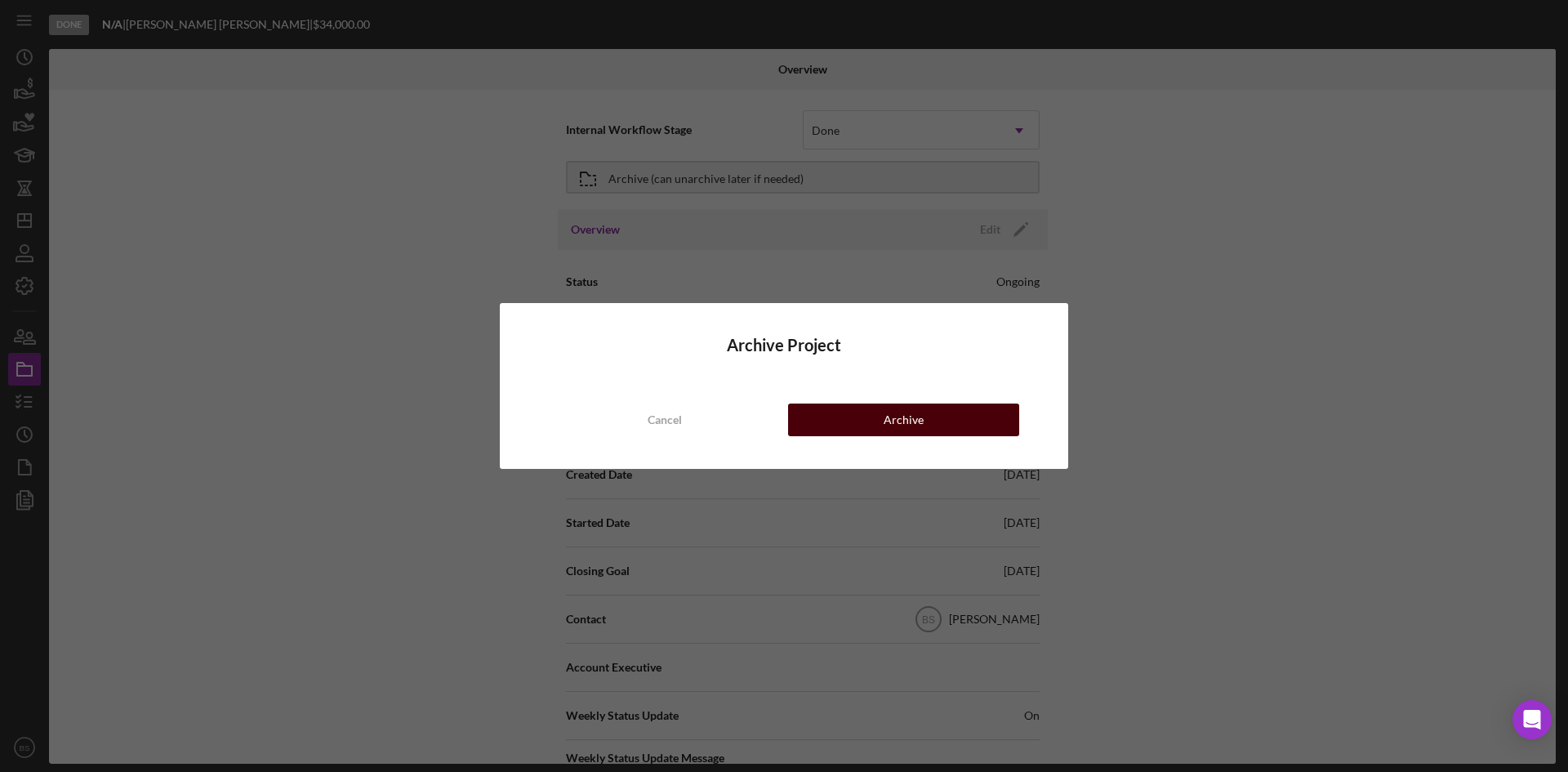
click at [866, 421] on button "Archive" at bounding box center [904, 419] width 231 height 33
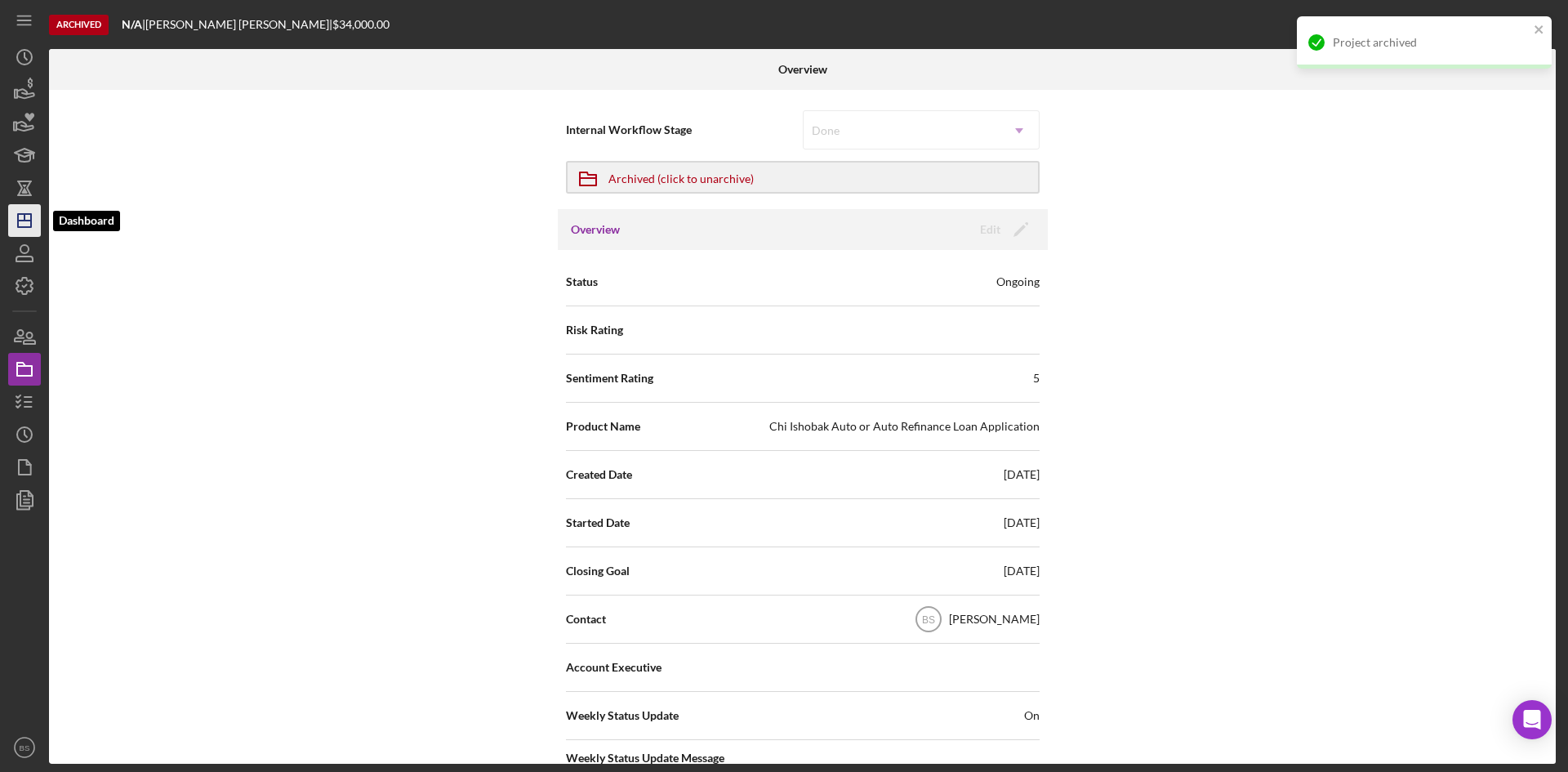
click at [33, 228] on icon "Icon/Dashboard" at bounding box center [25, 220] width 41 height 41
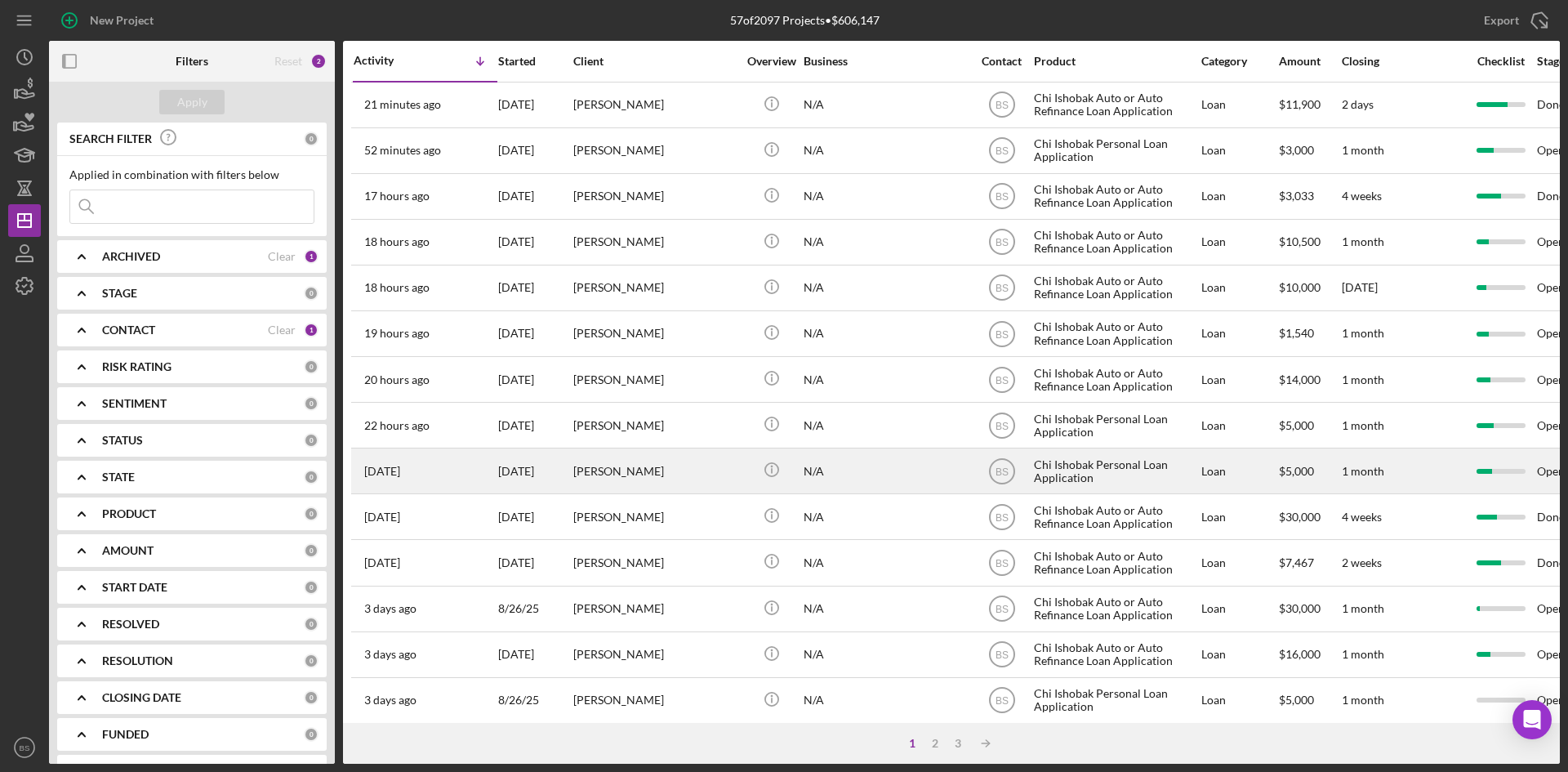
click at [718, 468] on div "[PERSON_NAME]" at bounding box center [655, 471] width 163 height 43
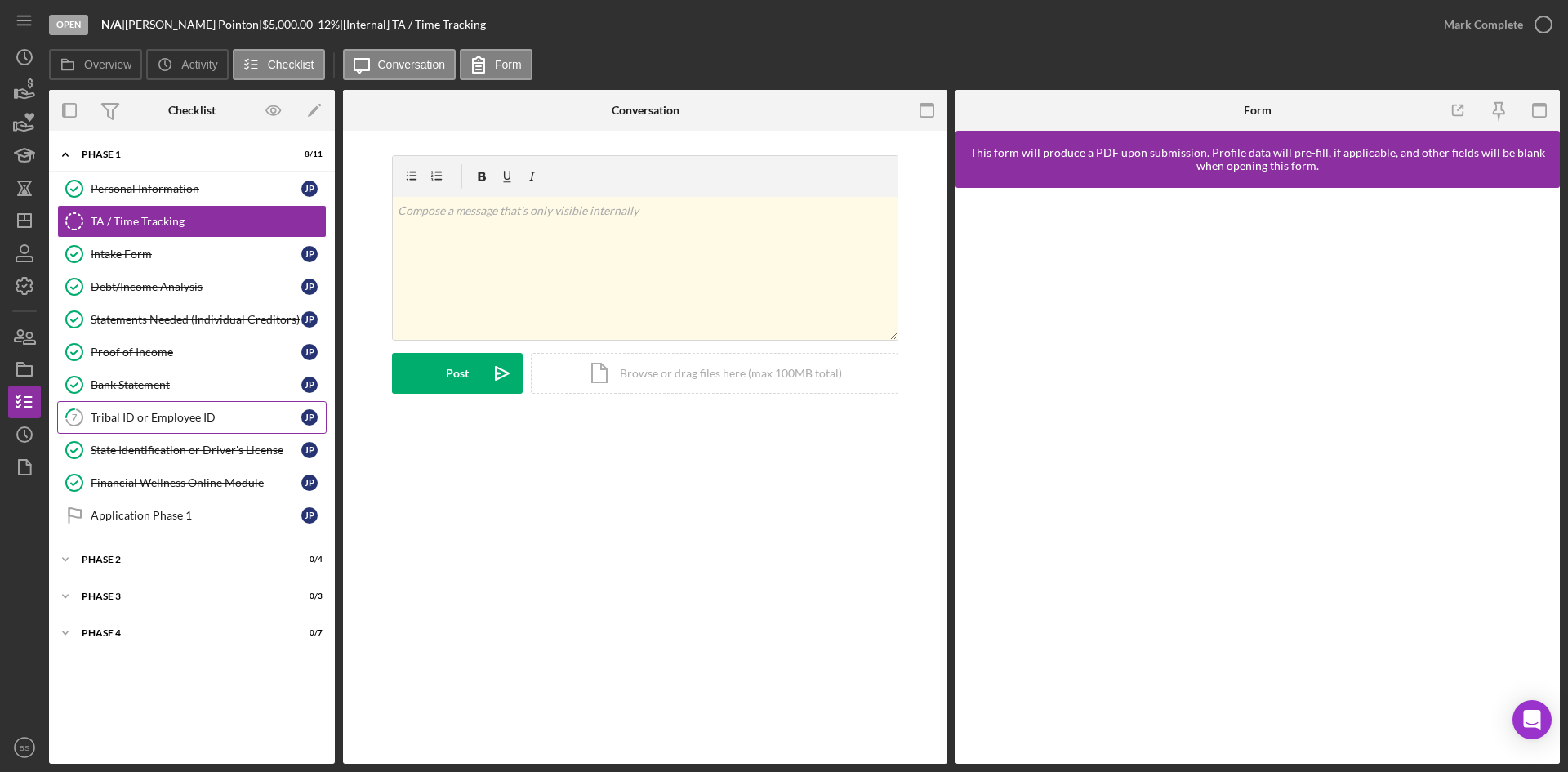
click at [104, 425] on link "7 Tribal ID or Employee ID J P" at bounding box center [192, 417] width 270 height 33
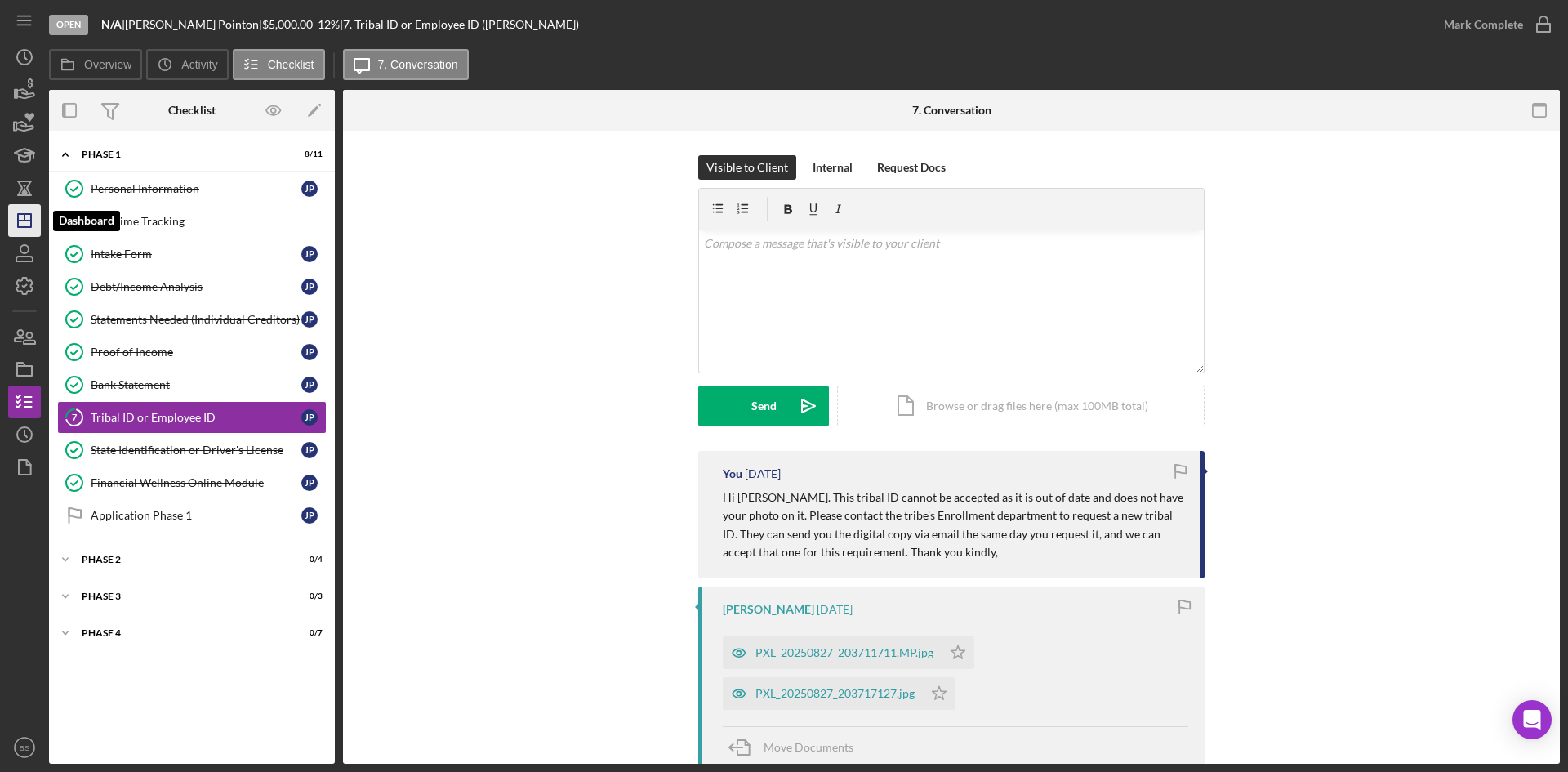
click at [40, 212] on icon "Icon/Dashboard" at bounding box center [25, 220] width 41 height 41
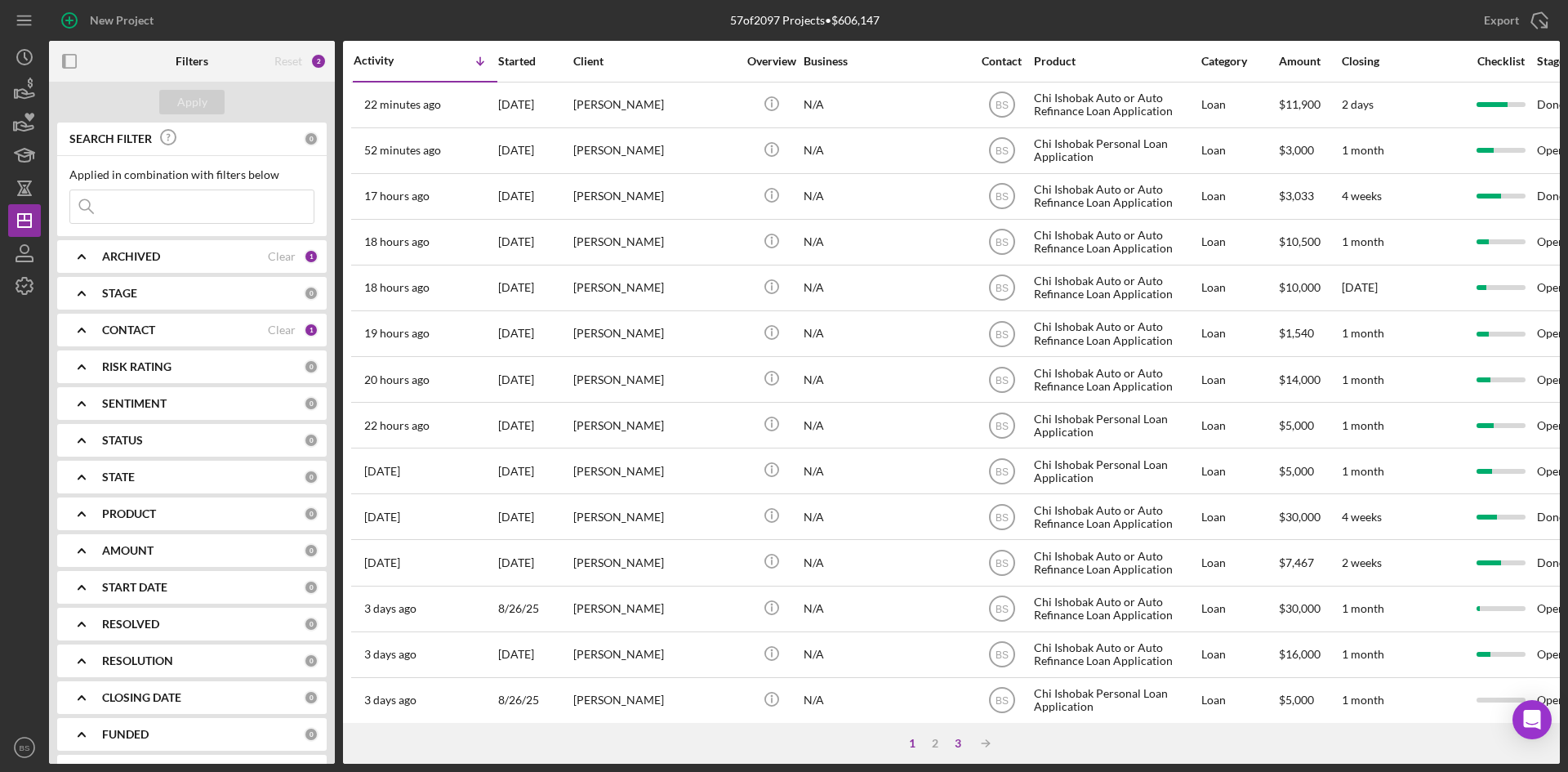
click at [958, 739] on div "3" at bounding box center [958, 743] width 23 height 13
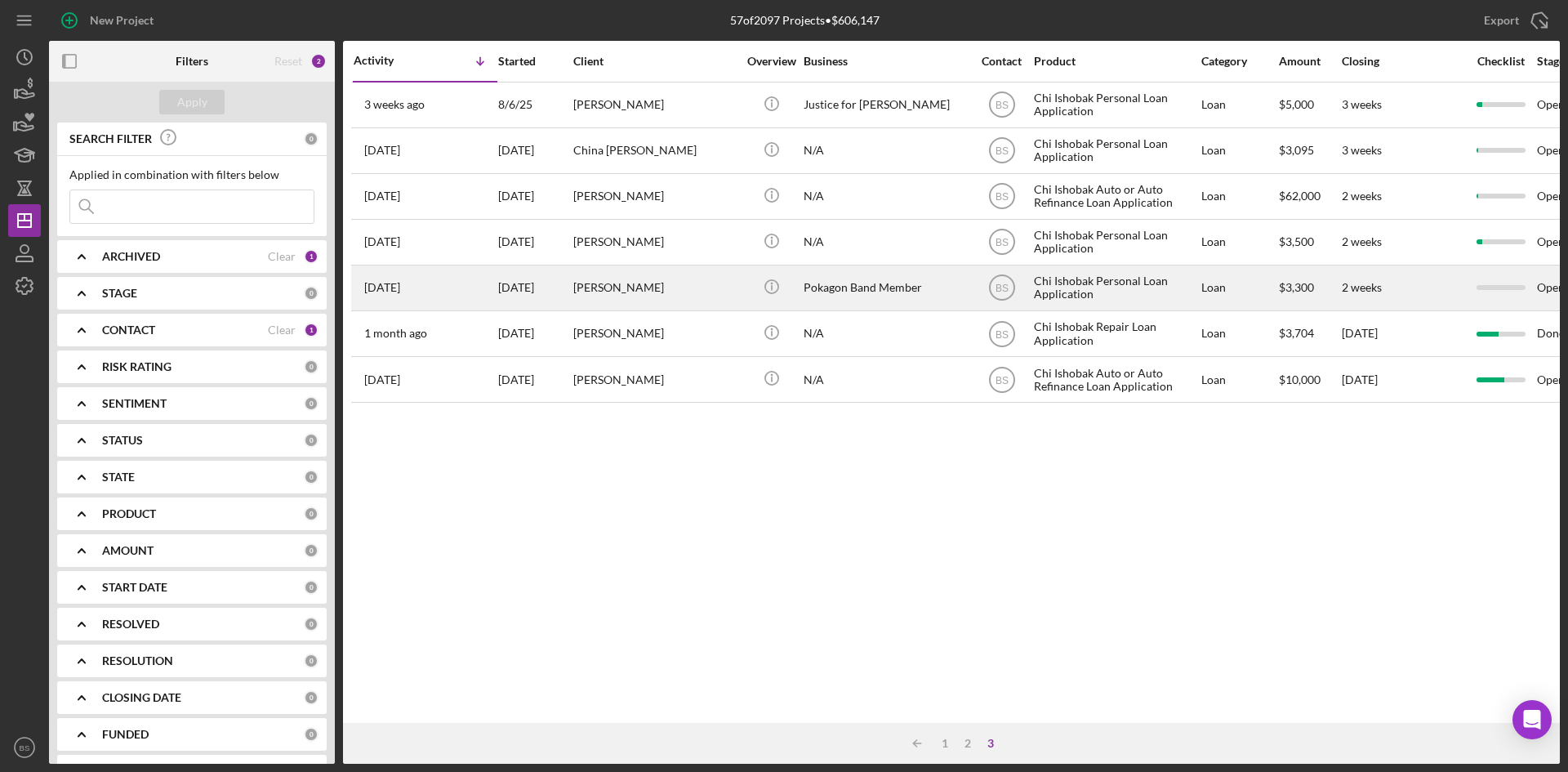
click at [610, 307] on div "Heather Pauley" at bounding box center [655, 287] width 163 height 43
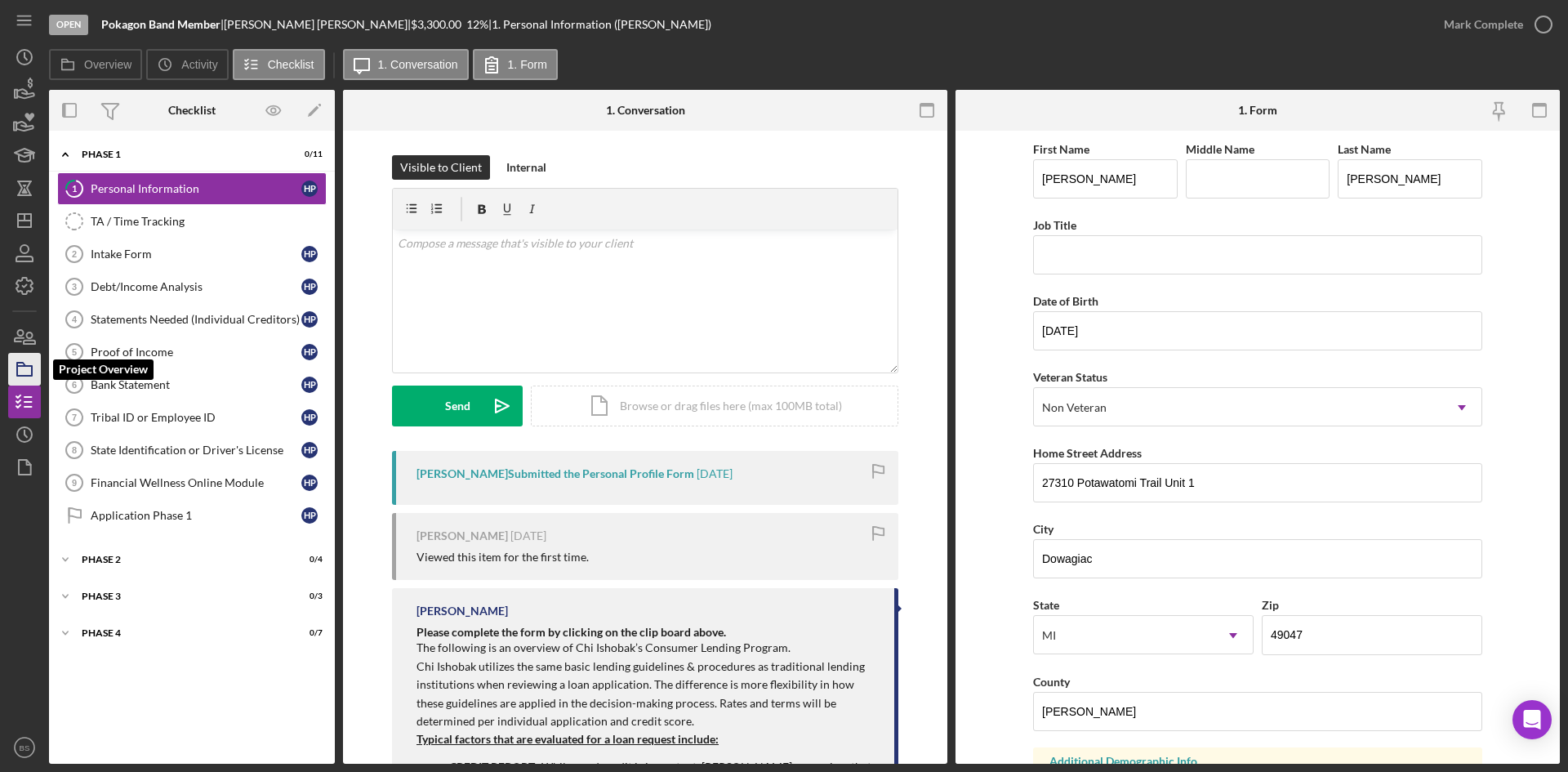
click at [24, 372] on icon "button" at bounding box center [25, 369] width 41 height 41
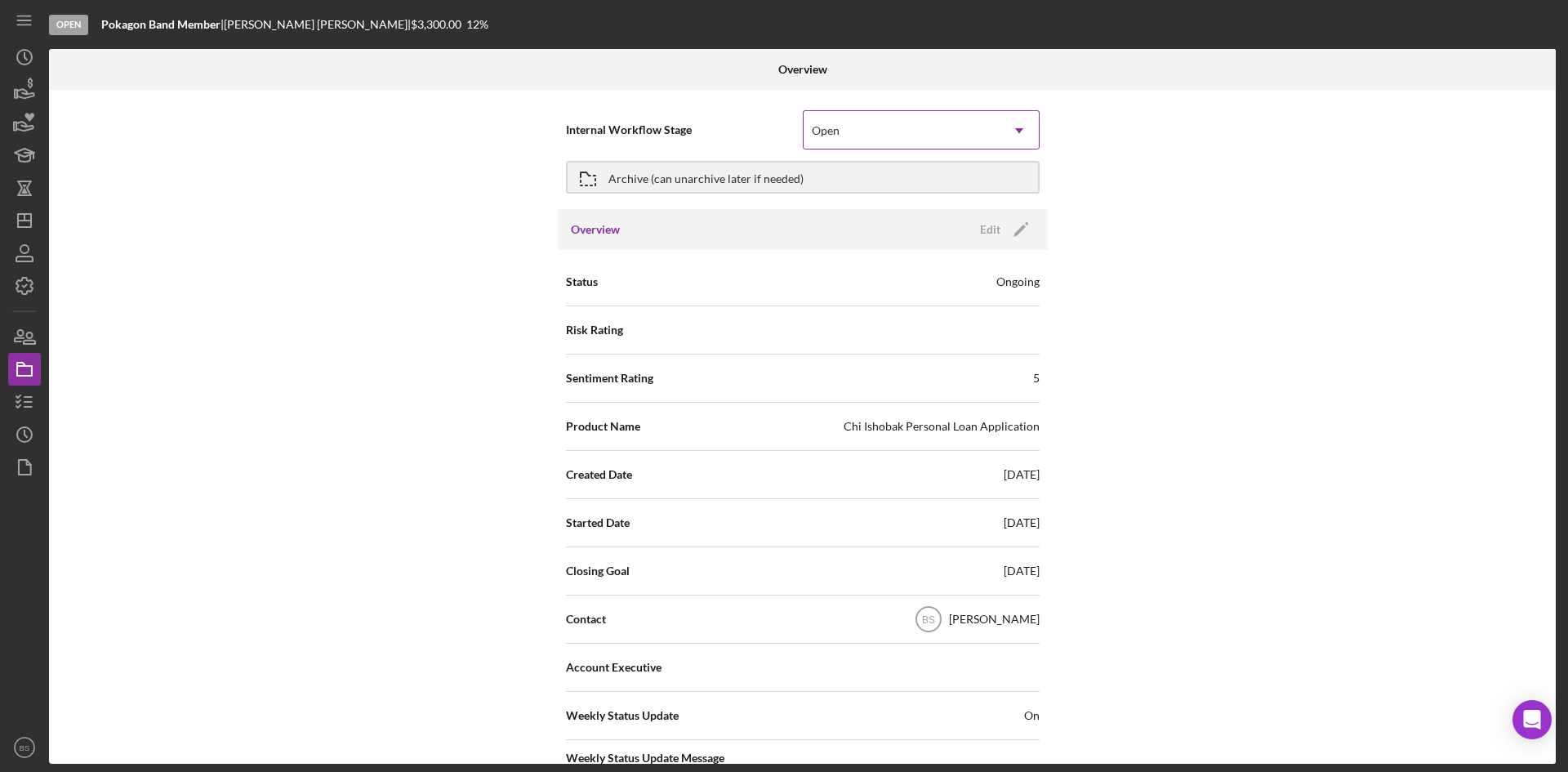
click at [844, 141] on div "Open" at bounding box center [901, 130] width 196 height 38
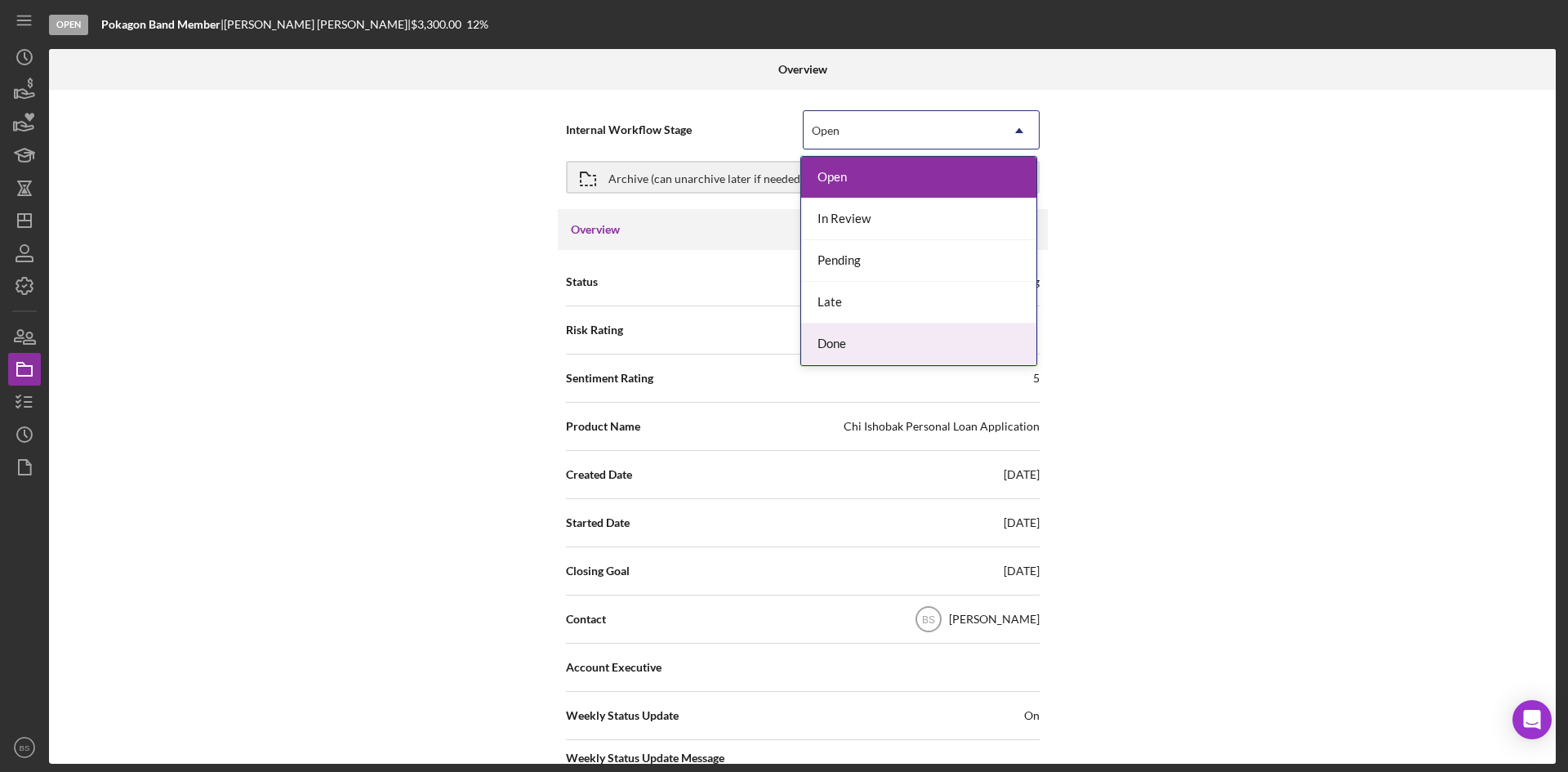
click at [842, 336] on div "Done" at bounding box center [918, 344] width 235 height 41
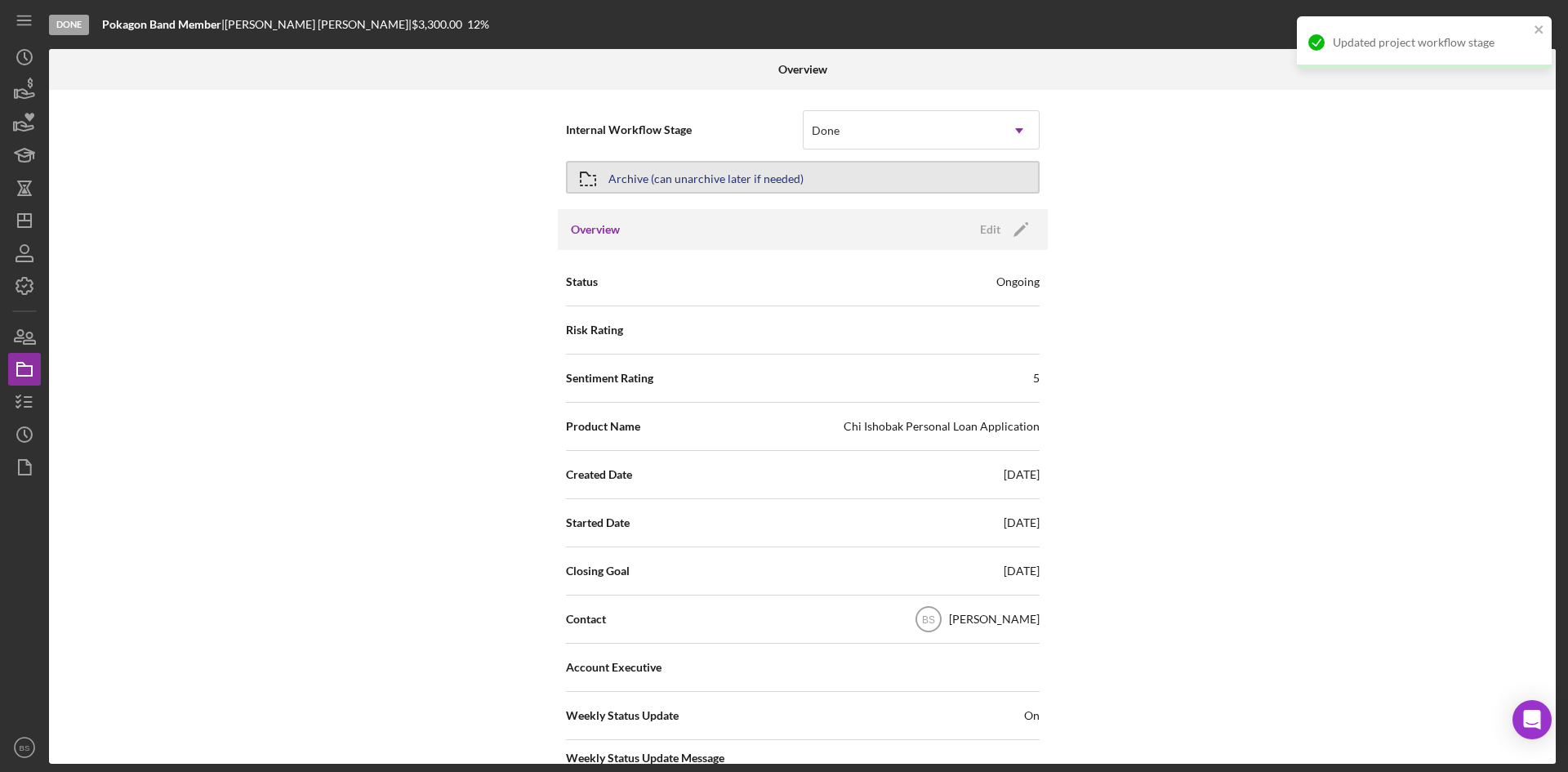
click at [813, 183] on button "Archive (can unarchive later if needed)" at bounding box center [802, 177] width 474 height 33
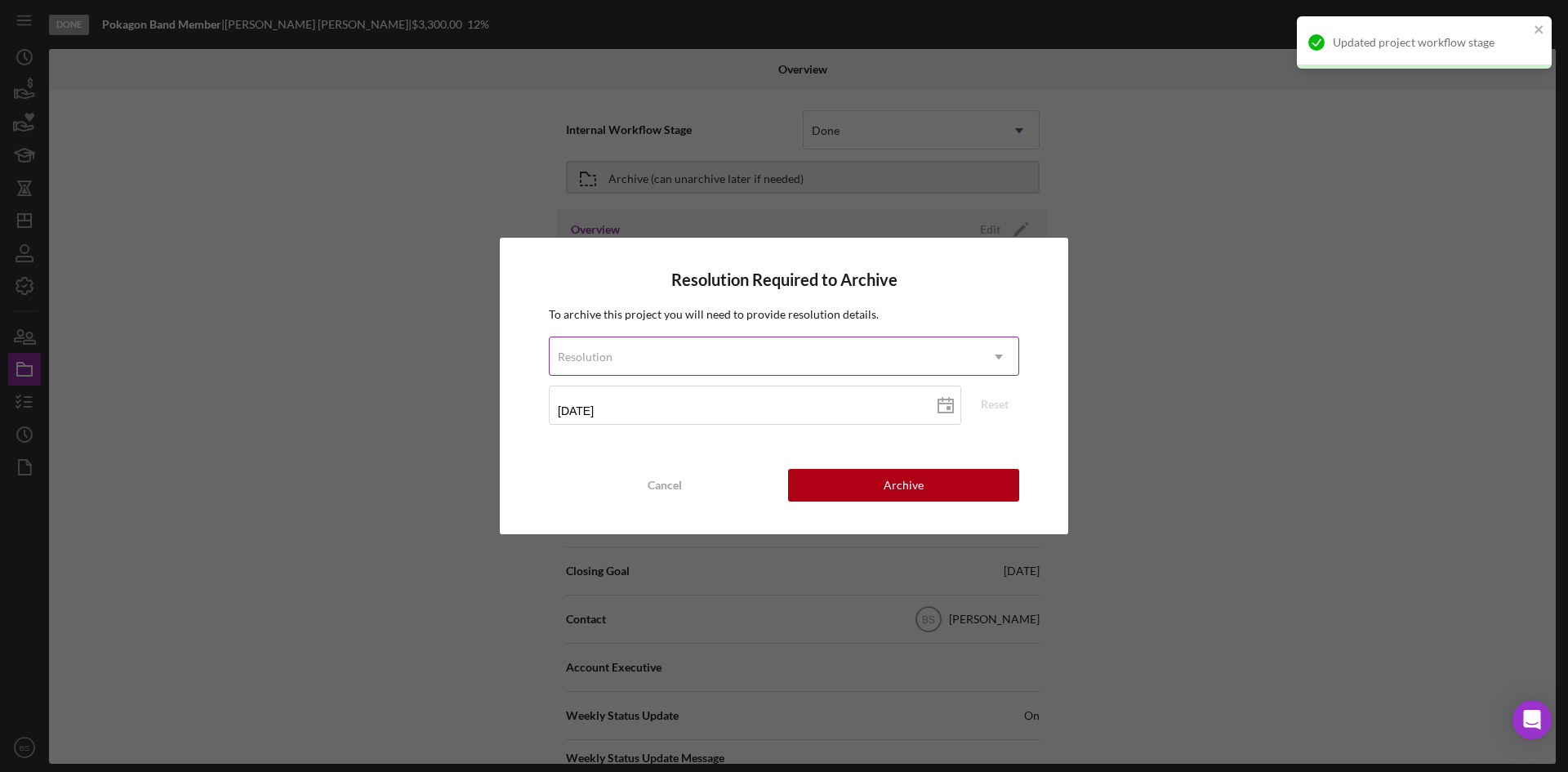
click at [778, 353] on div "Resolution" at bounding box center [765, 357] width 430 height 38
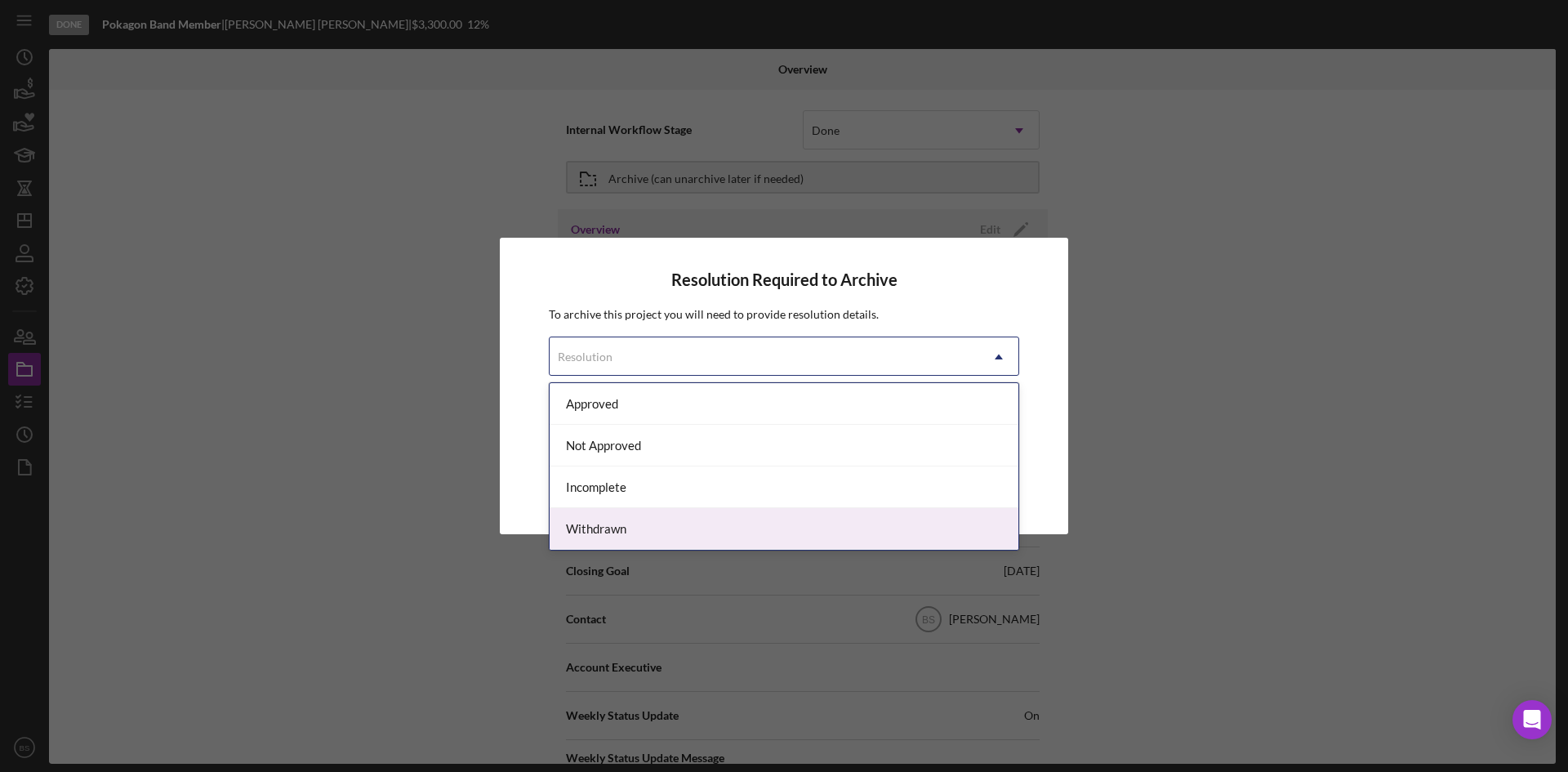
click at [767, 538] on div "Withdrawn" at bounding box center [784, 529] width 469 height 41
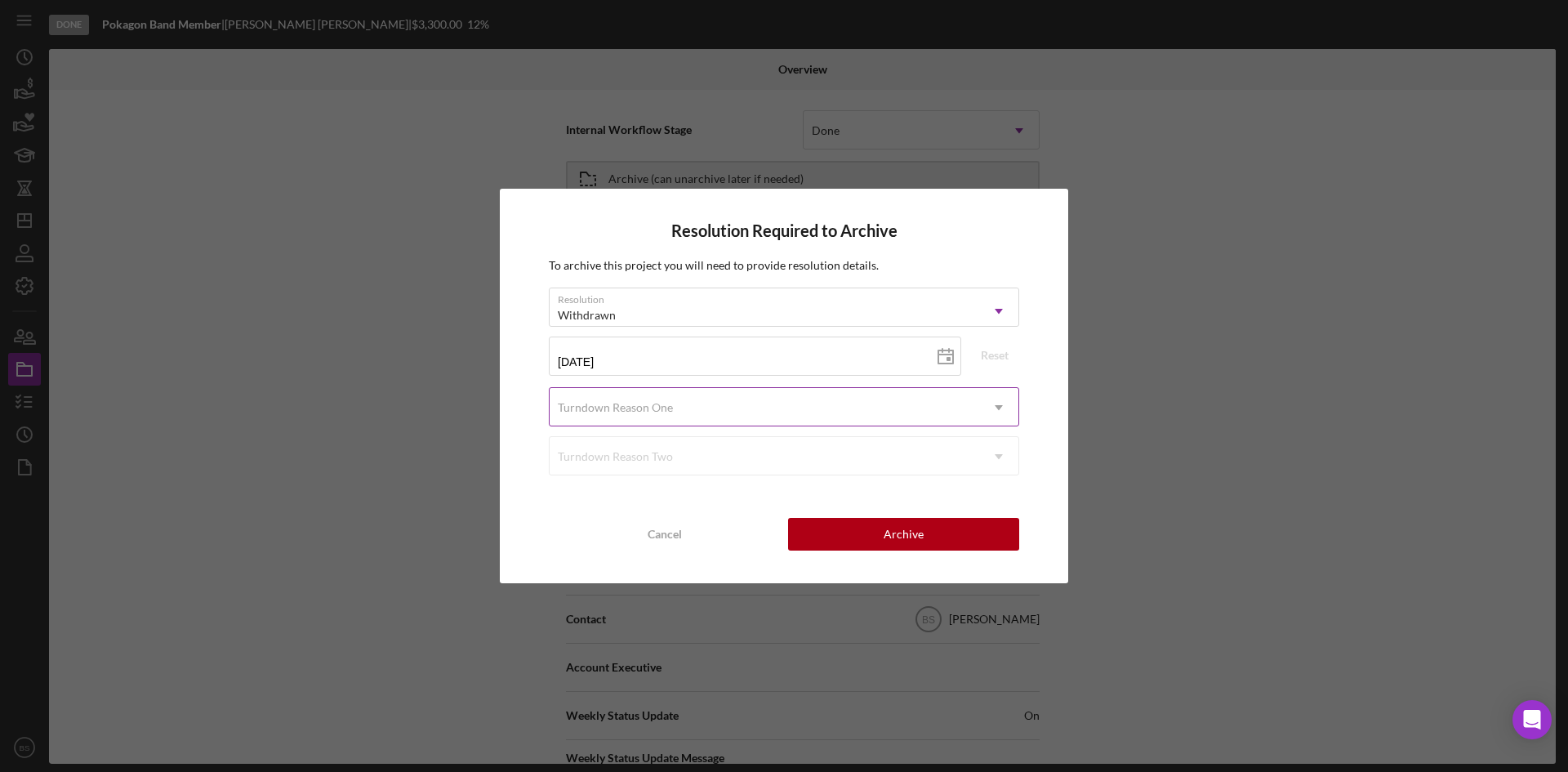
click at [758, 409] on div "Turndown Reason One" at bounding box center [765, 407] width 430 height 38
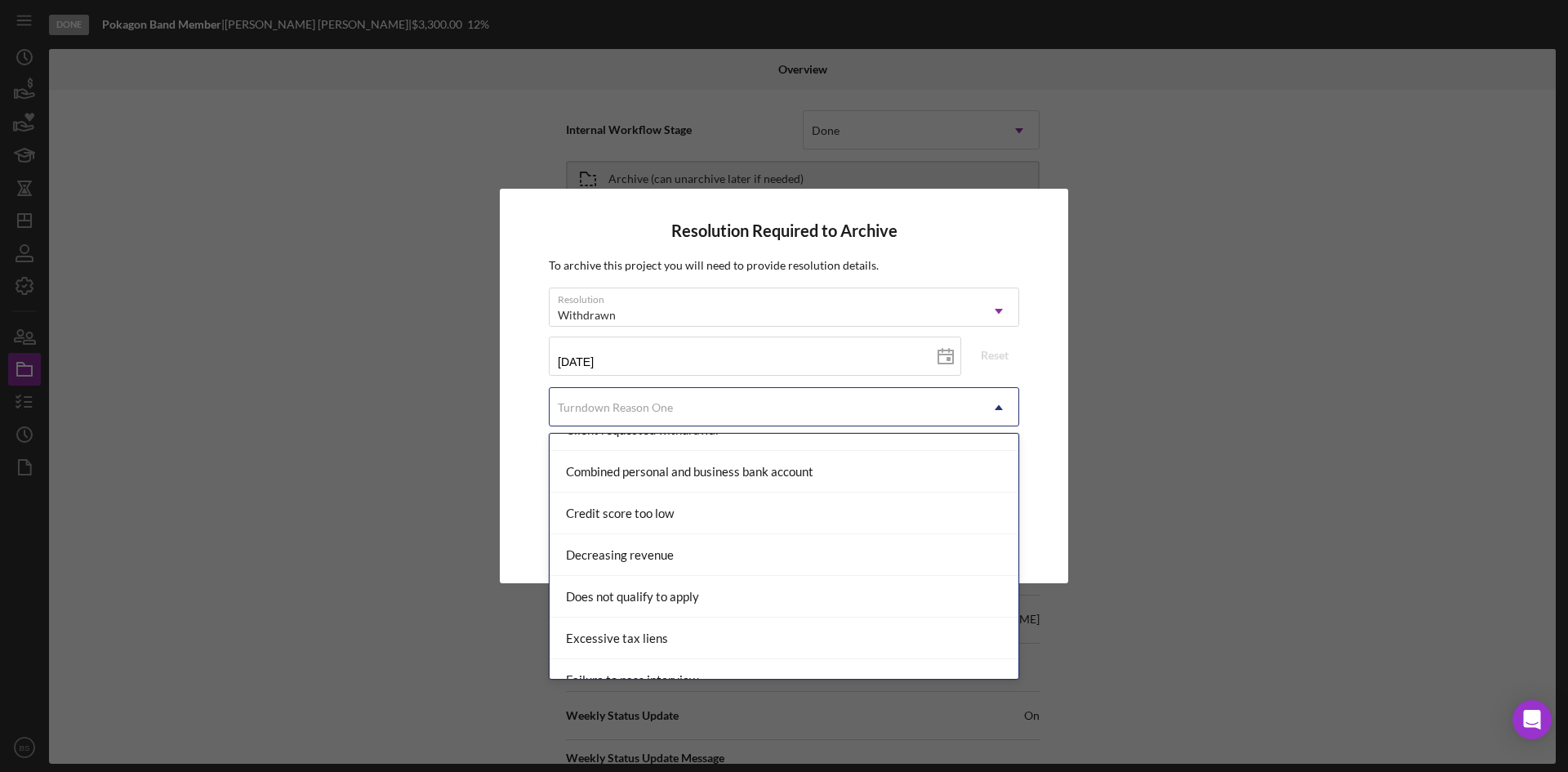
scroll to position [409, 0]
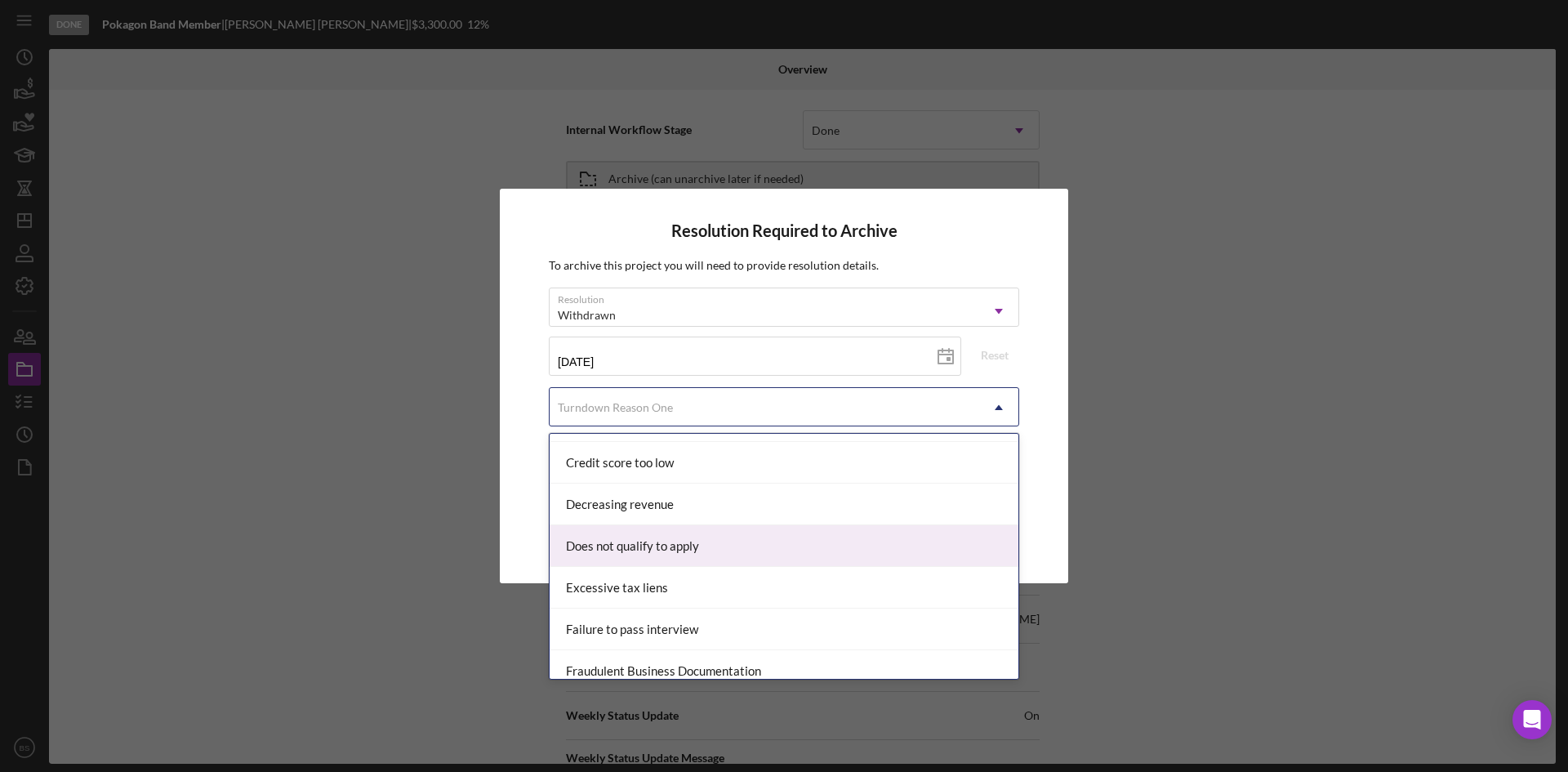
click at [762, 526] on div "Does not qualify to apply" at bounding box center [784, 546] width 469 height 41
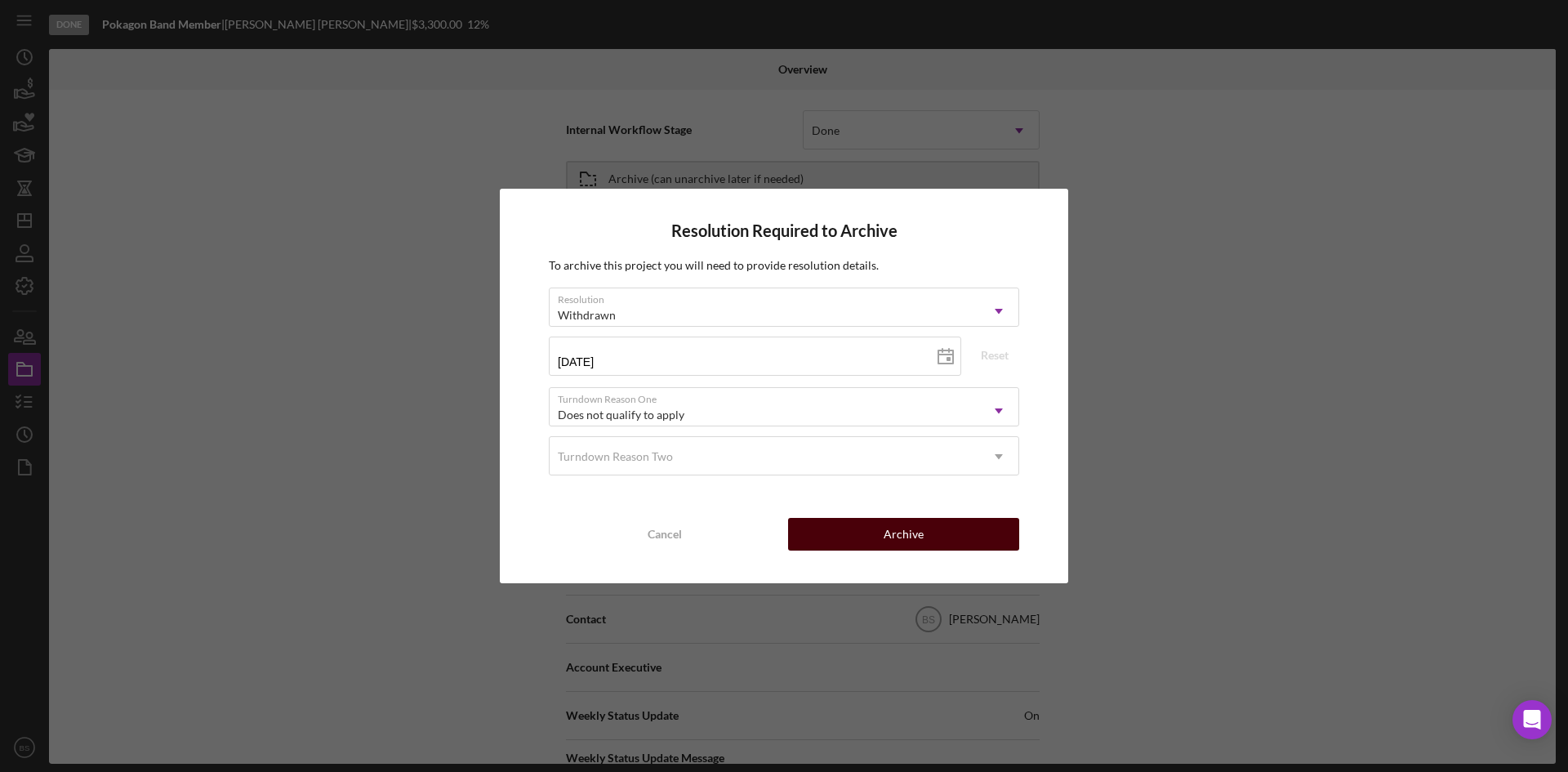
click at [841, 538] on button "Archive" at bounding box center [904, 534] width 231 height 33
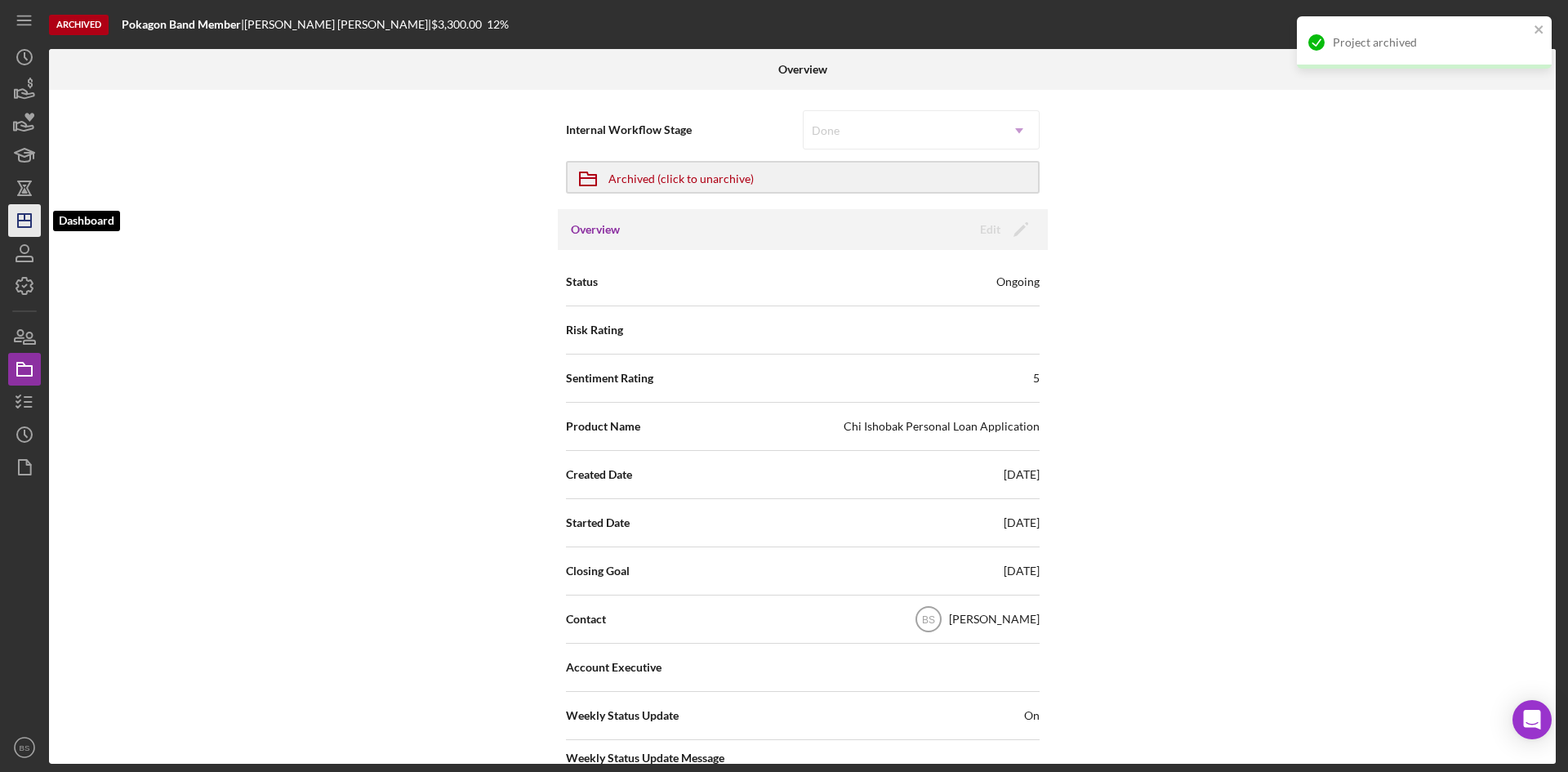
click at [22, 220] on line "button" at bounding box center [24, 220] width 13 height 0
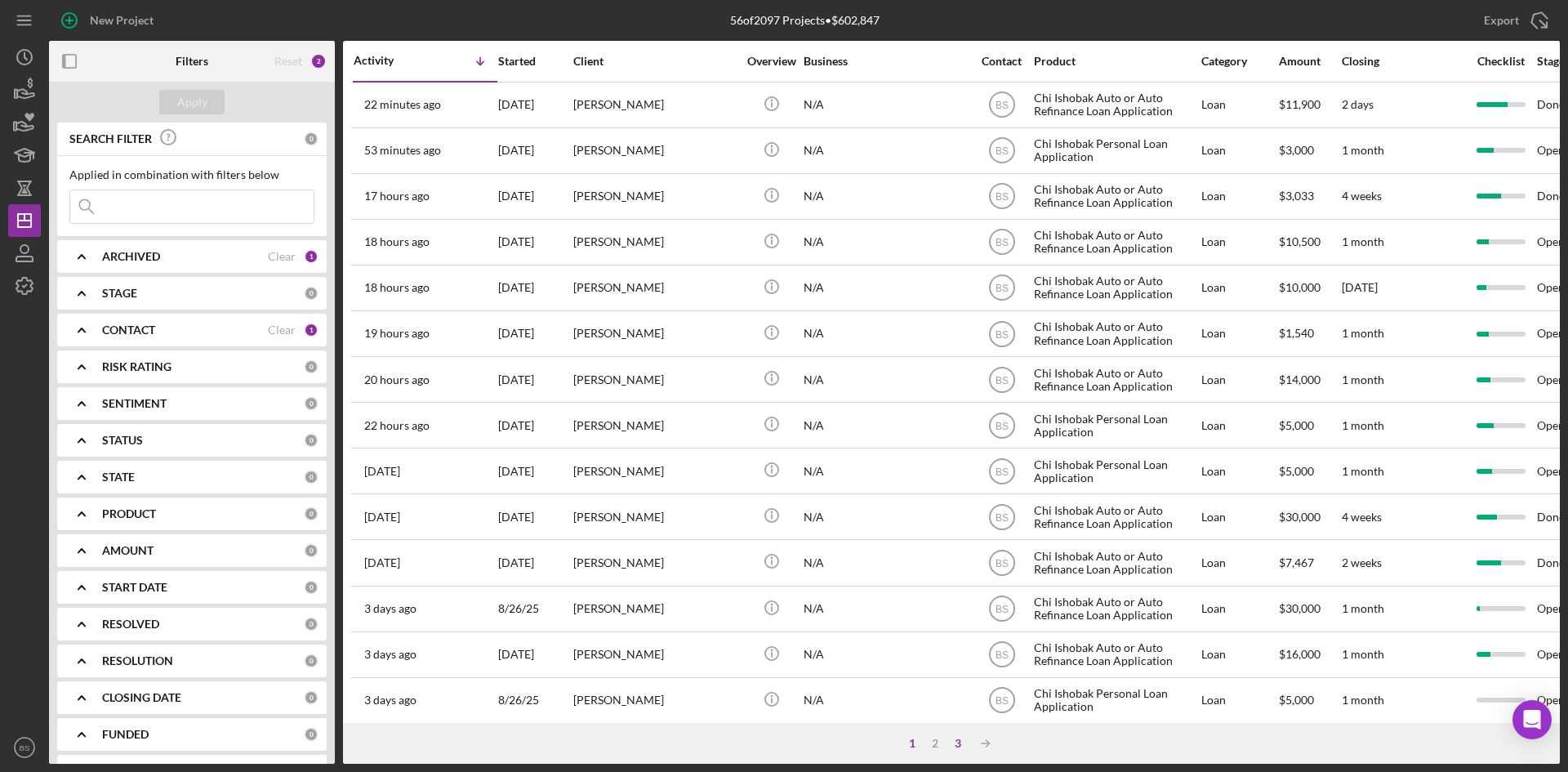
click at [964, 748] on div "3" at bounding box center [958, 743] width 23 height 13
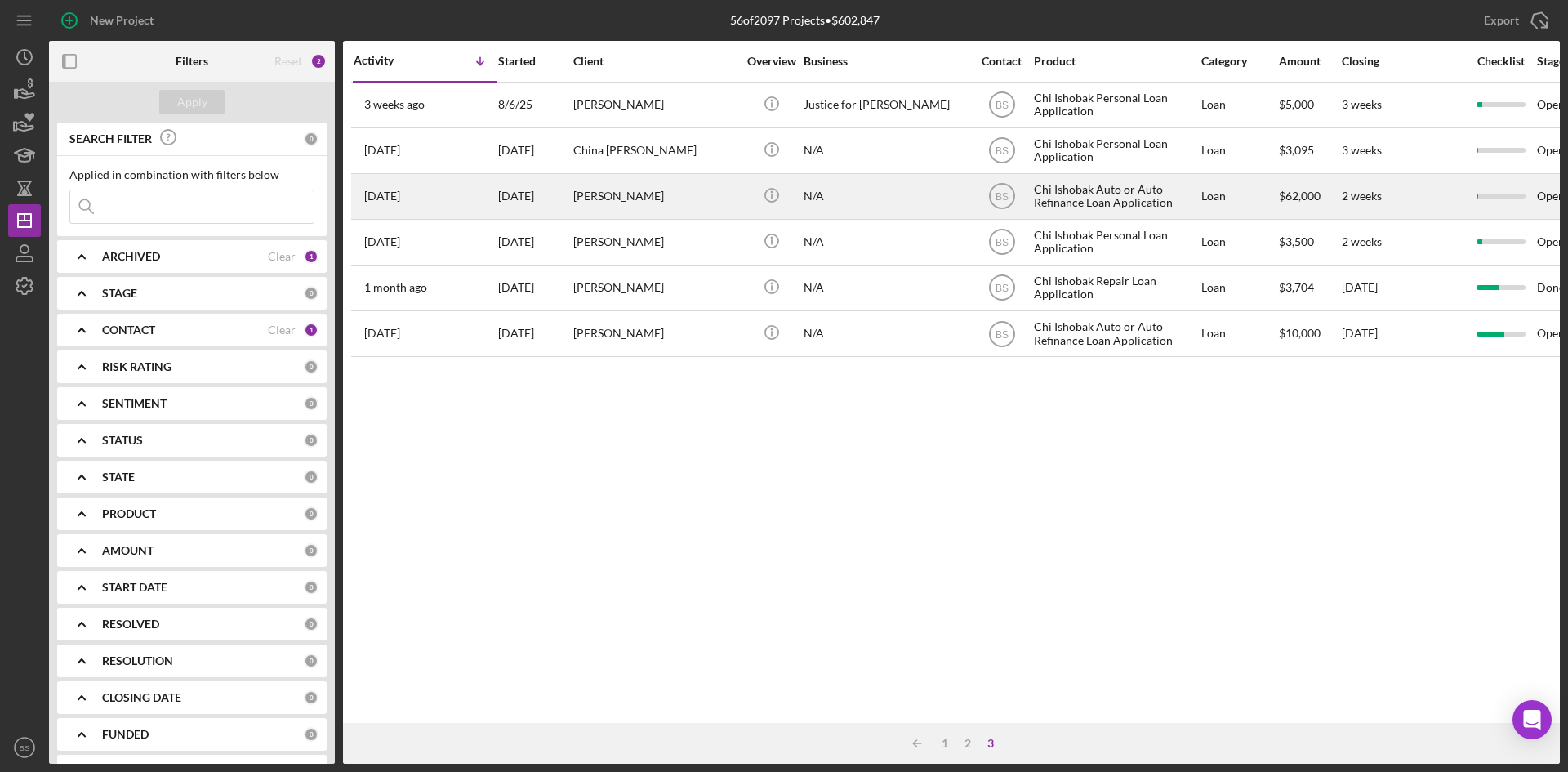
click at [618, 204] on div "[PERSON_NAME]" at bounding box center [655, 196] width 163 height 43
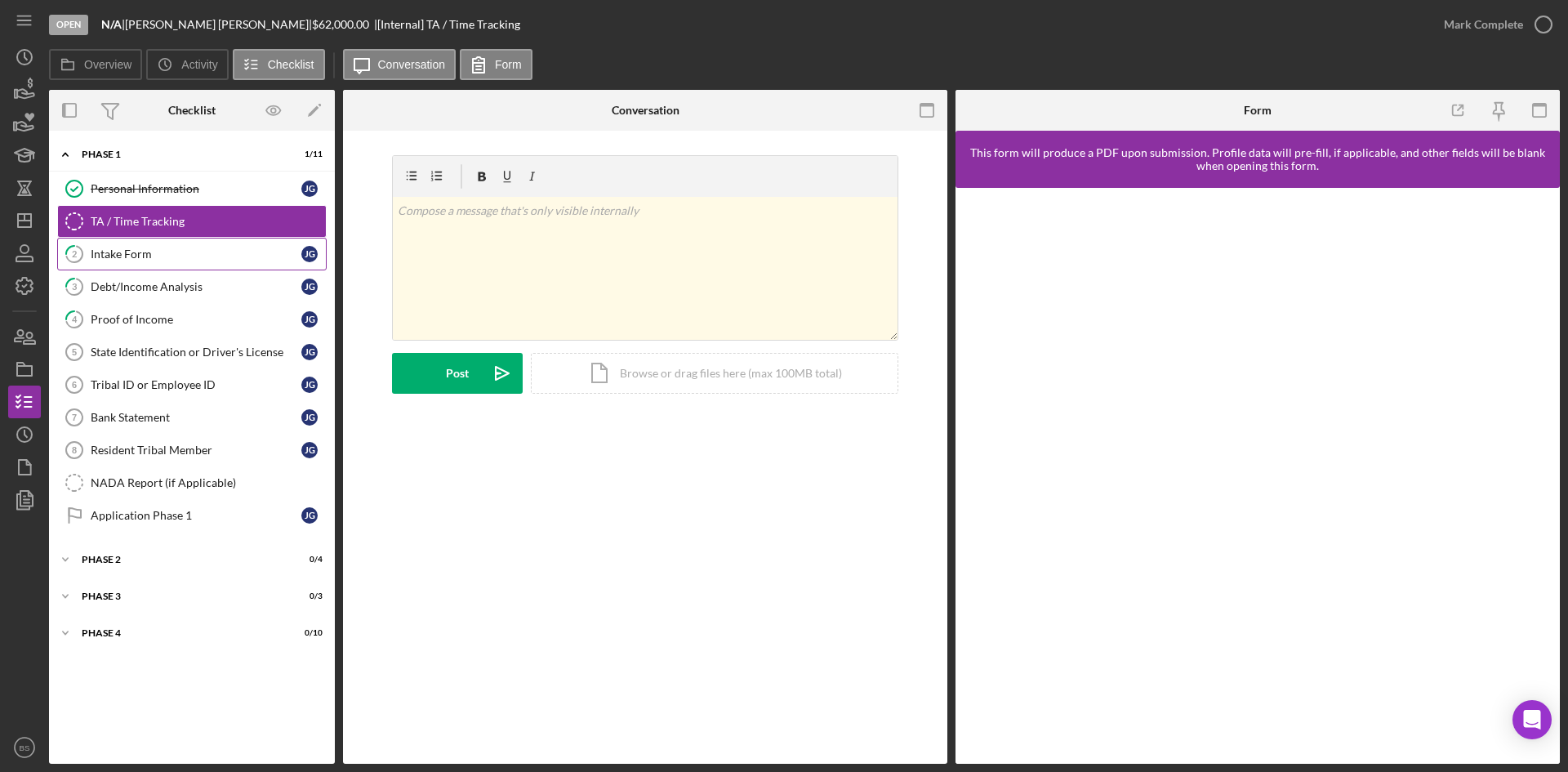
click at [90, 261] on icon "2" at bounding box center [74, 254] width 41 height 41
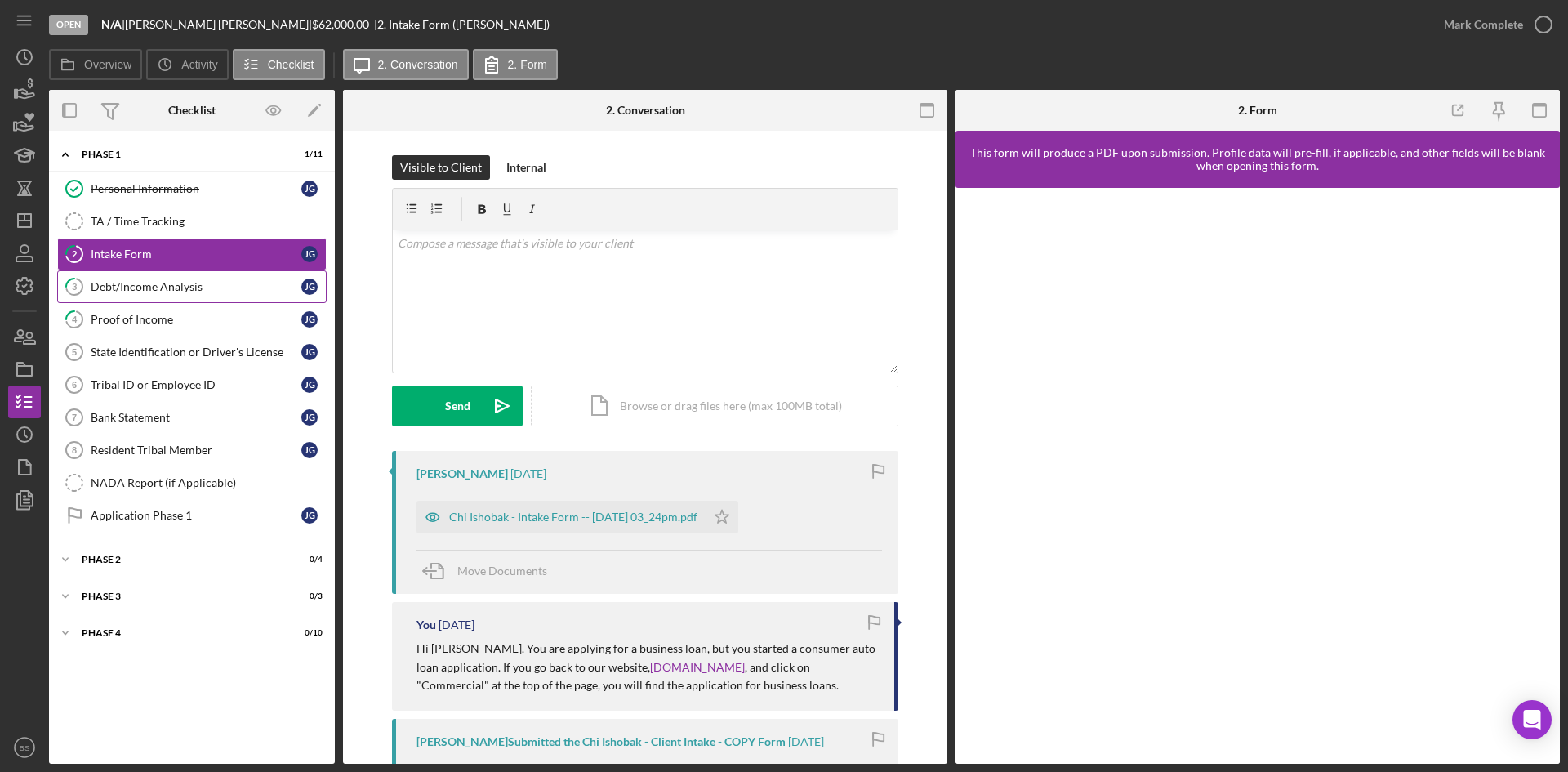
click at [96, 276] on link "3 Debt/Income Analysis J G" at bounding box center [192, 286] width 270 height 33
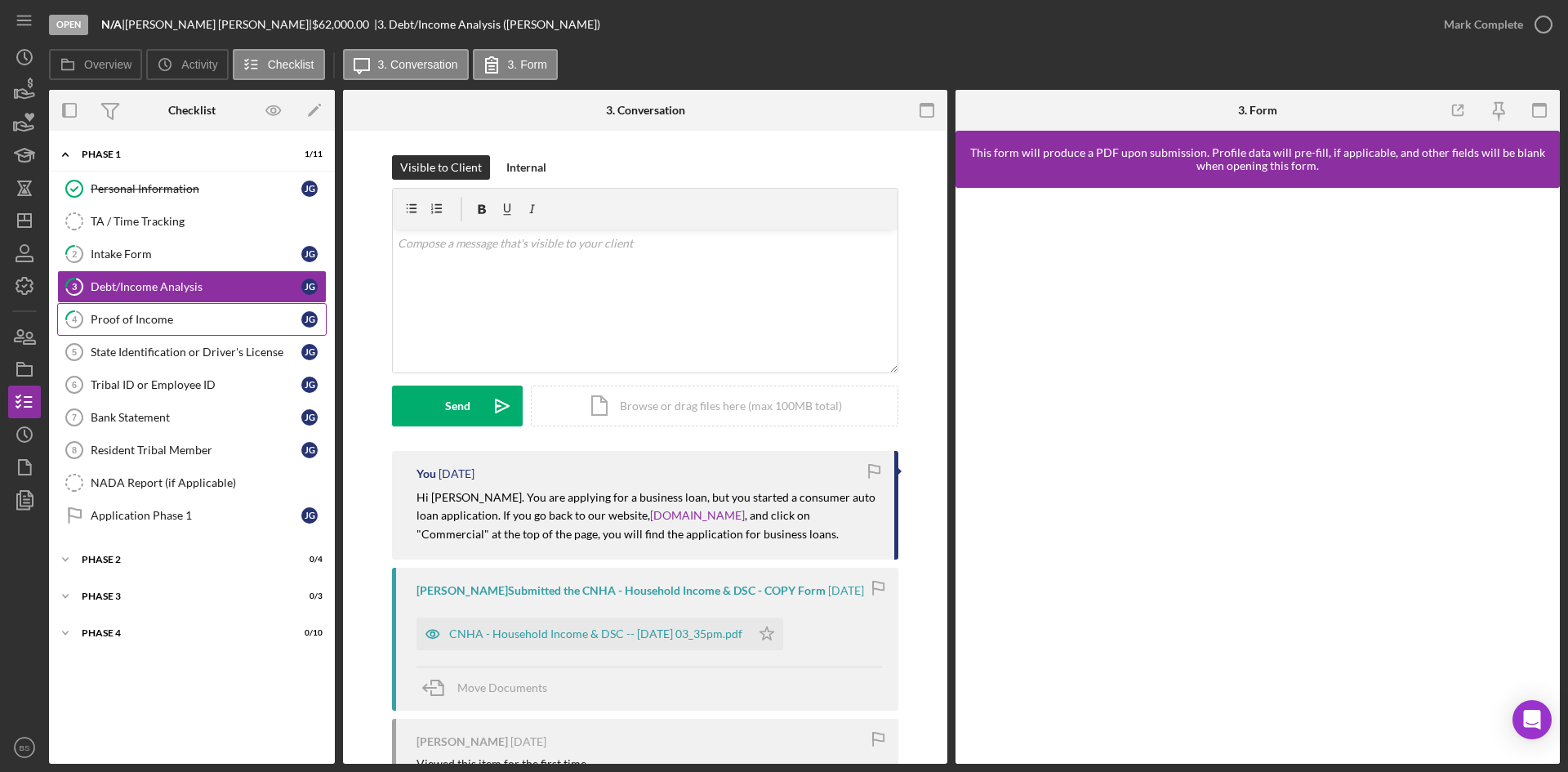
click at [104, 316] on div "Proof of Income" at bounding box center [196, 319] width 211 height 13
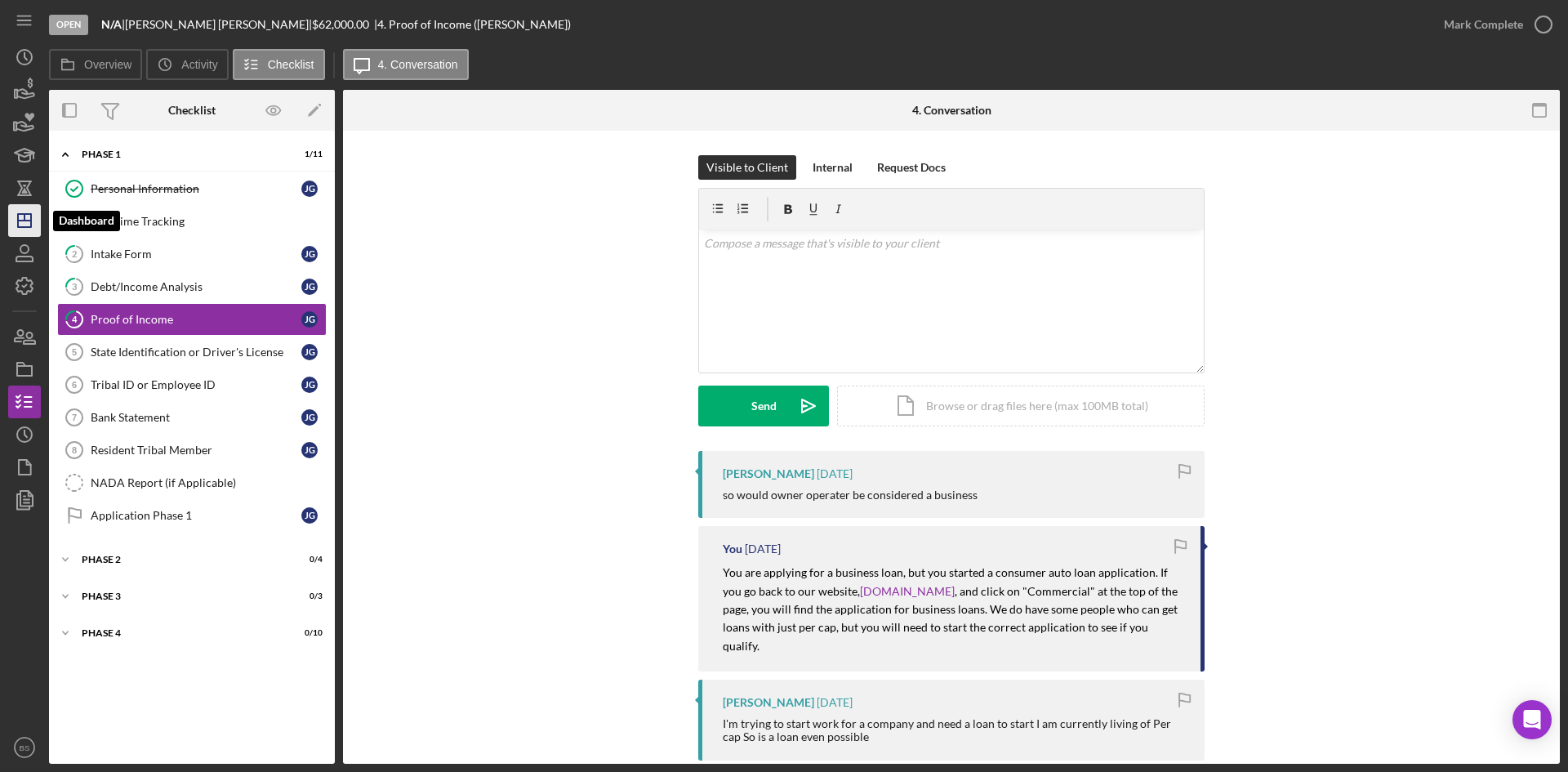
click at [31, 223] on polygon "button" at bounding box center [24, 220] width 13 height 13
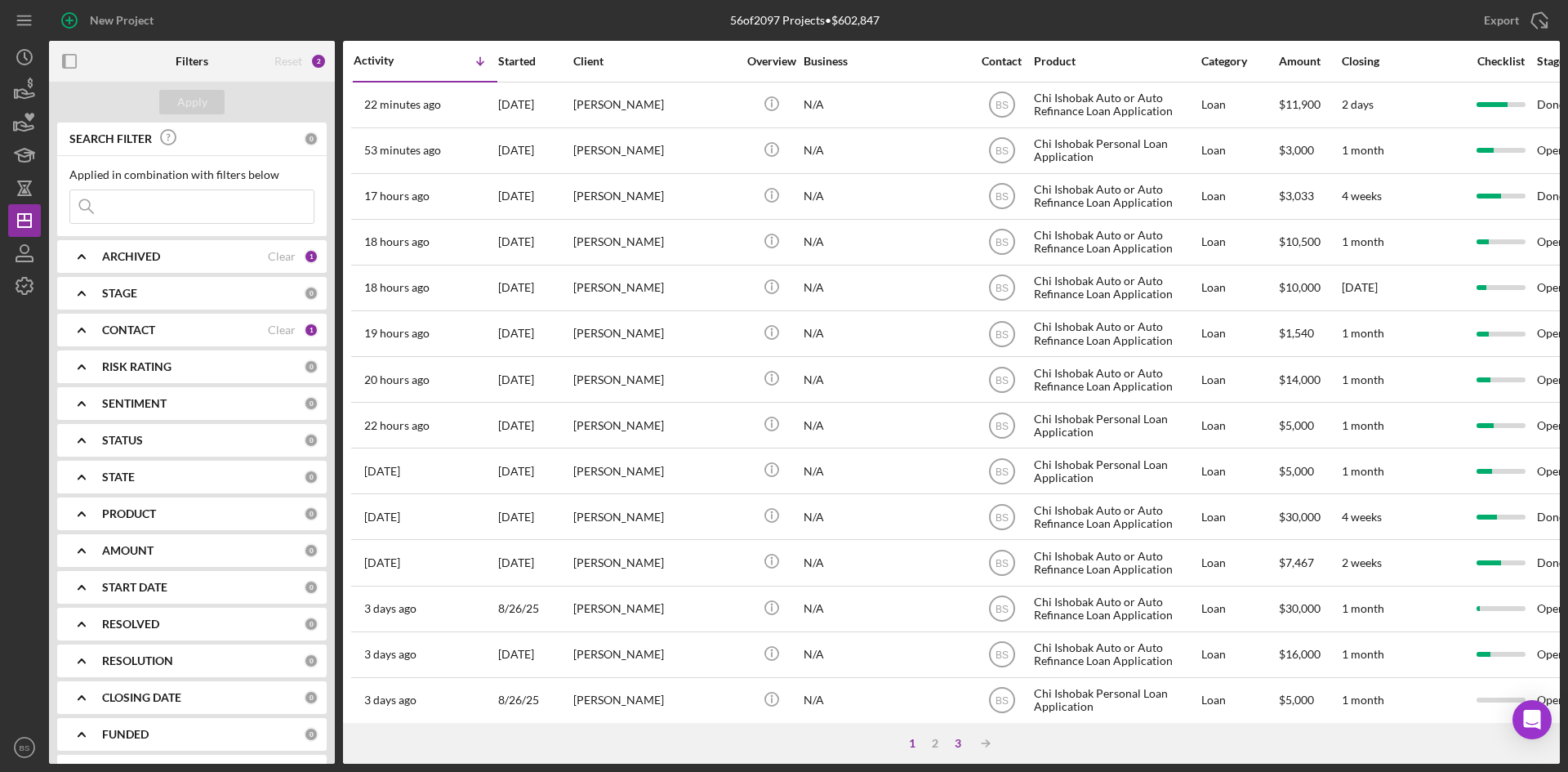
click at [952, 739] on div "3" at bounding box center [958, 743] width 23 height 13
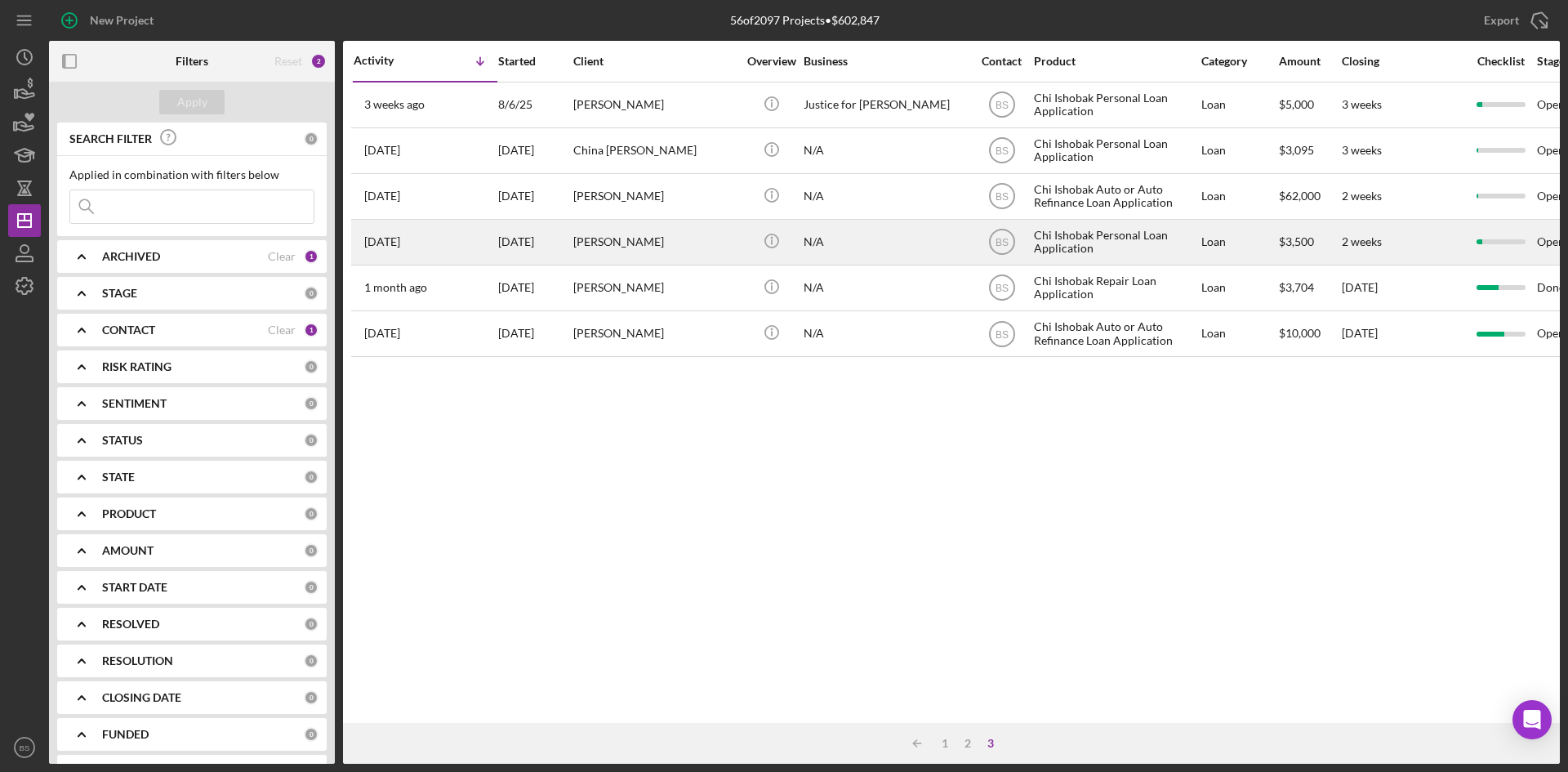
click at [669, 251] on div "[PERSON_NAME]" at bounding box center [655, 241] width 163 height 43
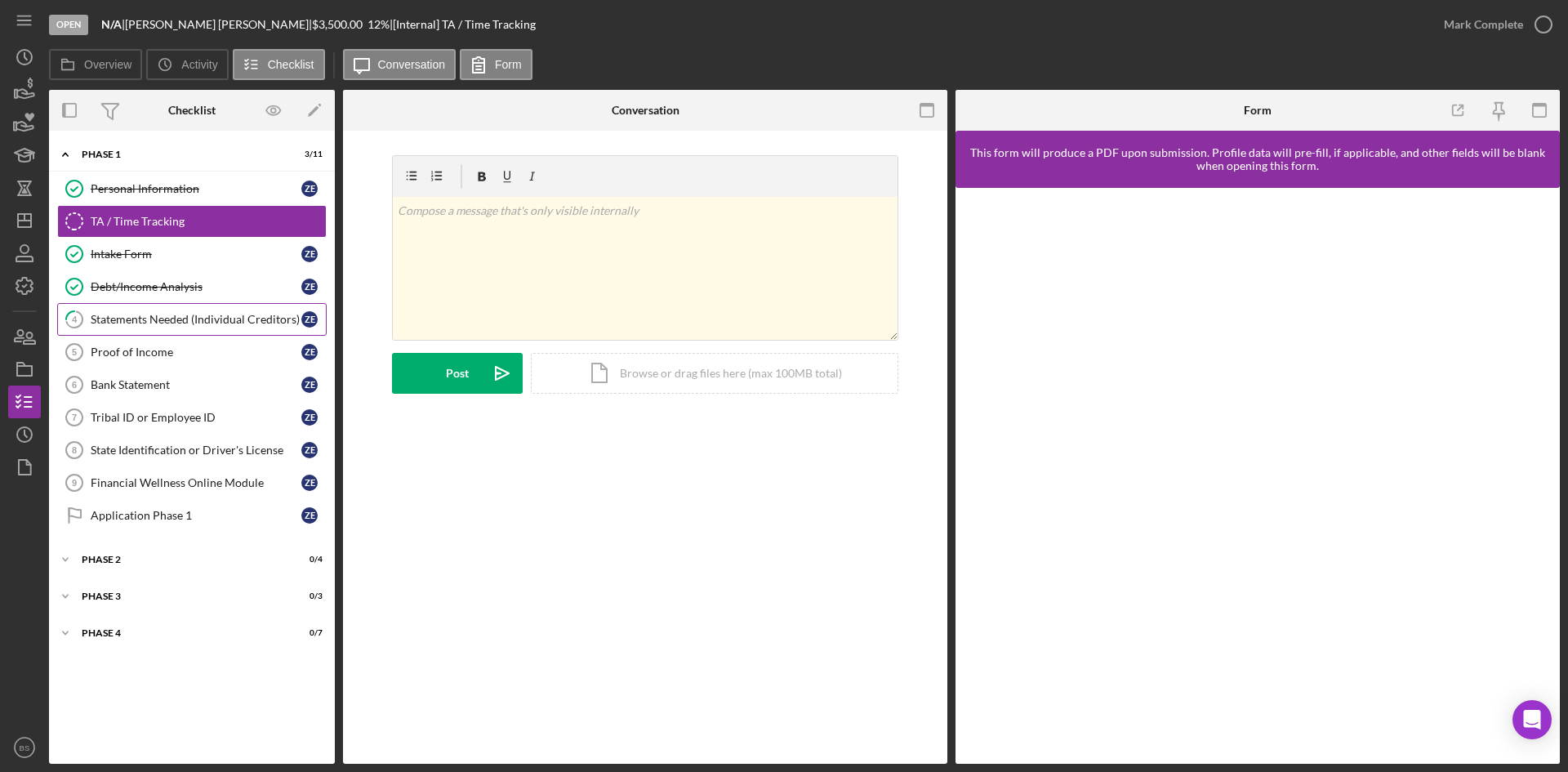
click at [254, 308] on link "4 Statements Needed (Individual Creditors) Z E" at bounding box center [192, 319] width 270 height 33
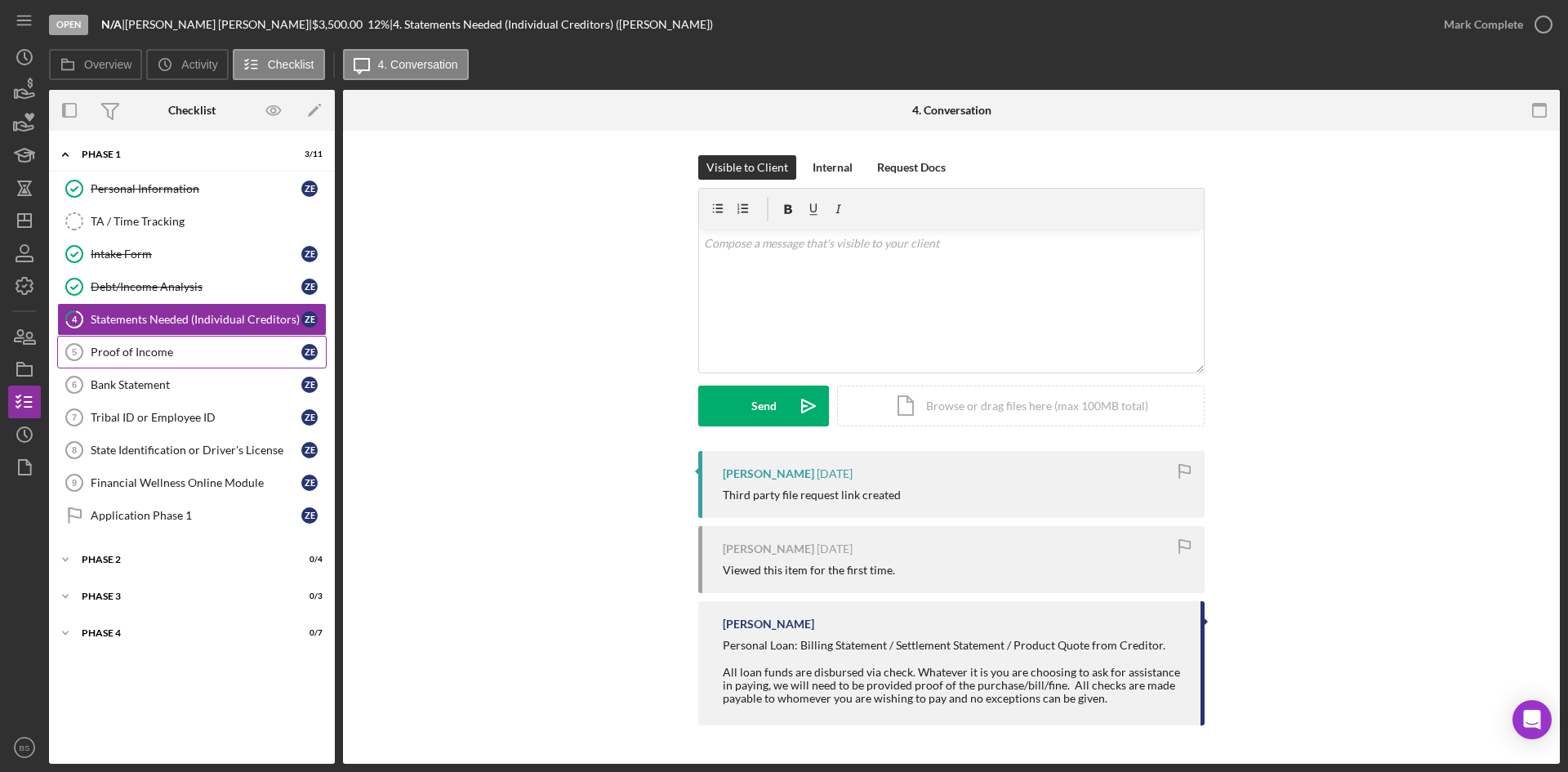
click at [243, 345] on div "Proof of Income" at bounding box center [196, 352] width 211 height 13
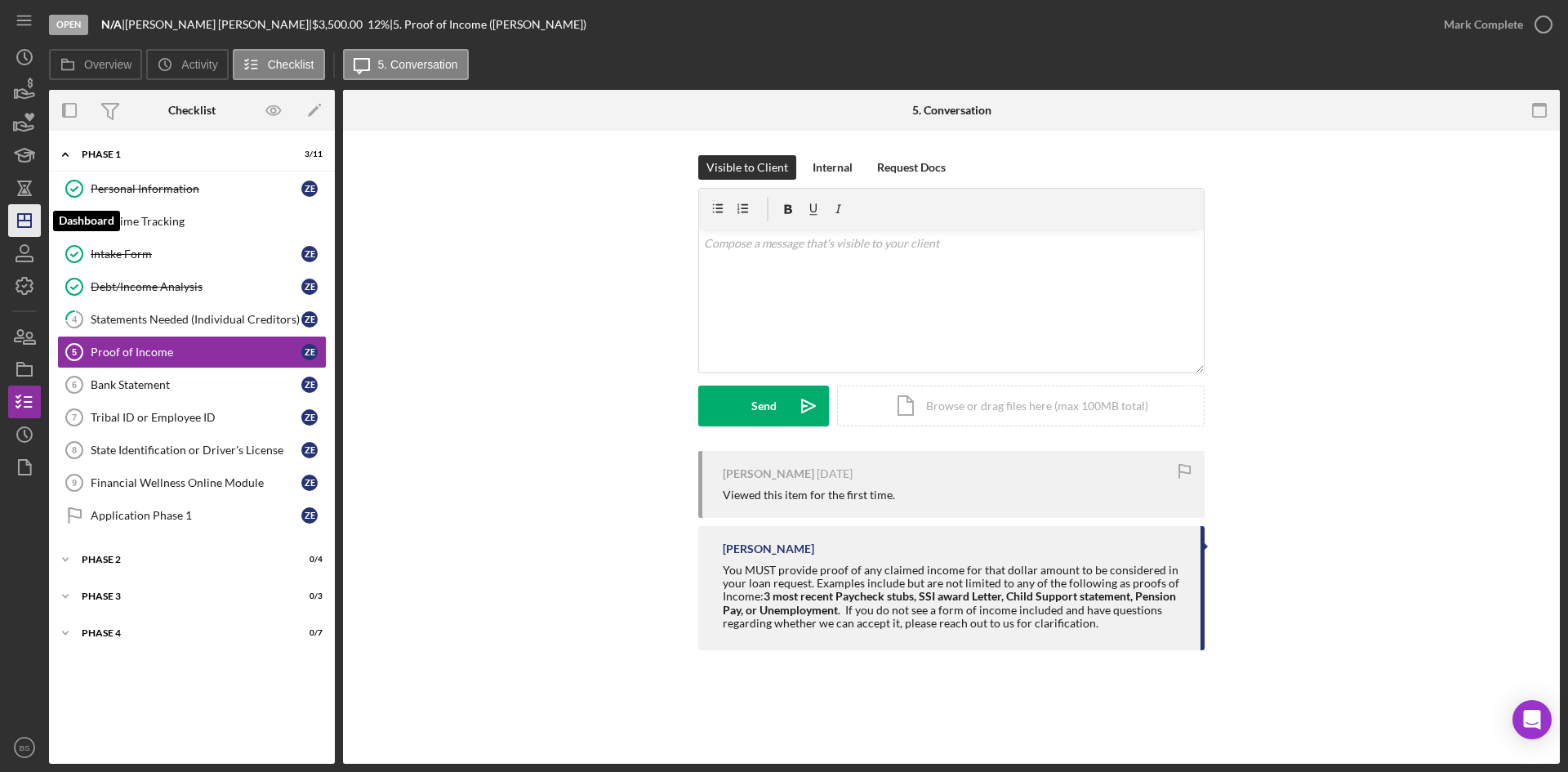
click at [25, 231] on icon "Icon/Dashboard" at bounding box center [25, 220] width 41 height 41
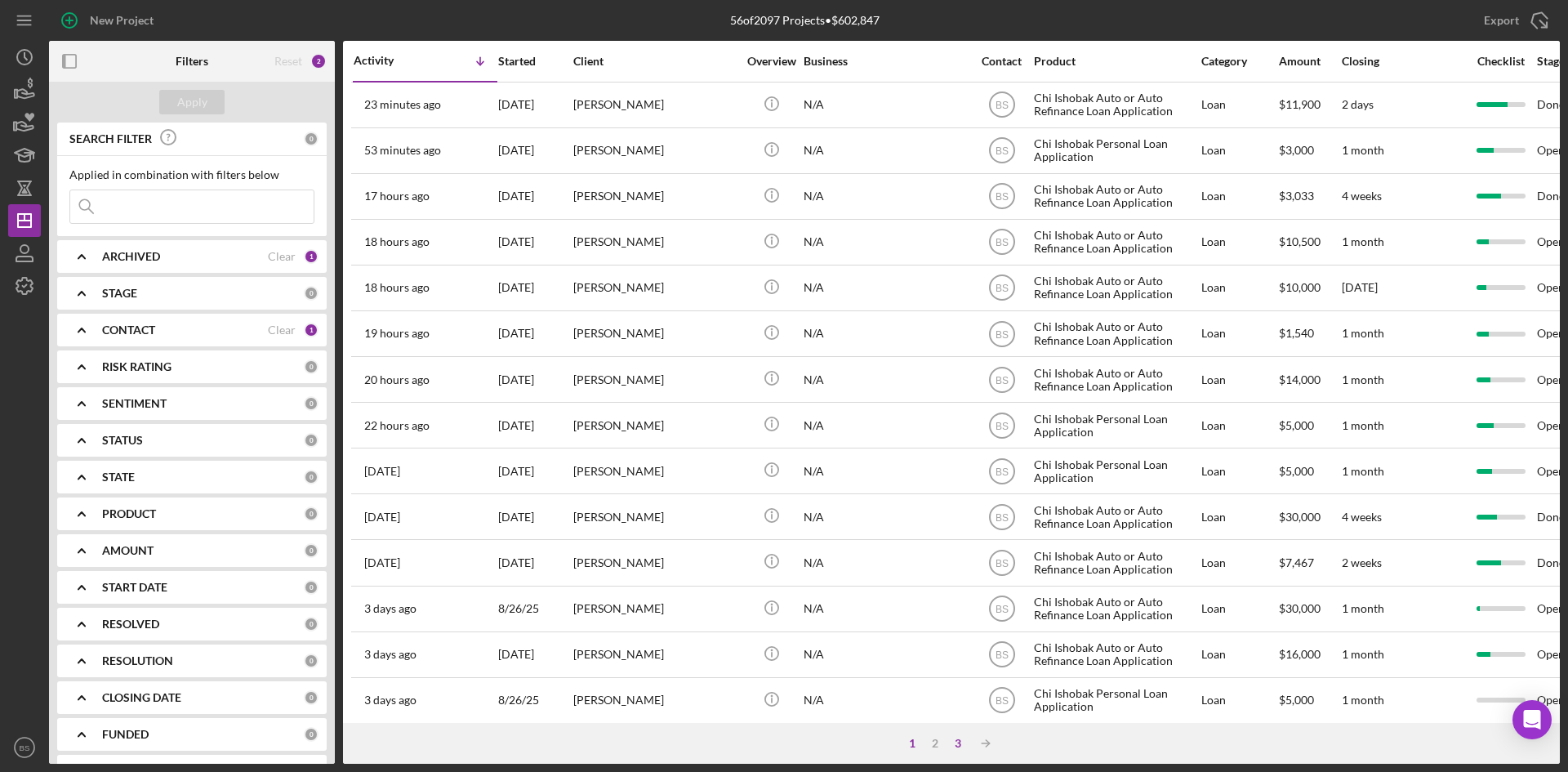
click at [954, 739] on div "3" at bounding box center [958, 743] width 23 height 13
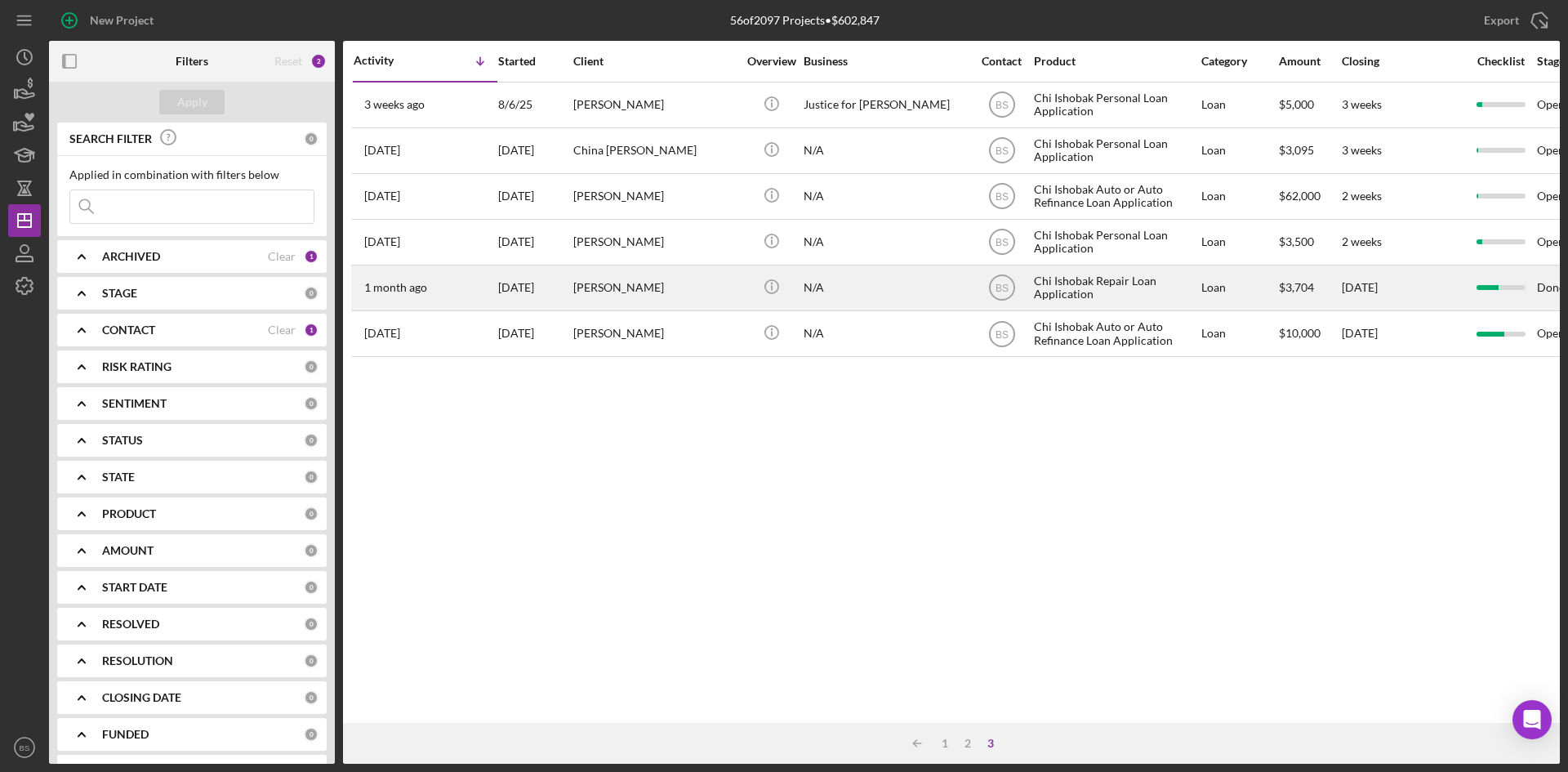
click at [588, 293] on div "Vincent Flemming" at bounding box center [655, 287] width 163 height 43
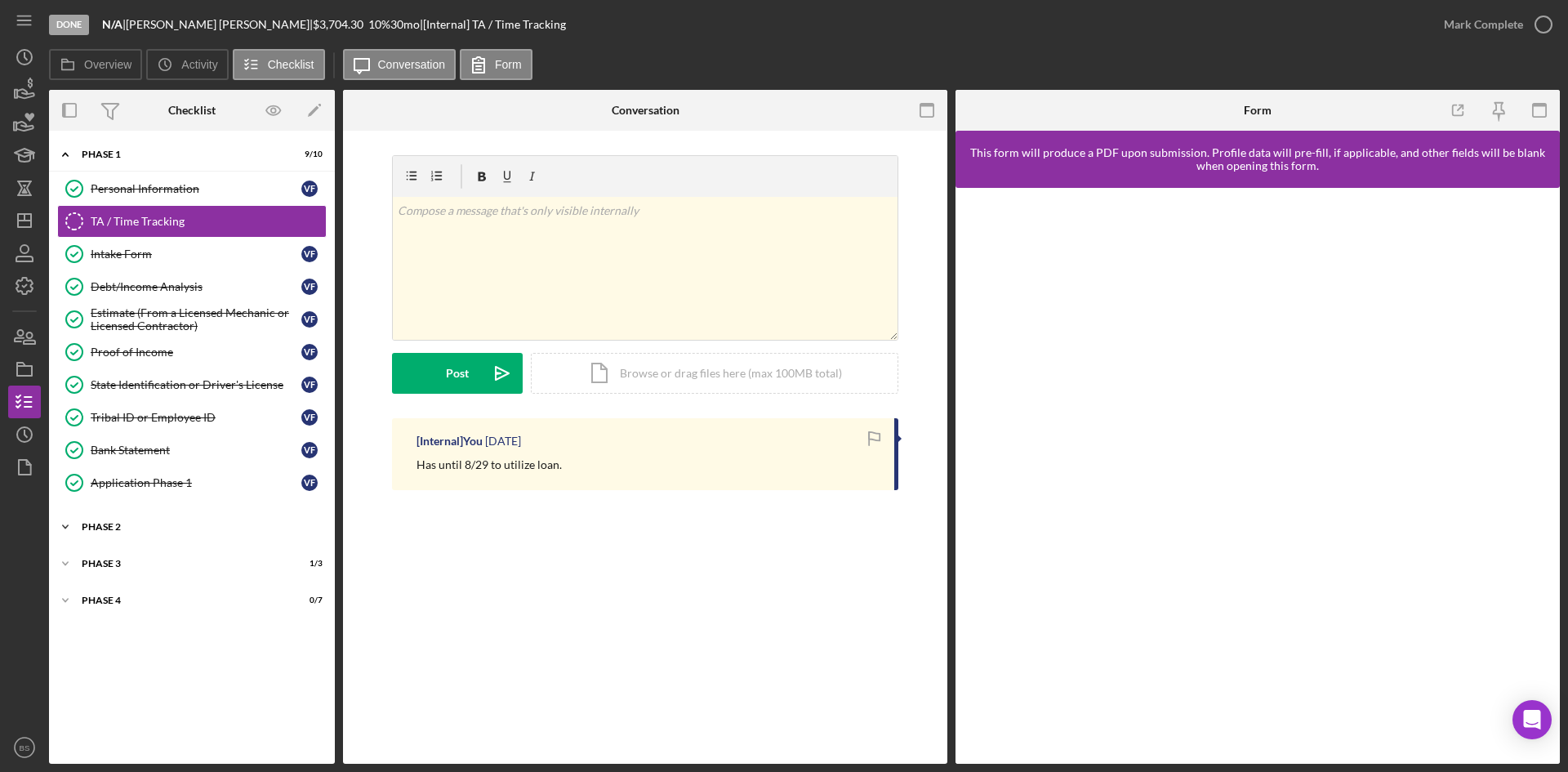
click at [240, 517] on div "Icon/Expander Phase 2 1 / 4" at bounding box center [192, 526] width 285 height 33
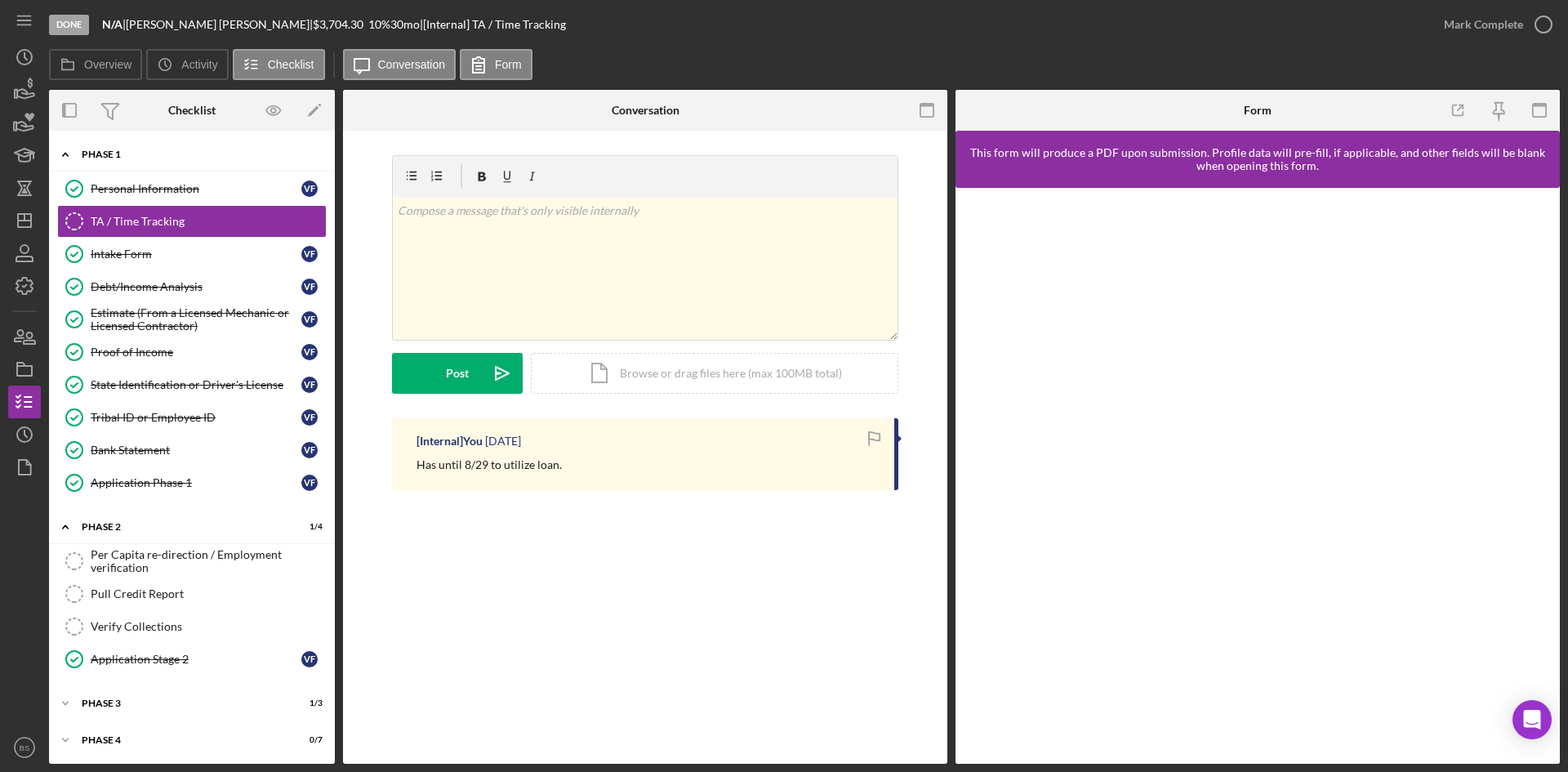
click at [157, 157] on div "Phase 1" at bounding box center [198, 154] width 233 height 10
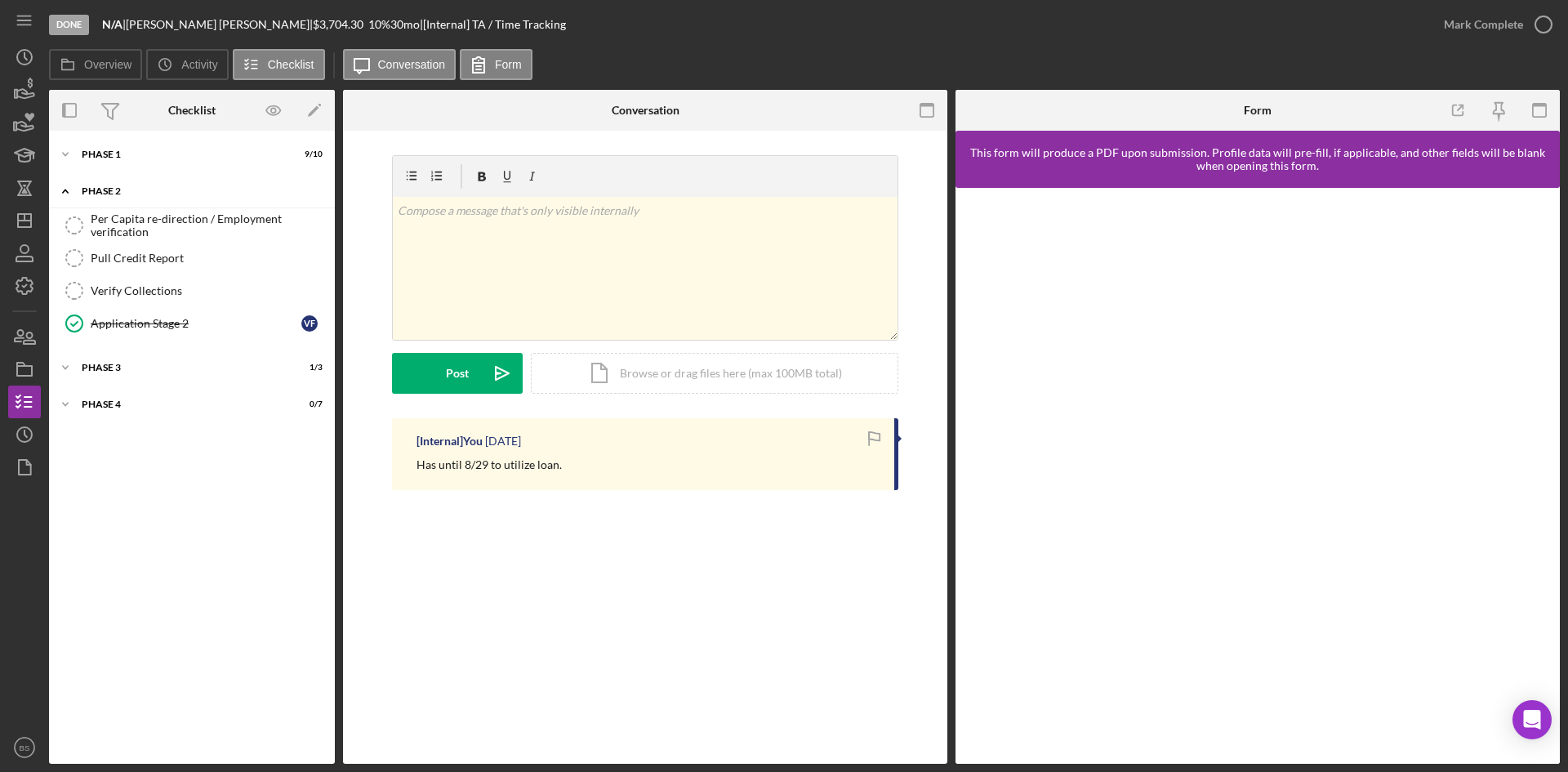
click at [156, 197] on div "Icon/Expander Phase 2 1 / 4" at bounding box center [192, 191] width 285 height 33
click at [154, 222] on div "Icon/Expander Phase 3 1 / 3" at bounding box center [192, 227] width 285 height 33
click at [149, 234] on div "Icon/Expander Phase 3 1 / 3" at bounding box center [192, 228] width 285 height 33
click at [147, 275] on div "Icon/Expander Phase 4 0 / 7" at bounding box center [192, 264] width 285 height 33
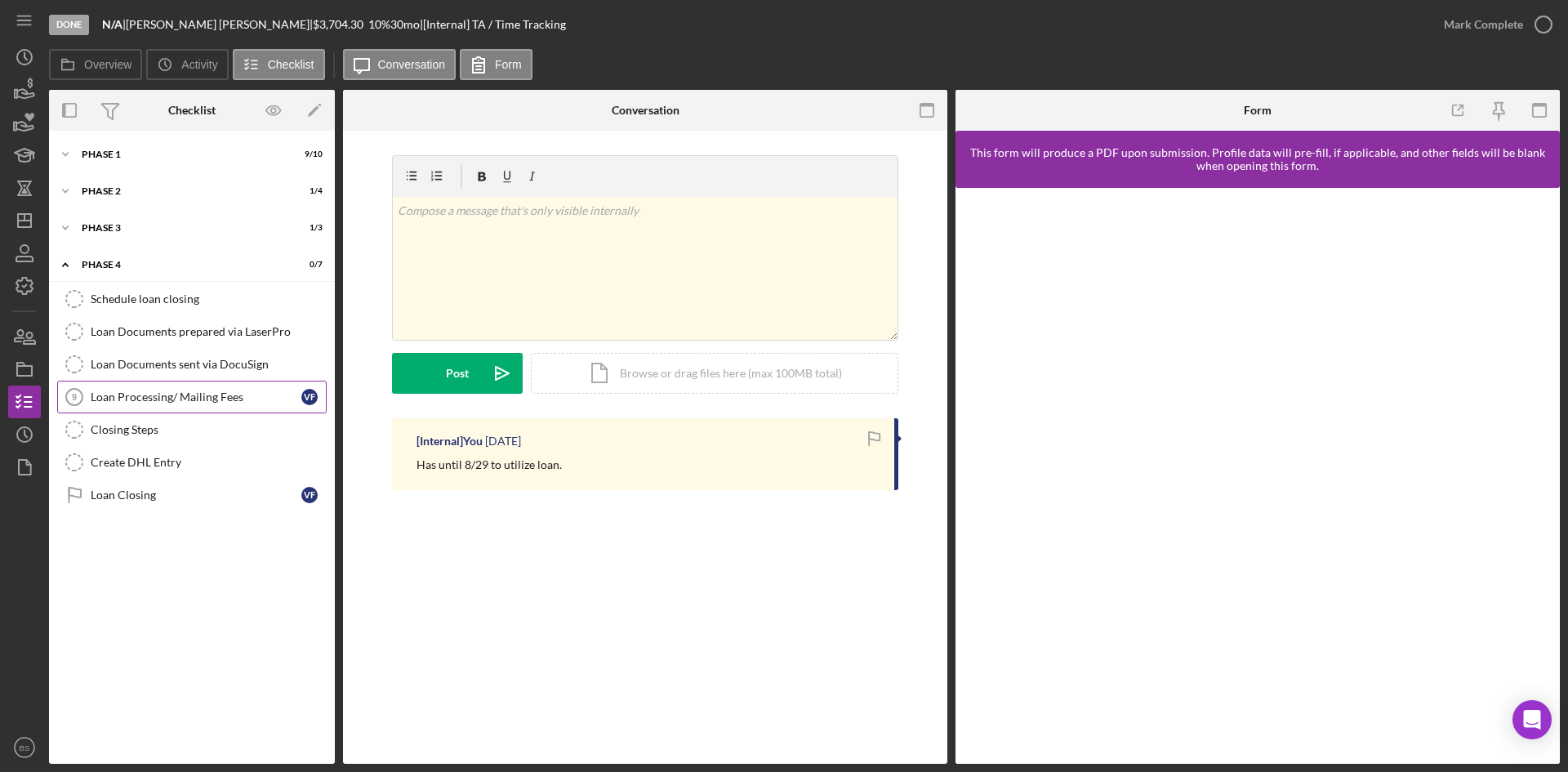
click at [144, 407] on link "Loan Processing/ Mailing Fees 9 Loan Processing/ Mailing Fees V F" at bounding box center [192, 397] width 270 height 33
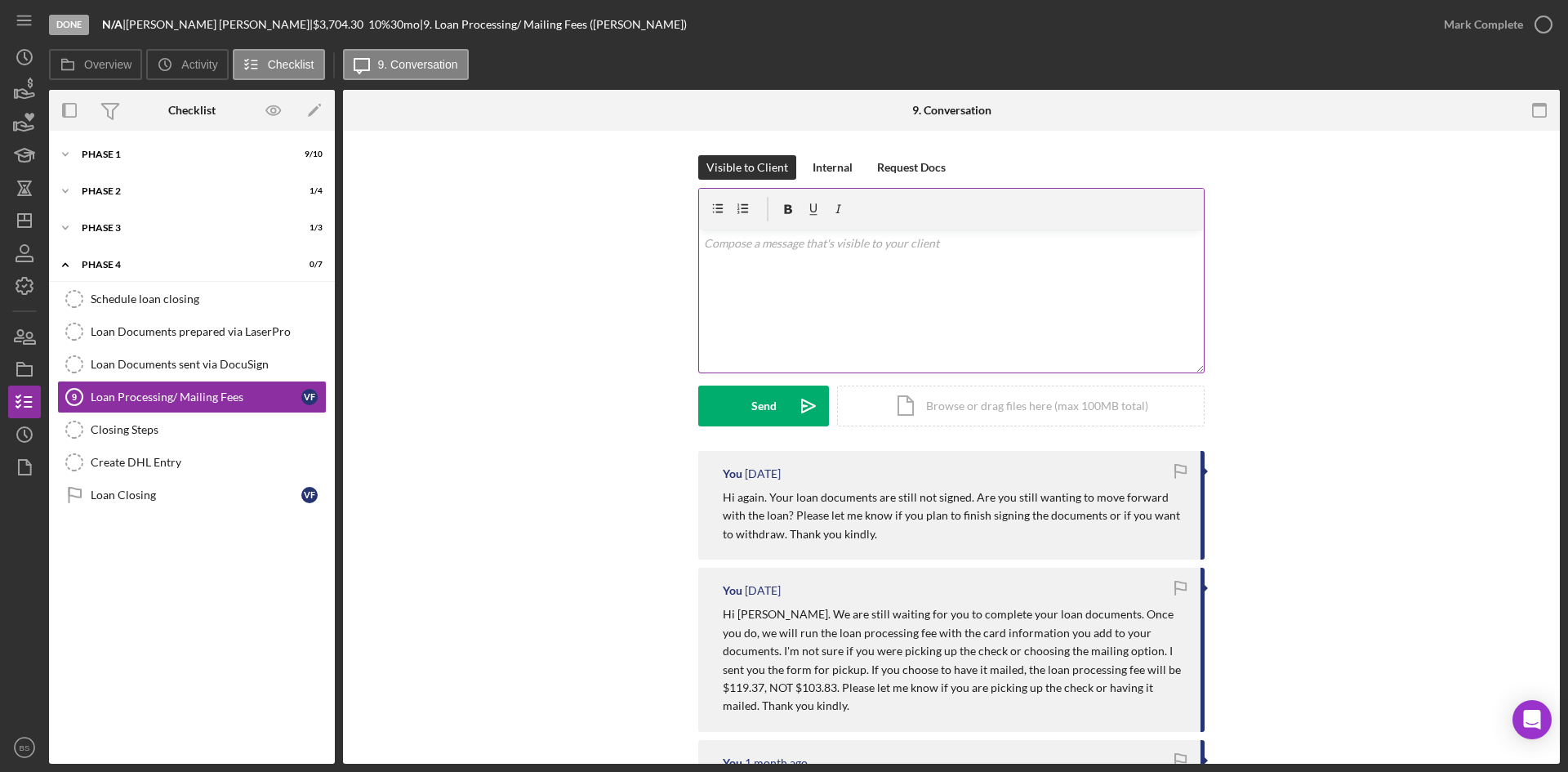
click at [824, 315] on div "v Color teal Color pink Remove color Add row above Add row below Add column bef…" at bounding box center [951, 301] width 505 height 143
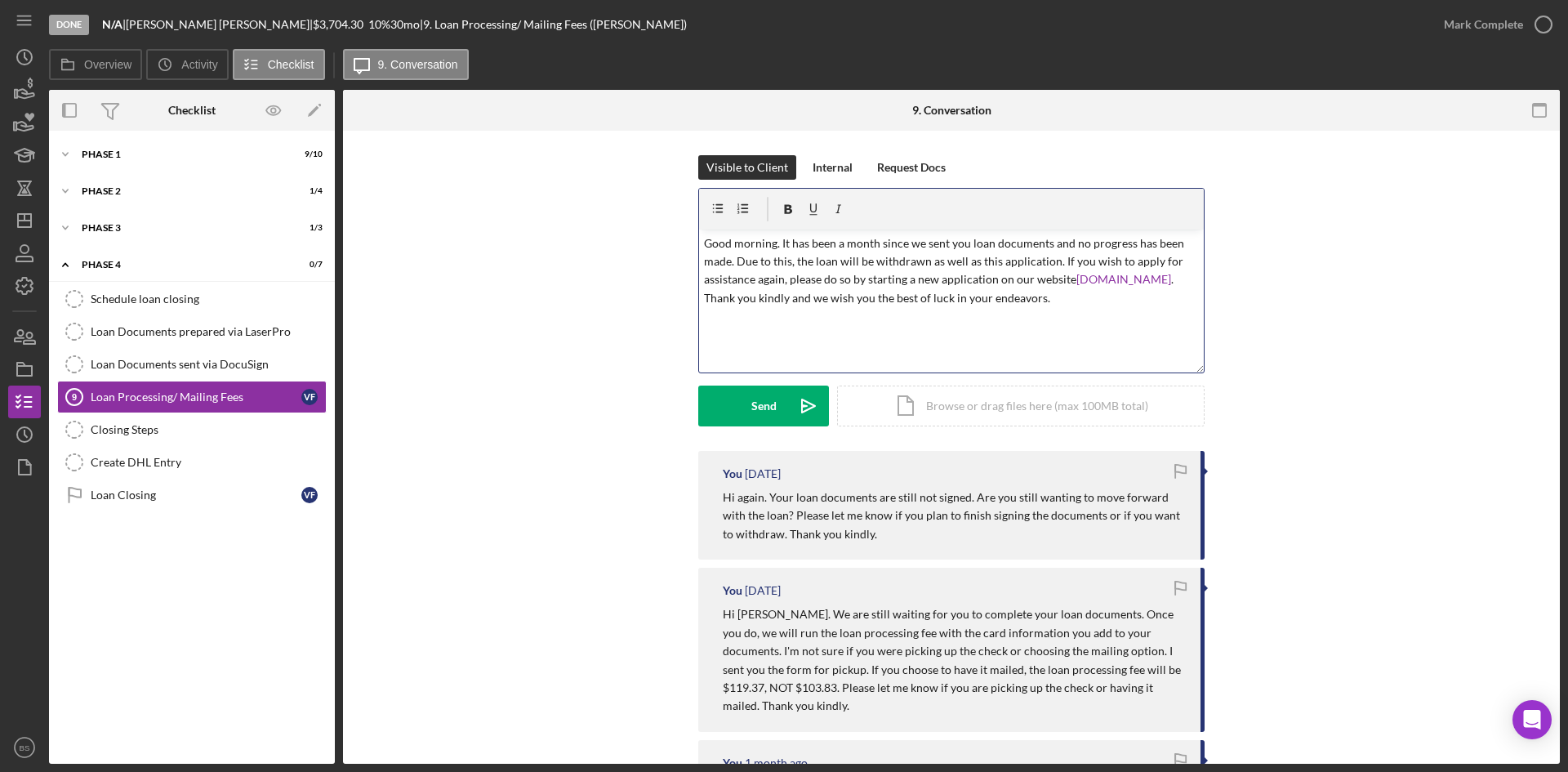
click at [792, 295] on p "Good morning. It has been a month since we sent you loan documents and no progr…" at bounding box center [951, 271] width 496 height 73
click at [960, 264] on p "Good morning. It has been a month since we sent you the loan documents, and no …" at bounding box center [951, 271] width 496 height 73
click at [984, 278] on p "Good morning. It has been a month since we sent you the loan documents, and no …" at bounding box center [951, 271] width 496 height 73
click at [998, 264] on p "Good morning. It has been a month since we sent you the loan documents, and no …" at bounding box center [951, 271] width 496 height 73
click at [1014, 260] on p "Good morning. It has been a month since we sent you the loan documents, and no …" at bounding box center [951, 271] width 496 height 73
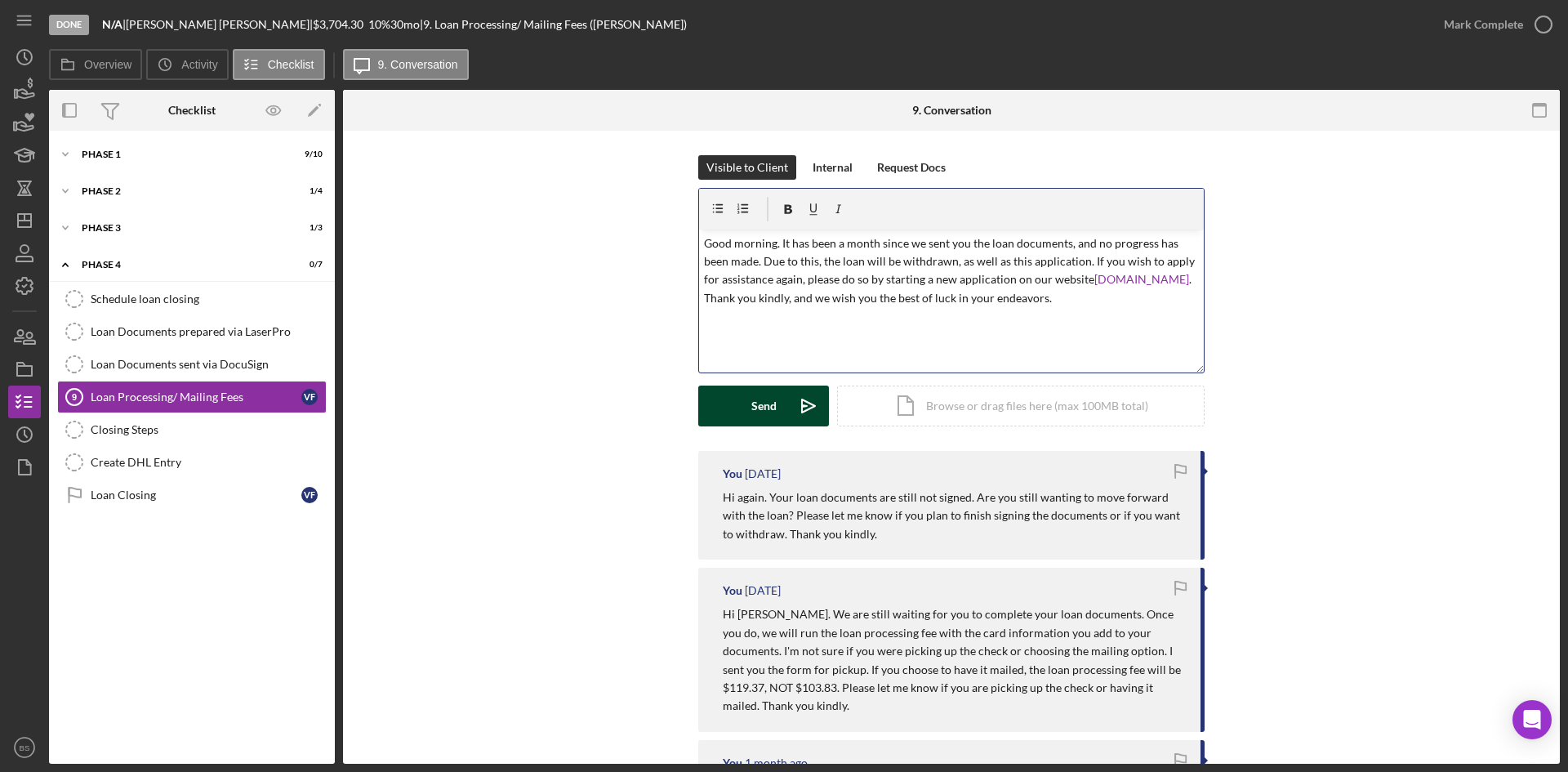
click at [773, 401] on button "Send Icon/icon-invite-send" at bounding box center [764, 406] width 130 height 41
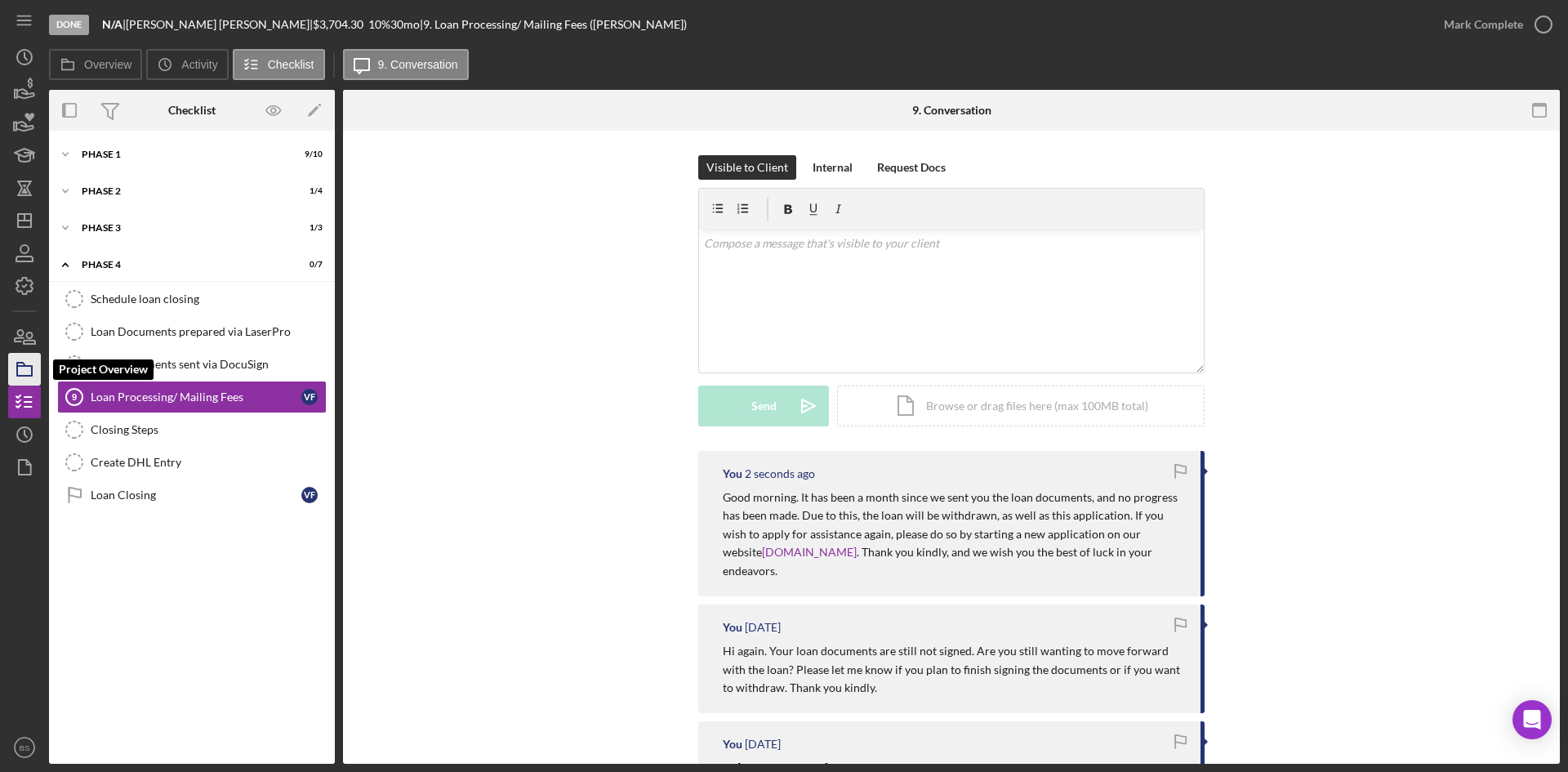
click at [15, 367] on icon "button" at bounding box center [25, 369] width 41 height 41
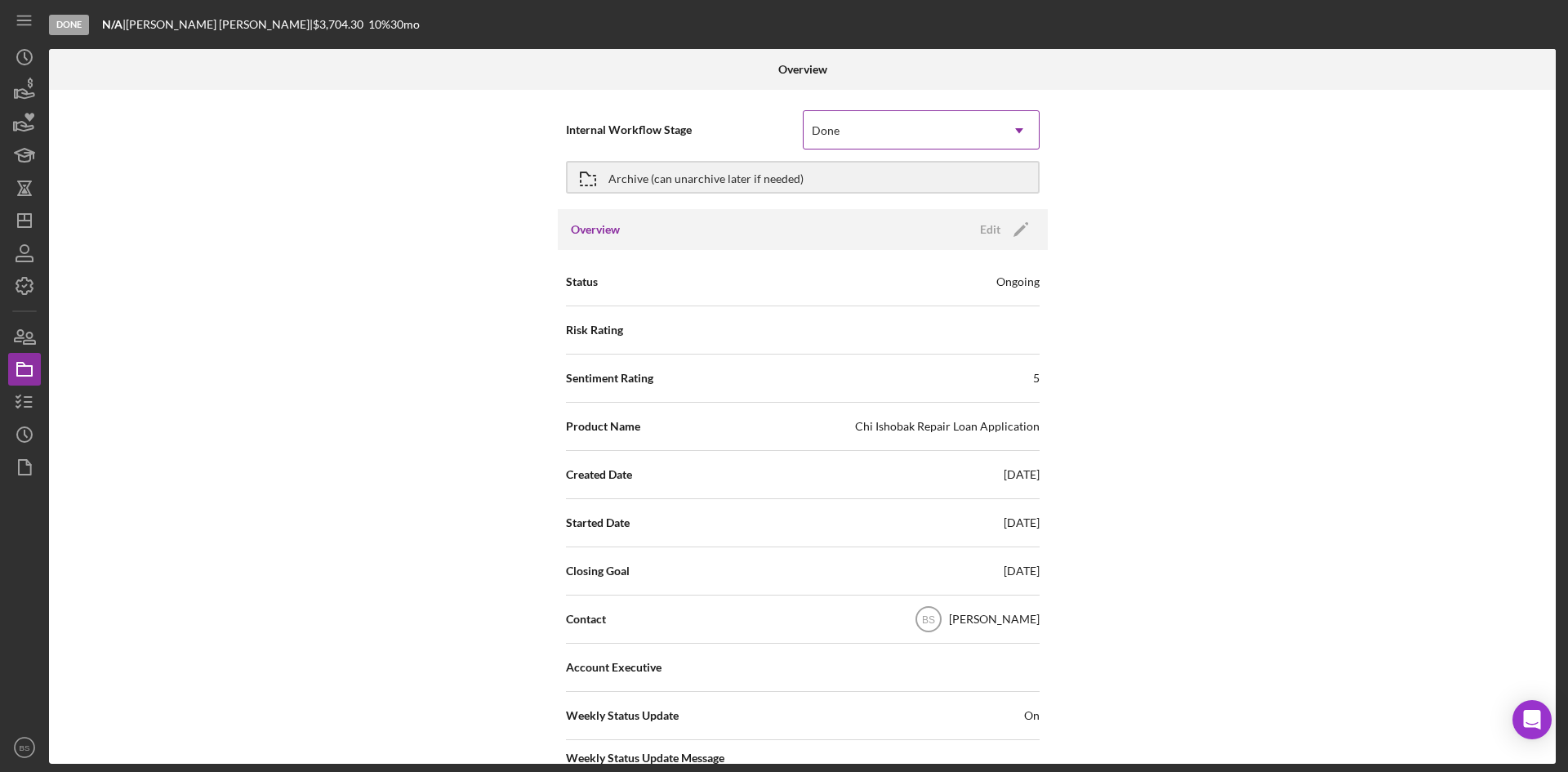
click at [900, 132] on div "Done" at bounding box center [901, 130] width 196 height 38
drag, startPoint x: 654, startPoint y: 241, endPoint x: 716, endPoint y: 367, distance: 140.4
click at [653, 241] on div "Overview Edit Icon/Edit" at bounding box center [802, 229] width 490 height 41
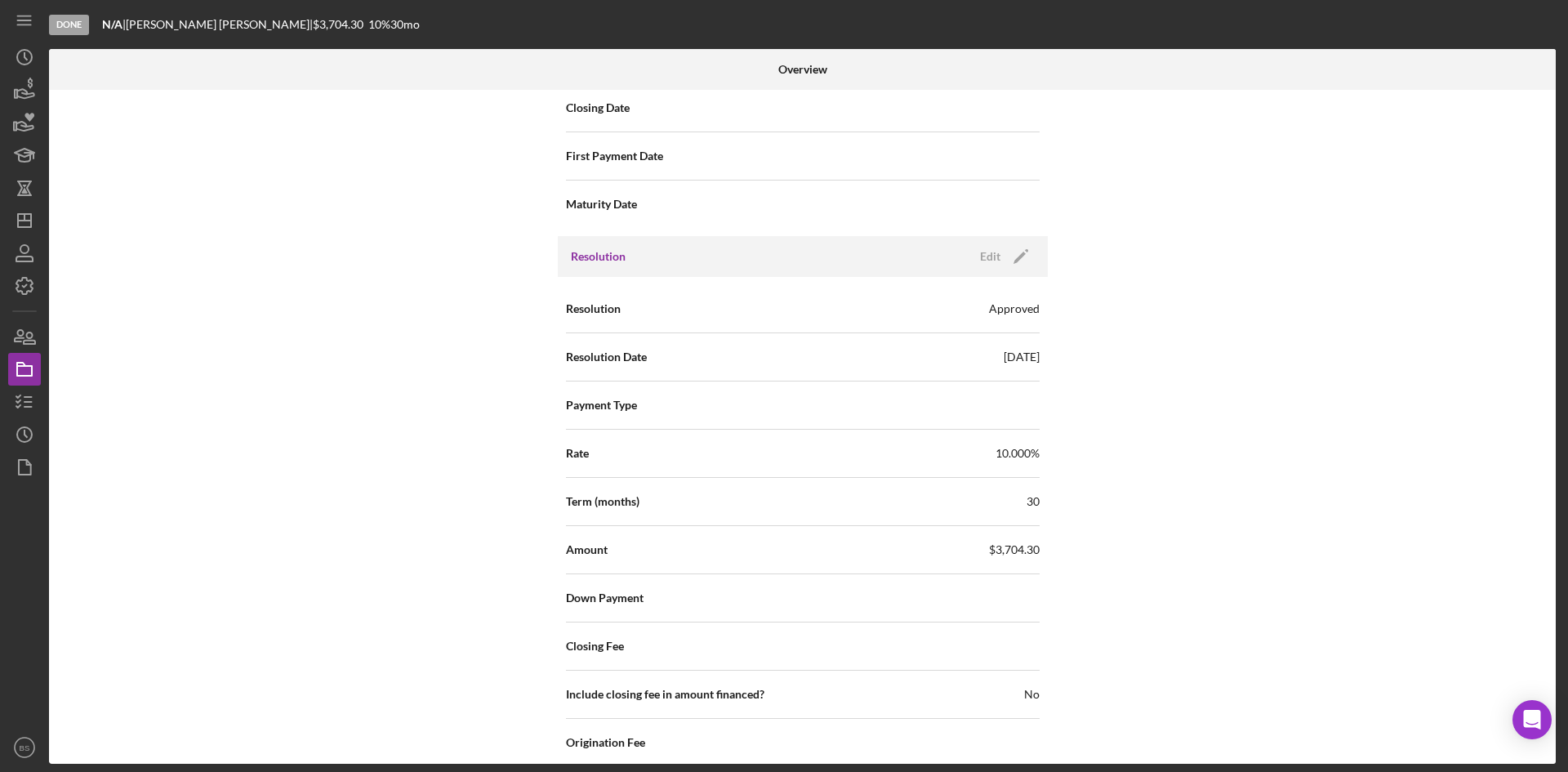
scroll to position [2136, 0]
click at [995, 246] on div "Edit" at bounding box center [990, 258] width 20 height 25
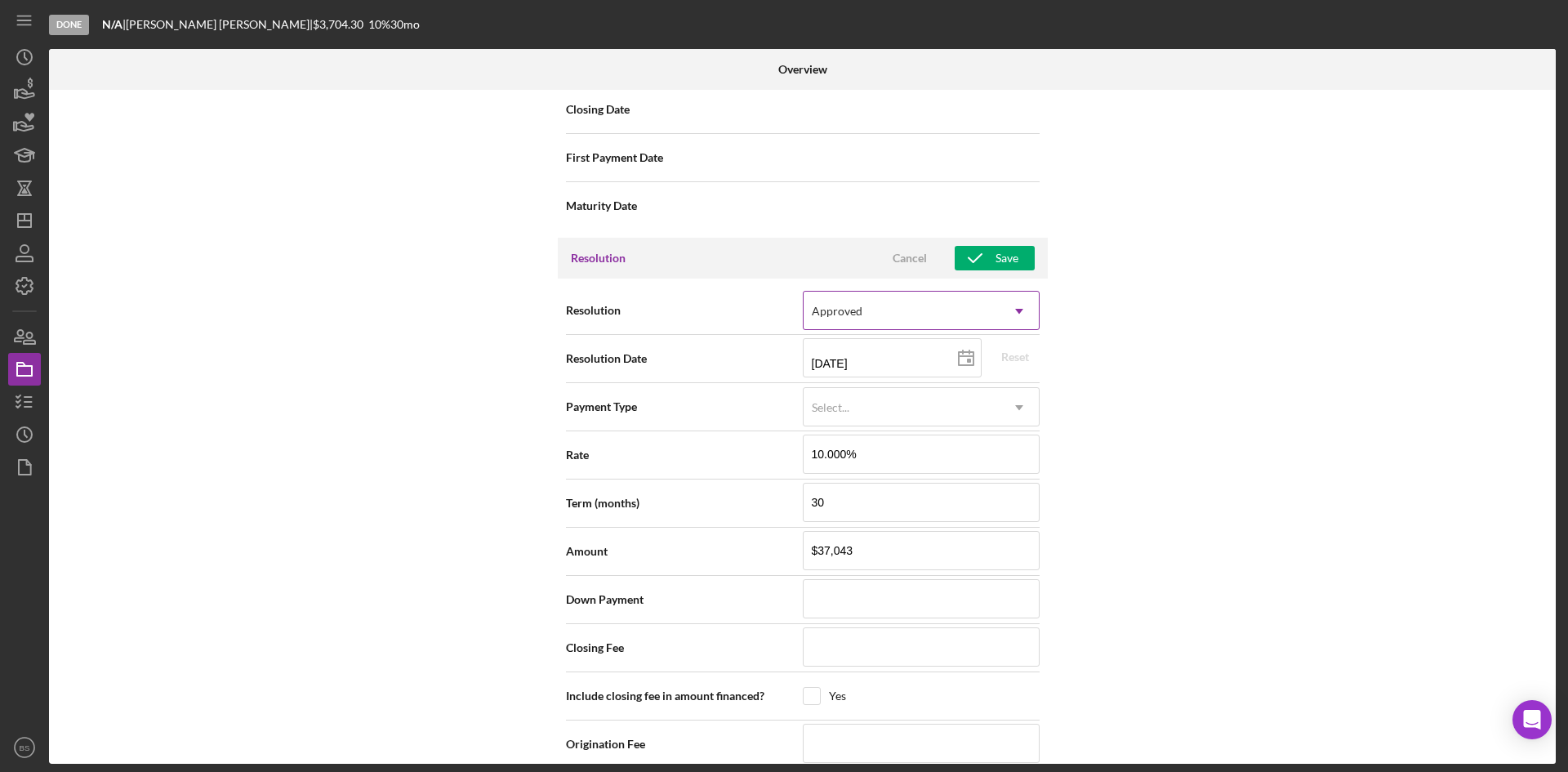
click at [877, 293] on div "Approved" at bounding box center [901, 311] width 196 height 38
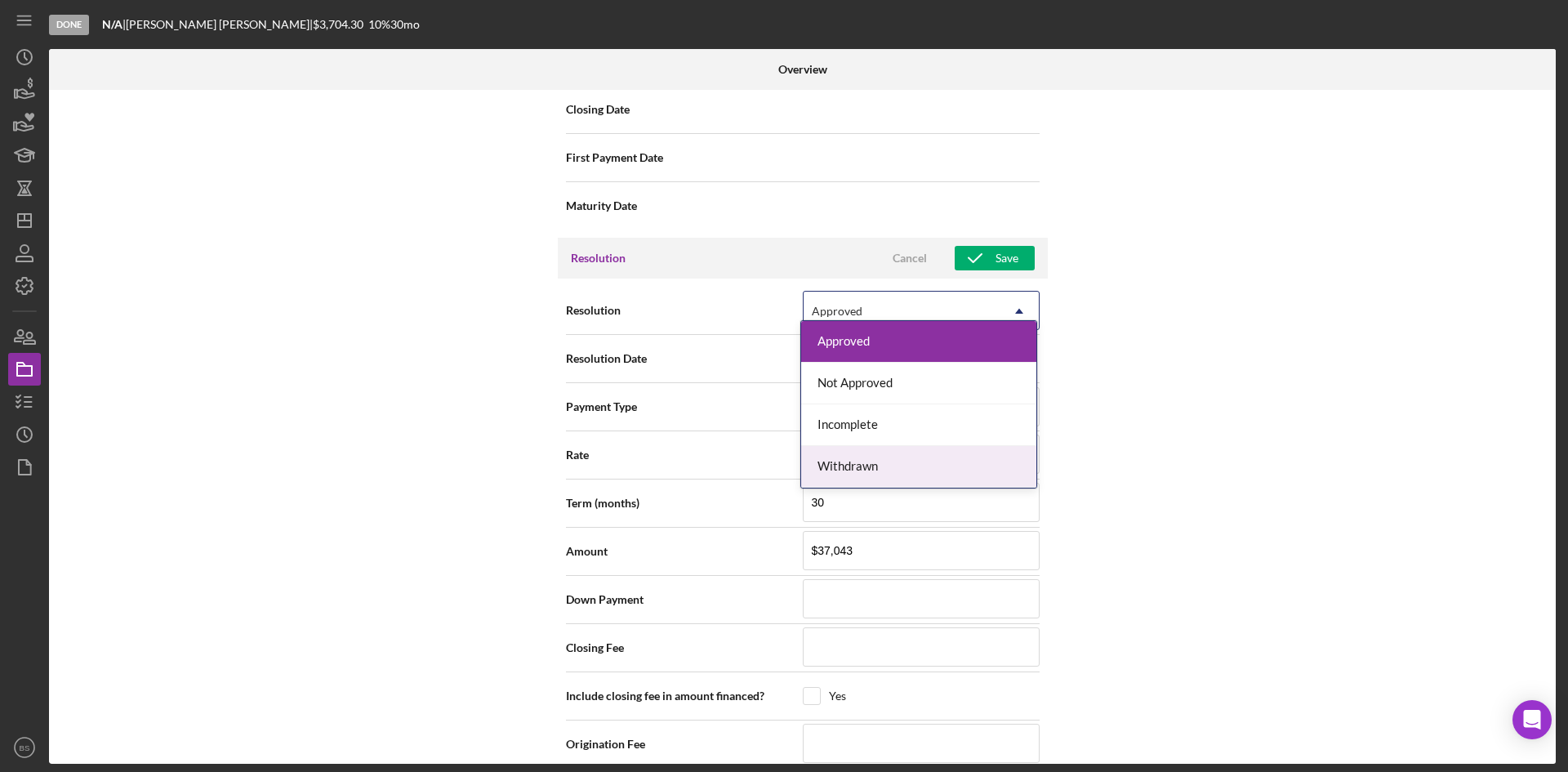
click at [880, 456] on div "Withdrawn" at bounding box center [918, 466] width 235 height 41
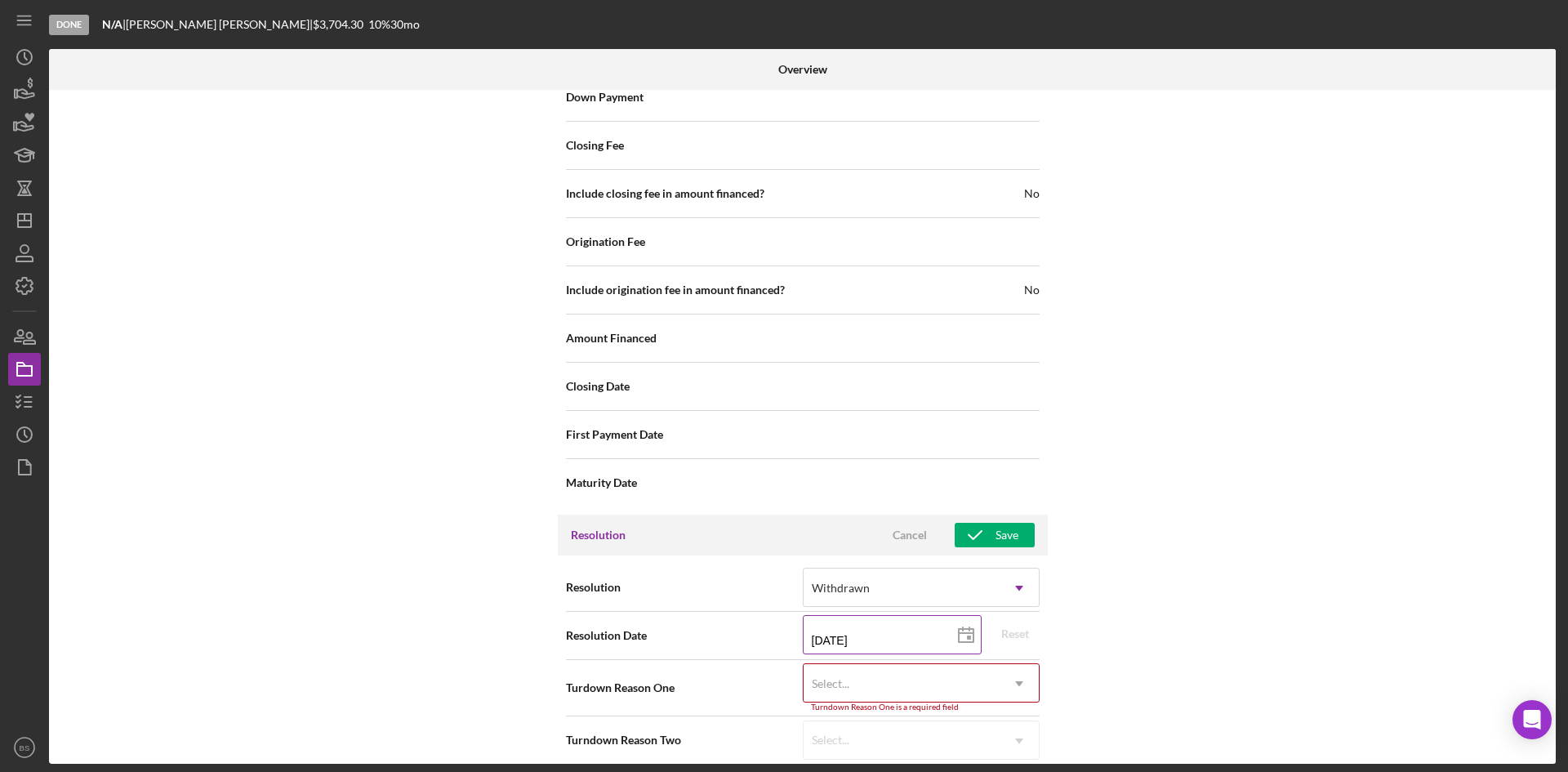
click at [865, 615] on input "07/29/2025" at bounding box center [891, 635] width 179 height 40
click at [820, 623] on input "07/29/2025" at bounding box center [891, 635] width 179 height 40
type input "02/d9/2025"
type input "08/29/2025"
type input "2025-08-29"
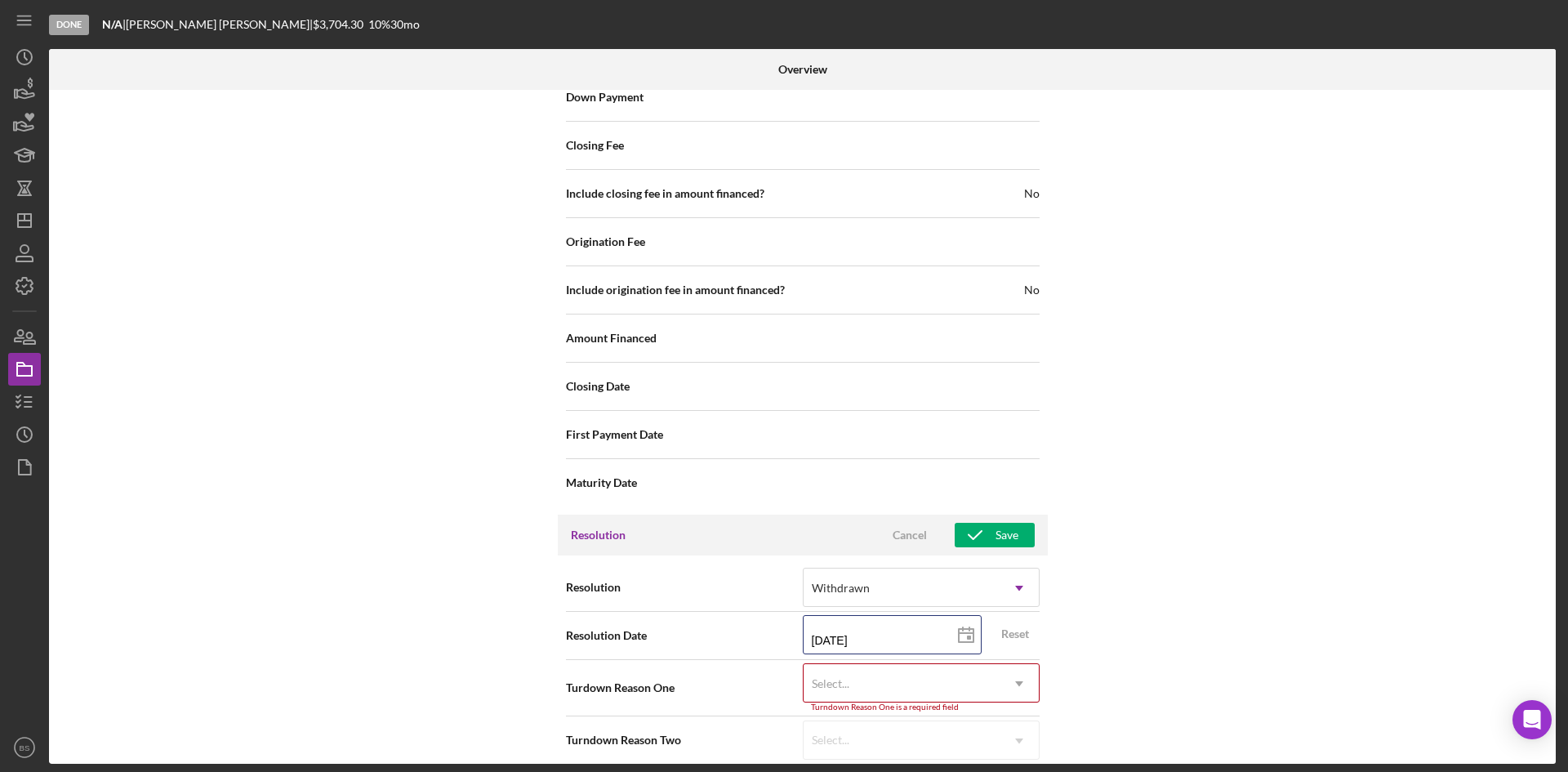
type input "08/29/2025"
click at [869, 665] on div "Select..." at bounding box center [901, 684] width 196 height 38
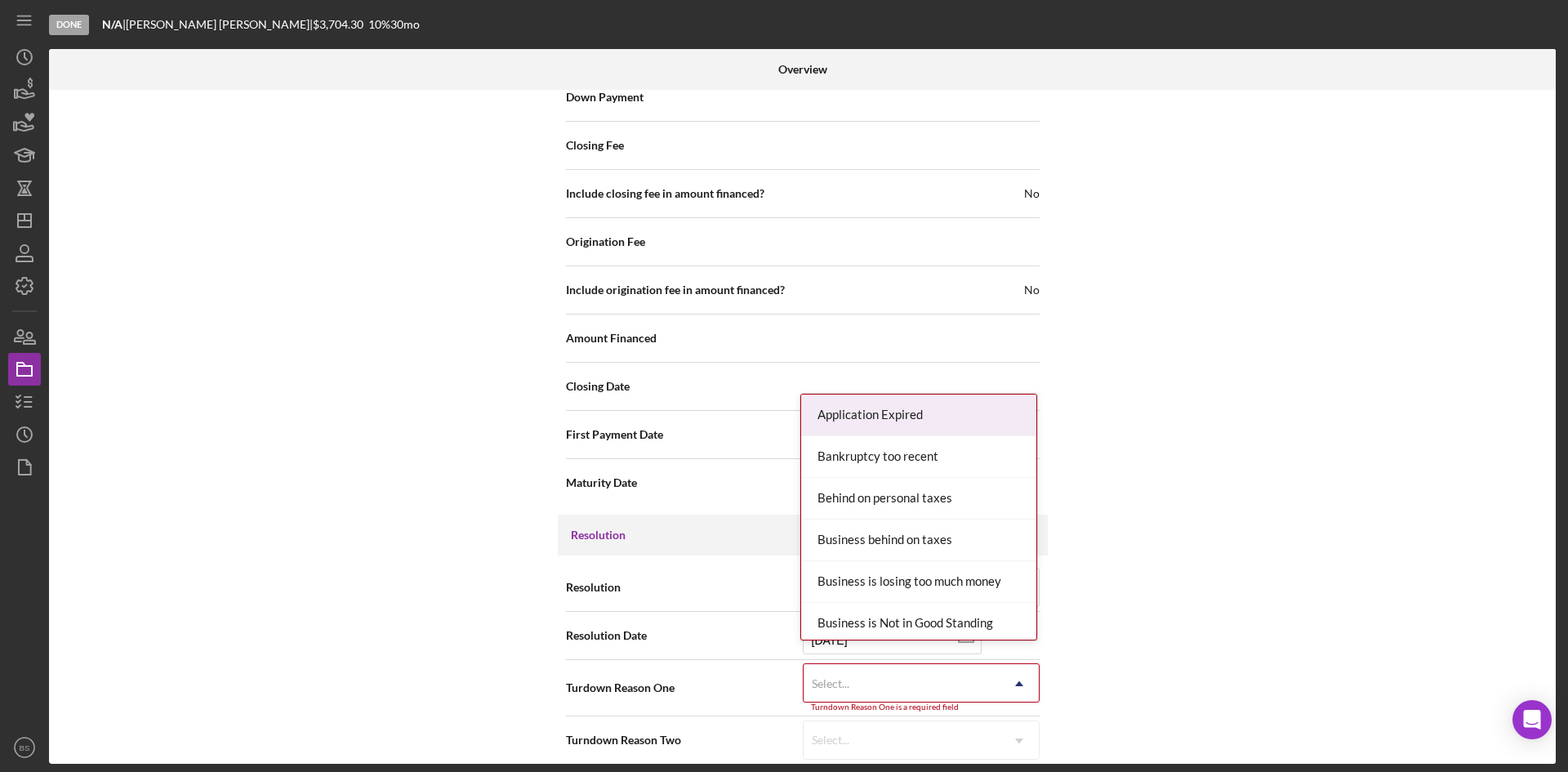
click at [887, 412] on div "Application Expired" at bounding box center [918, 415] width 235 height 41
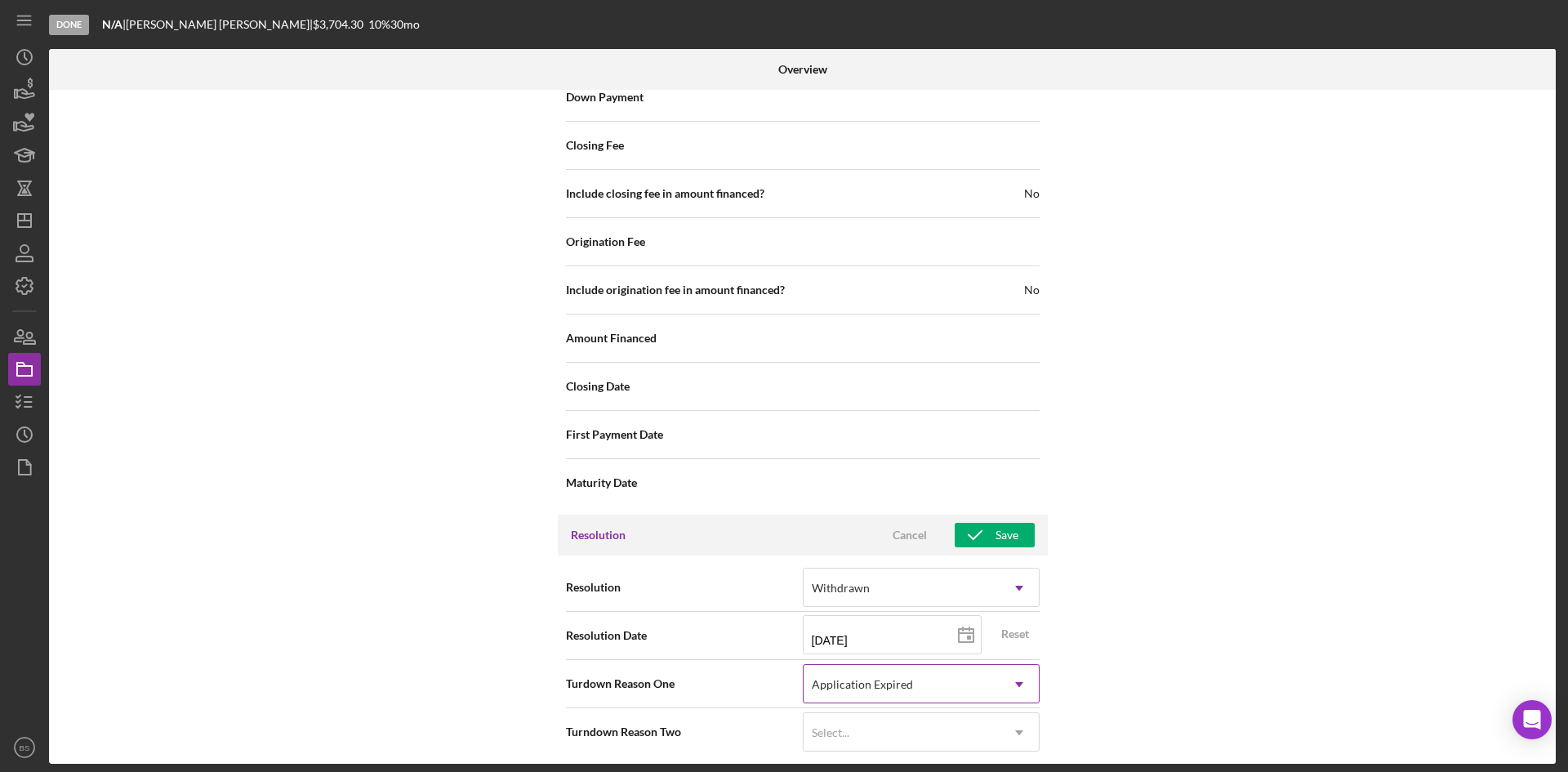
scroll to position [1852, 0]
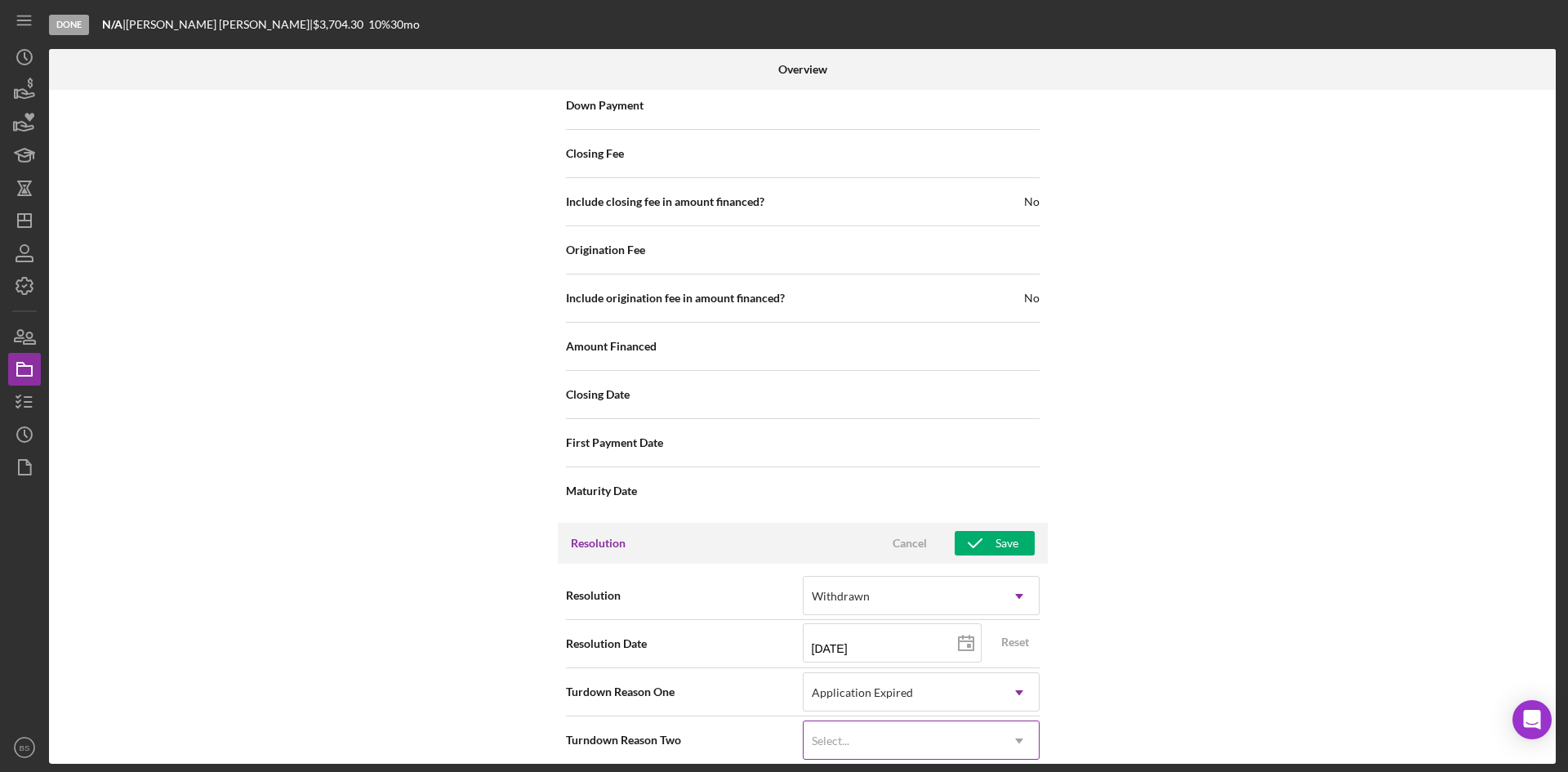
click at [929, 723] on div "Select..." at bounding box center [901, 741] width 196 height 38
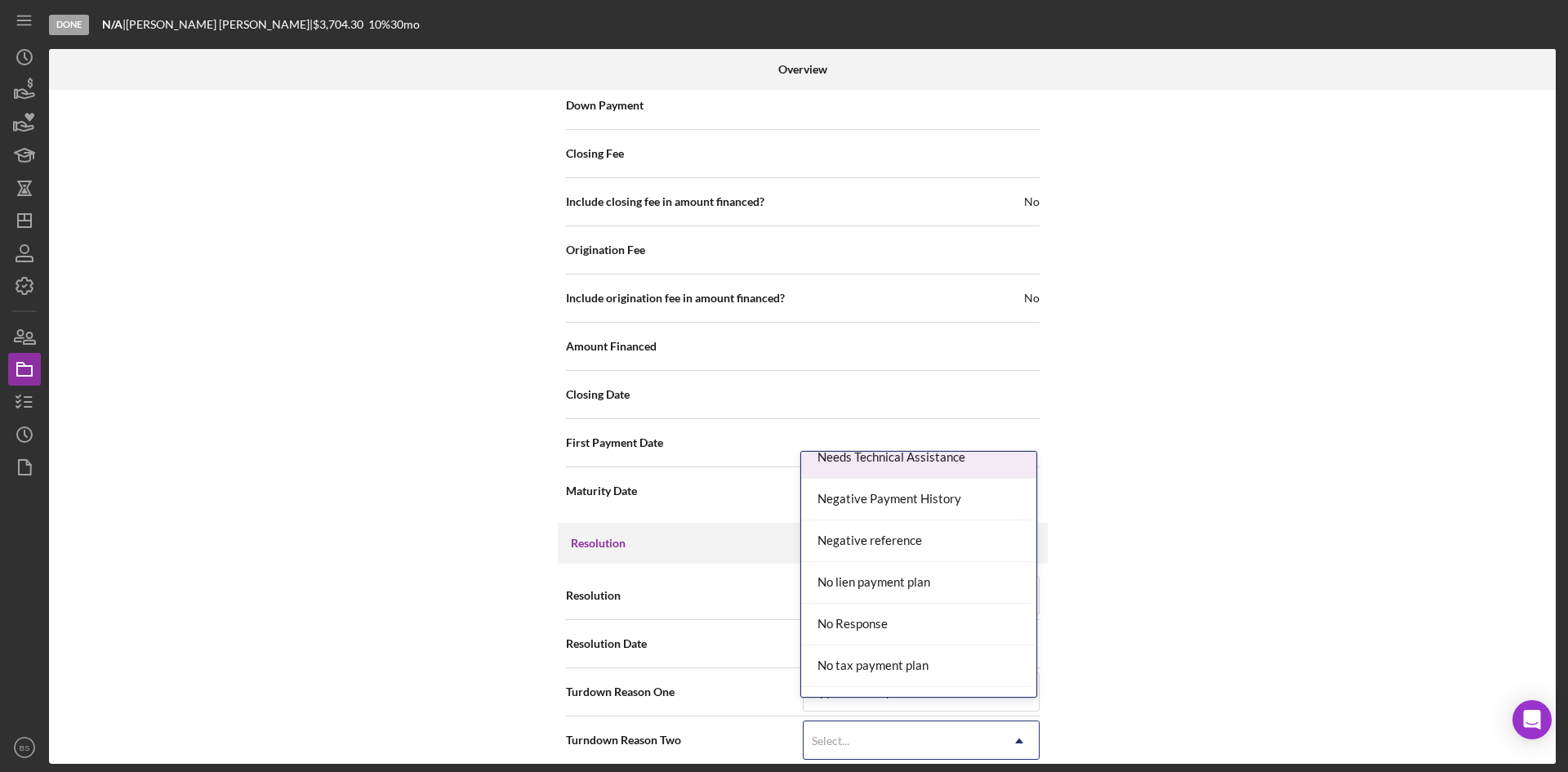
scroll to position [1307, 0]
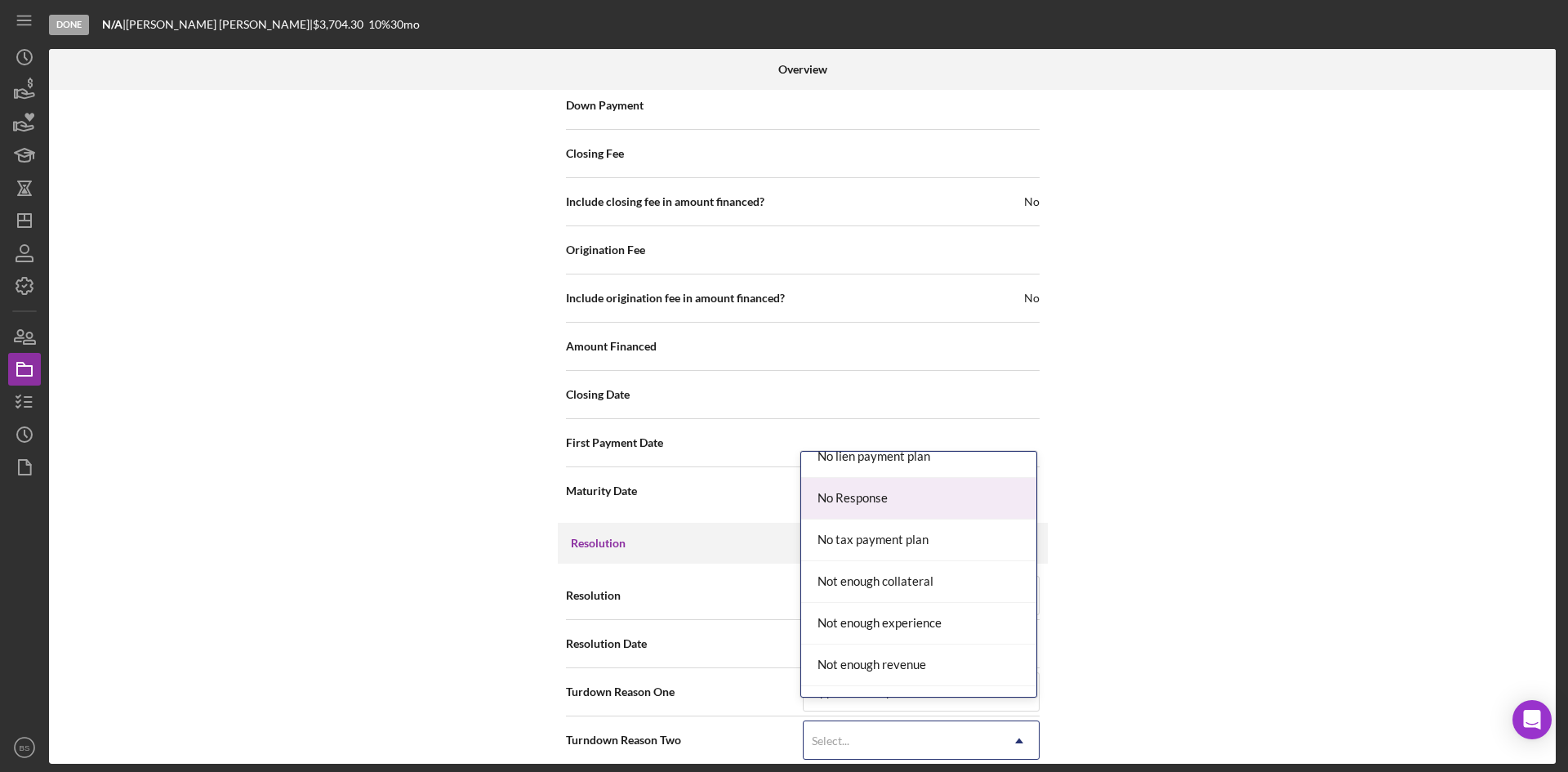
click at [902, 508] on div "No Response" at bounding box center [918, 498] width 235 height 41
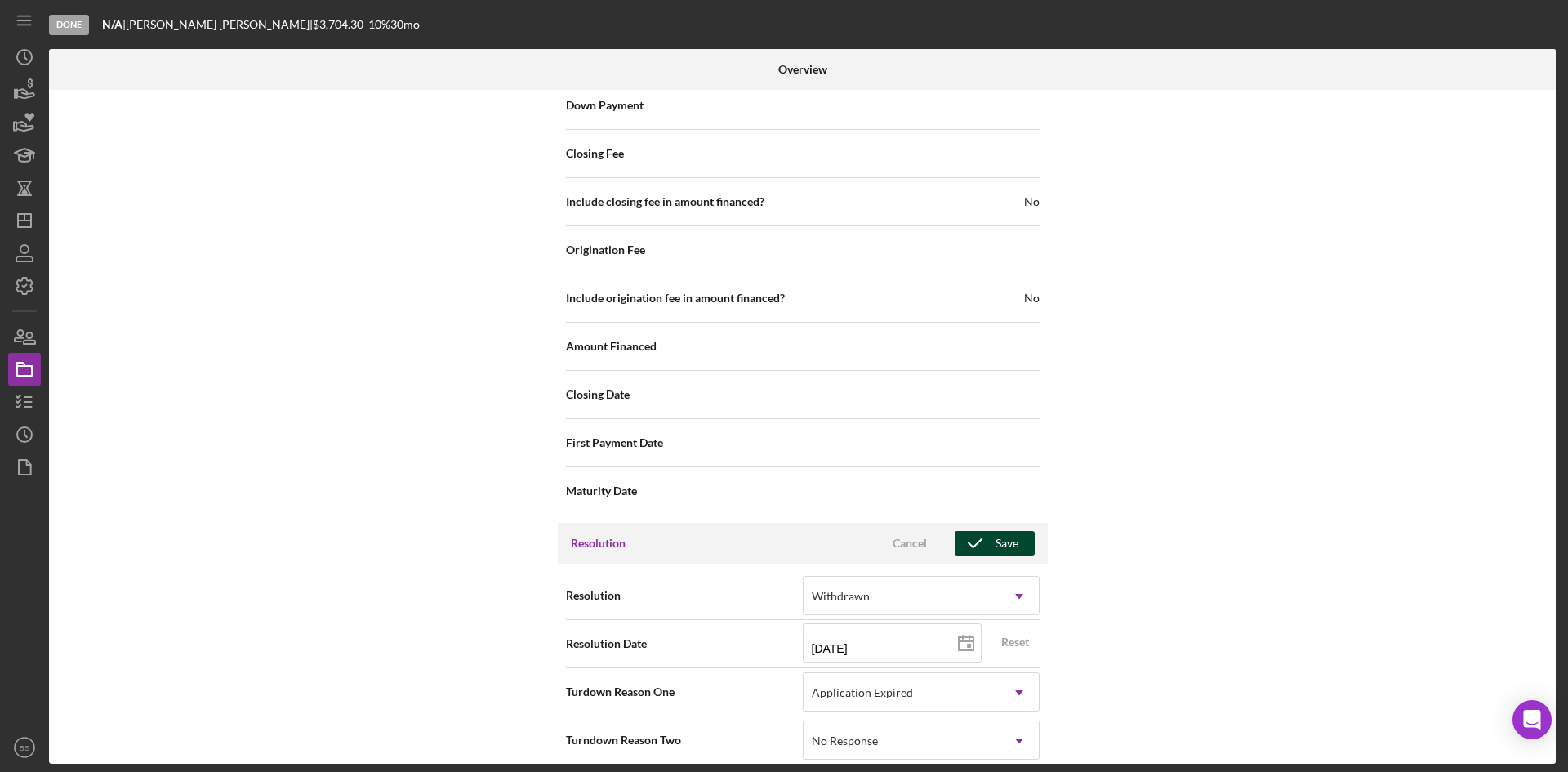
click at [1003, 531] on div "Save" at bounding box center [1007, 544] width 23 height 25
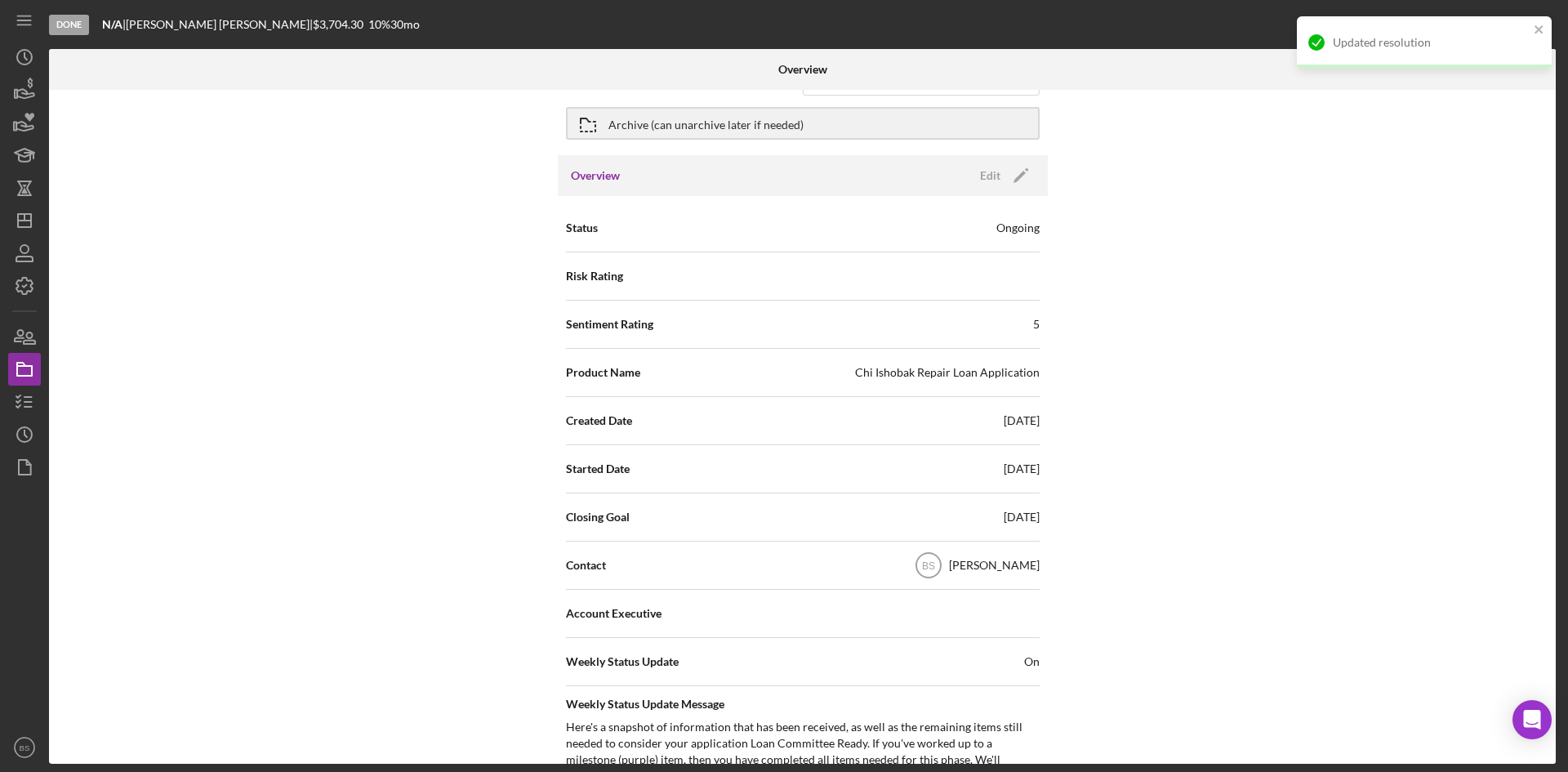
scroll to position [0, 0]
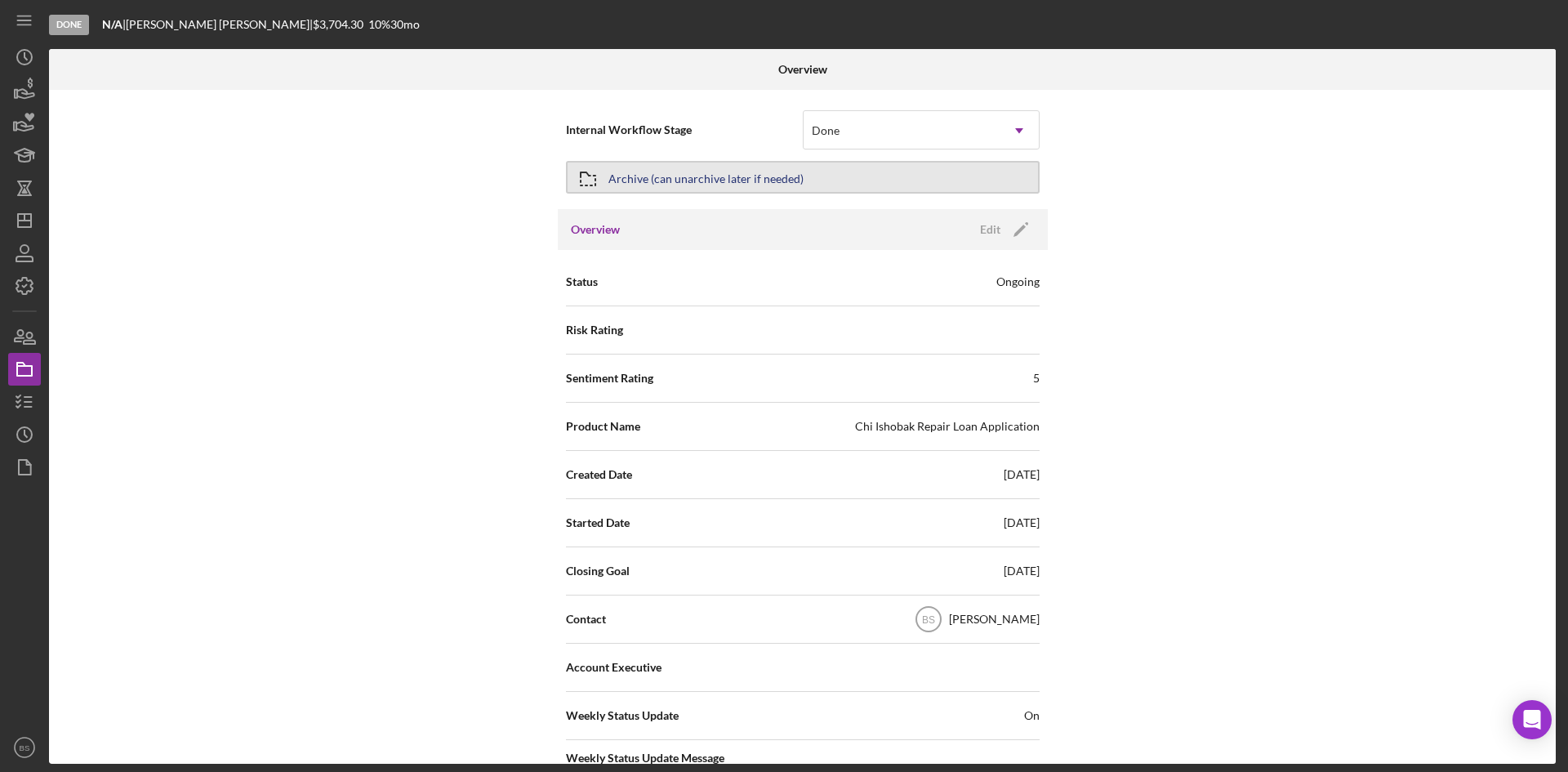
click at [760, 174] on div "Archive (can unarchive later if needed)" at bounding box center [706, 176] width 196 height 29
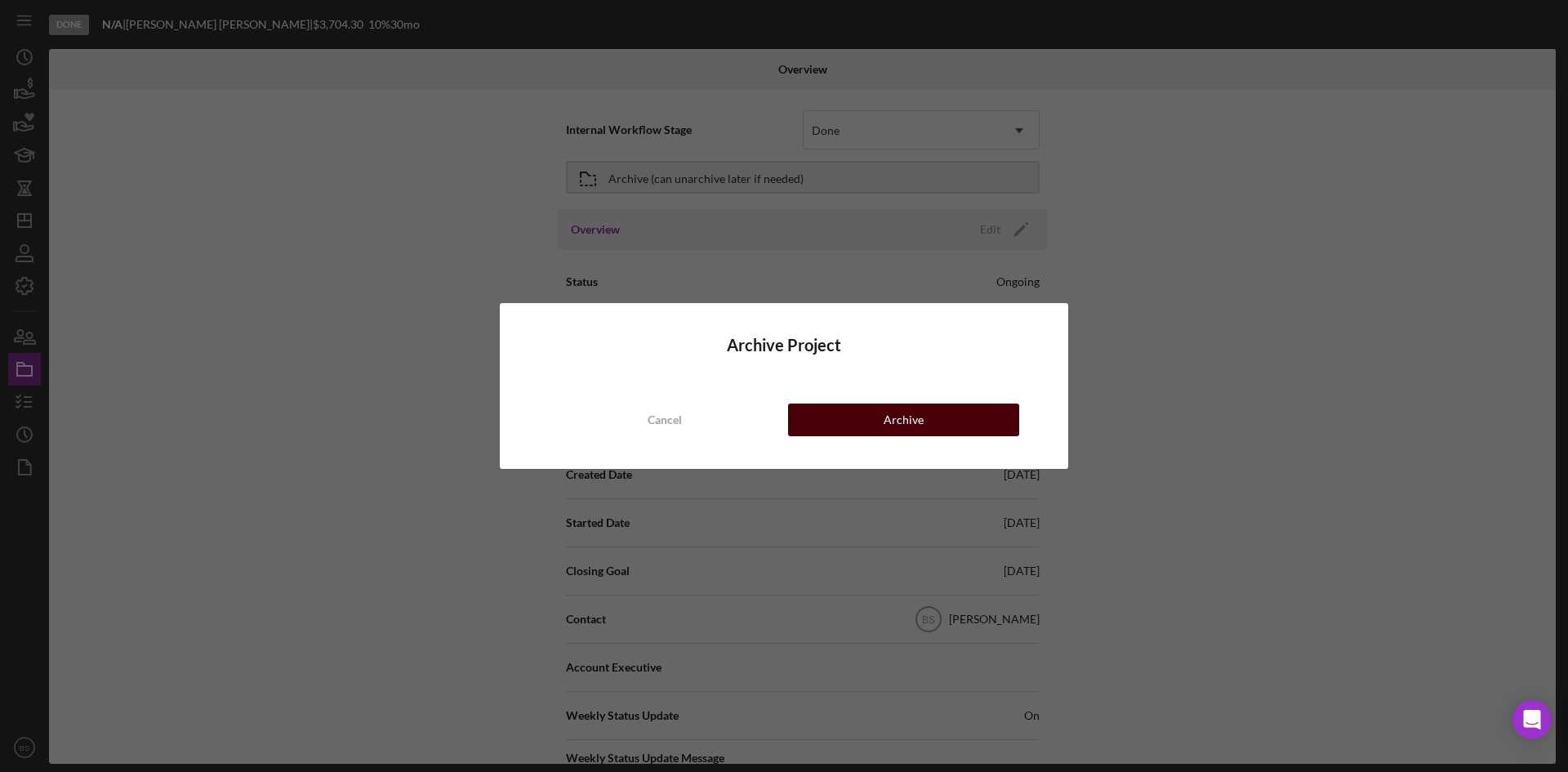
click at [820, 406] on button "Archive" at bounding box center [904, 419] width 231 height 33
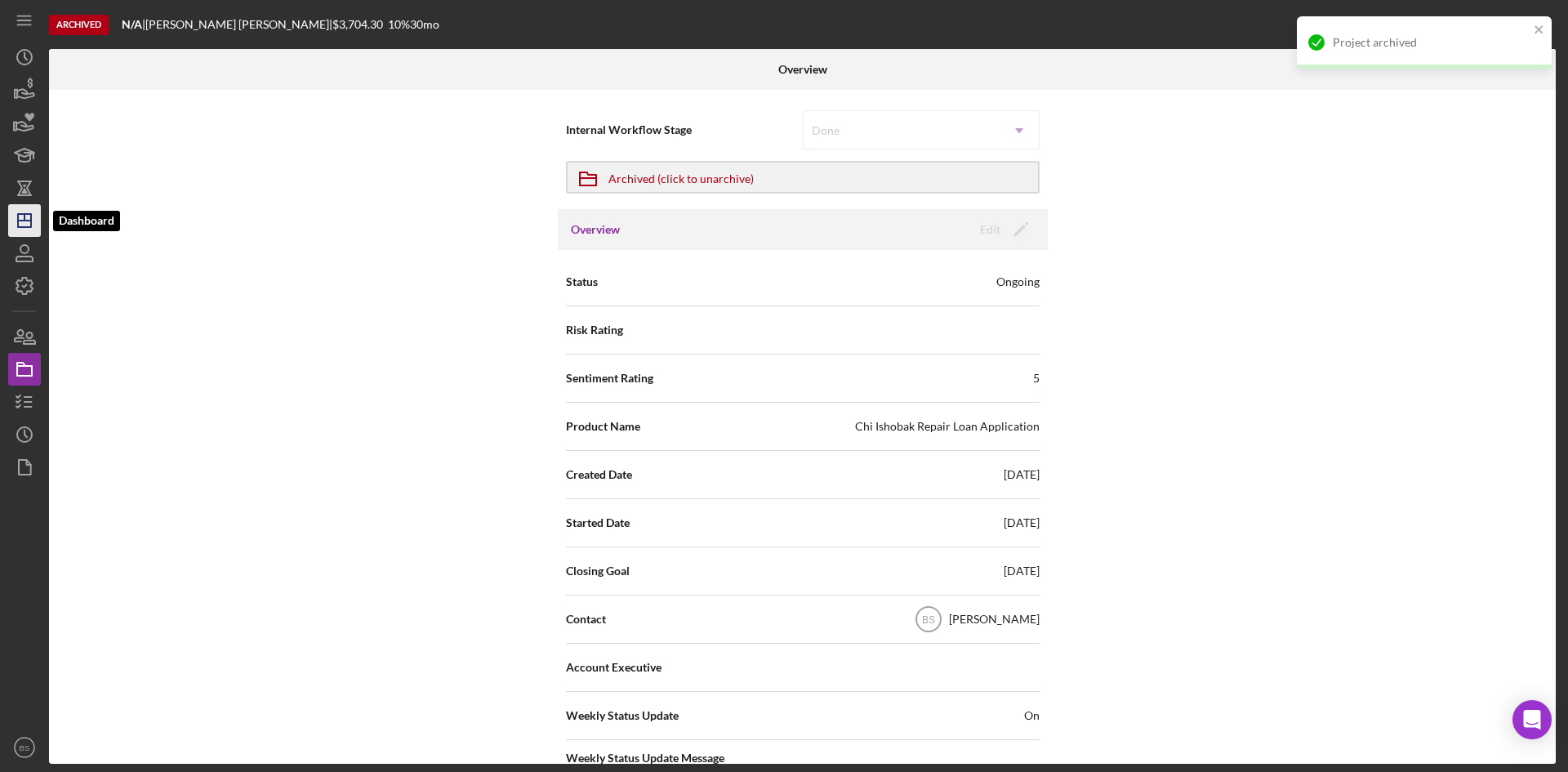
click at [11, 219] on icon "Icon/Dashboard" at bounding box center [25, 220] width 41 height 41
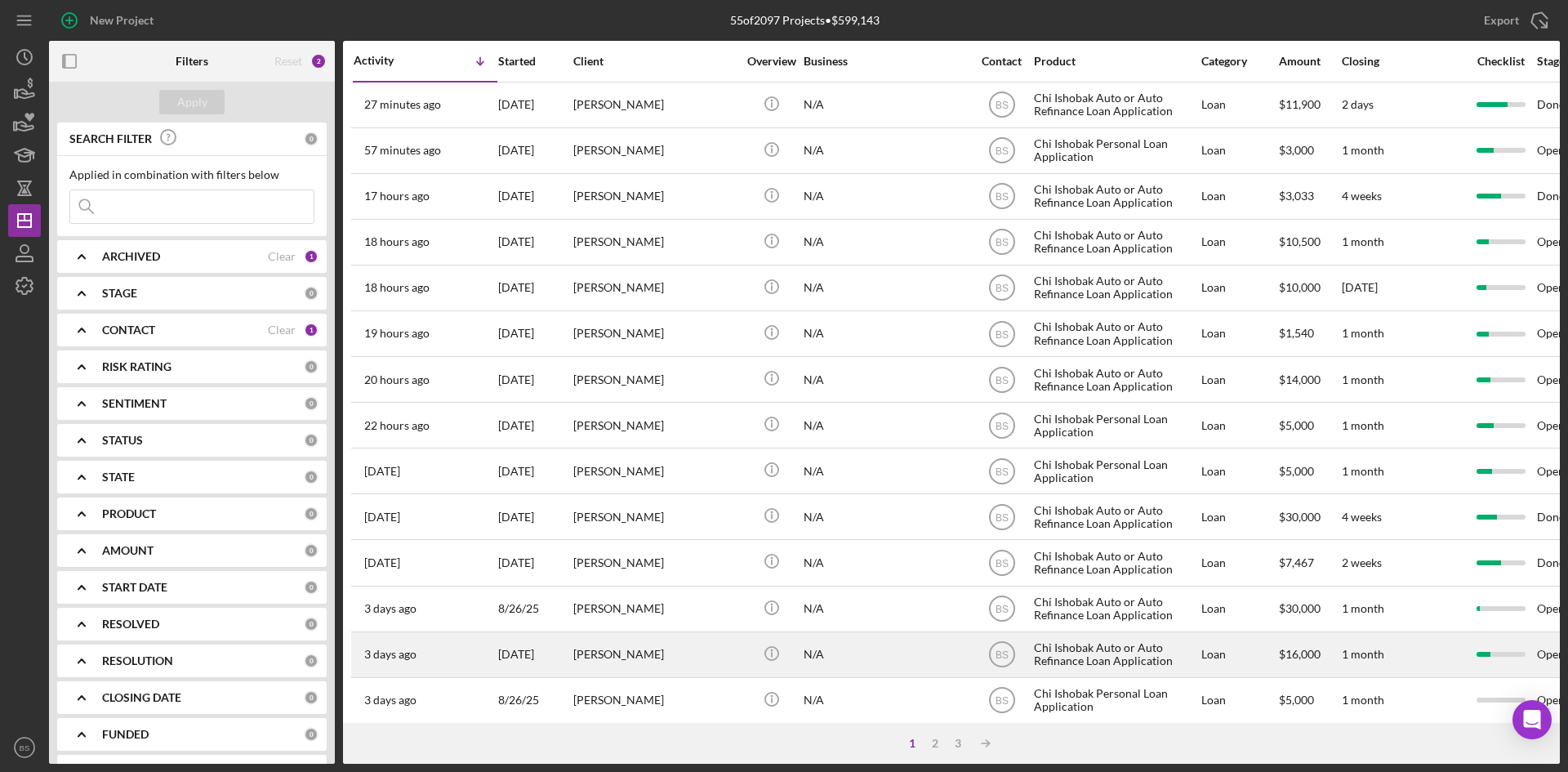
drag, startPoint x: 958, startPoint y: 743, endPoint x: 869, endPoint y: 640, distance: 136.1
click at [958, 743] on div "3" at bounding box center [958, 743] width 23 height 13
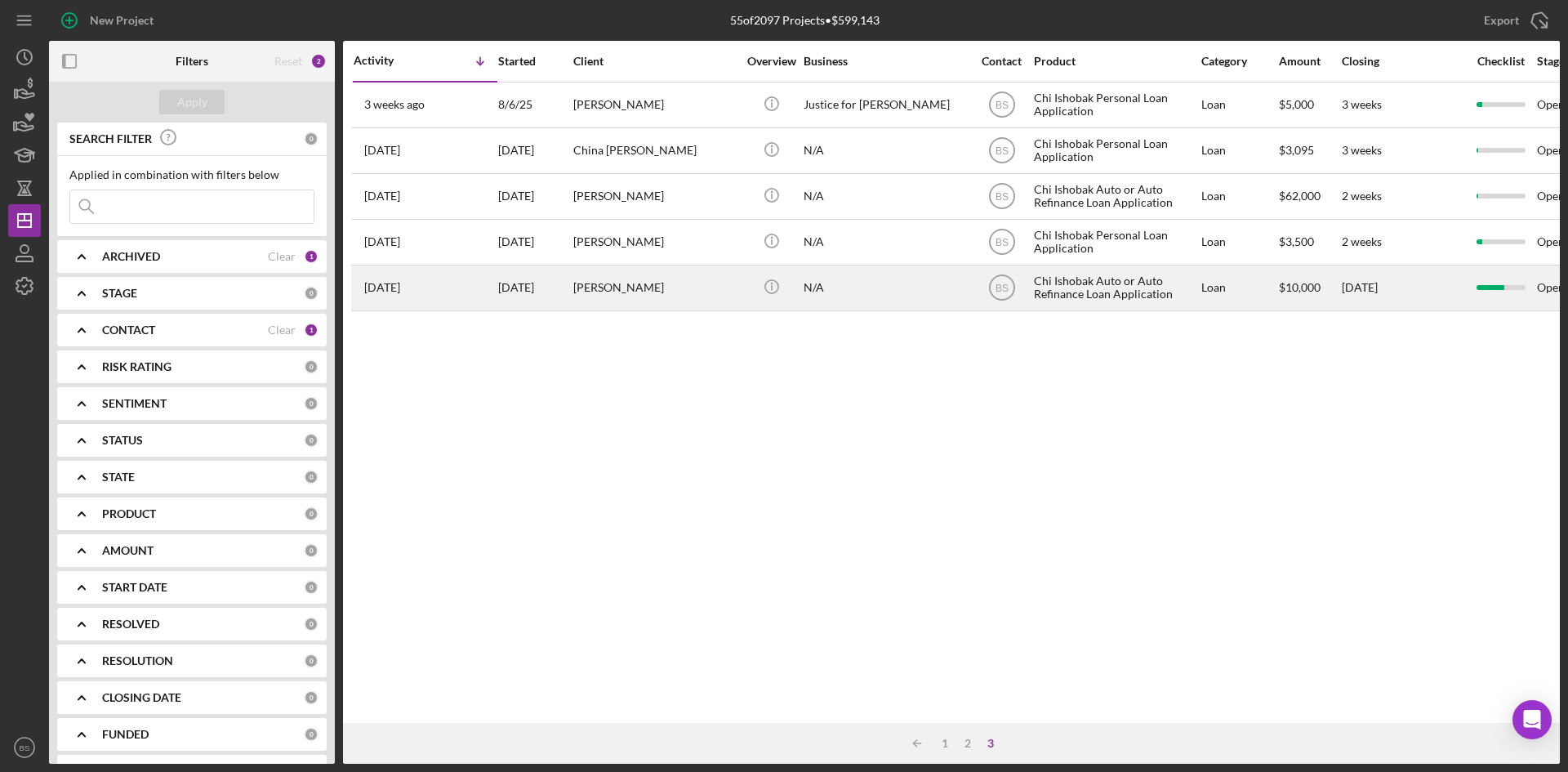
click at [440, 293] on div "3 months ago Bennie Orvis" at bounding box center [425, 287] width 143 height 43
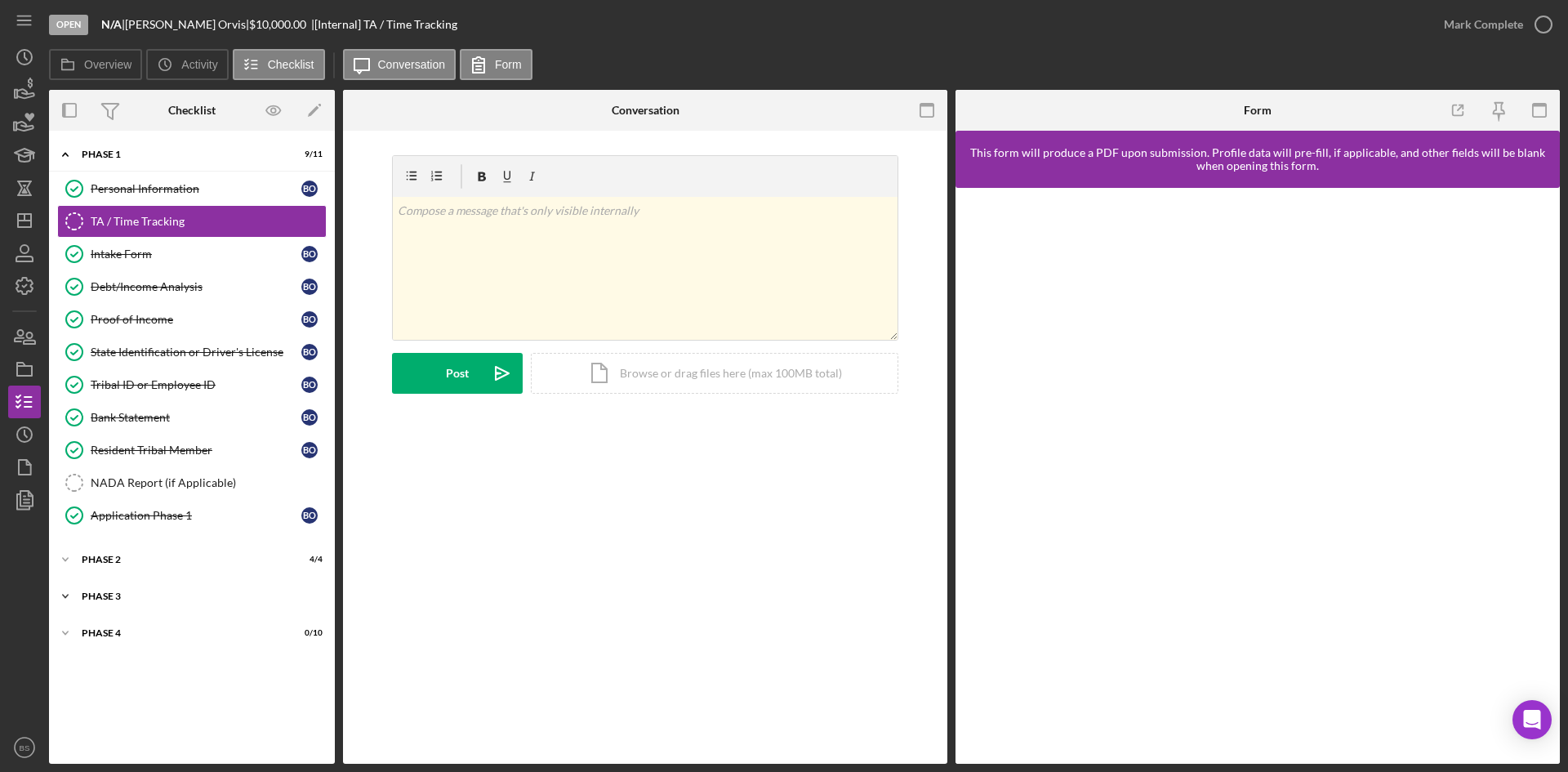
click at [180, 603] on div "Icon/Expander Phase 3 3 / 3" at bounding box center [192, 596] width 285 height 33
click at [183, 691] on div "Decision" at bounding box center [196, 695] width 211 height 13
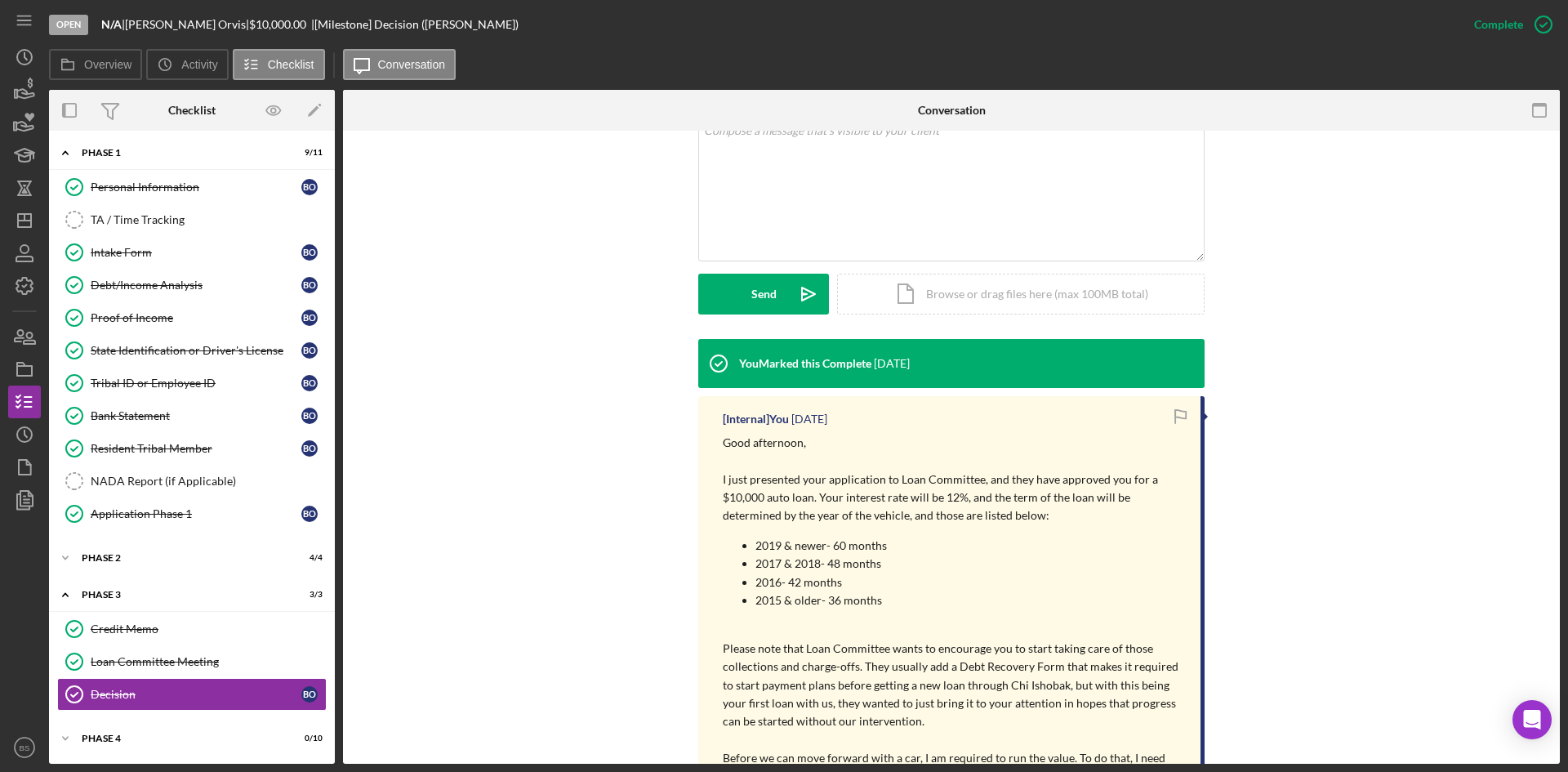
scroll to position [327, 0]
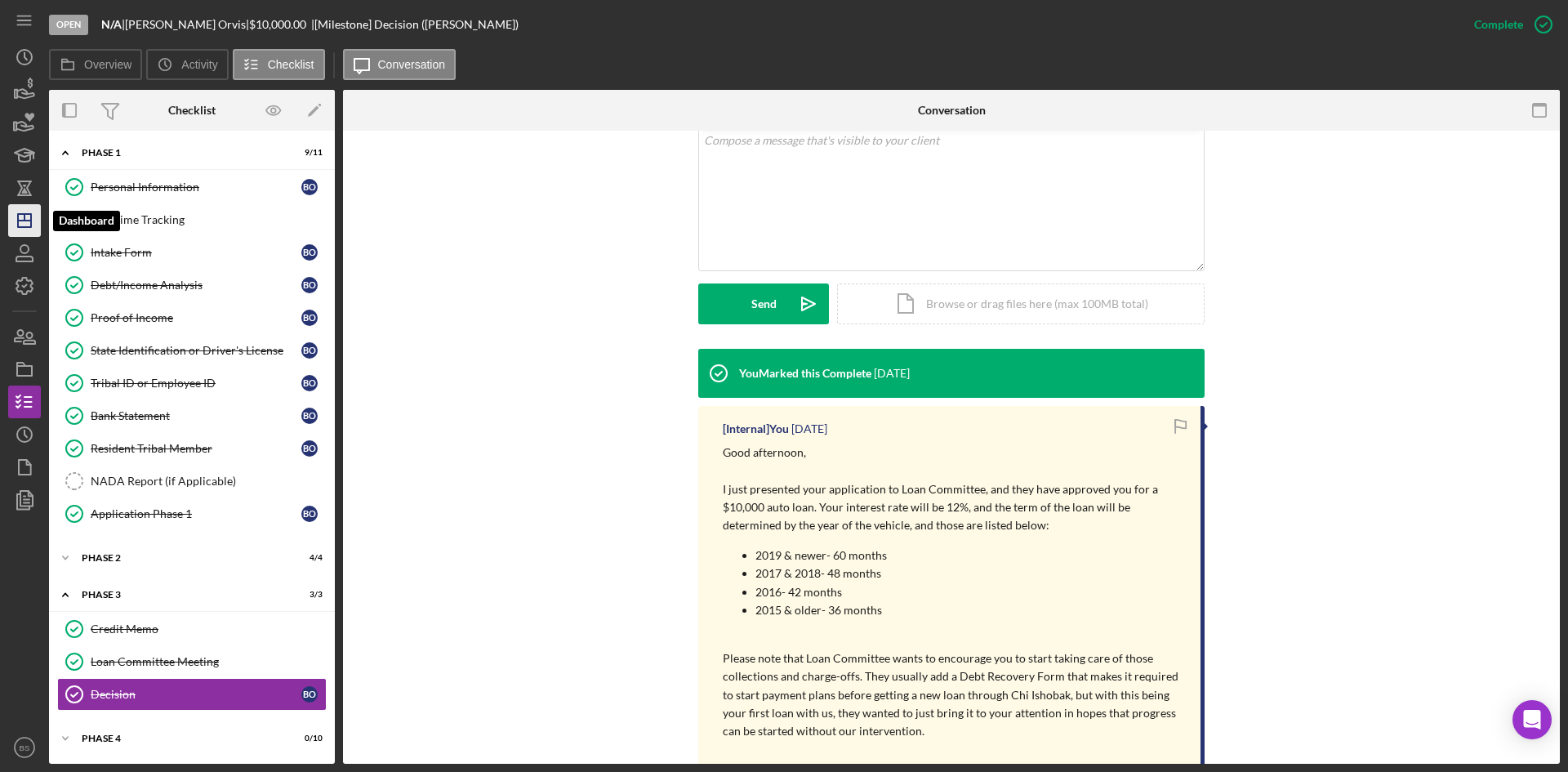
click at [32, 207] on icon "Icon/Dashboard" at bounding box center [25, 220] width 41 height 41
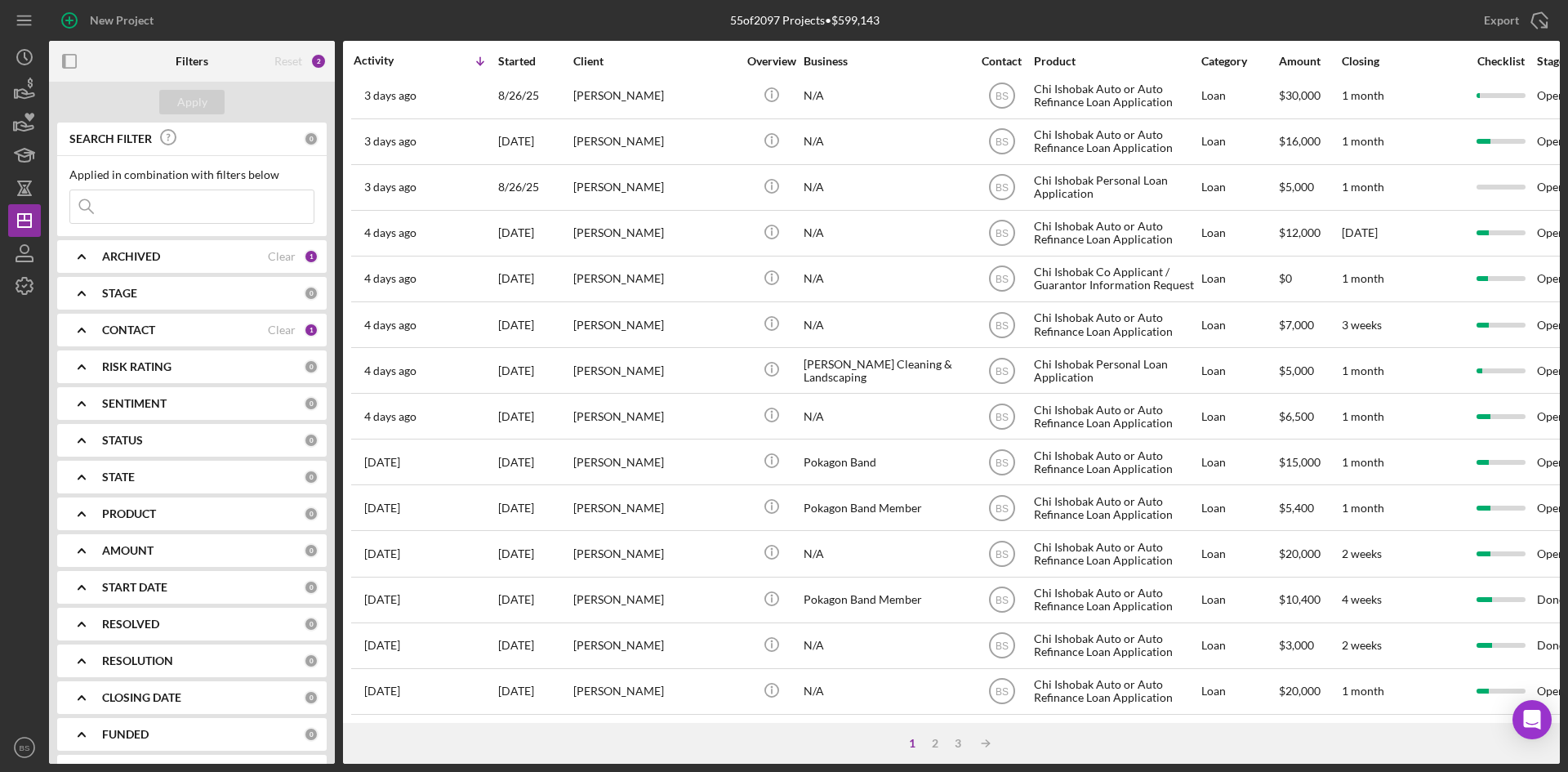
scroll to position [525, 0]
click at [942, 742] on div "2" at bounding box center [936, 743] width 23 height 13
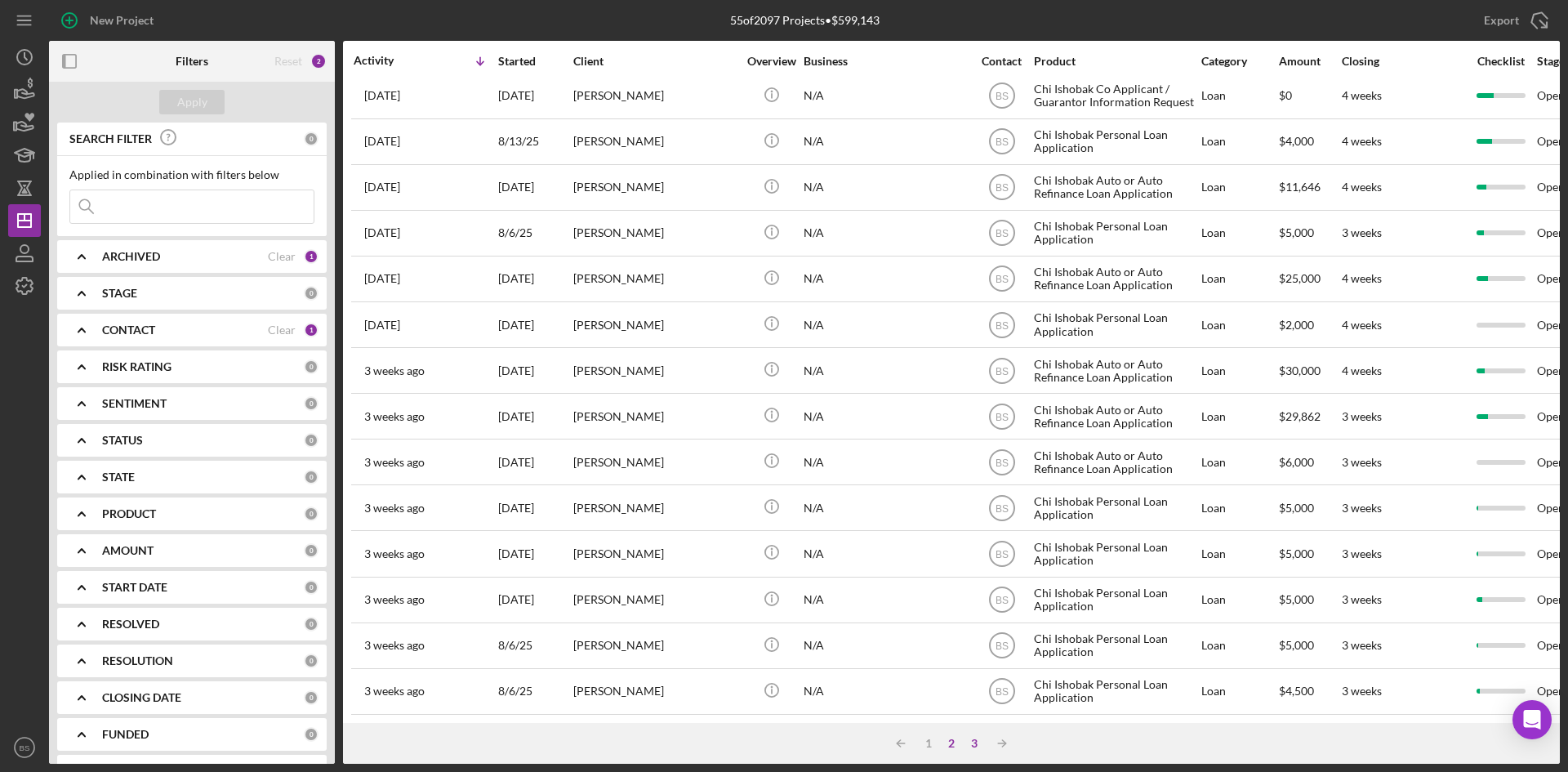
click at [979, 746] on div "3" at bounding box center [974, 743] width 23 height 13
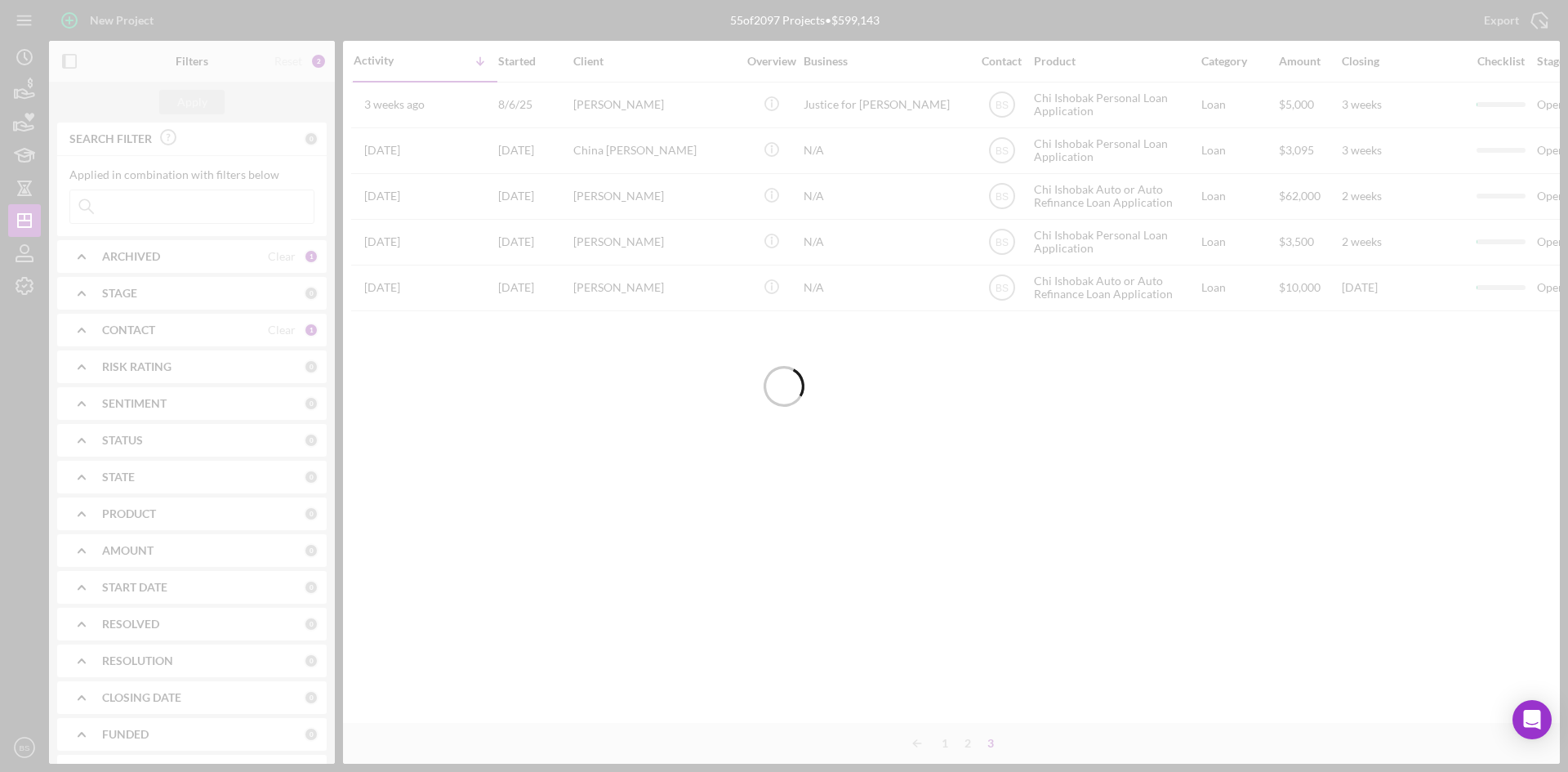
scroll to position [0, 0]
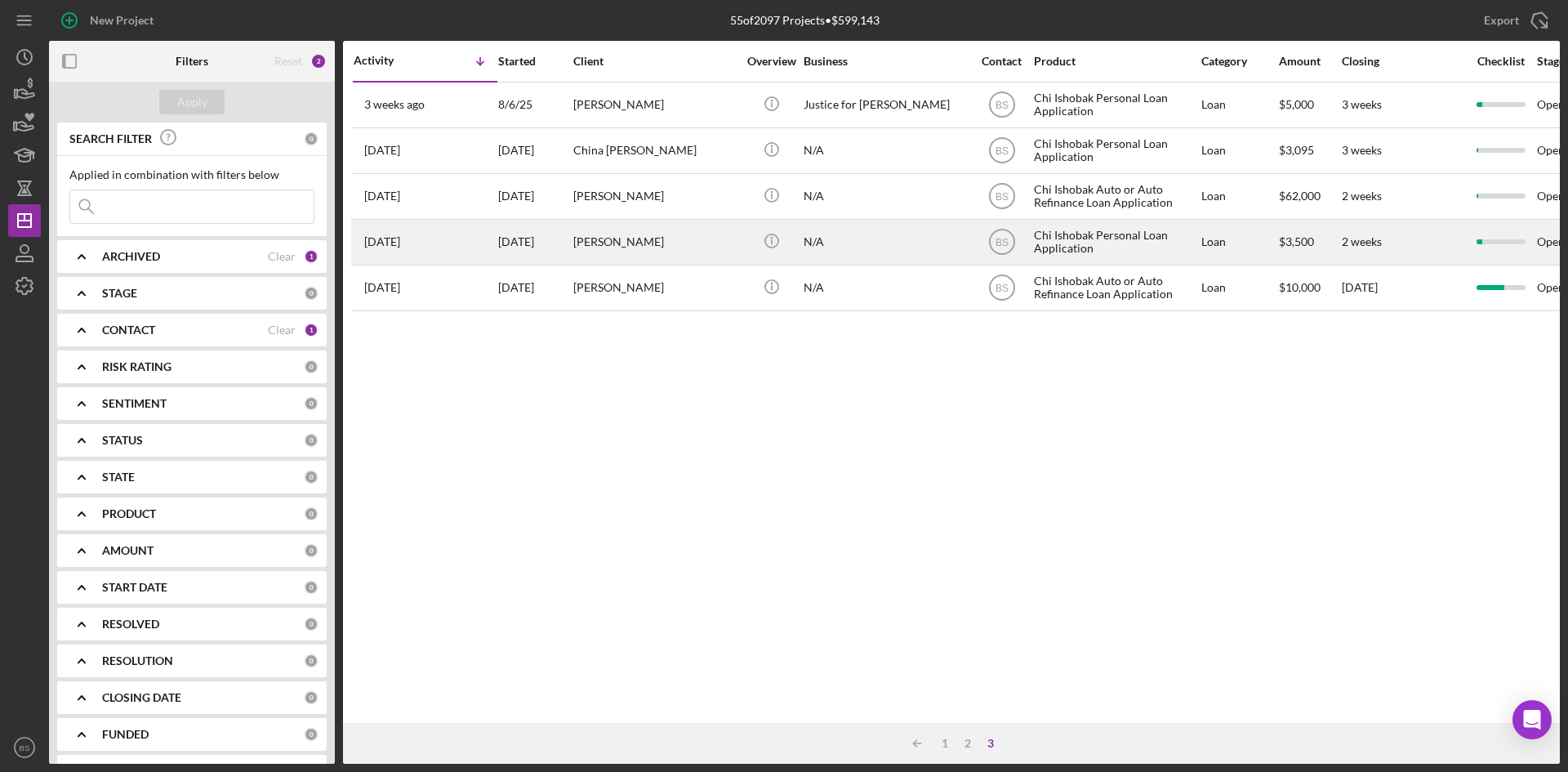
click at [609, 224] on div "[PERSON_NAME]" at bounding box center [655, 241] width 163 height 43
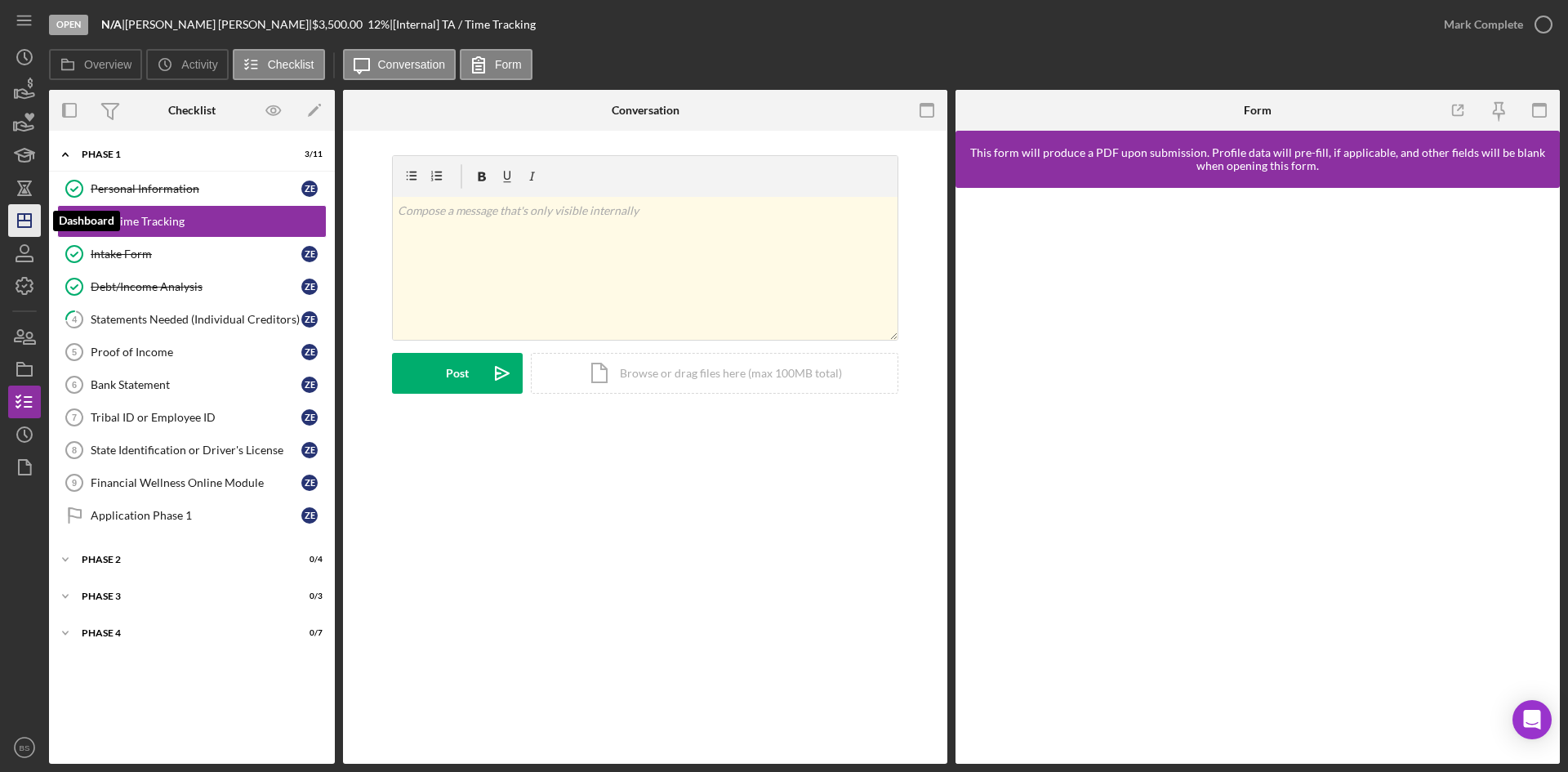
click at [28, 226] on icon "Icon/Dashboard" at bounding box center [25, 220] width 41 height 41
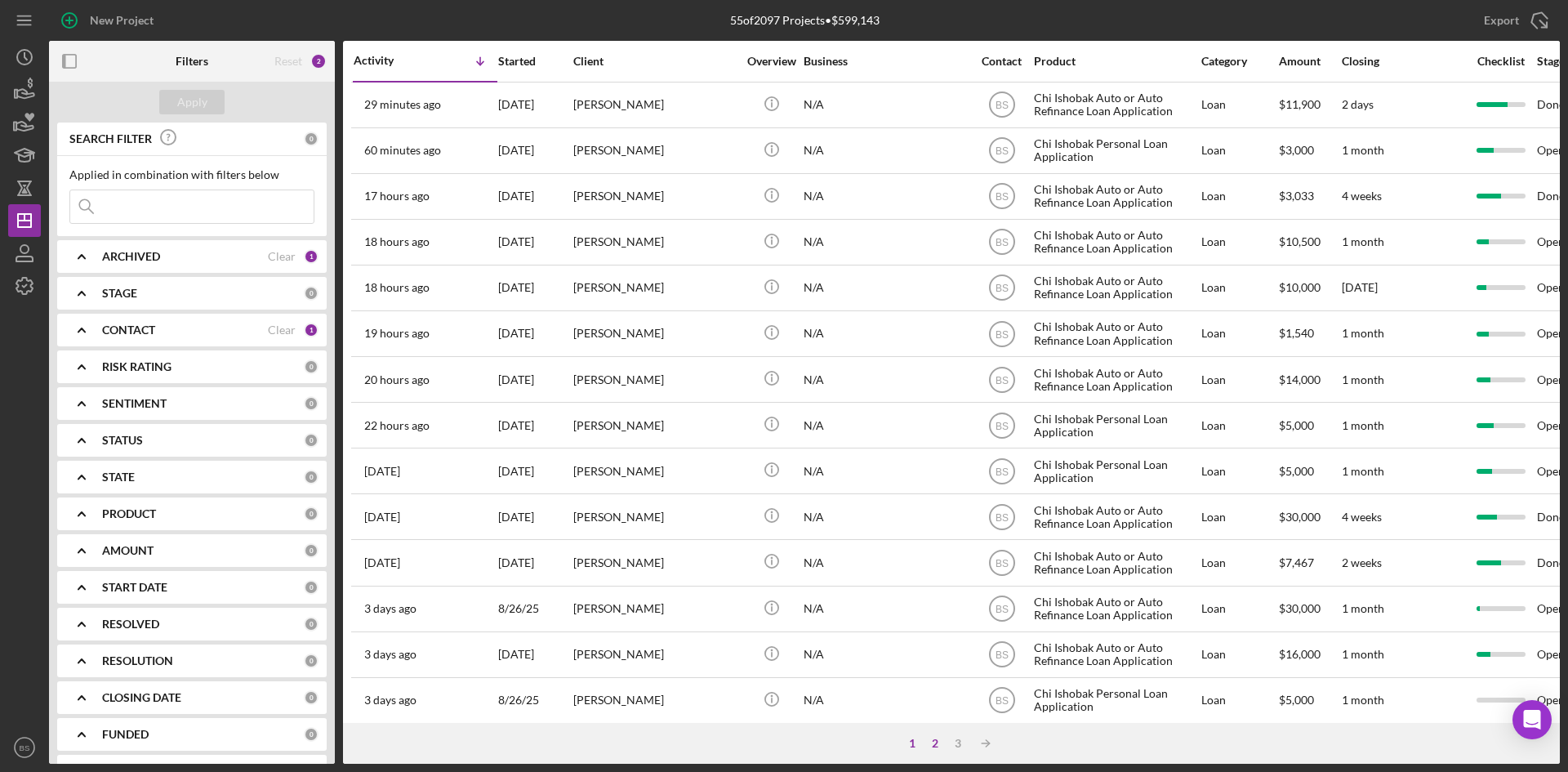
click at [935, 740] on div "2" at bounding box center [936, 743] width 23 height 13
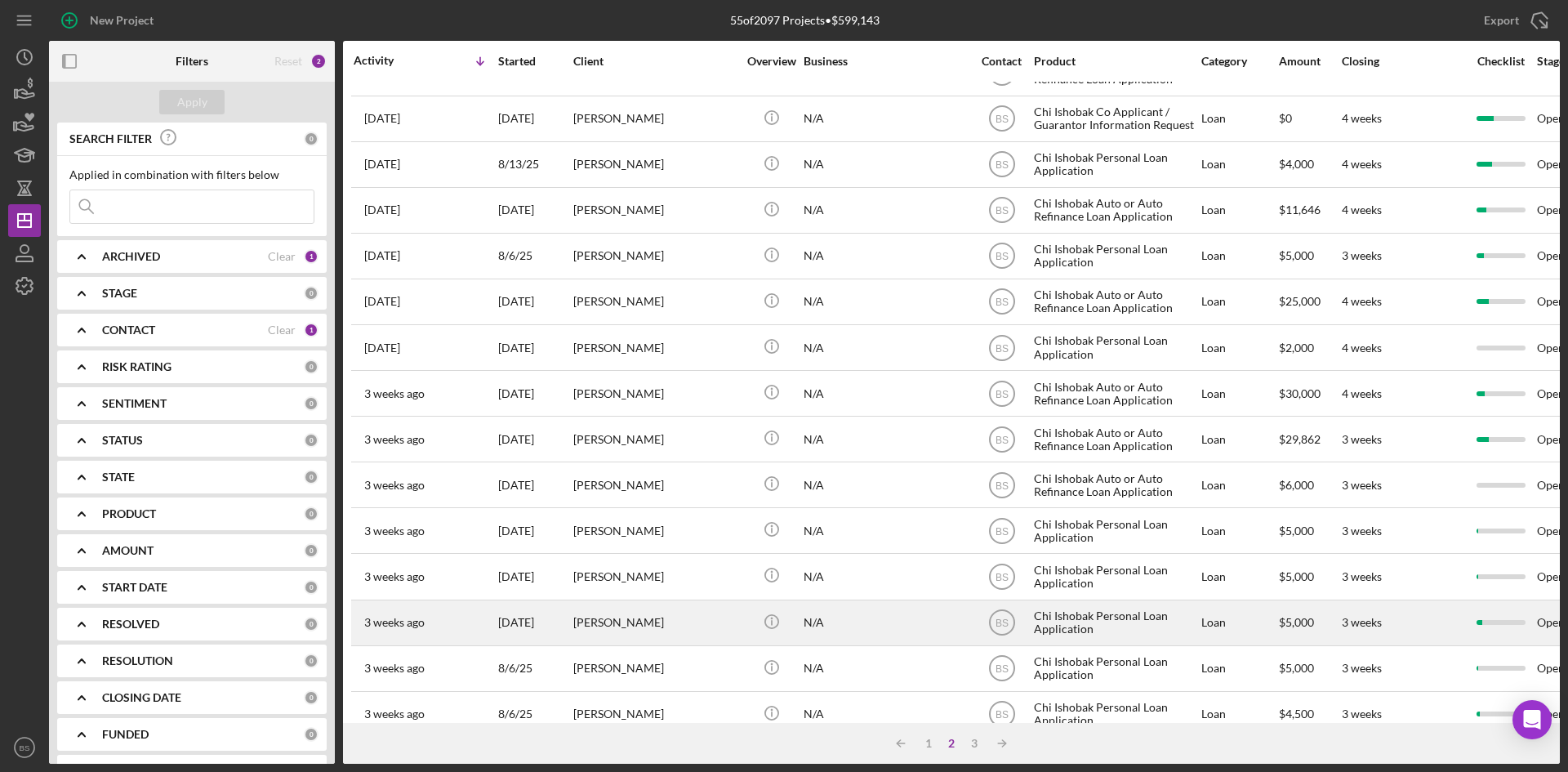
scroll to position [525, 0]
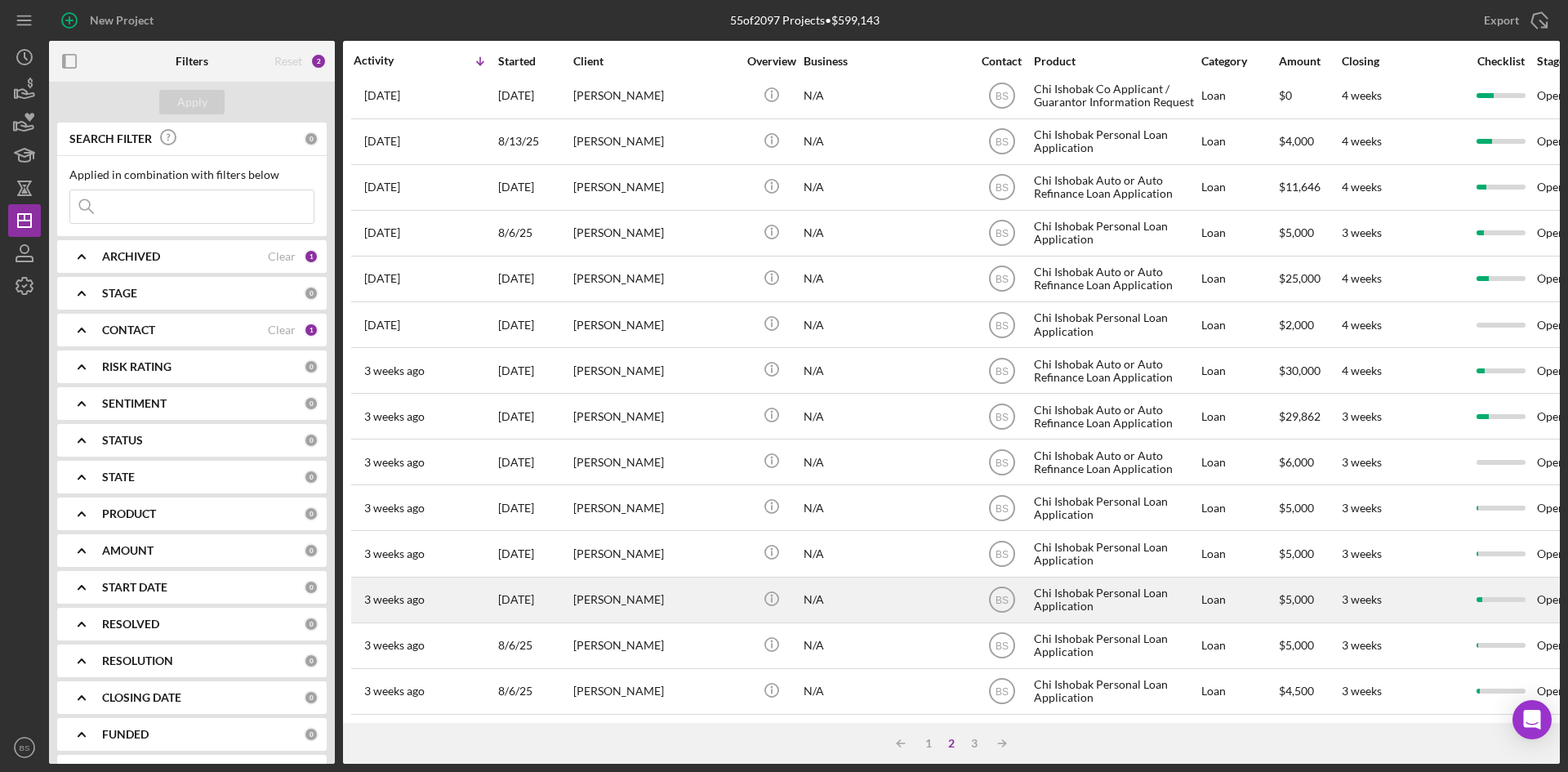
click at [725, 605] on div "[PERSON_NAME]" at bounding box center [655, 599] width 163 height 43
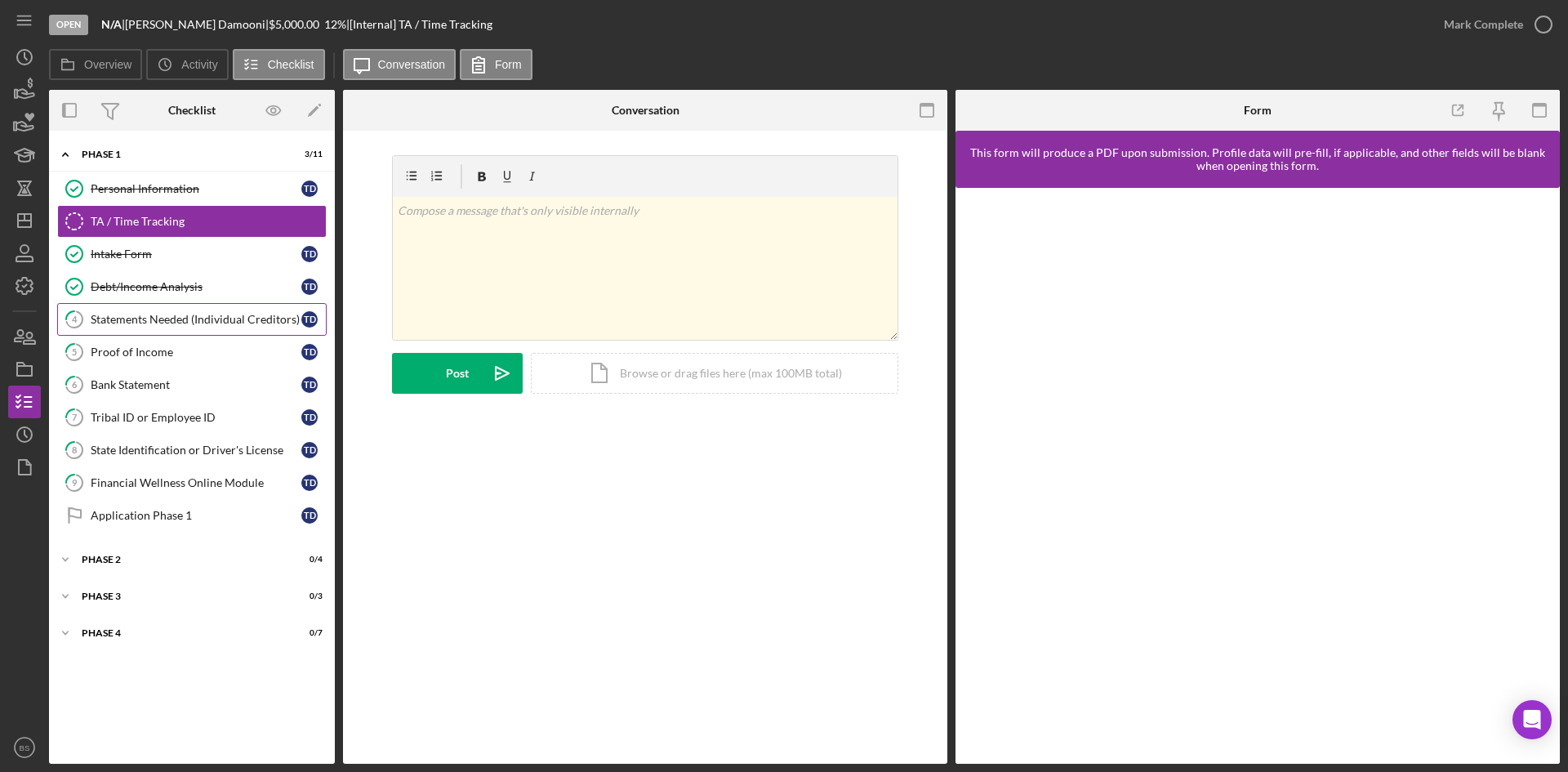
click at [105, 322] on div "Statements Needed (Individual Creditors)" at bounding box center [196, 319] width 211 height 13
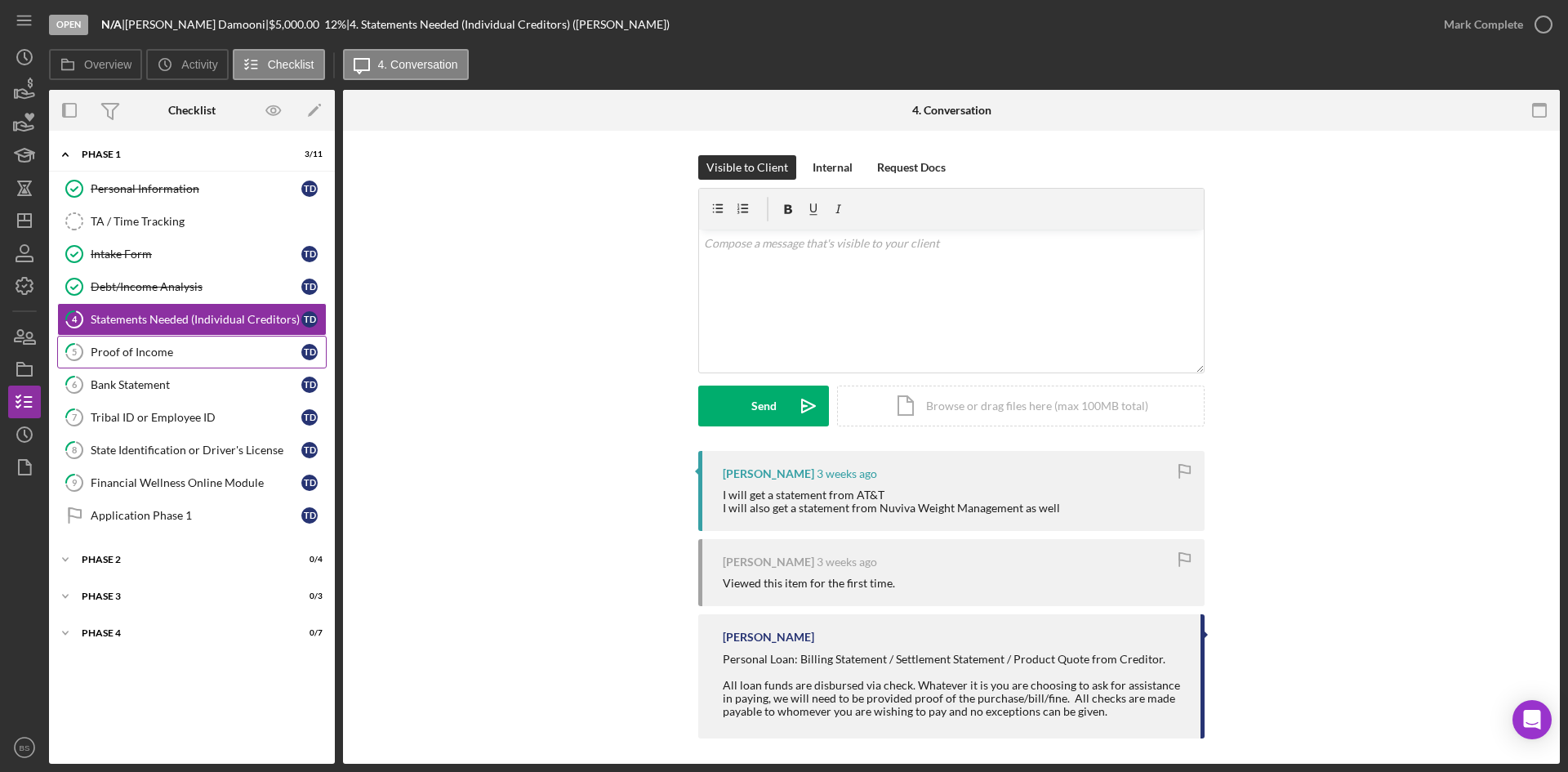
click at [113, 363] on link "5 Proof of Income T D" at bounding box center [192, 352] width 270 height 33
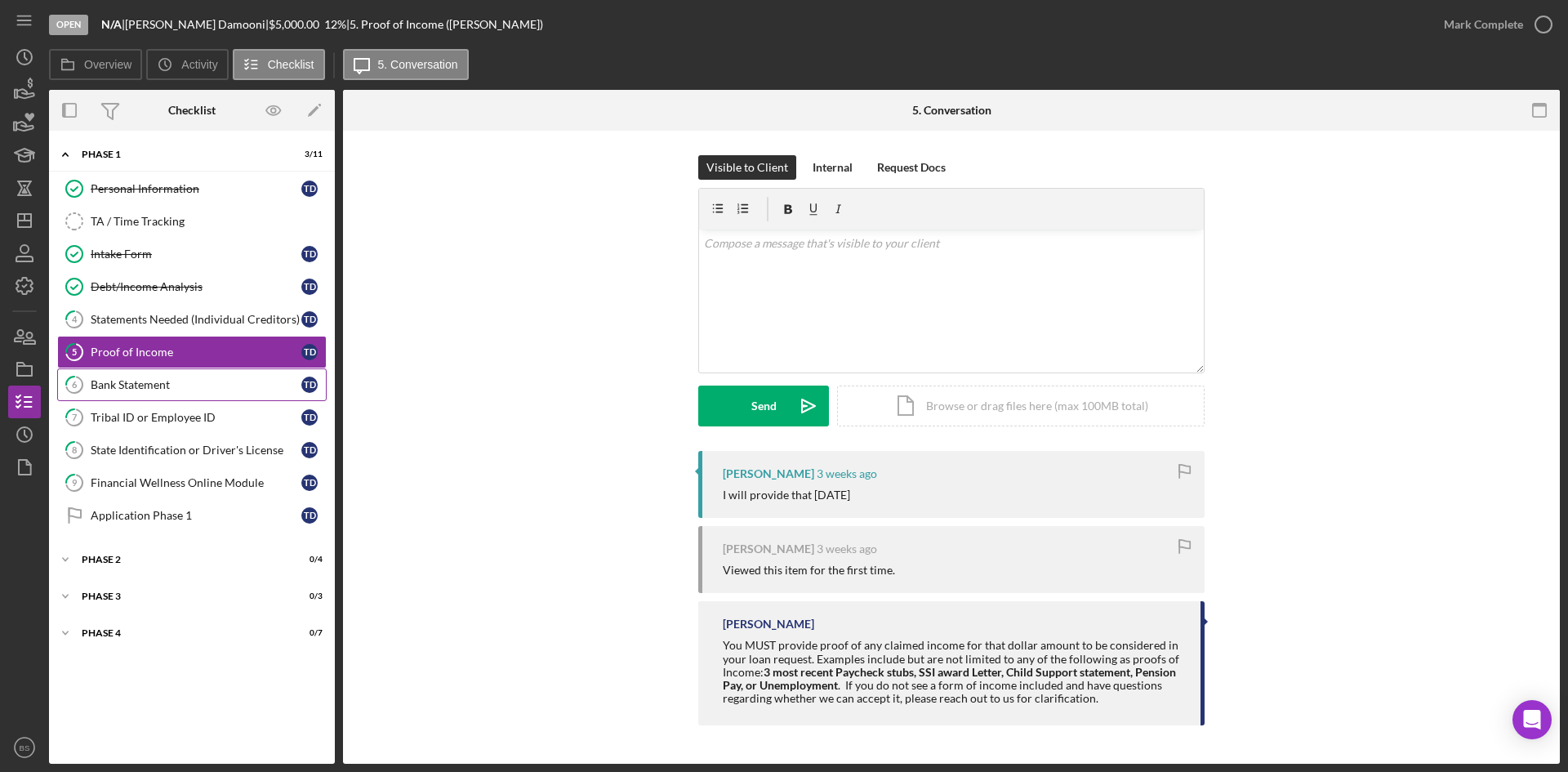
click at [113, 385] on div "Bank Statement" at bounding box center [196, 384] width 211 height 13
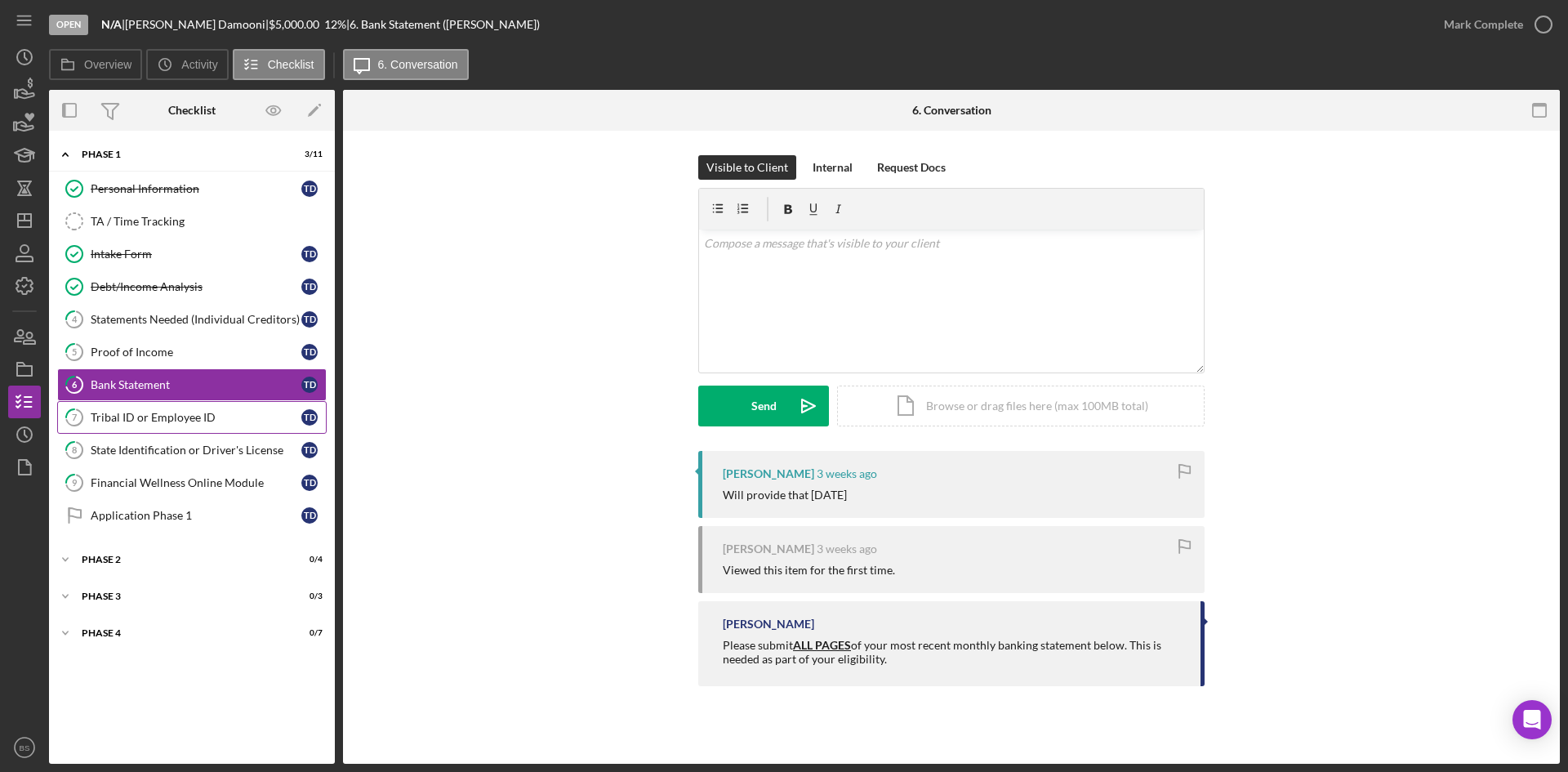
click at [115, 411] on div "Tribal ID or Employee ID" at bounding box center [196, 417] width 211 height 13
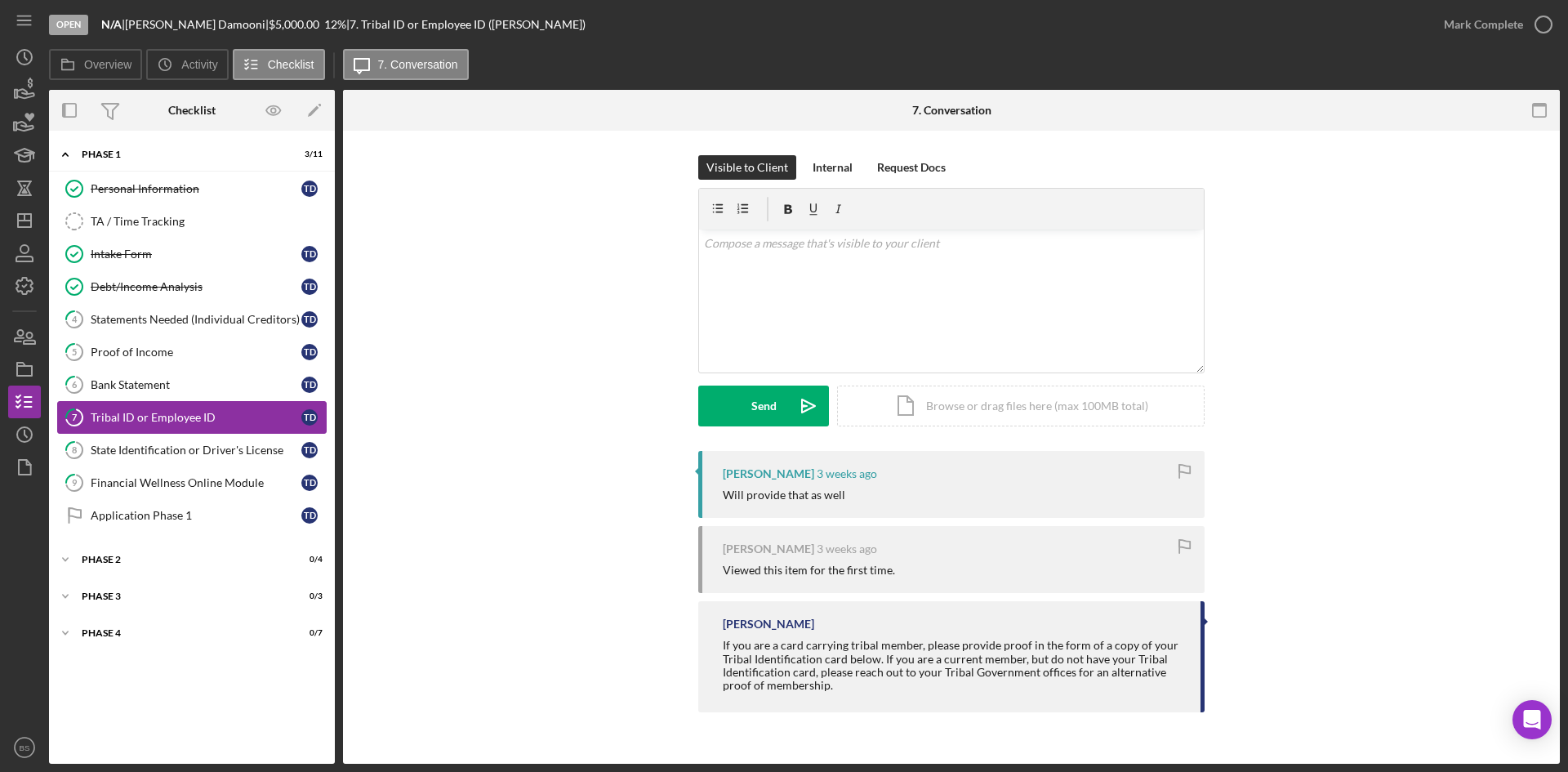
click at [118, 430] on link "7 Tribal ID or Employee ID T D" at bounding box center [192, 417] width 270 height 33
click at [118, 445] on div "State Identification or Driver's License" at bounding box center [196, 449] width 211 height 13
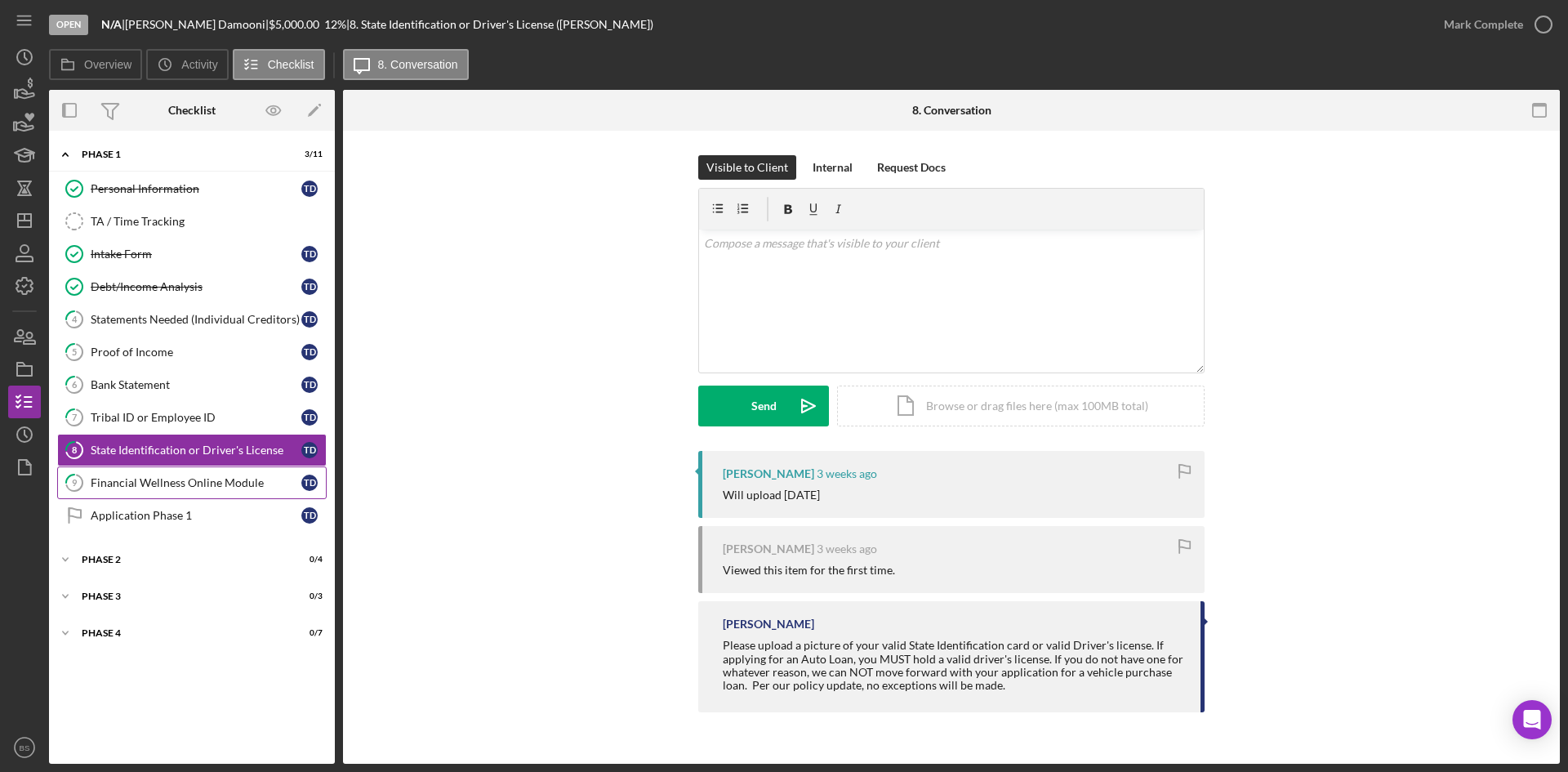
click at [119, 477] on div "Financial Wellness Online Module" at bounding box center [196, 483] width 211 height 13
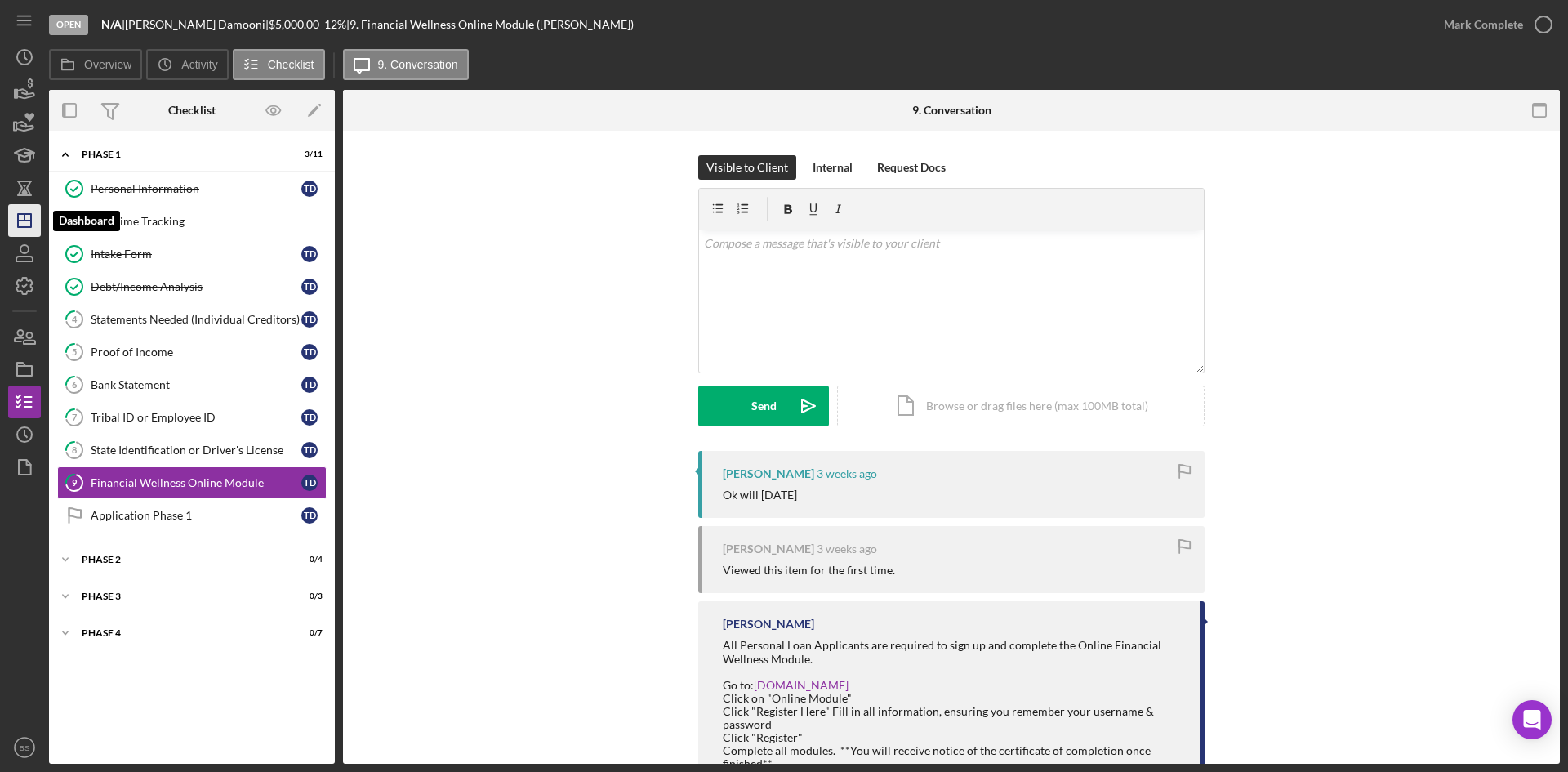
click at [17, 230] on icon "Icon/Dashboard" at bounding box center [25, 220] width 41 height 41
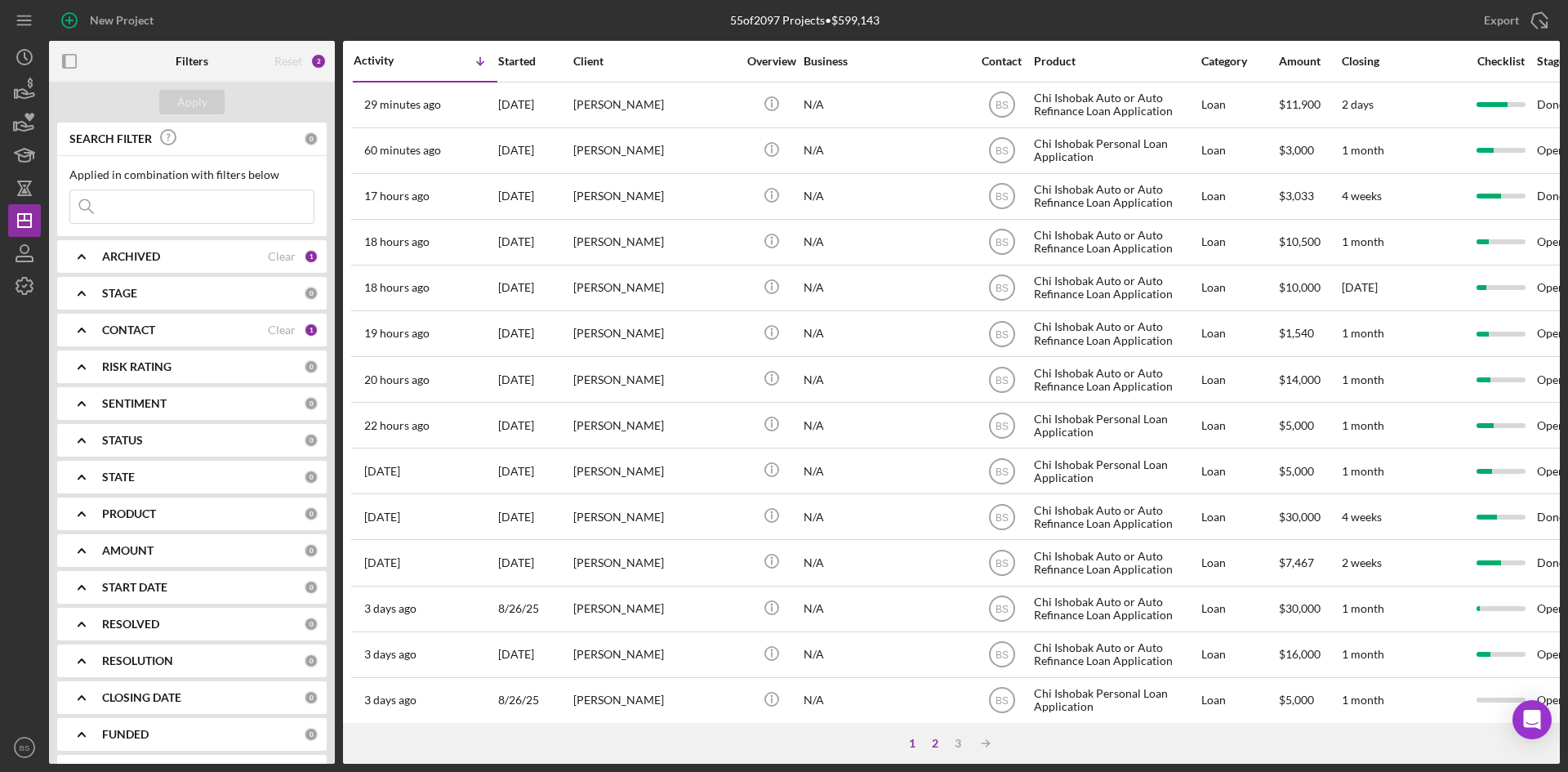
click at [936, 748] on div "2" at bounding box center [936, 743] width 23 height 13
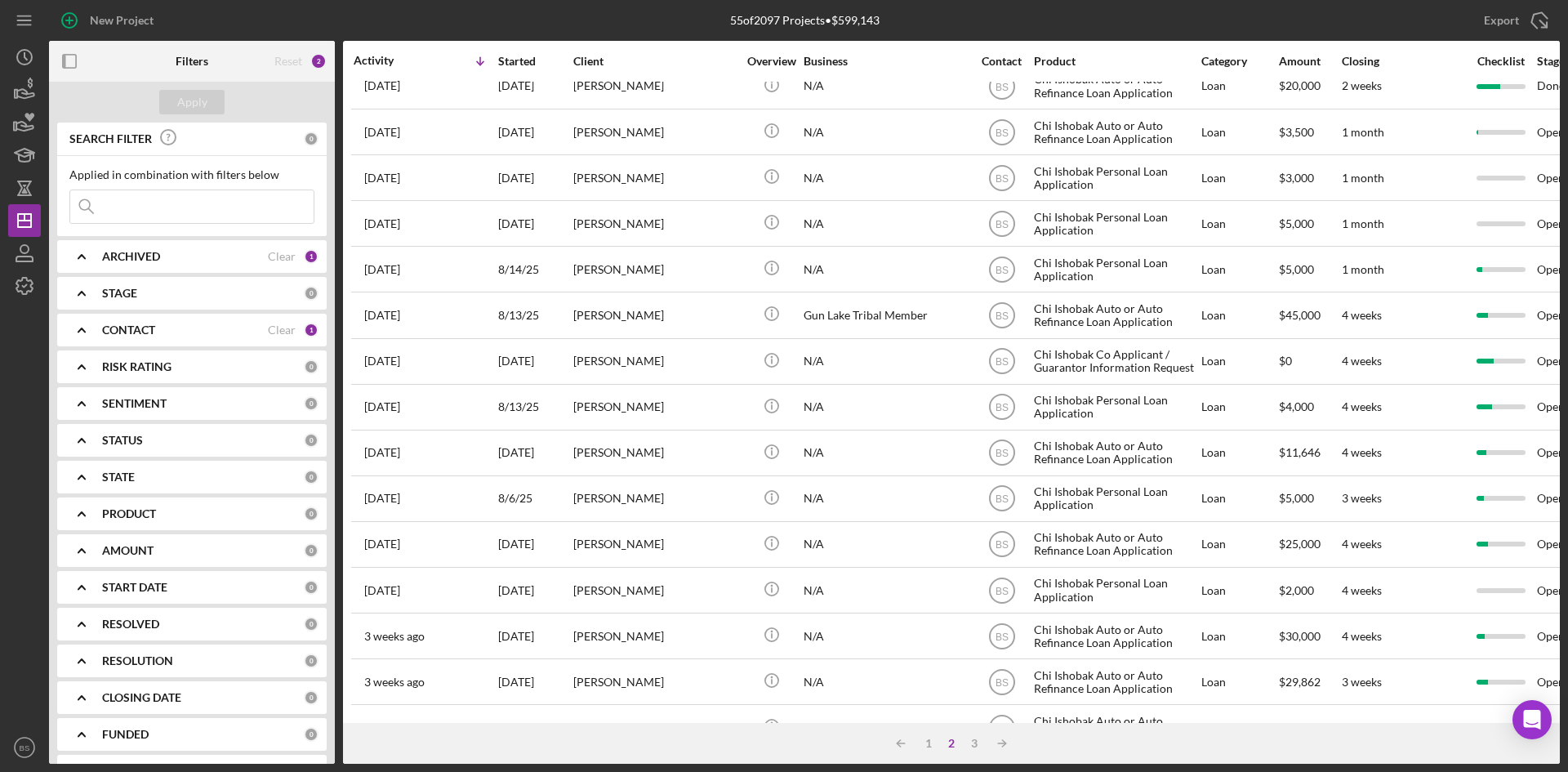
scroll to position [525, 0]
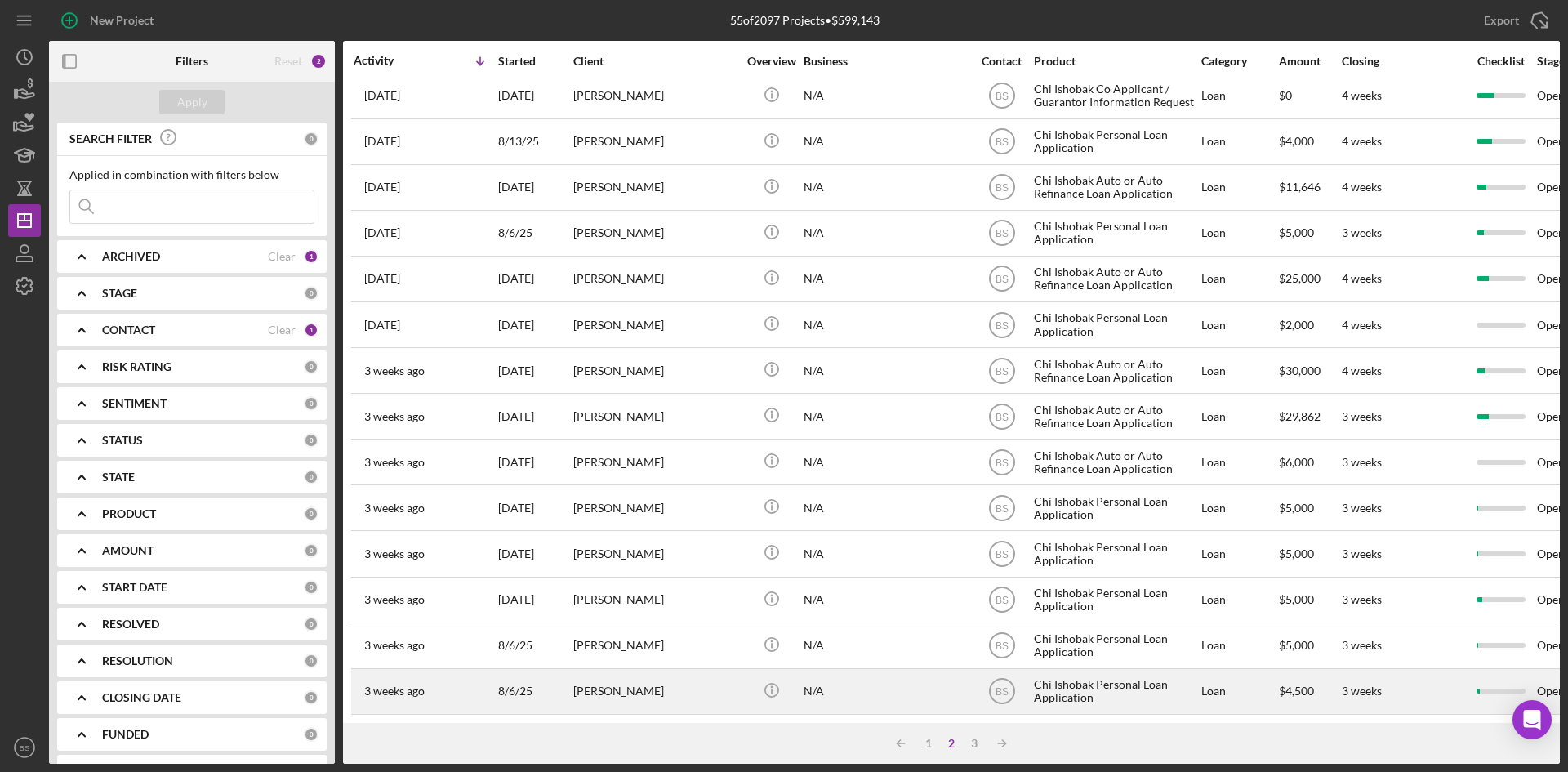
click at [720, 670] on div "[PERSON_NAME]" at bounding box center [655, 691] width 163 height 43
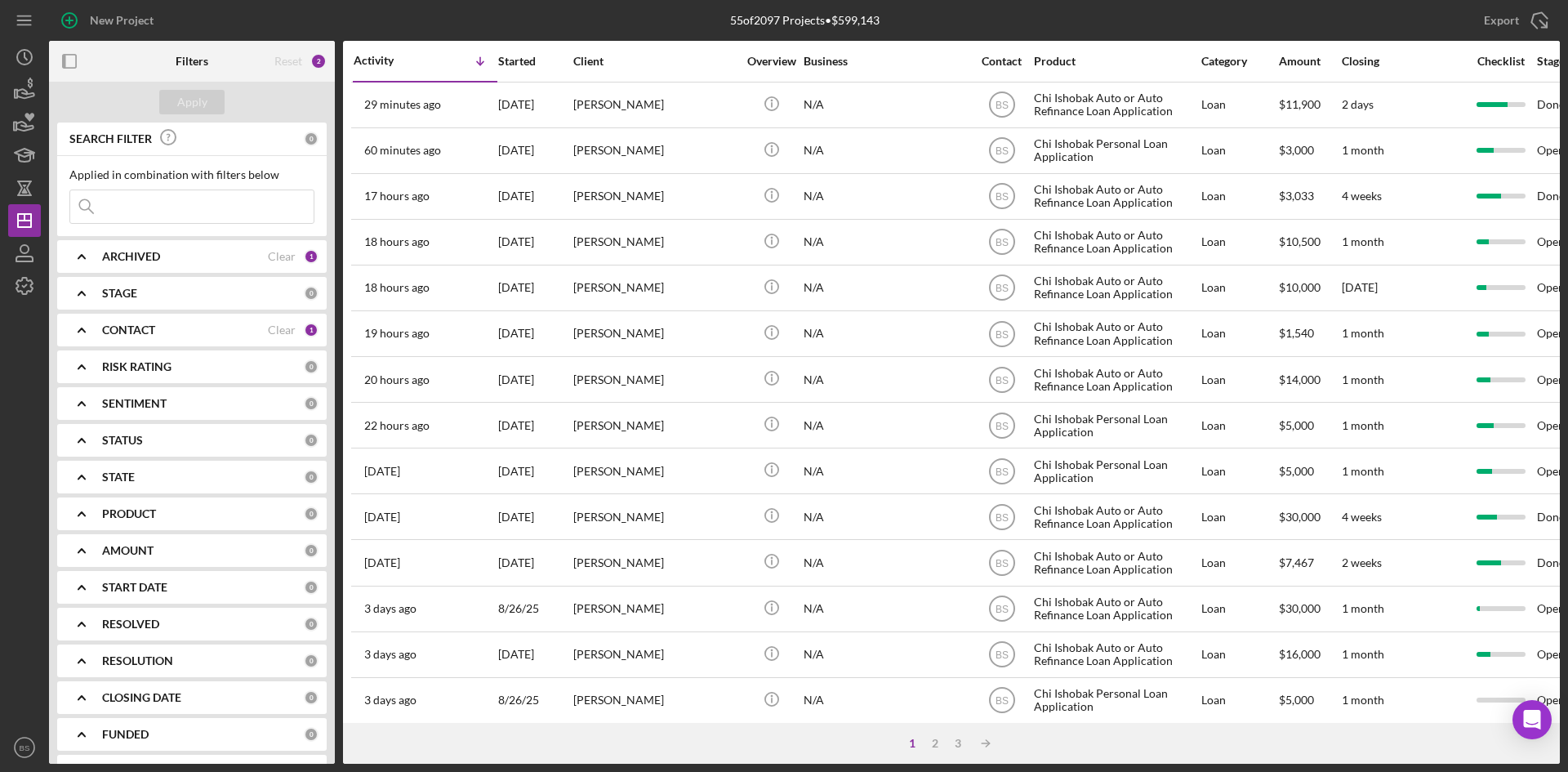
click at [934, 734] on div "1 2 3 Icon/Table Sort Arrow" at bounding box center [950, 743] width 1217 height 41
click at [931, 750] on div "2" at bounding box center [936, 743] width 23 height 13
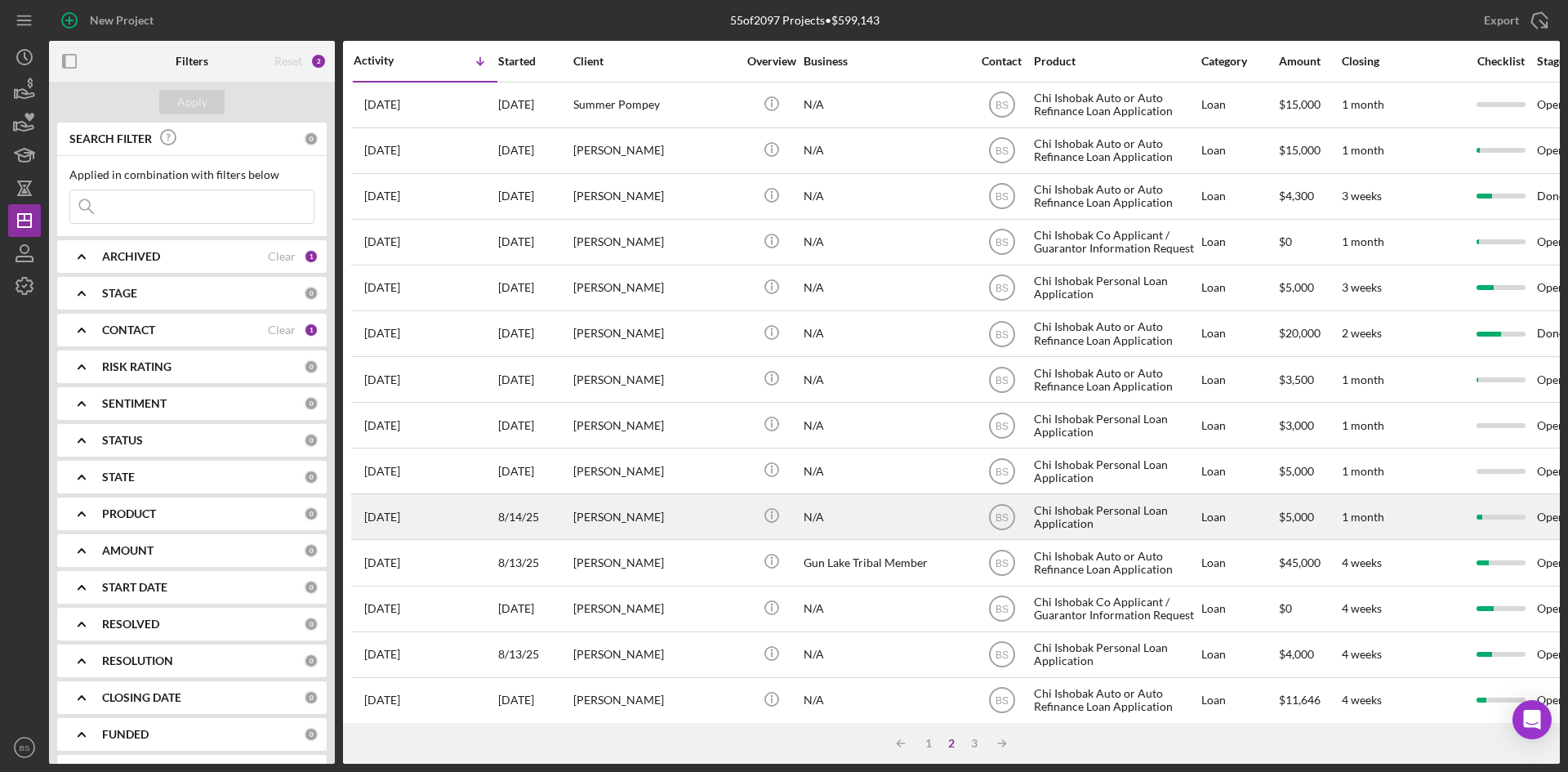
click at [706, 526] on div "[PERSON_NAME]" at bounding box center [655, 516] width 163 height 43
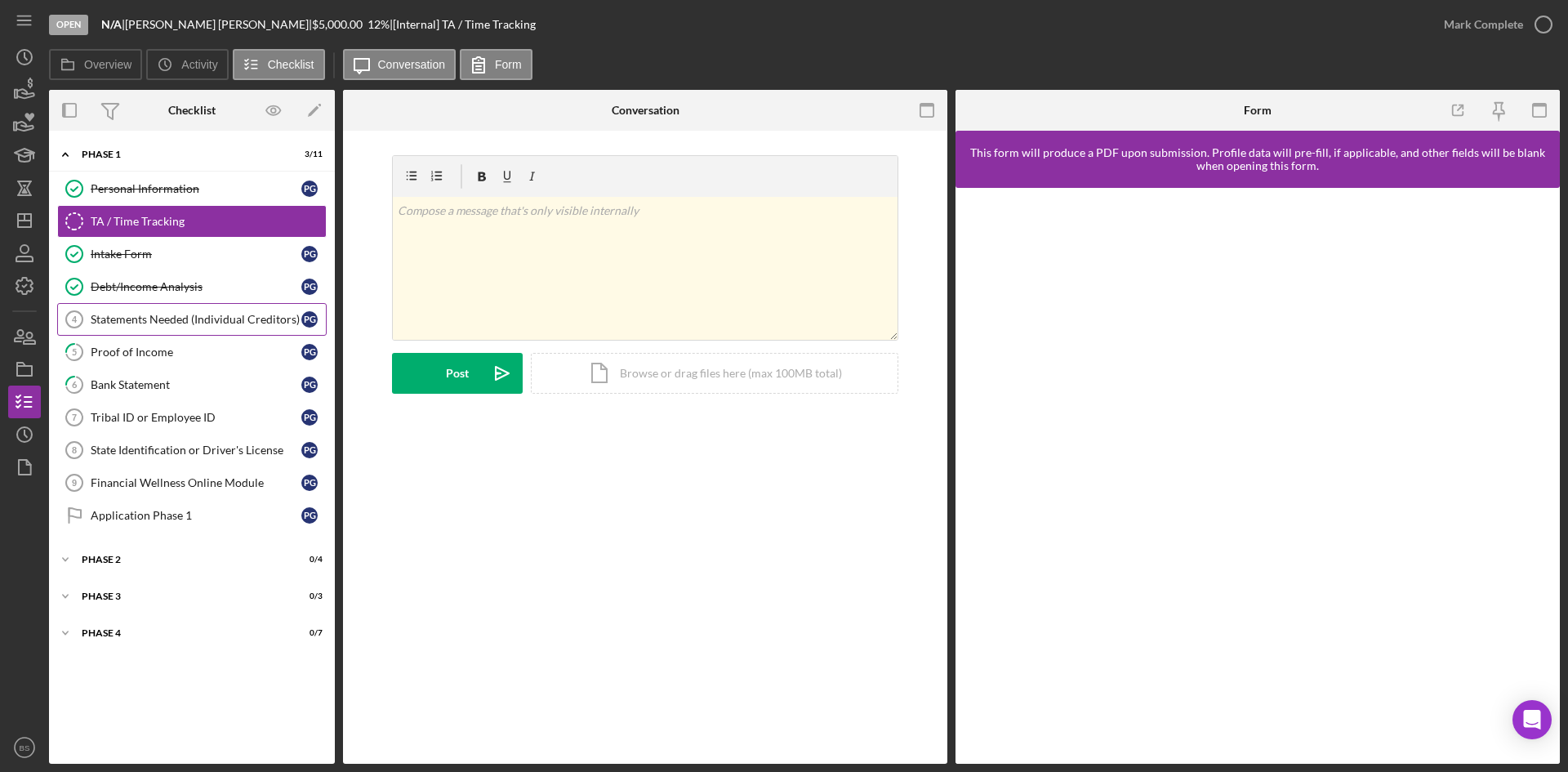
click at [119, 321] on div "Statements Needed (Individual Creditors)" at bounding box center [196, 319] width 211 height 13
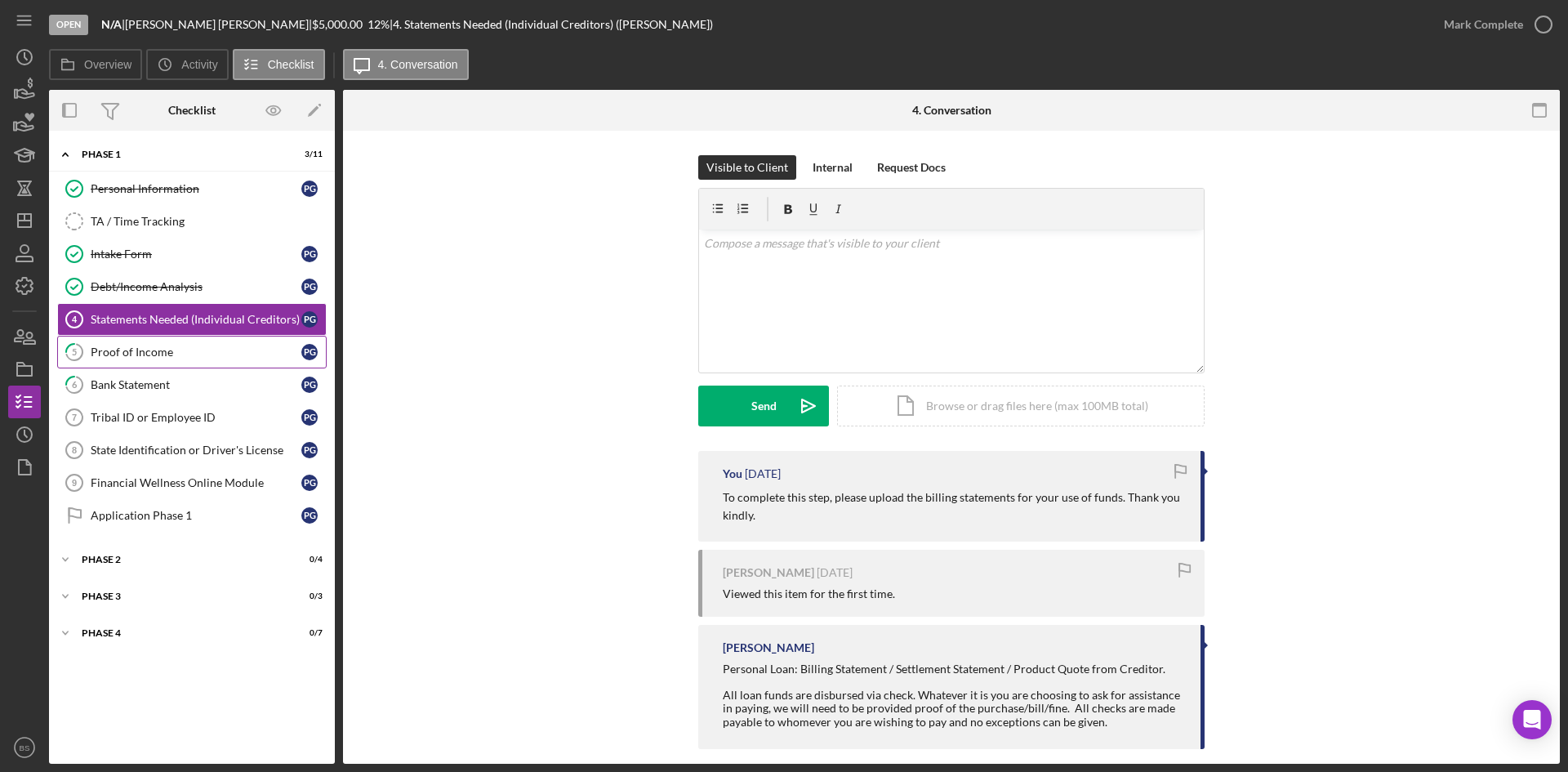
click at [120, 345] on div "Proof of Income" at bounding box center [196, 352] width 211 height 13
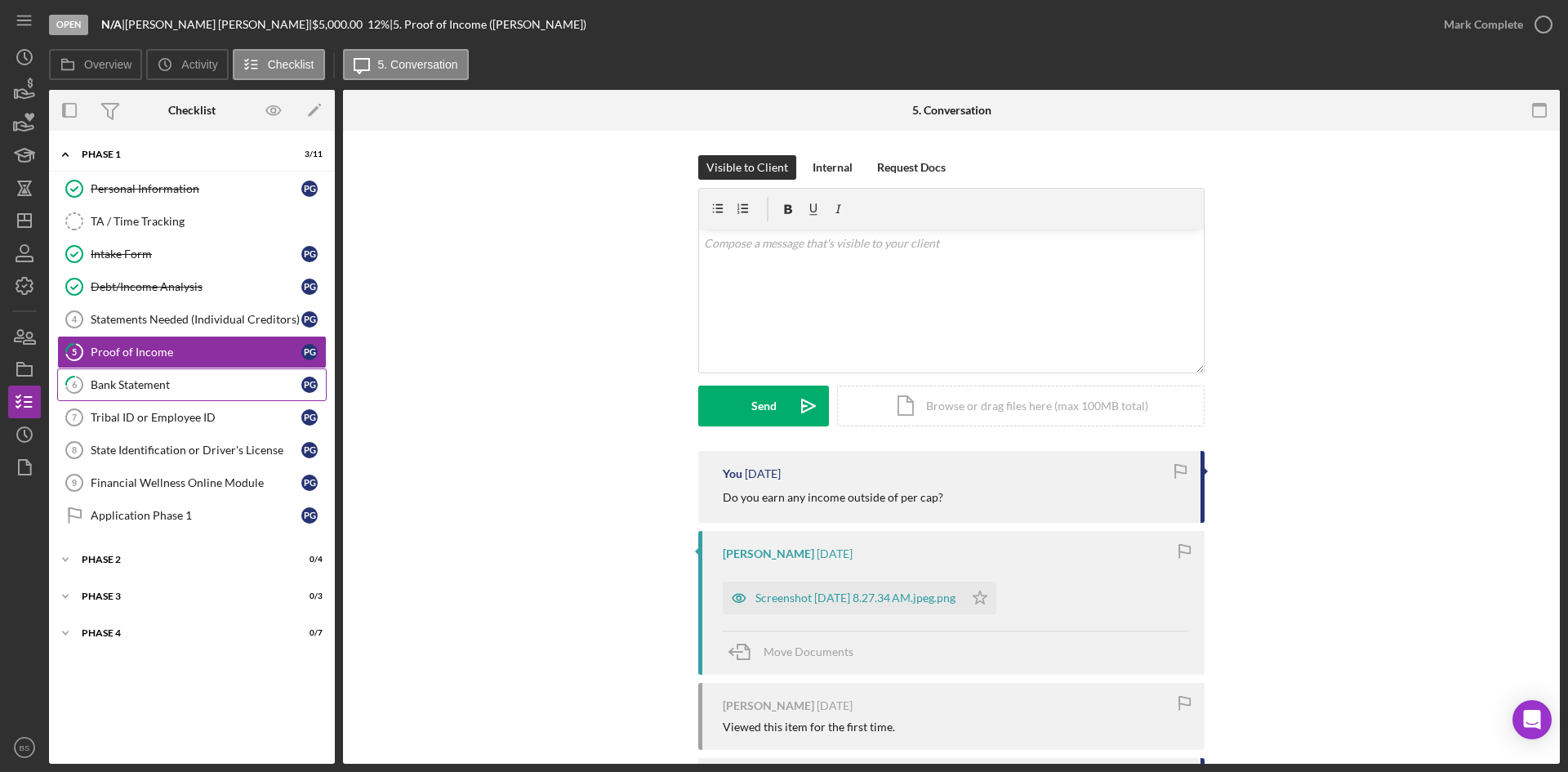
click at [121, 371] on link "6 Bank Statement P G" at bounding box center [192, 384] width 270 height 33
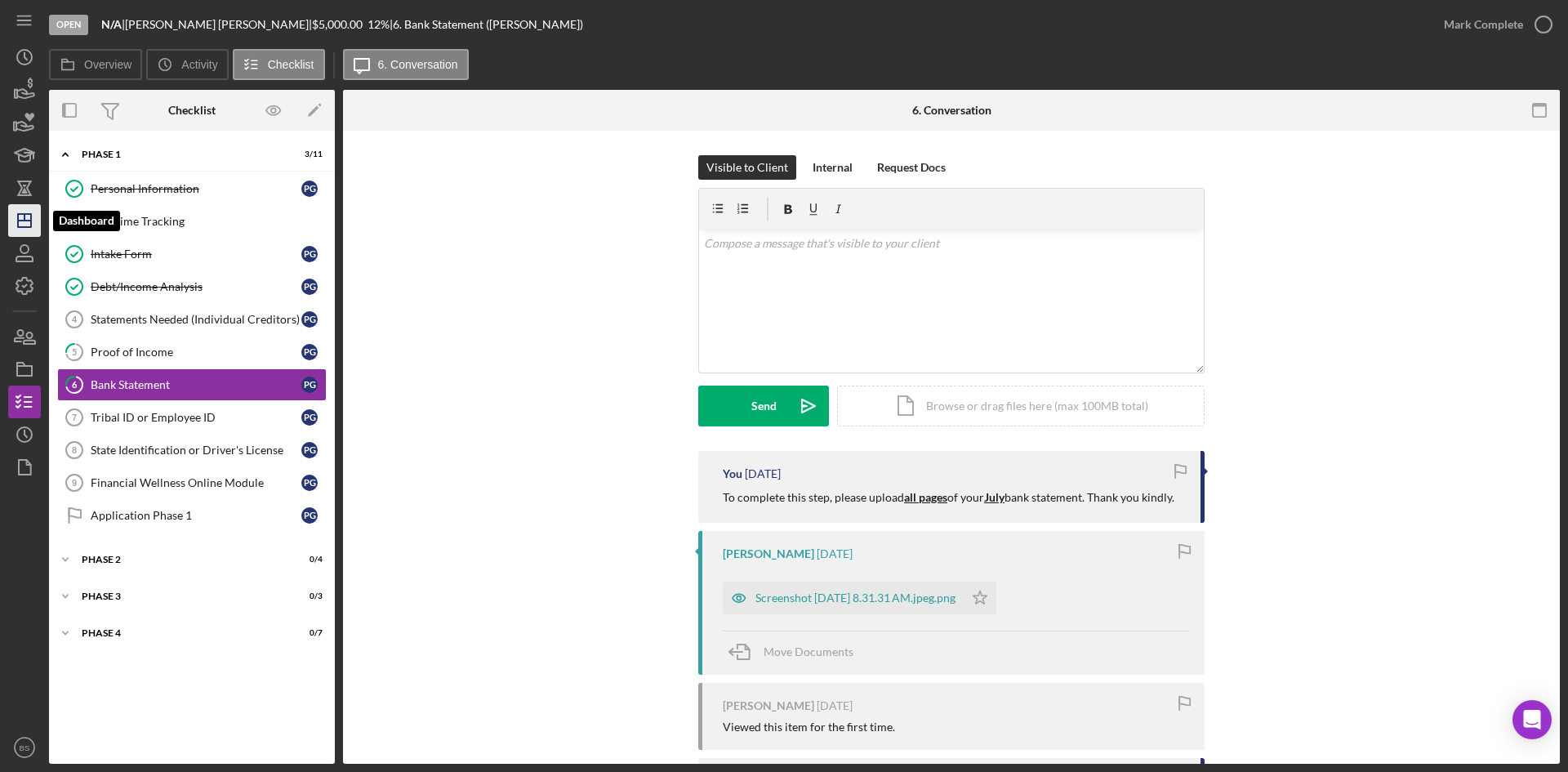
click at [28, 229] on icon "Icon/Dashboard" at bounding box center [25, 220] width 41 height 41
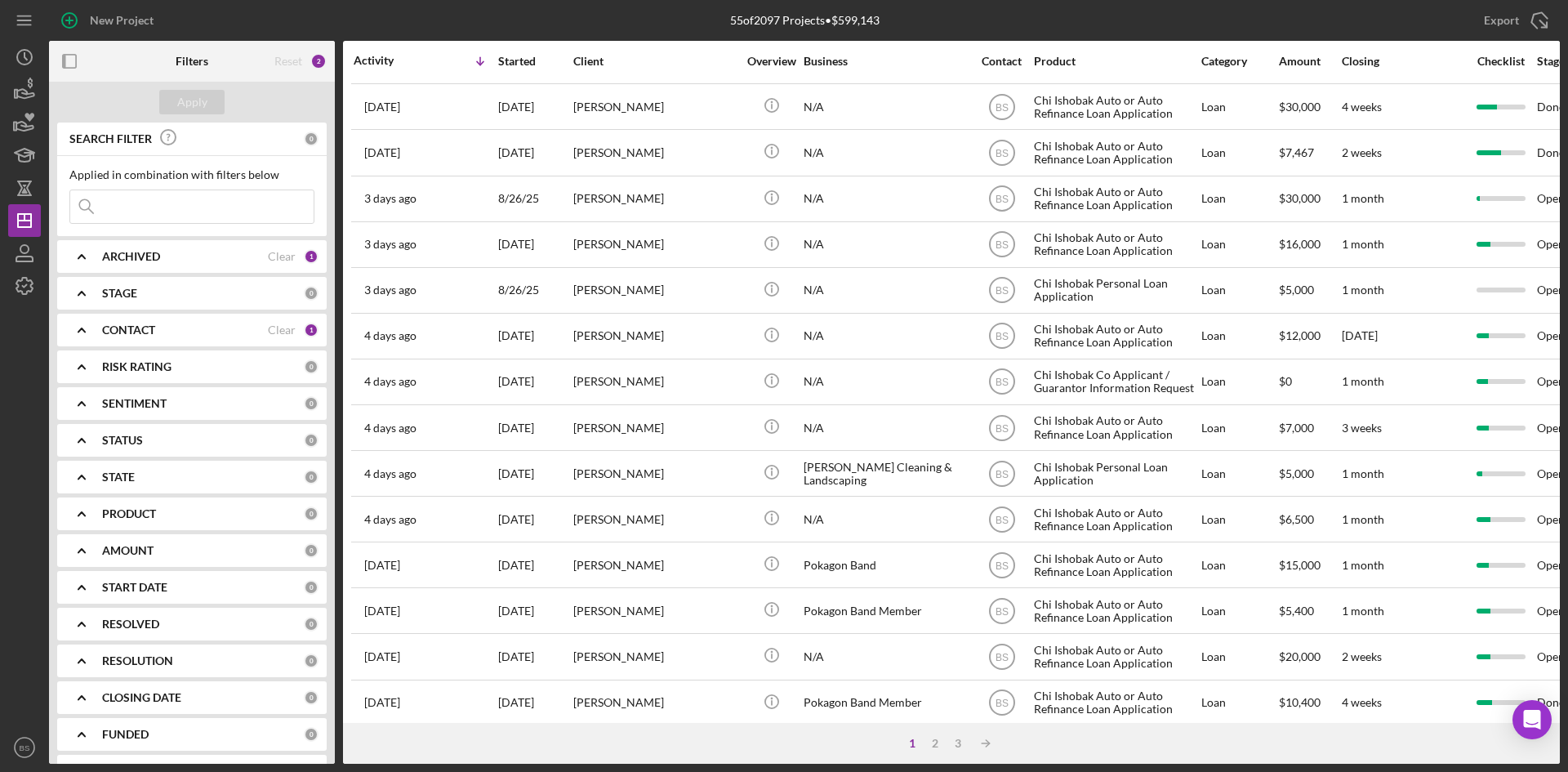
scroll to position [525, 0]
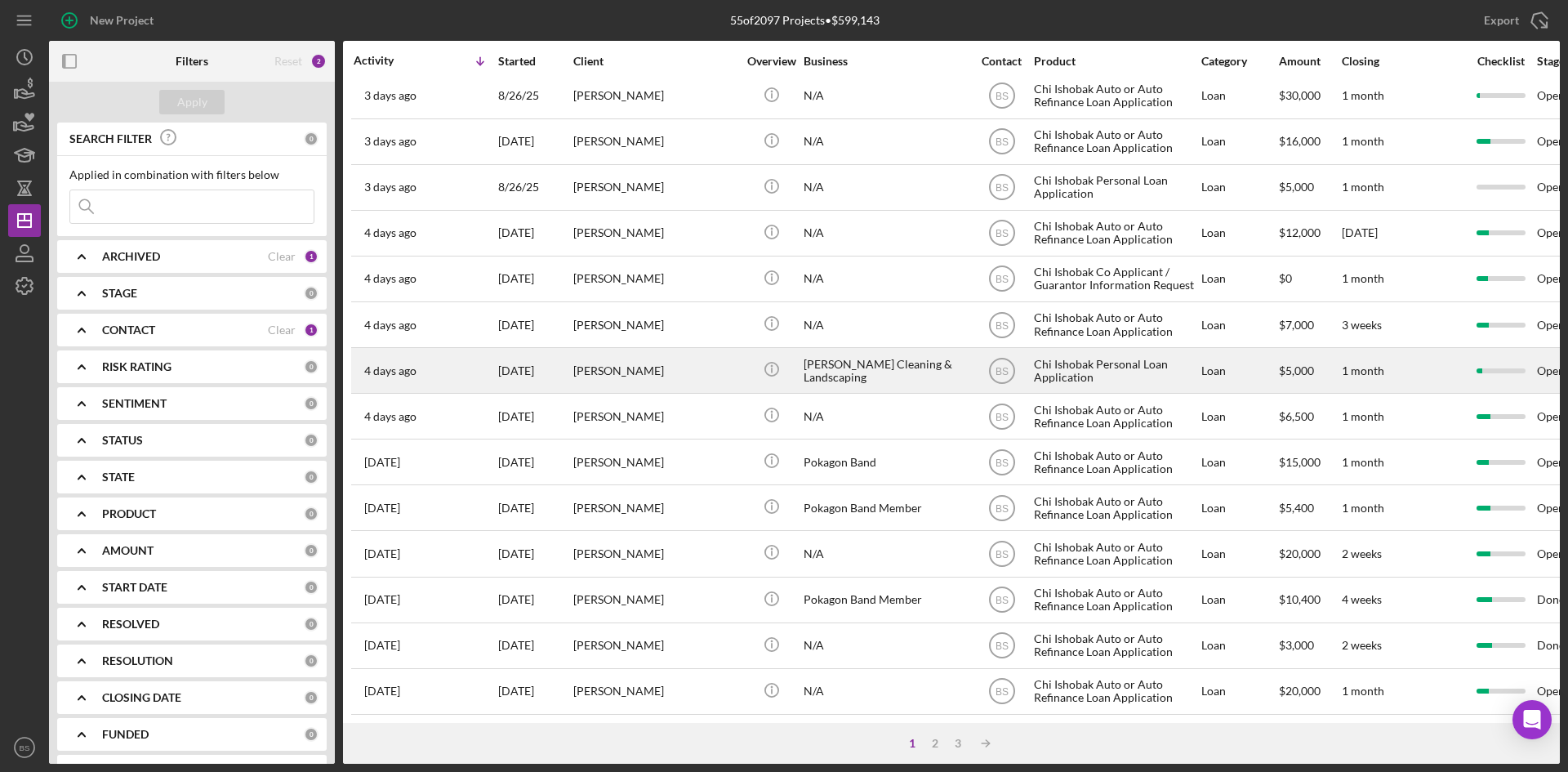
click at [674, 367] on div "[PERSON_NAME]" at bounding box center [655, 370] width 163 height 43
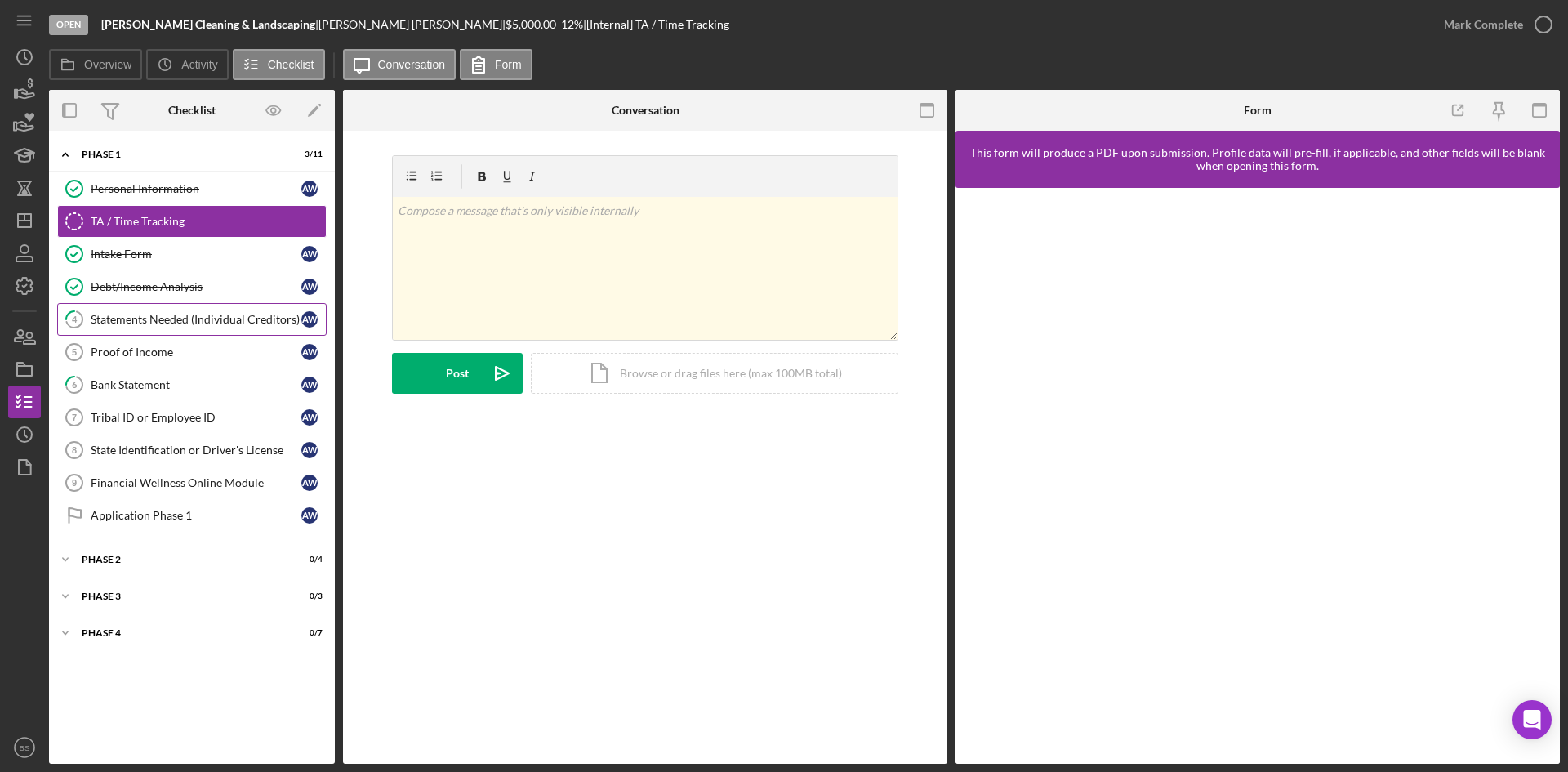
click at [117, 316] on div "Statements Needed (Individual Creditors)" at bounding box center [196, 319] width 211 height 13
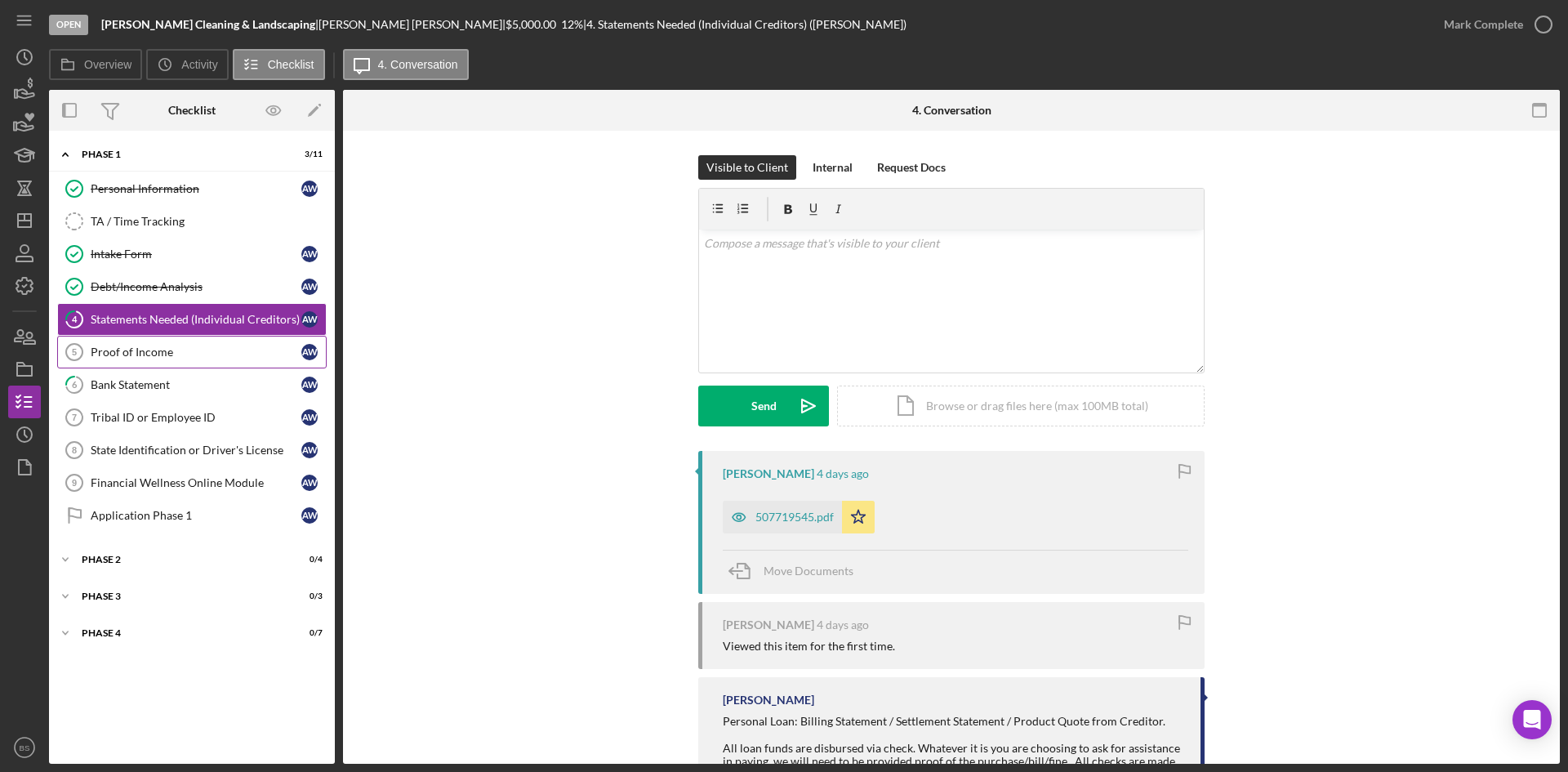
click at [122, 360] on link "Proof of Income 5 Proof of Income A W" at bounding box center [192, 352] width 270 height 33
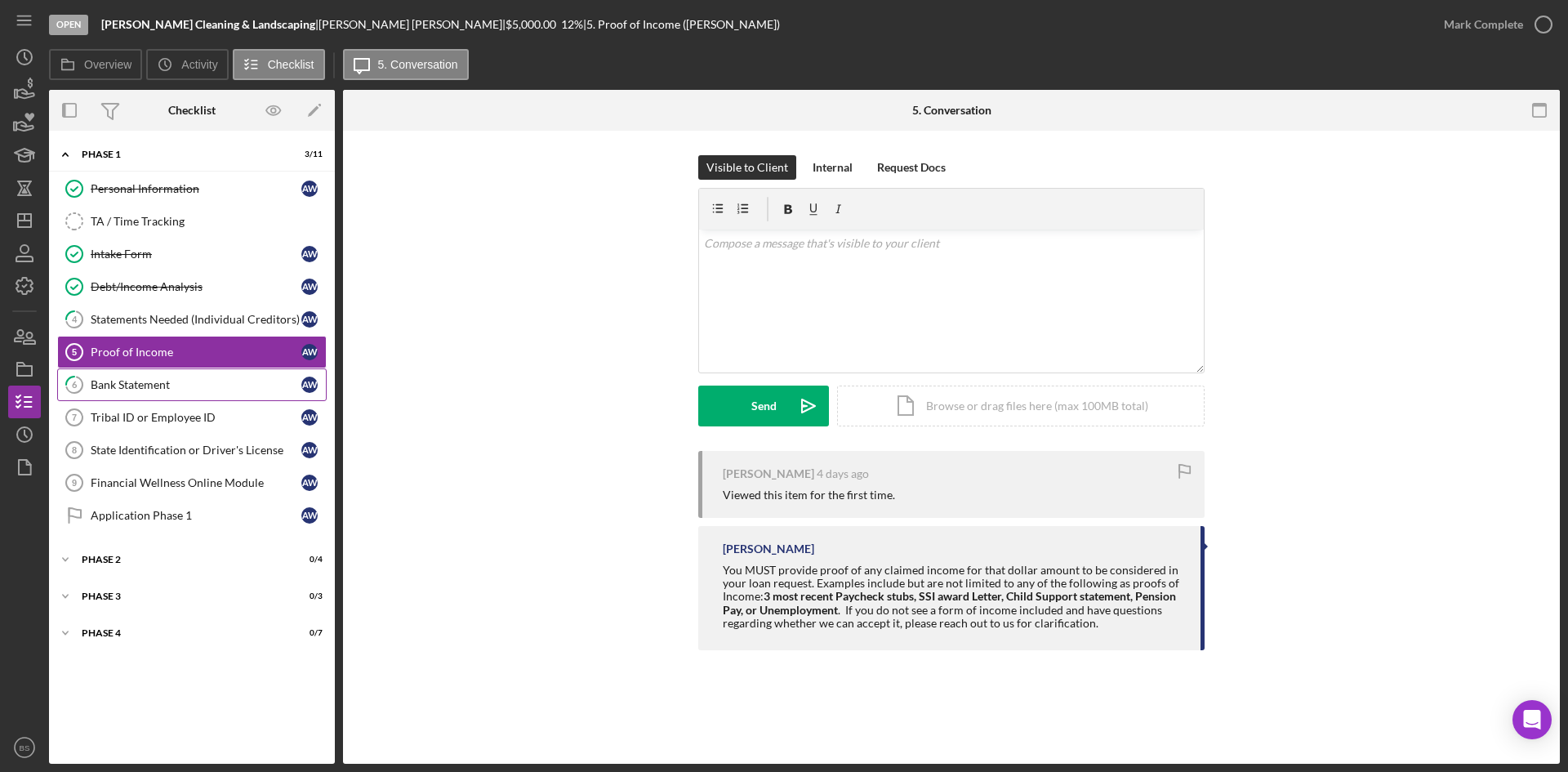
click at [122, 387] on div "Bank Statement" at bounding box center [196, 384] width 211 height 13
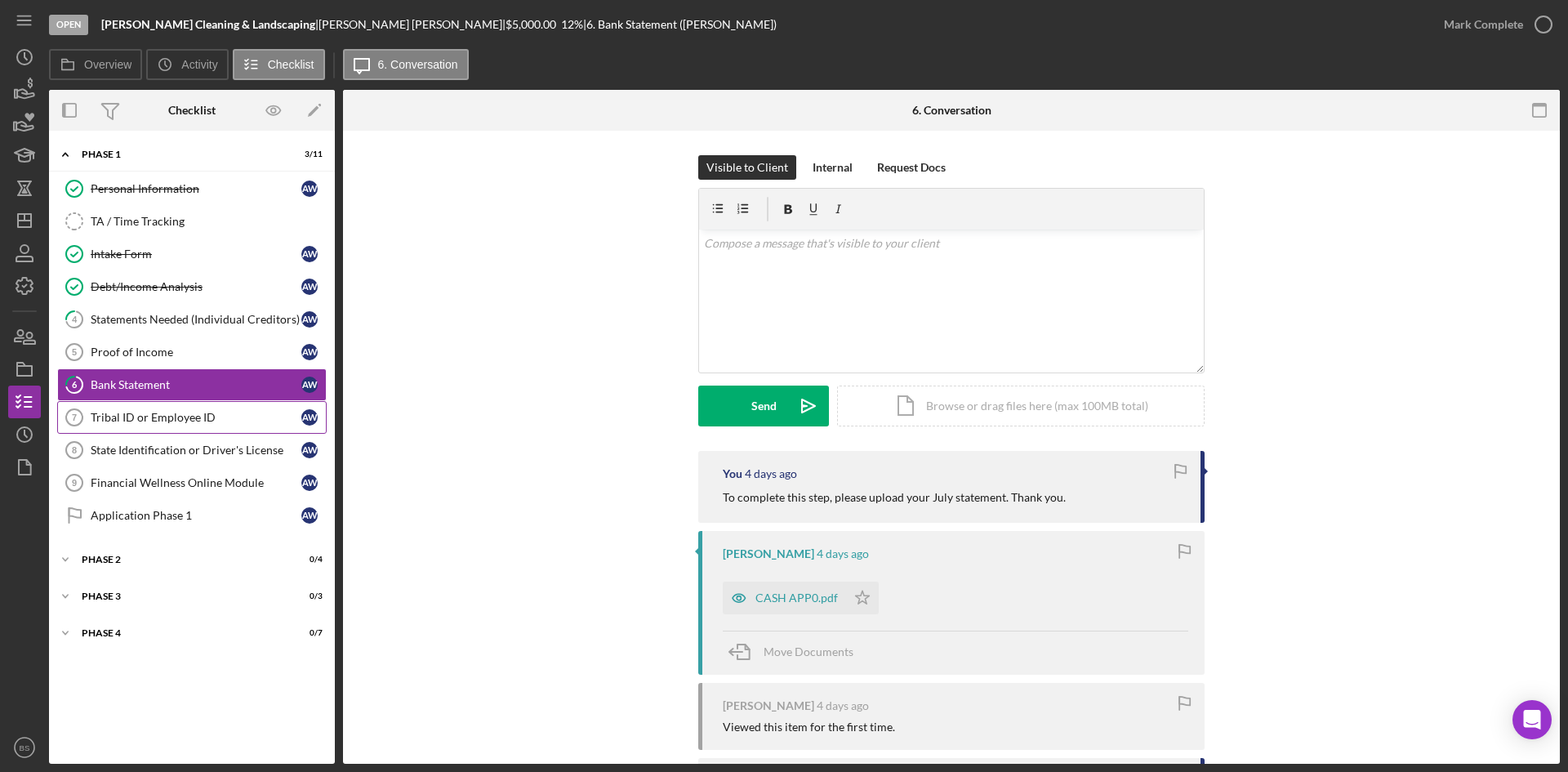
click at [129, 412] on div "Tribal ID or Employee ID" at bounding box center [196, 417] width 211 height 13
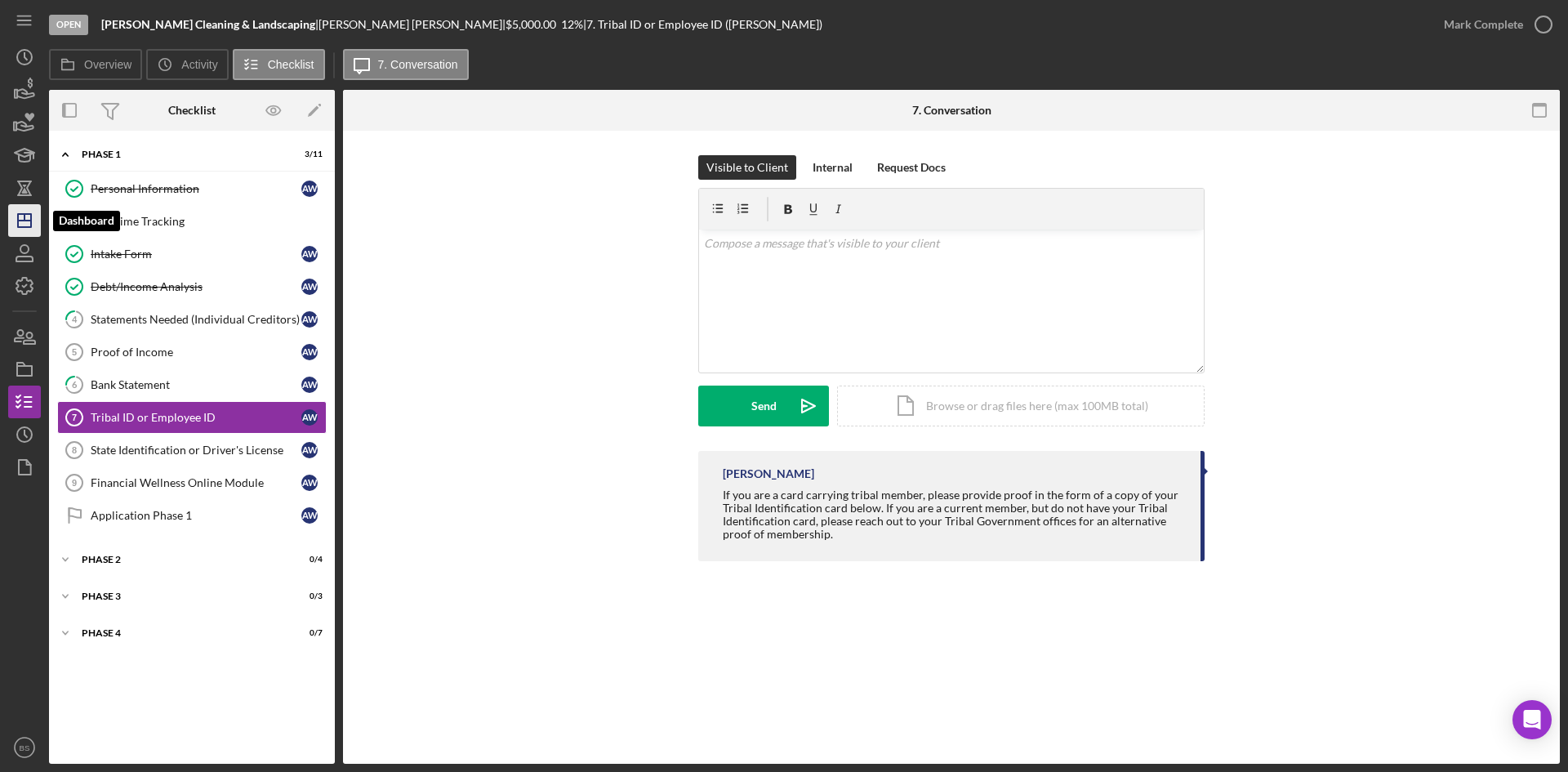
click at [26, 229] on icon "Icon/Dashboard" at bounding box center [25, 220] width 41 height 41
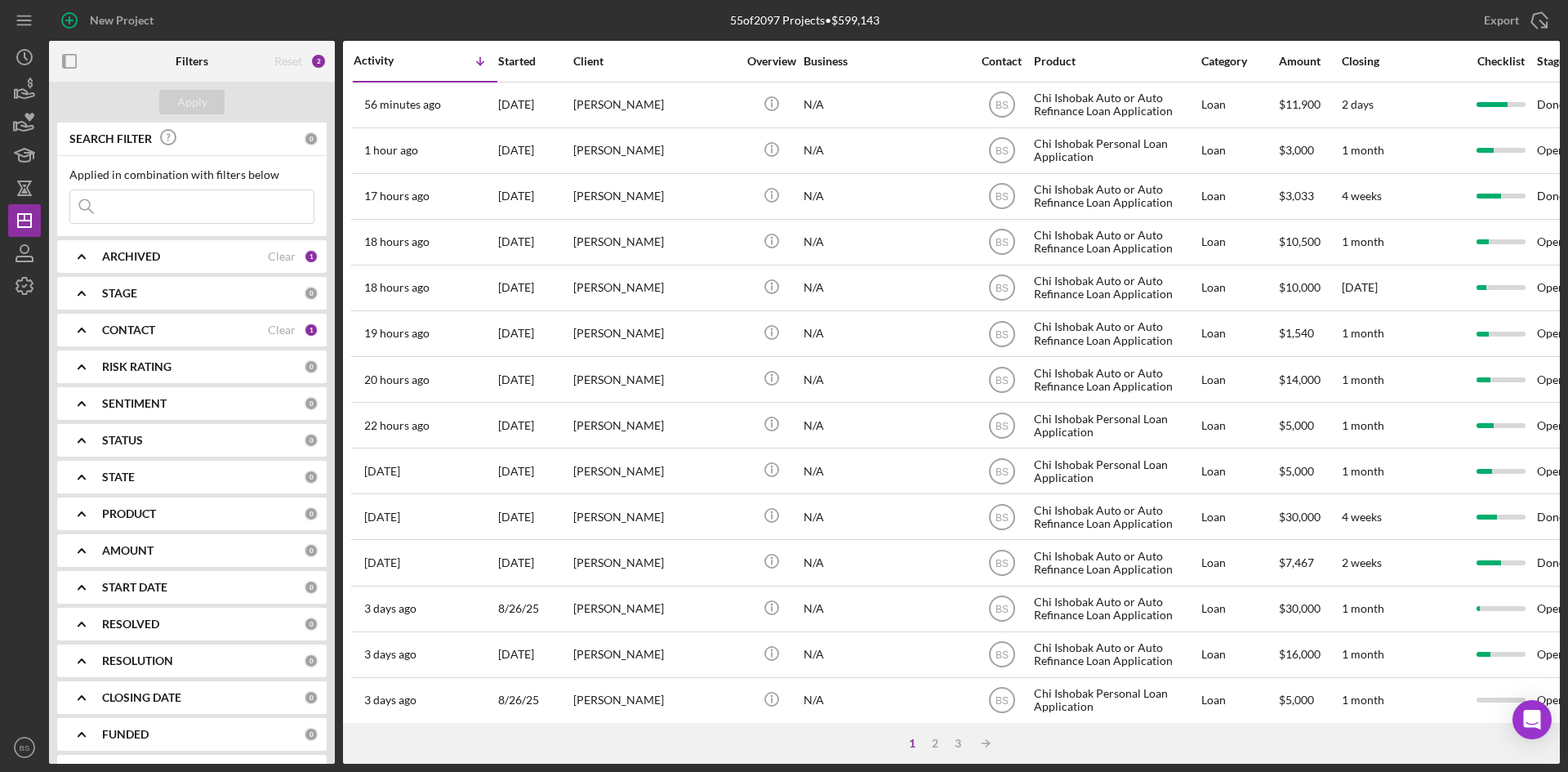
click at [91, 253] on icon "Icon/Expander" at bounding box center [82, 256] width 41 height 41
click at [91, 256] on icon "Icon/Expander" at bounding box center [82, 256] width 41 height 41
click at [109, 297] on b "STAGE" at bounding box center [120, 293] width 35 height 13
click at [104, 295] on b "STAGE" at bounding box center [120, 293] width 35 height 13
click at [117, 323] on b "CONTACT" at bounding box center [129, 330] width 53 height 13
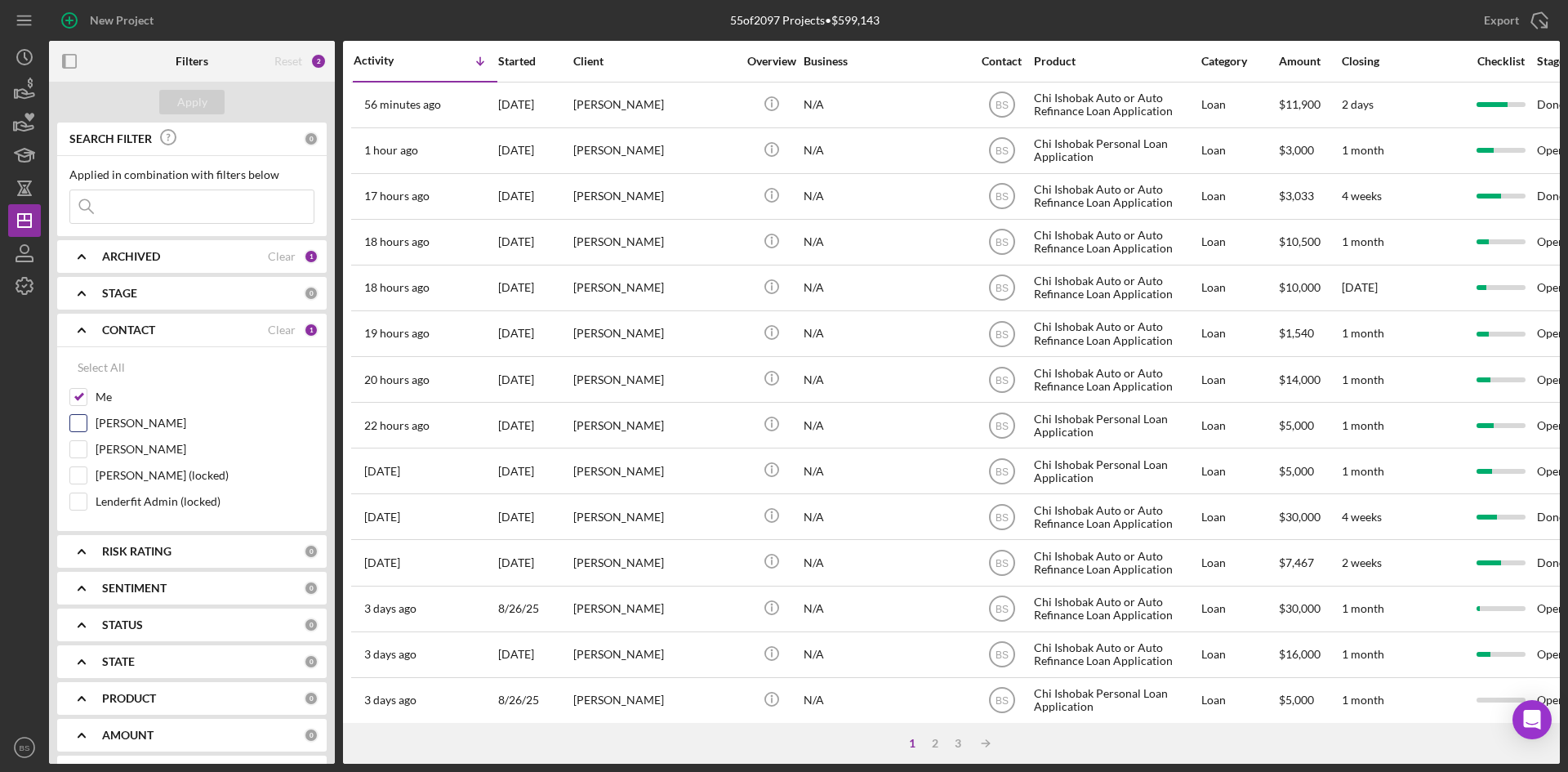
click at [112, 416] on label "Sean Winters" at bounding box center [204, 423] width 218 height 17
click at [86, 416] on input "Sean Winters" at bounding box center [78, 423] width 17 height 17
checkbox input "true"
click at [78, 391] on input "Me" at bounding box center [78, 397] width 17 height 17
checkbox input "false"
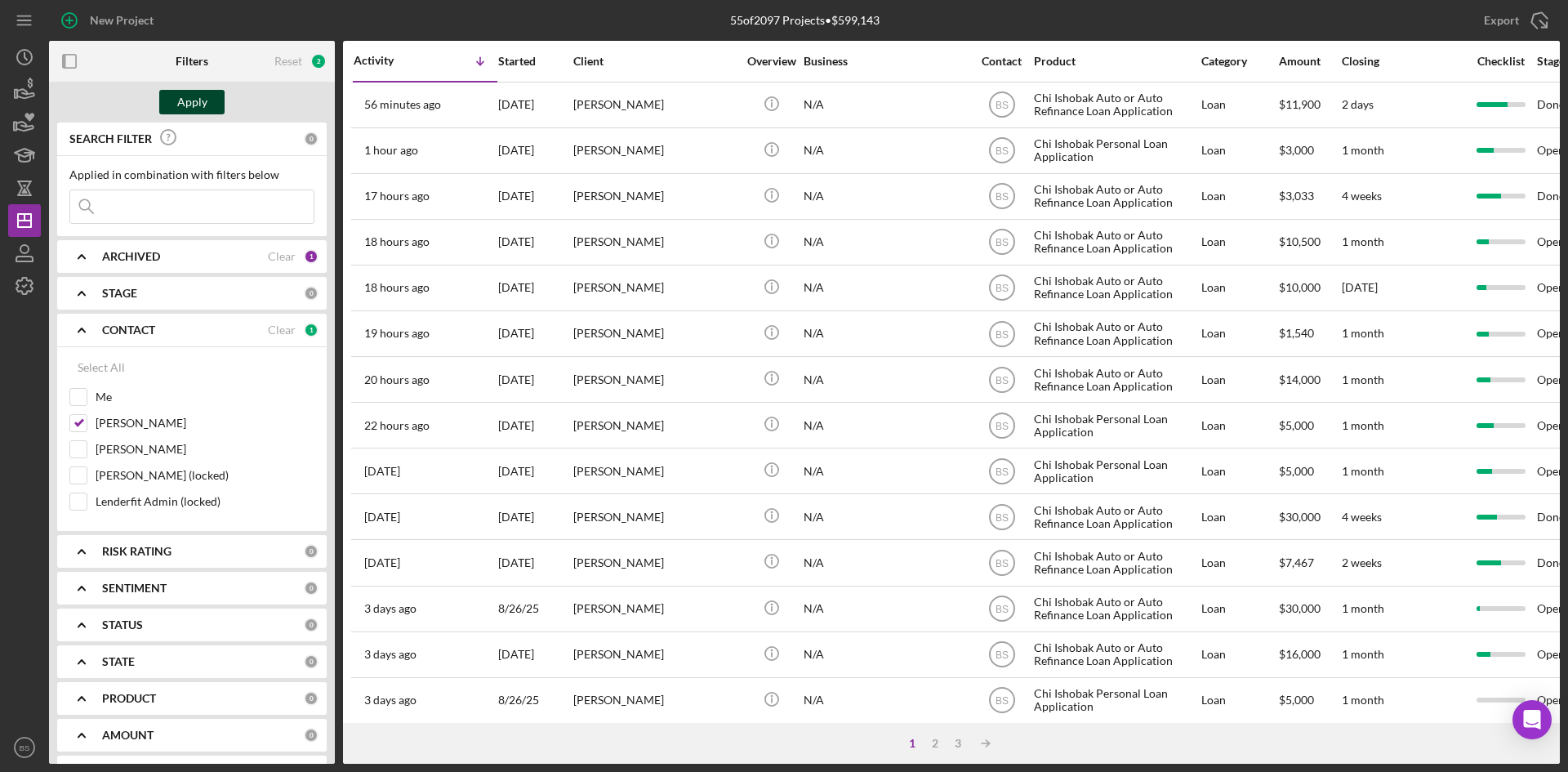
click at [174, 108] on button "Apply" at bounding box center [192, 102] width 65 height 25
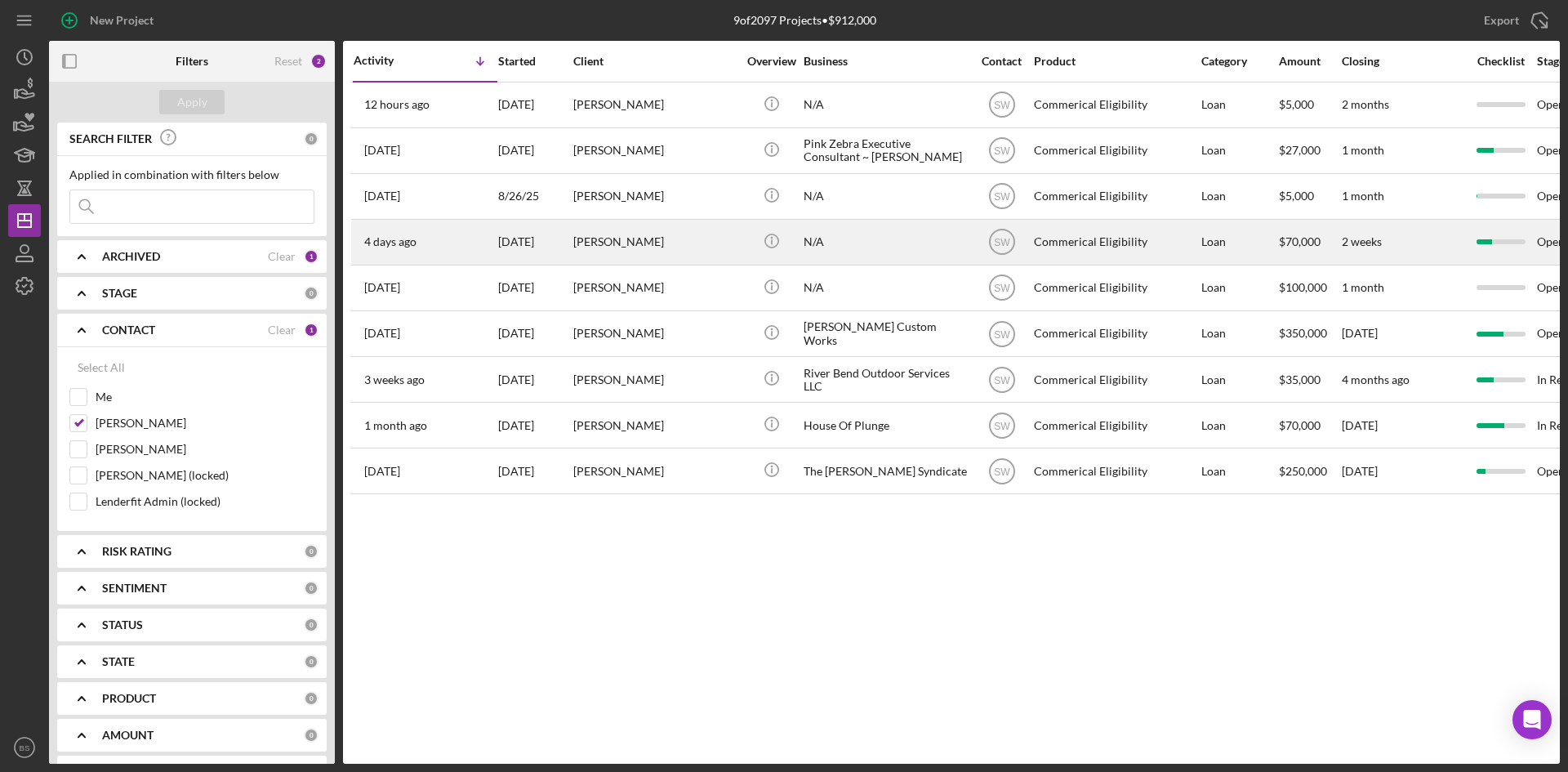
click at [639, 230] on div "[PERSON_NAME]" at bounding box center [655, 241] width 163 height 43
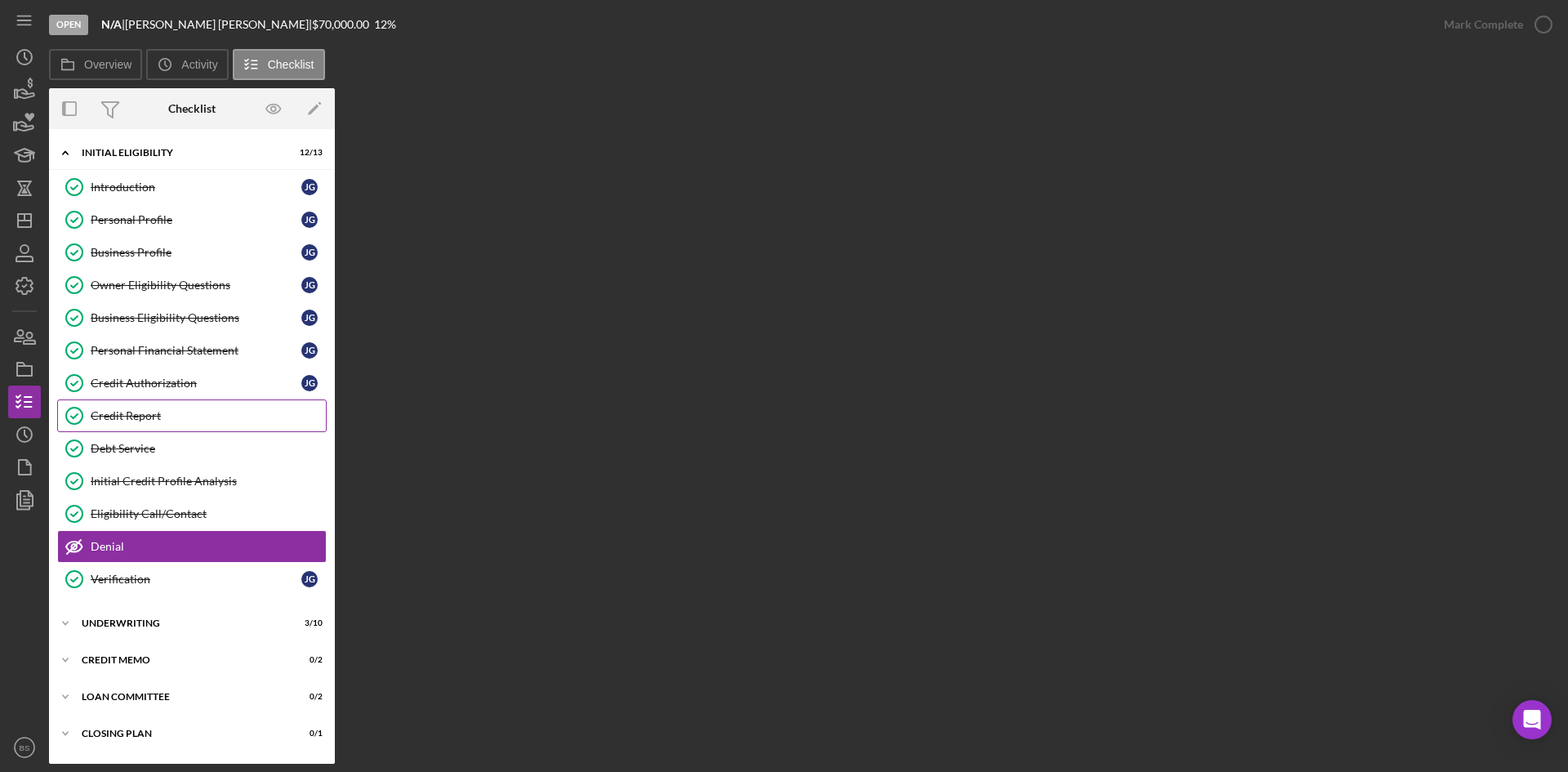
scroll to position [101, 0]
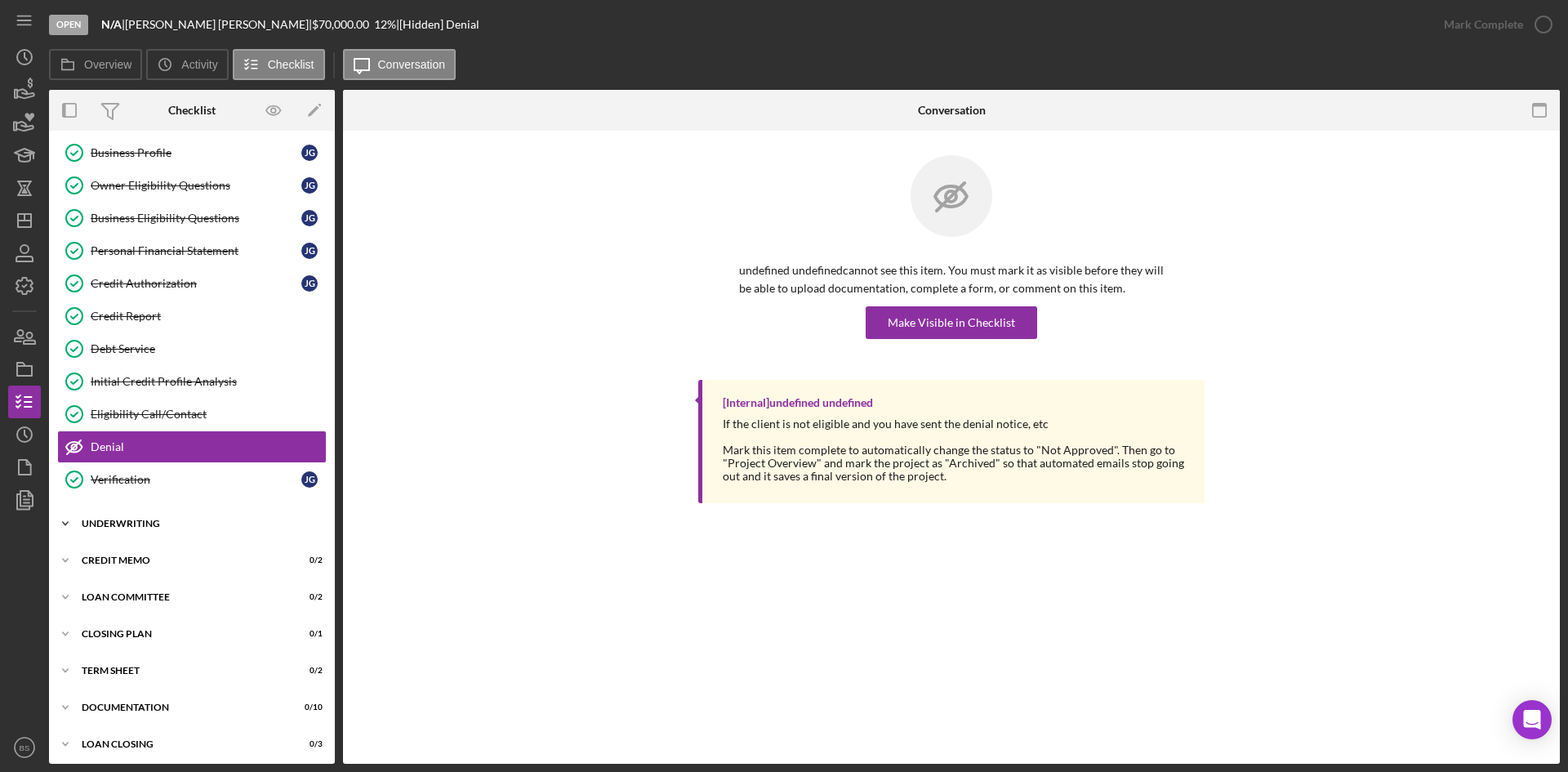
click at [240, 535] on div "Icon/Expander UNDERWRITING 3 / 10" at bounding box center [192, 523] width 285 height 33
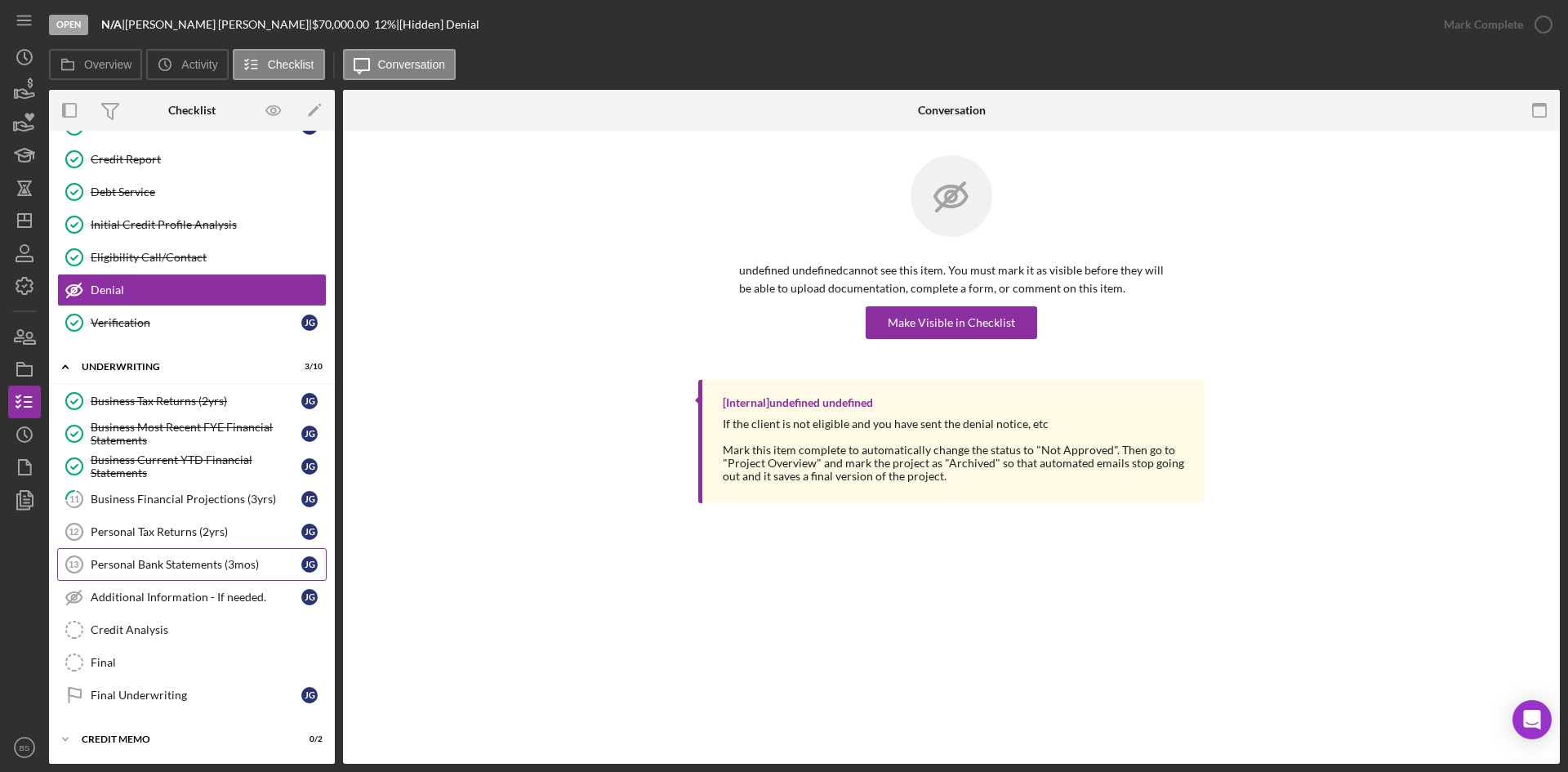
scroll to position [264, 0]
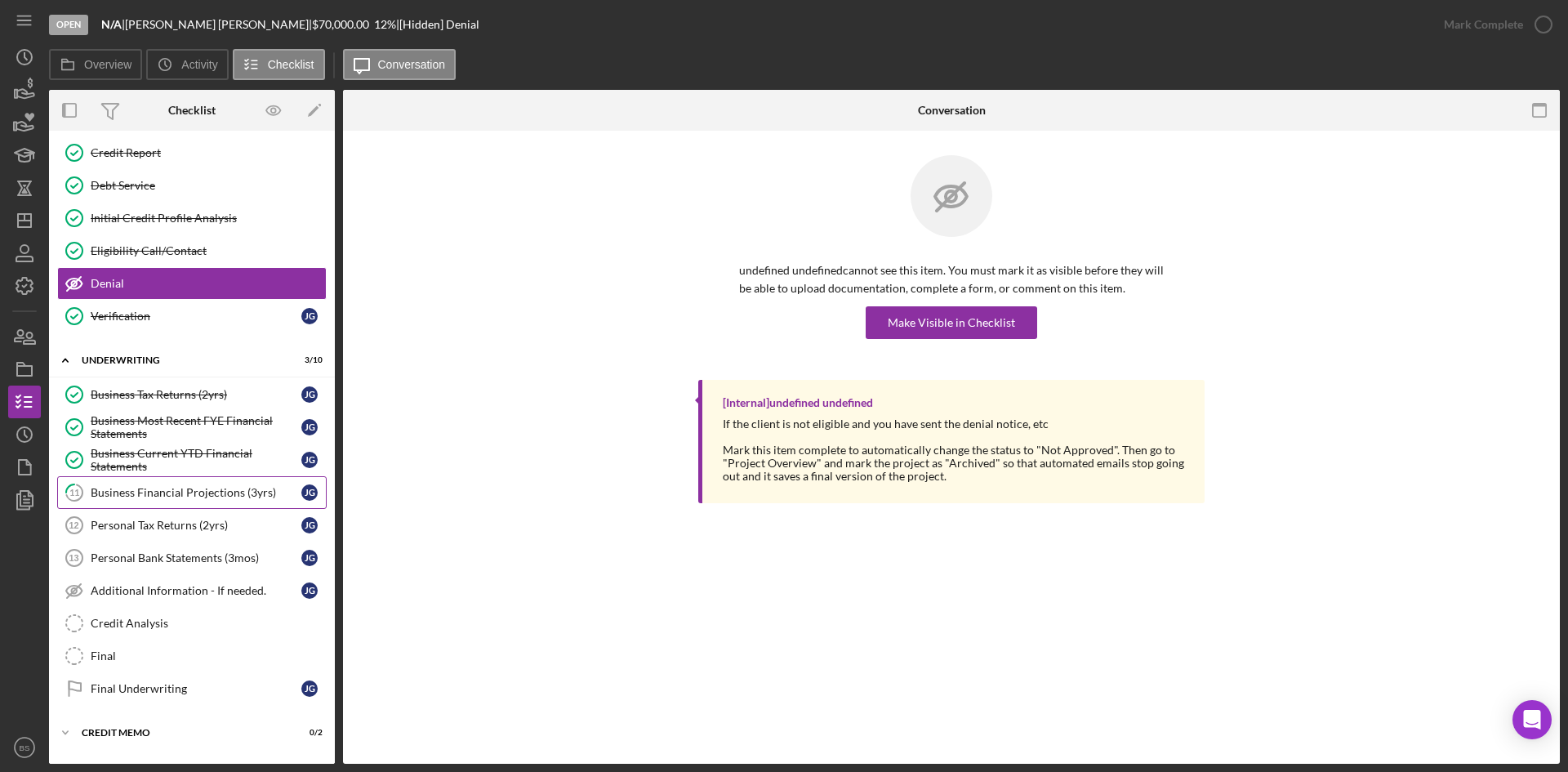
click at [205, 504] on link "11 Business Financial Projections (3yrs) J G" at bounding box center [192, 493] width 270 height 33
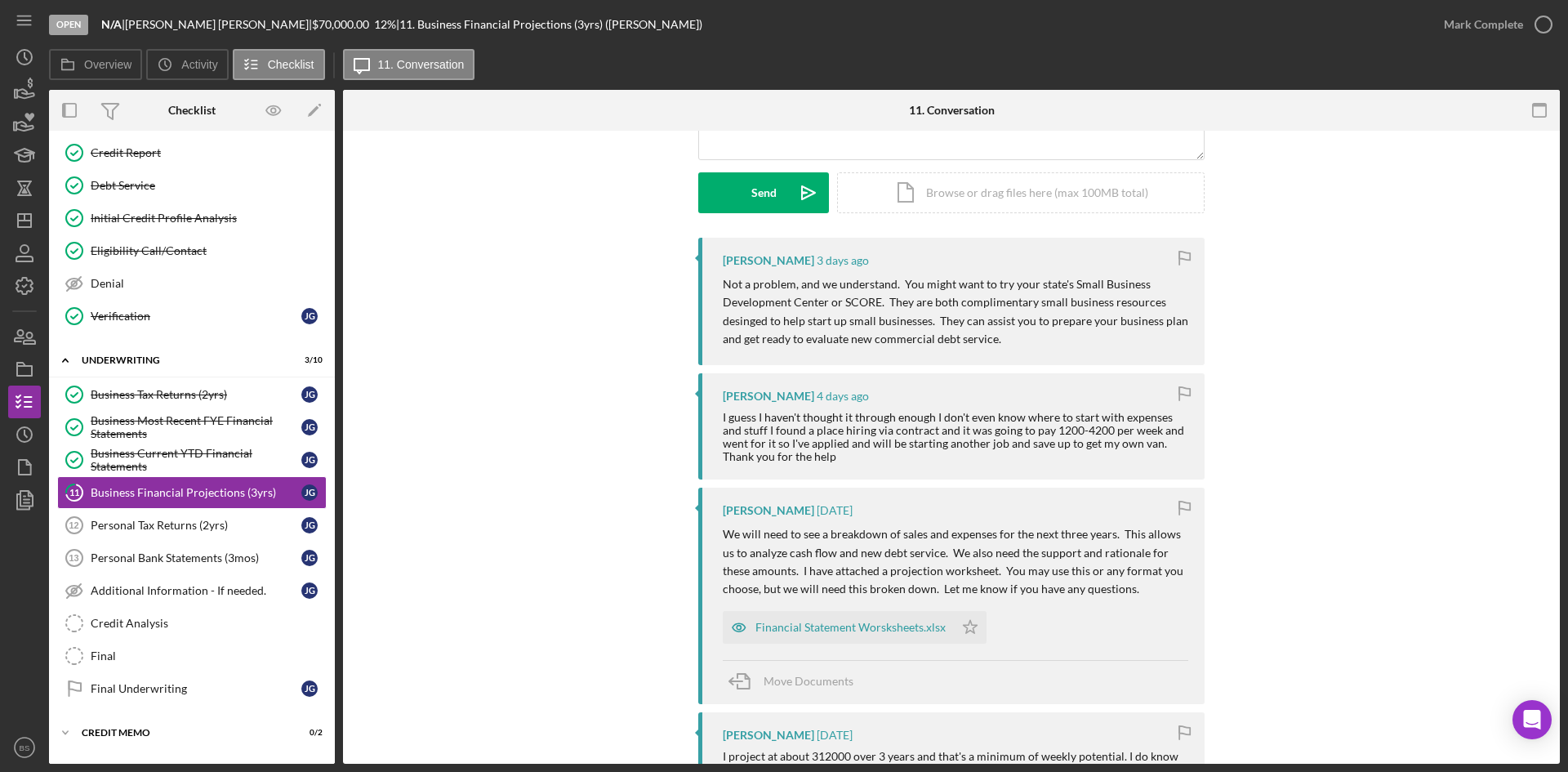
scroll to position [211, 0]
click at [31, 225] on polygon "button" at bounding box center [24, 220] width 13 height 13
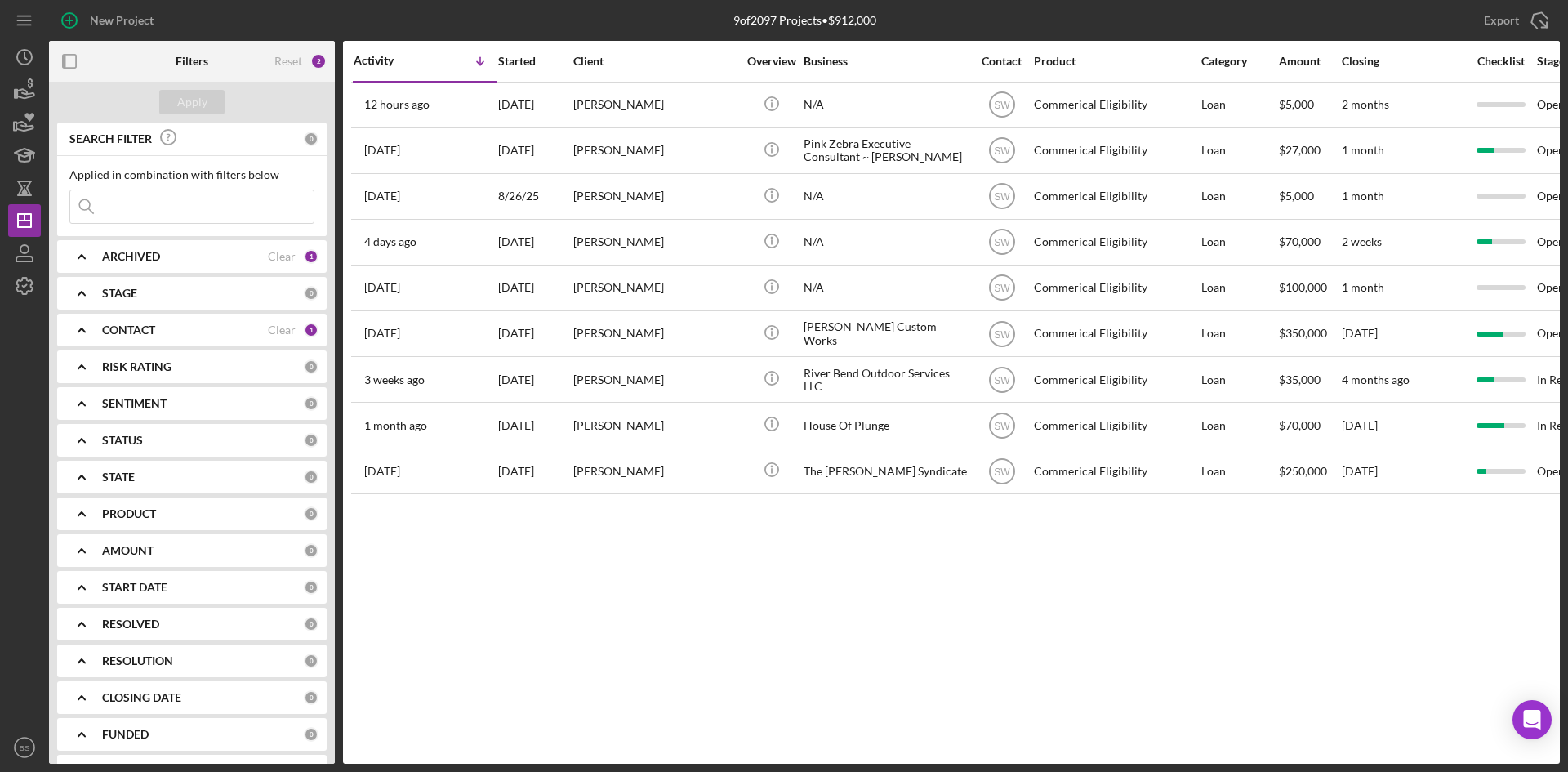
click at [306, 63] on div "Reset 2" at bounding box center [300, 61] width 52 height 41
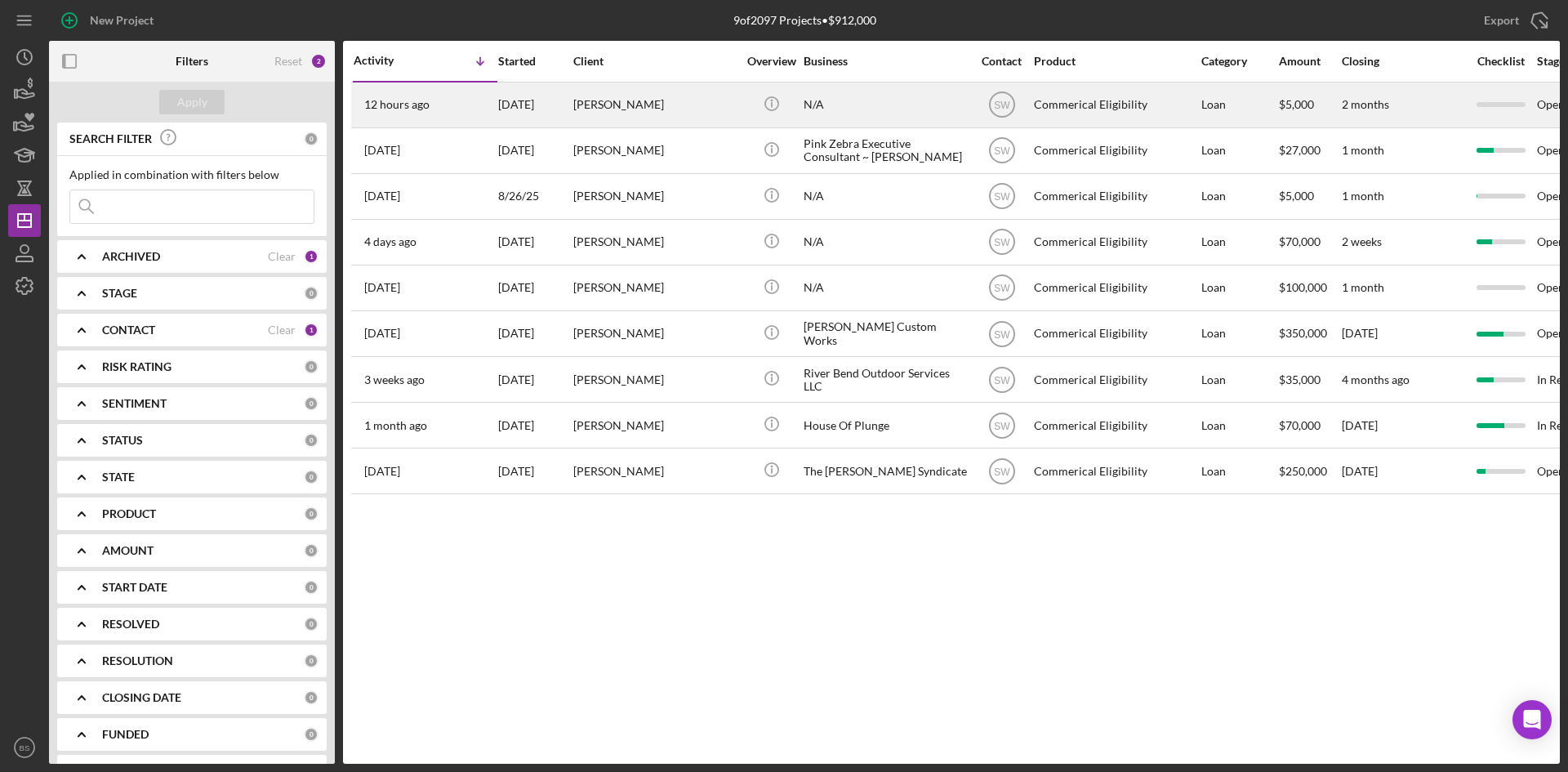
click at [620, 118] on div "Griffin Liska" at bounding box center [655, 105] width 163 height 43
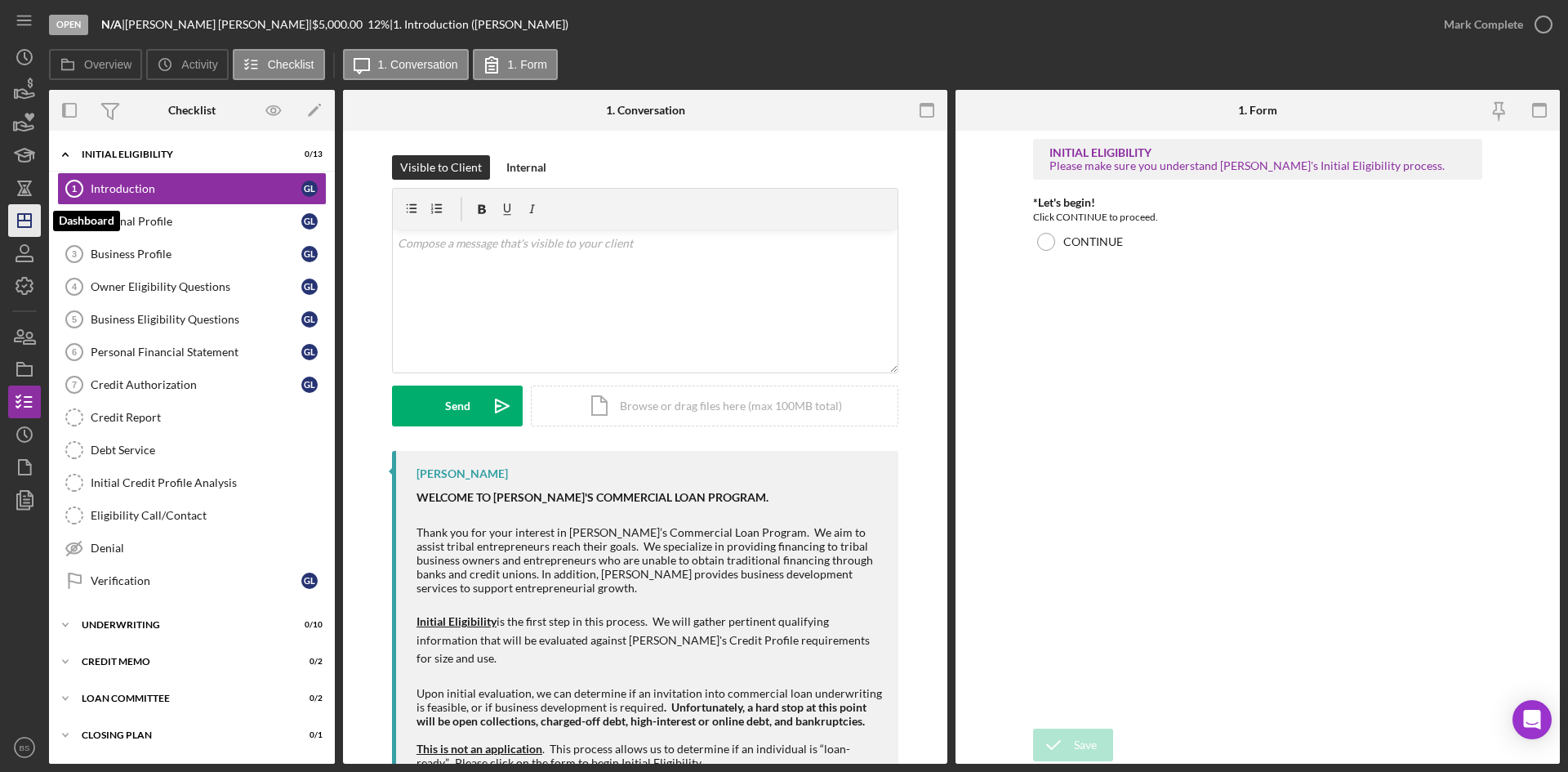
click at [23, 208] on icon "Icon/Dashboard" at bounding box center [25, 220] width 41 height 41
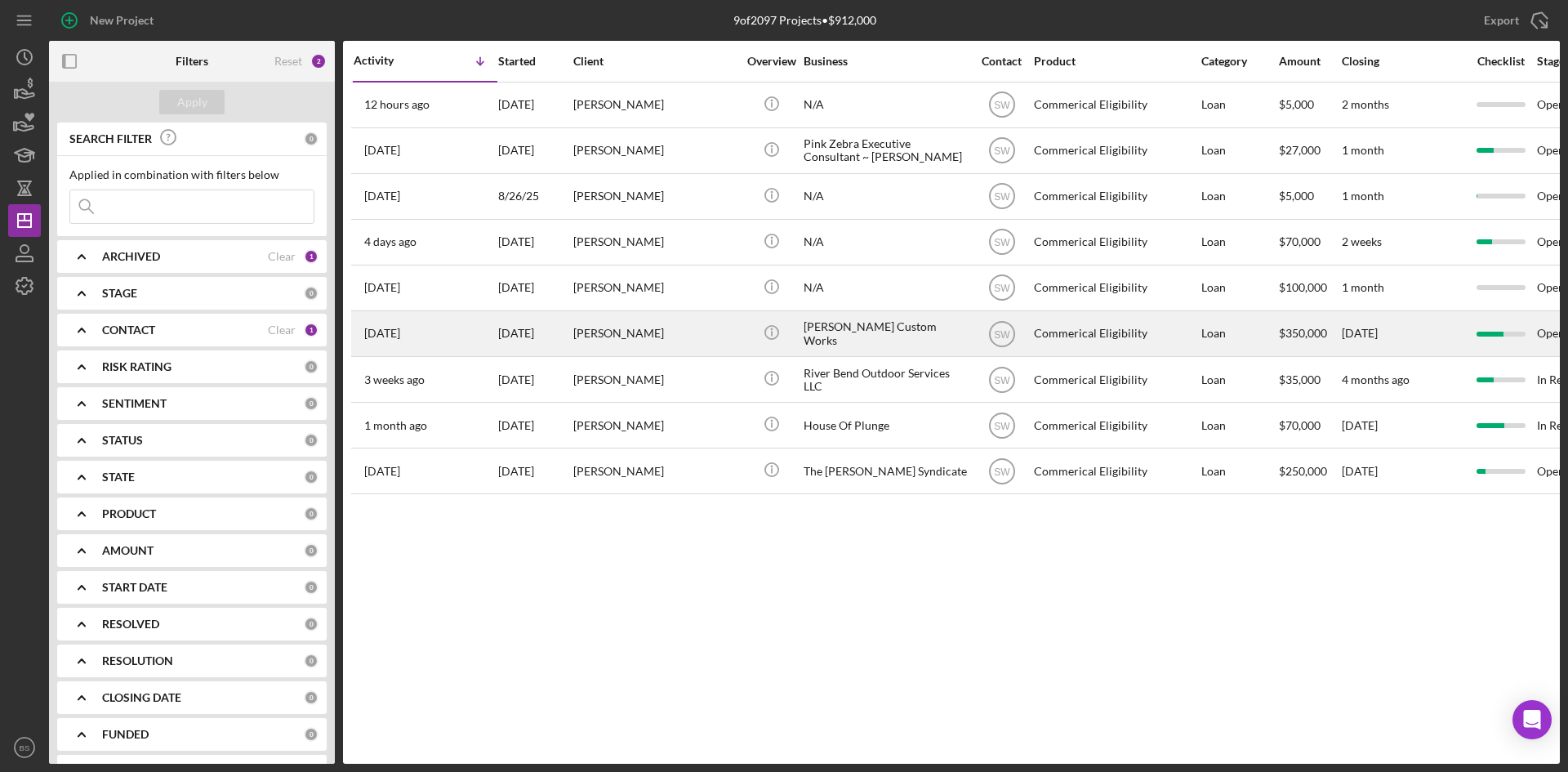
click at [516, 343] on div "7/14/25" at bounding box center [535, 333] width 73 height 43
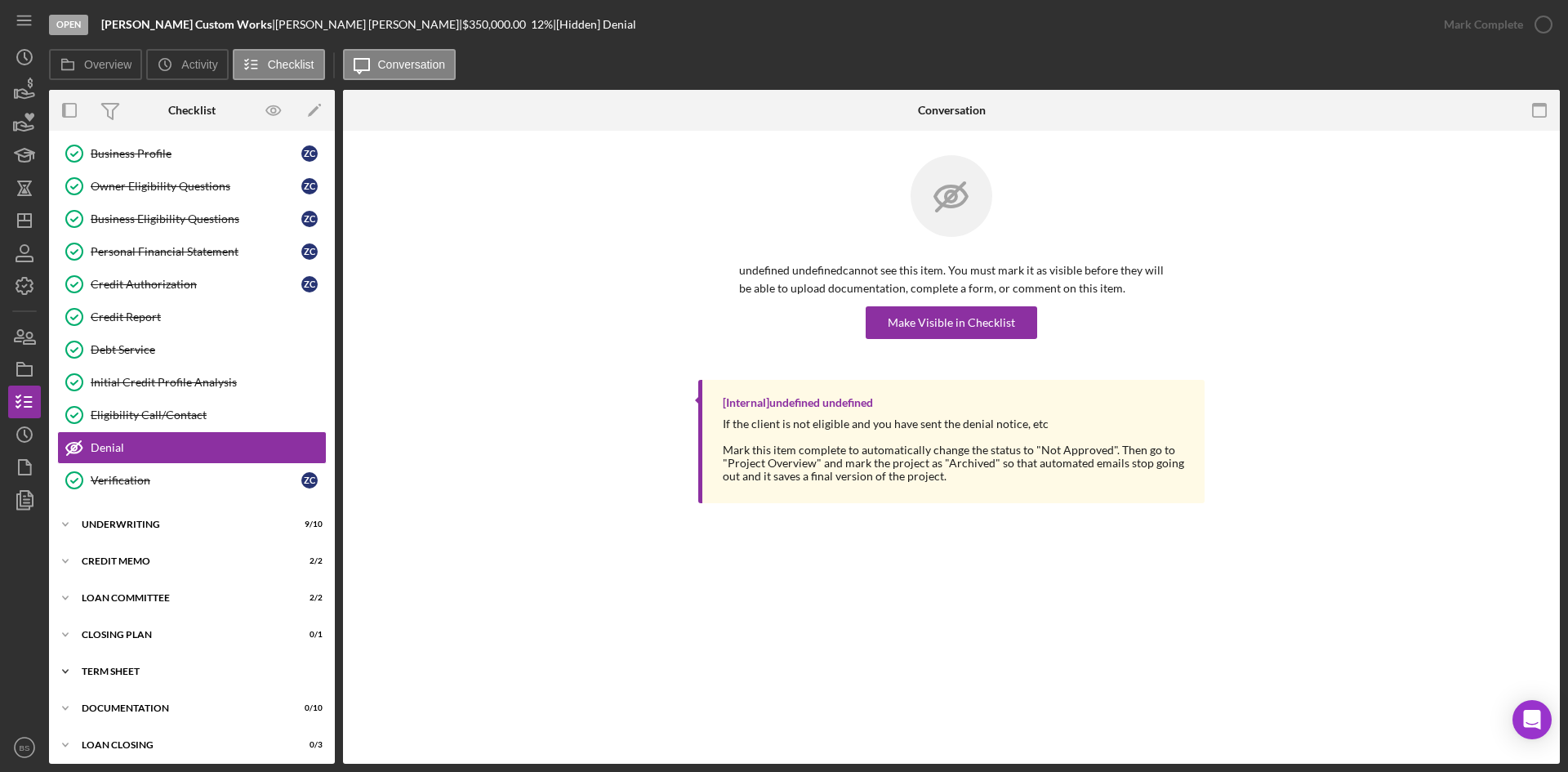
scroll to position [144, 0]
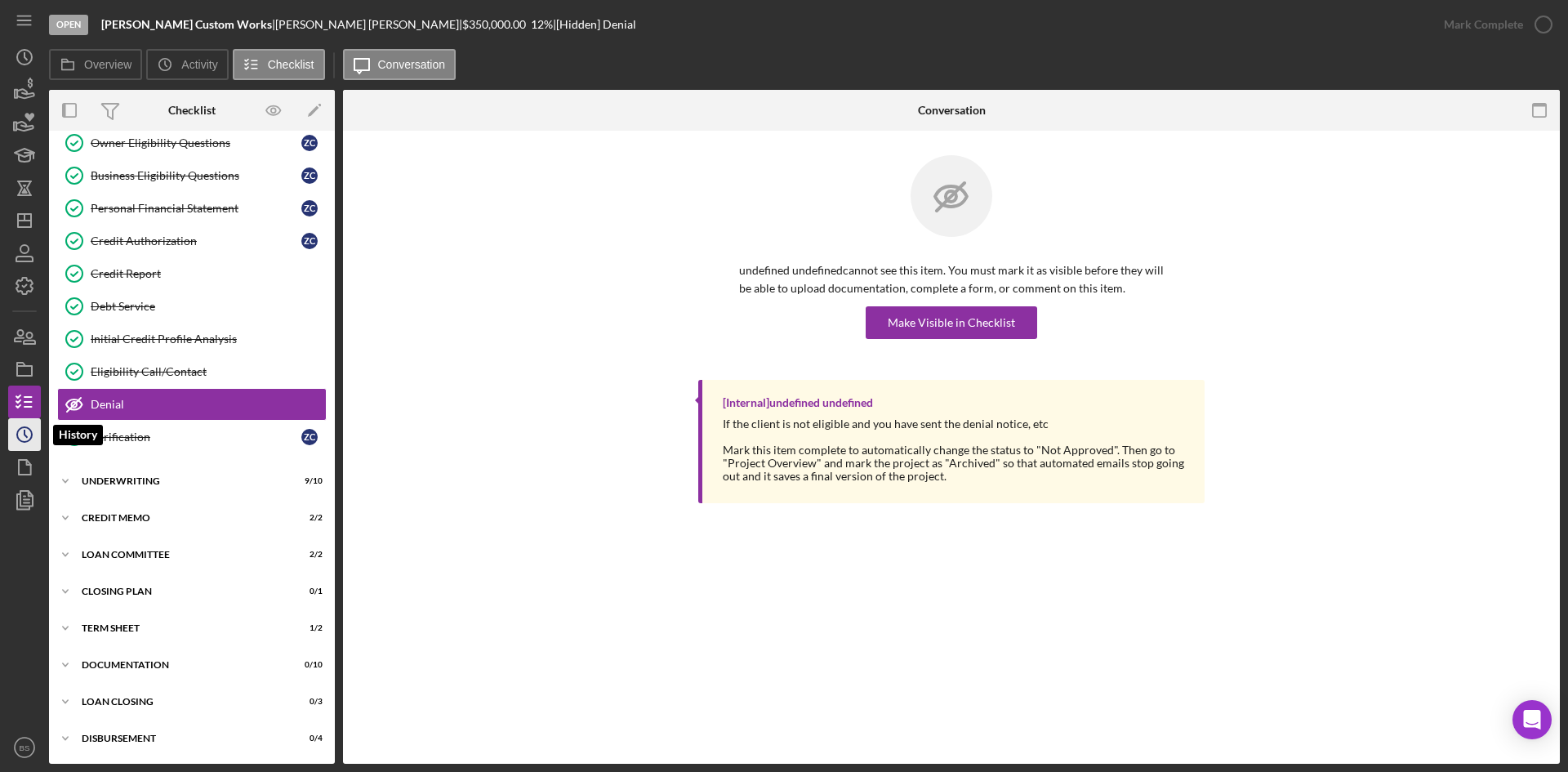
click at [40, 427] on icon "Icon/History" at bounding box center [25, 434] width 41 height 41
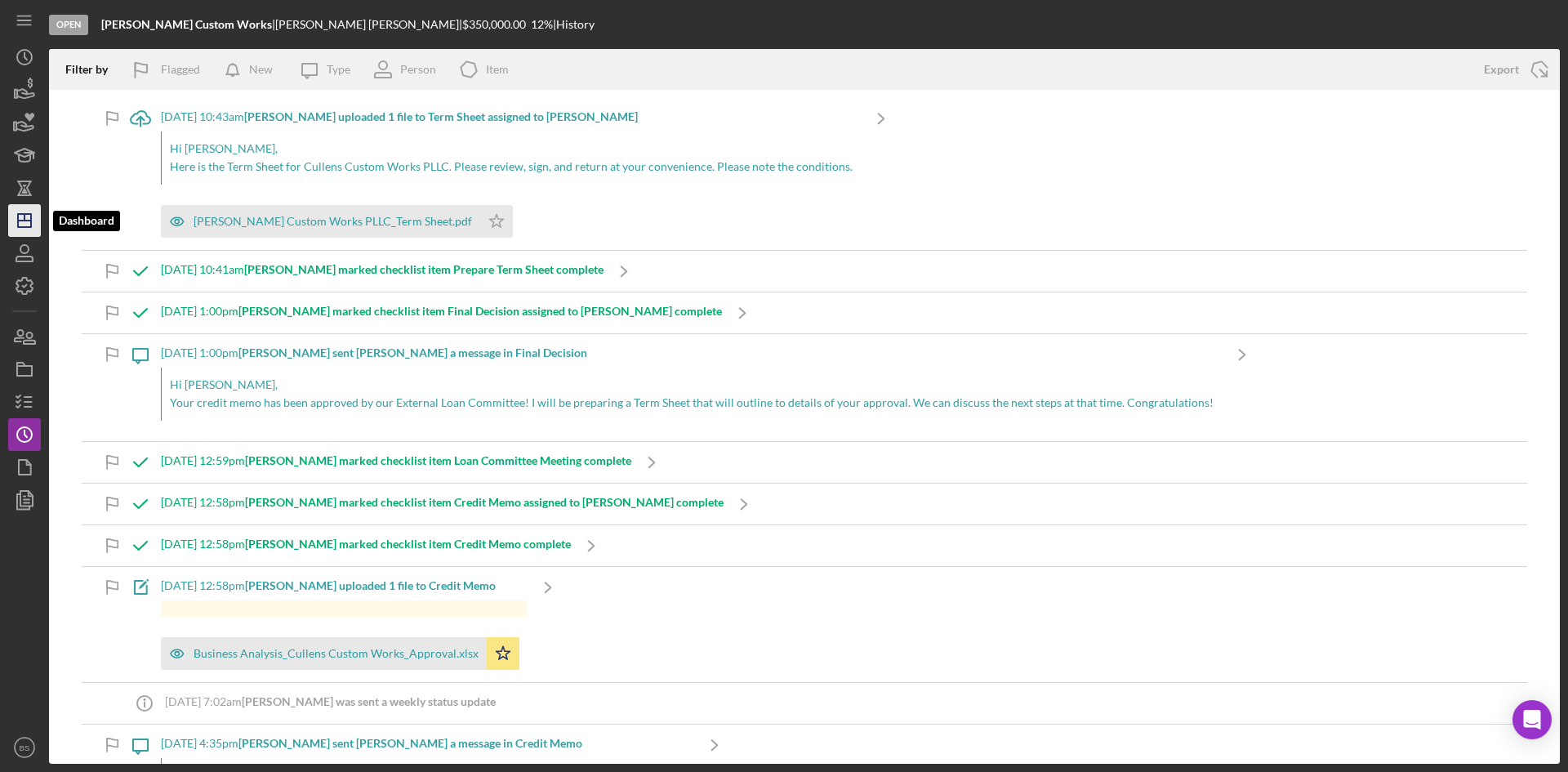
click at [36, 215] on icon "Icon/Dashboard" at bounding box center [25, 220] width 41 height 41
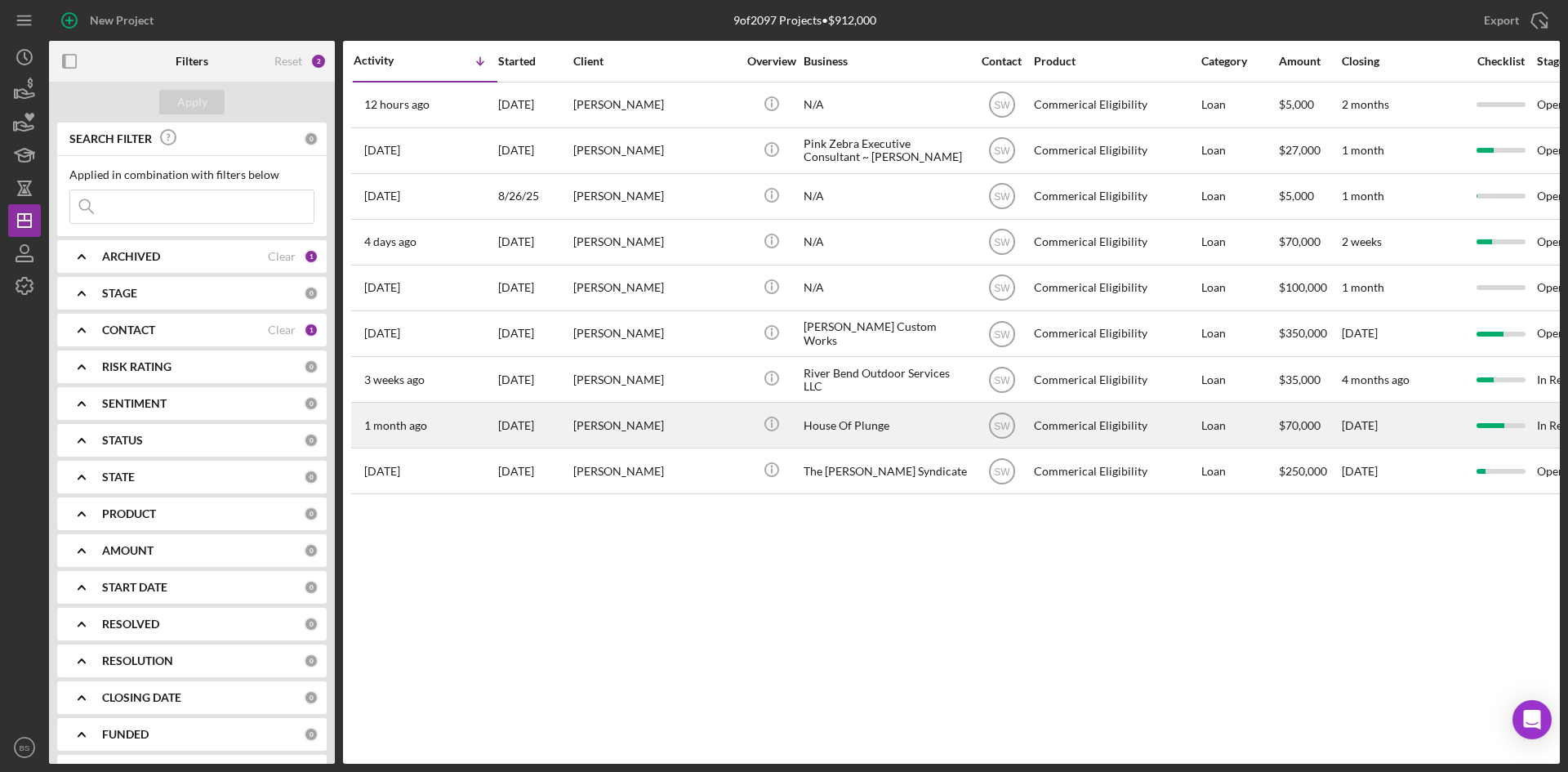
click at [669, 437] on div "Tyler Johnson" at bounding box center [655, 425] width 163 height 43
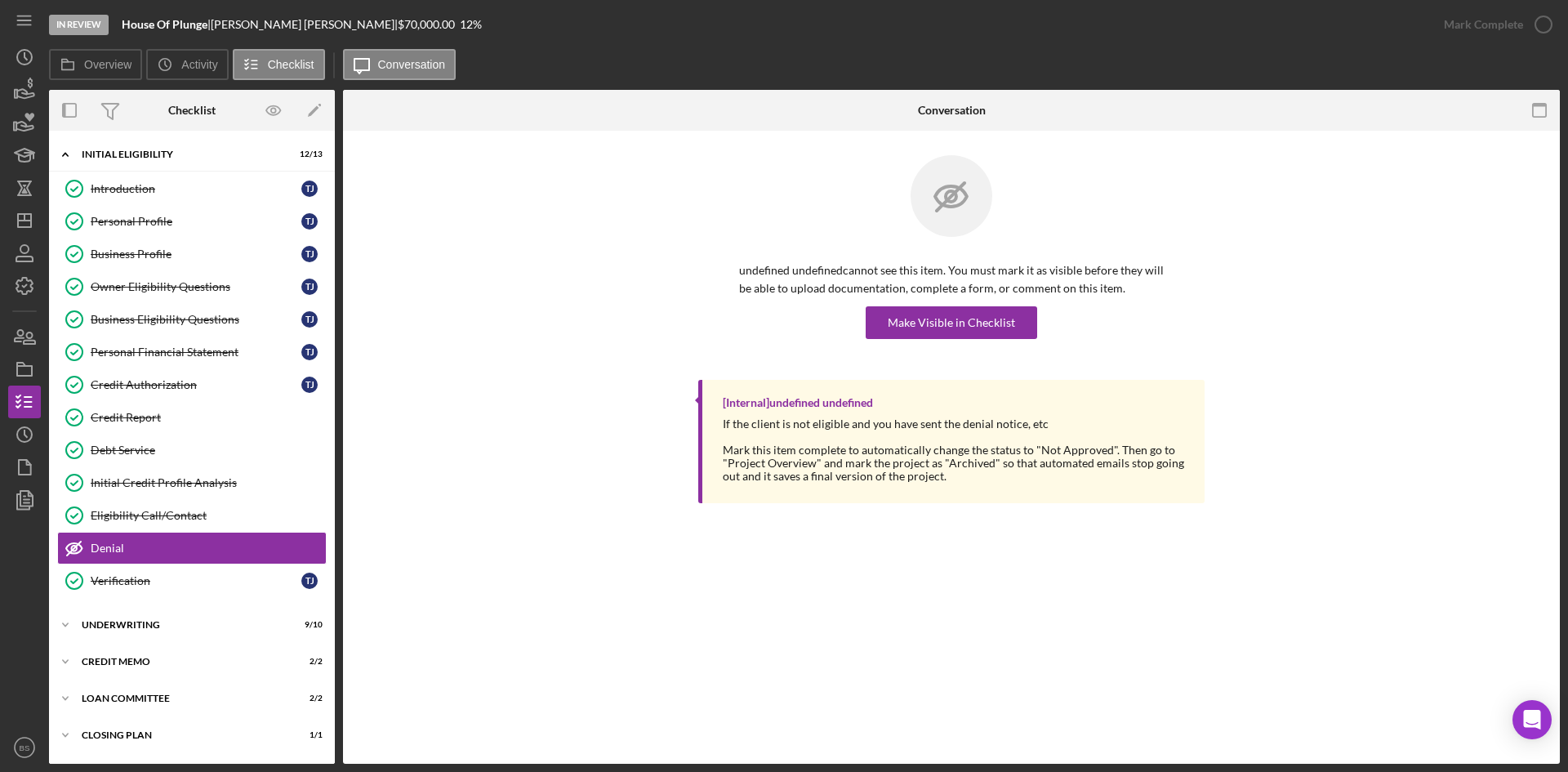
scroll to position [100, 0]
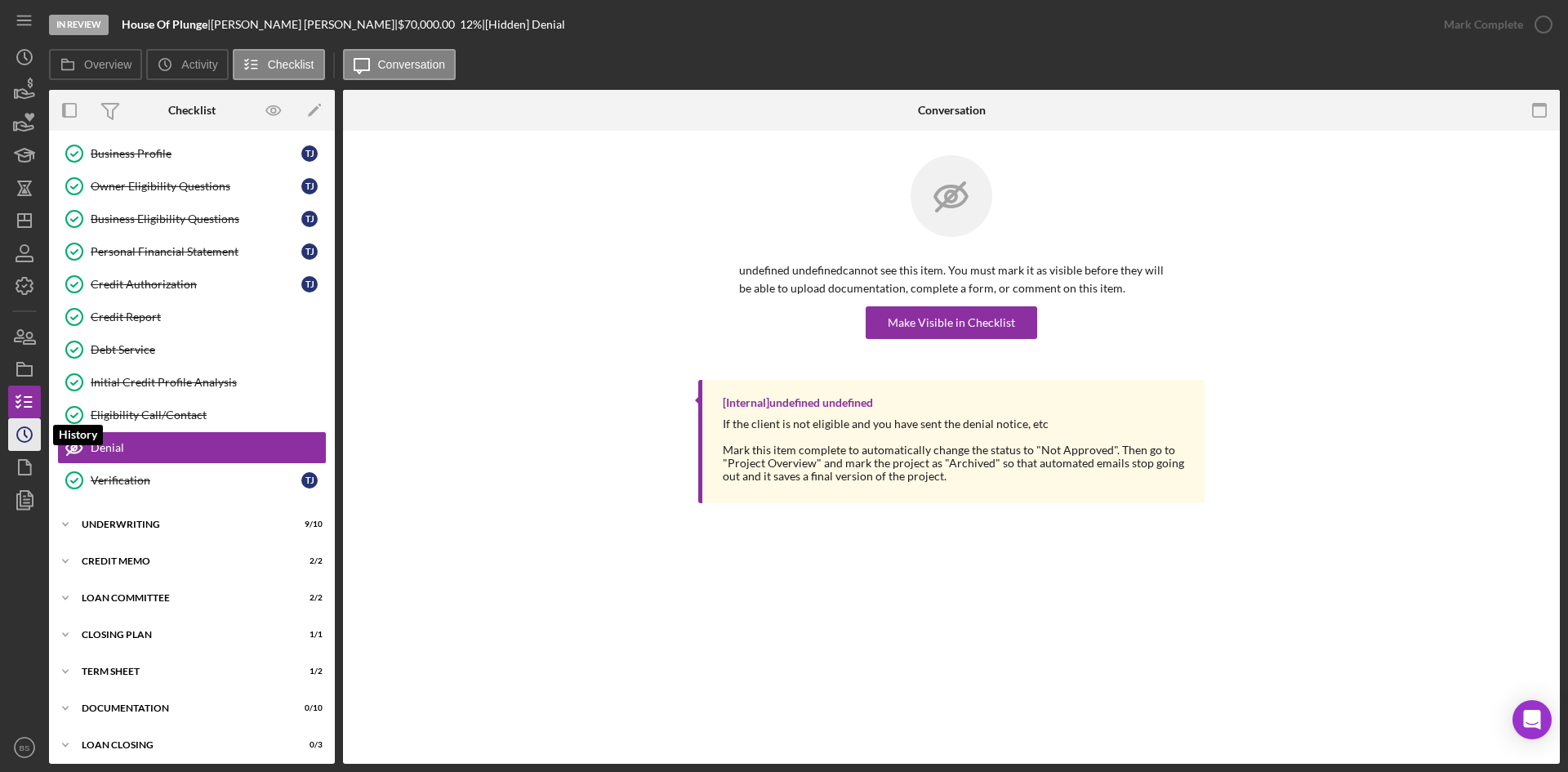
click at [33, 437] on icon "Icon/History" at bounding box center [25, 434] width 41 height 41
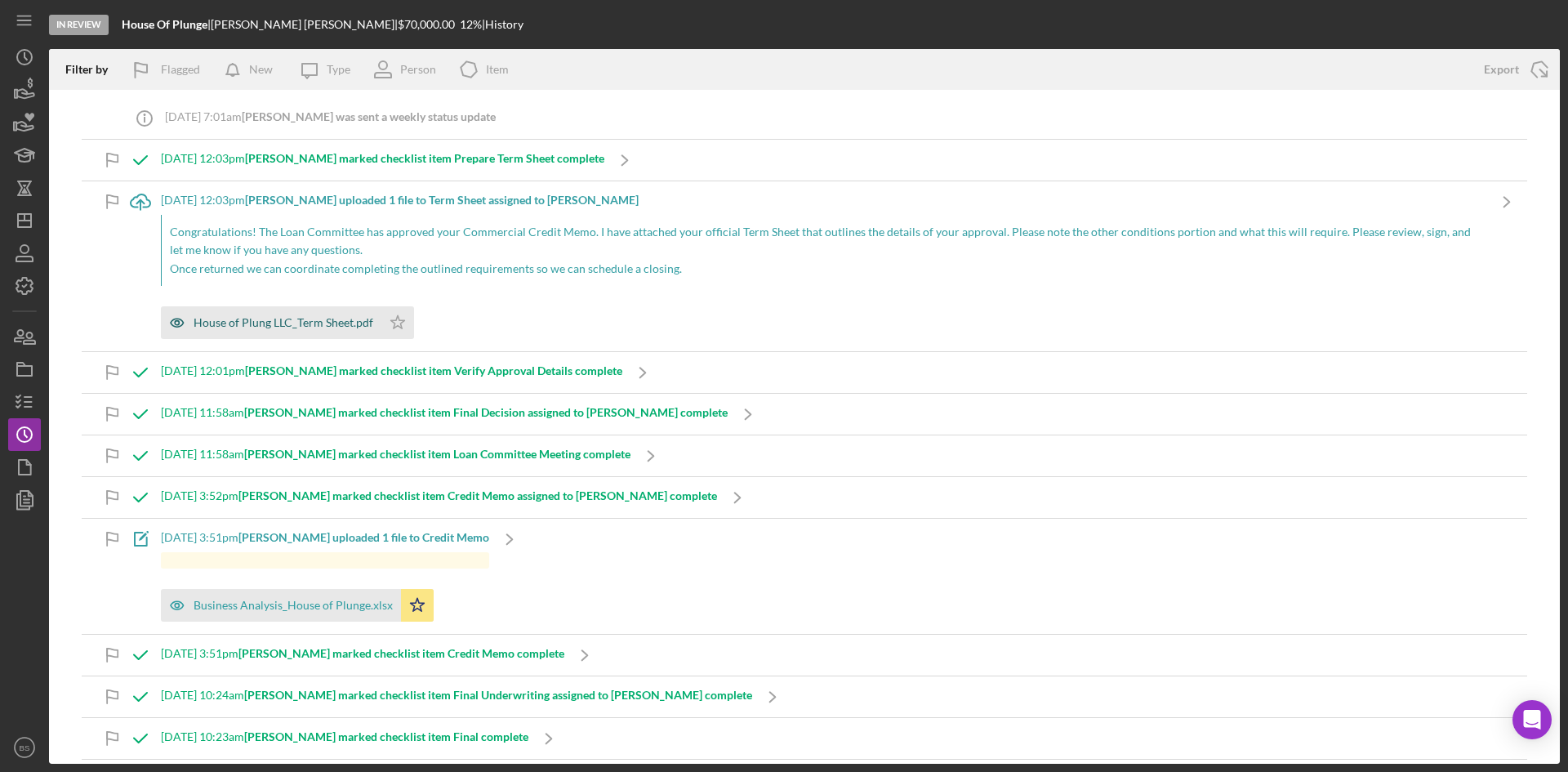
click at [314, 317] on div "House of Plung LLC_Term Sheet.pdf" at bounding box center [284, 323] width 180 height 13
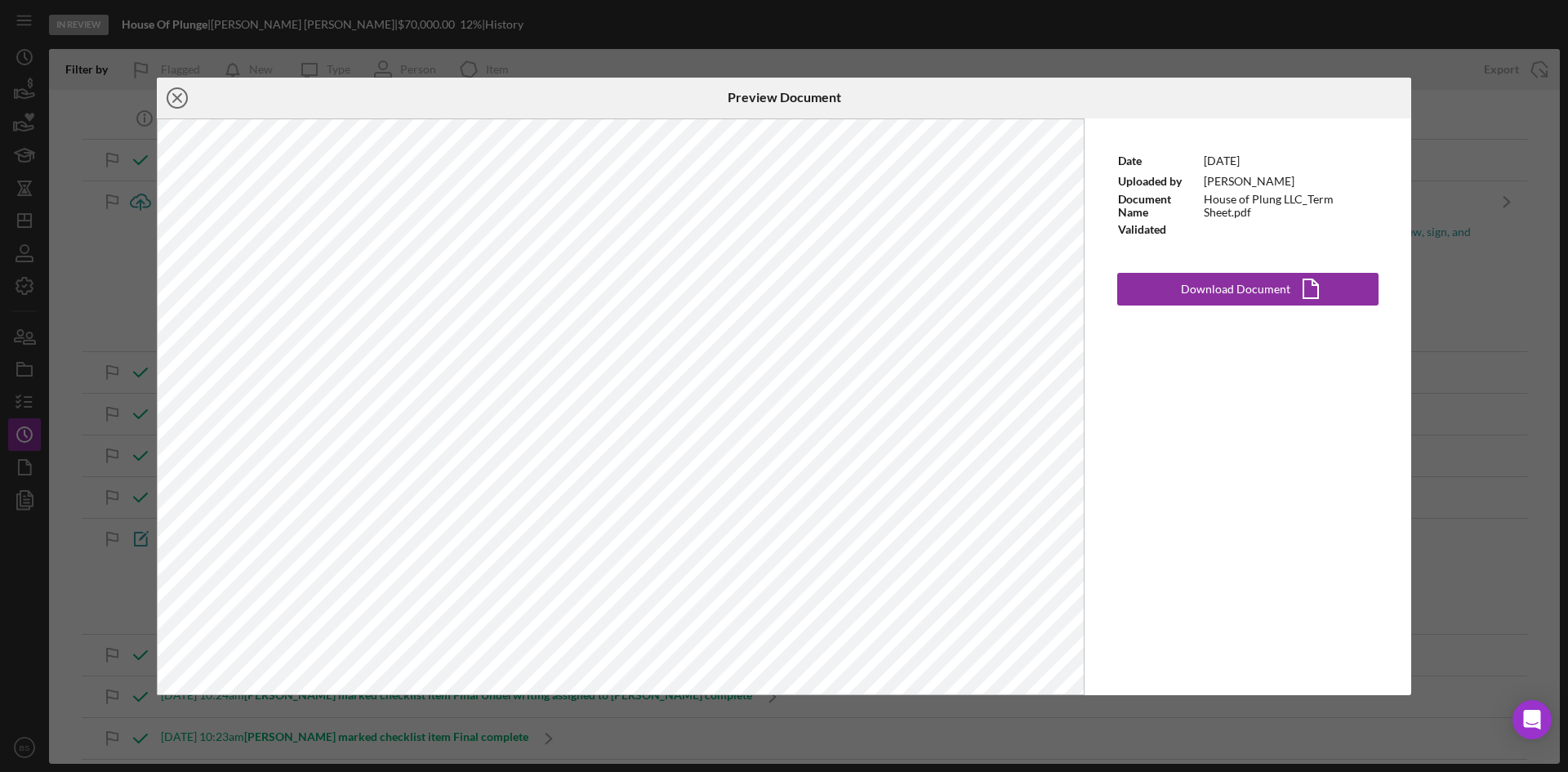
click at [170, 100] on icon "Icon/Close" at bounding box center [177, 98] width 41 height 41
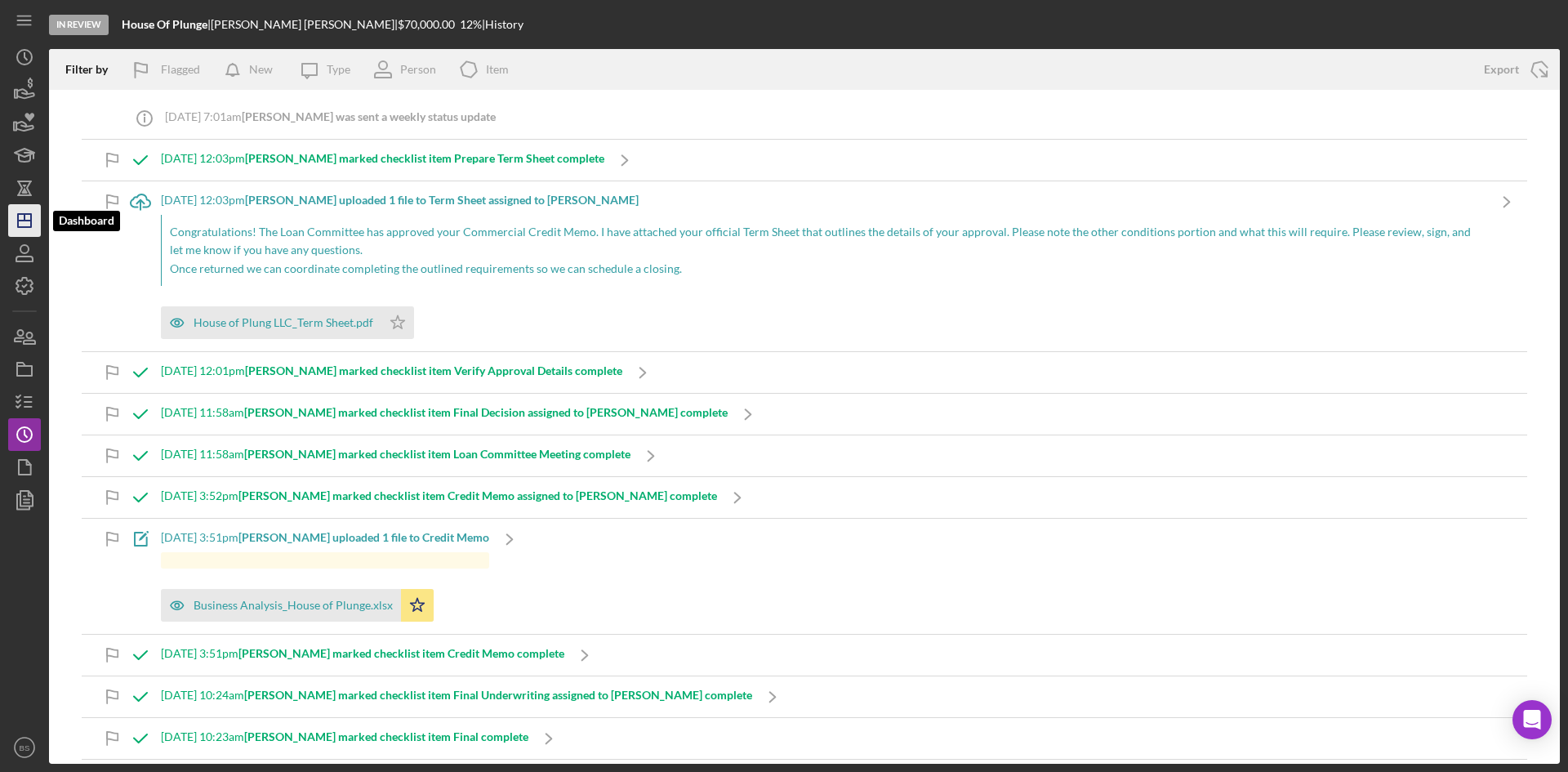
click at [37, 222] on icon "Icon/Dashboard" at bounding box center [25, 220] width 41 height 41
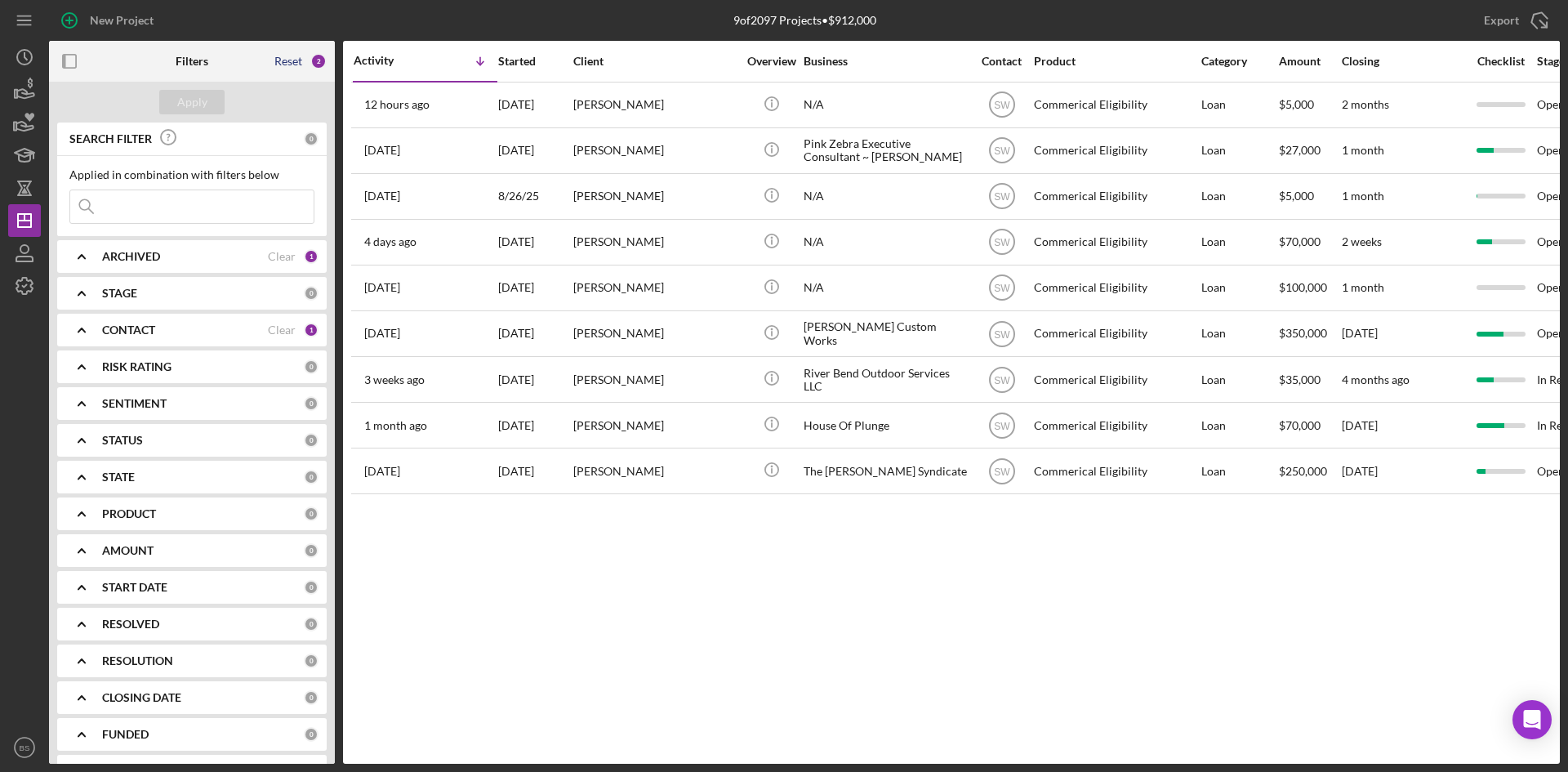
click at [302, 55] on div "Reset" at bounding box center [289, 61] width 28 height 13
click at [217, 95] on button "Apply" at bounding box center [192, 102] width 65 height 25
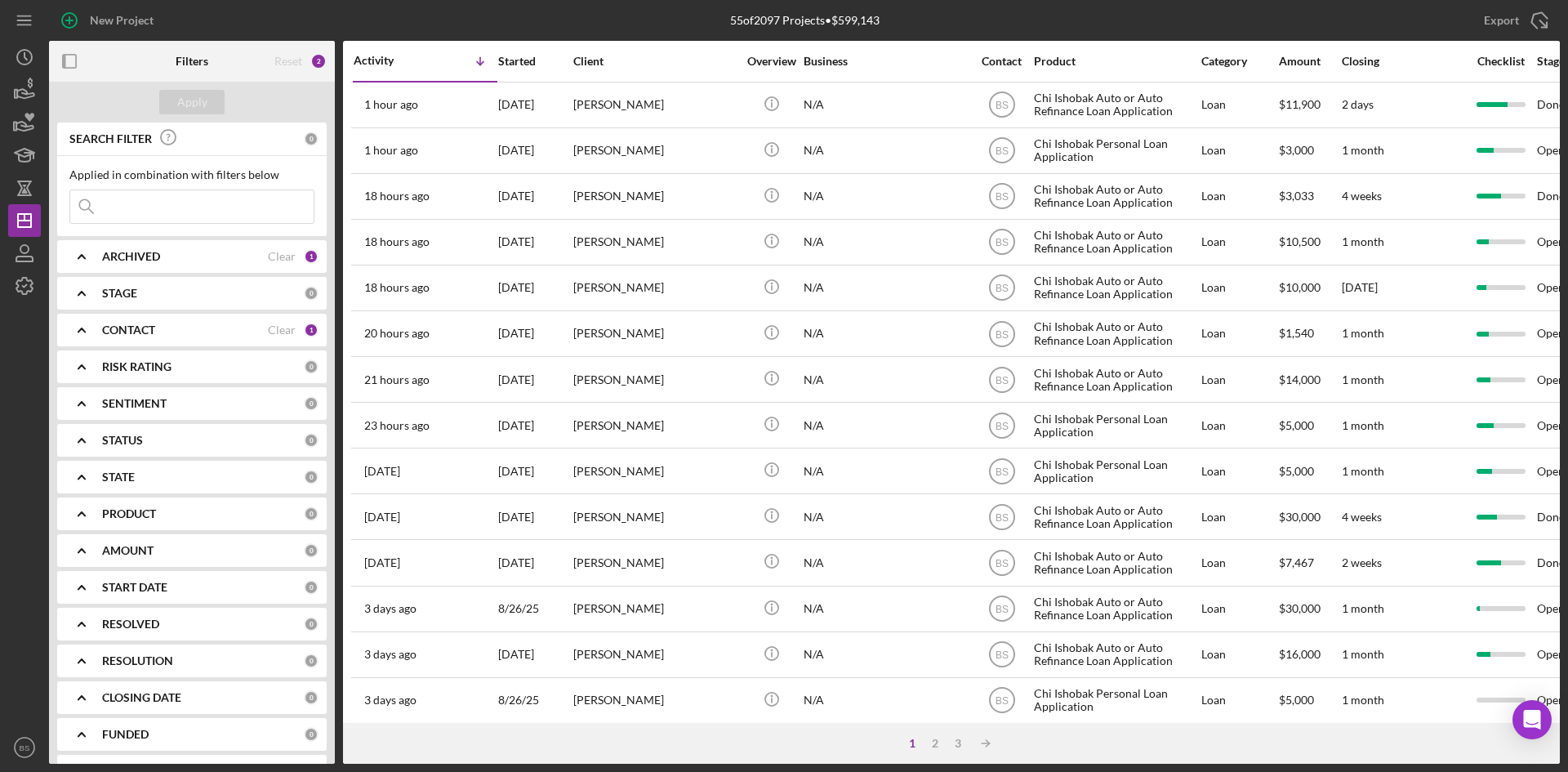
click at [200, 264] on div "ARCHIVED" at bounding box center [185, 256] width 166 height 13
click at [135, 348] on label "Archived" at bounding box center [204, 350] width 218 height 17
click at [86, 348] on input "Archived" at bounding box center [78, 350] width 17 height 17
checkbox input "true"
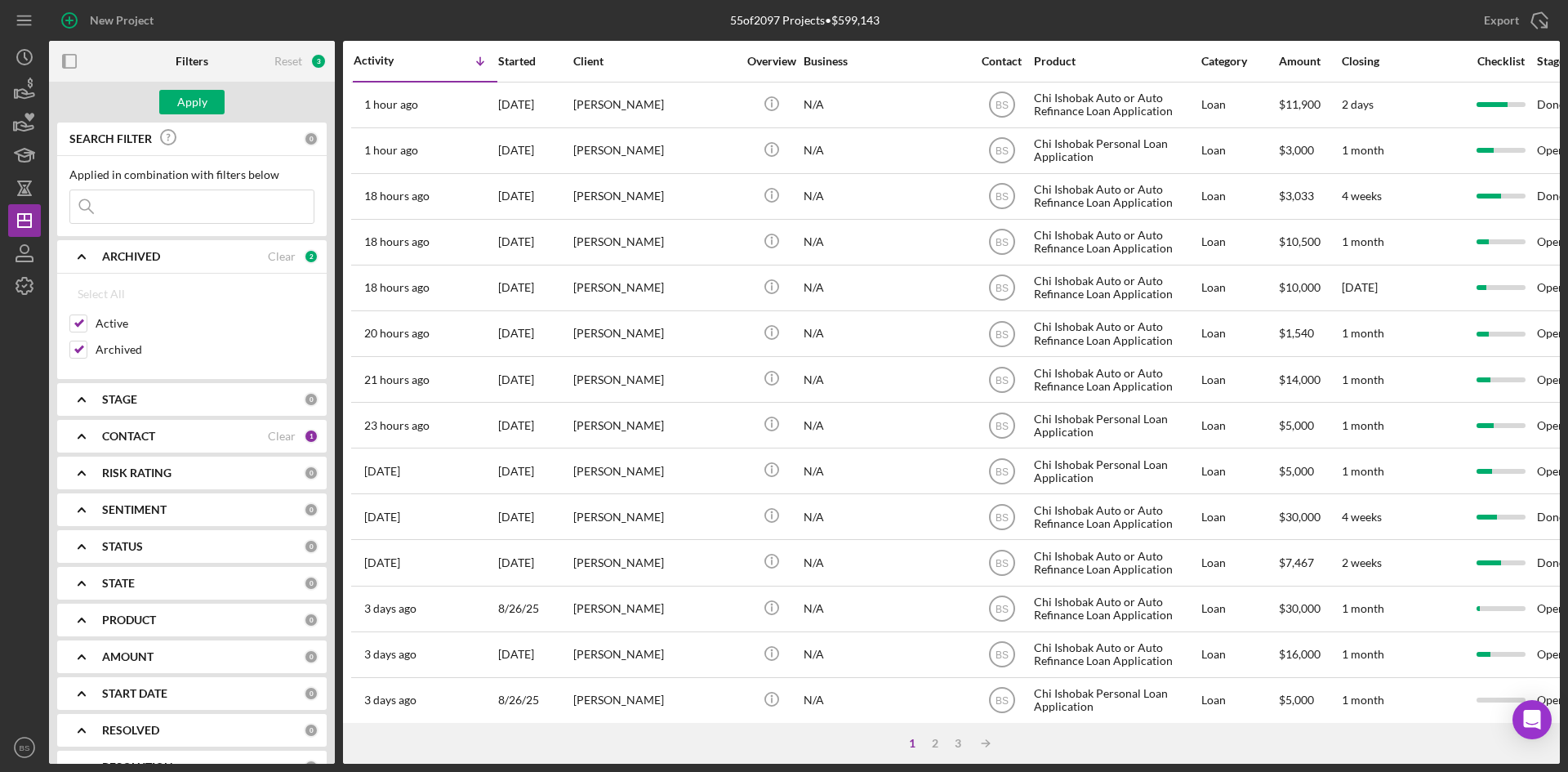
click at [137, 200] on input at bounding box center [192, 206] width 243 height 33
type input "natasha"
click at [196, 98] on div "Apply" at bounding box center [192, 102] width 30 height 25
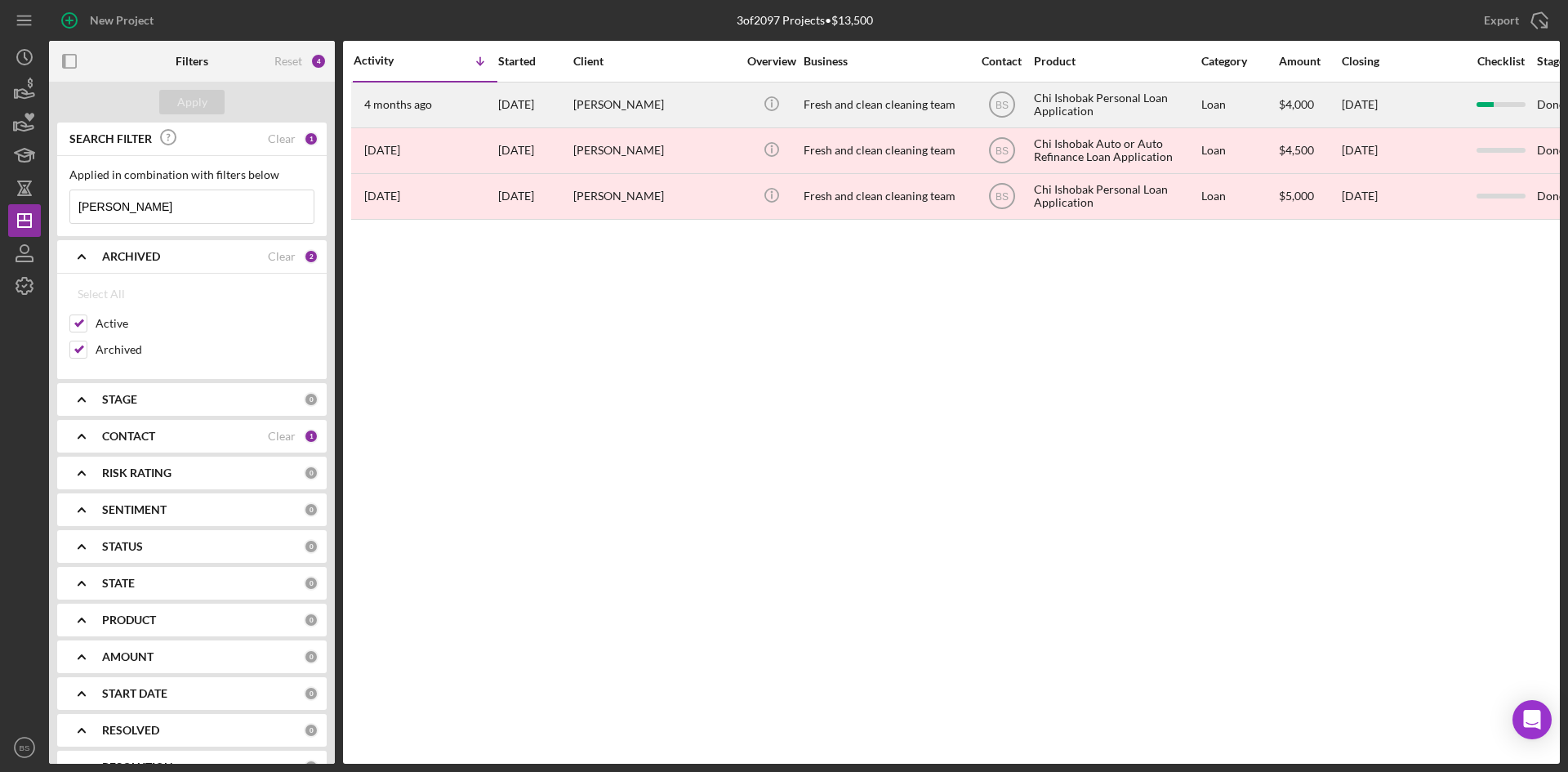
click at [617, 93] on div "Natasha Doorlag" at bounding box center [655, 105] width 163 height 43
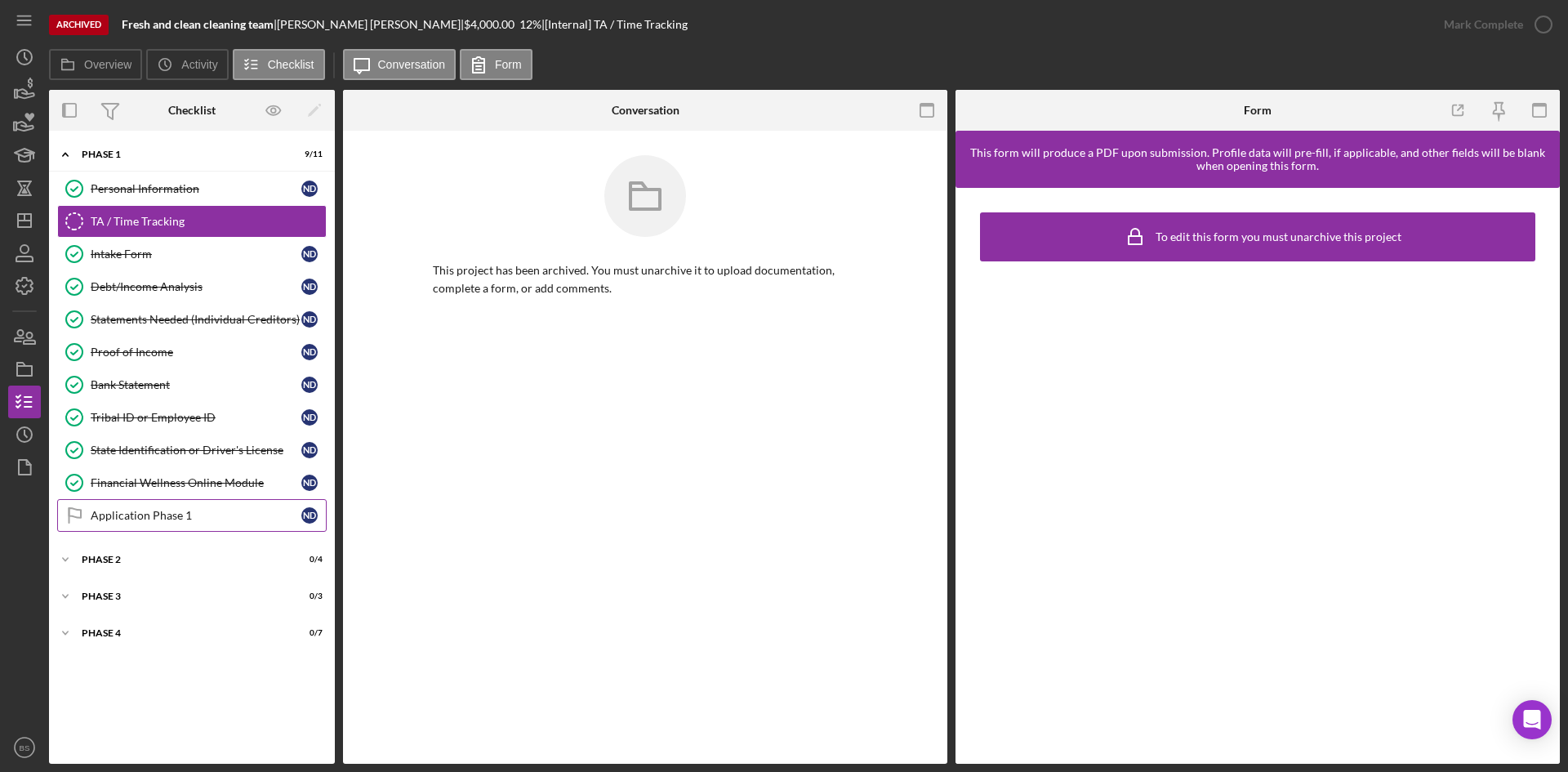
click at [159, 516] on div "Application Phase 1" at bounding box center [196, 516] width 211 height 13
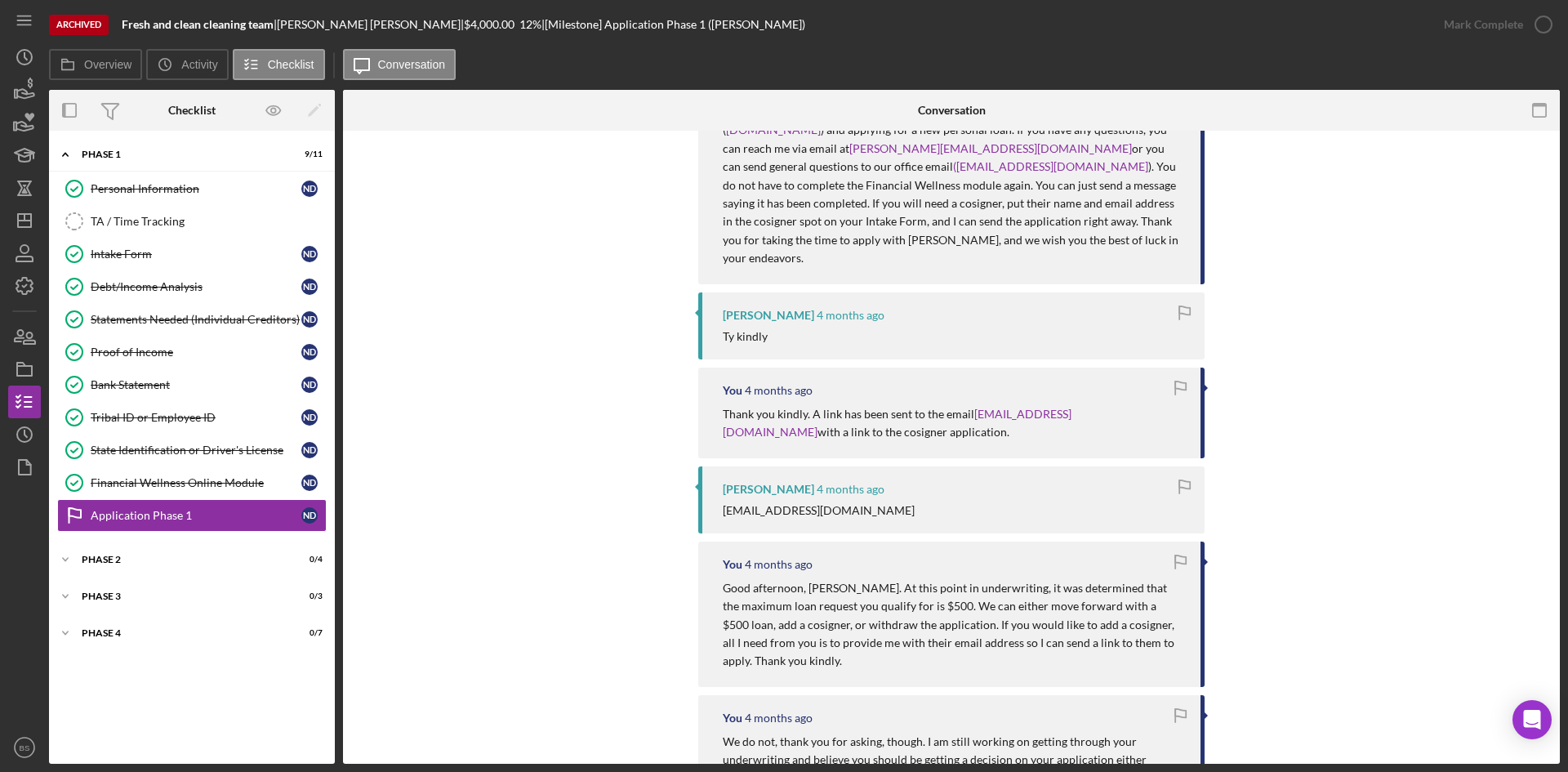
scroll to position [409, 0]
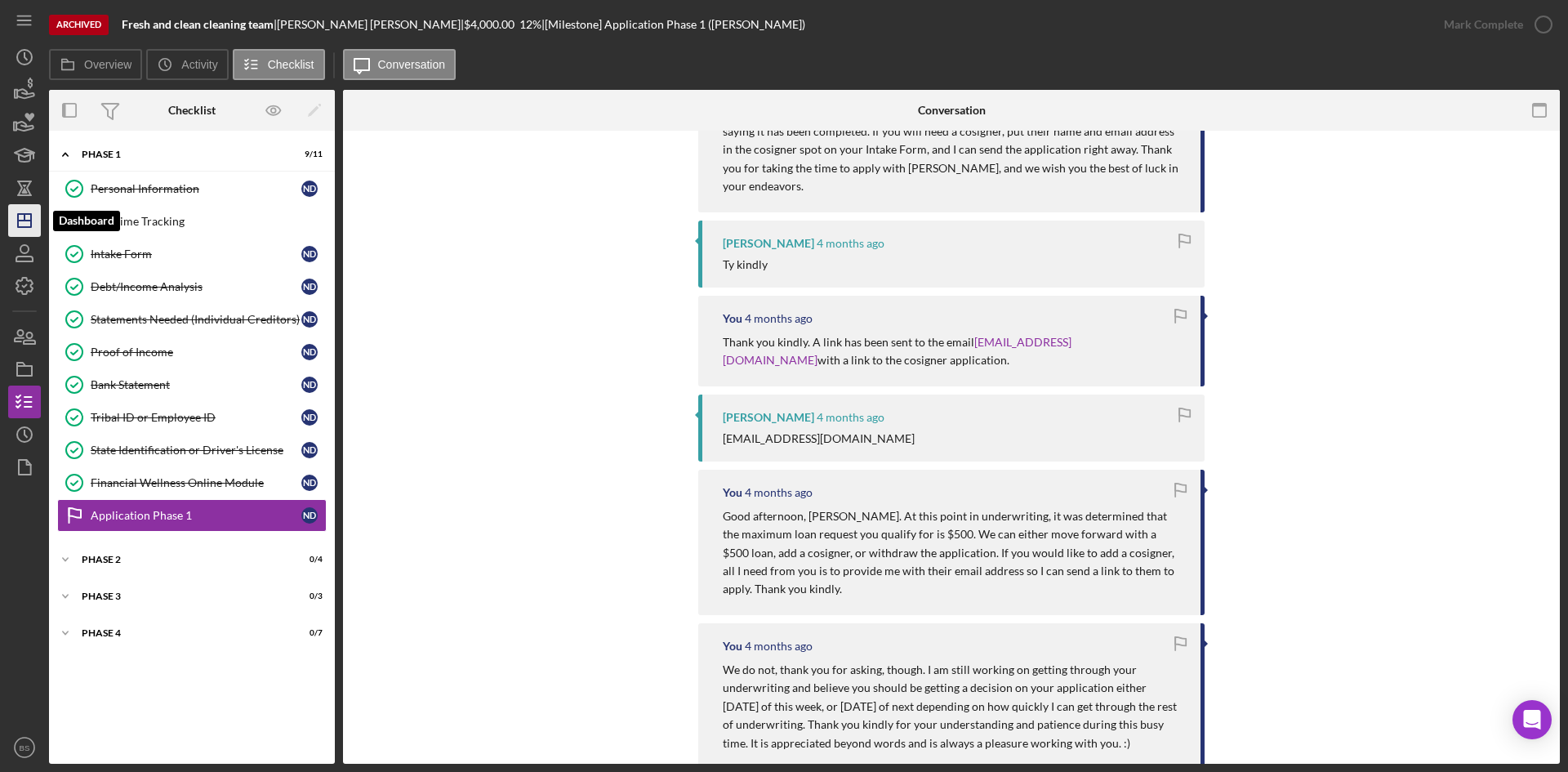
click at [14, 219] on icon "Icon/Dashboard" at bounding box center [25, 220] width 41 height 41
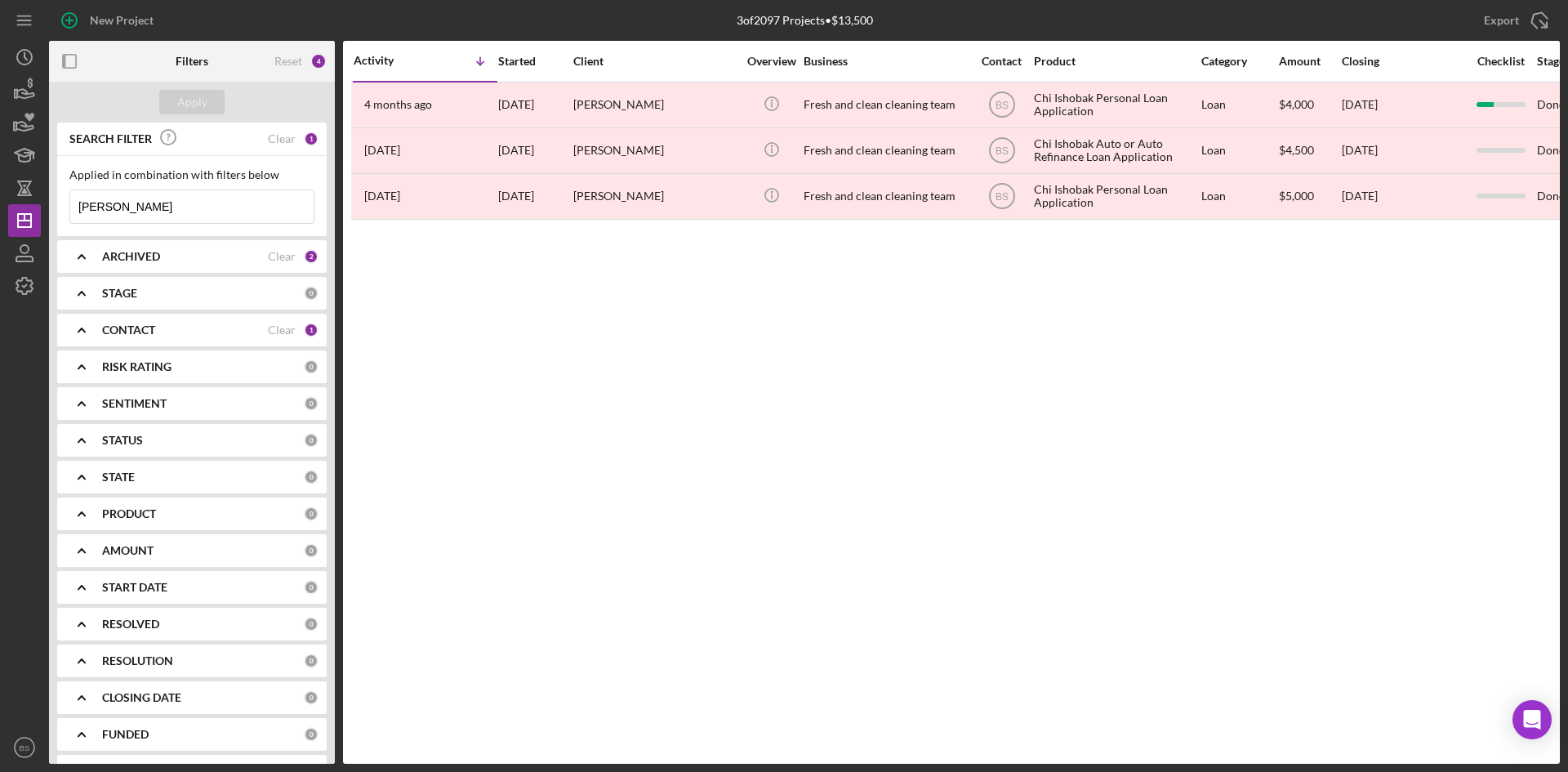
click at [278, 140] on div "Clear" at bounding box center [282, 138] width 28 height 13
click at [194, 98] on div "Apply" at bounding box center [192, 102] width 30 height 25
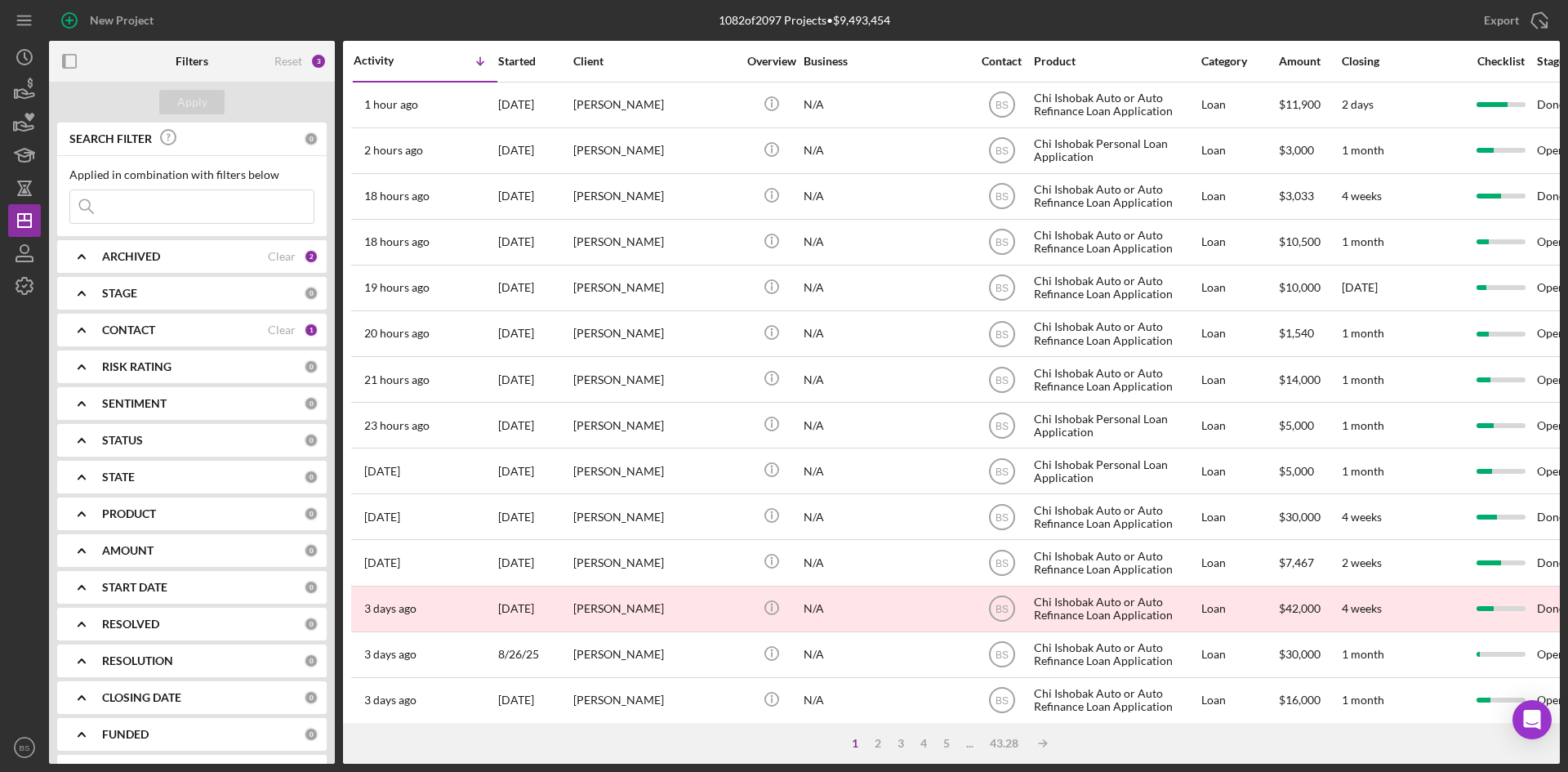
click at [129, 253] on b "ARCHIVED" at bounding box center [131, 256] width 58 height 13
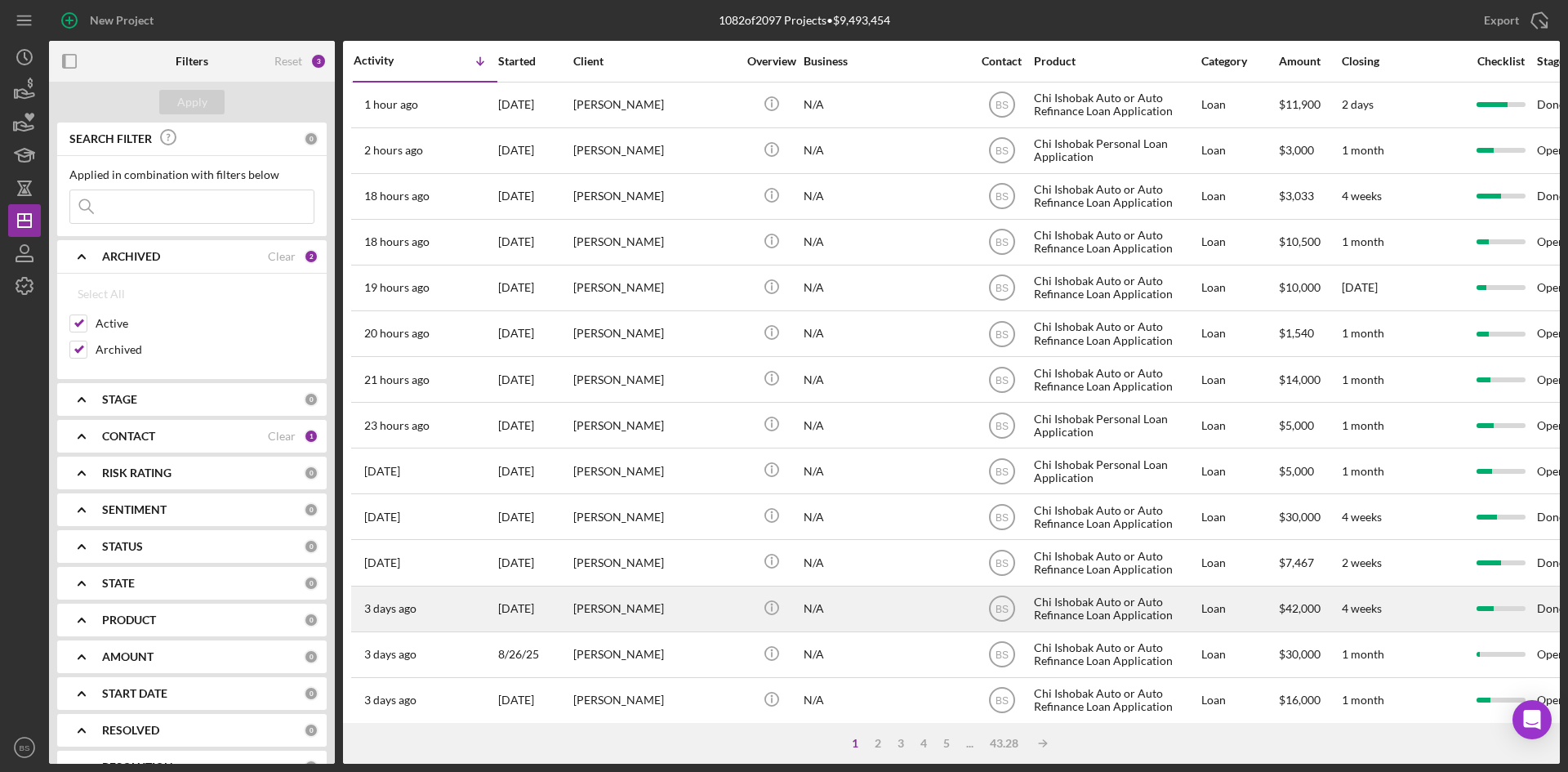
click at [448, 591] on div "3 days ago Jennifer Burgess" at bounding box center [425, 609] width 143 height 43
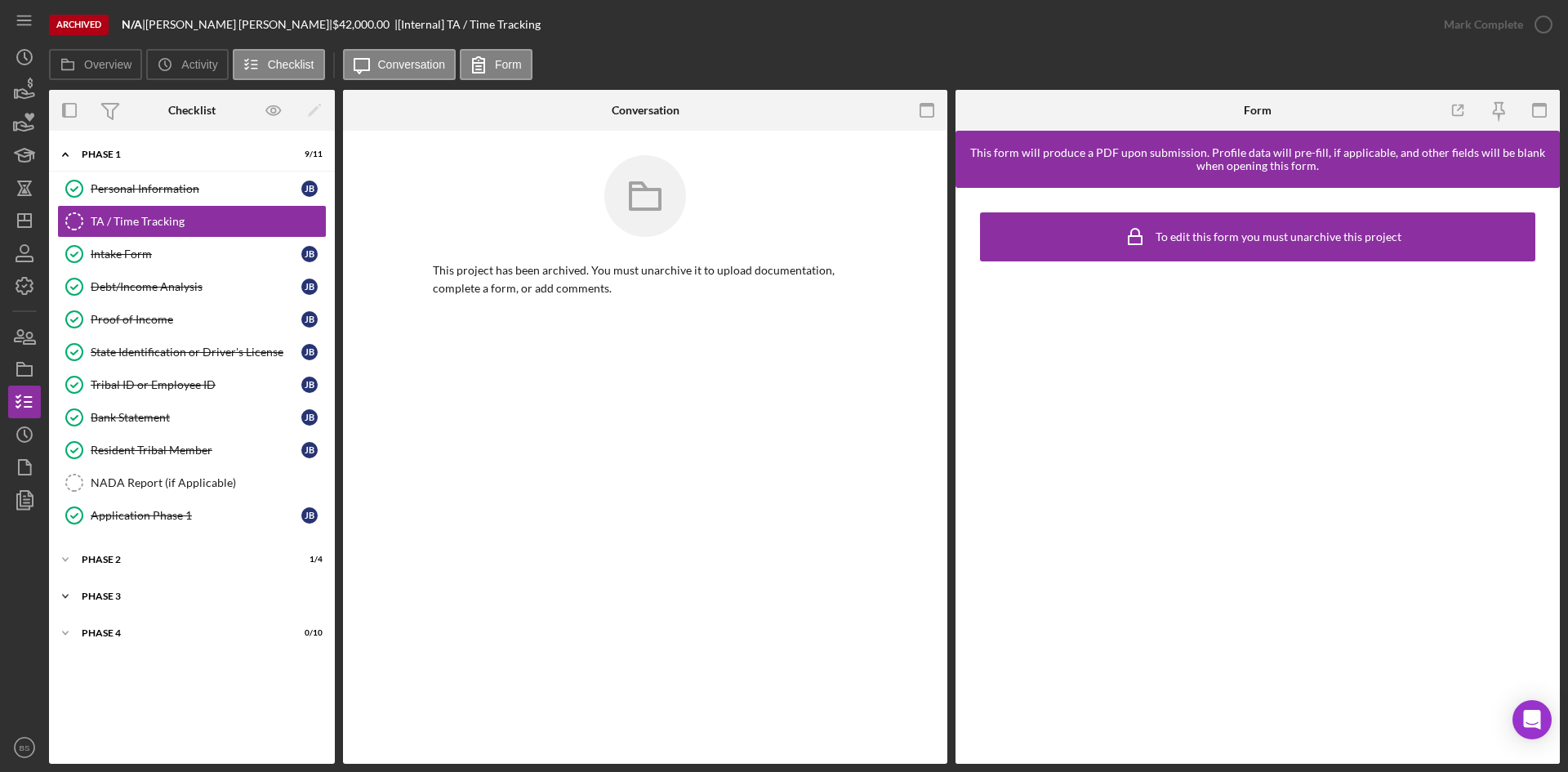
click at [218, 589] on div "Icon/Expander Phase 3 0 / 3" at bounding box center [192, 596] width 285 height 33
click at [207, 561] on div "Phase 2" at bounding box center [198, 560] width 233 height 10
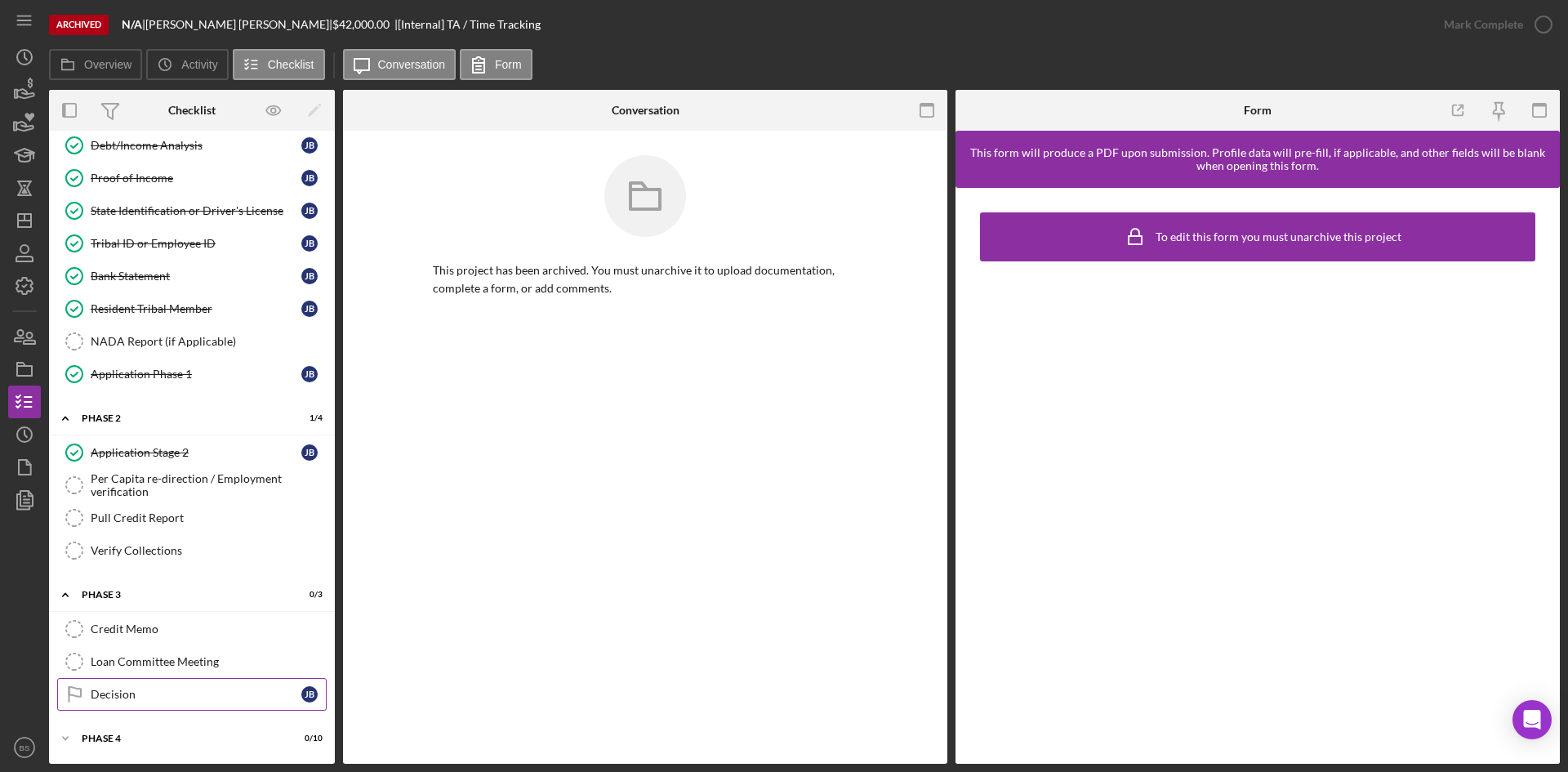
click at [212, 687] on link "Decision Decision J B" at bounding box center [192, 694] width 270 height 33
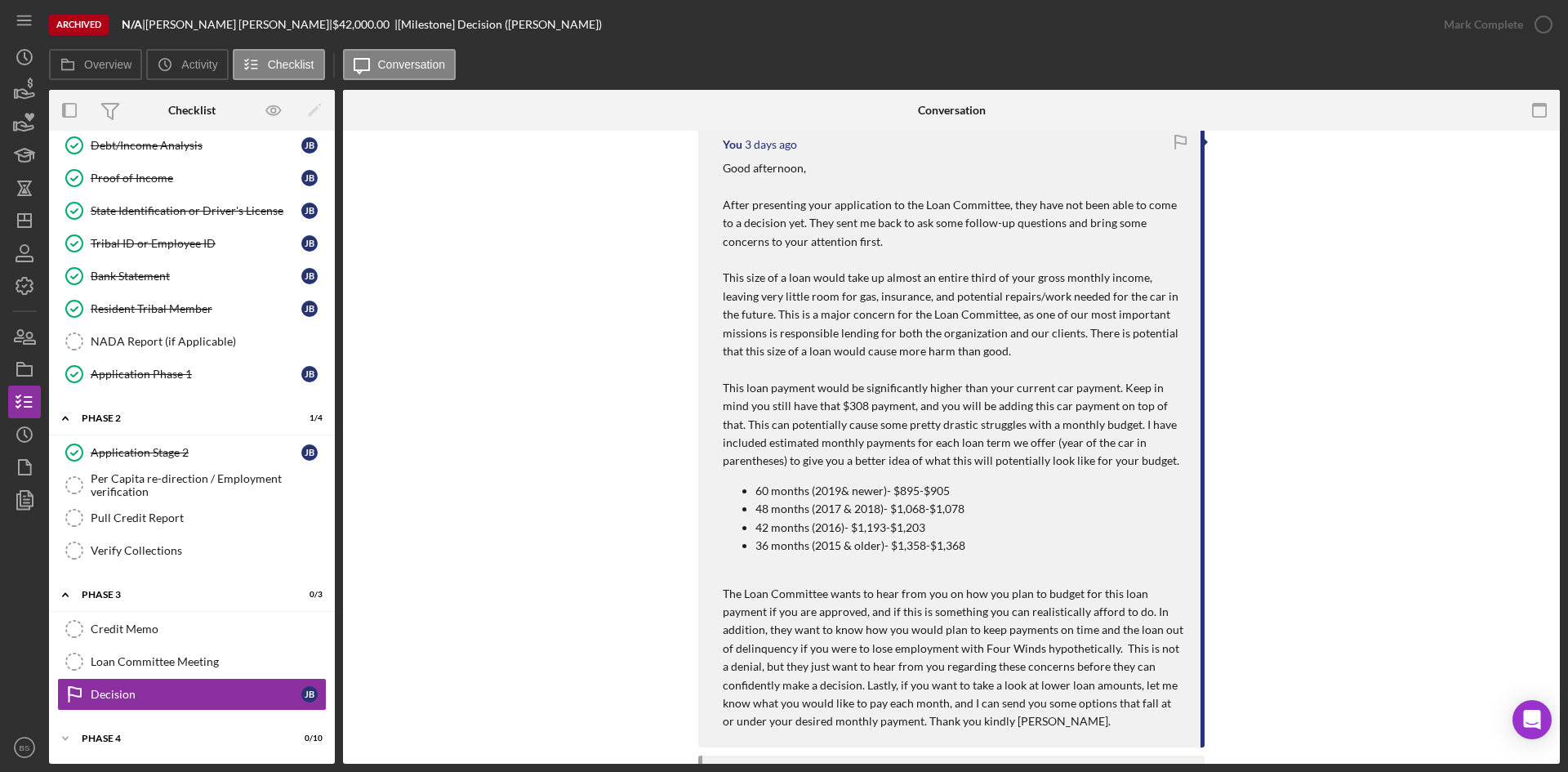
scroll to position [572, 0]
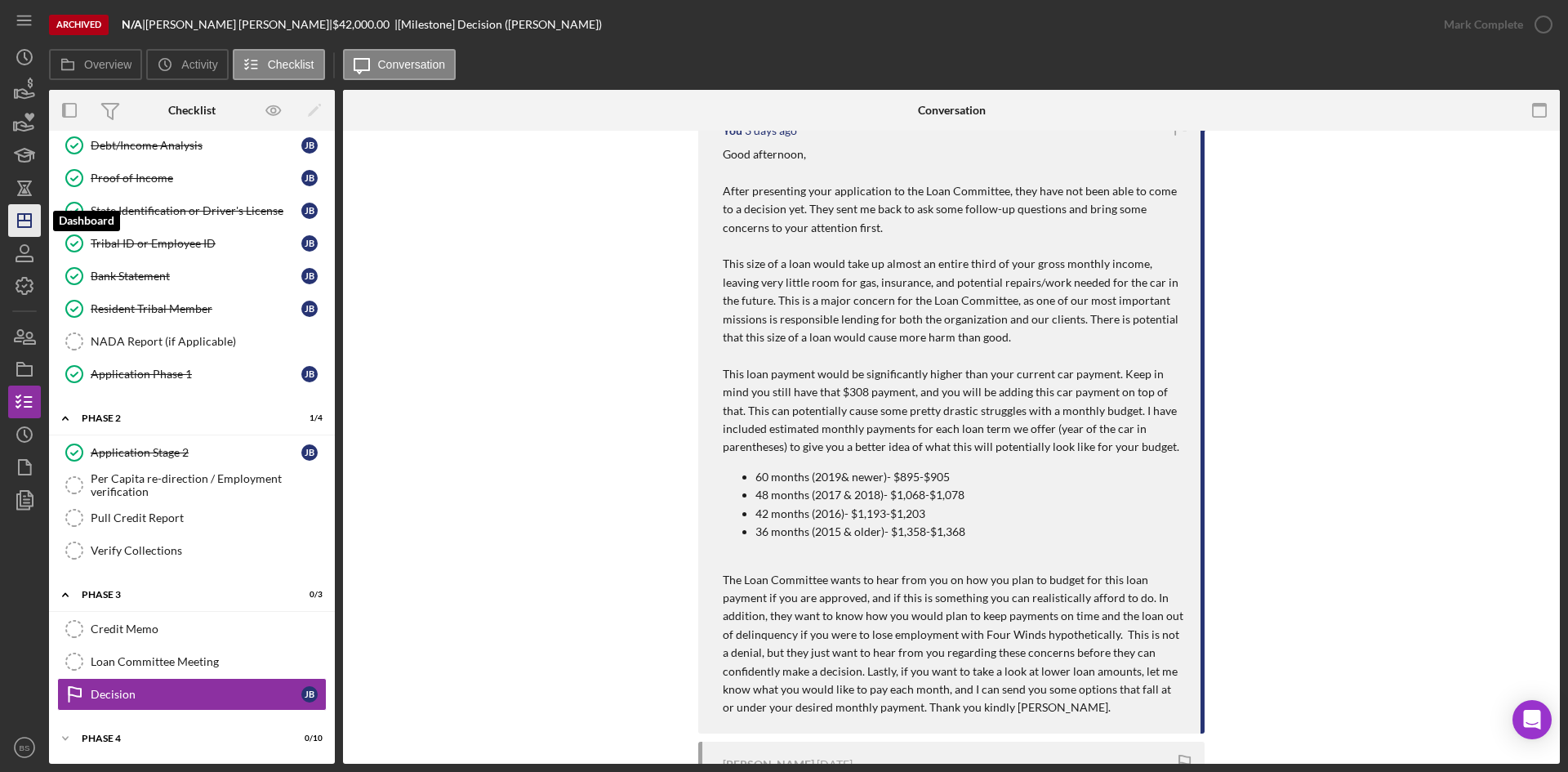
click at [16, 215] on icon "Icon/Dashboard" at bounding box center [25, 220] width 41 height 41
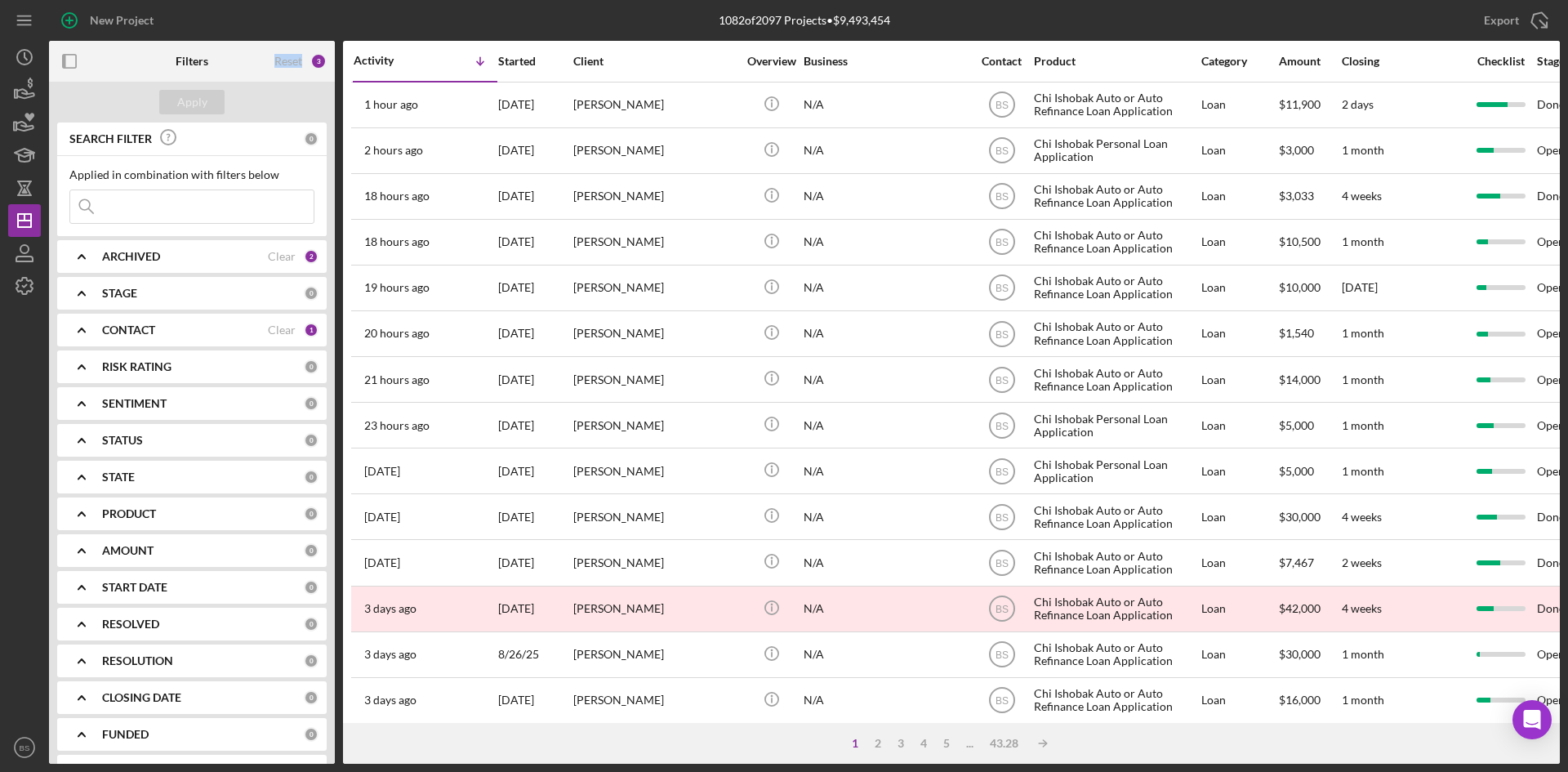
click at [289, 60] on div "Reset" at bounding box center [289, 61] width 28 height 13
click at [206, 106] on div "Apply" at bounding box center [192, 102] width 30 height 25
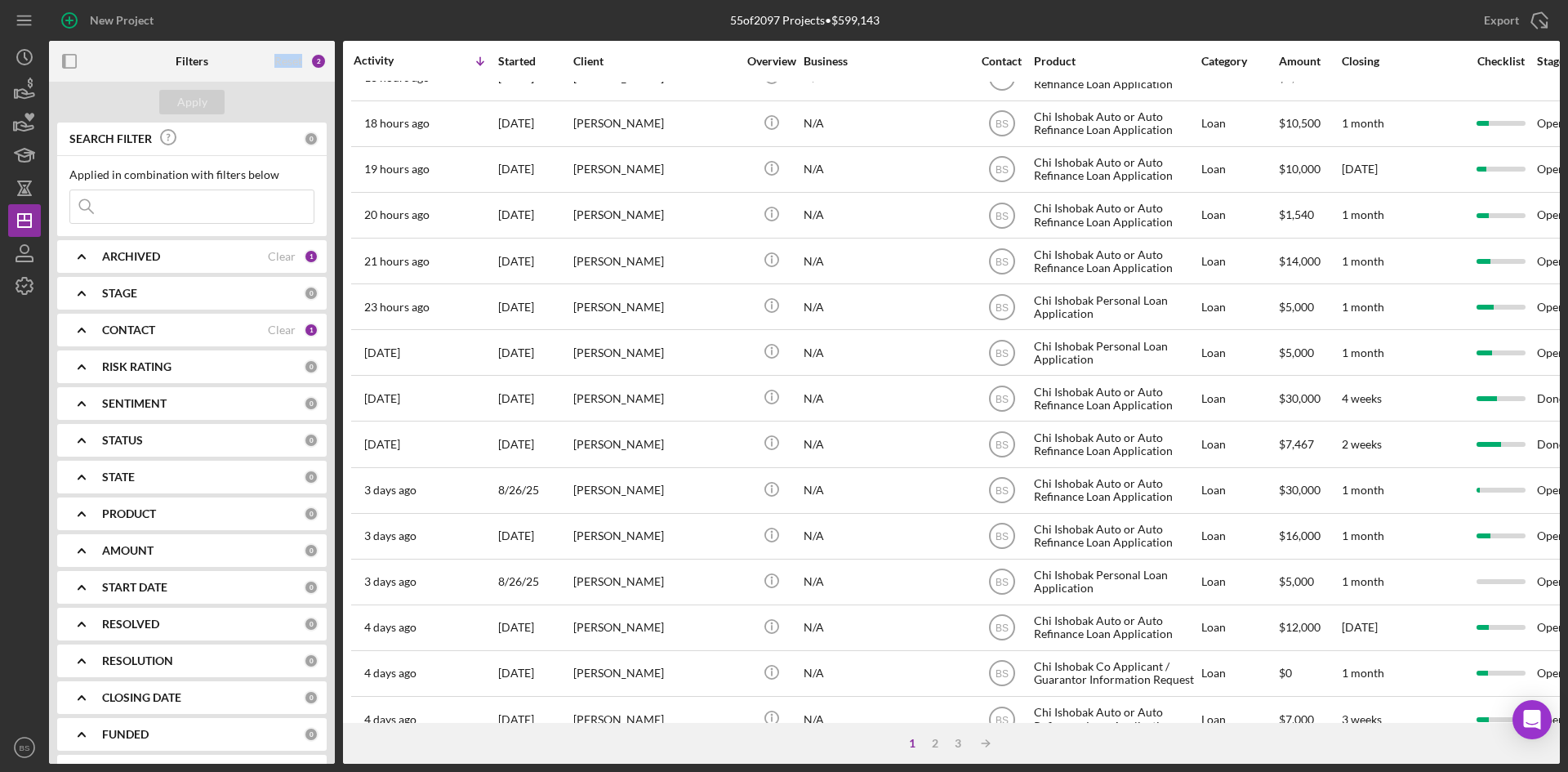
scroll to position [117, 0]
click at [307, 101] on div "Apply" at bounding box center [192, 102] width 285 height 41
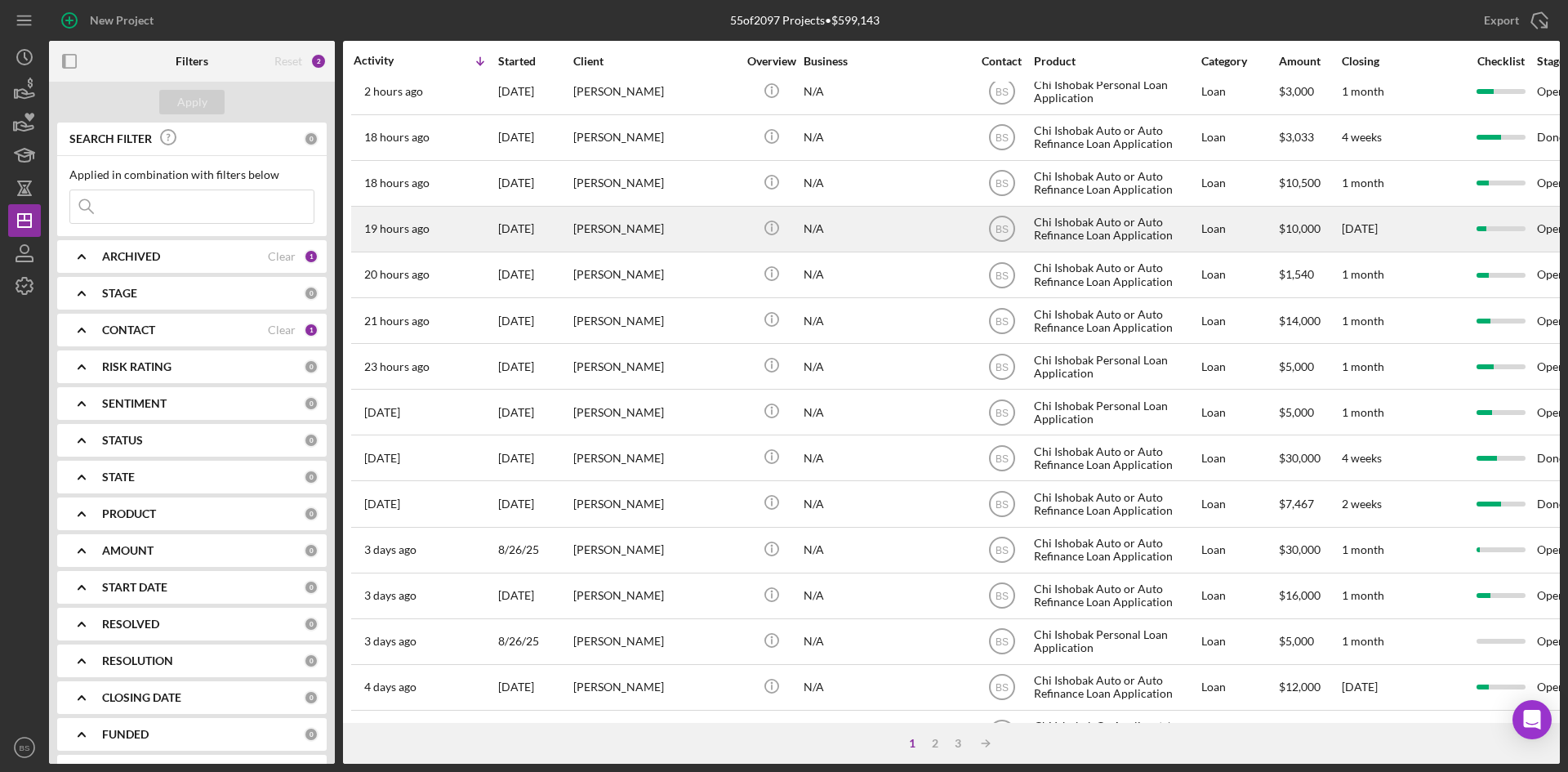
scroll to position [0, 0]
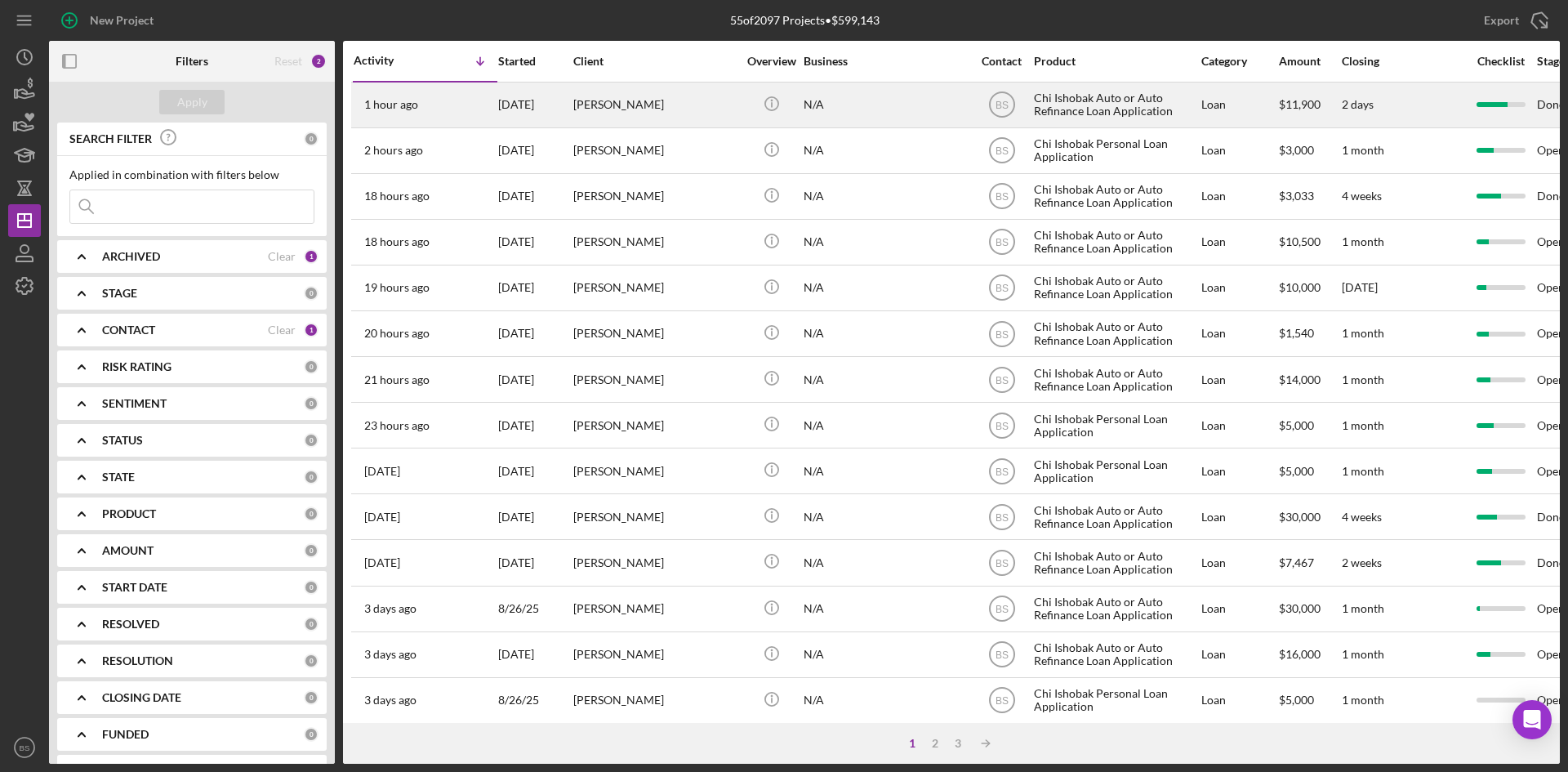
click at [549, 111] on div "[DATE]" at bounding box center [535, 105] width 73 height 43
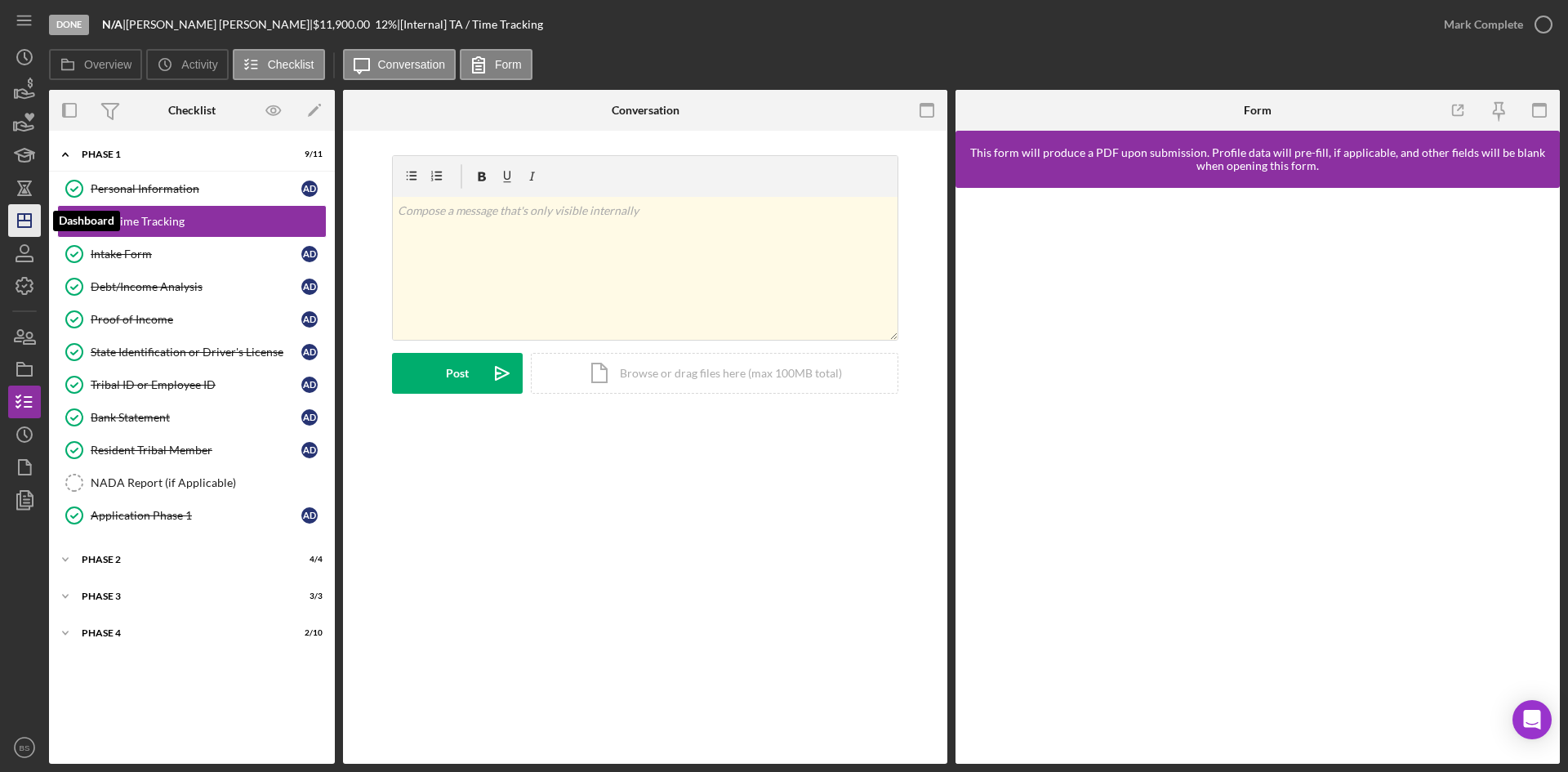
click at [33, 212] on icon "Icon/Dashboard" at bounding box center [25, 220] width 41 height 41
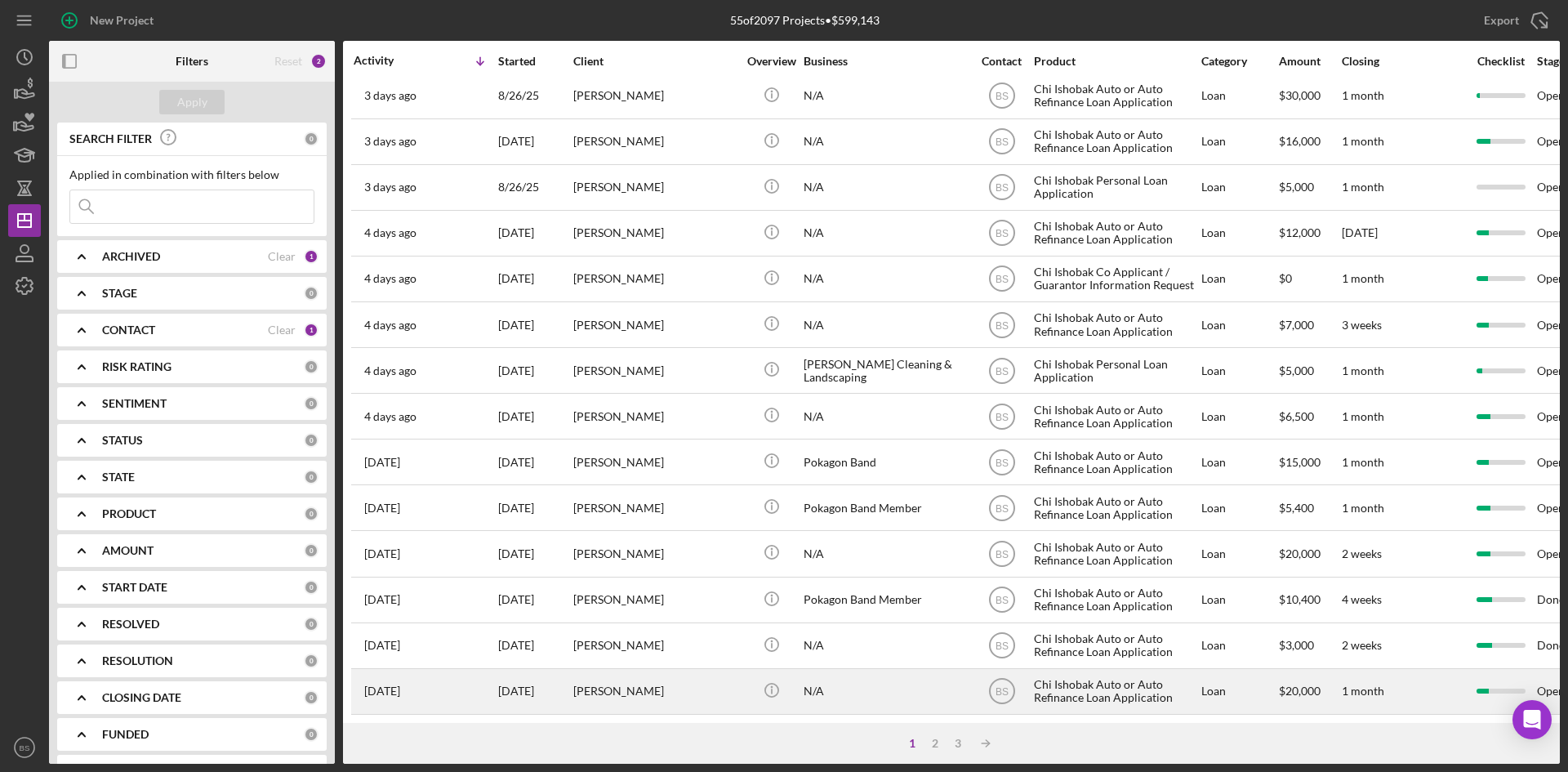
scroll to position [525, 0]
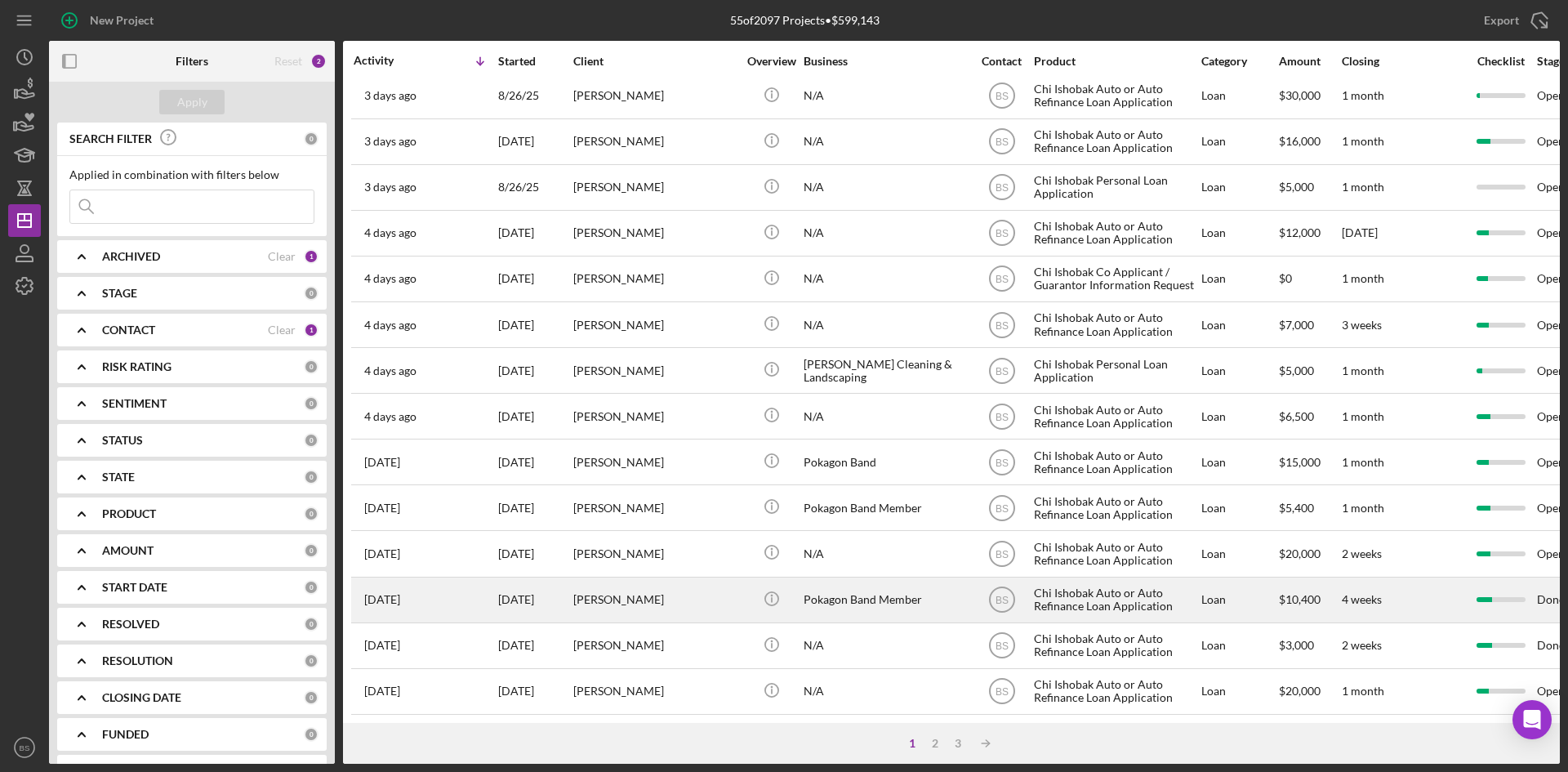
click at [649, 585] on div "[PERSON_NAME]" at bounding box center [655, 599] width 163 height 43
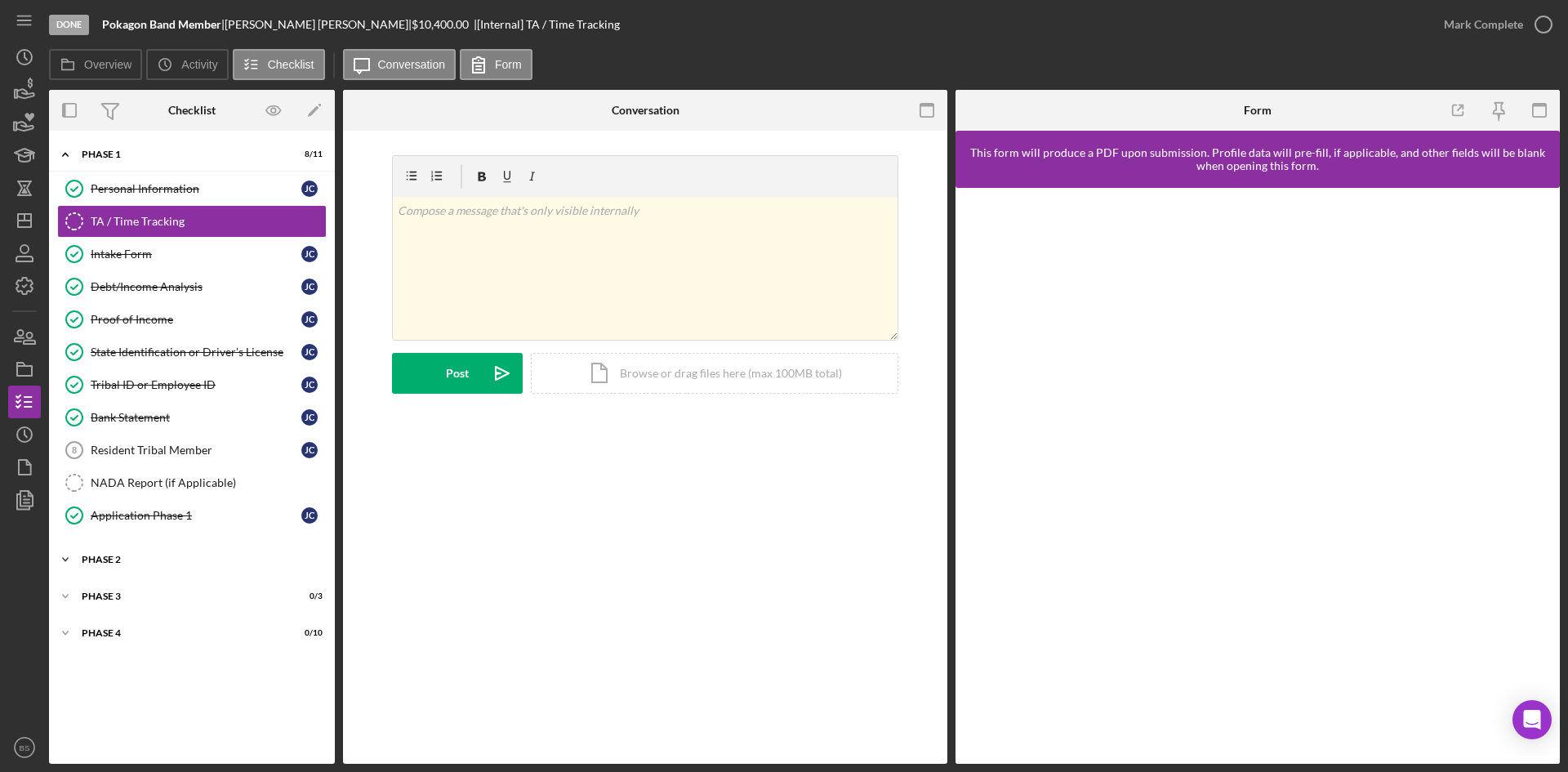
click at [210, 564] on div "Phase 2" at bounding box center [198, 560] width 233 height 10
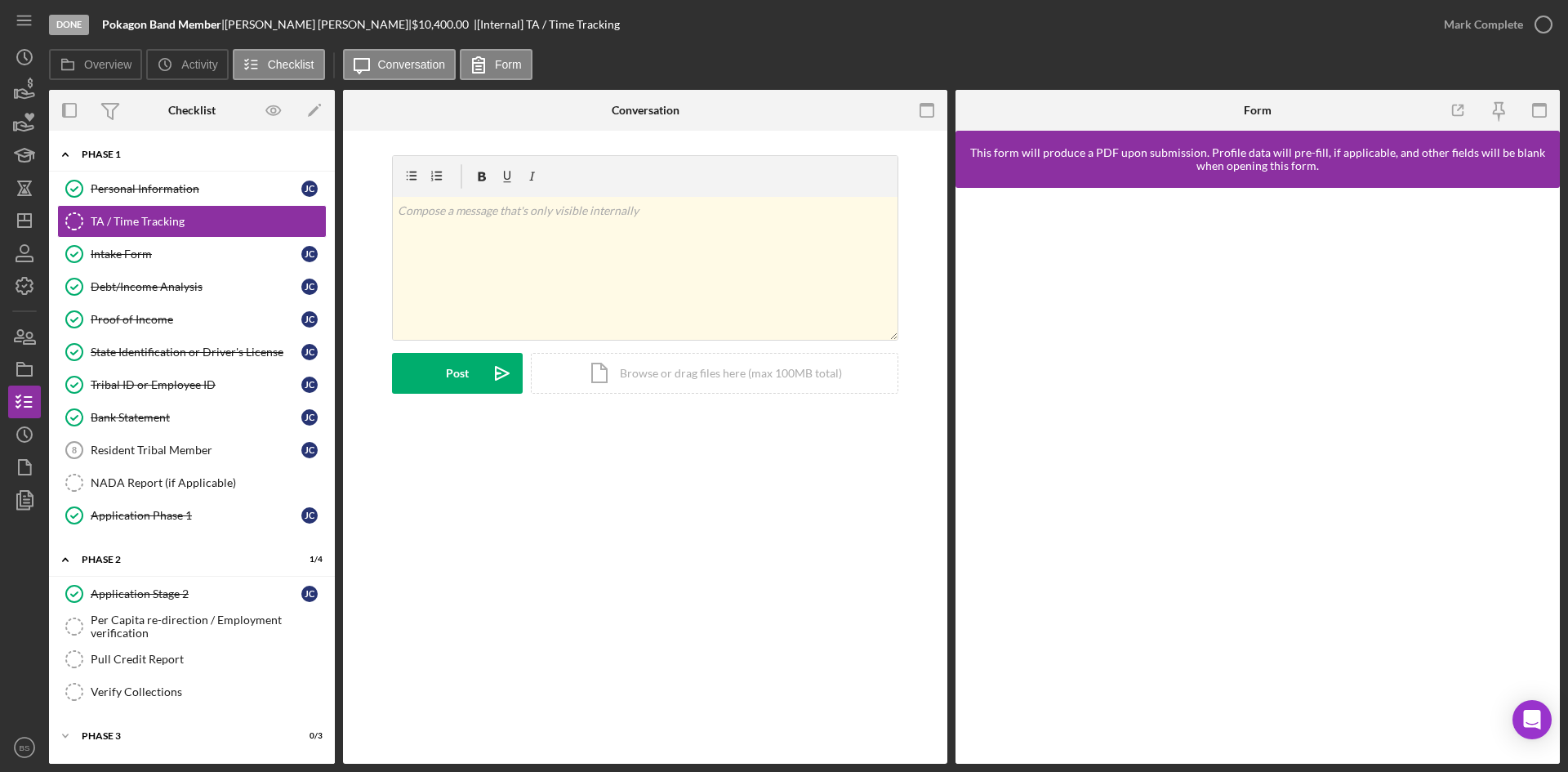
click at [118, 145] on div "Icon/Expander Phase 1 8 / 11" at bounding box center [192, 155] width 285 height 33
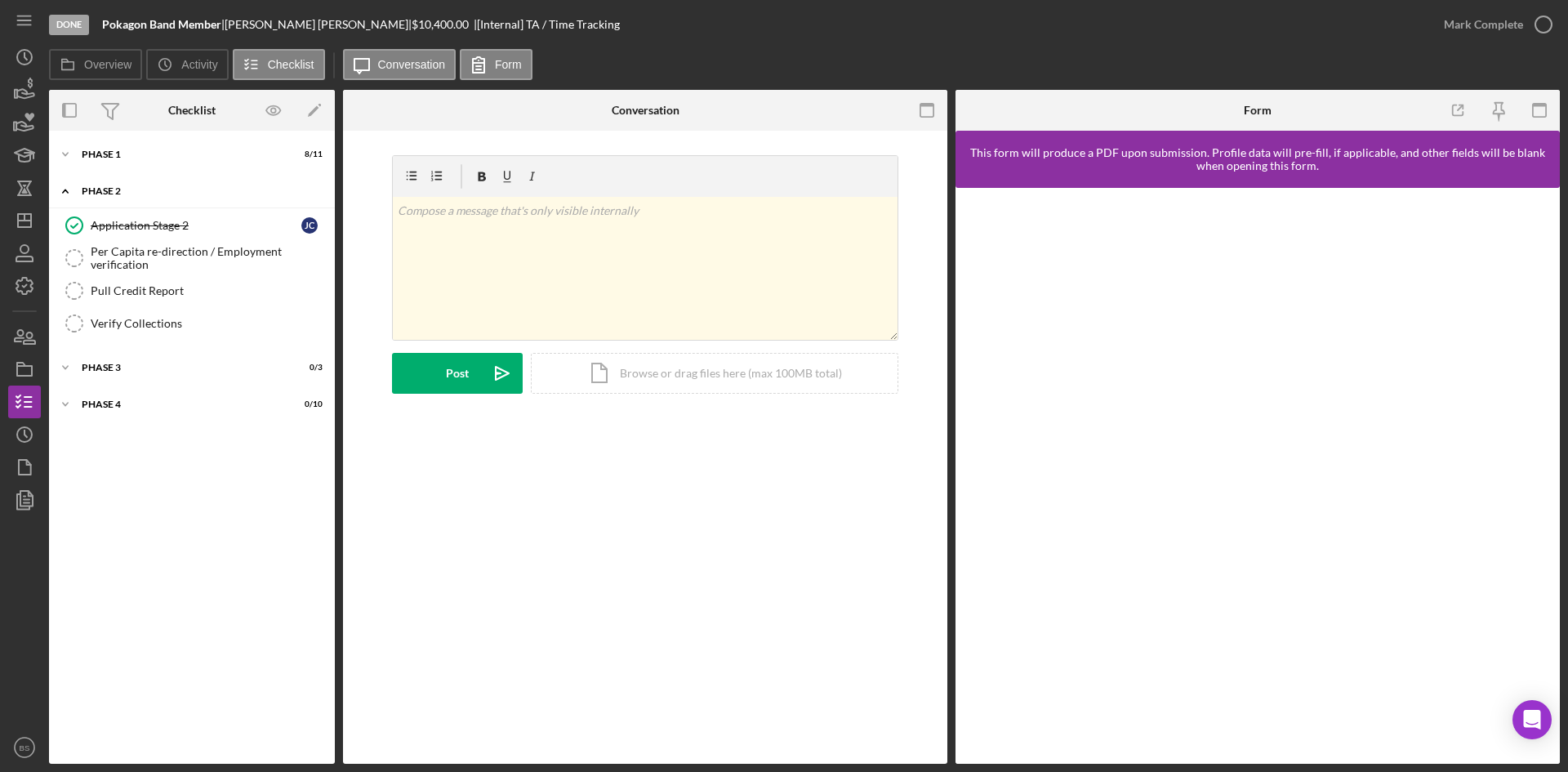
click at [122, 183] on div "Icon/Expander Phase 2 1 / 4" at bounding box center [192, 191] width 285 height 33
click at [147, 147] on div "Icon/Expander Phase 1 8 / 11" at bounding box center [192, 154] width 285 height 33
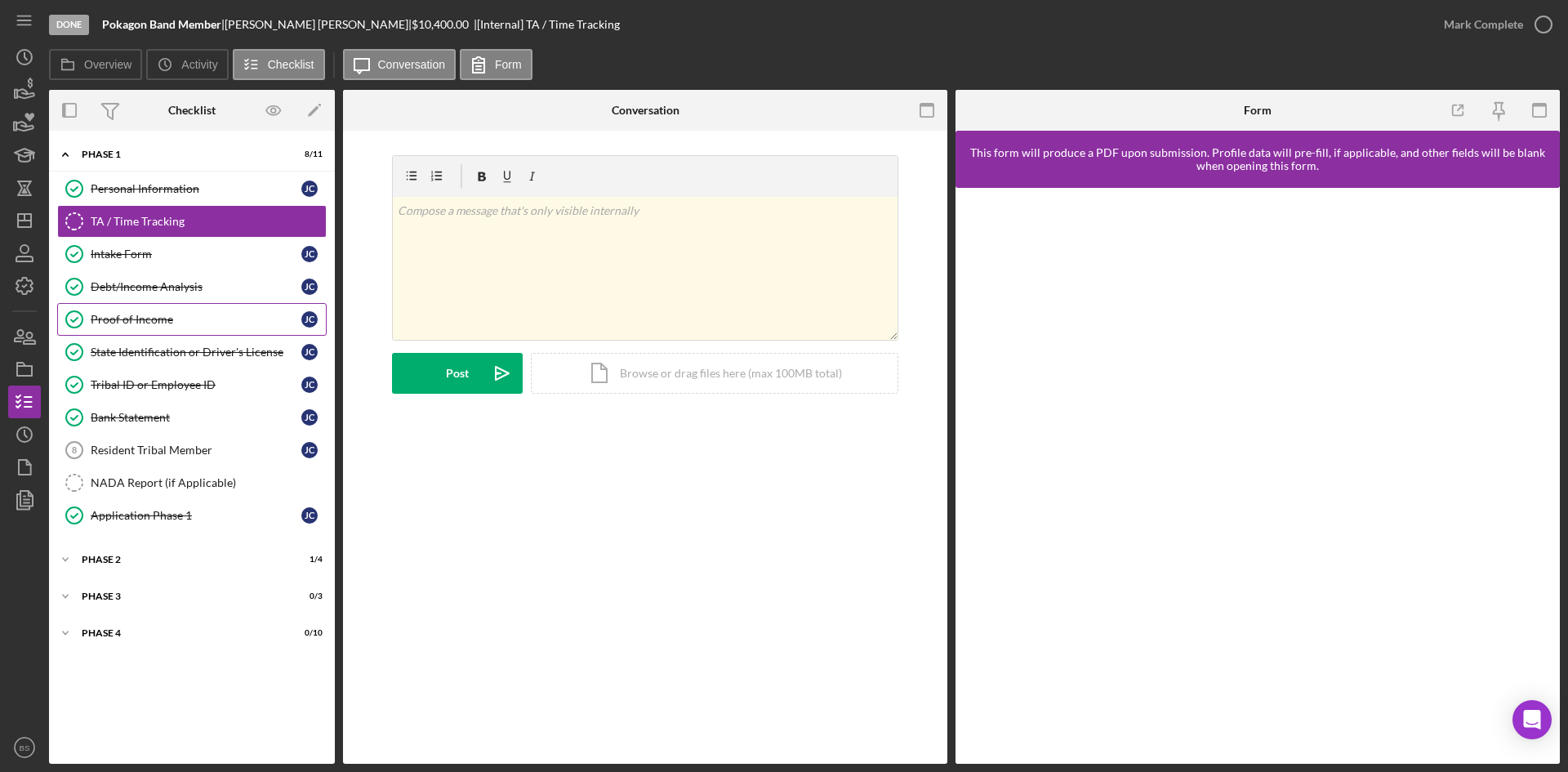
click at [121, 323] on div "Proof of Income" at bounding box center [196, 319] width 211 height 13
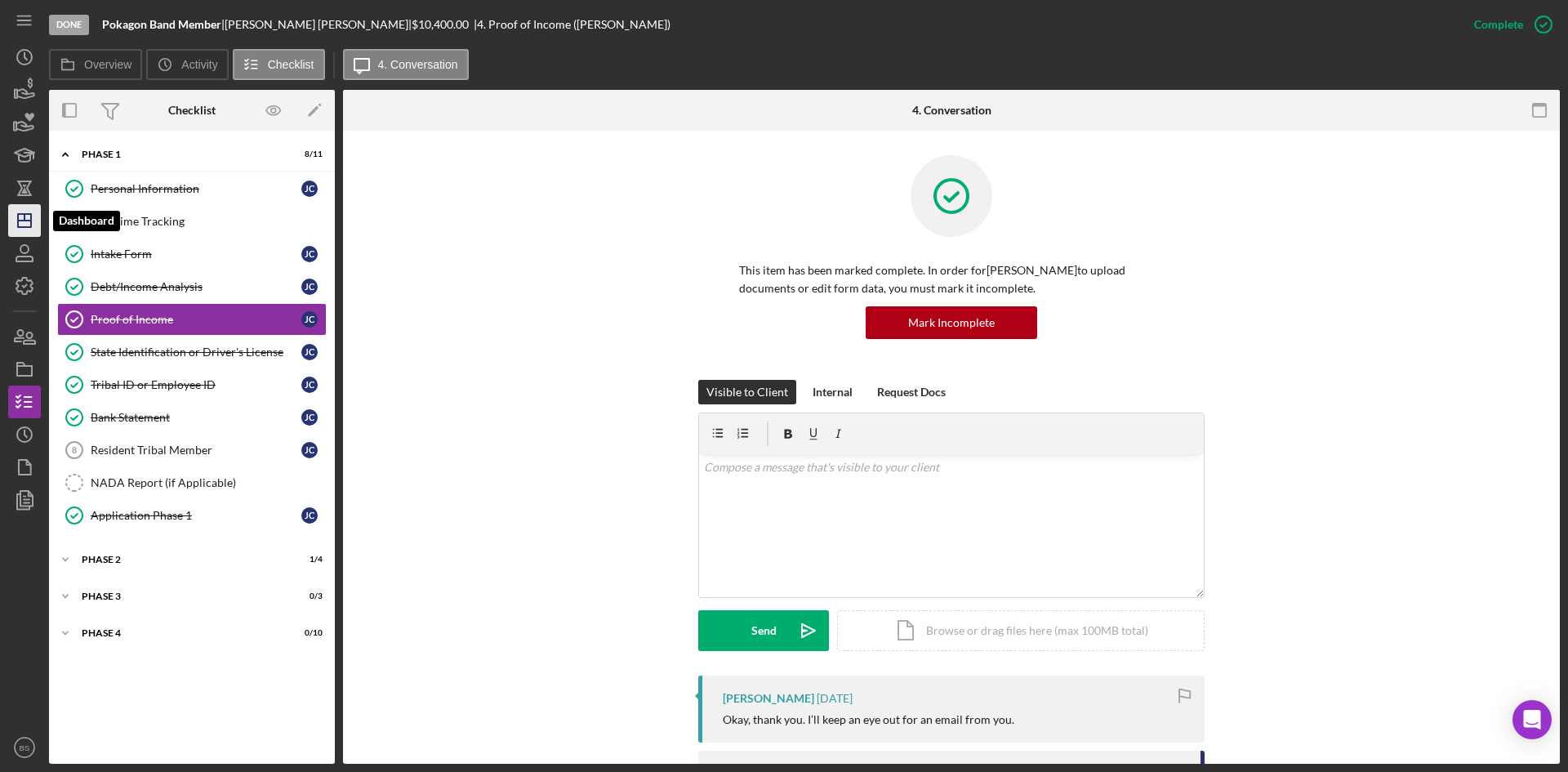
click at [22, 234] on icon "Icon/Dashboard" at bounding box center [25, 220] width 41 height 41
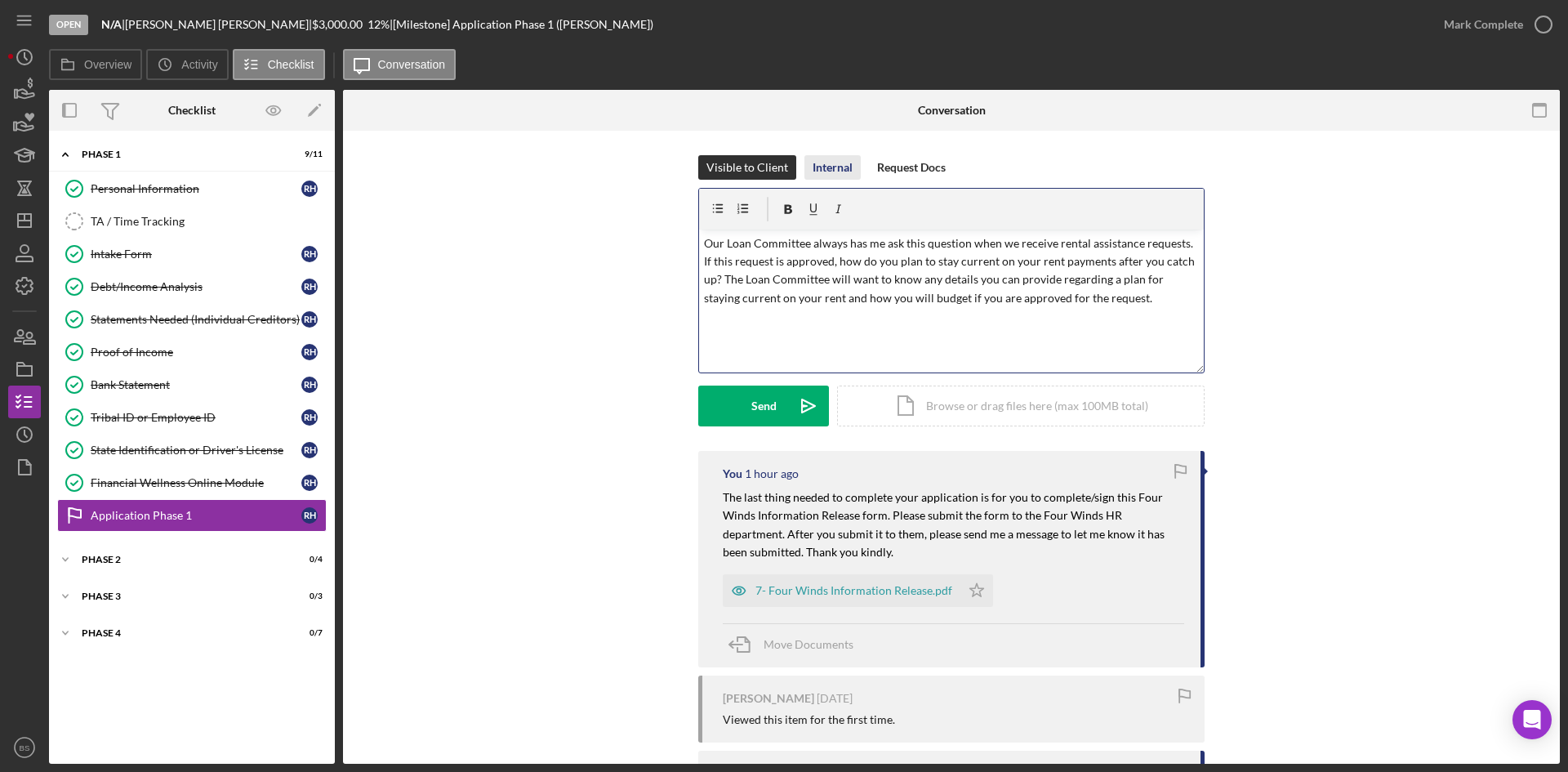
click at [835, 172] on div "Internal" at bounding box center [832, 167] width 40 height 25
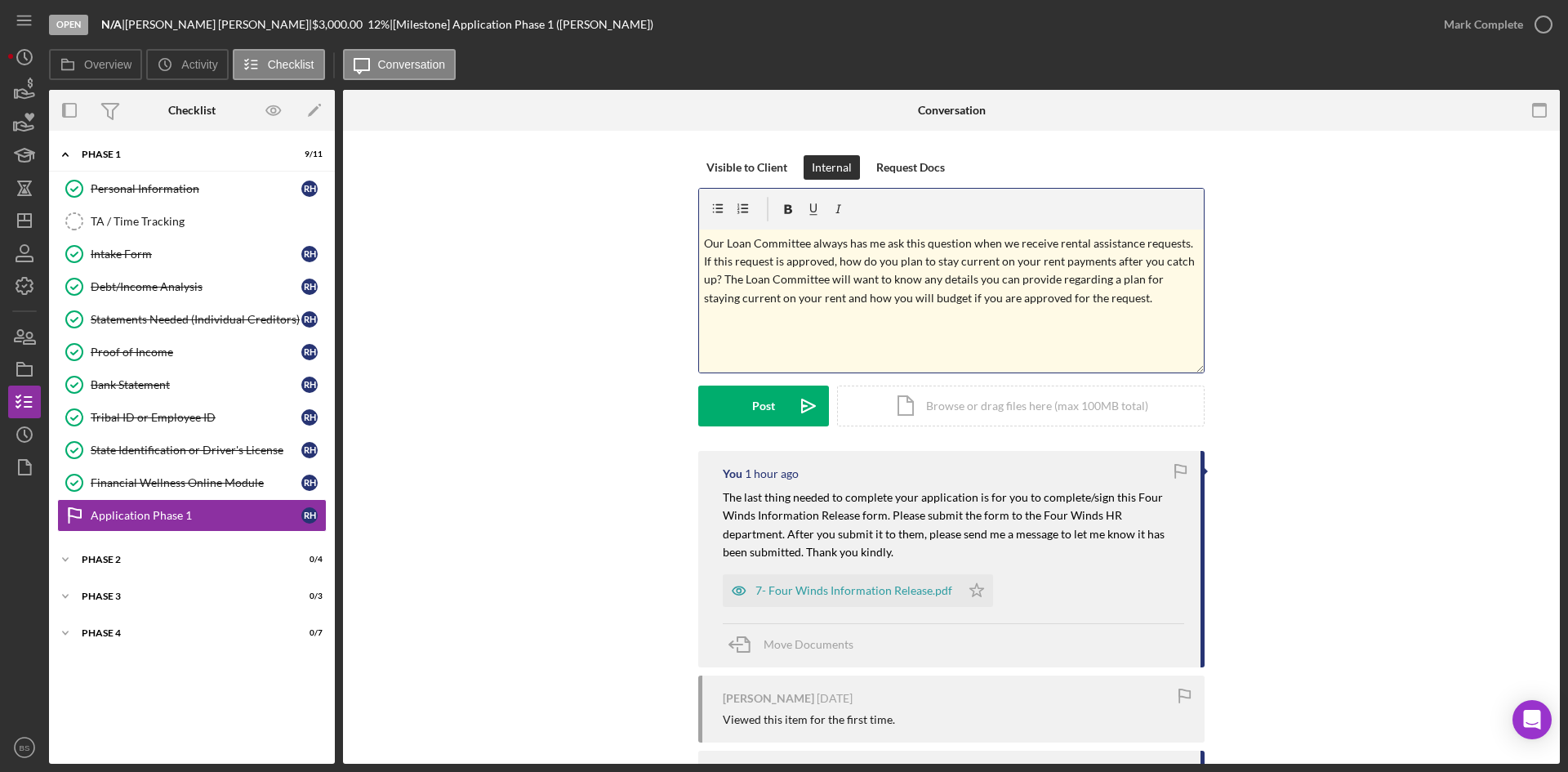
click at [704, 243] on p "Our Loan Committee always has me ask this question when we receive rental assis…" at bounding box center [951, 271] width 496 height 73
drag, startPoint x: 706, startPoint y: 241, endPoint x: 895, endPoint y: 246, distance: 189.1
click at [895, 246] on p "ASK ONCE UNDERWRITING STARTS: Our Loan Committee always has me ask this questio…" at bounding box center [951, 280] width 496 height 92
click at [785, 206] on icon "button" at bounding box center [788, 210] width 8 height 9
click at [807, 209] on icon "button" at bounding box center [814, 210] width 37 height 37
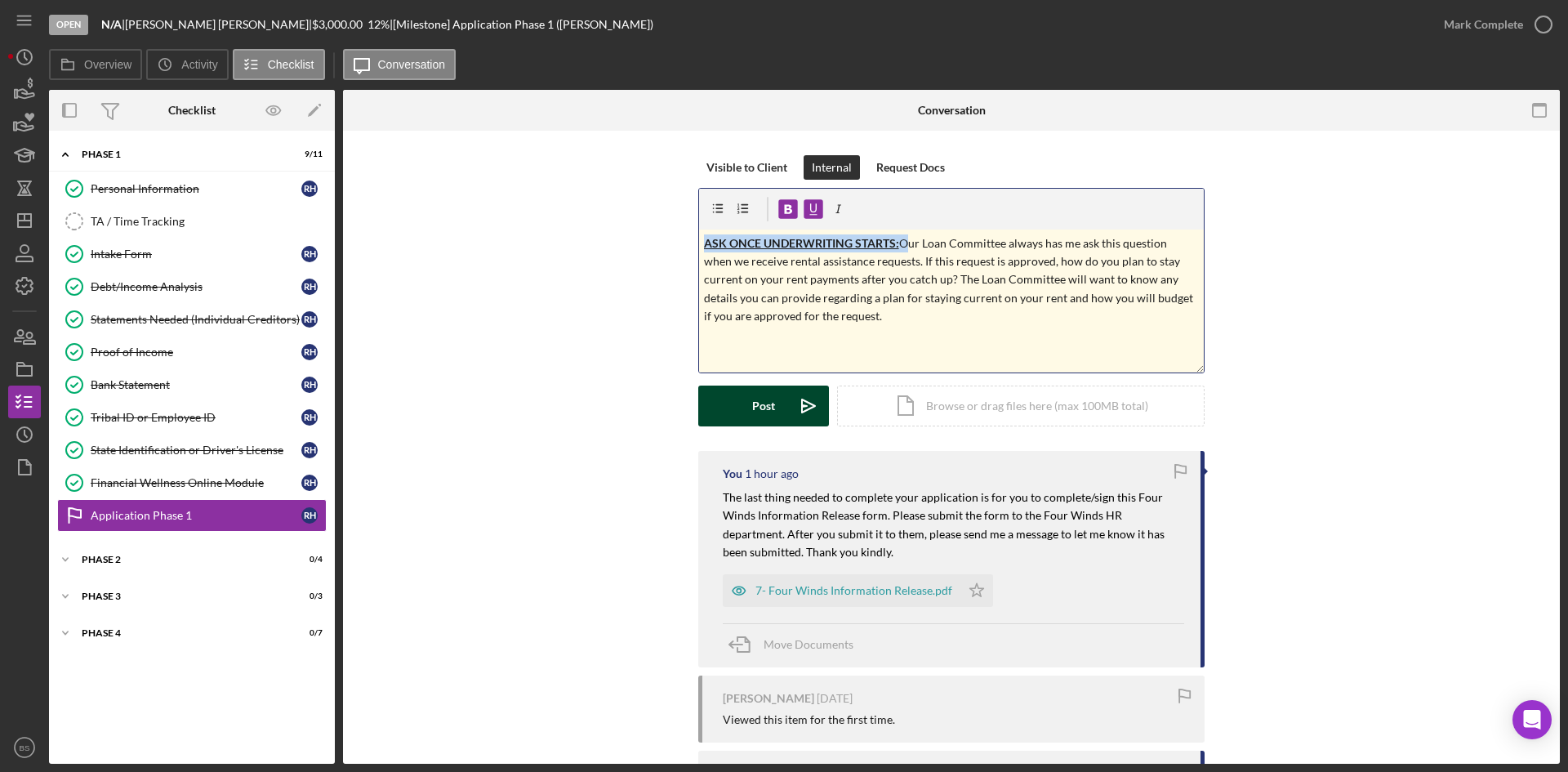
click at [770, 420] on div "Post" at bounding box center [764, 406] width 23 height 41
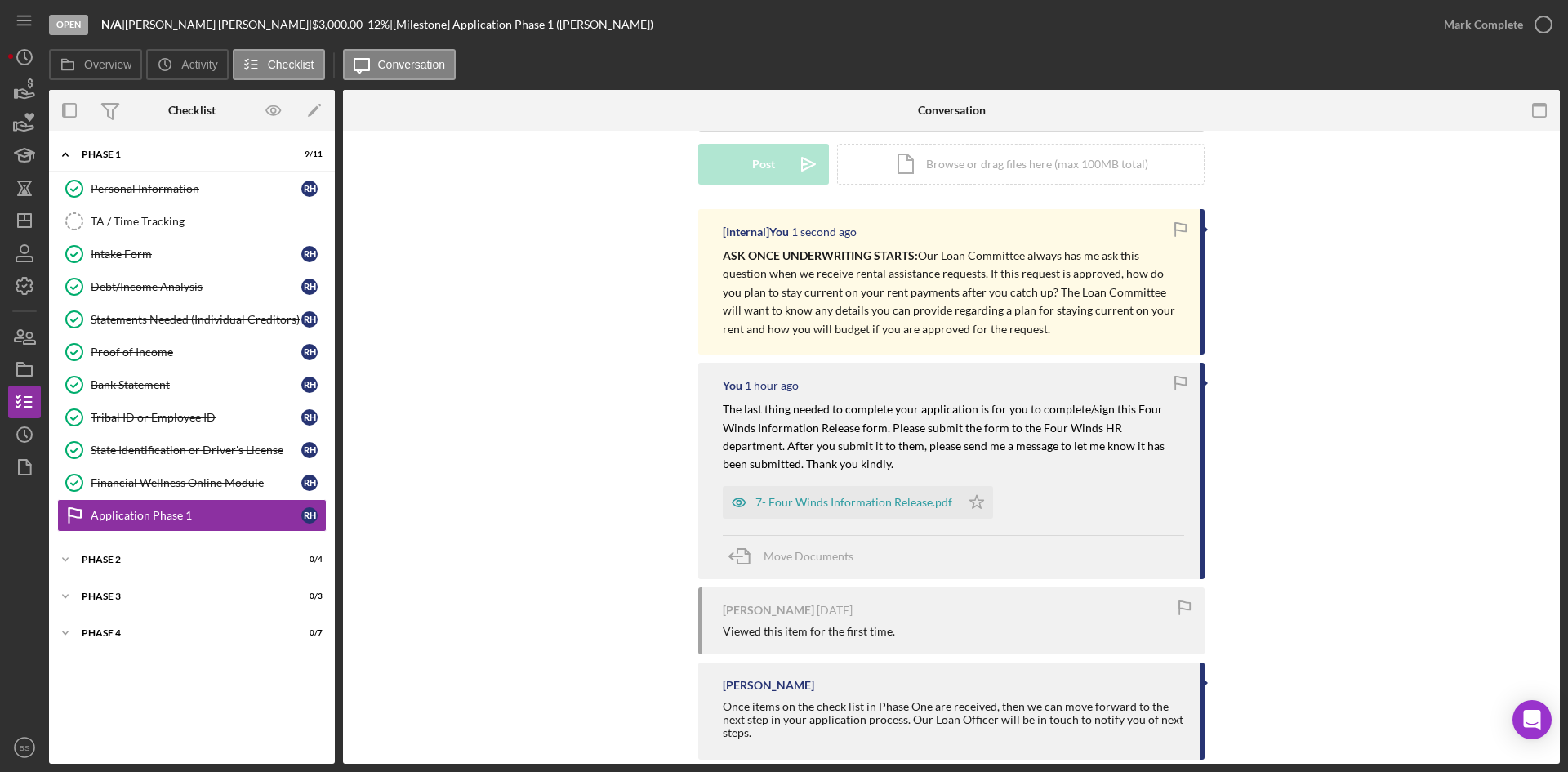
scroll to position [271, 0]
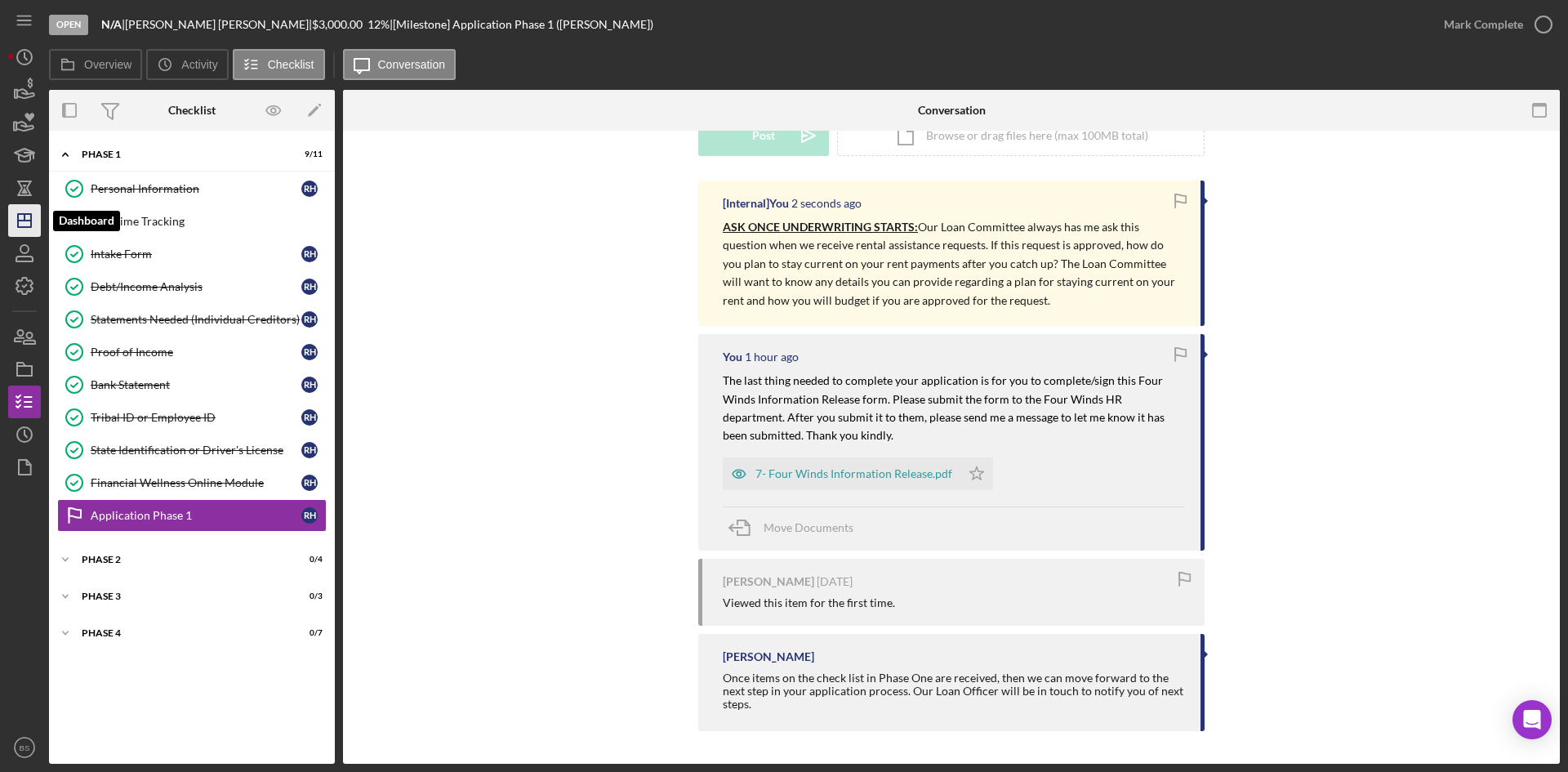
click at [18, 227] on polygon "button" at bounding box center [24, 220] width 13 height 13
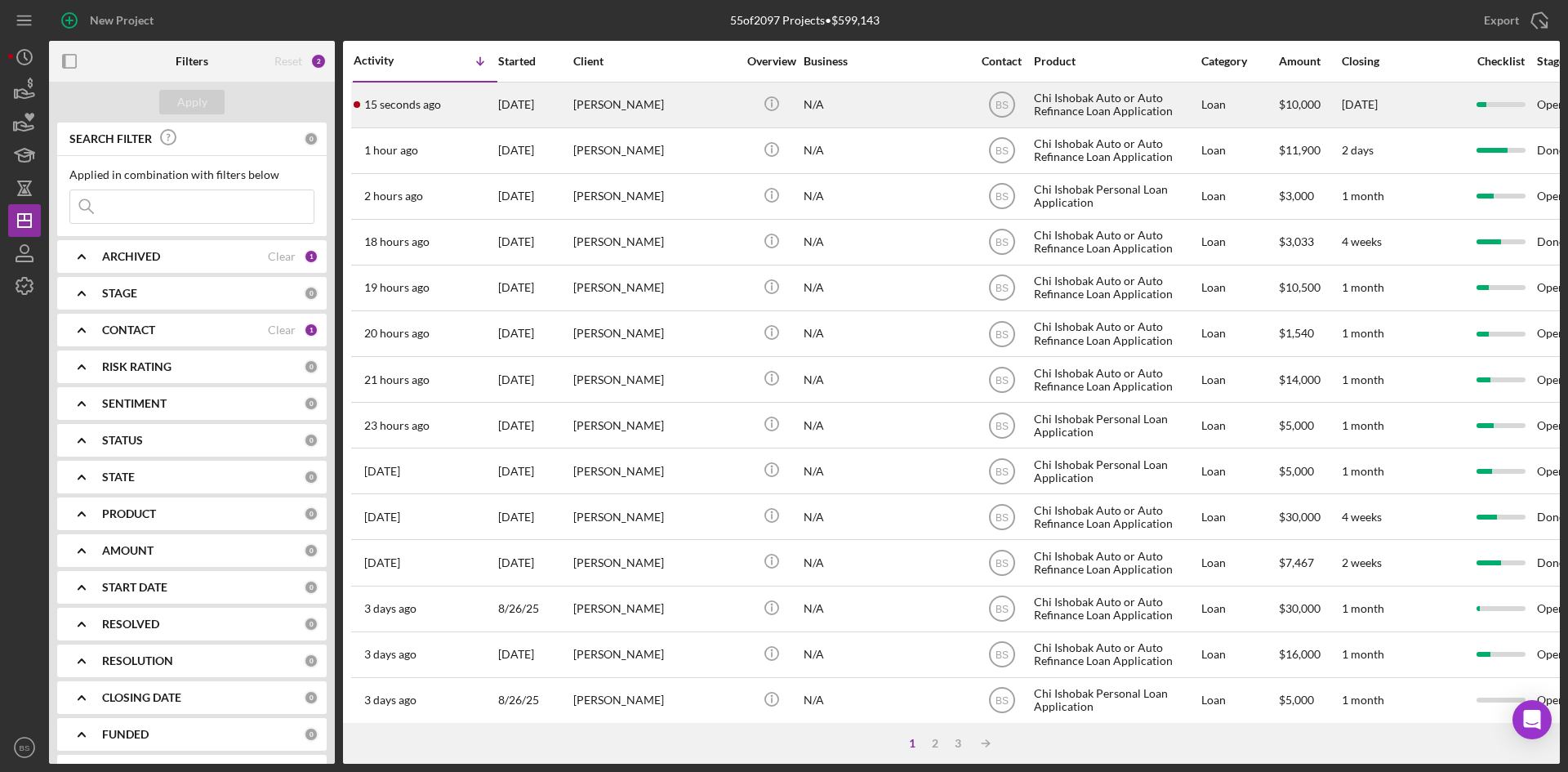
click at [588, 92] on div "[PERSON_NAME]" at bounding box center [655, 105] width 163 height 43
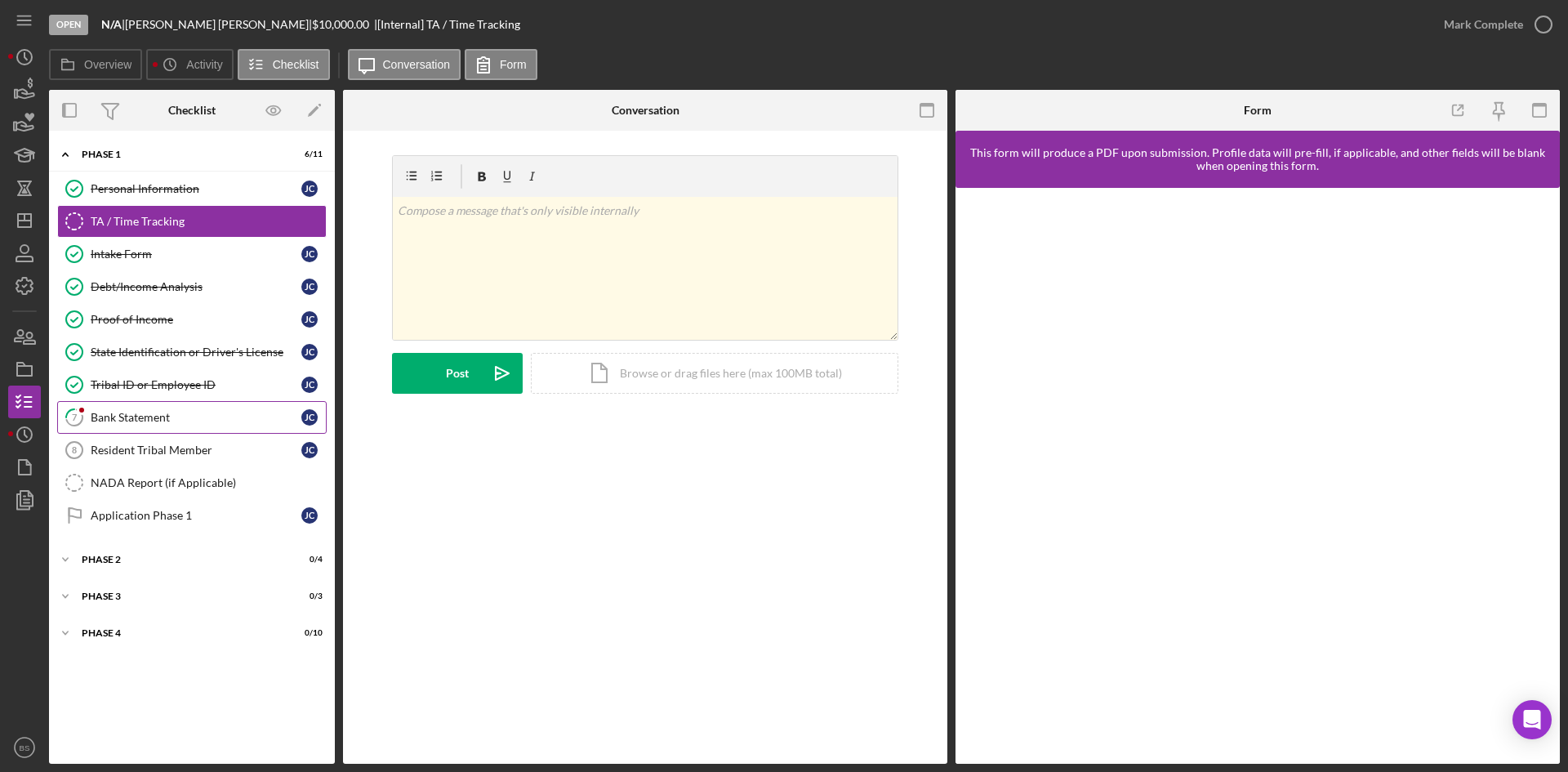
click at [201, 406] on link "7 Bank Statement [PERSON_NAME]" at bounding box center [192, 417] width 270 height 33
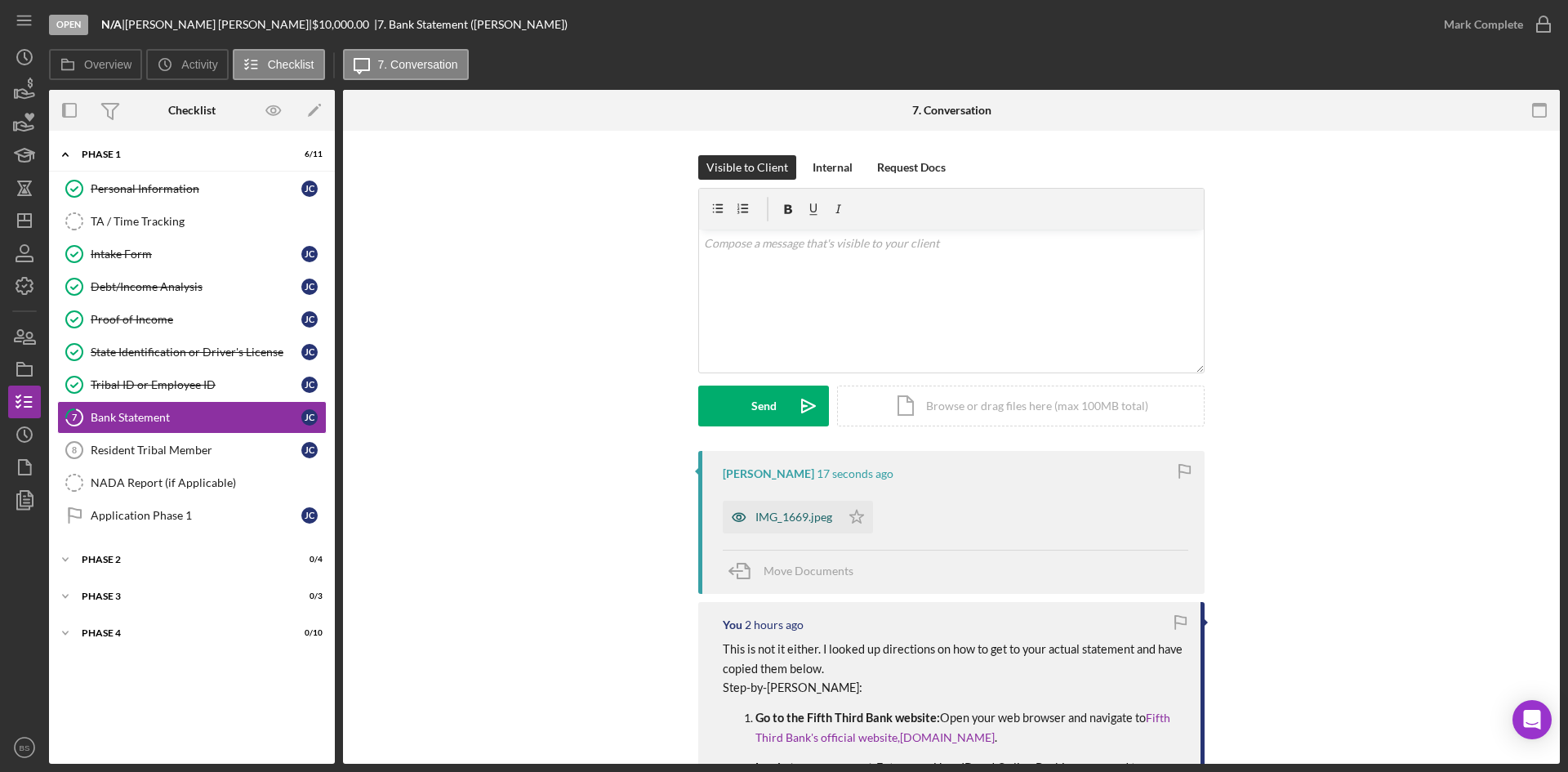
click at [791, 513] on div "IMG_1669.jpeg" at bounding box center [794, 516] width 77 height 13
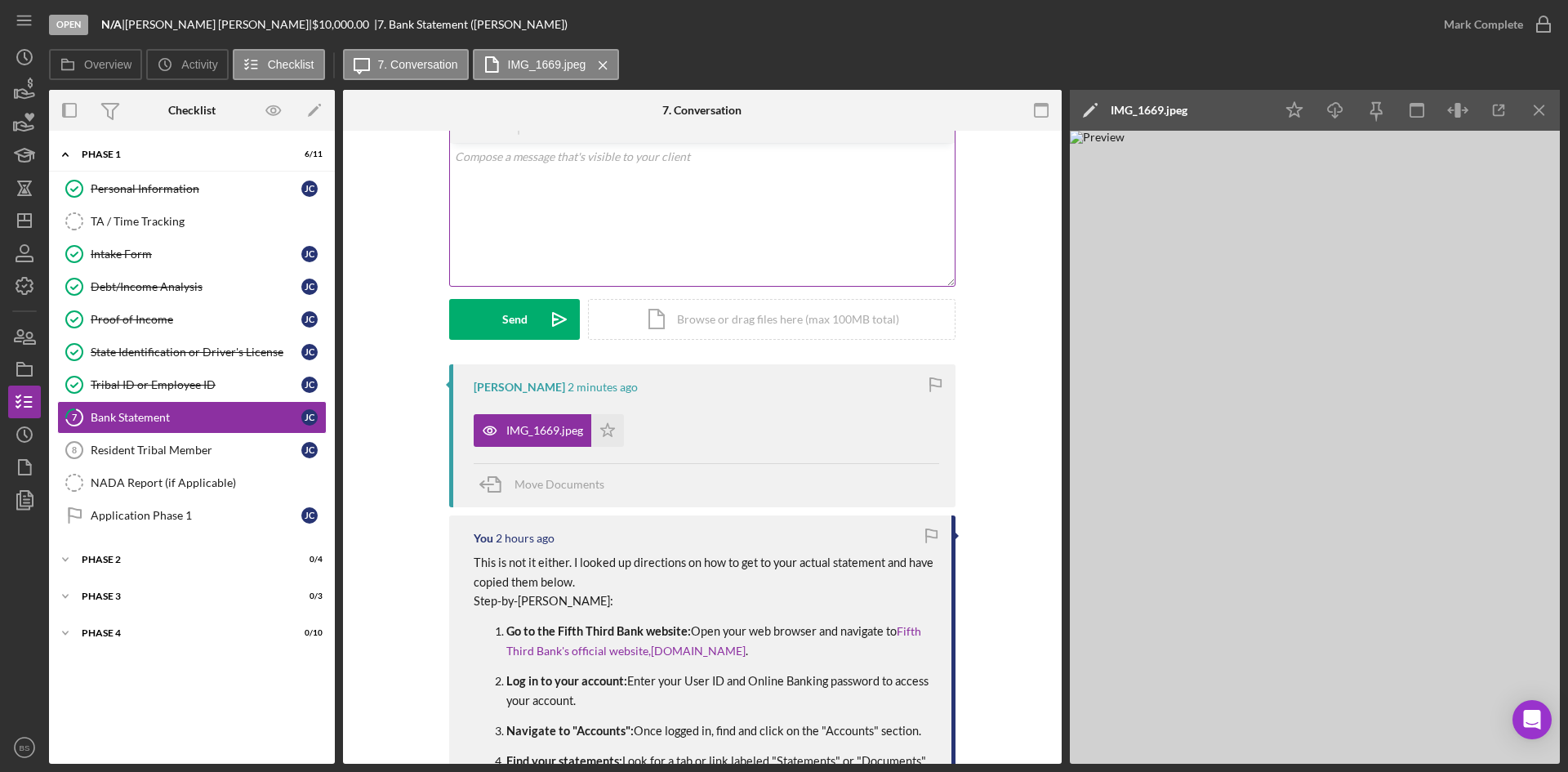
scroll to position [82, 0]
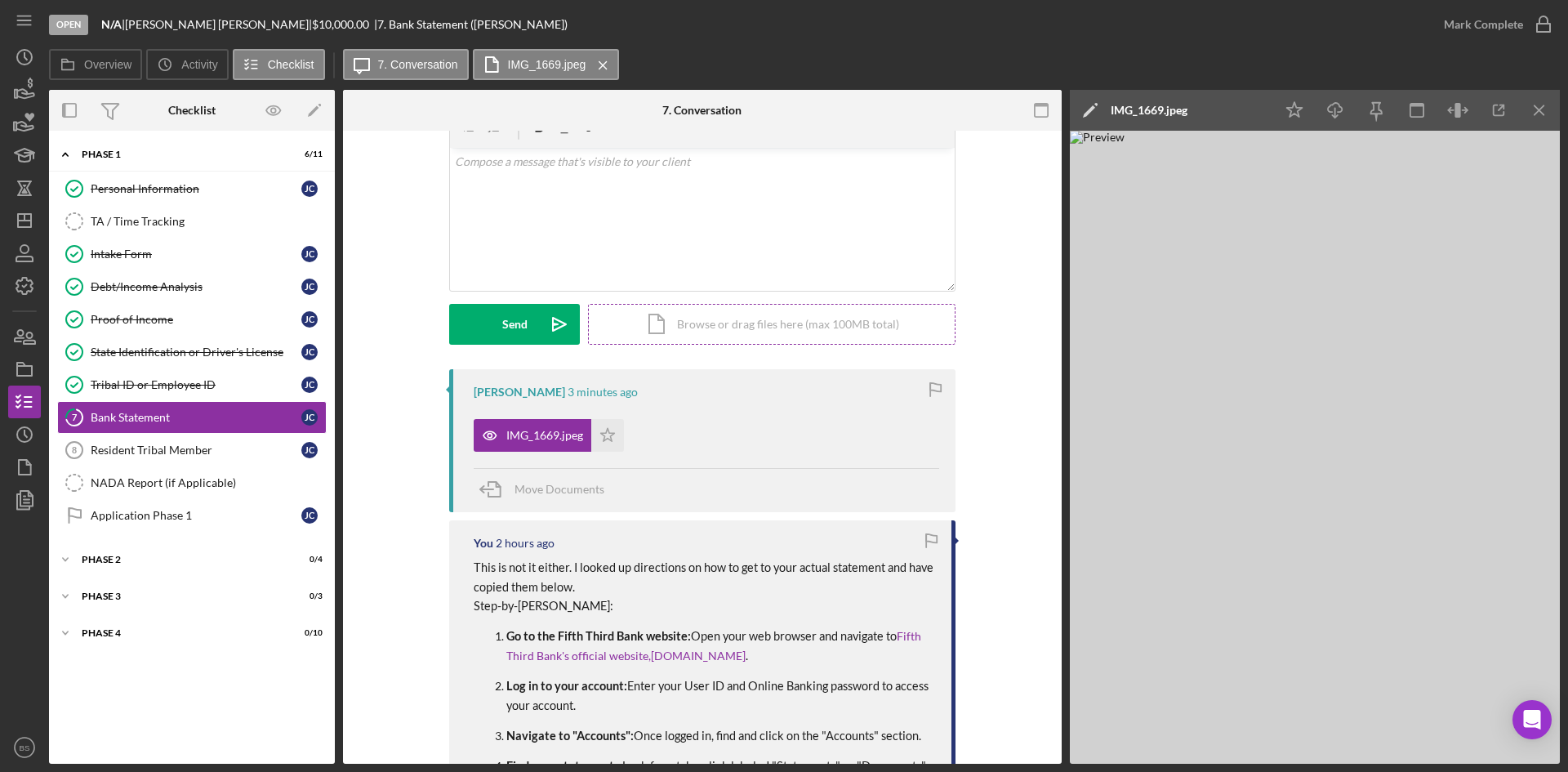
click at [621, 320] on div "Icon/Document Browse or drag files here (max 100MB total) Tap to choose files o…" at bounding box center [772, 324] width 367 height 41
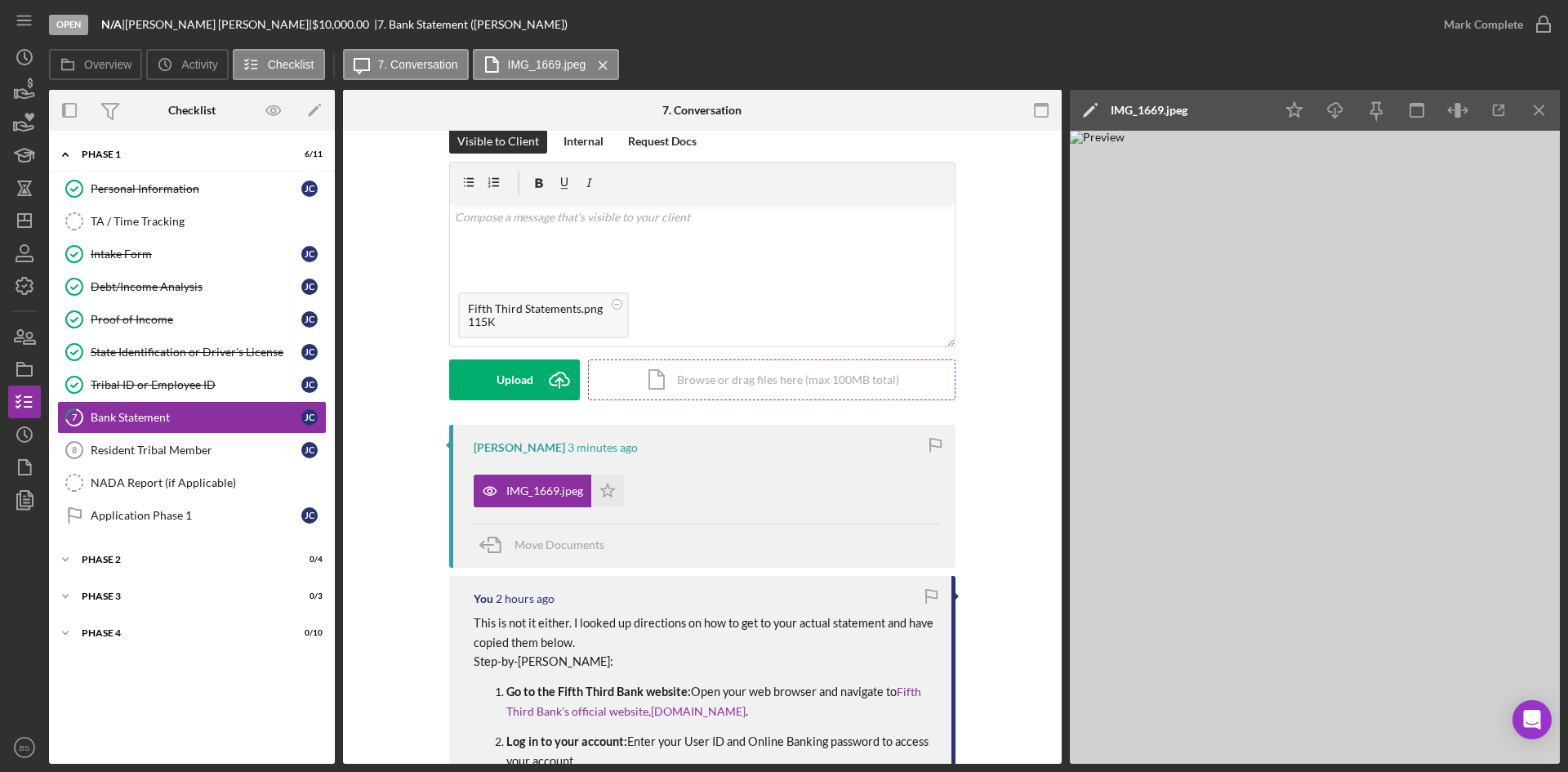
scroll to position [0, 0]
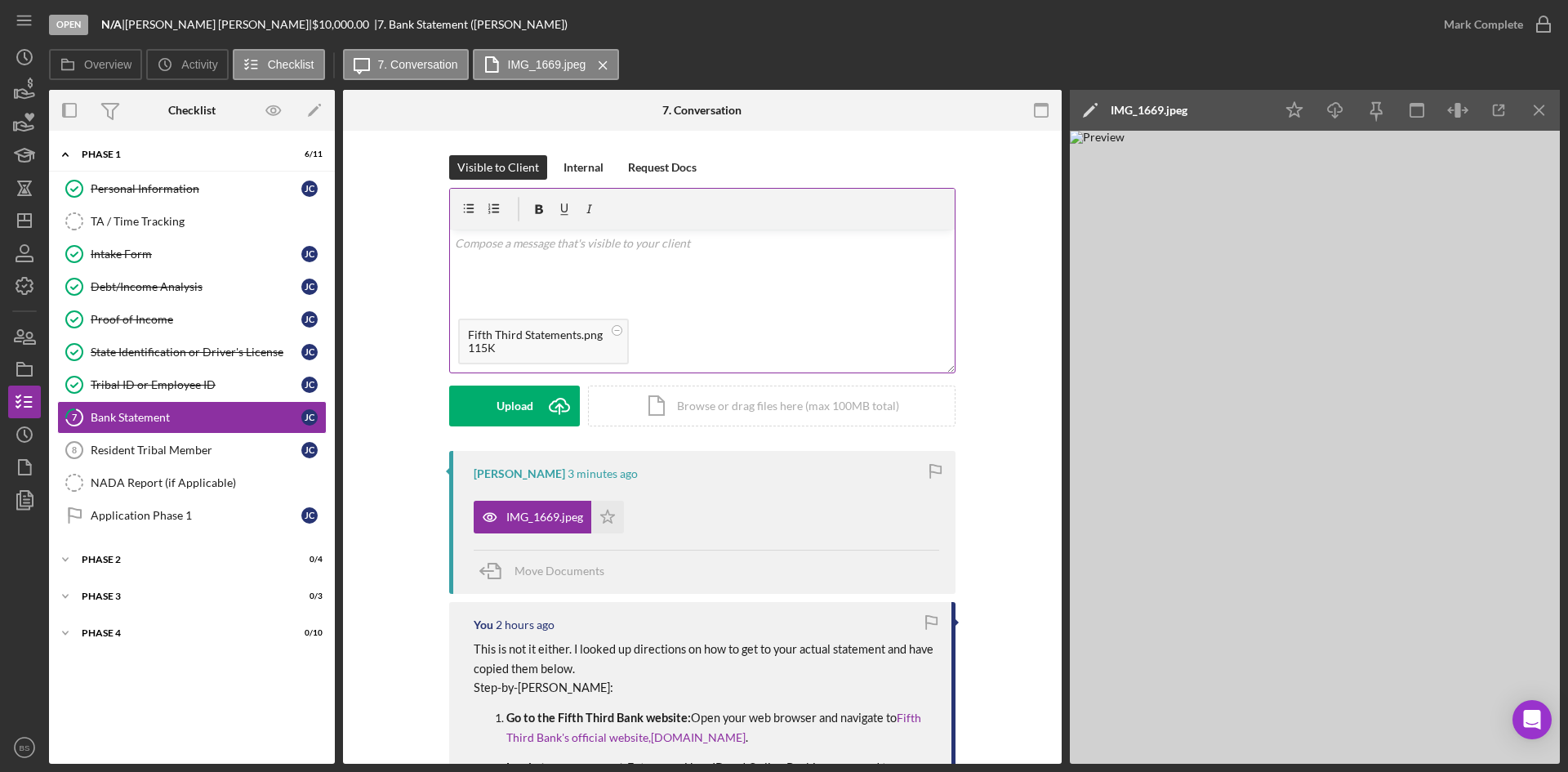
click at [622, 271] on div "v Color teal Color pink Remove color Add row above Add row below Add column bef…" at bounding box center [702, 271] width 505 height 81
click at [451, 241] on div "v Color teal Color pink Remove color Add row above Add row below Add column bef…" at bounding box center [702, 271] width 505 height 81
click at [555, 257] on p "Again, this cannot be accepted. Please follow the directions I sent to access y…" at bounding box center [702, 253] width 496 height 37
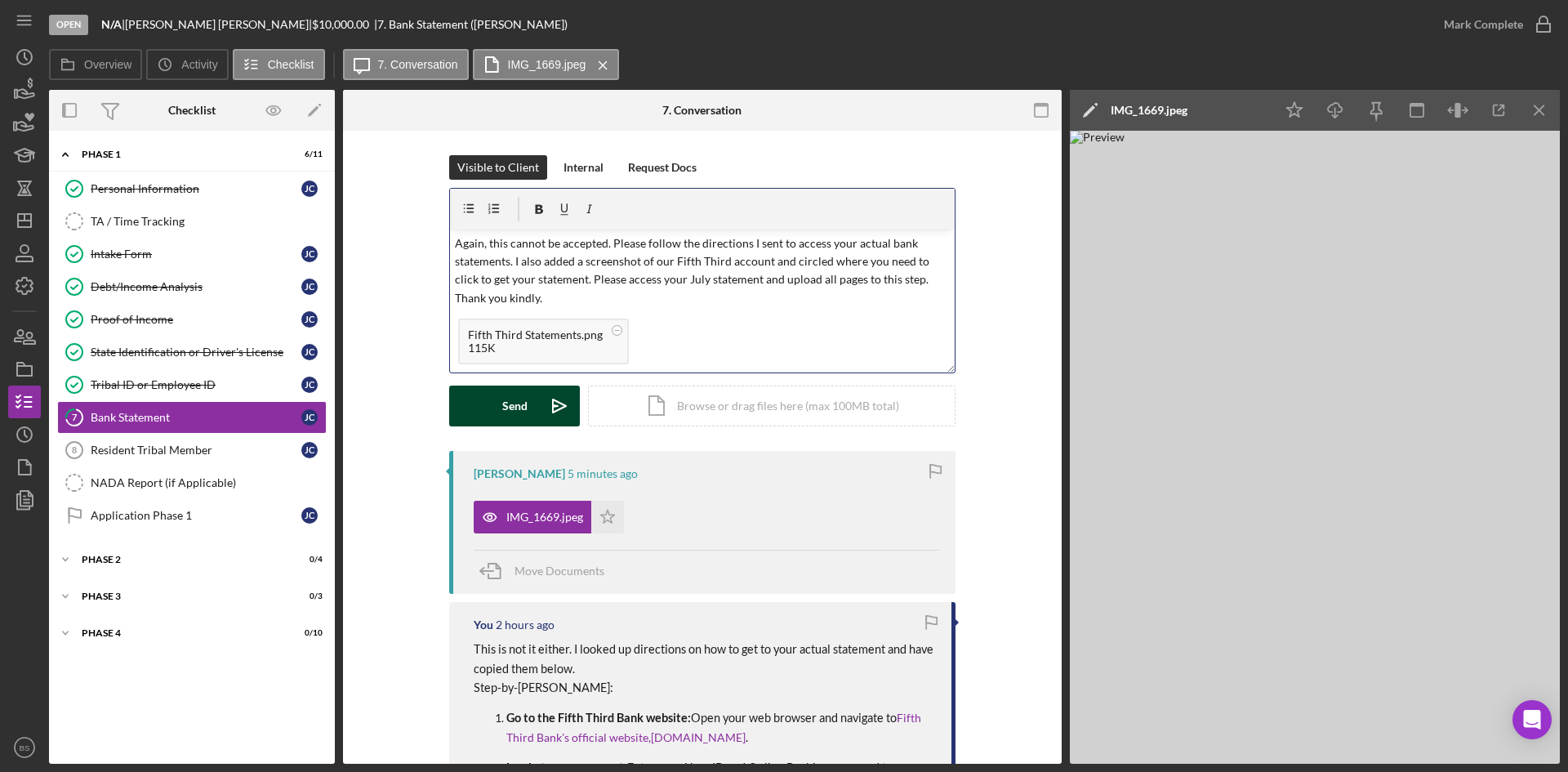
click at [521, 391] on div "Send" at bounding box center [514, 406] width 26 height 41
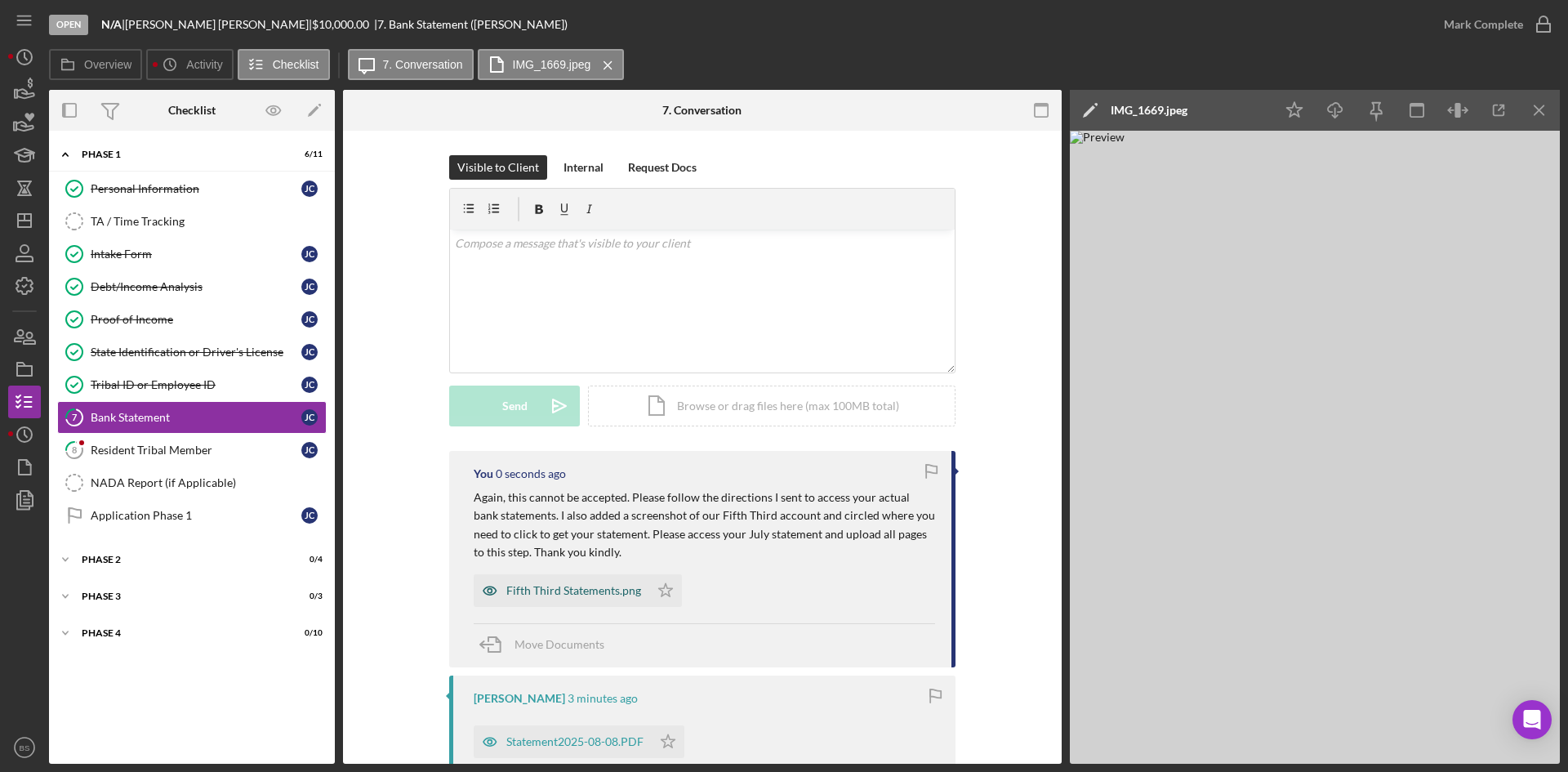
click at [615, 586] on div "Fifth Third Statements.png" at bounding box center [573, 590] width 135 height 13
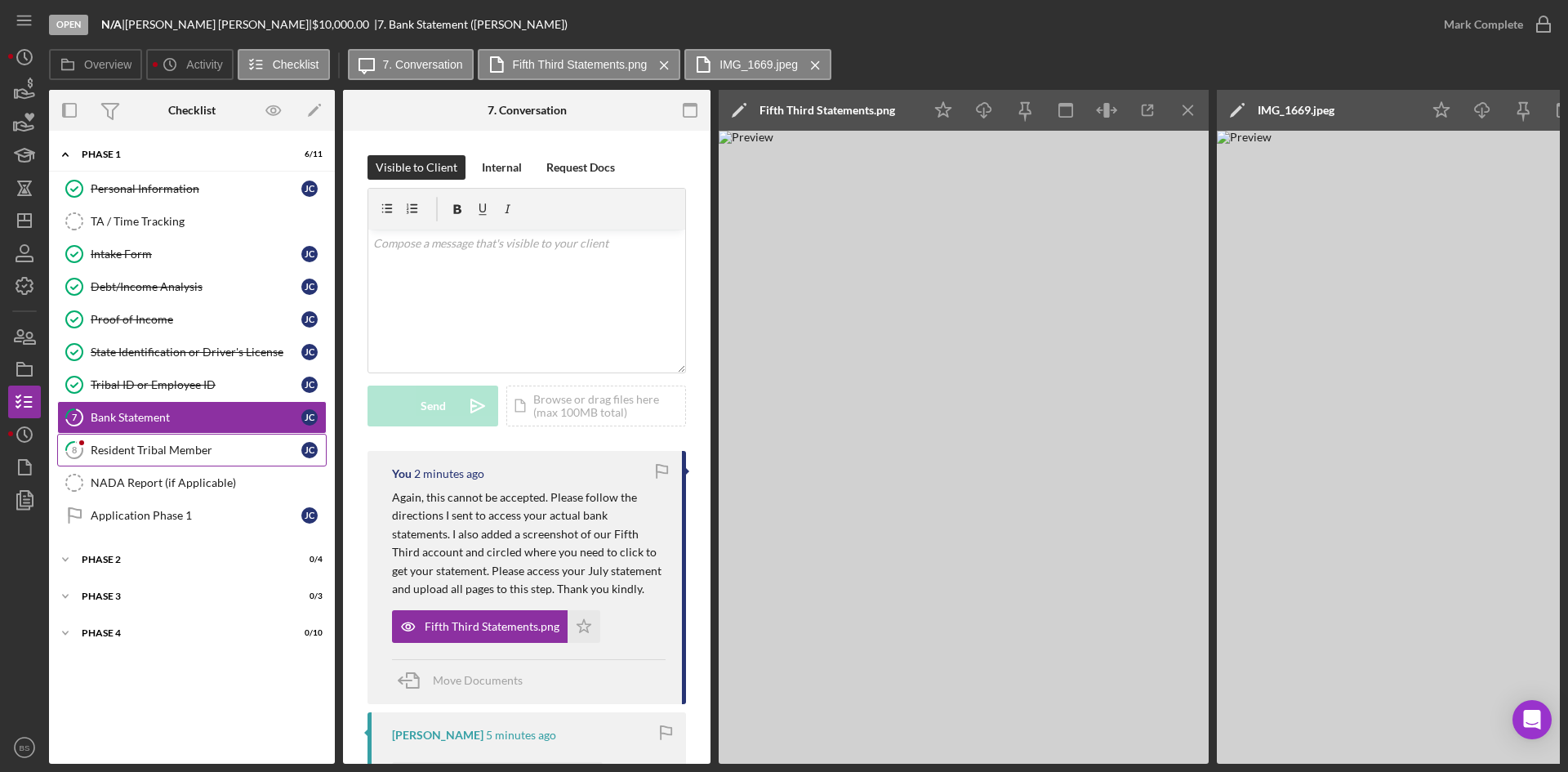
click at [201, 451] on div "Resident Tribal Member" at bounding box center [196, 449] width 211 height 13
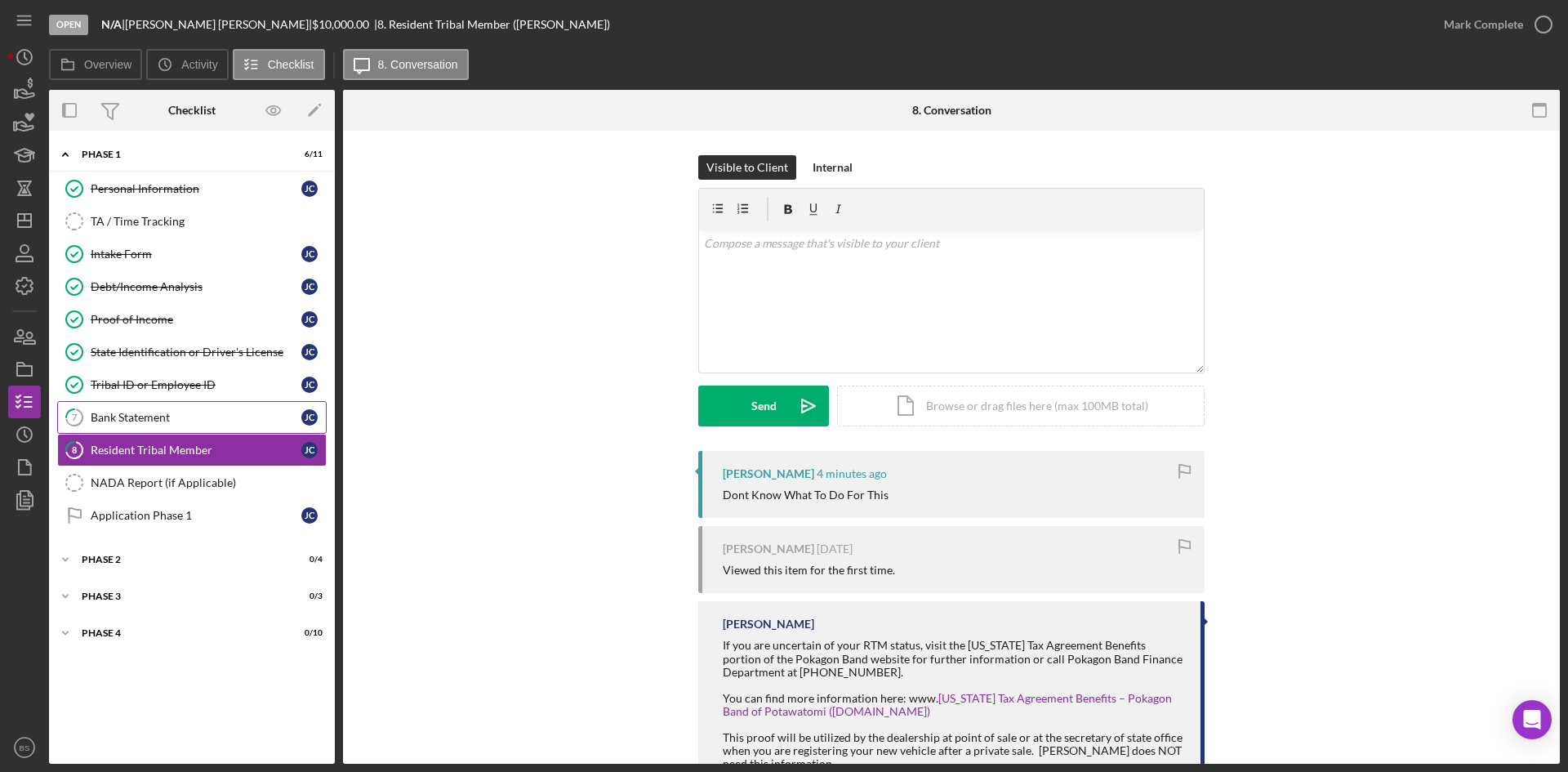
click at [201, 423] on div "Bank Statement" at bounding box center [196, 417] width 211 height 13
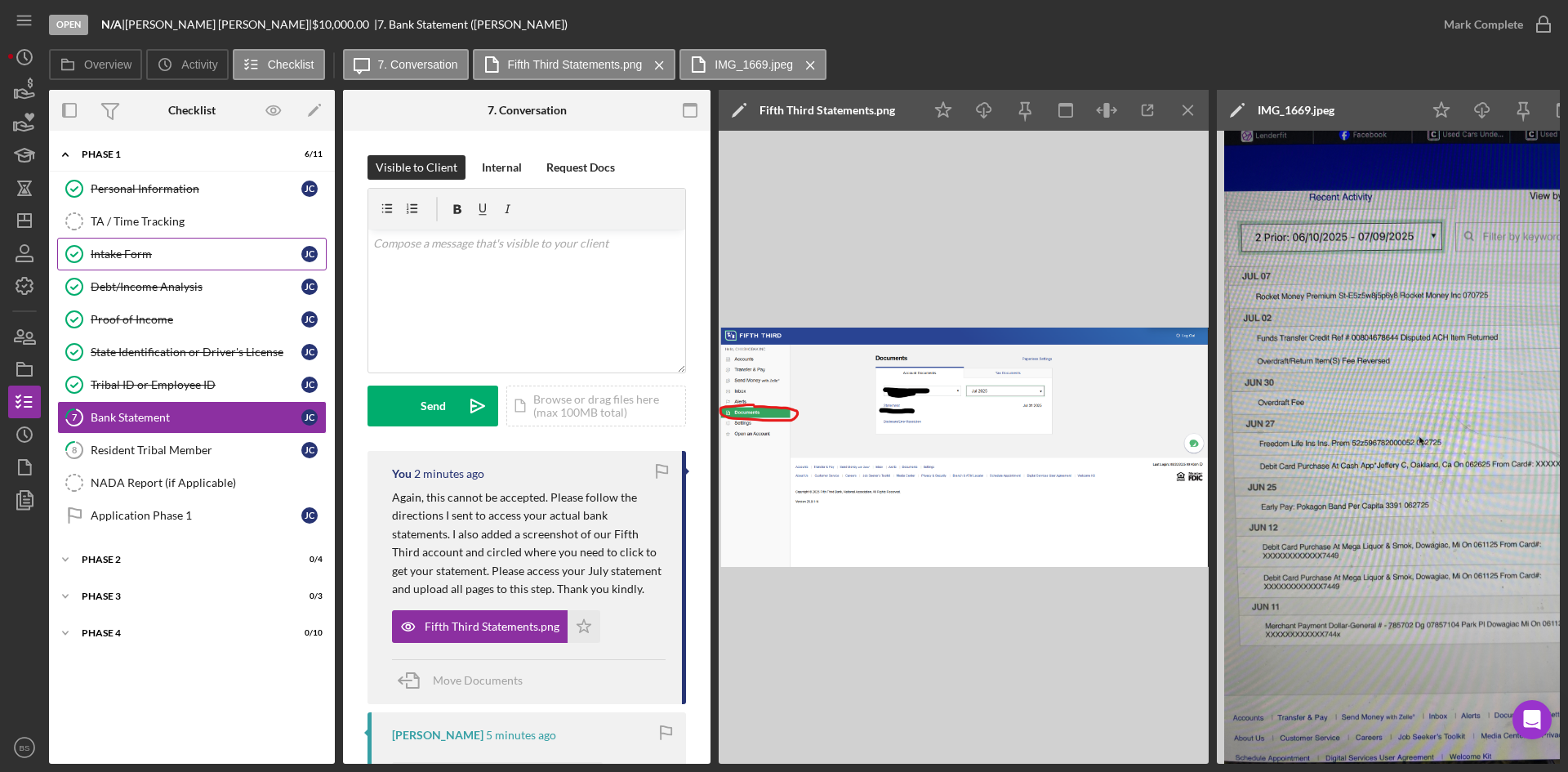
click at [157, 263] on link "Intake Form Intake Form [PERSON_NAME]" at bounding box center [192, 254] width 270 height 33
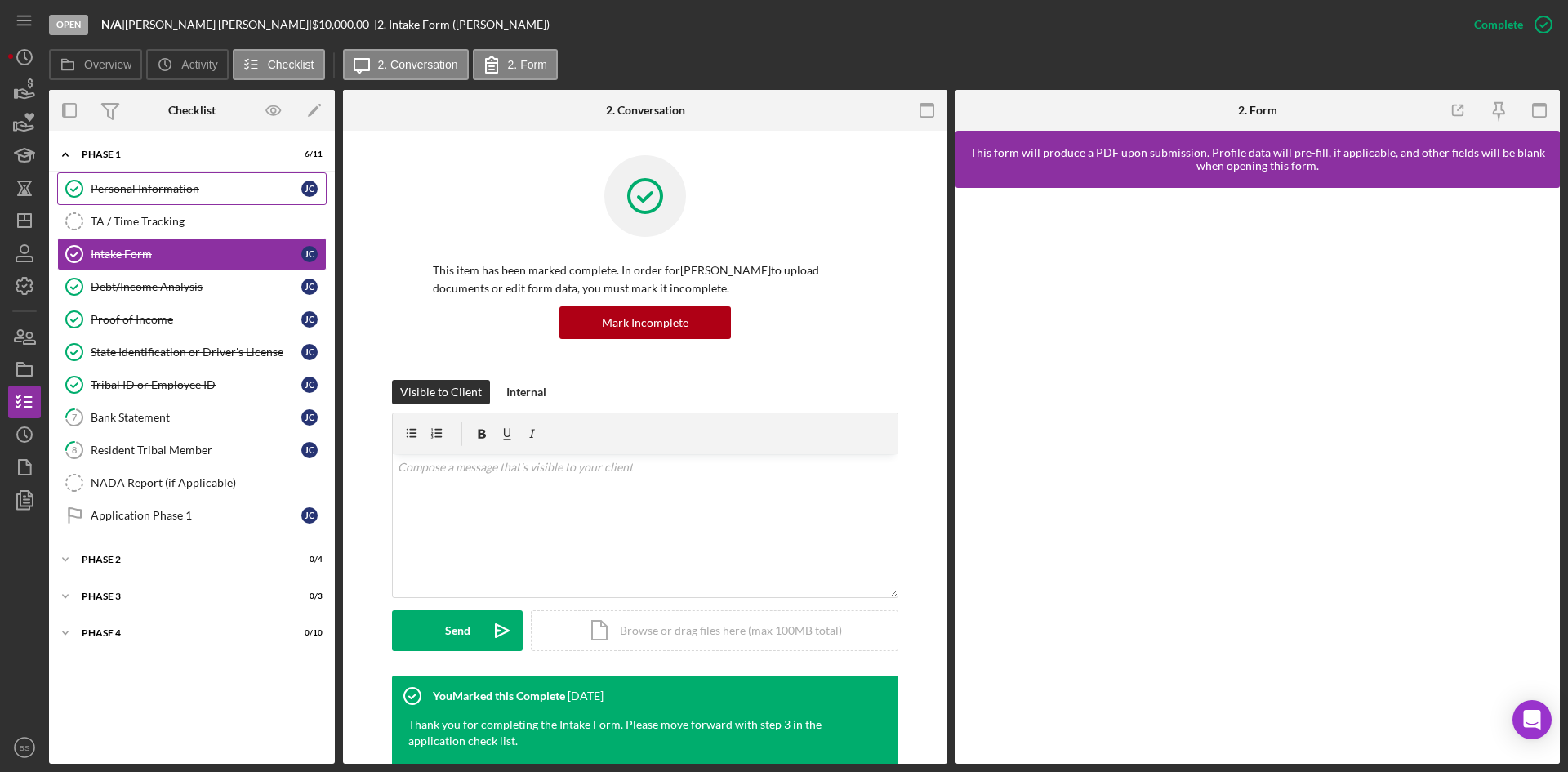
click at [141, 197] on link "Personal Information Personal Information [PERSON_NAME]" at bounding box center [192, 189] width 270 height 33
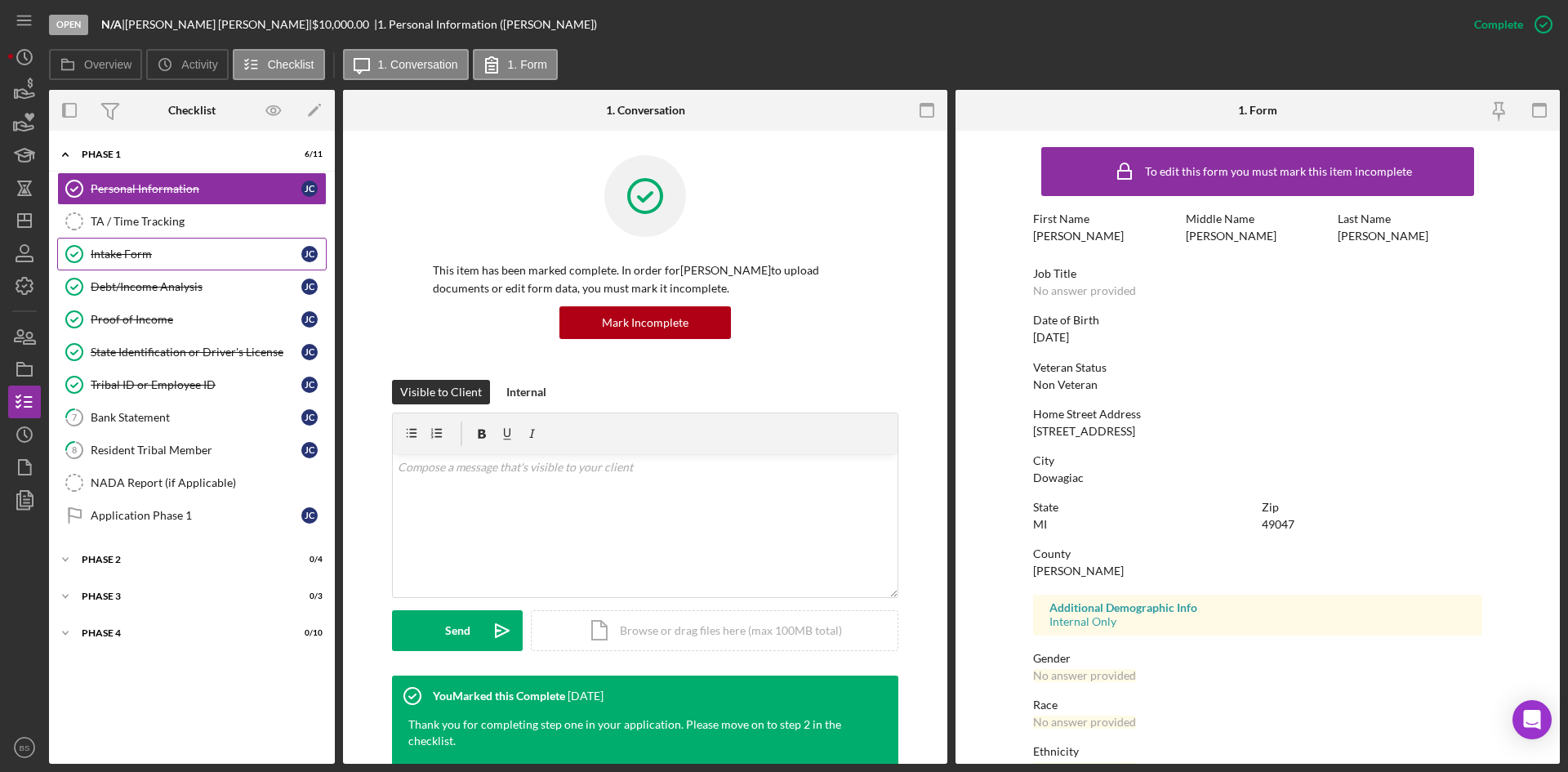
click at [141, 243] on link "Intake Form Intake Form [PERSON_NAME]" at bounding box center [192, 254] width 270 height 33
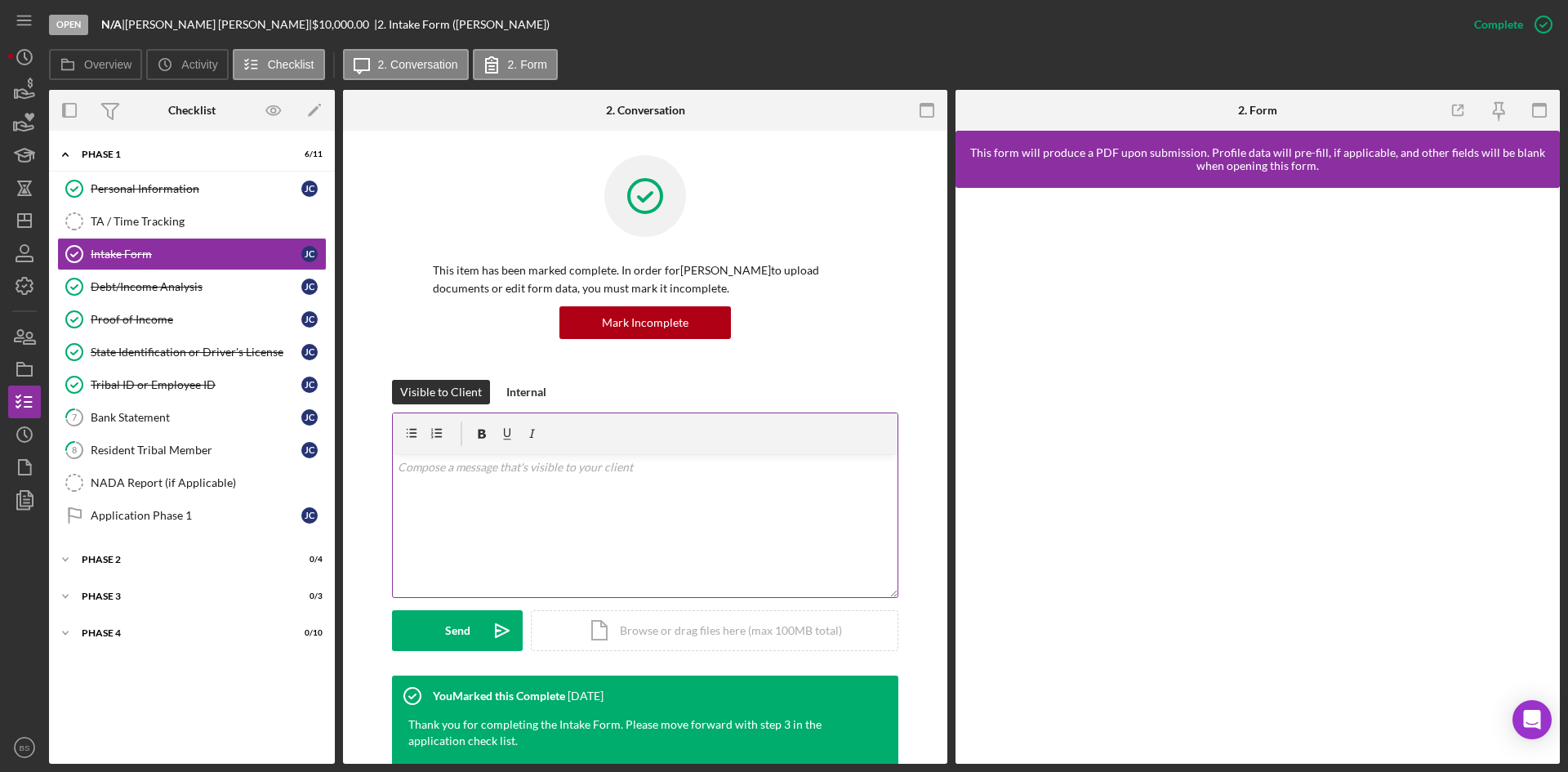
scroll to position [245, 0]
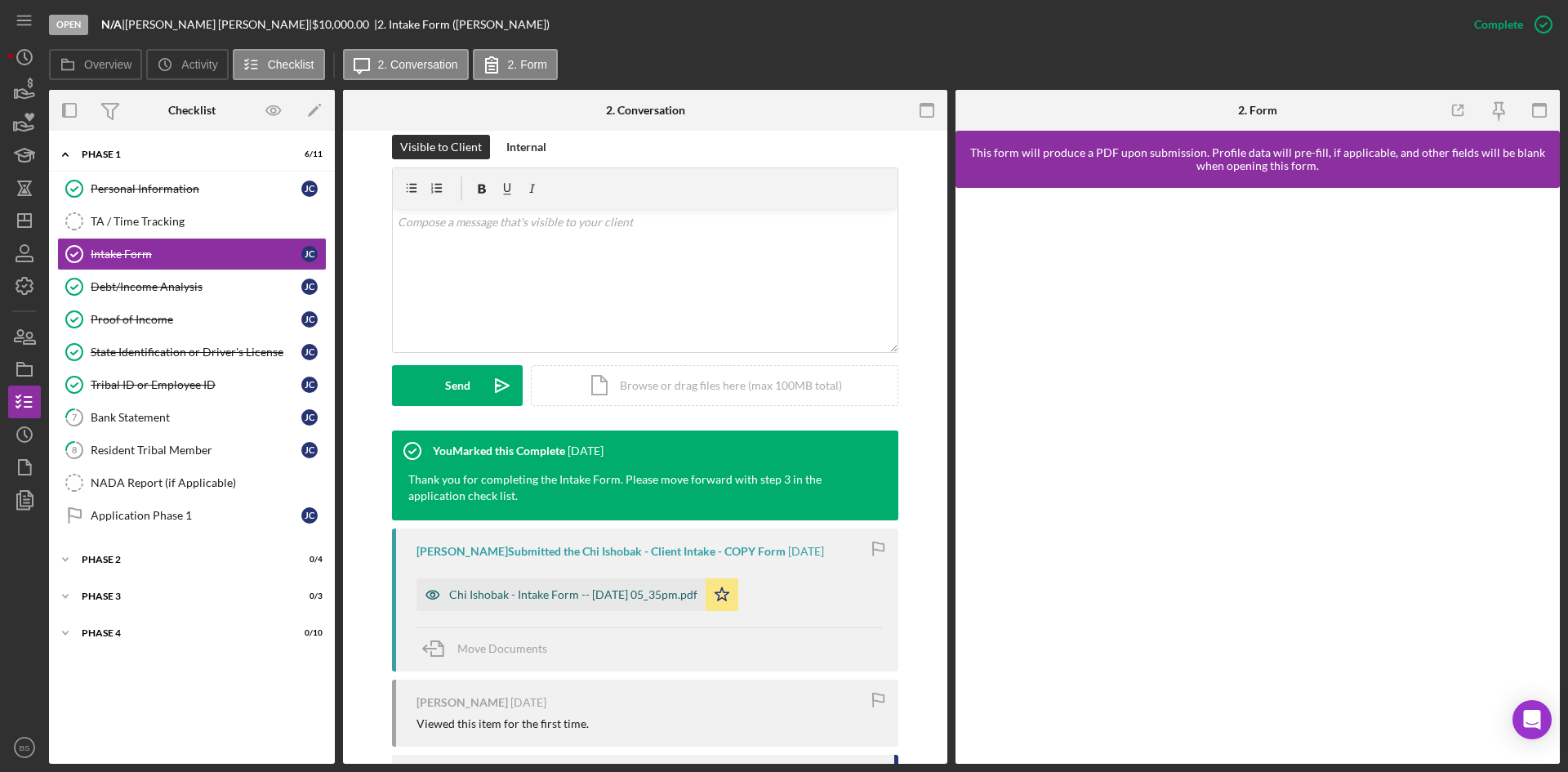
click at [511, 599] on div "Chi Ishobak - Intake Form -- [DATE] 05_35pm.pdf" at bounding box center [573, 595] width 248 height 13
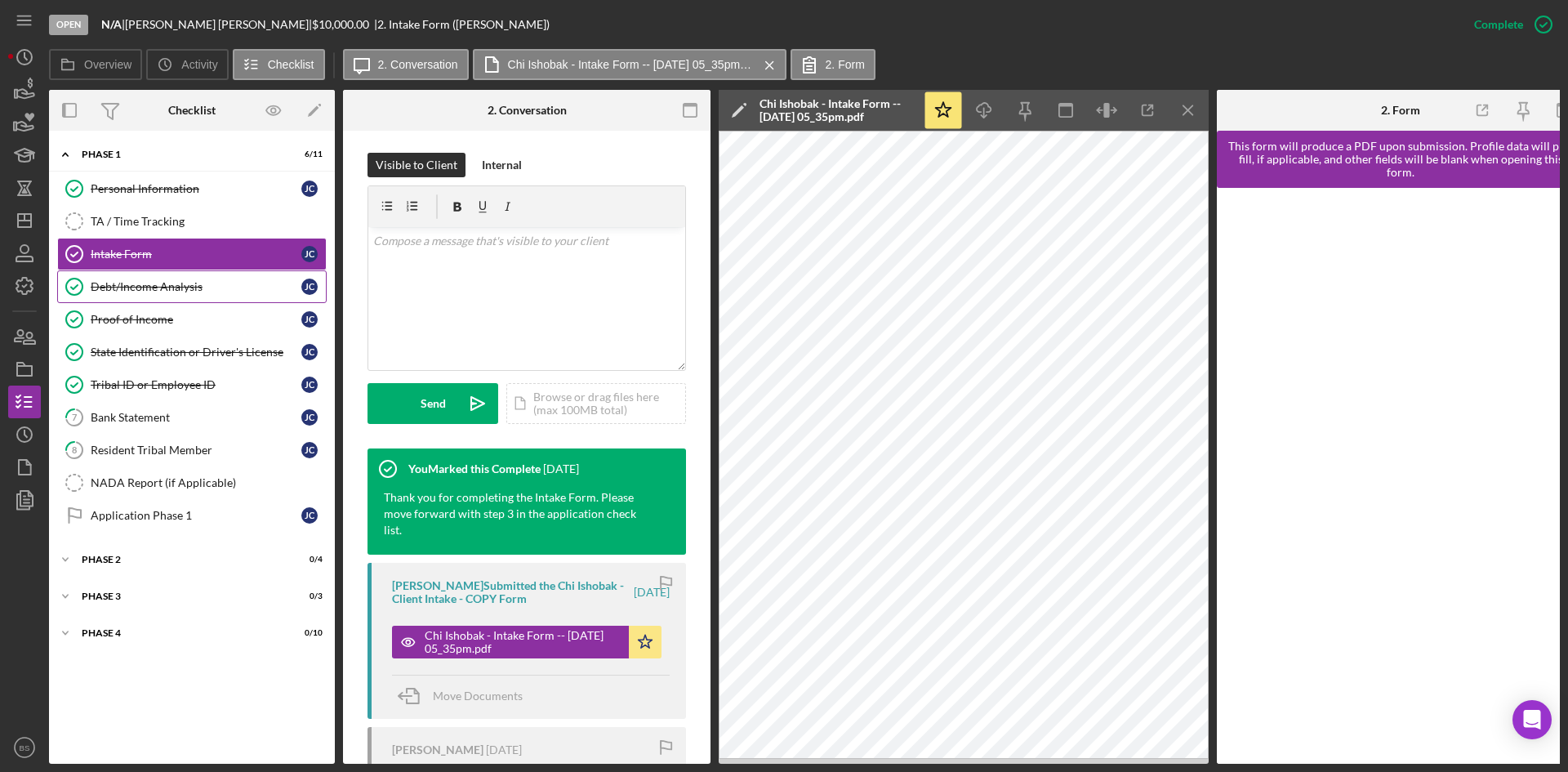
click at [215, 289] on div "Debt/Income Analysis" at bounding box center [196, 286] width 211 height 13
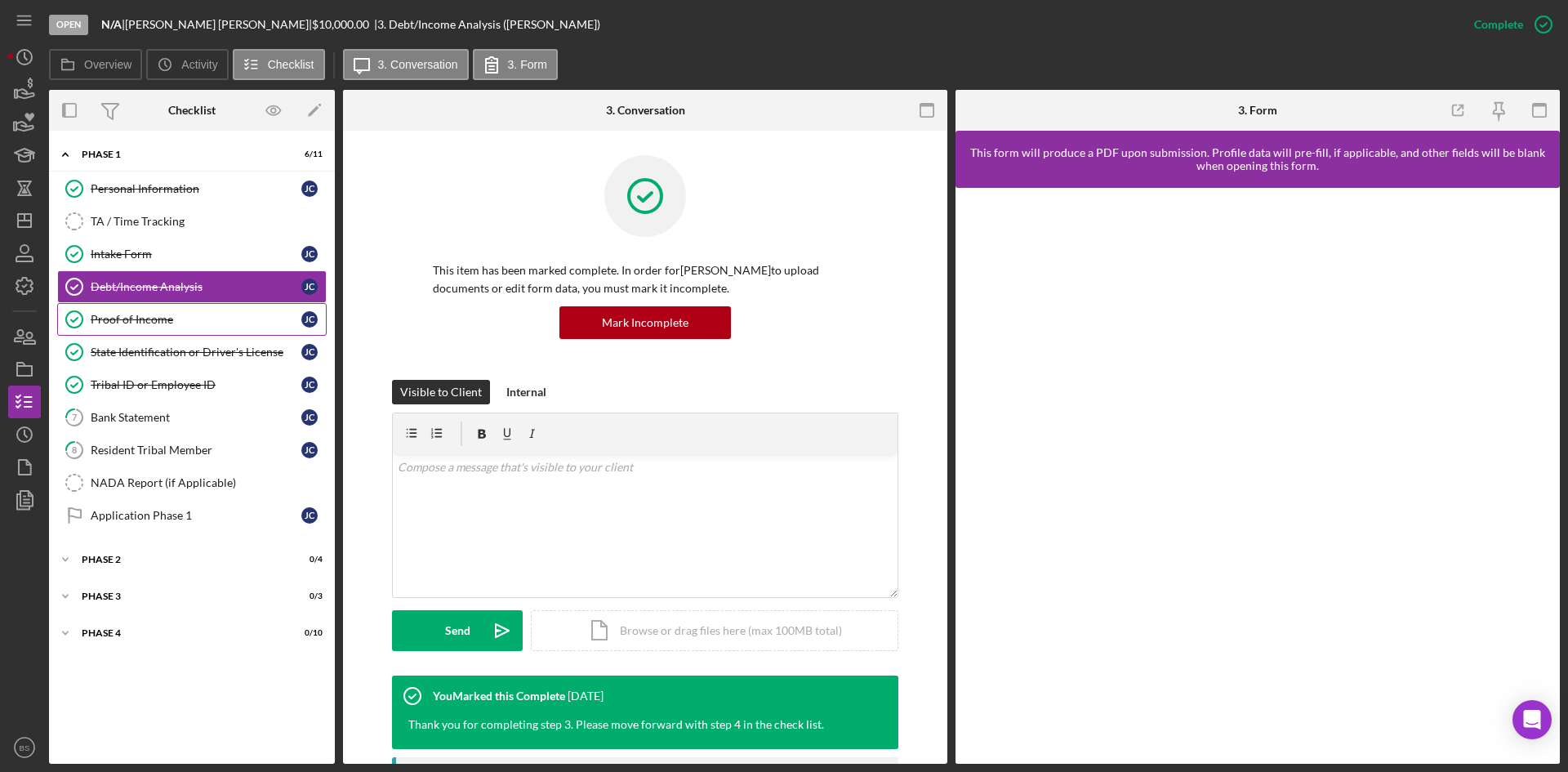
click at [211, 313] on div "Proof of Income" at bounding box center [196, 319] width 211 height 13
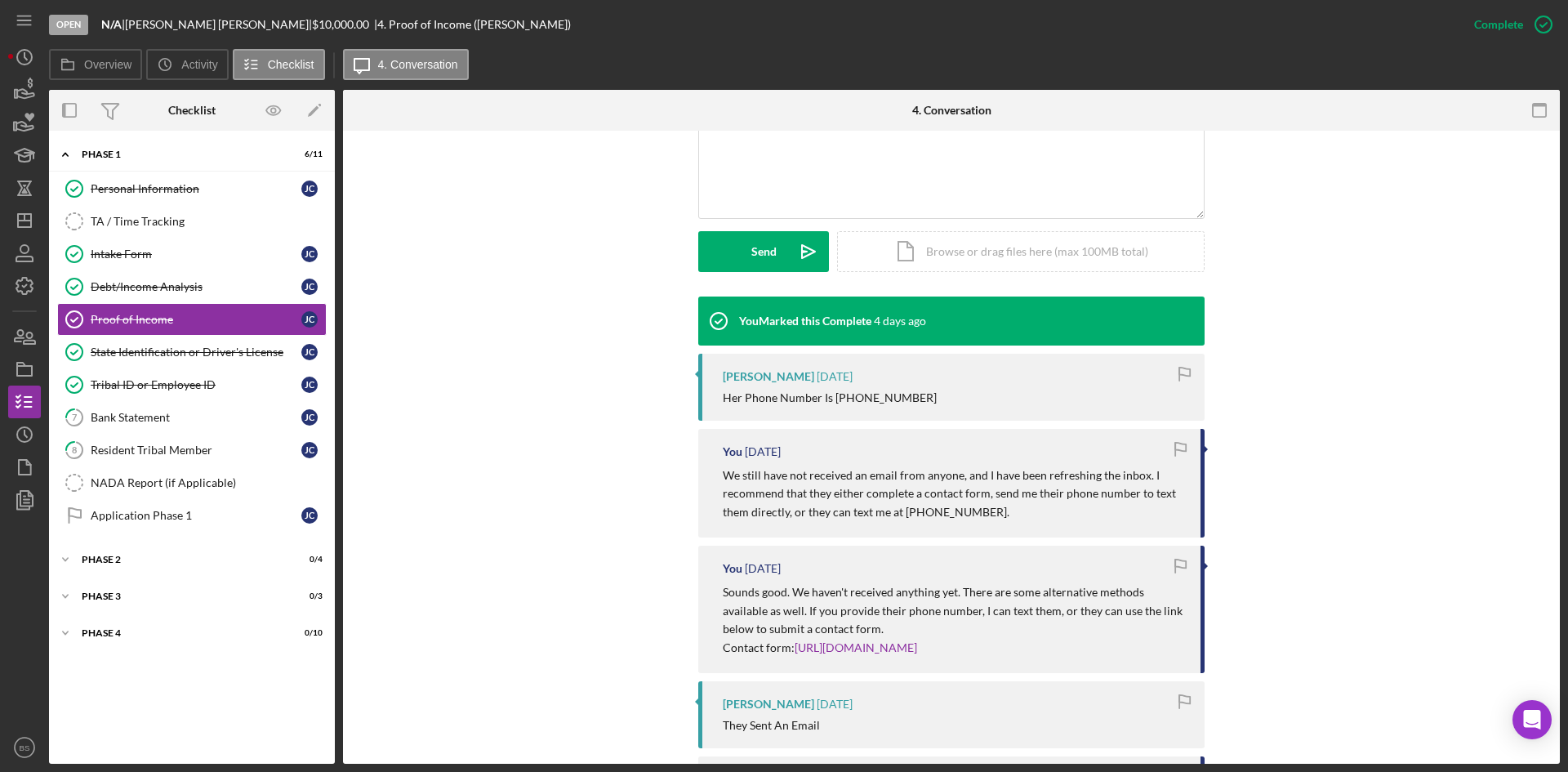
scroll to position [490, 0]
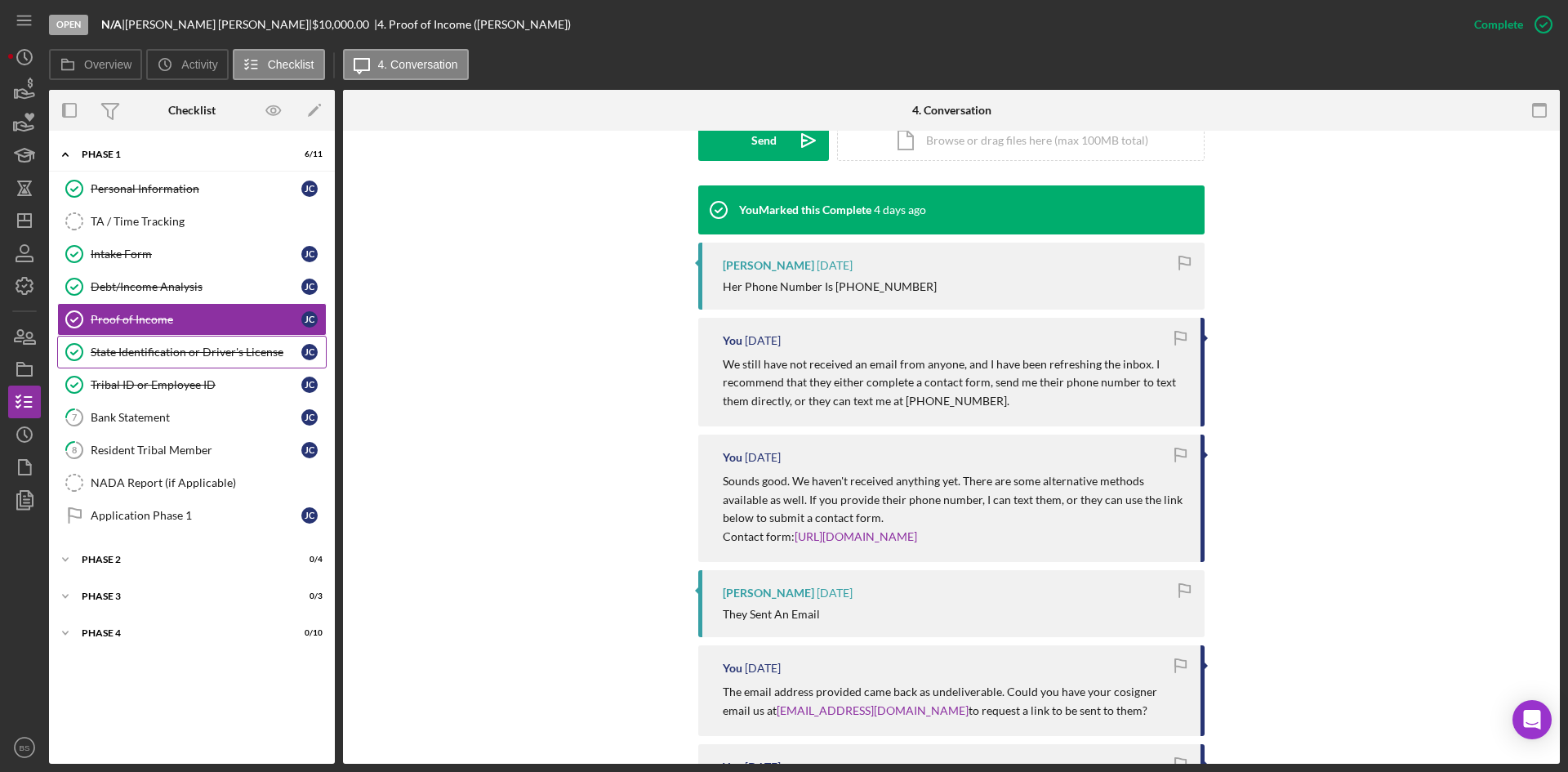
click at [223, 347] on div "State Identification or Driver's License" at bounding box center [196, 352] width 211 height 13
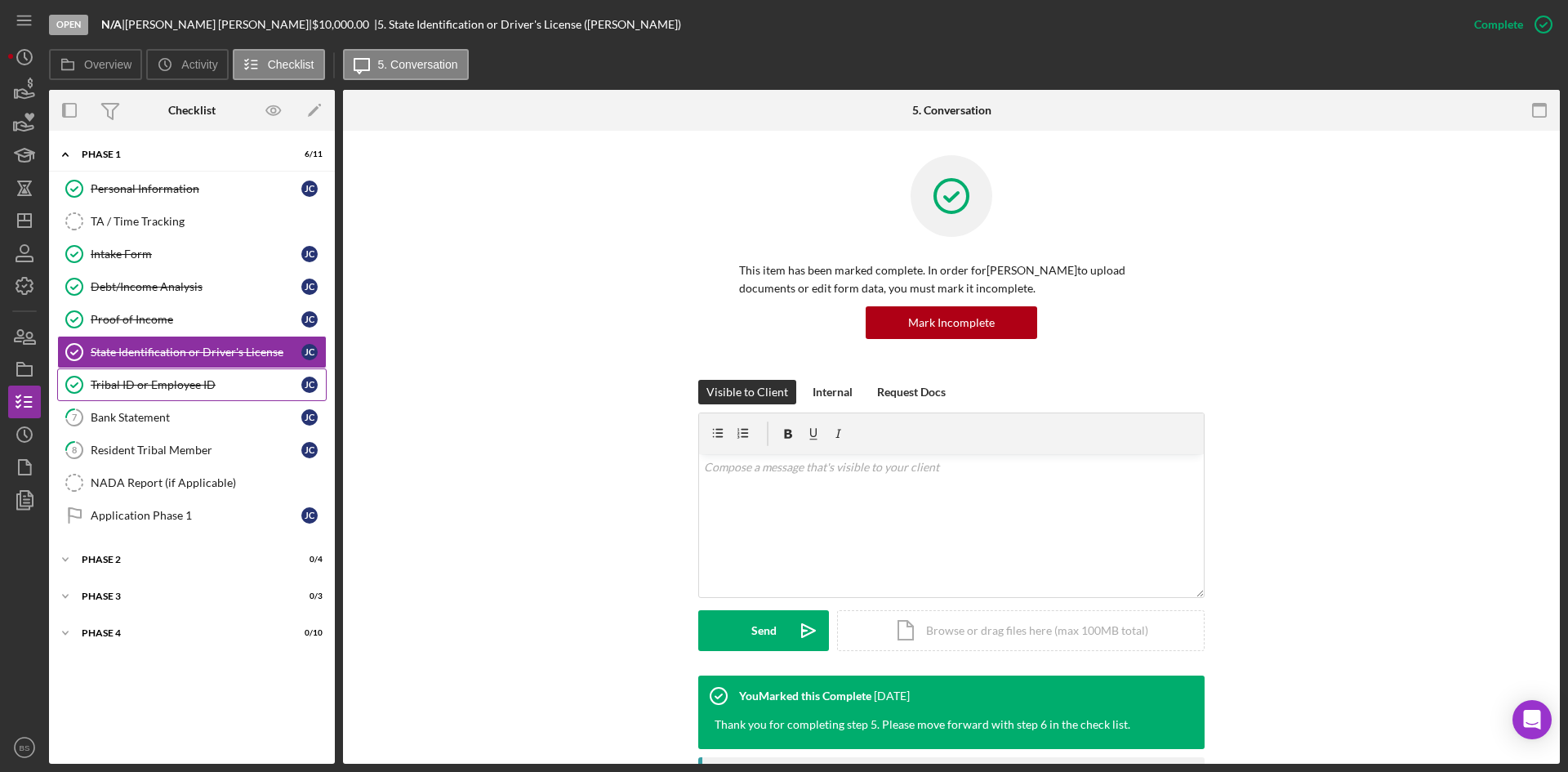
click at [221, 375] on link "Tribal ID or Employee ID Tribal ID or Employee ID [PERSON_NAME]" at bounding box center [192, 384] width 270 height 33
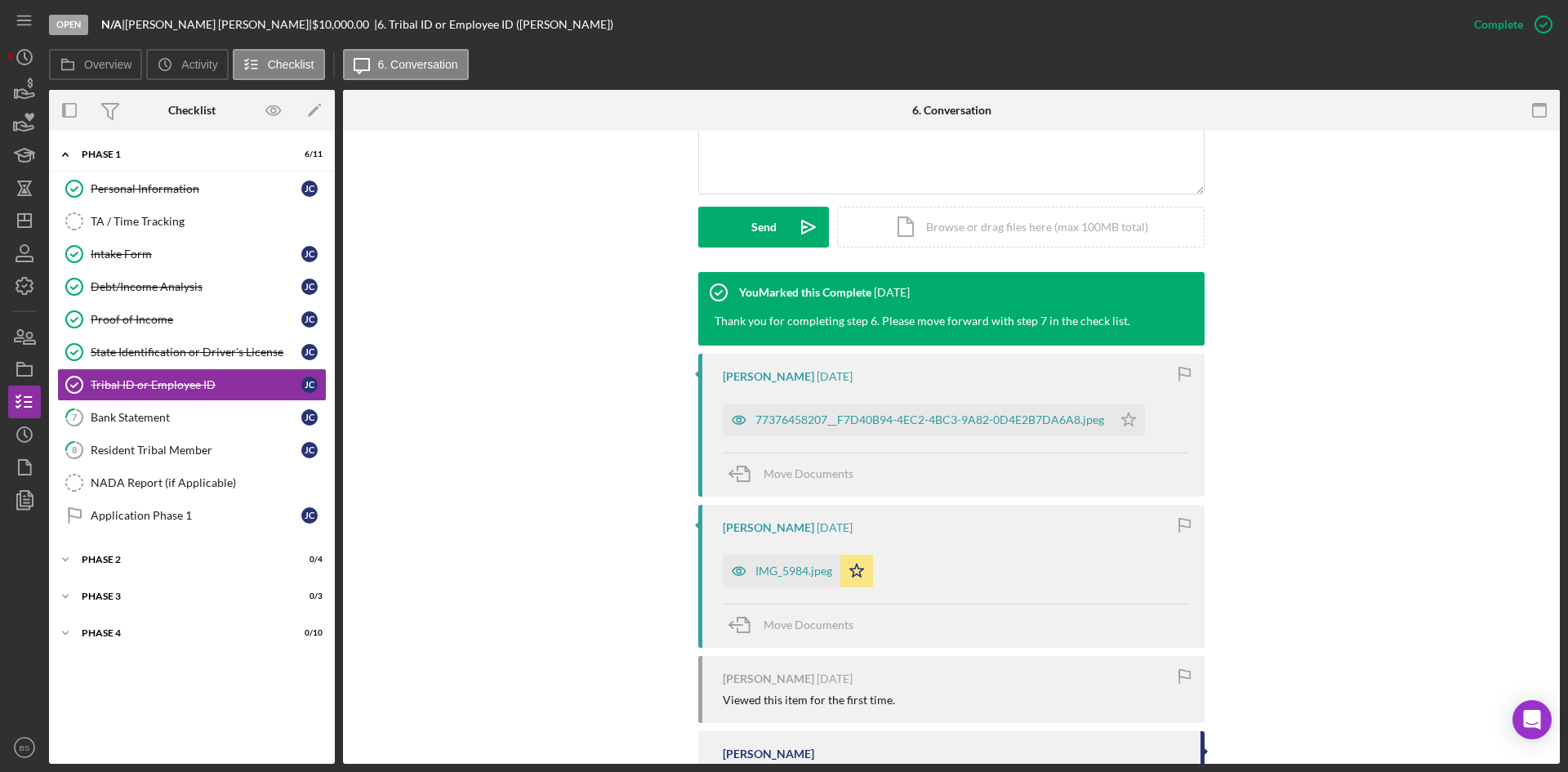
scroll to position [409, 0]
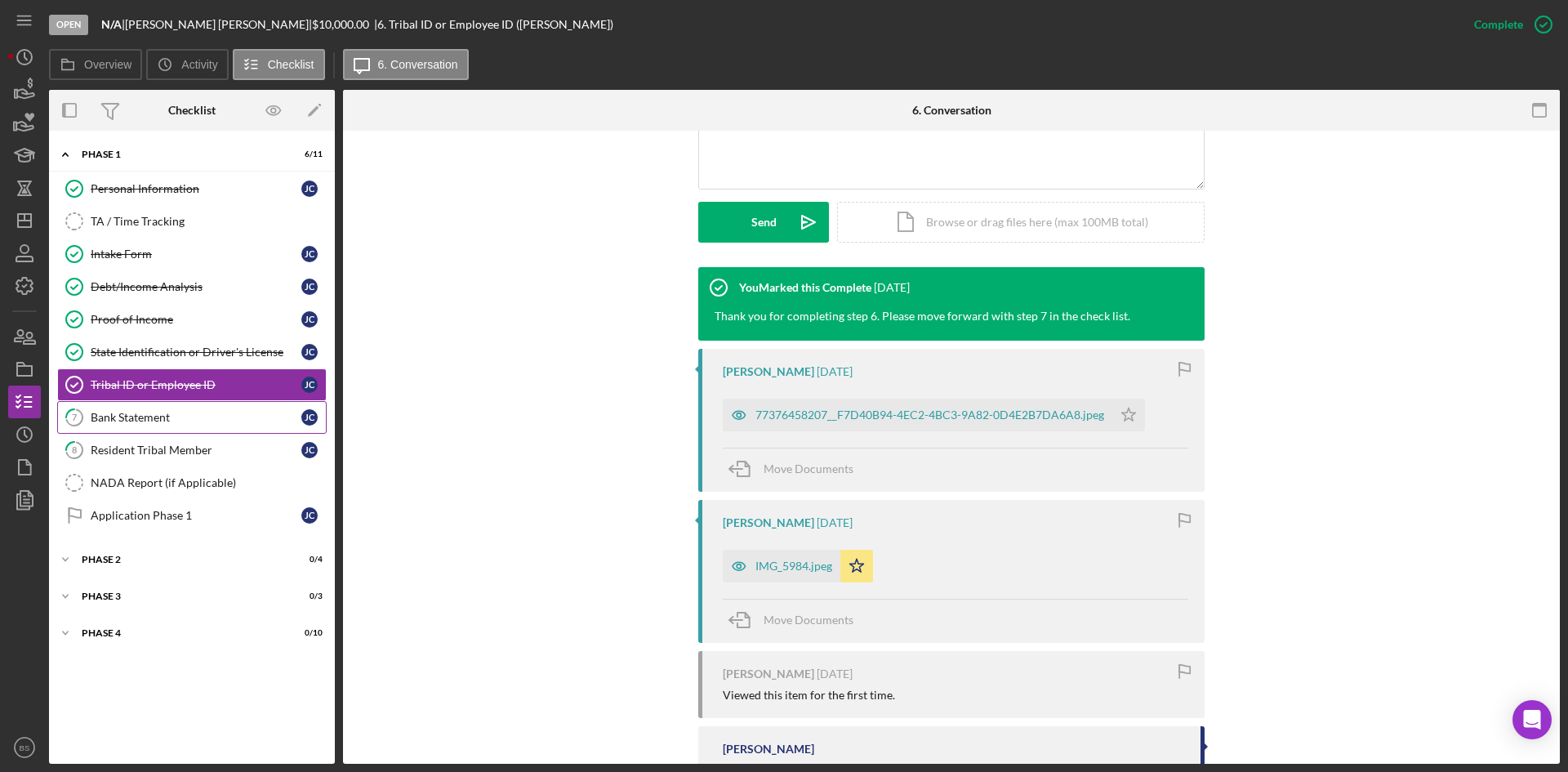
click at [252, 416] on div "Bank Statement" at bounding box center [196, 417] width 211 height 13
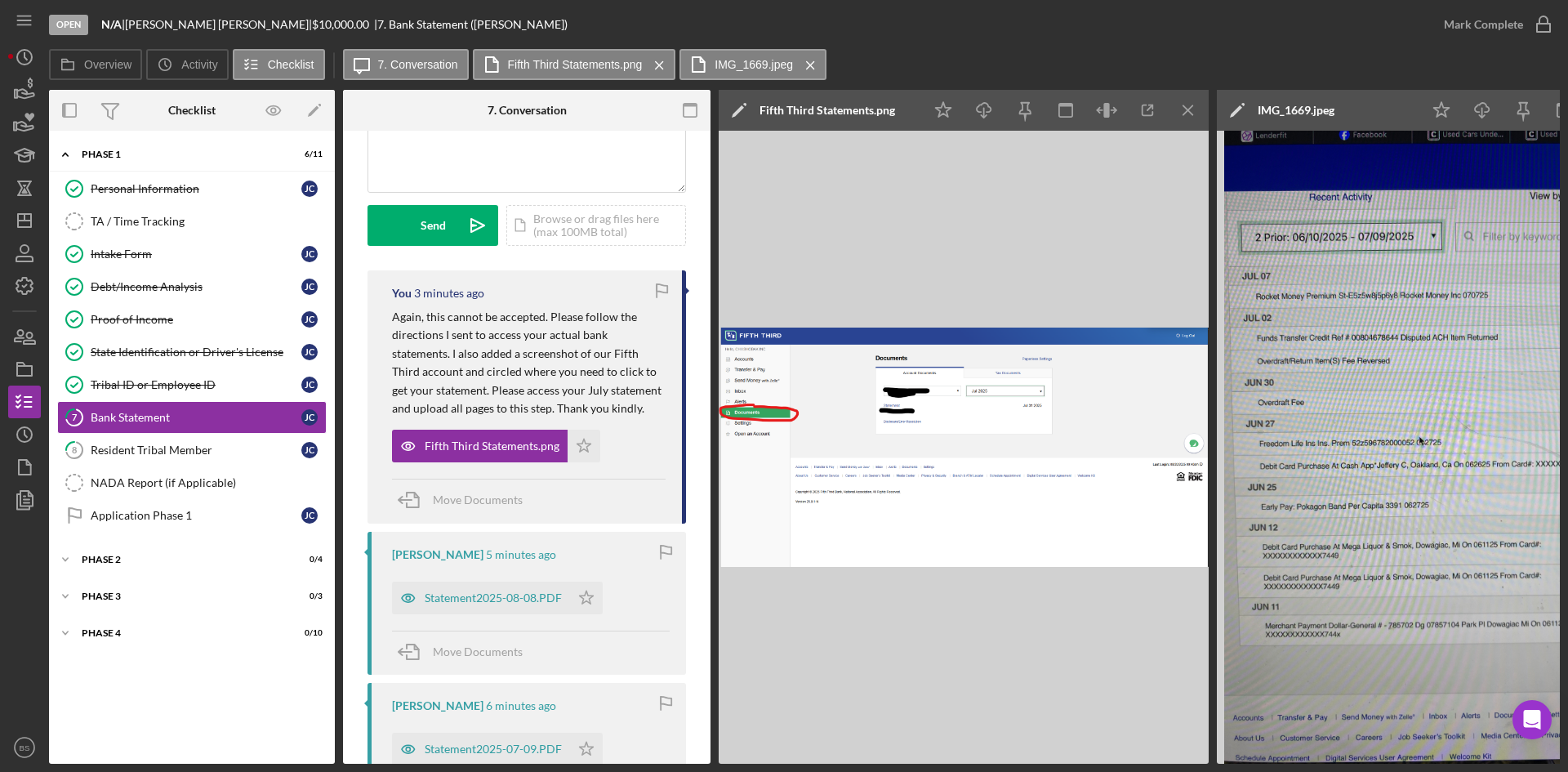
scroll to position [245, 0]
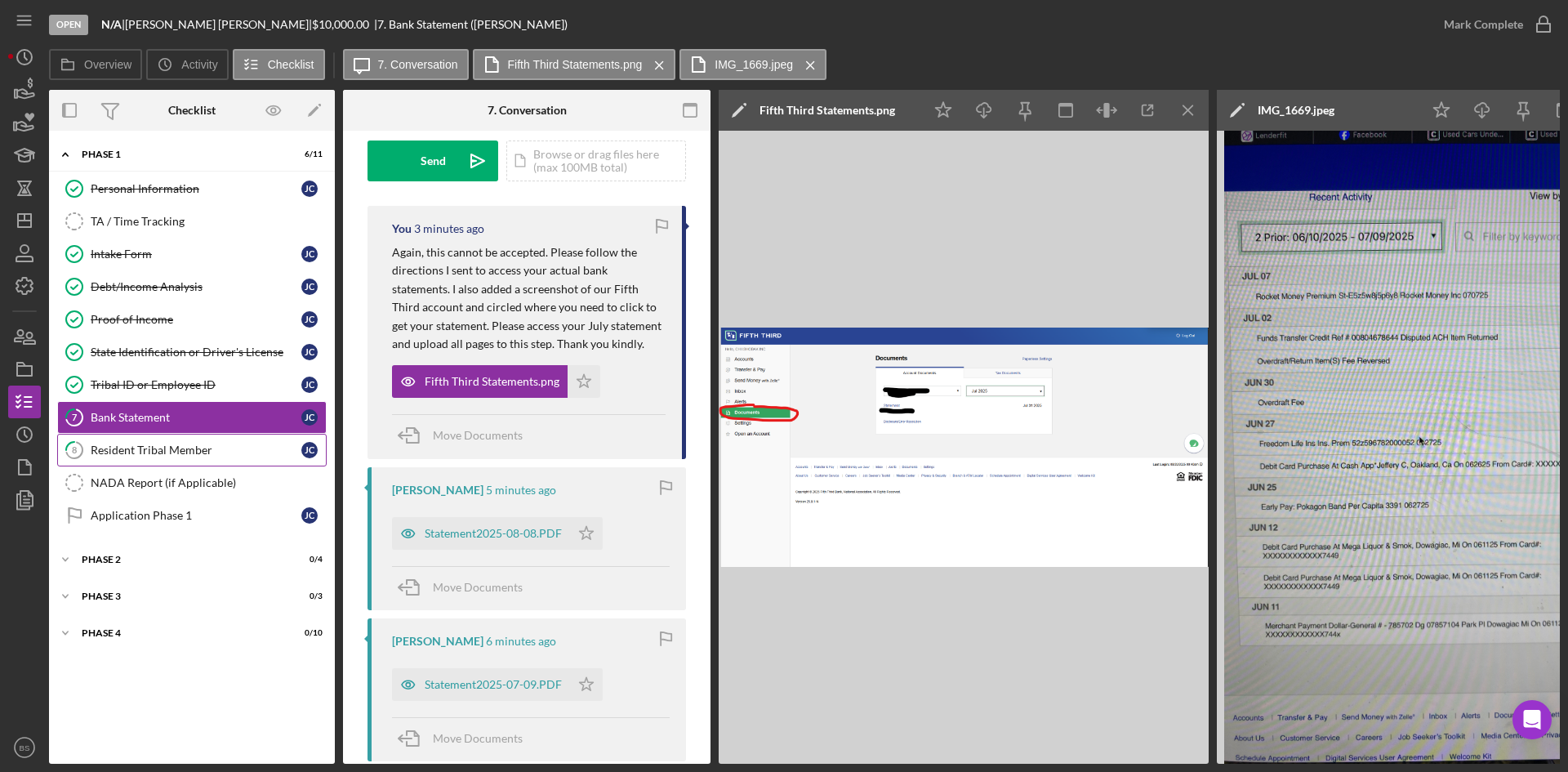
click at [255, 454] on div "Resident Tribal Member" at bounding box center [196, 449] width 211 height 13
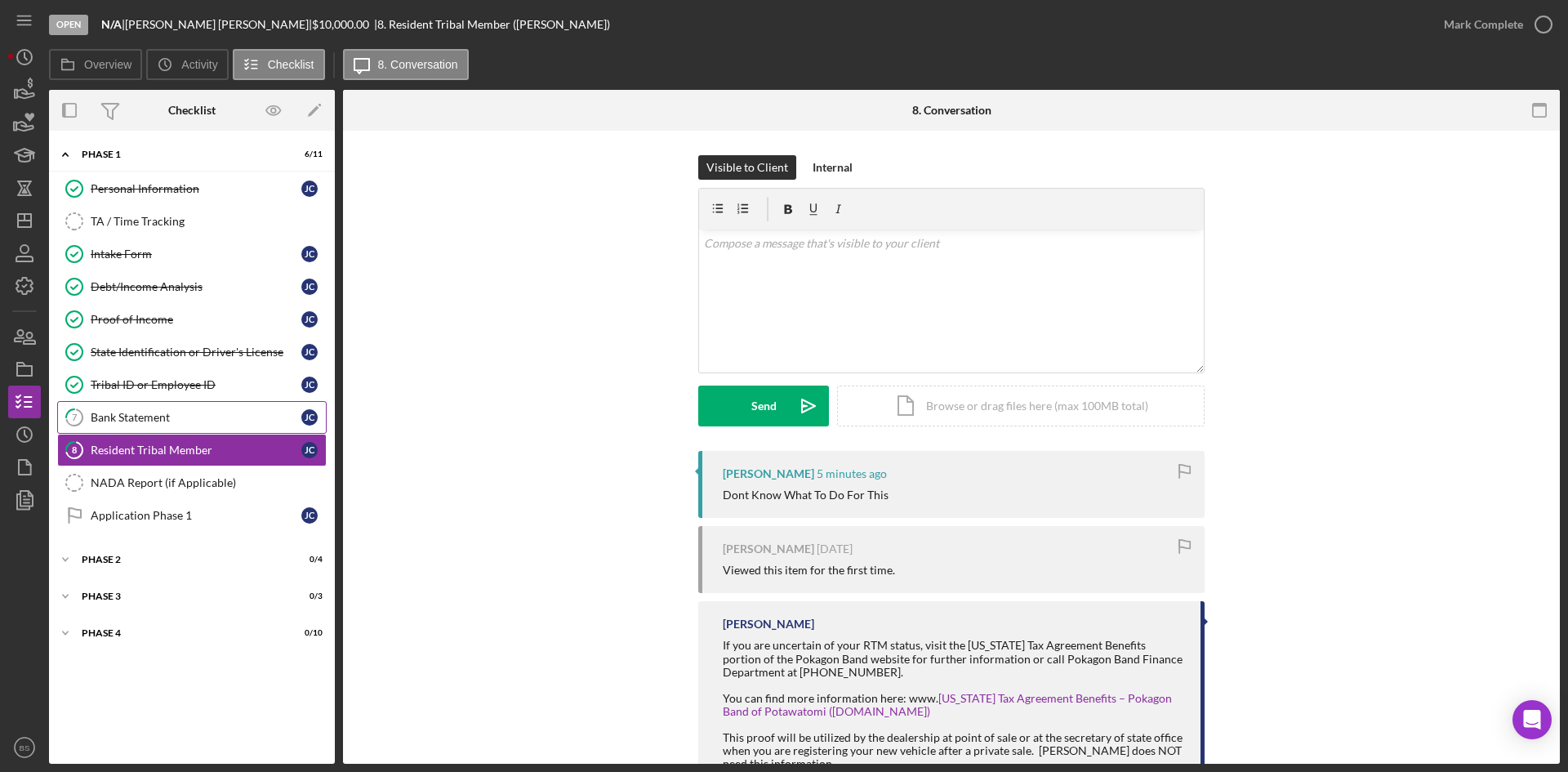
click at [248, 431] on link "7 Bank Statement [PERSON_NAME]" at bounding box center [192, 417] width 270 height 33
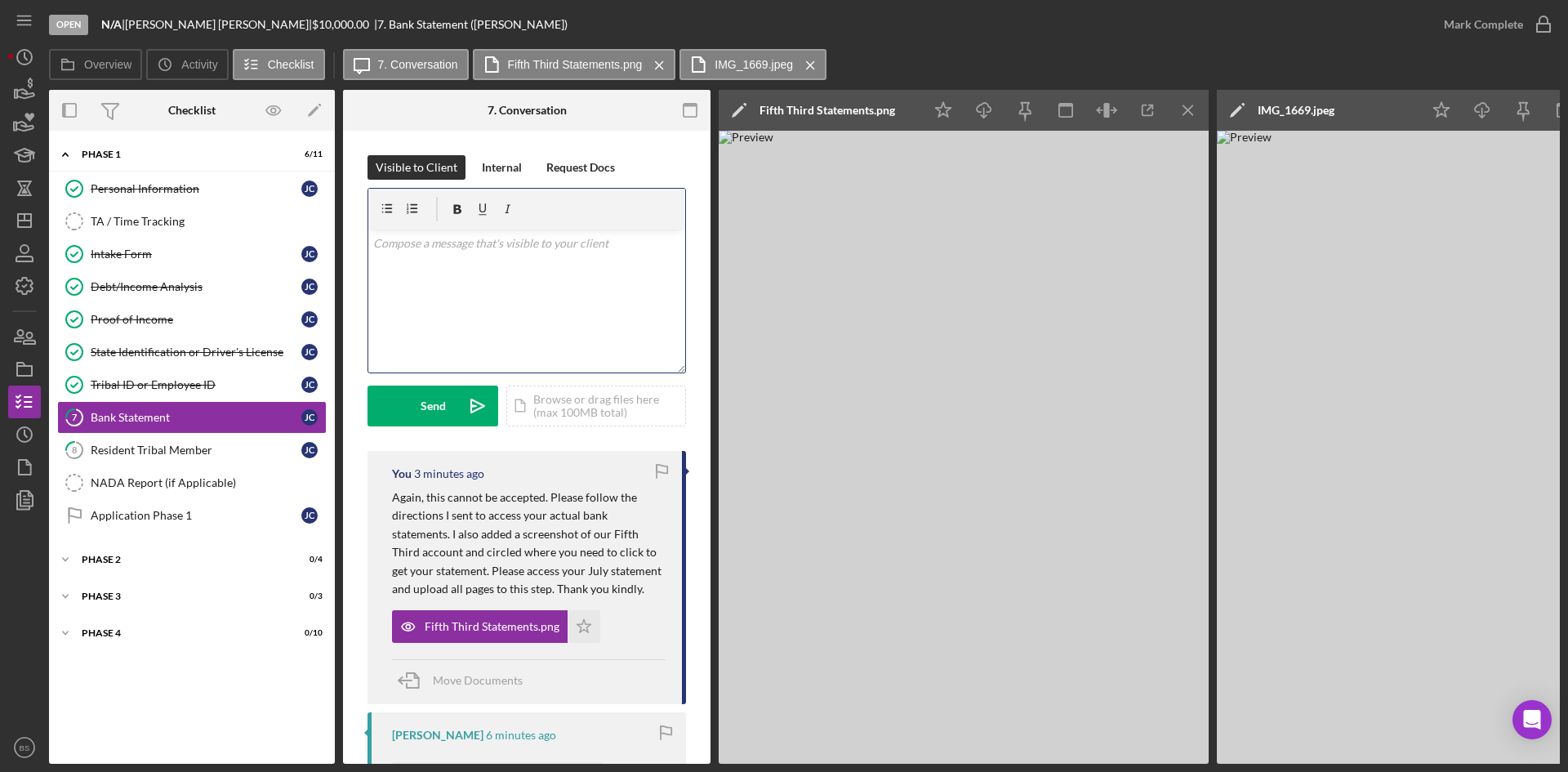
click at [563, 319] on div "v Color teal Color pink Remove color Add row above Add row below Add column bef…" at bounding box center [527, 301] width 317 height 143
click at [259, 441] on link "8 Resident Tribal Member [PERSON_NAME]" at bounding box center [192, 449] width 270 height 33
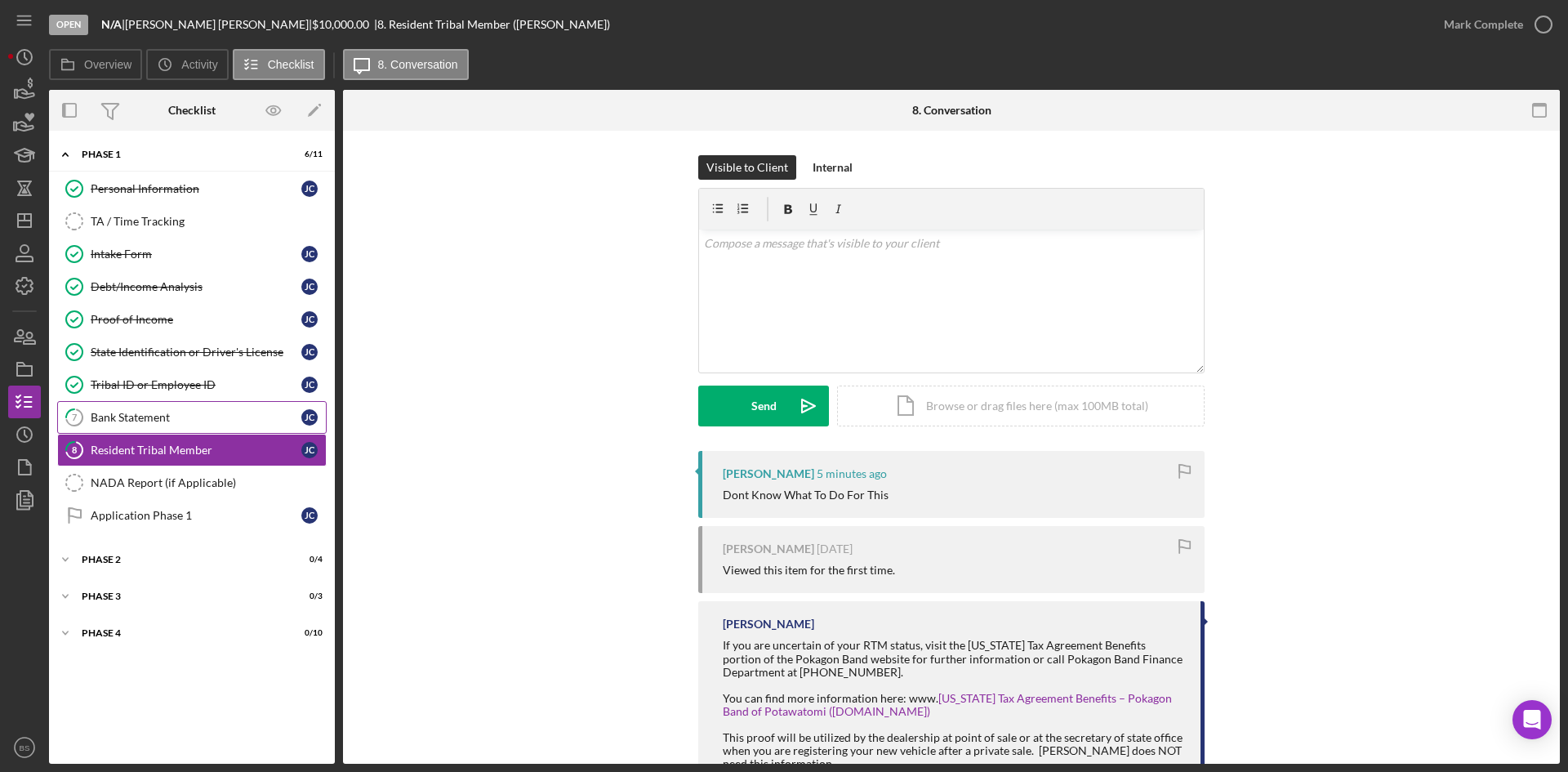
click at [269, 420] on div "Bank Statement" at bounding box center [196, 417] width 211 height 13
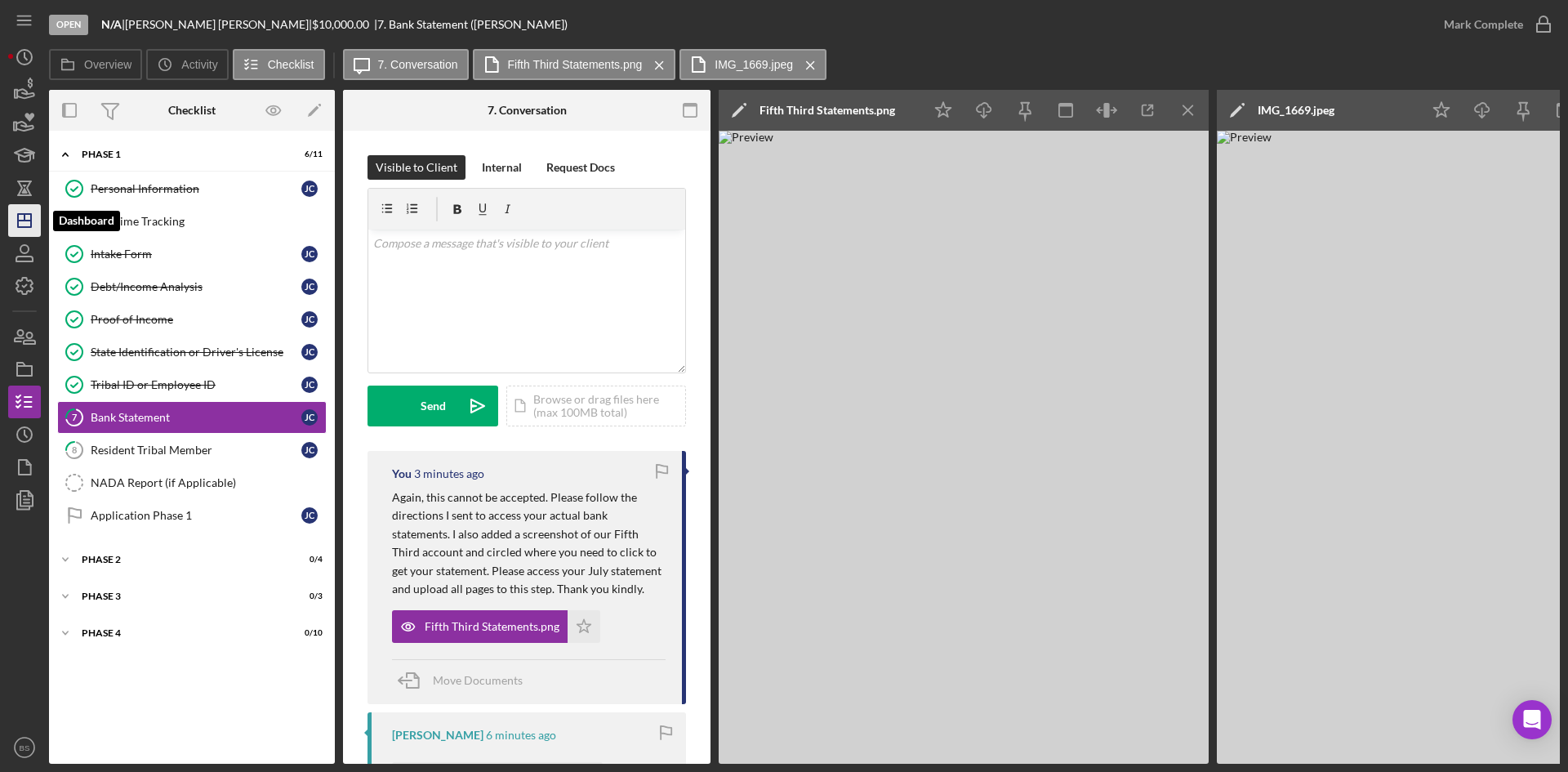
click at [33, 231] on icon "Icon/Dashboard" at bounding box center [25, 220] width 41 height 41
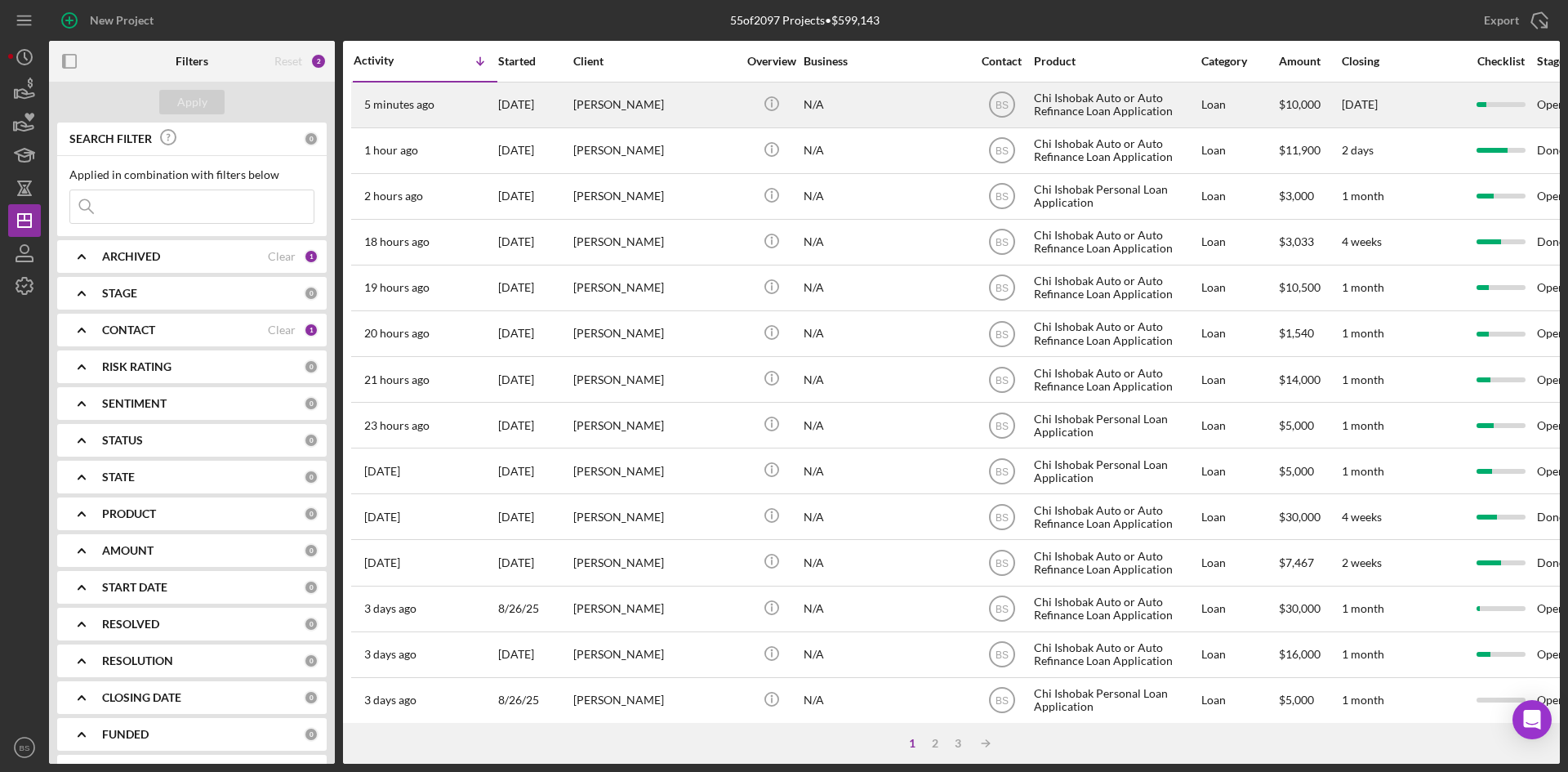
click at [477, 115] on div "5 minutes ago [PERSON_NAME]" at bounding box center [425, 105] width 143 height 43
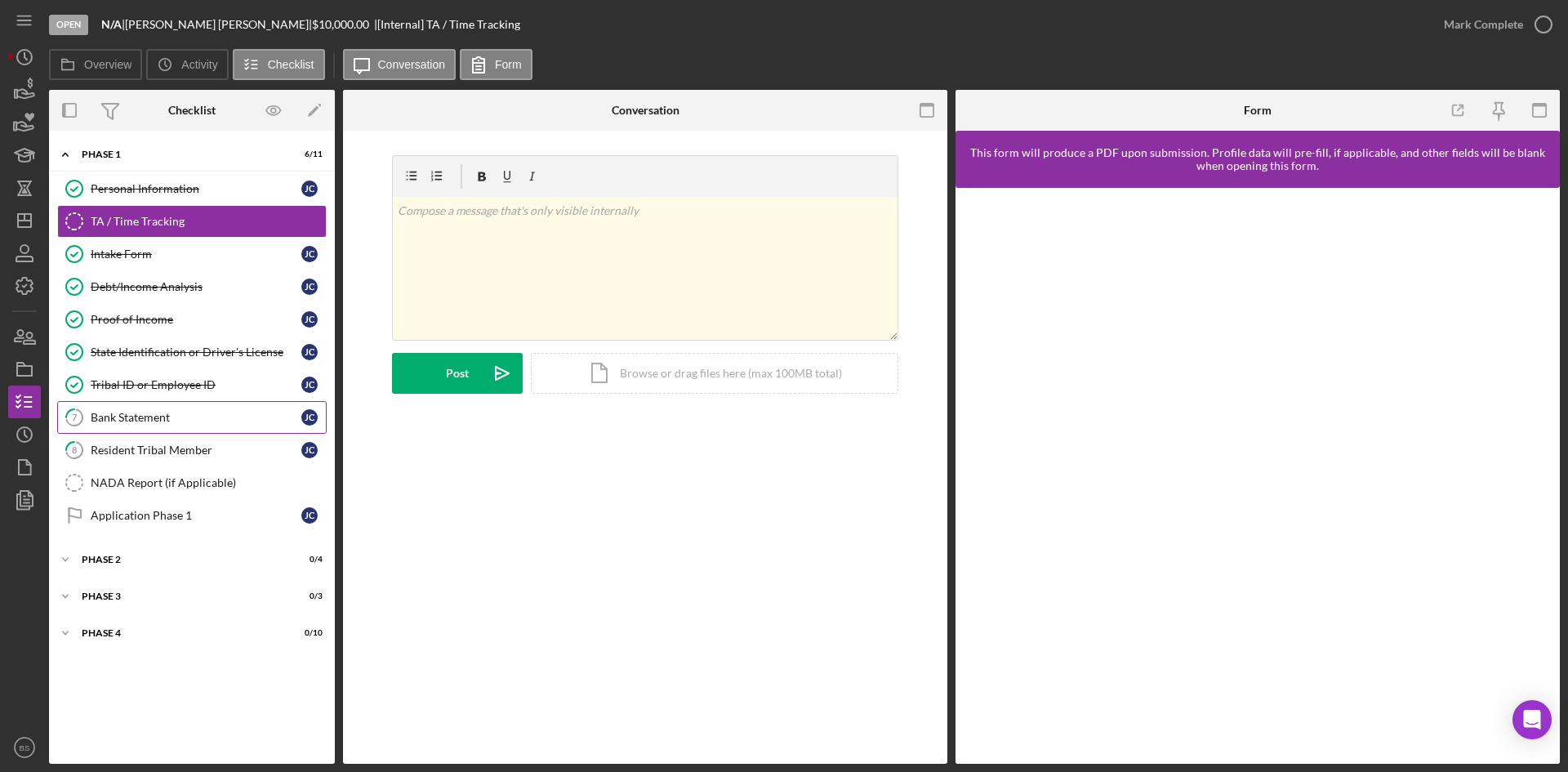
click at [236, 408] on link "7 Bank Statement [PERSON_NAME]" at bounding box center [192, 417] width 270 height 33
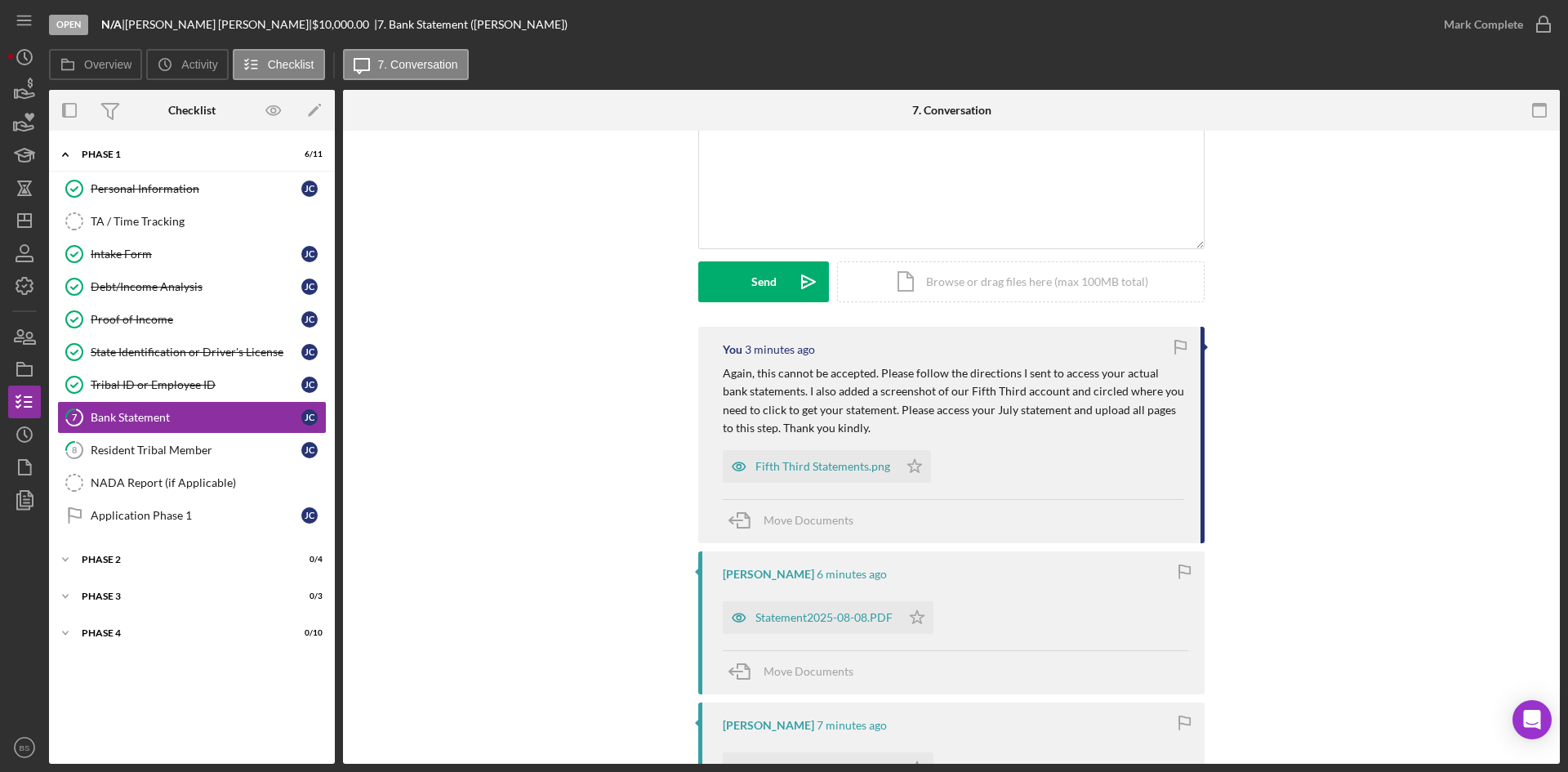
scroll to position [163, 0]
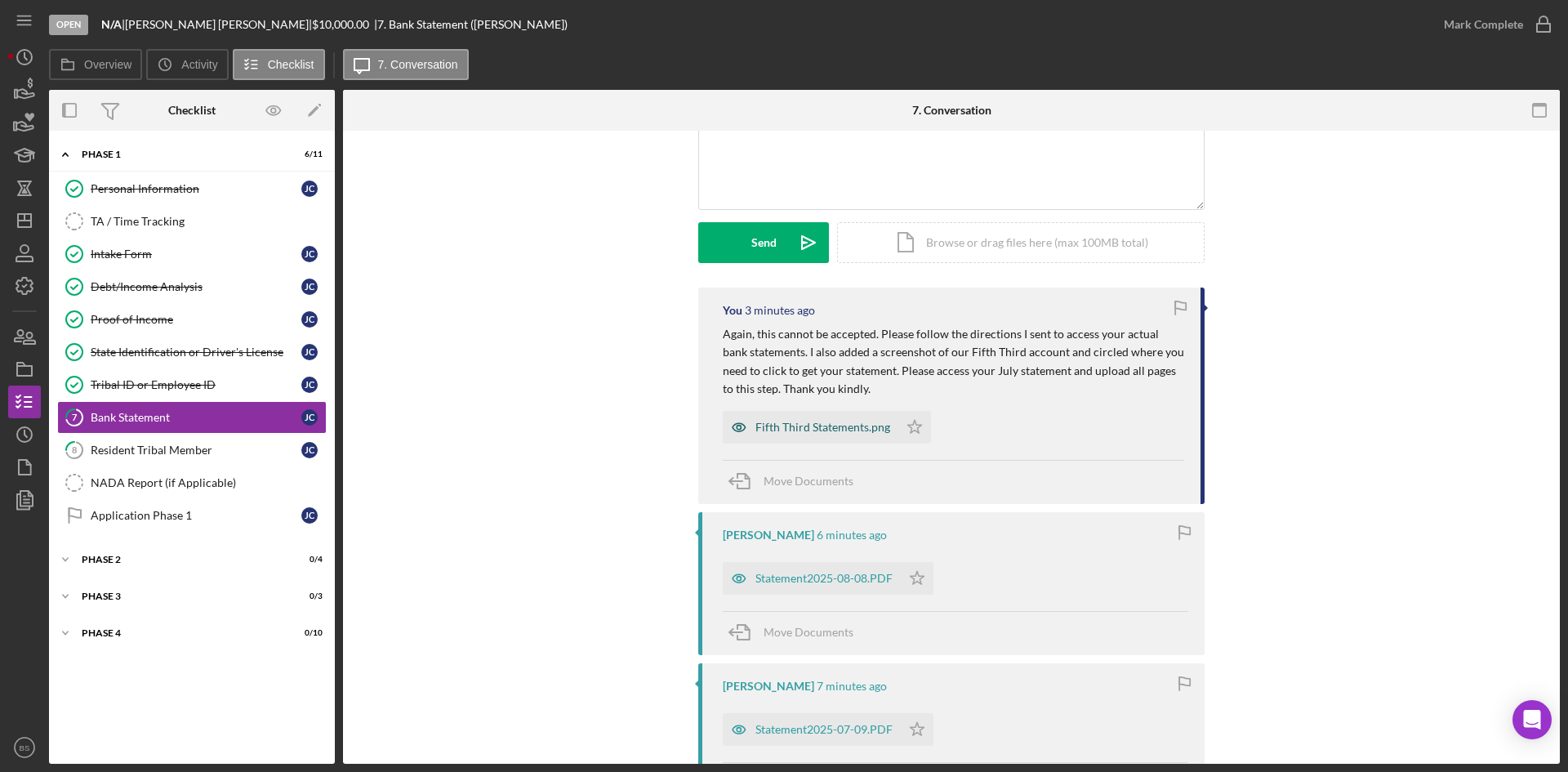
click at [767, 432] on div "Fifth Third Statements.png" at bounding box center [823, 427] width 135 height 13
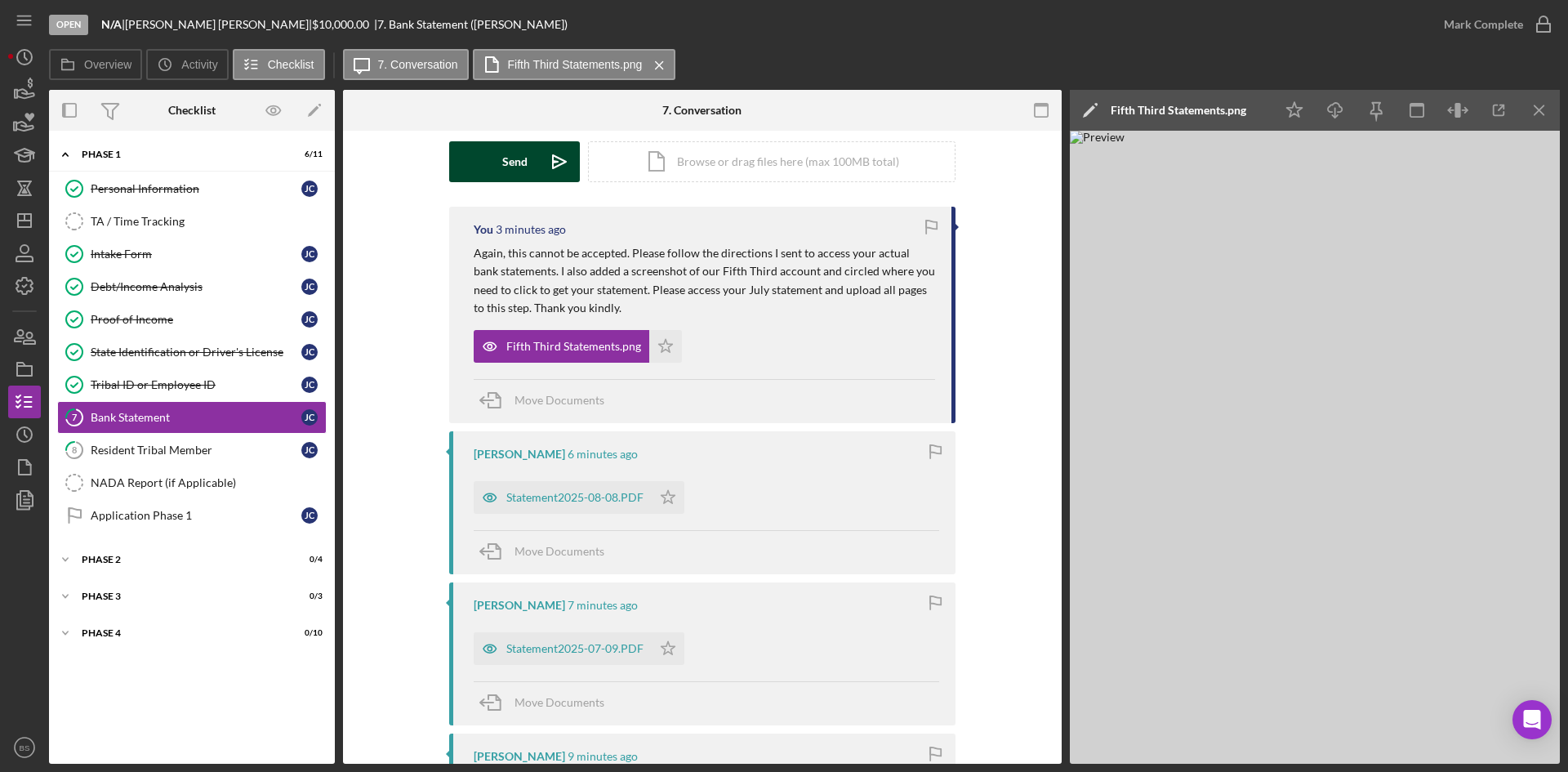
scroll to position [0, 0]
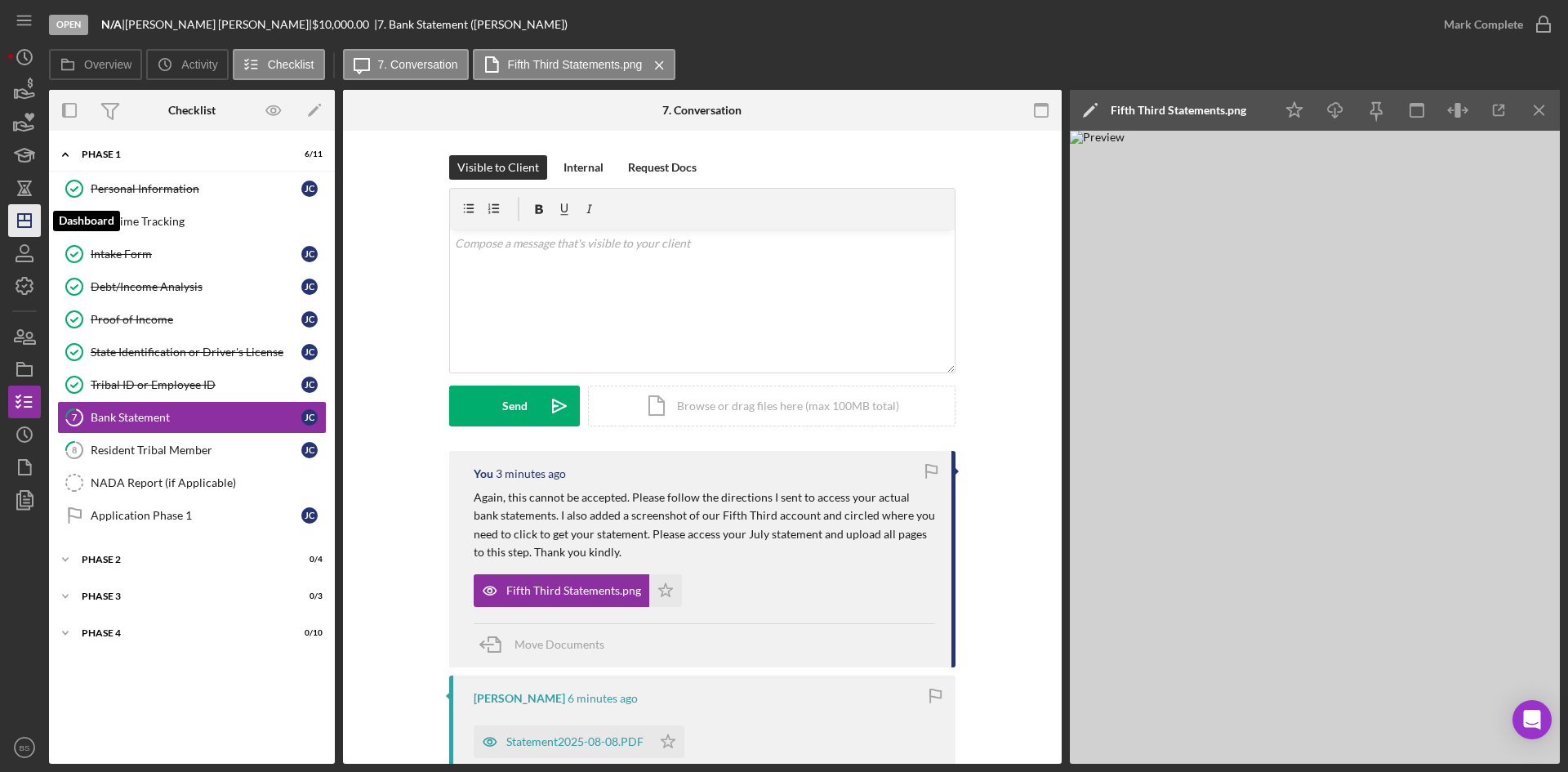
click at [18, 226] on polygon "button" at bounding box center [24, 220] width 13 height 13
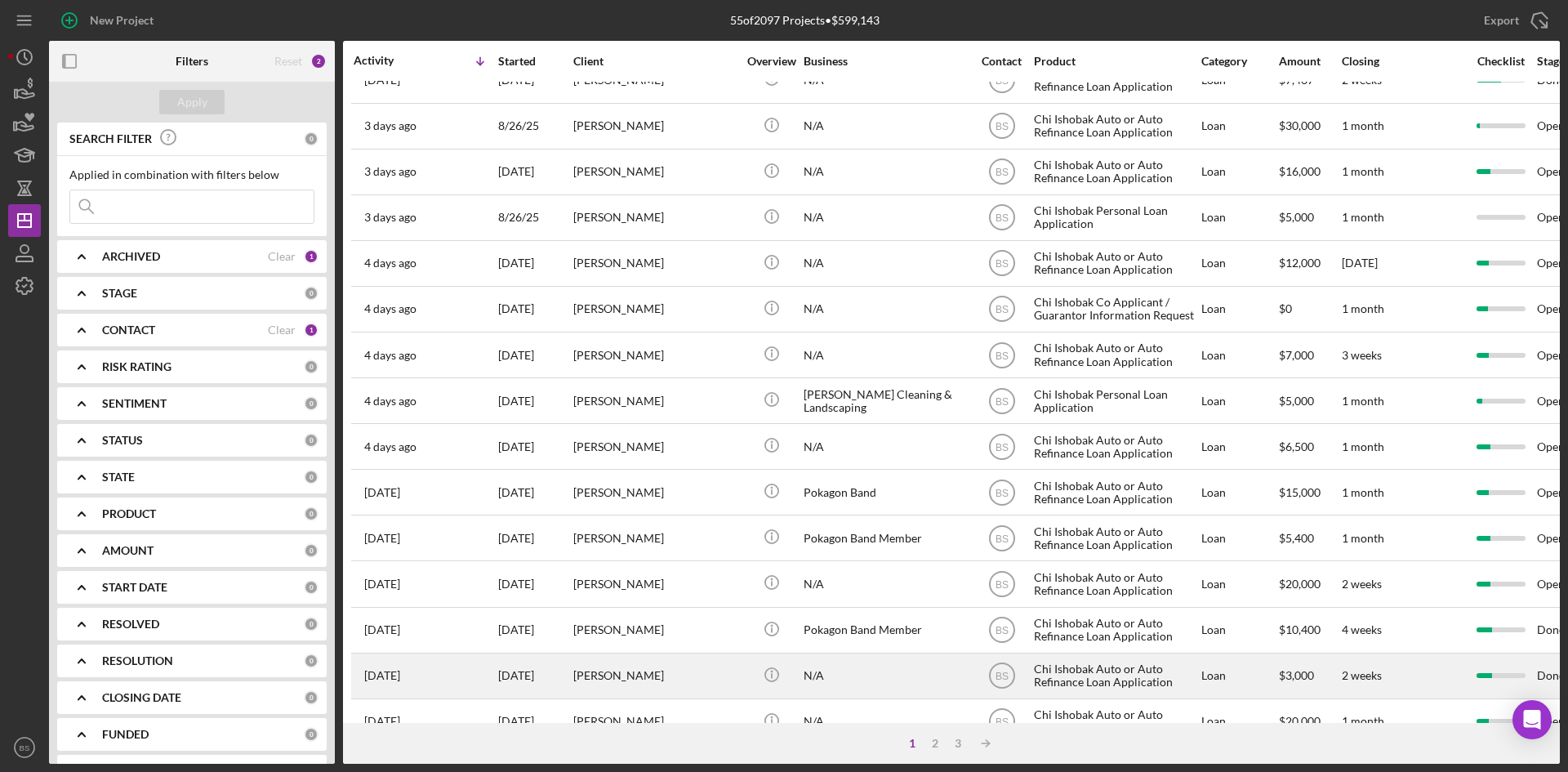
scroll to position [490, 0]
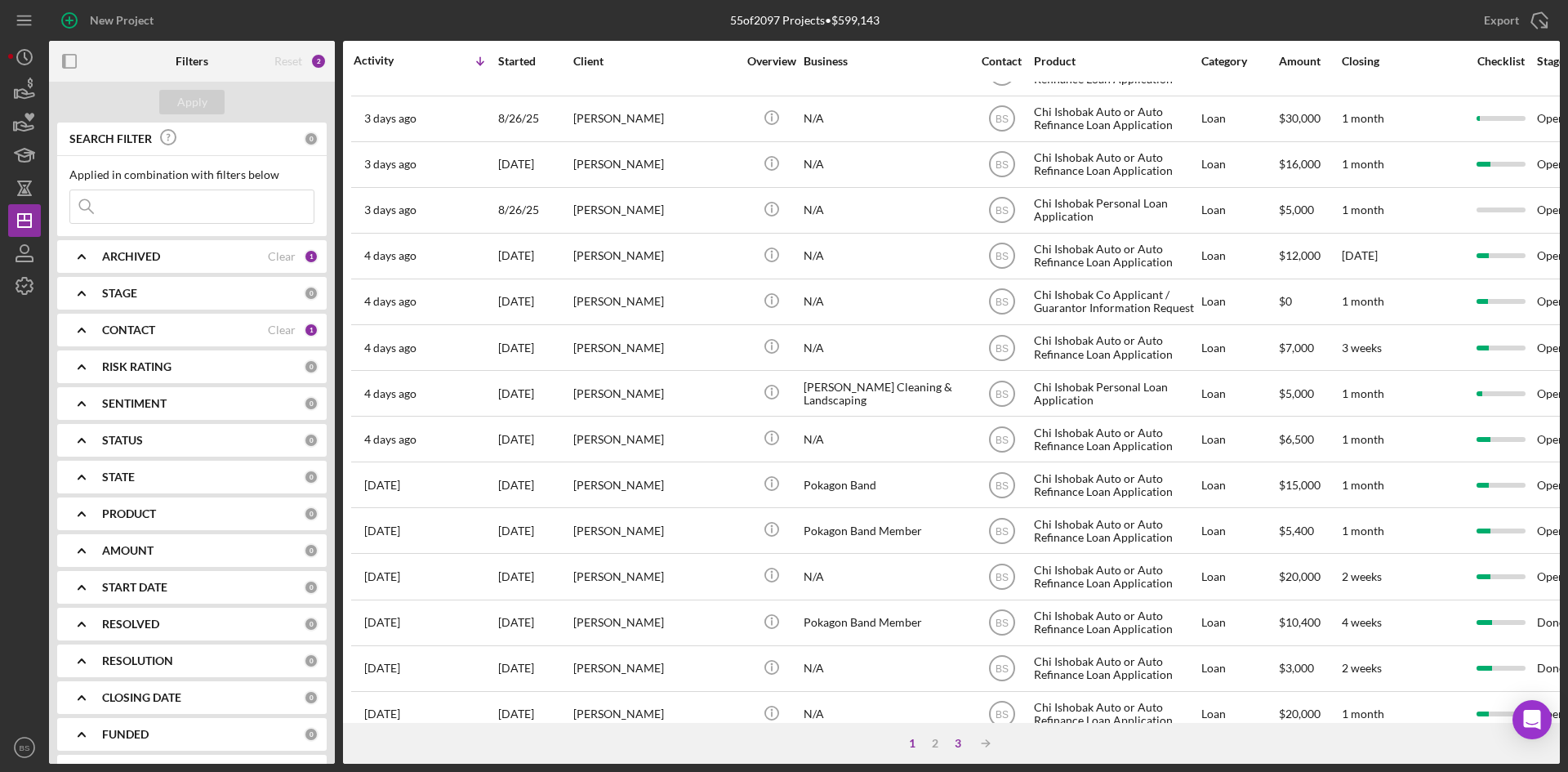
click at [958, 748] on div "3" at bounding box center [958, 743] width 23 height 13
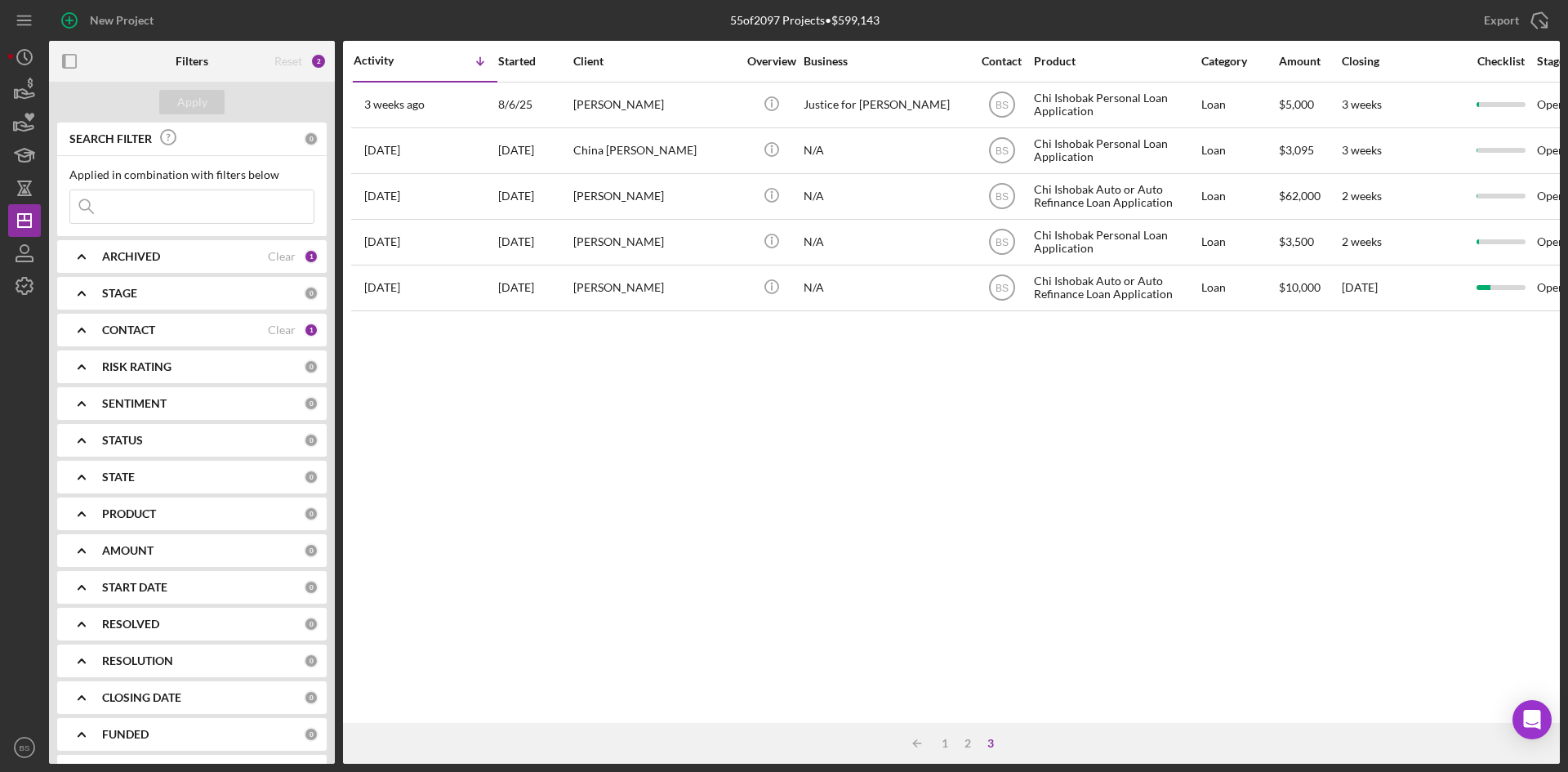
scroll to position [0, 0]
click at [942, 738] on div "1" at bounding box center [945, 743] width 23 height 13
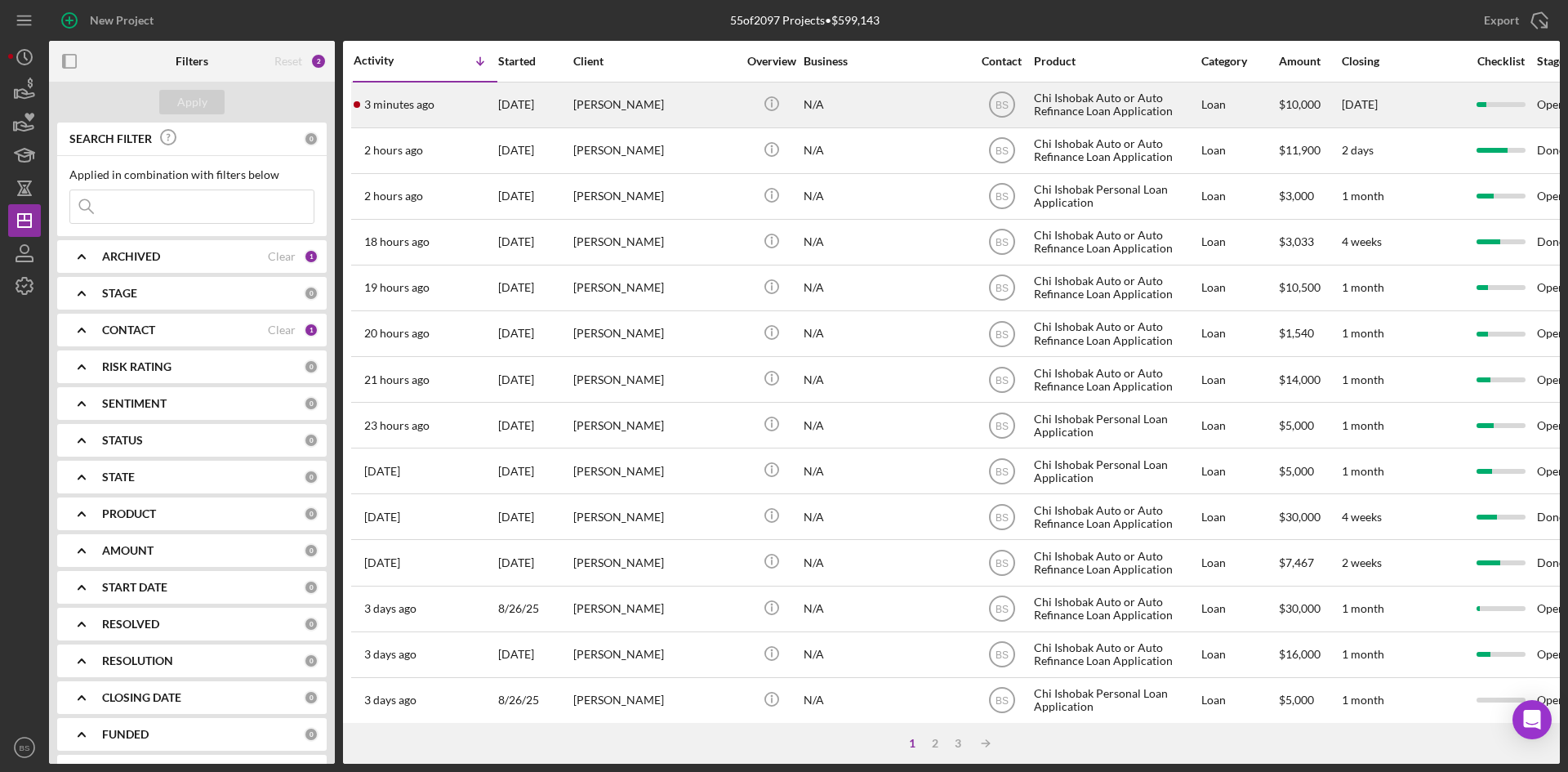
click at [412, 111] on time "3 minutes ago" at bounding box center [399, 104] width 70 height 13
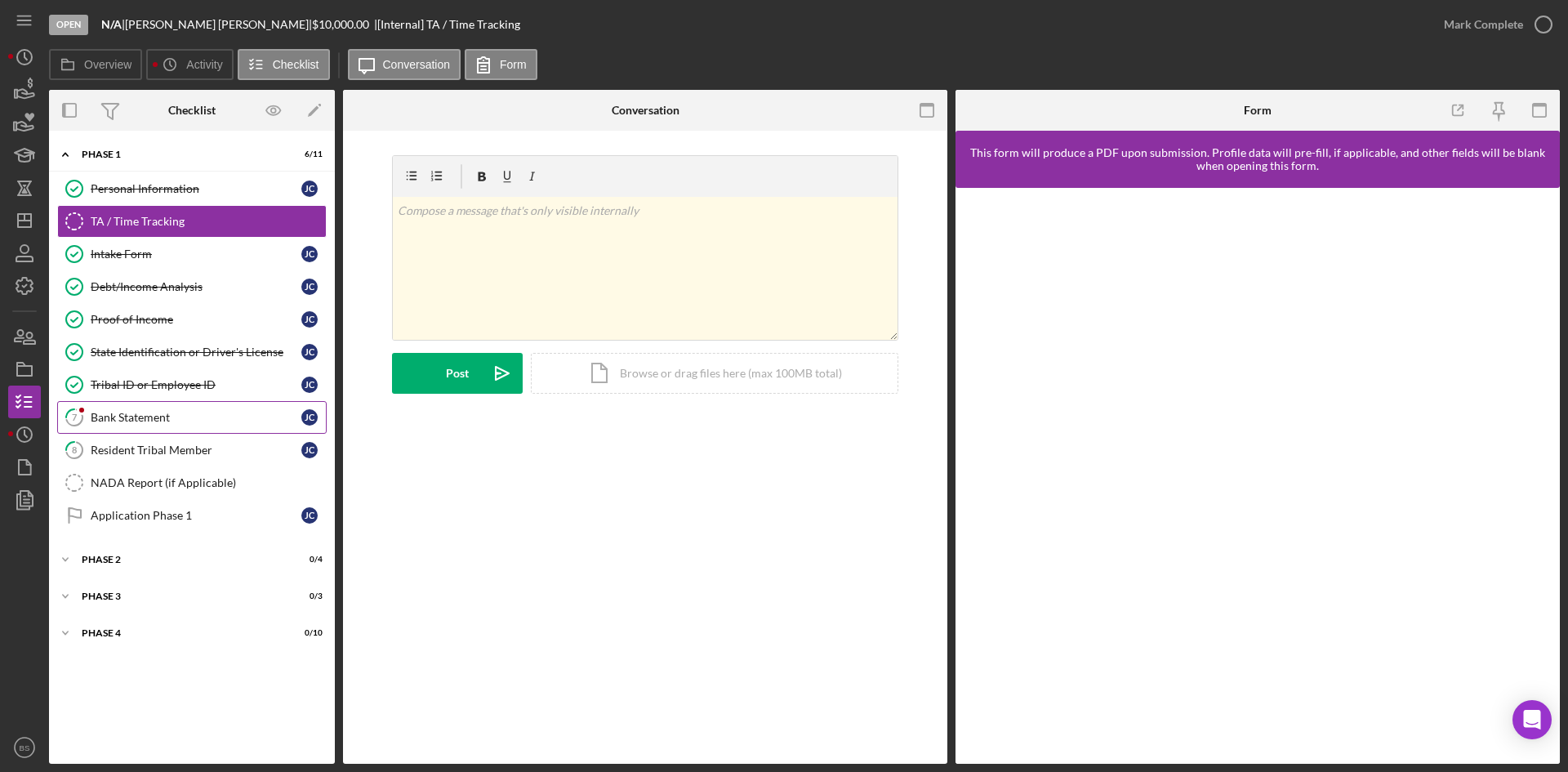
click at [204, 411] on div "Bank Statement" at bounding box center [196, 417] width 211 height 13
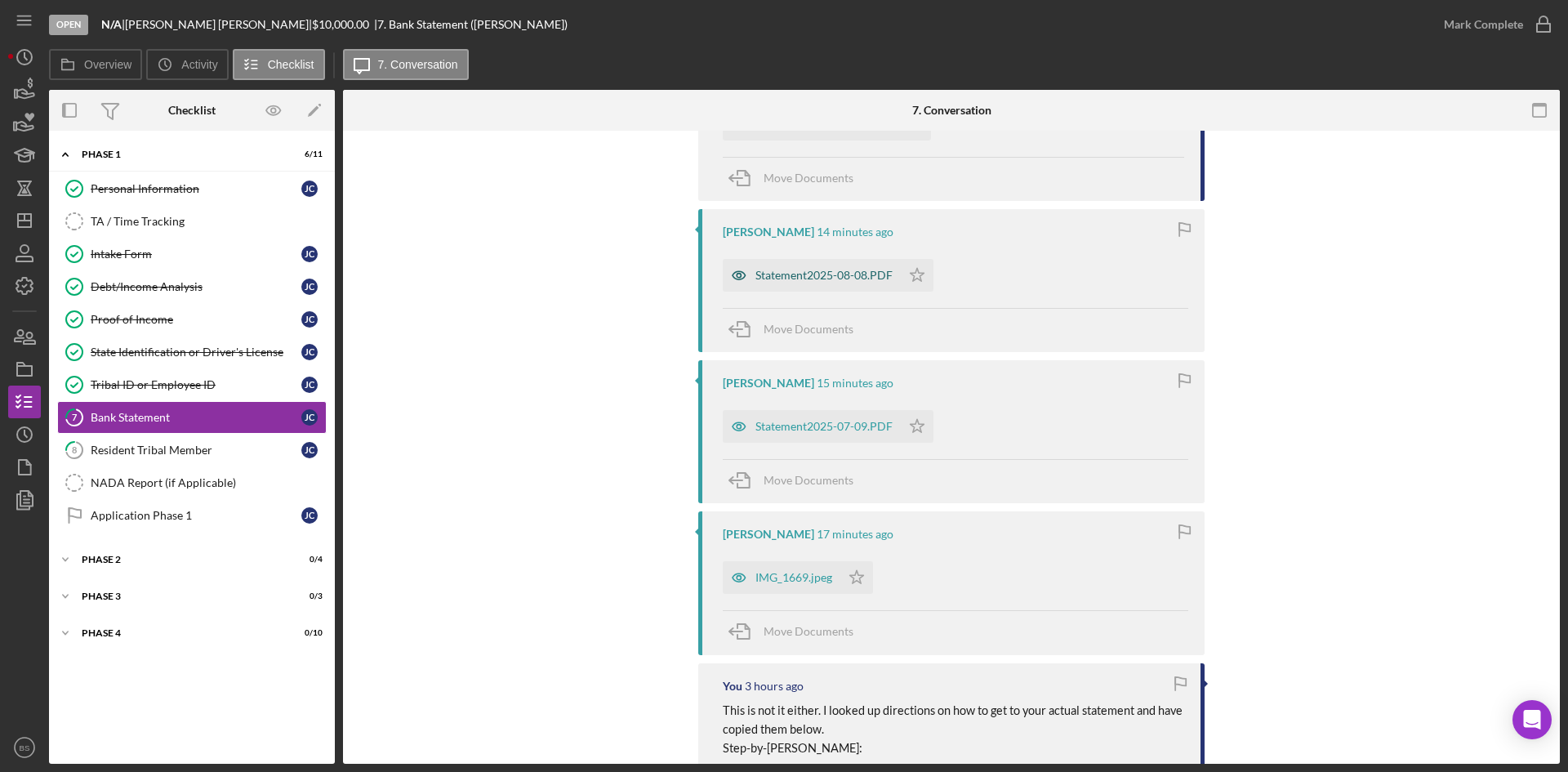
scroll to position [572, 0]
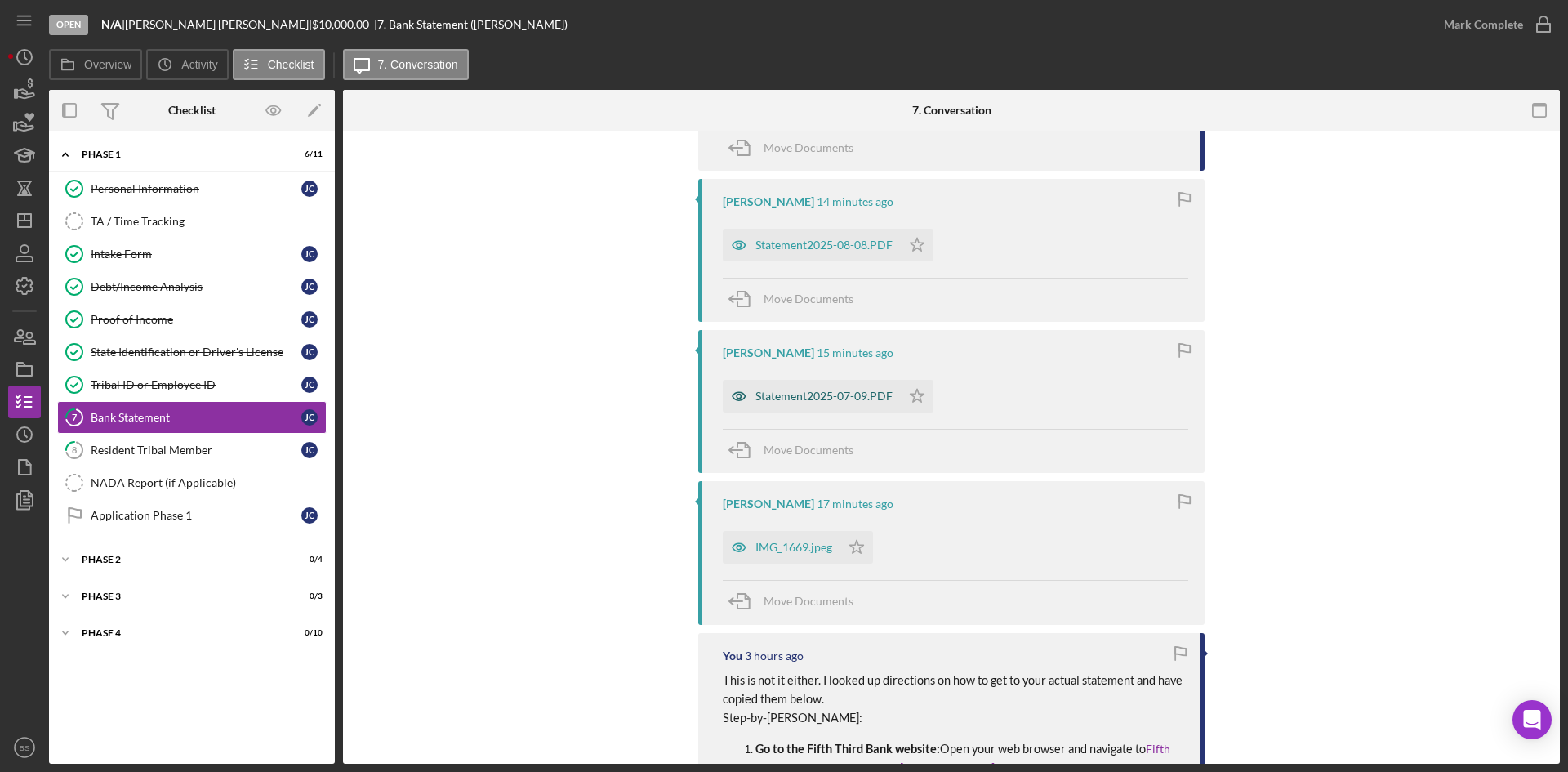
click at [789, 381] on div "Statement2025-07-09.PDF" at bounding box center [811, 396] width 178 height 33
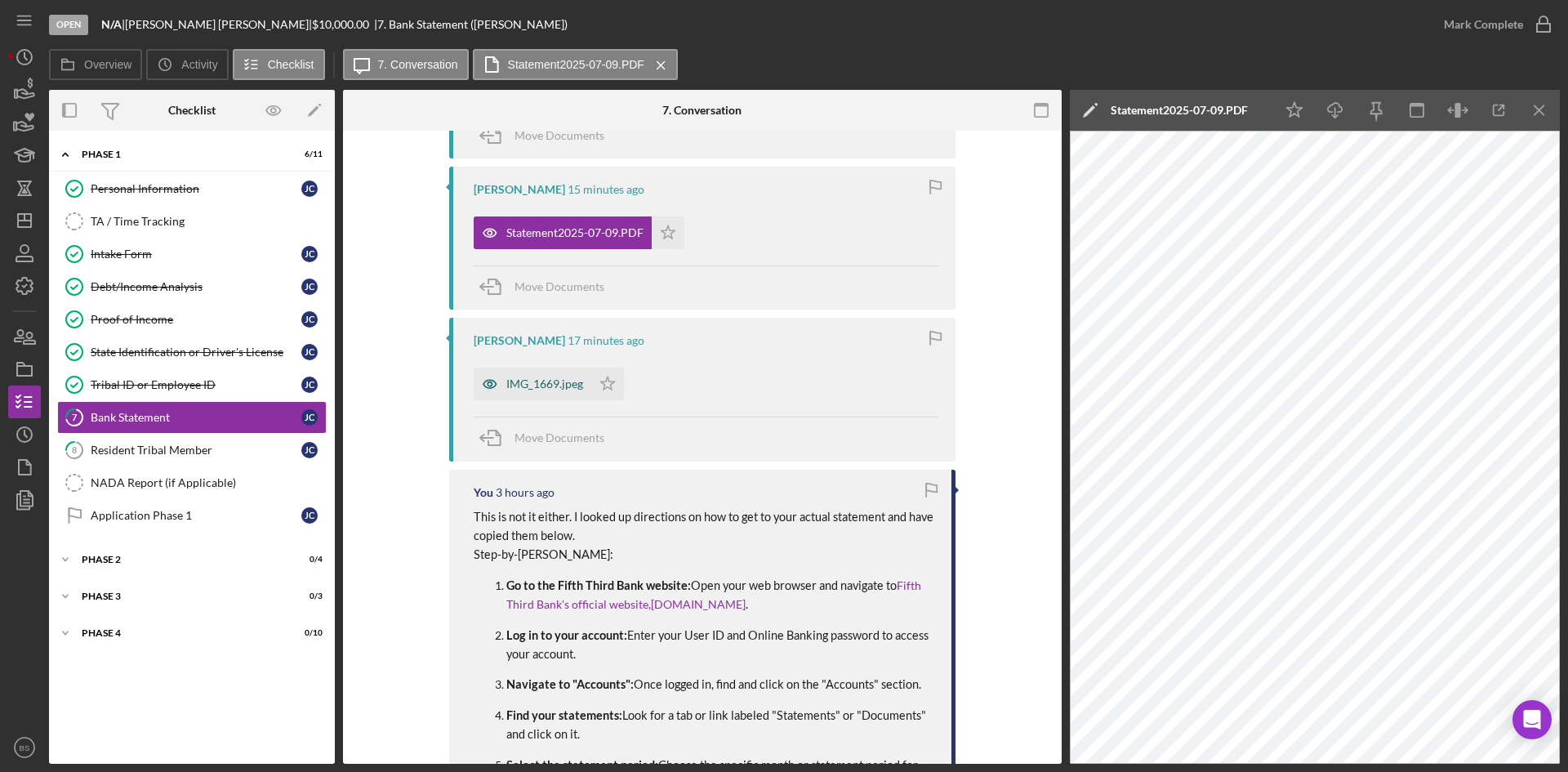
click at [570, 374] on div "IMG_1669.jpeg" at bounding box center [533, 383] width 118 height 33
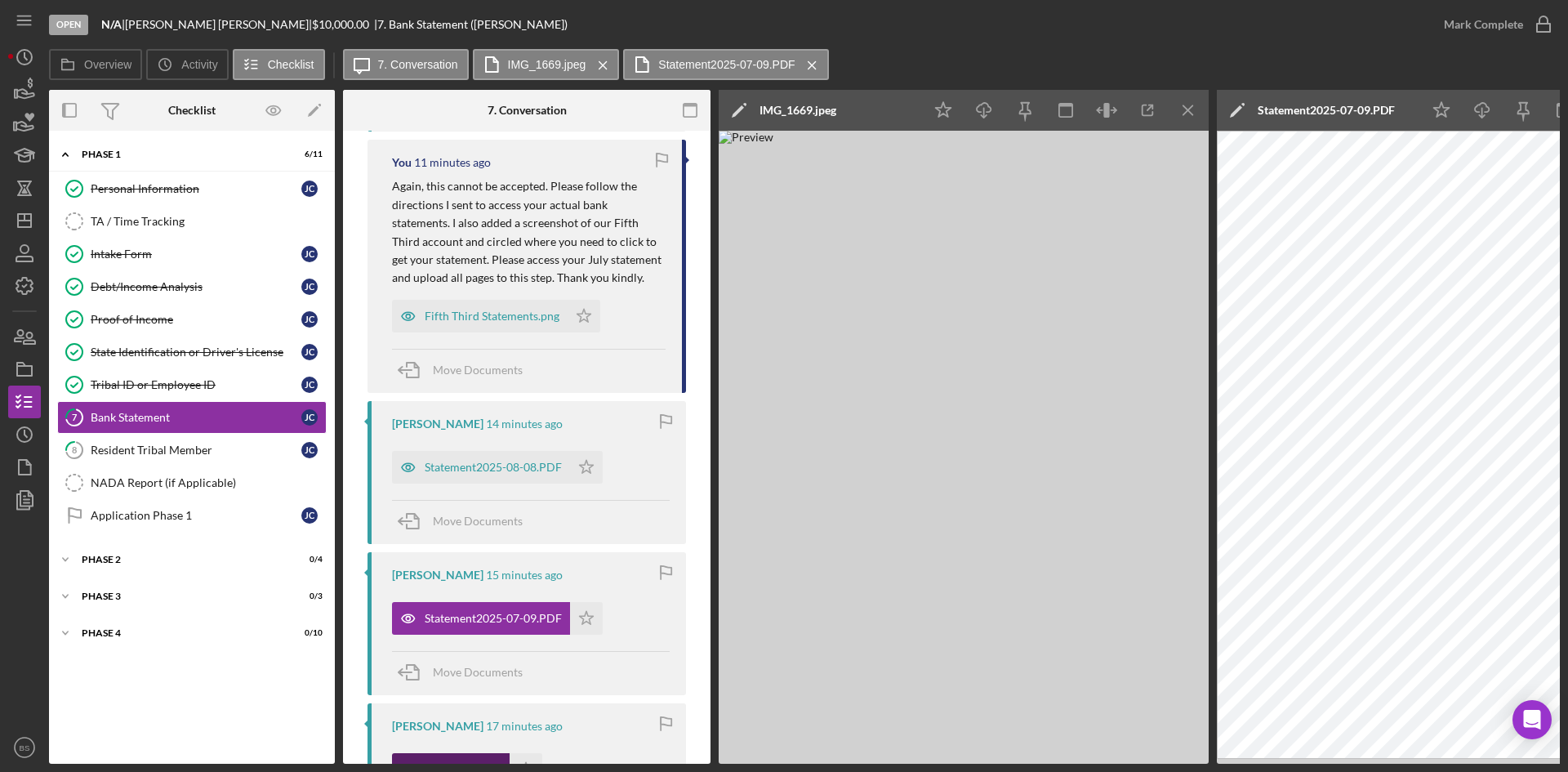
scroll to position [376, 0]
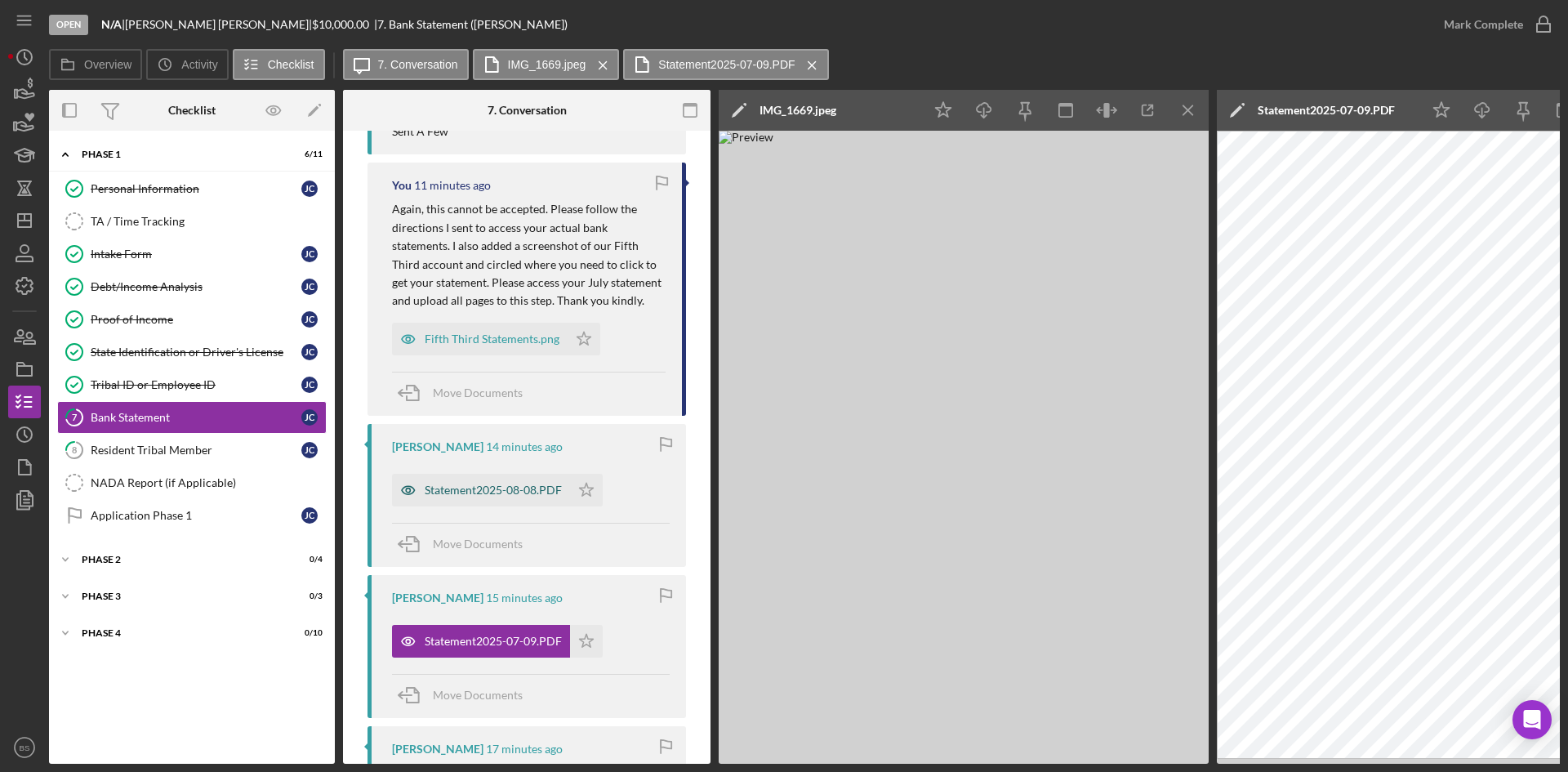
click at [510, 479] on div "Statement2025-08-08.PDF" at bounding box center [481, 490] width 178 height 33
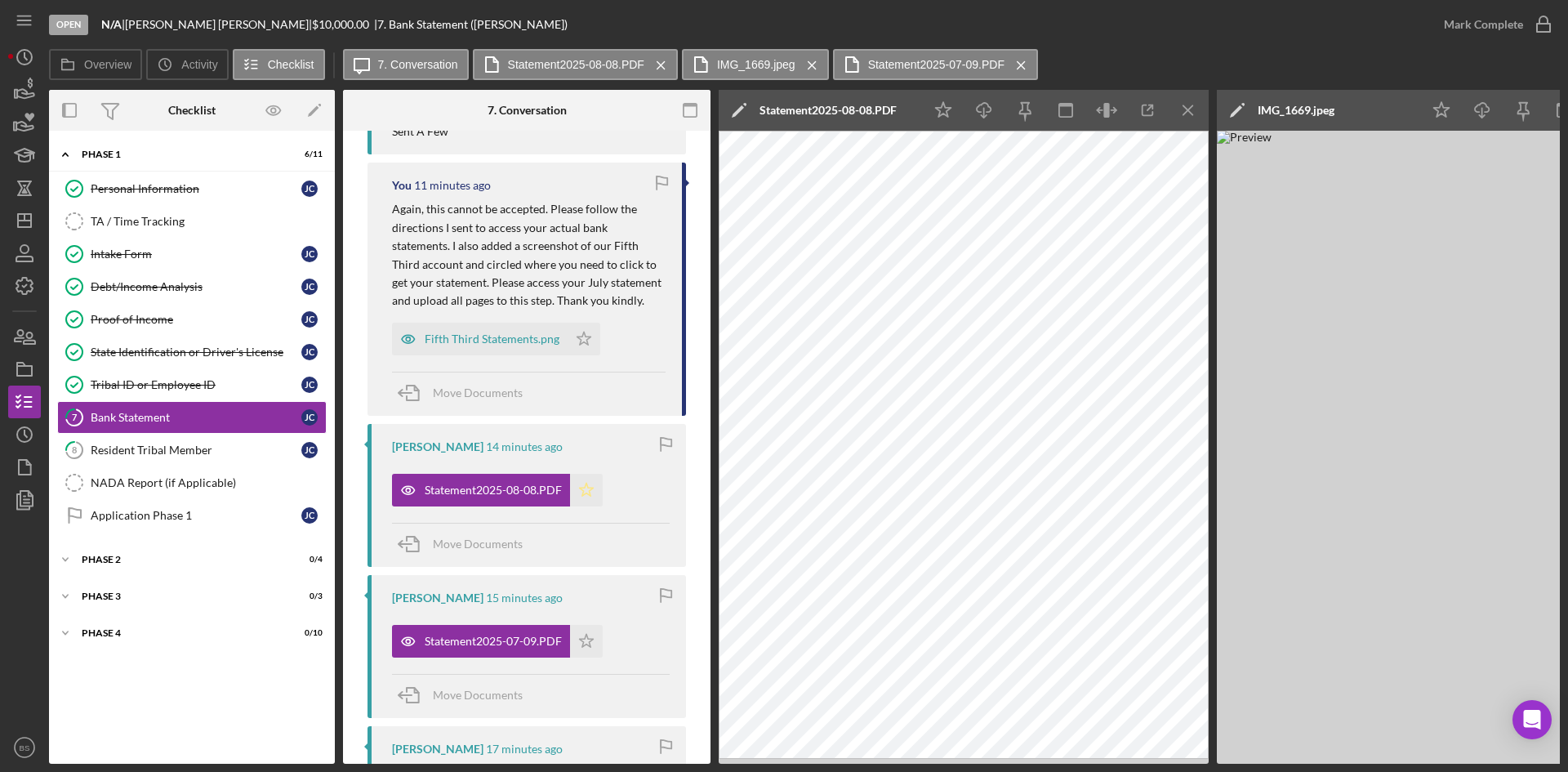
click at [582, 494] on icon "Icon/Star" at bounding box center [586, 490] width 33 height 33
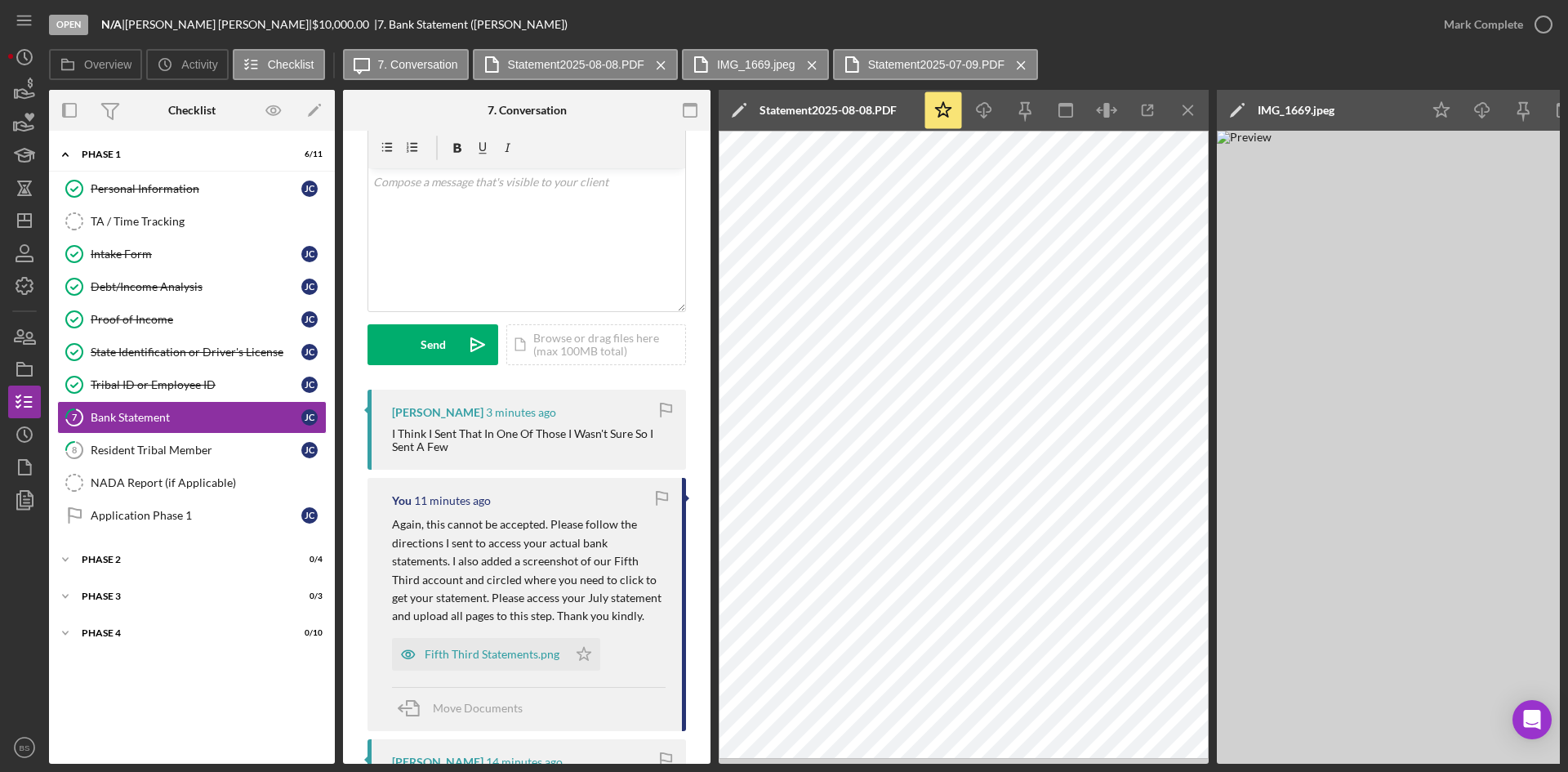
scroll to position [0, 0]
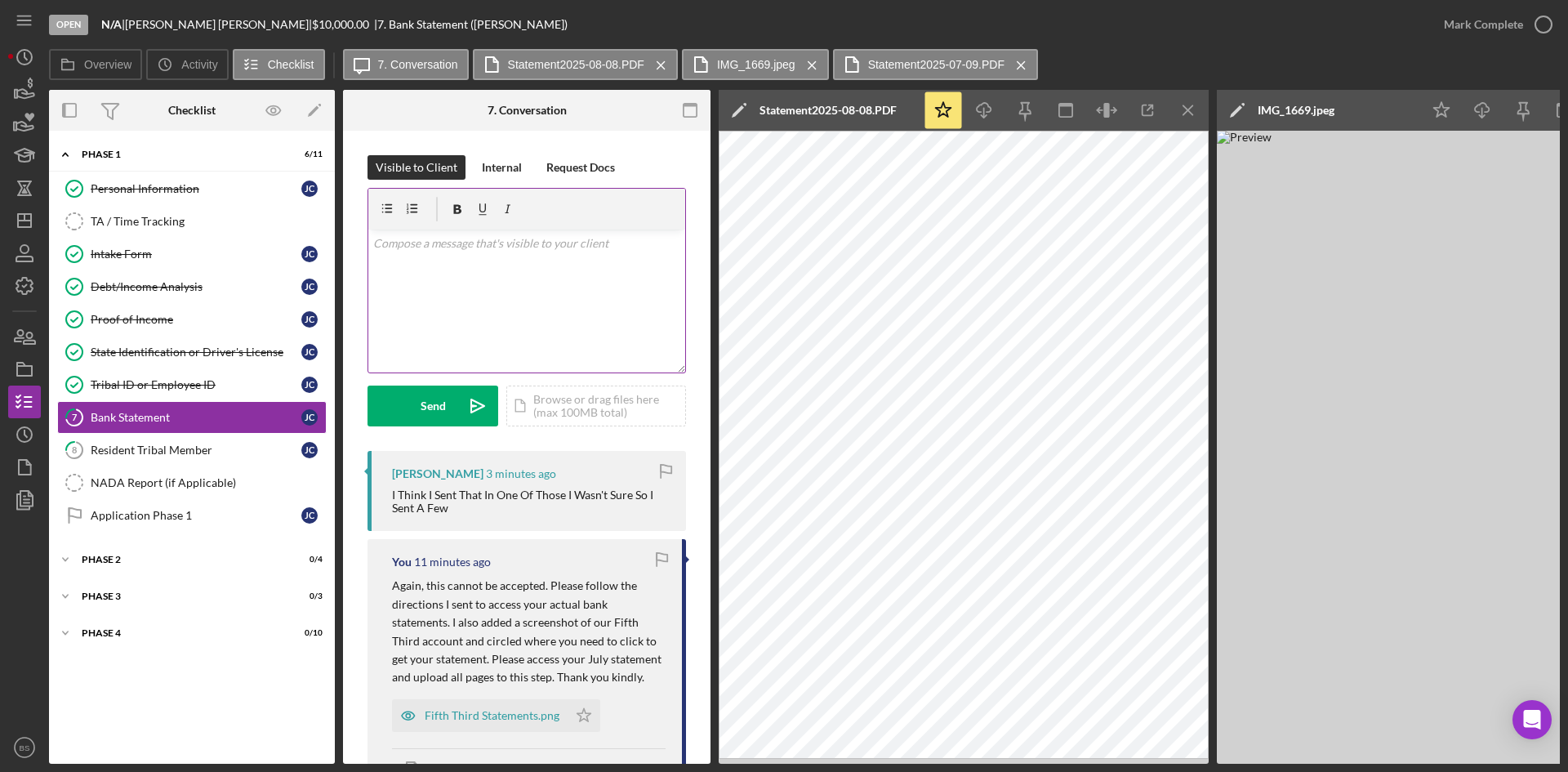
click at [536, 306] on div "v Color teal Color pink Remove color Add row above Add row below Add column bef…" at bounding box center [527, 301] width 317 height 143
drag, startPoint x: 589, startPoint y: 245, endPoint x: 577, endPoint y: 244, distance: 12.0
click at [577, 244] on p "I just received them. It must have taken a bit for them to upload. Thank you ki…" at bounding box center [528, 253] width 308 height 37
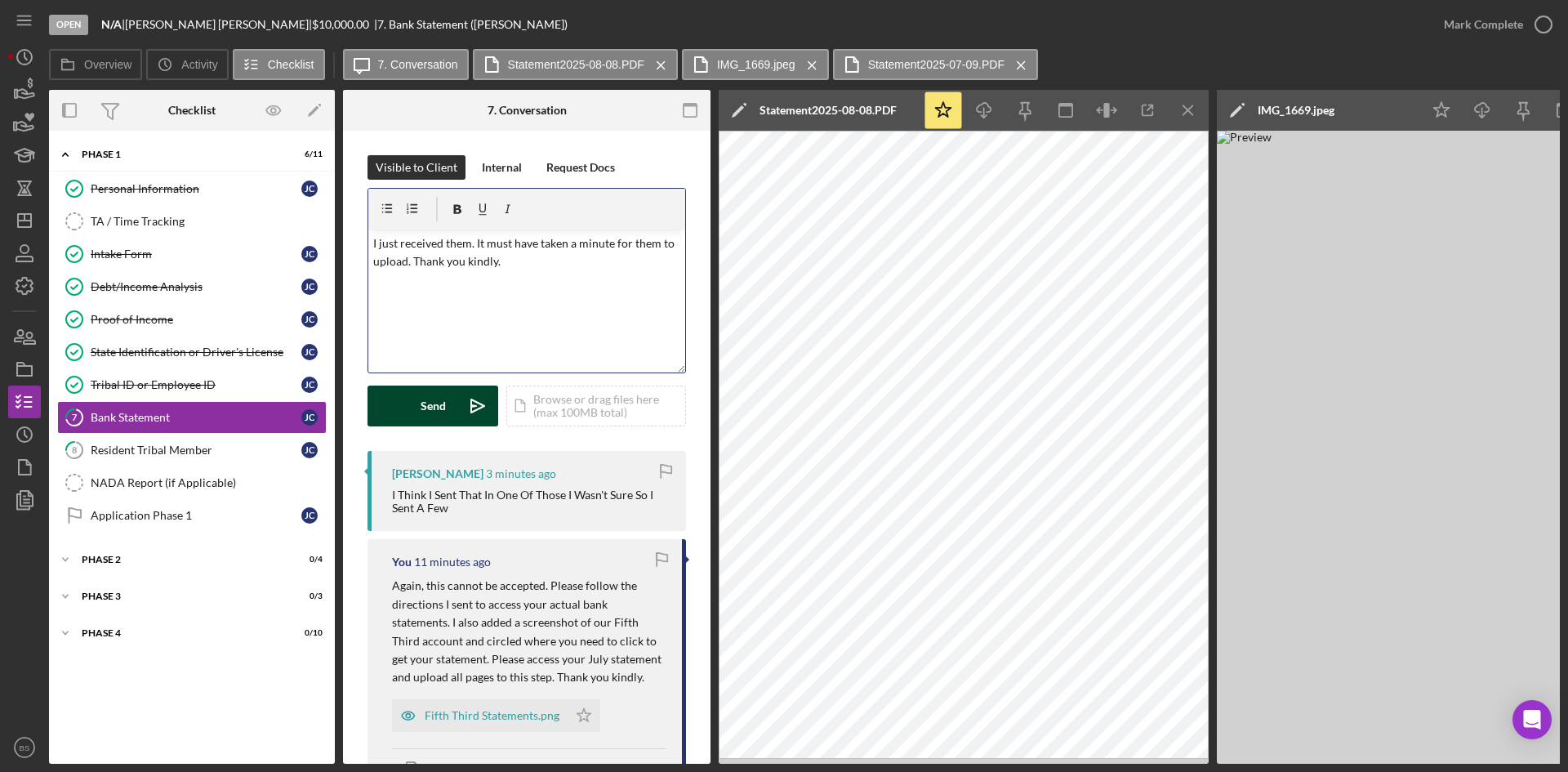
click at [429, 390] on div "Send" at bounding box center [433, 406] width 26 height 41
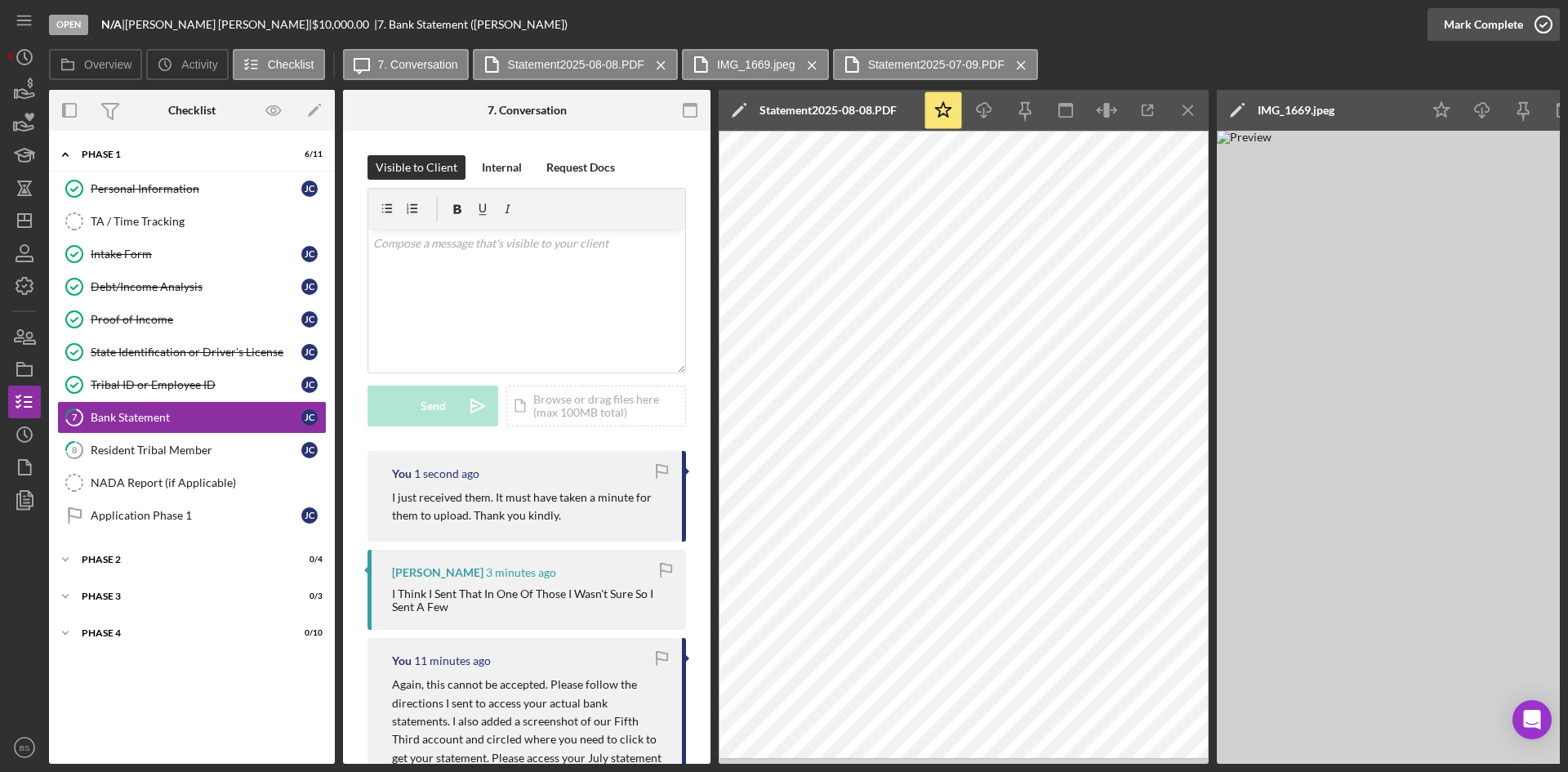
click at [1453, 34] on div "Mark Complete" at bounding box center [1483, 24] width 79 height 33
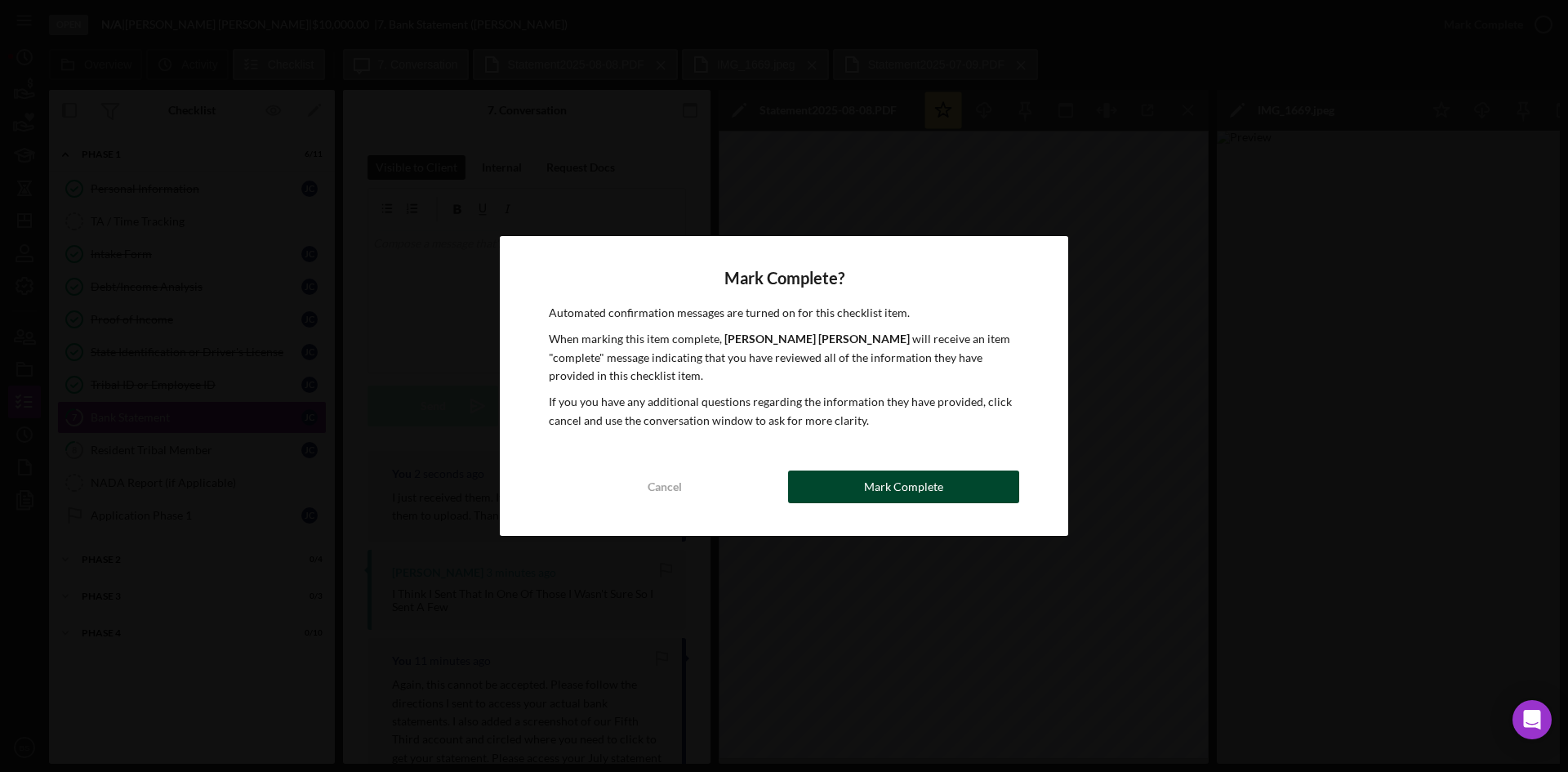
click at [898, 490] on div "Mark Complete" at bounding box center [904, 486] width 79 height 33
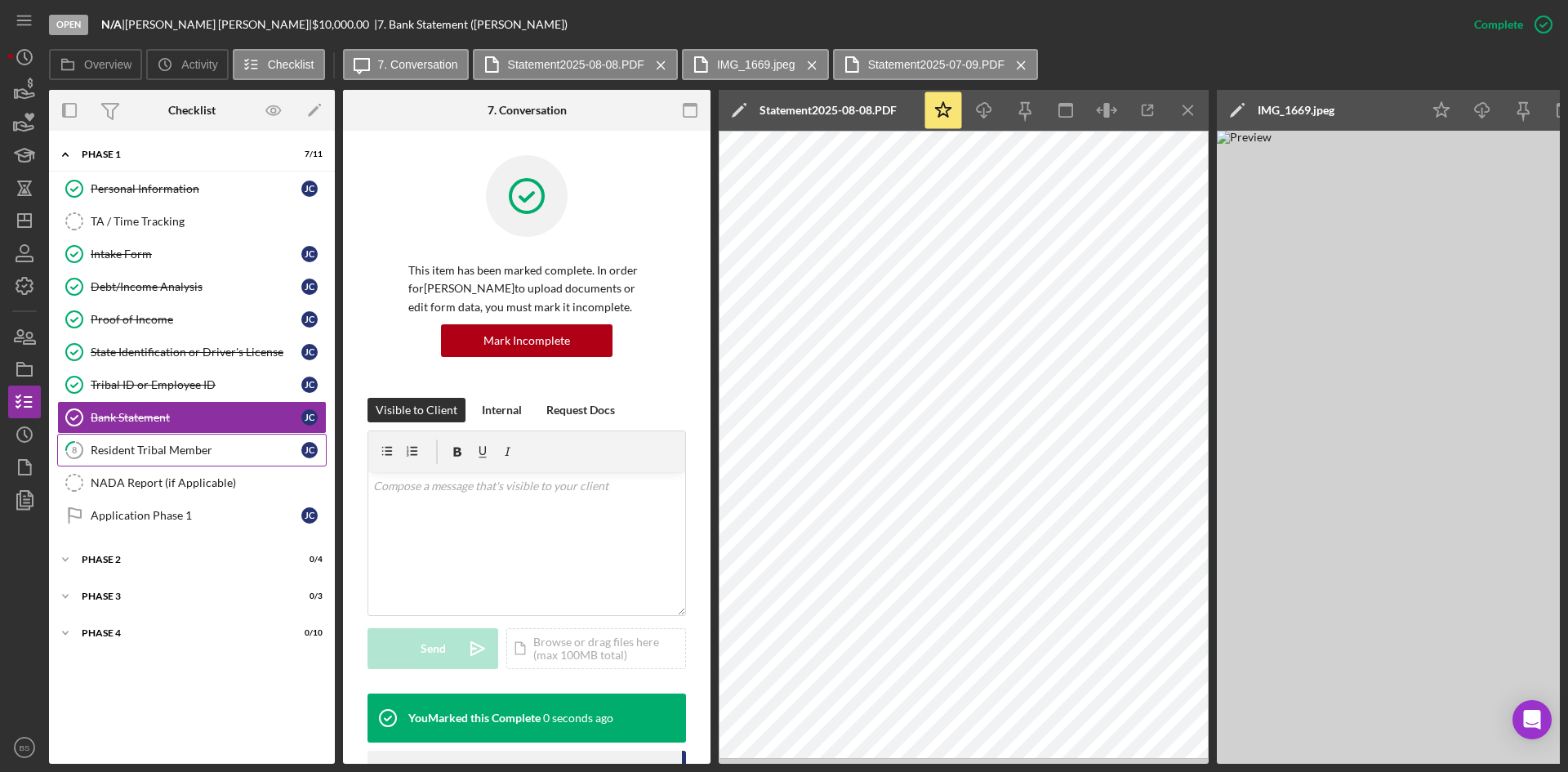
click at [131, 449] on div "Resident Tribal Member" at bounding box center [196, 449] width 211 height 13
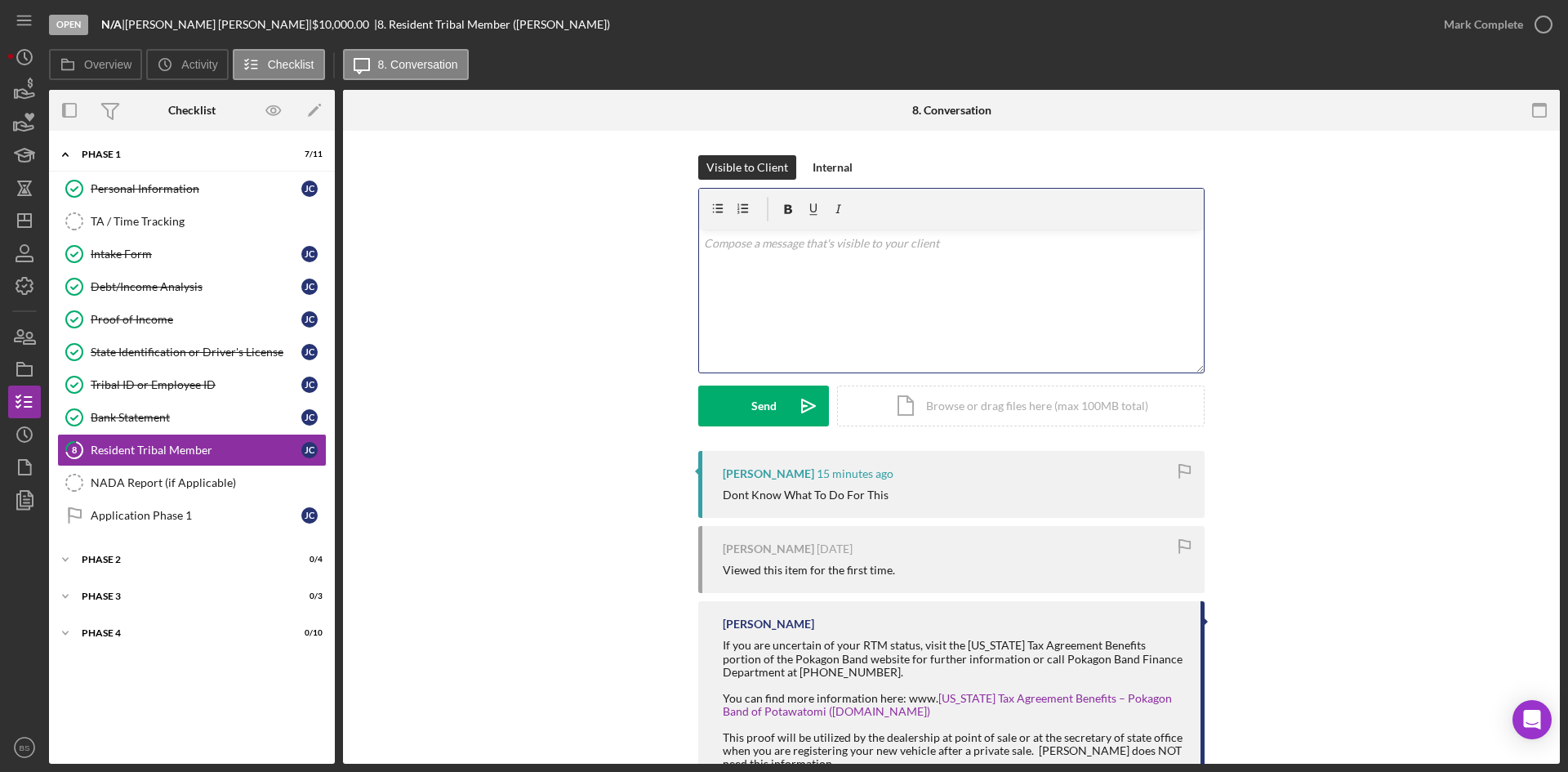
click at [857, 237] on p at bounding box center [951, 243] width 496 height 18
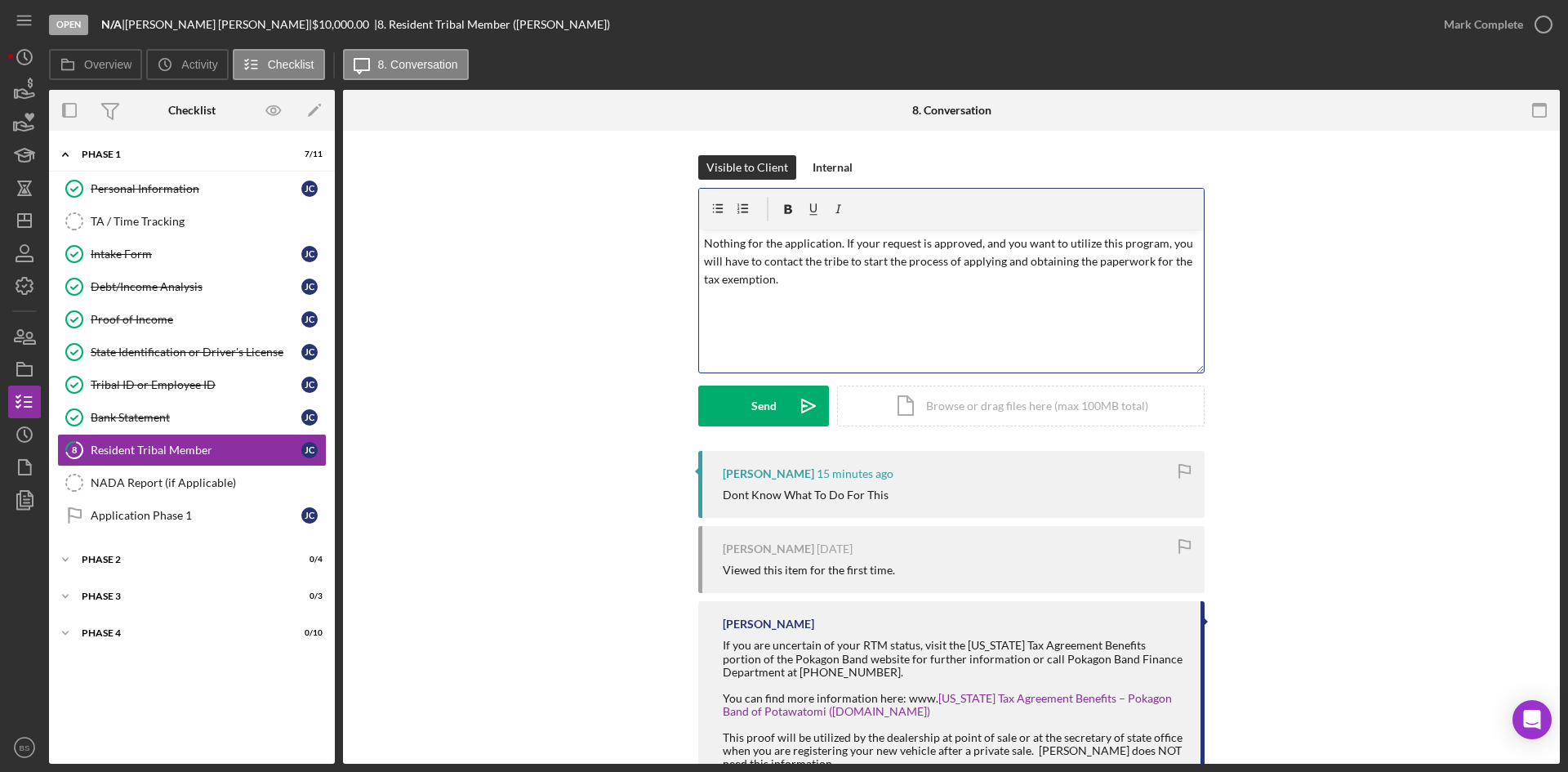
click at [832, 241] on p "Nothing for the application. If your request is approved, and you want to utili…" at bounding box center [951, 262] width 496 height 55
click at [827, 242] on p "Nothing for the application, this is just information for you to have if you wa…" at bounding box center [951, 271] width 496 height 73
click at [1145, 249] on p "Nothing for the application, this is just information for you to have if you wa…" at bounding box center [951, 271] width 496 height 73
click at [810, 248] on p "Nothing for the application, this is just information for you to have if you wa…" at bounding box center [951, 271] width 496 height 73
click at [810, 280] on p "Nothing for the application, this is just information for you to have if you wa…" at bounding box center [951, 271] width 496 height 73
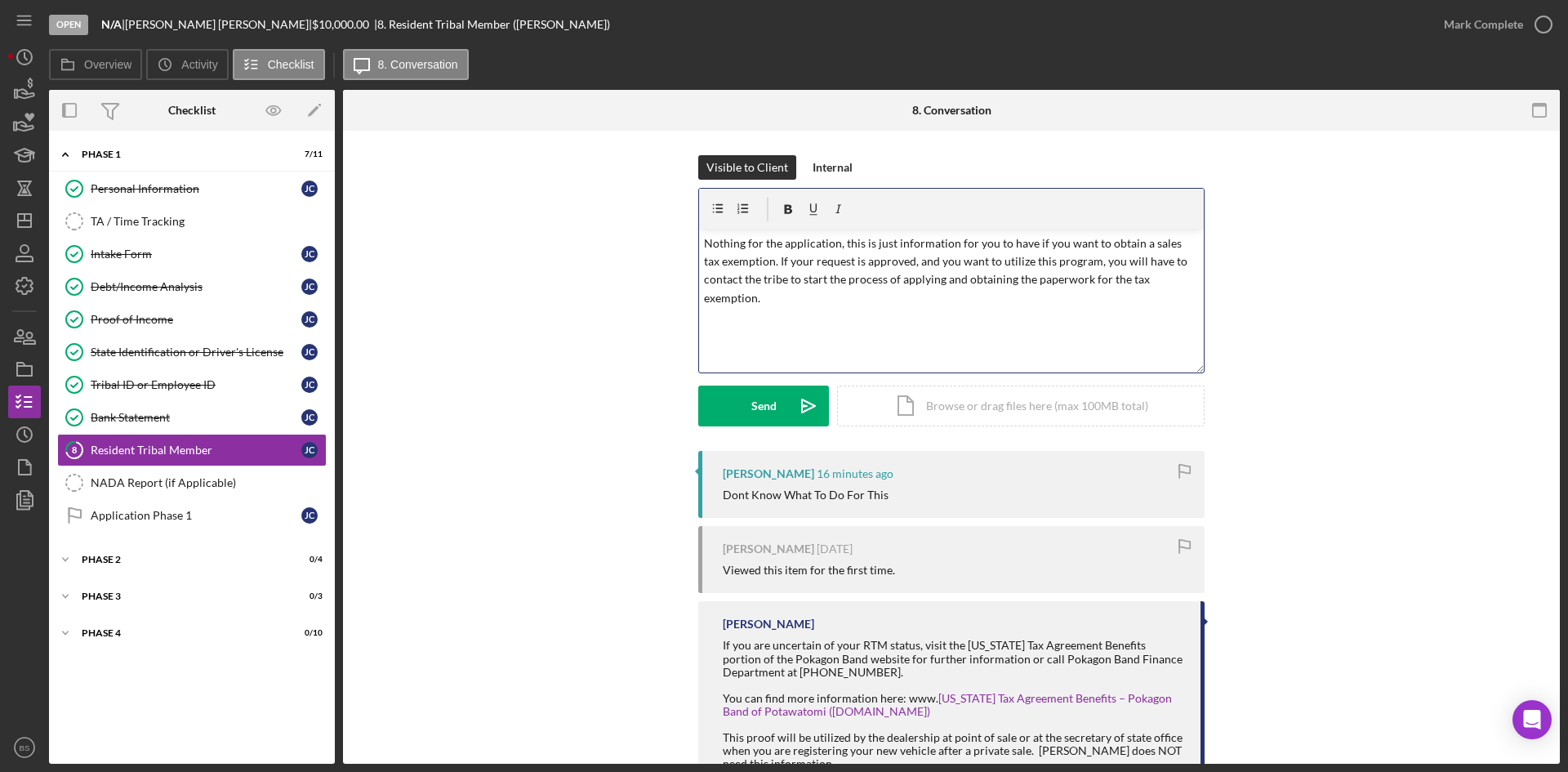
click at [808, 249] on p "Nothing for the application, this is just information for you to have if you wa…" at bounding box center [951, 271] width 496 height 73
click at [776, 249] on p "Nothing for the application; this is just information for you to have if you wa…" at bounding box center [951, 271] width 496 height 73
click at [784, 256] on p "Nothing for the application; this is just information for you to have if you wa…" at bounding box center [951, 271] width 496 height 73
click at [786, 245] on p "Nothing for the application; this is just information for you to have if you wa…" at bounding box center [951, 271] width 496 height 73
click at [764, 390] on div "Send" at bounding box center [764, 406] width 26 height 41
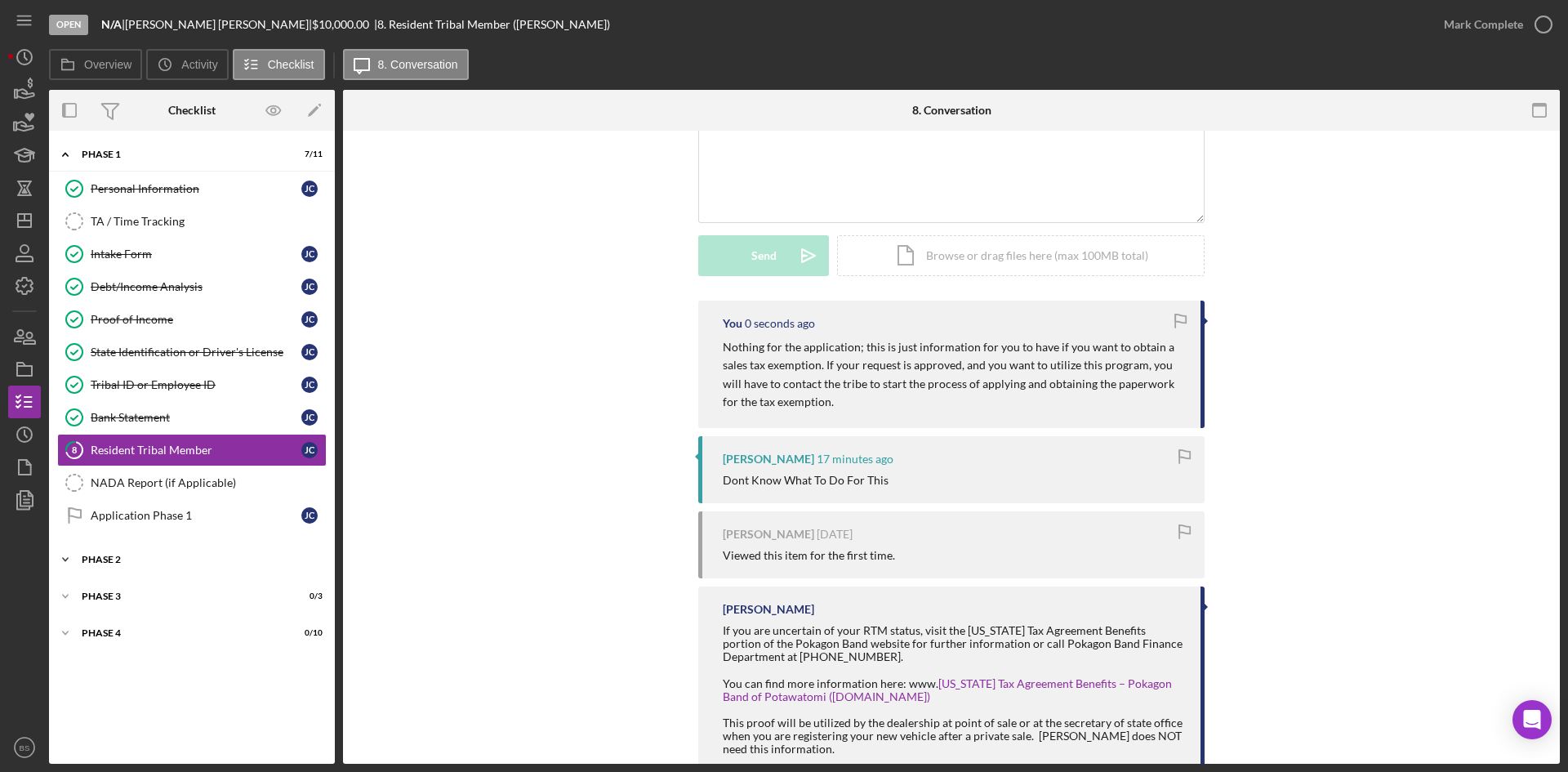
scroll to position [163, 0]
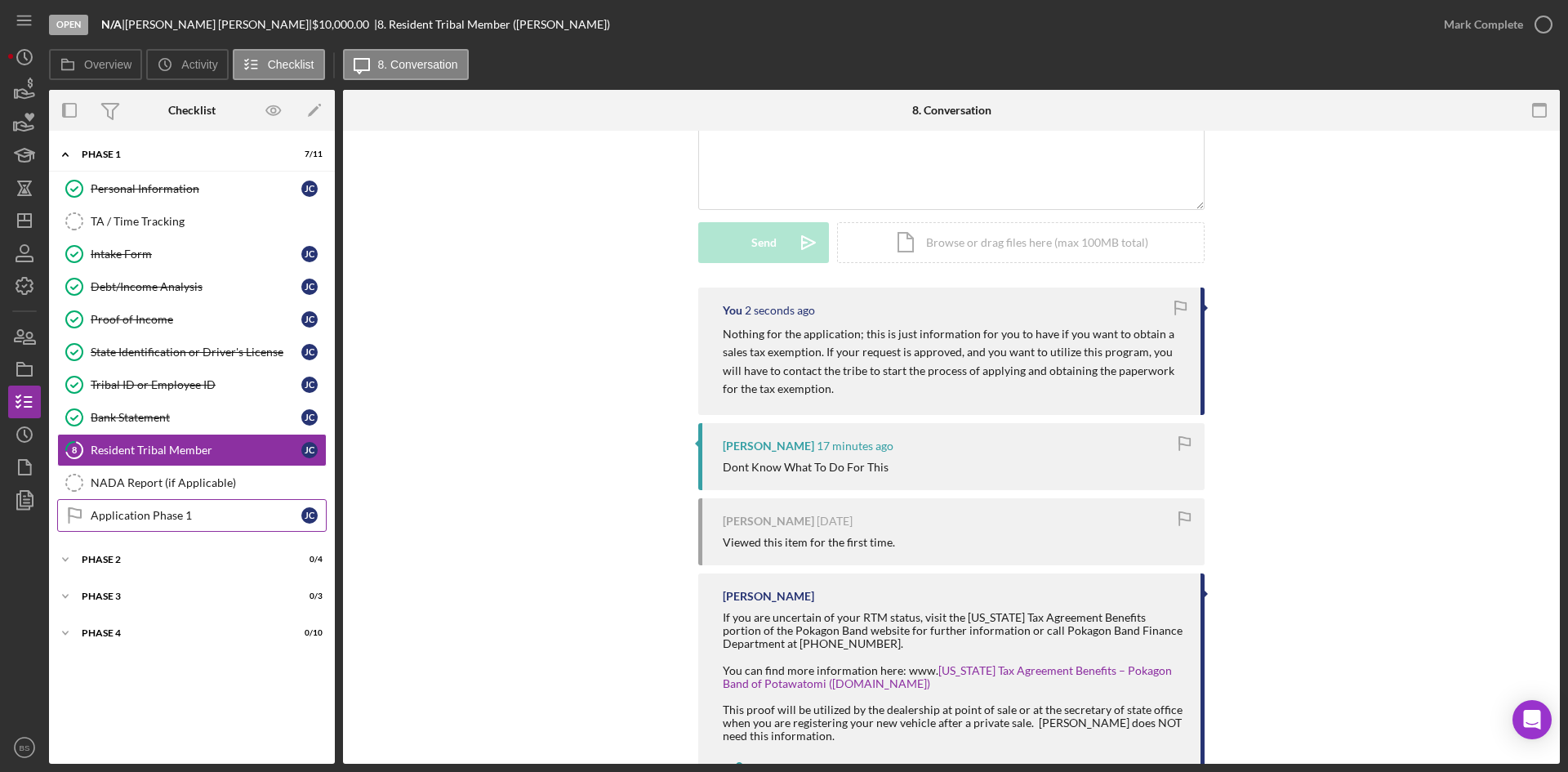
click at [270, 522] on div "Application Phase 1" at bounding box center [196, 516] width 211 height 13
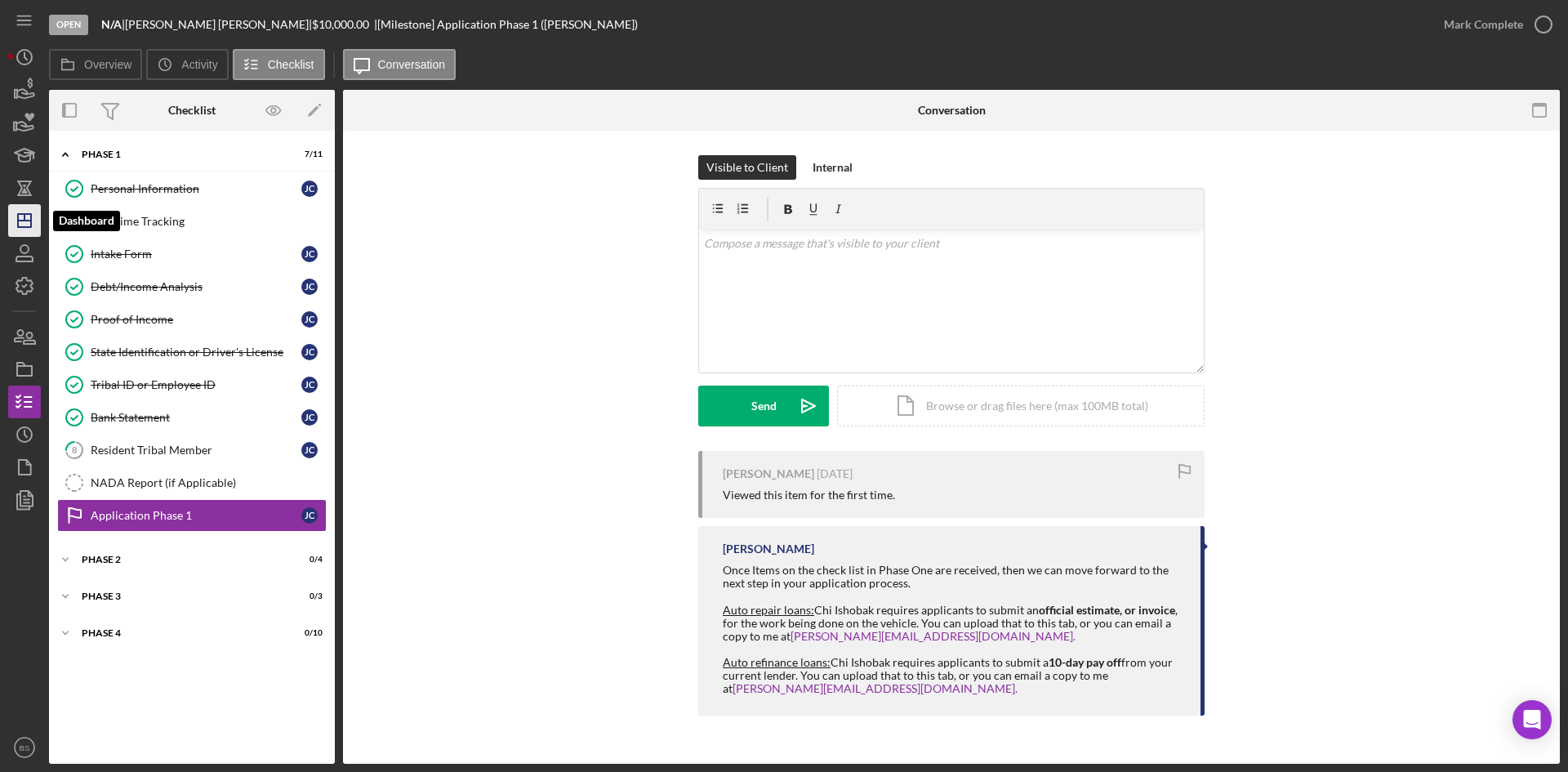
click at [33, 227] on icon "Icon/Dashboard" at bounding box center [25, 220] width 41 height 41
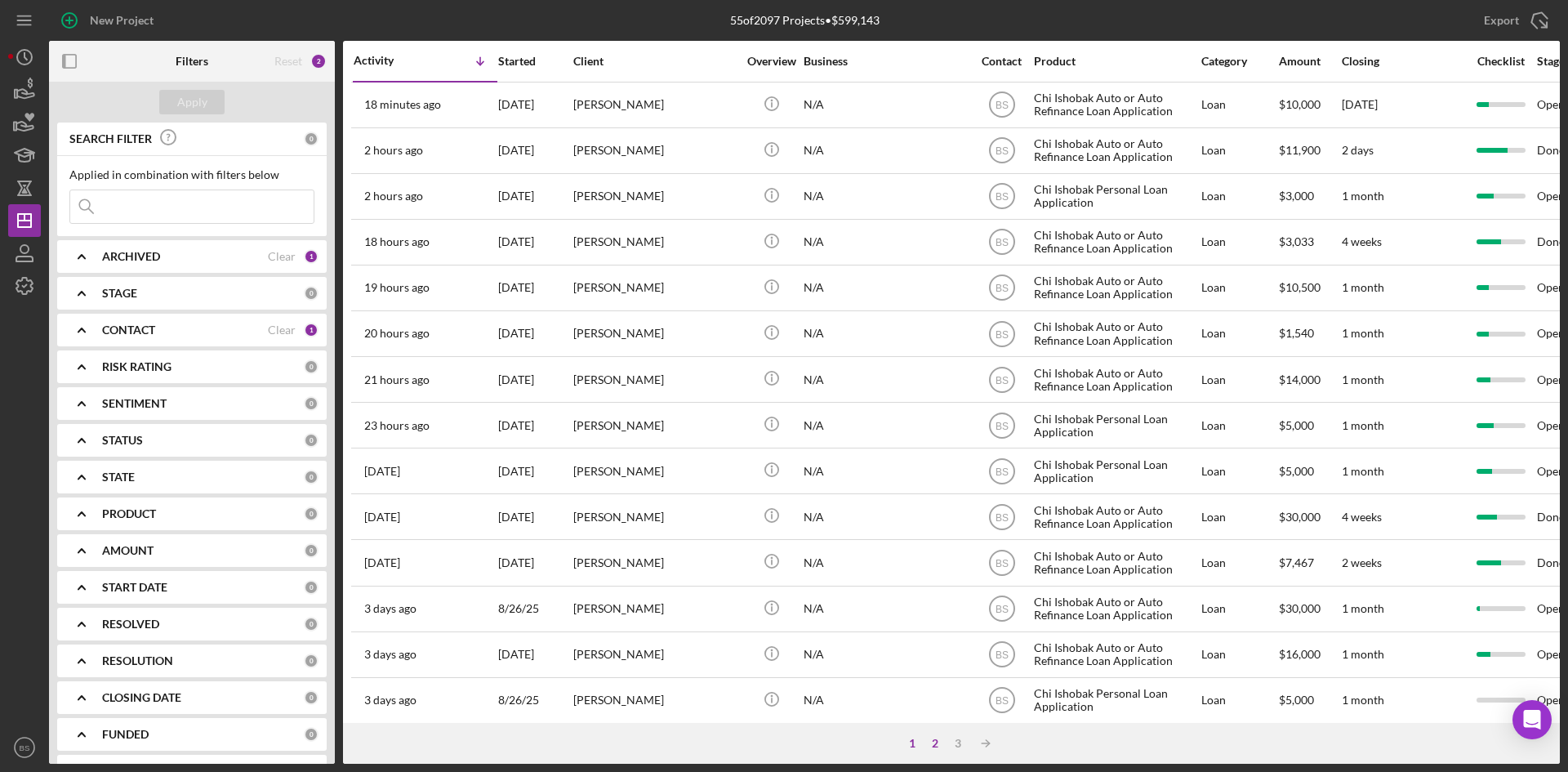
click at [938, 741] on div "2" at bounding box center [936, 743] width 23 height 13
